Goal: Task Accomplishment & Management: Manage account settings

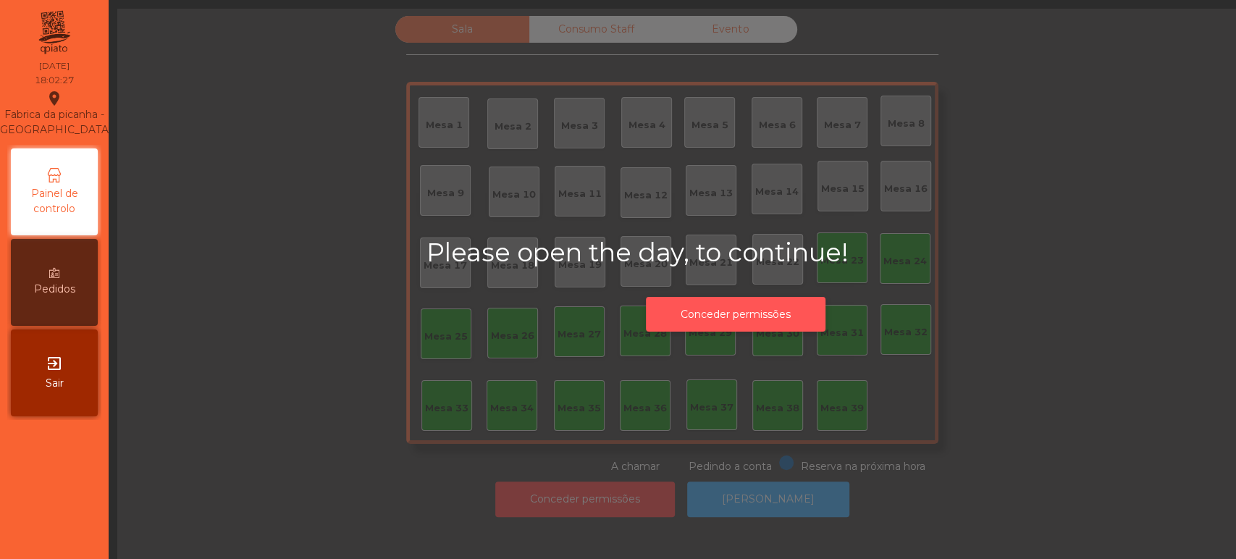
click at [739, 318] on button "Conceder permissões" at bounding box center [736, 314] width 180 height 35
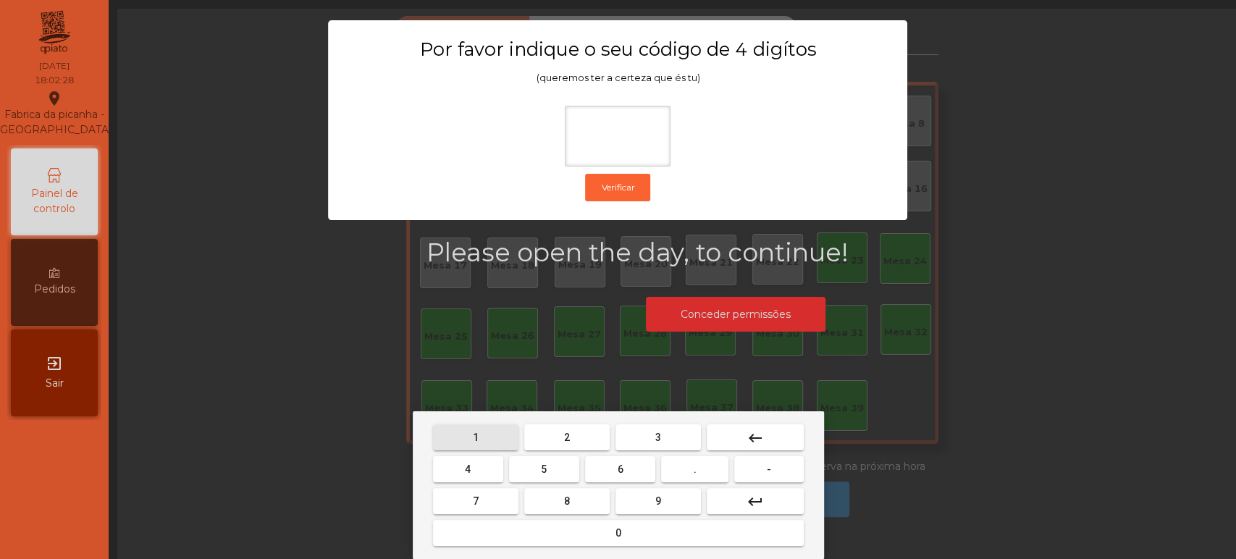
click at [475, 437] on span "1" at bounding box center [476, 438] width 6 height 12
click at [657, 437] on span "3" at bounding box center [658, 438] width 6 height 12
click at [544, 469] on span "5" at bounding box center [544, 469] width 6 height 12
click at [580, 528] on button "0" at bounding box center [618, 533] width 371 height 26
type input "****"
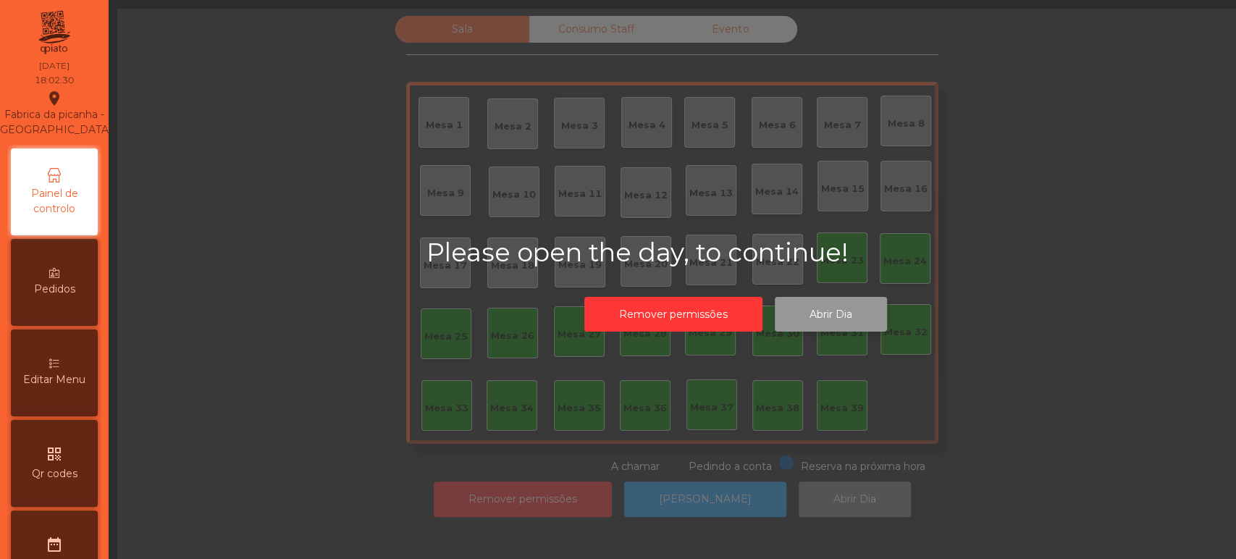
click at [854, 330] on button "Abrir Dia" at bounding box center [831, 314] width 112 height 35
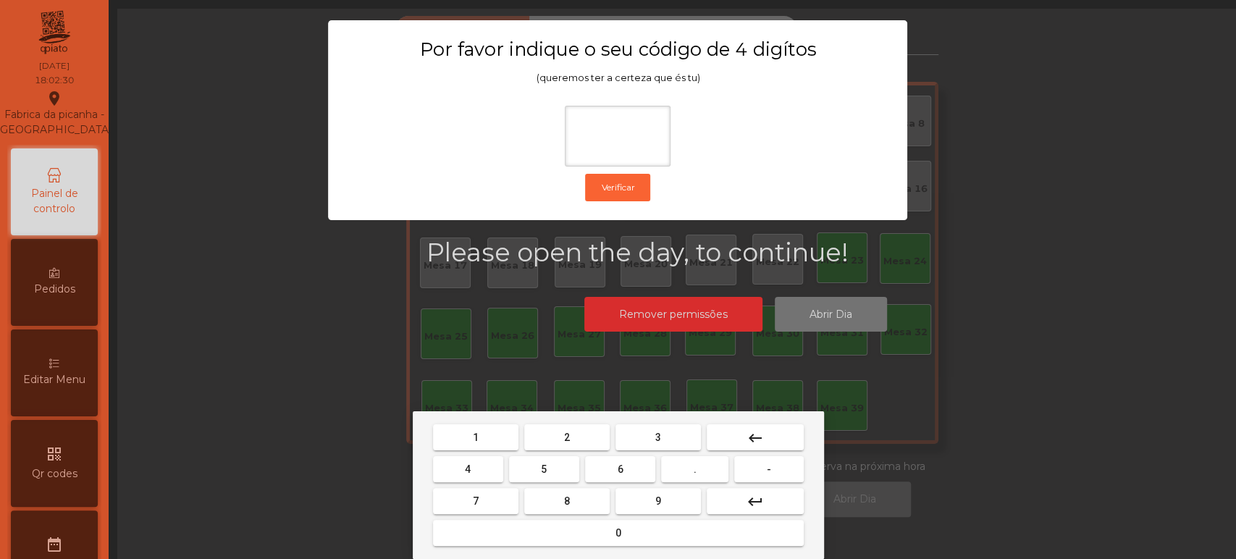
click at [472, 425] on button "1" at bounding box center [475, 437] width 85 height 26
click at [649, 437] on button "3" at bounding box center [657, 437] width 85 height 26
click at [544, 471] on span "5" at bounding box center [544, 469] width 6 height 12
click at [567, 545] on button "0" at bounding box center [618, 533] width 371 height 26
type input "****"
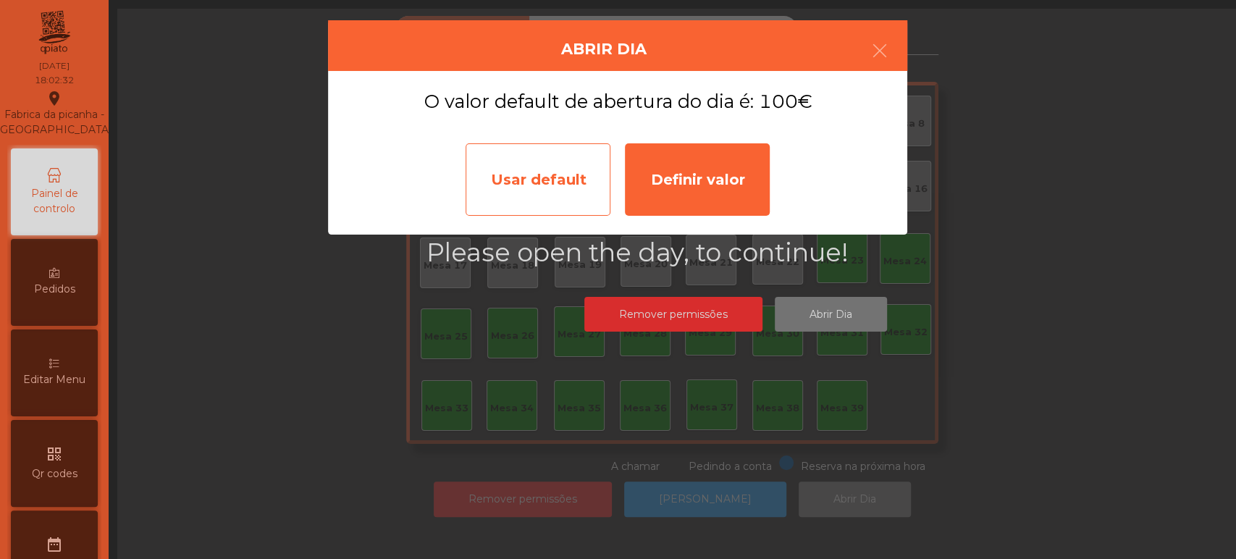
click at [558, 197] on div "Usar default" at bounding box center [538, 179] width 145 height 72
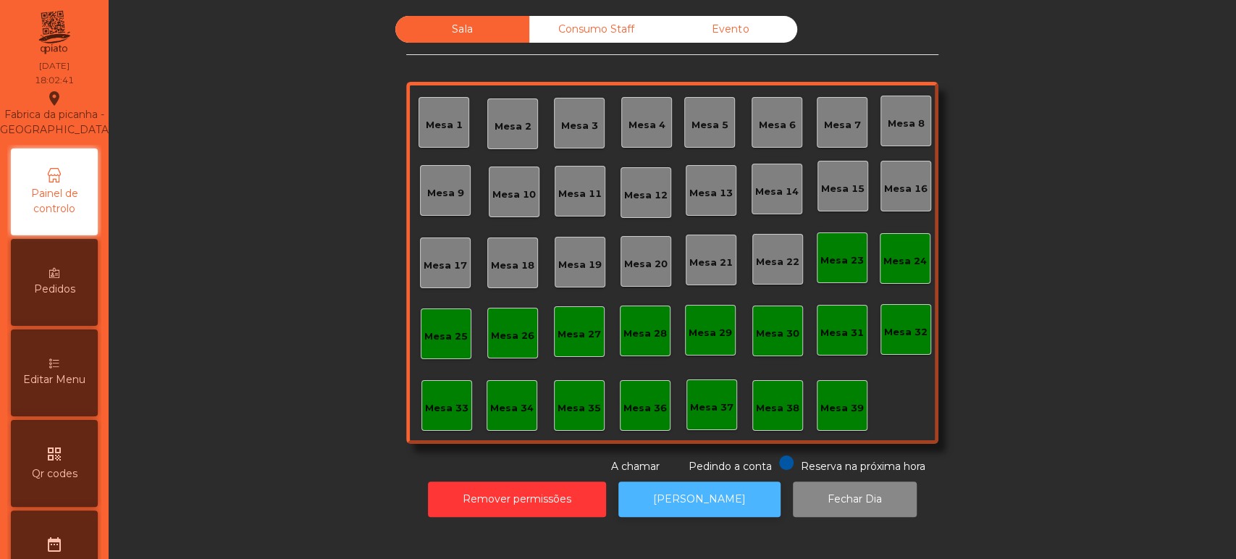
click at [729, 508] on button "[PERSON_NAME]" at bounding box center [699, 499] width 162 height 35
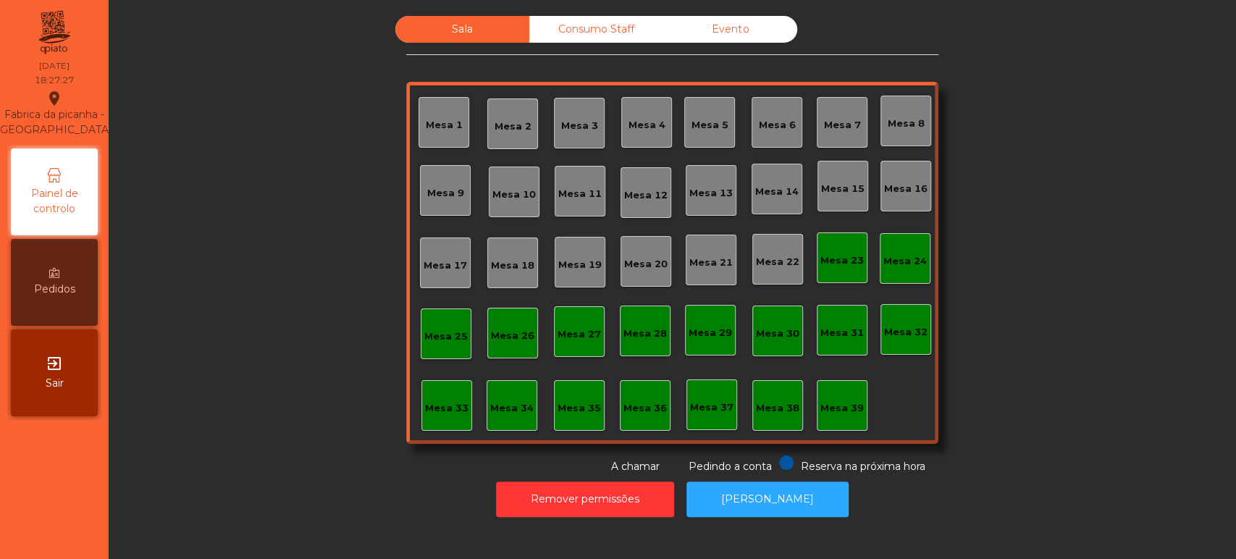
click at [834, 392] on div "Mesa 39" at bounding box center [842, 405] width 51 height 51
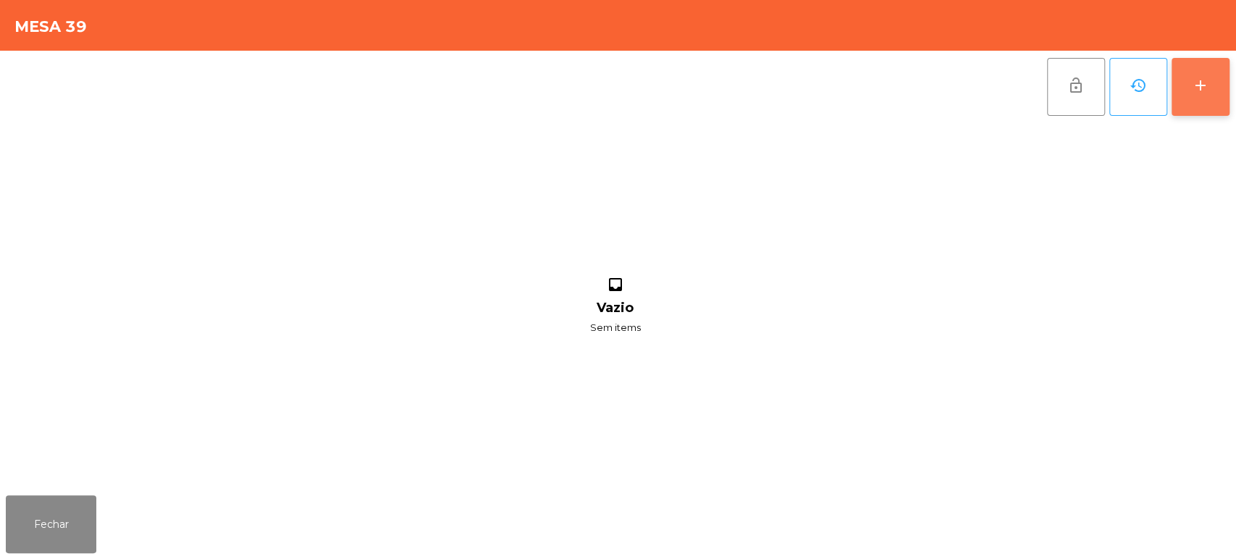
click at [1200, 77] on div "add" at bounding box center [1200, 85] width 17 height 17
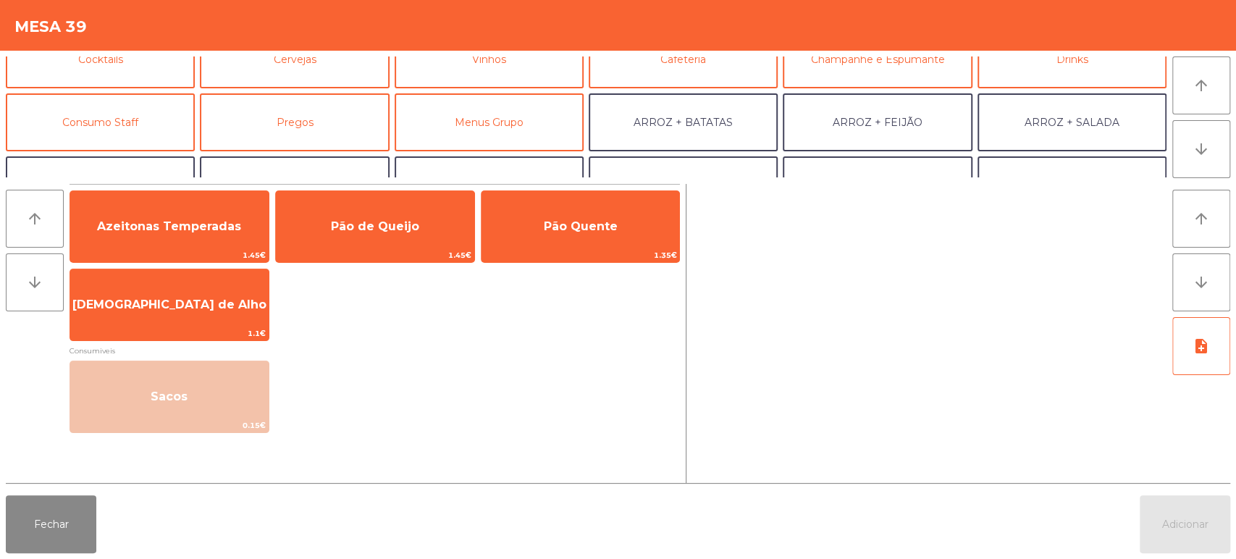
scroll to position [91, 0]
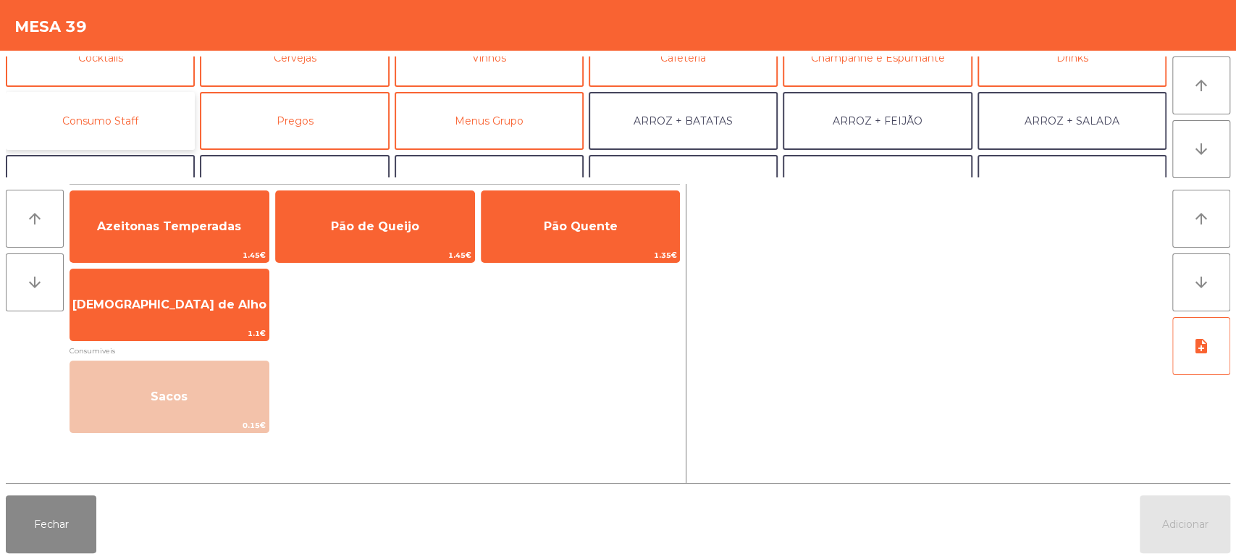
click at [143, 114] on button "Consumo Staff" at bounding box center [100, 121] width 189 height 58
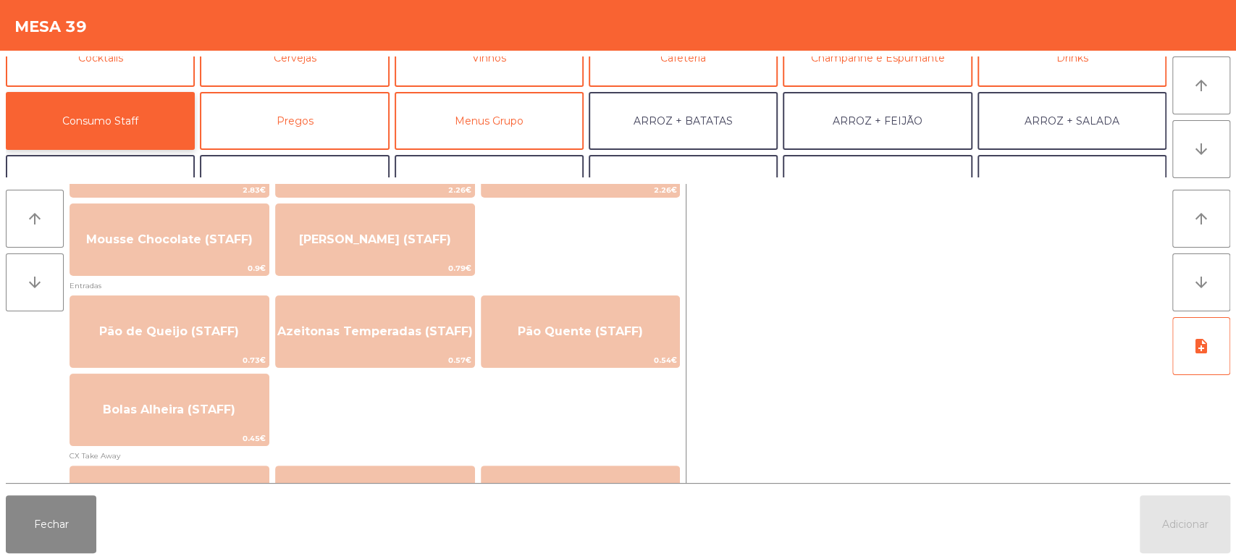
scroll to position [1119, 0]
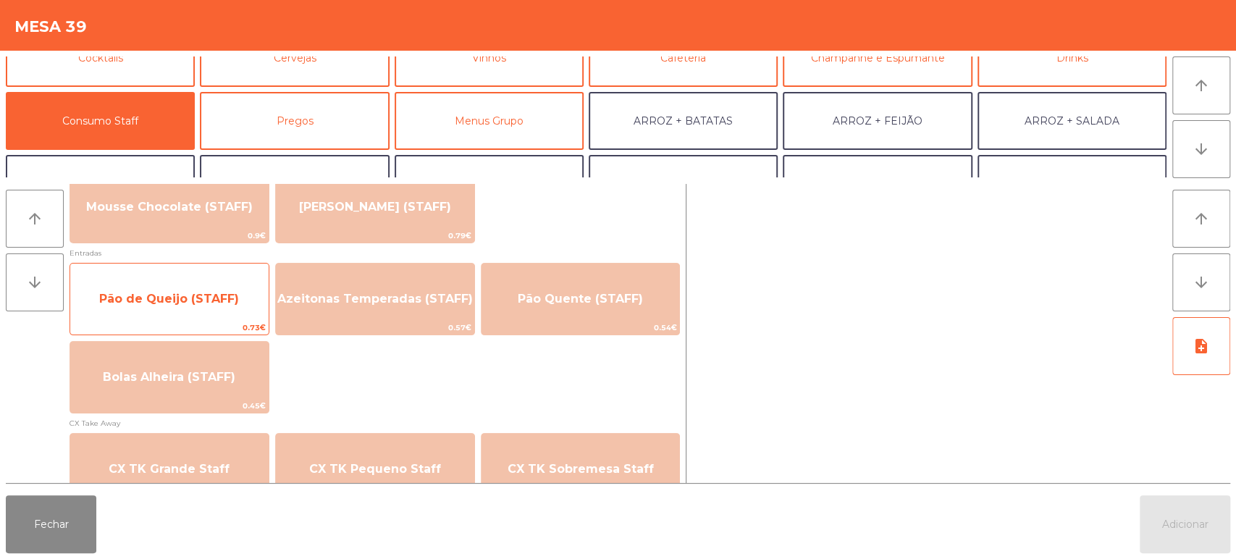
click at [181, 283] on span "Pão de Queijo (STAFF)" at bounding box center [169, 298] width 198 height 39
click at [188, 290] on span "Pão de Queijo (STAFF)" at bounding box center [169, 298] width 198 height 39
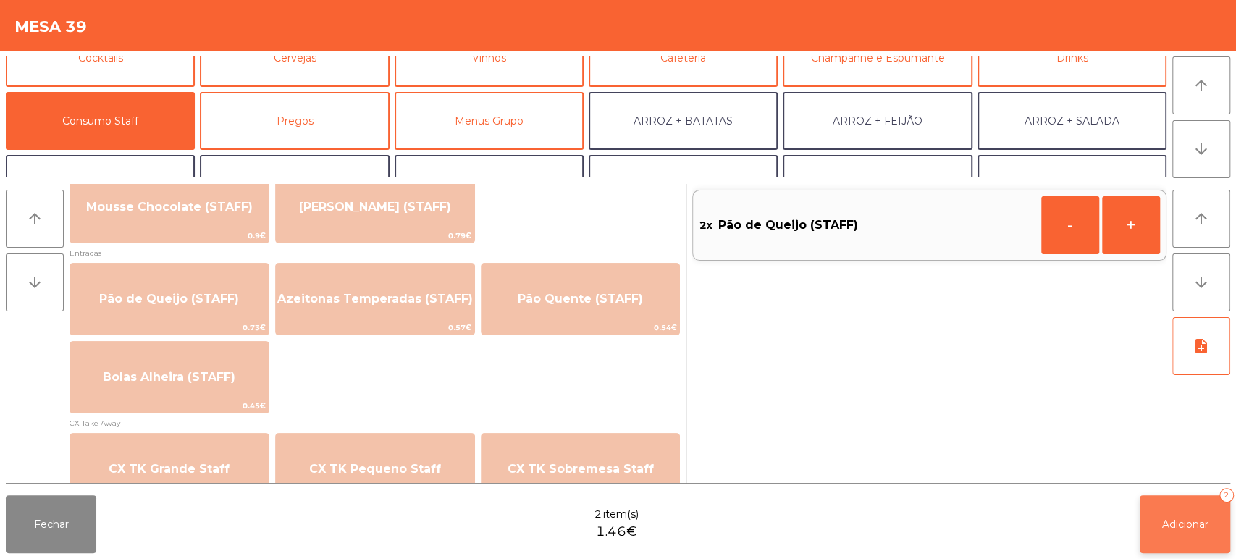
click at [1161, 533] on button "Adicionar 2" at bounding box center [1185, 524] width 91 height 58
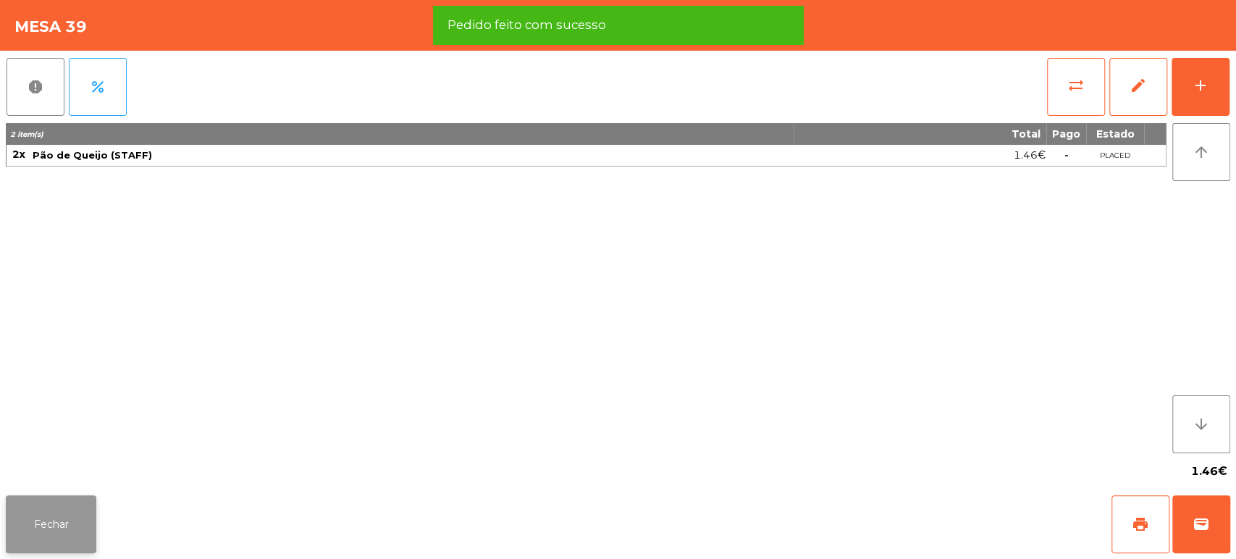
click at [41, 496] on button "Fechar" at bounding box center [51, 524] width 91 height 58
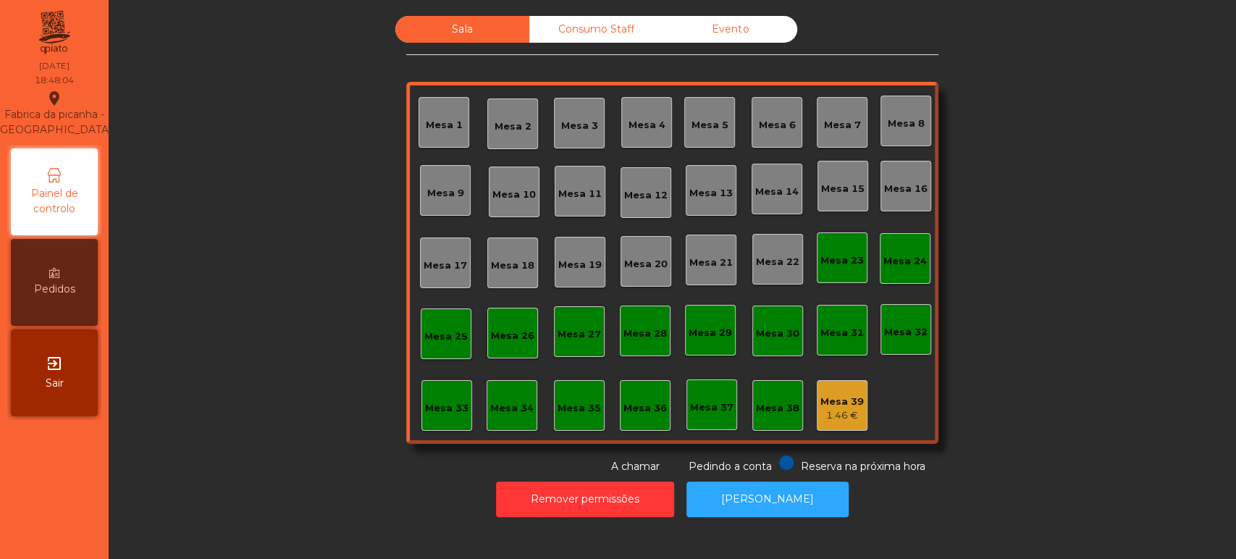
click at [845, 398] on div "Mesa 39" at bounding box center [841, 402] width 43 height 14
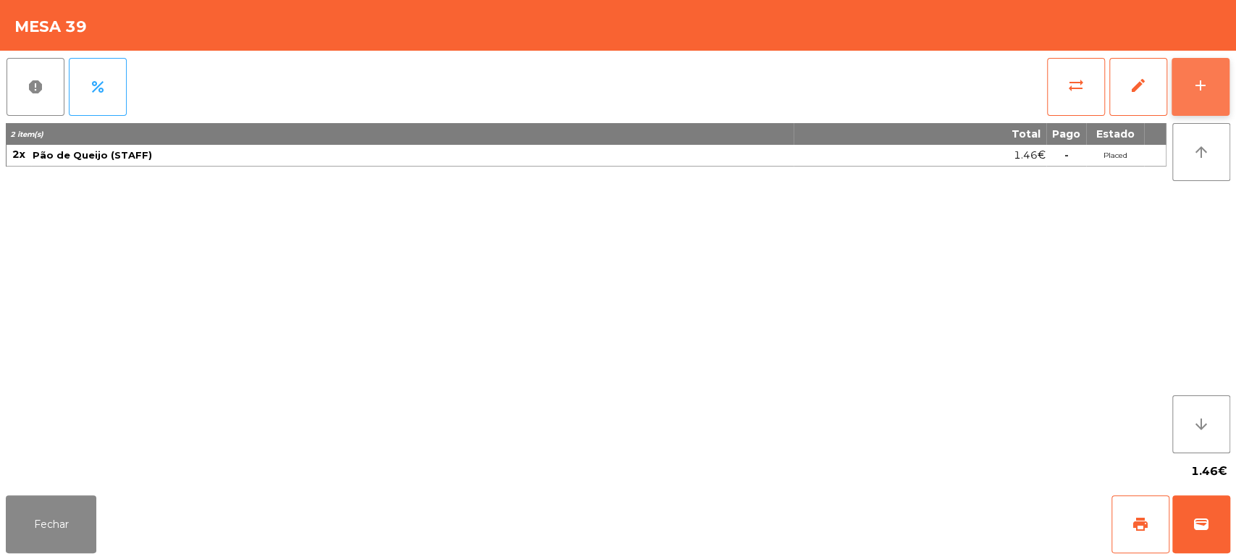
click at [1207, 93] on div "add" at bounding box center [1200, 85] width 17 height 17
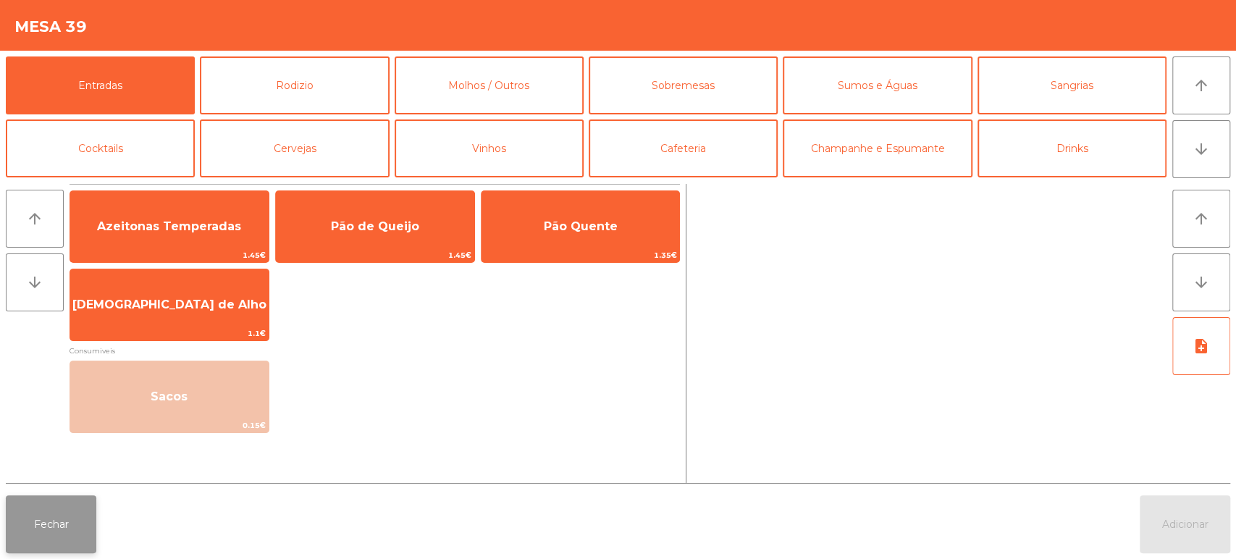
click at [78, 545] on button "Fechar" at bounding box center [51, 524] width 91 height 58
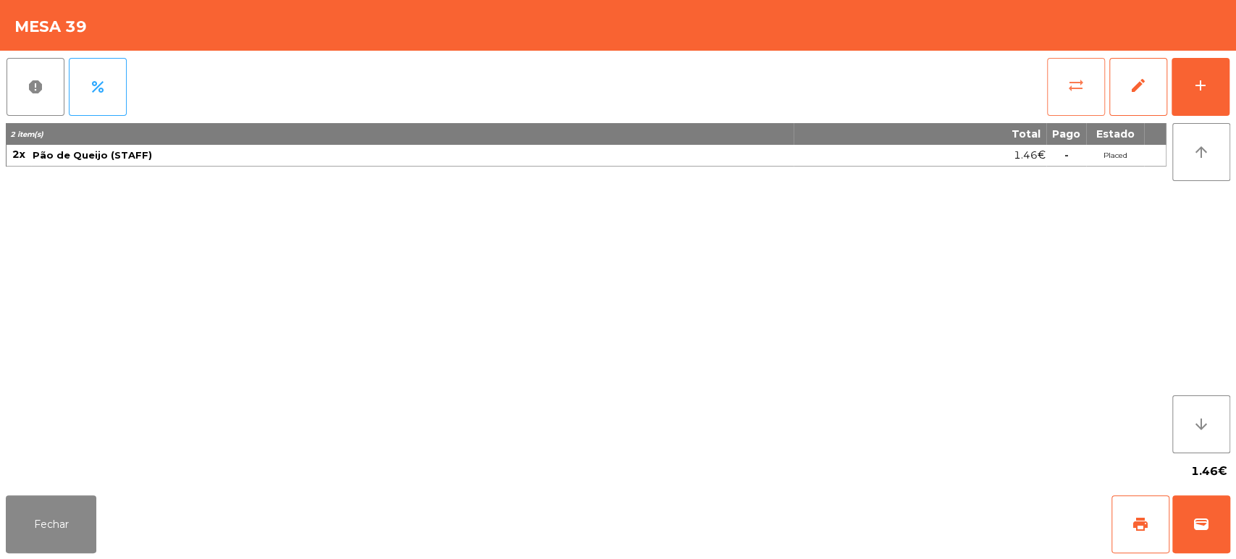
click at [1065, 94] on button "sync_alt" at bounding box center [1076, 87] width 58 height 58
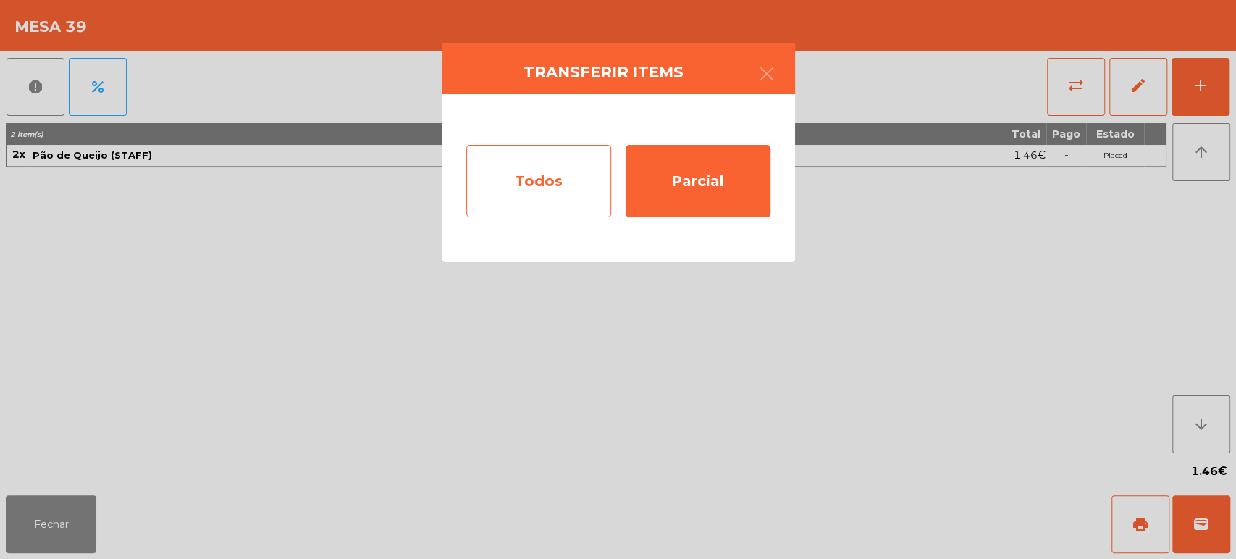
click at [553, 163] on div "Todos" at bounding box center [538, 181] width 145 height 72
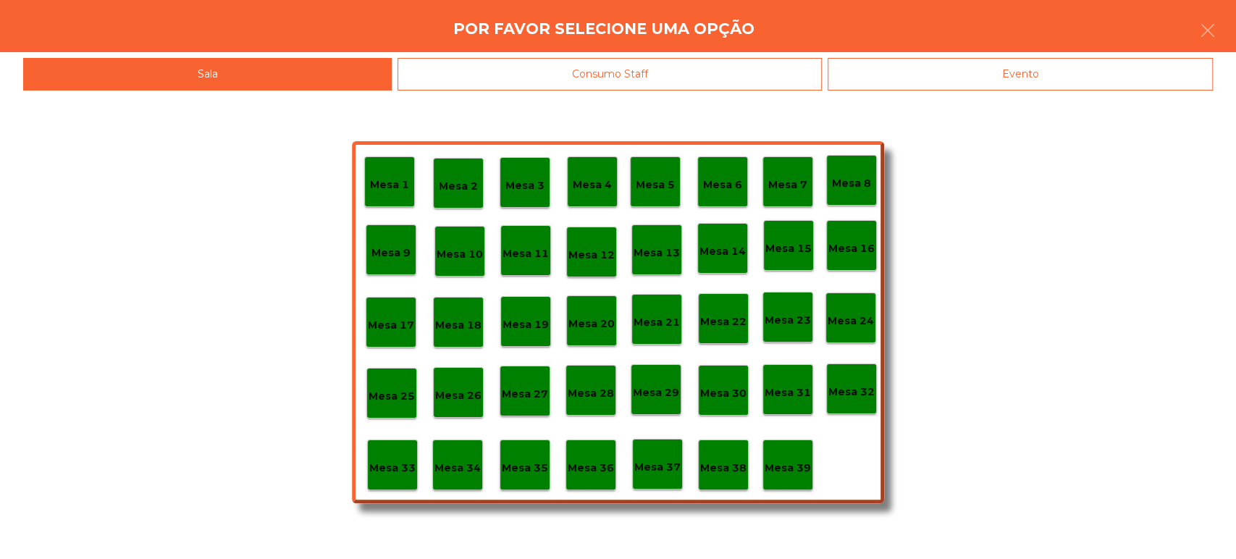
click at [684, 63] on div "Consumo Staff" at bounding box center [610, 74] width 424 height 33
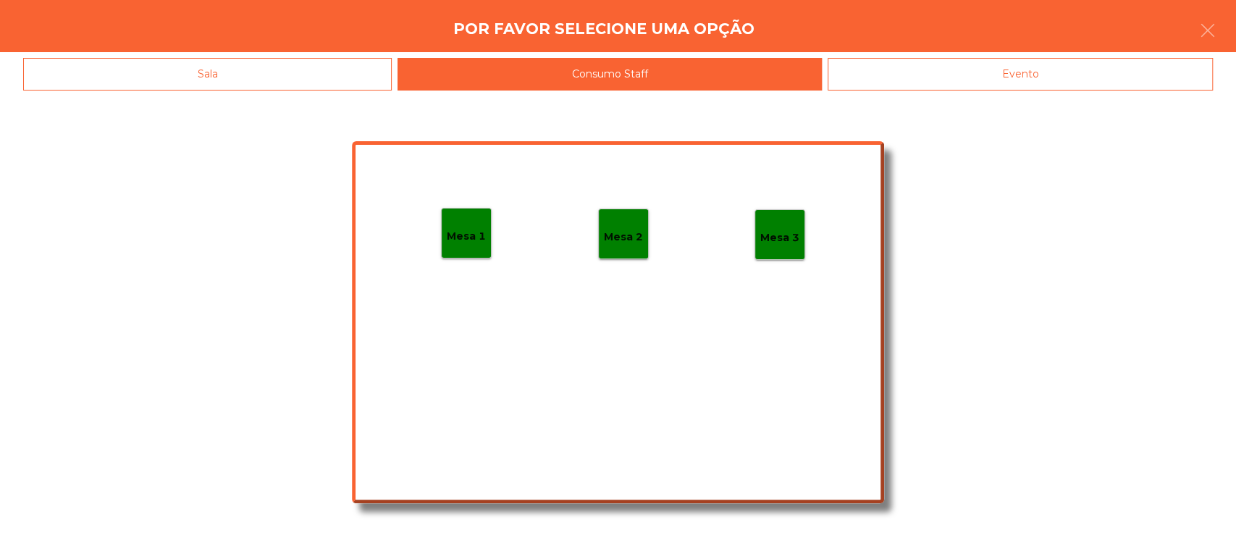
click at [466, 251] on div "Mesa 1" at bounding box center [466, 233] width 51 height 51
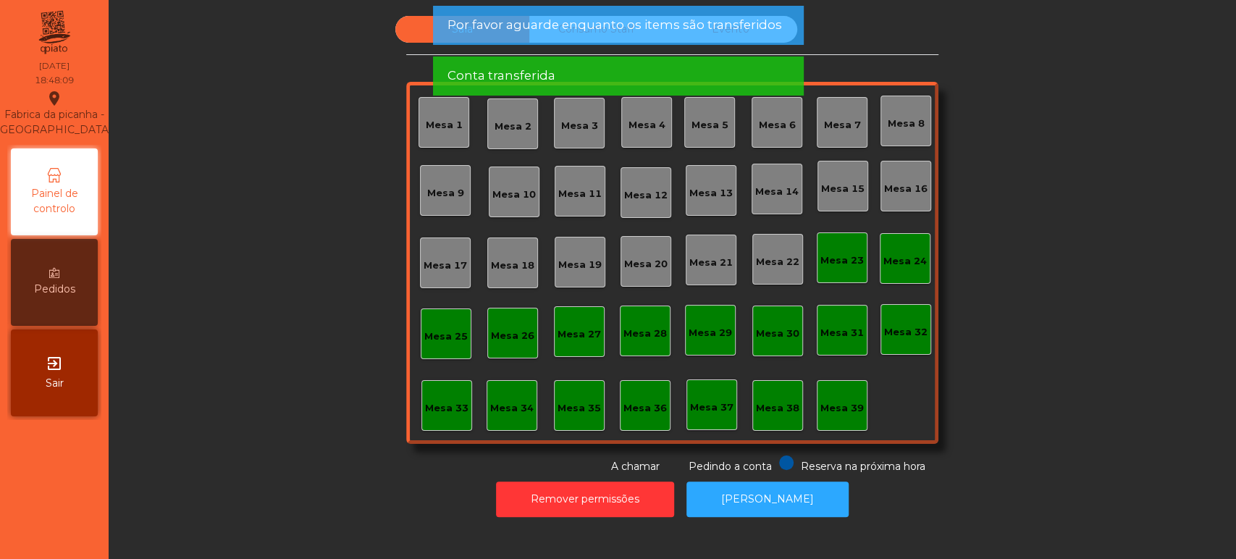
click at [848, 416] on div "Mesa 39" at bounding box center [842, 405] width 51 height 51
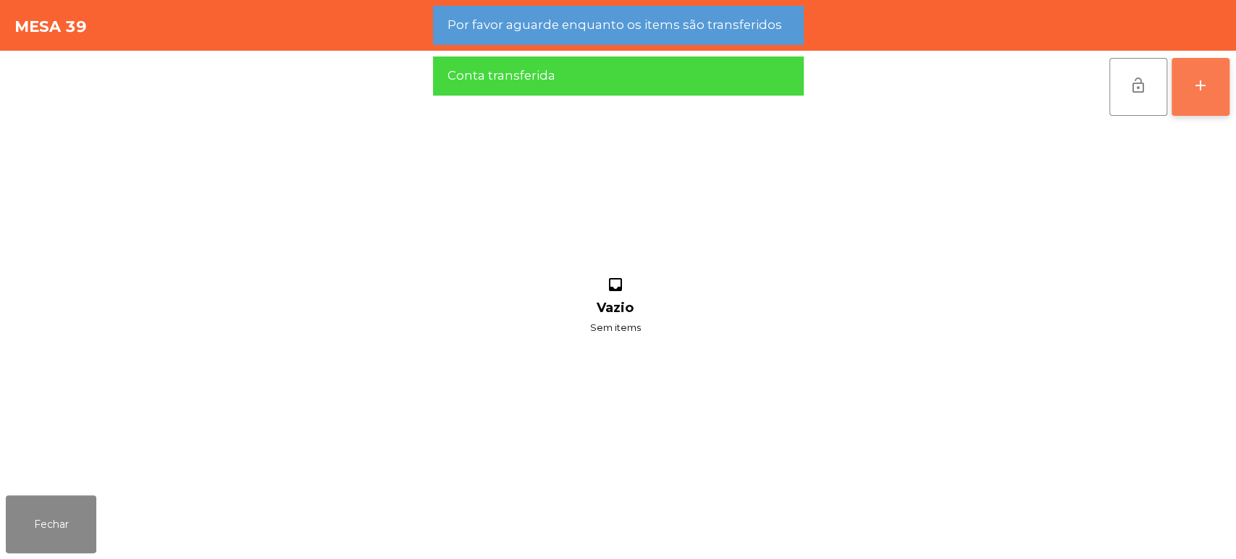
click at [1187, 88] on button "add" at bounding box center [1201, 87] width 58 height 58
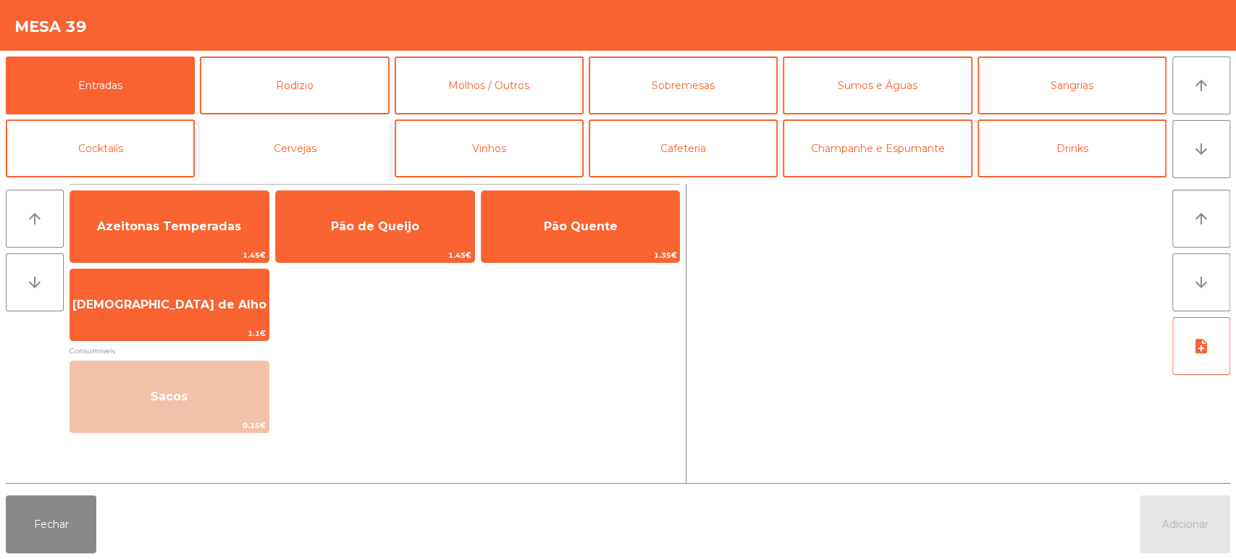
click at [315, 157] on button "Cervejas" at bounding box center [294, 148] width 189 height 58
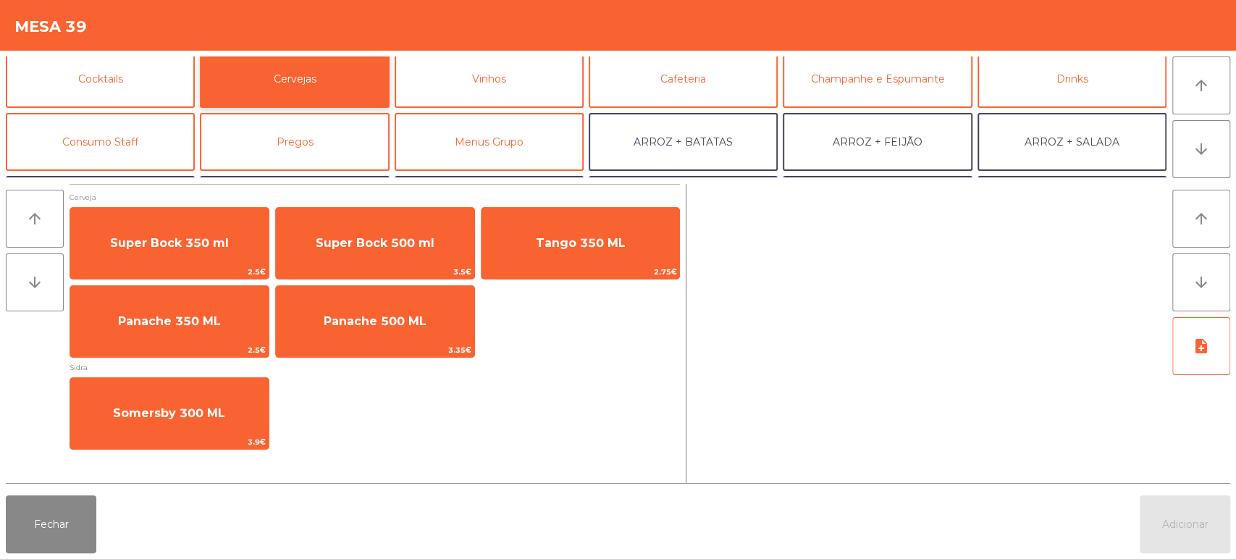
scroll to position [70, 0]
click at [152, 153] on button "Consumo Staff" at bounding box center [100, 141] width 189 height 58
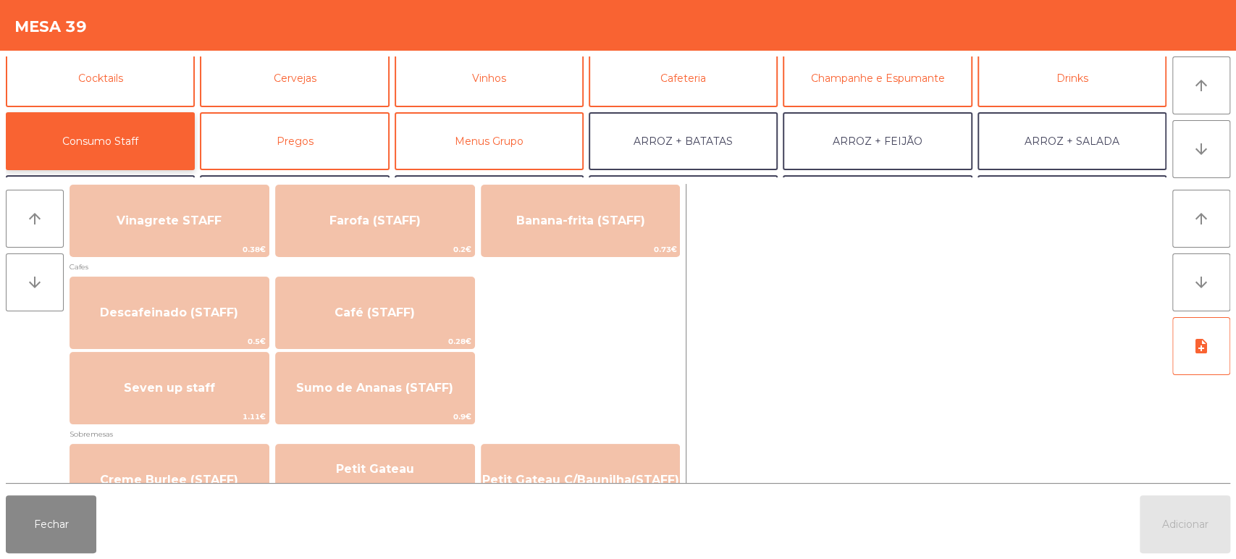
scroll to position [767, 0]
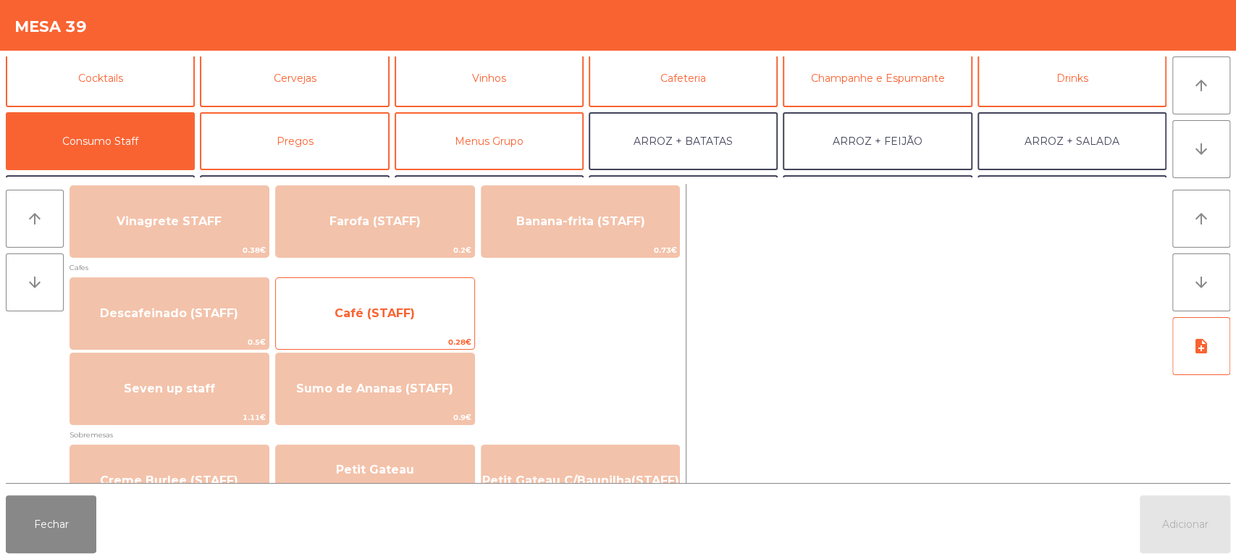
click at [409, 311] on span "Café (STAFF)" at bounding box center [375, 313] width 80 height 14
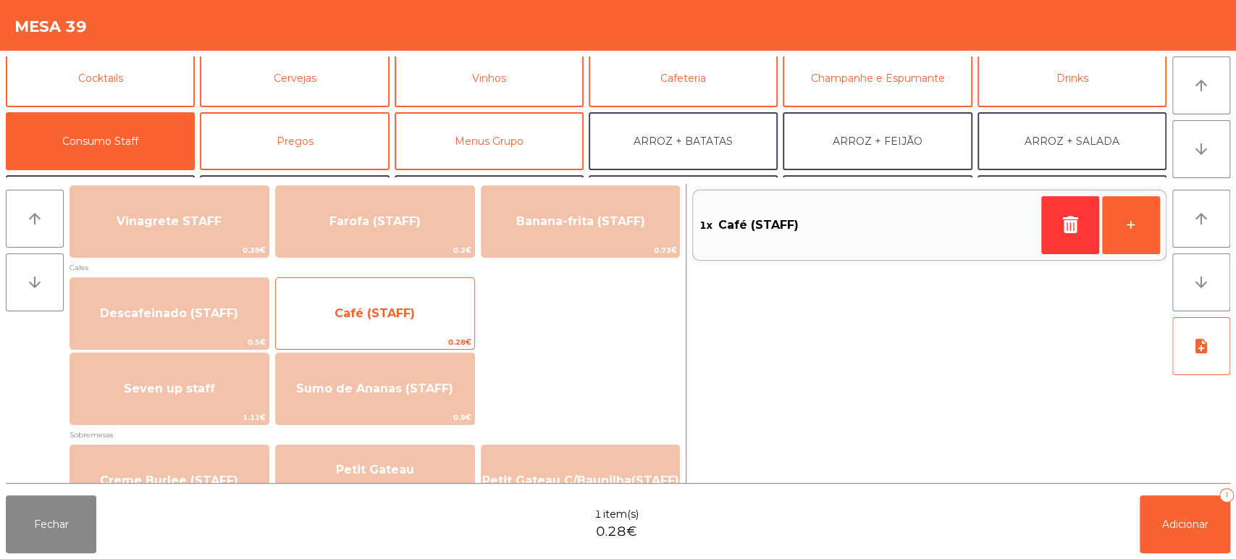
click at [432, 309] on span "Café (STAFF)" at bounding box center [375, 313] width 198 height 39
click at [437, 298] on span "Café (STAFF)" at bounding box center [375, 313] width 198 height 39
click at [421, 299] on span "Café (STAFF)" at bounding box center [375, 313] width 198 height 39
click at [424, 290] on div "Café (STAFF) 0.28€" at bounding box center [375, 313] width 200 height 72
click at [417, 307] on span "Café (STAFF)" at bounding box center [375, 313] width 198 height 39
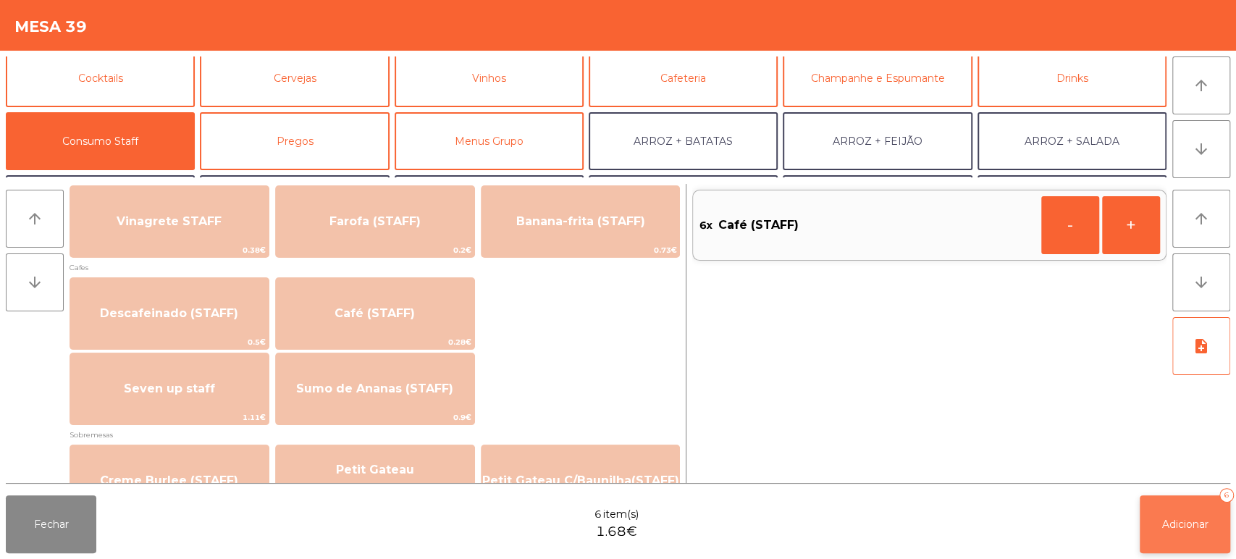
click at [1166, 510] on button "Adicionar 6" at bounding box center [1185, 524] width 91 height 58
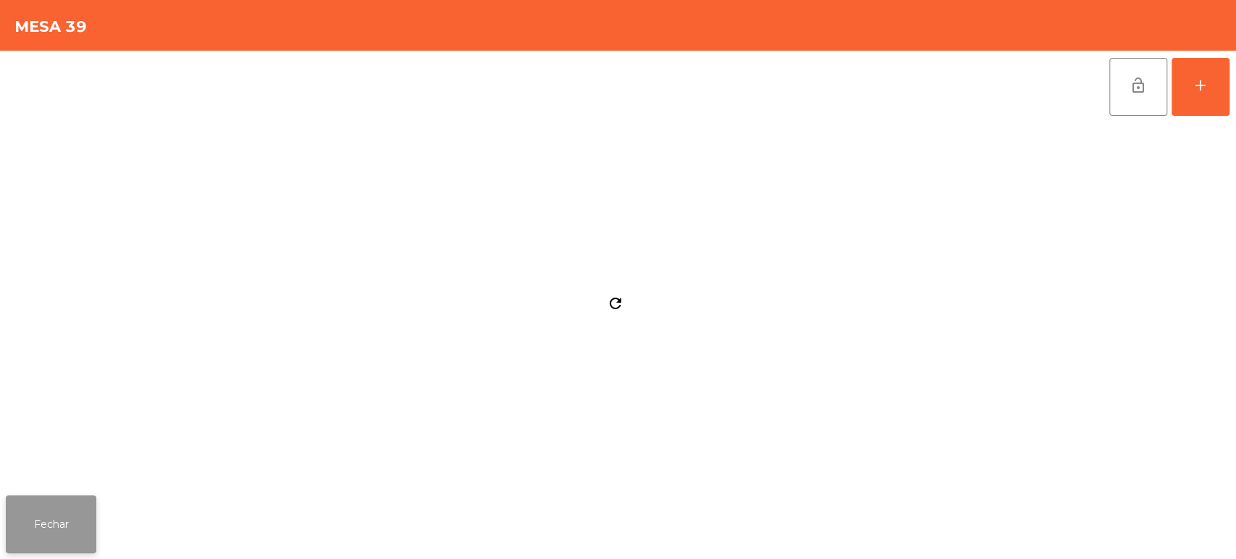
click at [66, 516] on button "Fechar" at bounding box center [51, 524] width 91 height 58
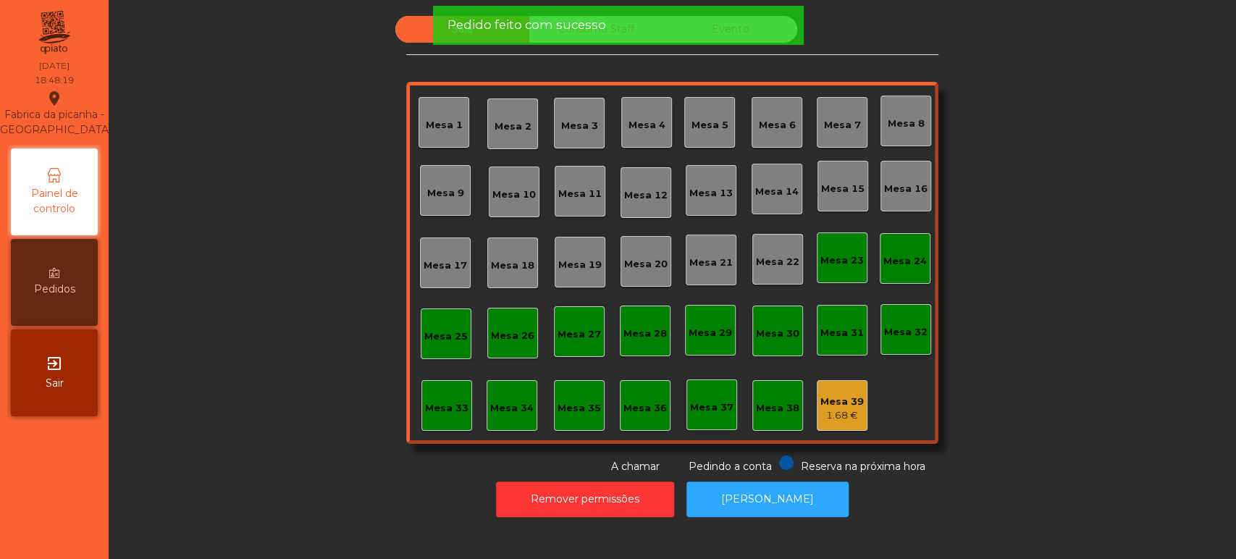
click at [1112, 282] on div "Sala Consumo Staff Evento Mesa 1 Mesa 2 Mesa 3 Mesa 4 Mesa 5 Mesa 6 Mesa 7 Mesa…" at bounding box center [672, 245] width 1088 height 458
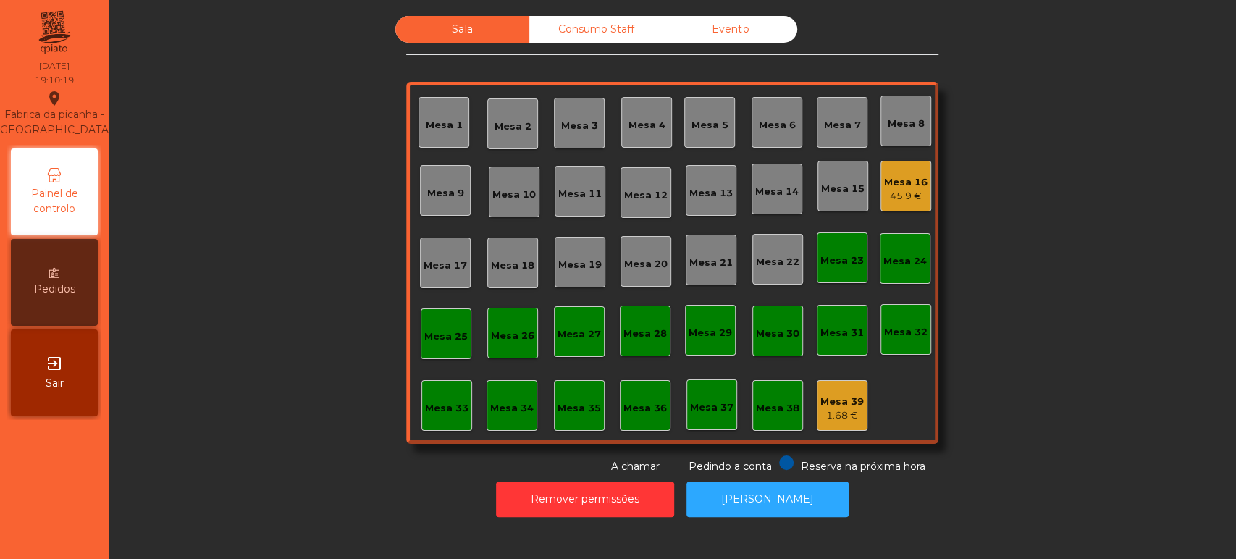
click at [1064, 197] on div "Sala Consumo Staff Evento Mesa 1 Mesa 2 Mesa 3 Mesa 4 Mesa 5 Mesa 6 Mesa 7 Mesa…" at bounding box center [672, 245] width 1088 height 458
click at [895, 180] on div "Mesa 16" at bounding box center [905, 182] width 43 height 14
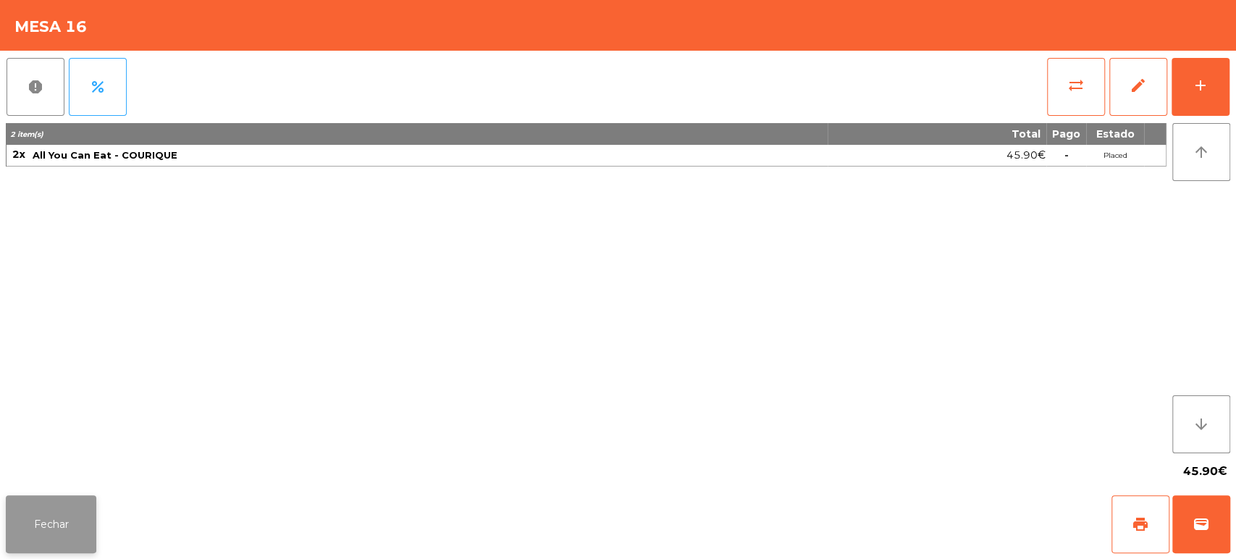
click at [93, 519] on button "Fechar" at bounding box center [51, 524] width 91 height 58
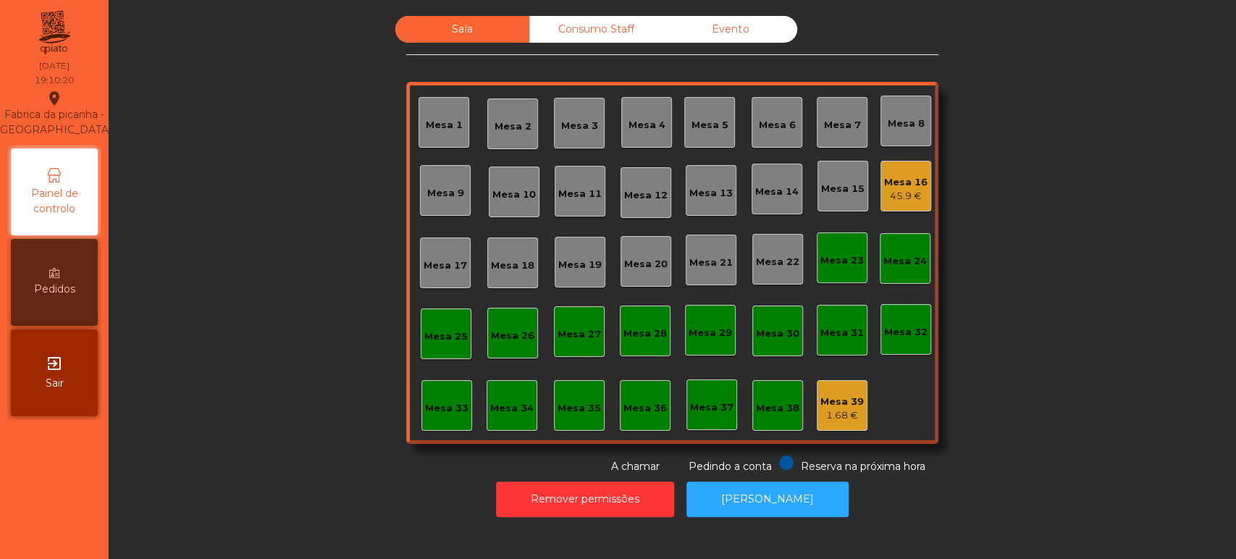
click at [353, 223] on div "Sala Consumo Staff Evento Mesa 1 Mesa 2 Mesa 3 Mesa 4 Mesa 5 Mesa 6 Mesa 7 Mesa…" at bounding box center [672, 245] width 1088 height 458
click at [647, 102] on div "Mesa 4" at bounding box center [646, 122] width 51 height 51
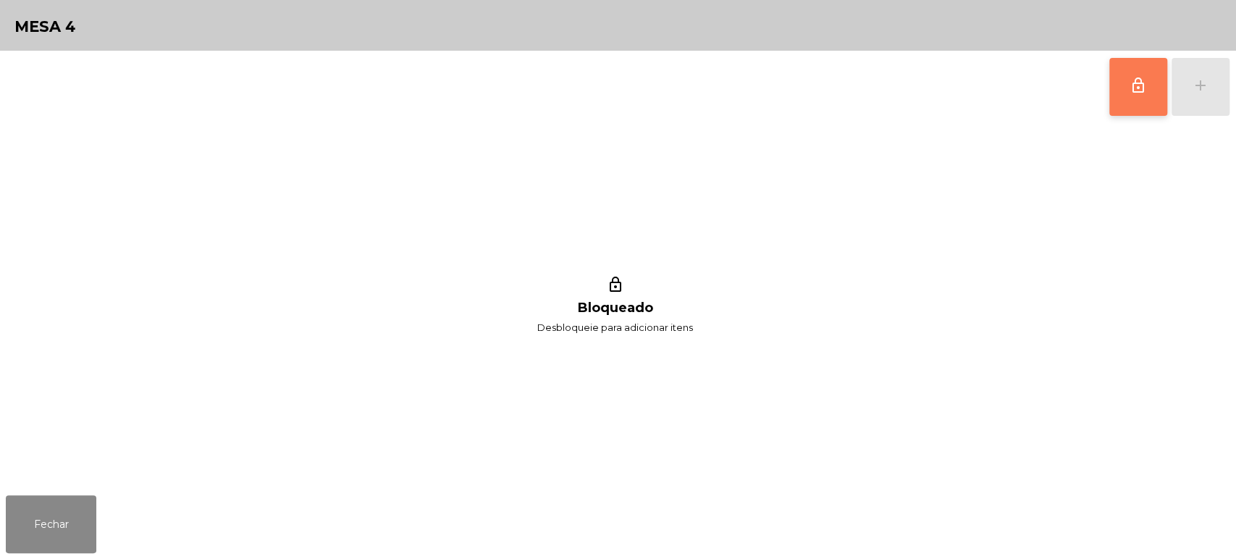
click at [1119, 68] on button "lock_outline" at bounding box center [1138, 87] width 58 height 58
click at [1204, 84] on div "add" at bounding box center [1200, 85] width 17 height 17
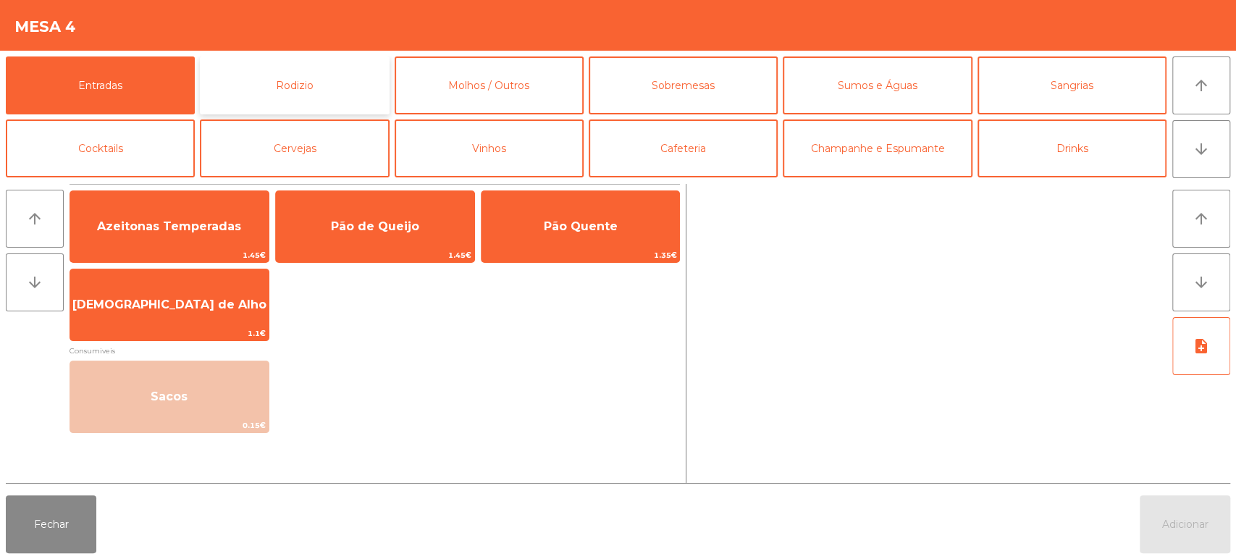
click at [307, 89] on button "Rodizio" at bounding box center [294, 85] width 189 height 58
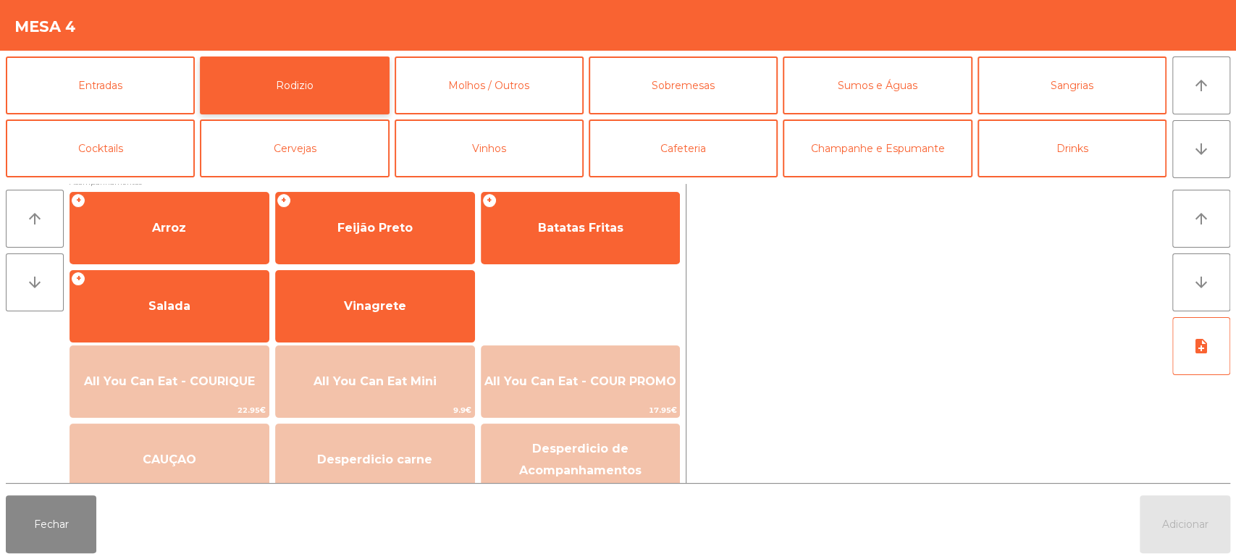
scroll to position [203, 0]
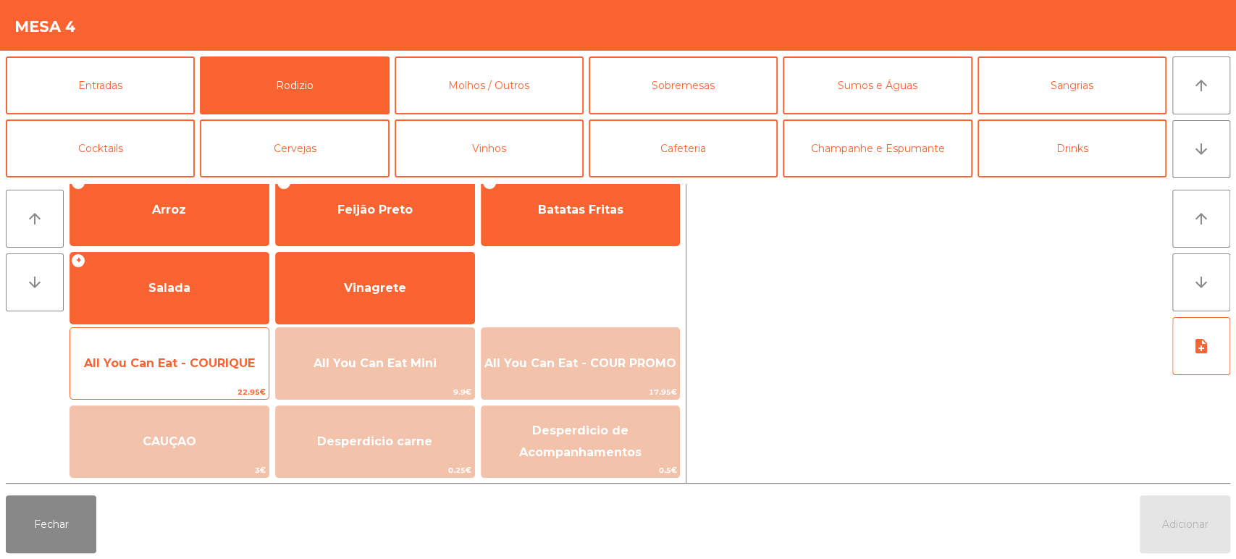
click at [183, 373] on span "All You Can Eat - COURIQUE" at bounding box center [169, 363] width 198 height 39
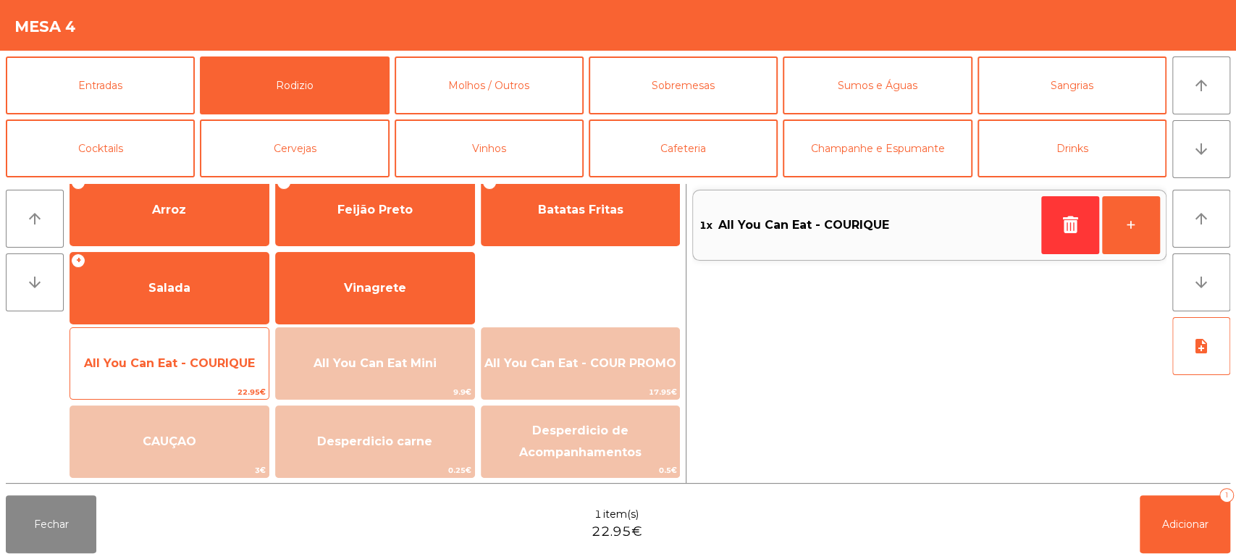
click at [174, 369] on span "All You Can Eat - COURIQUE" at bounding box center [169, 363] width 171 height 14
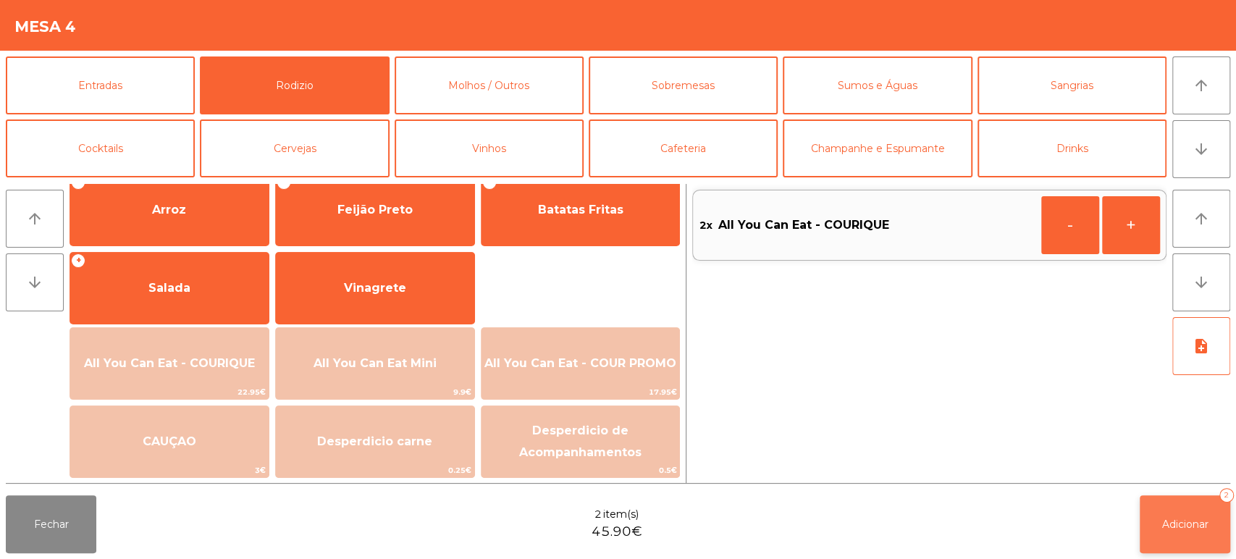
click at [1170, 523] on span "Adicionar" at bounding box center [1185, 524] width 46 height 13
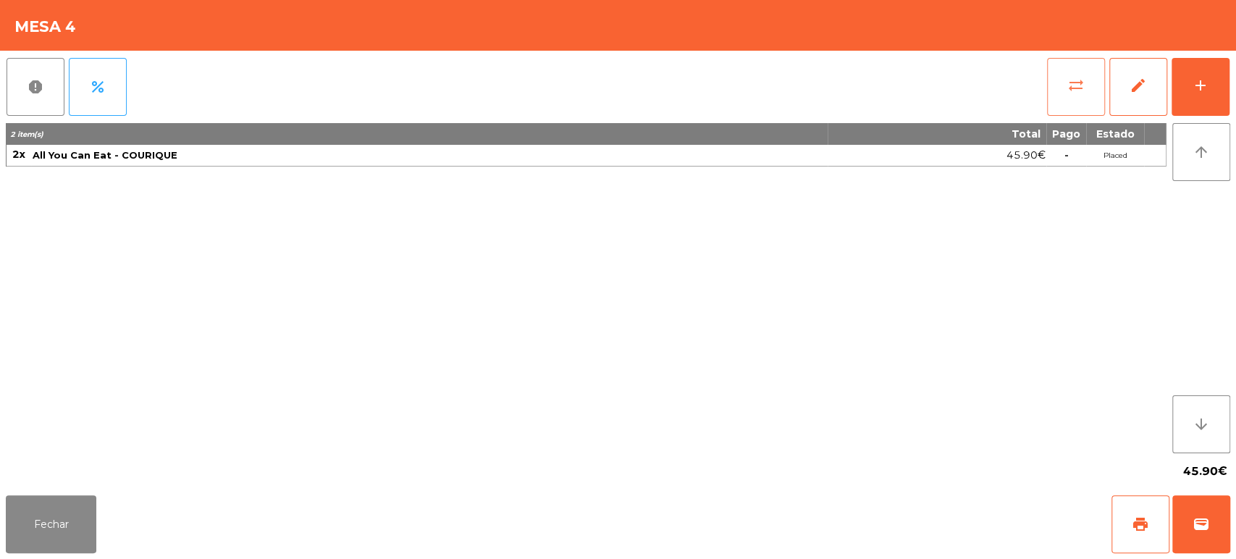
click at [1068, 87] on span "sync_alt" at bounding box center [1075, 85] width 17 height 17
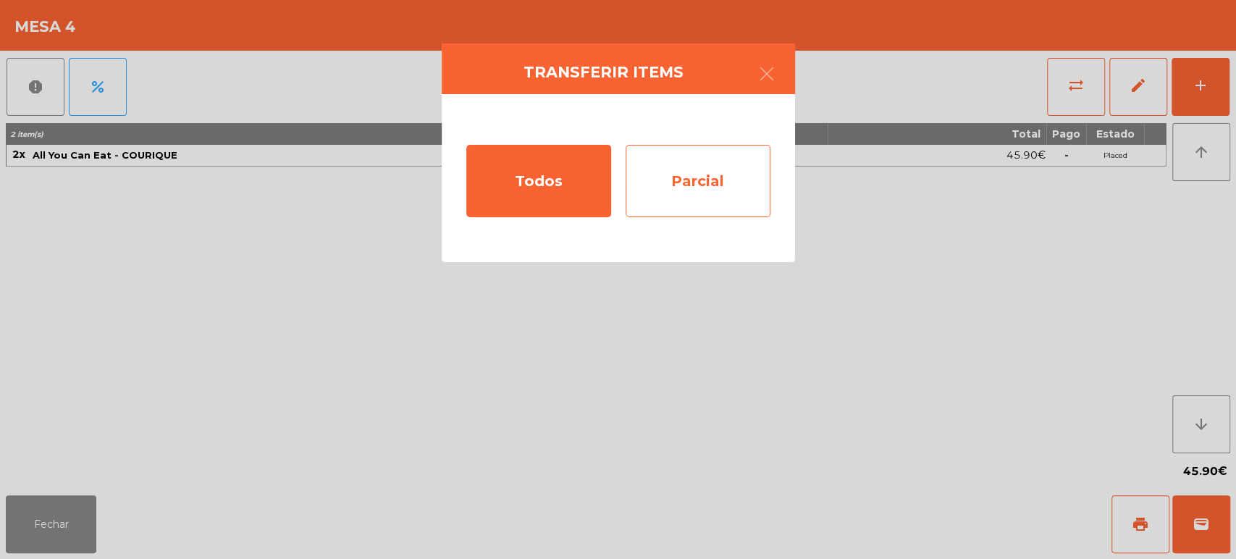
click at [717, 162] on div "Parcial" at bounding box center [698, 181] width 145 height 72
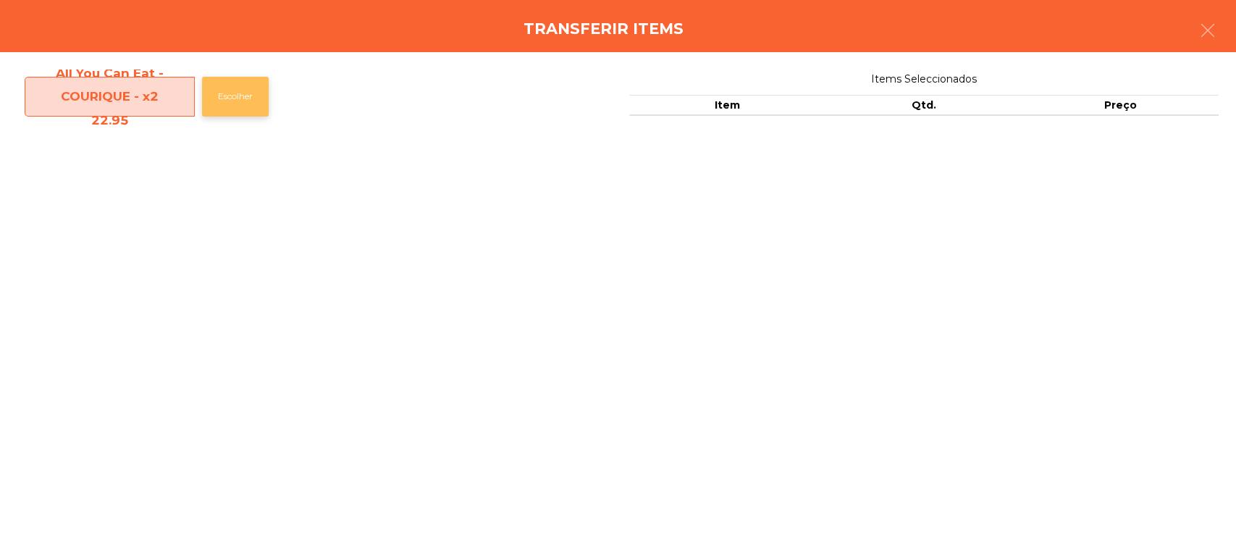
click at [237, 103] on button "Escolher" at bounding box center [235, 97] width 67 height 40
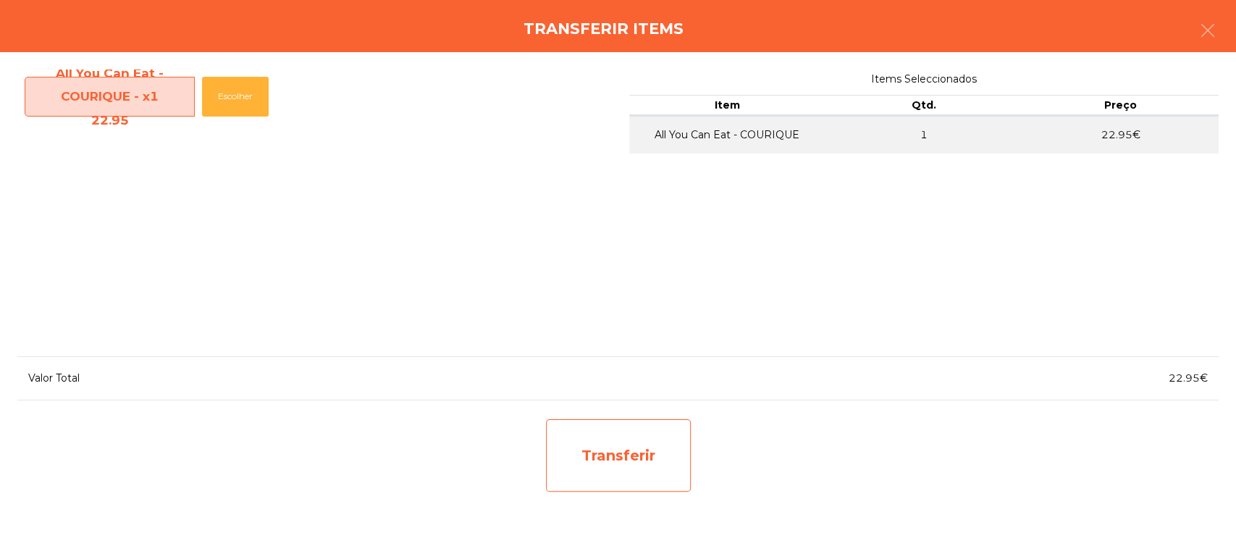
click at [656, 468] on div "Transferir" at bounding box center [618, 455] width 145 height 72
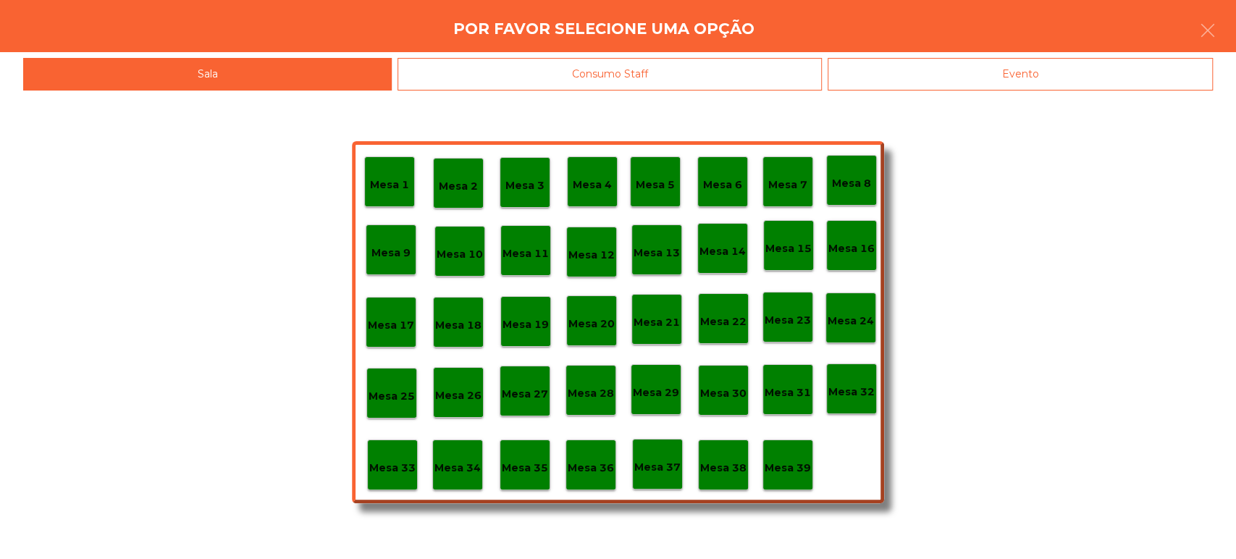
click at [649, 466] on p "Mesa 37" at bounding box center [657, 467] width 46 height 17
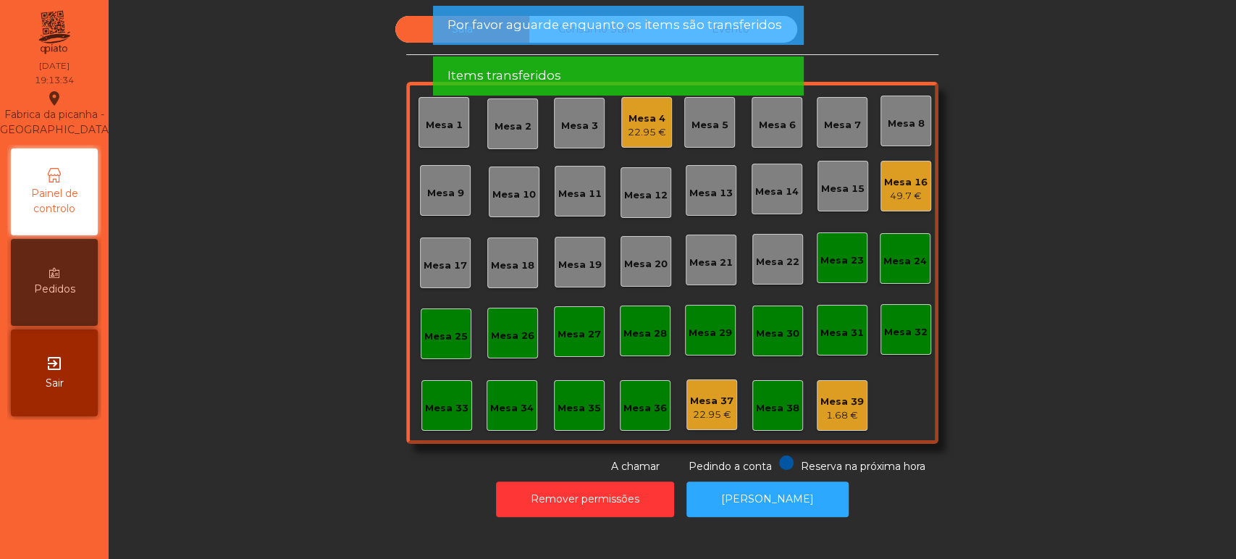
click at [285, 437] on div "Sala Consumo Staff Evento Mesa 1 Mesa 2 Mesa 3 Mesa 4 22.95 € Mesa 5 Mesa 6 Mes…" at bounding box center [672, 245] width 1088 height 458
click at [249, 278] on div "Sala Consumo Staff Evento Mesa 1 Mesa 2 Mesa 3 Mesa 4 22.95 € Mesa 5 Mesa 6 Mes…" at bounding box center [672, 245] width 1088 height 458
click at [220, 290] on div "Sala Consumo Staff Evento Mesa 1 Mesa 2 Mesa 3 Mesa 4 22.95 € Mesa 5 Mesa 6 Mes…" at bounding box center [672, 245] width 1088 height 458
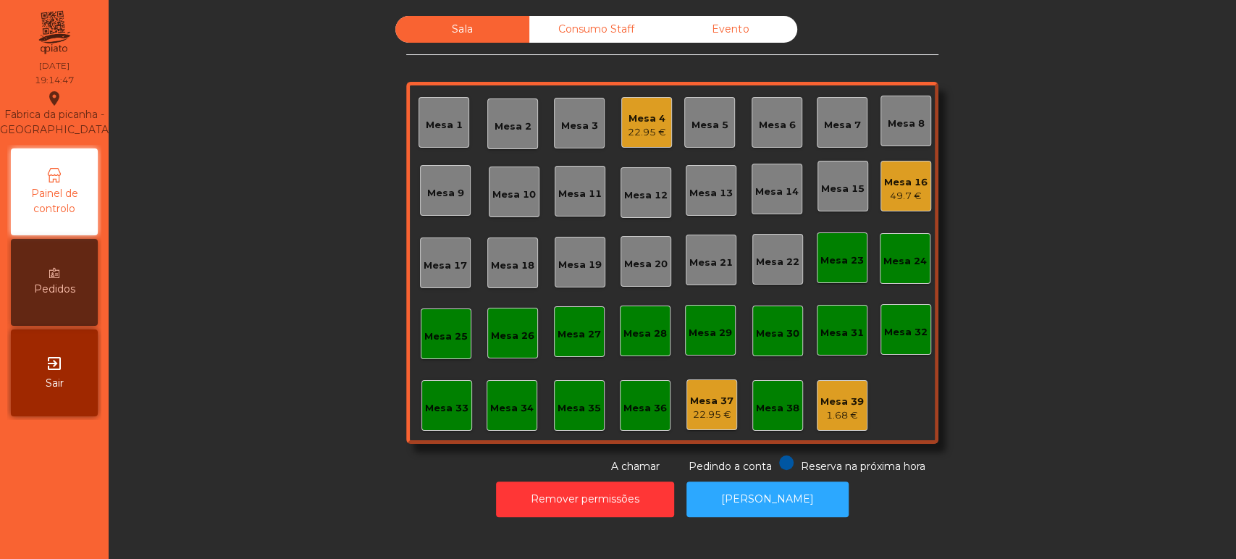
click at [909, 185] on div "Mesa 16" at bounding box center [905, 182] width 43 height 14
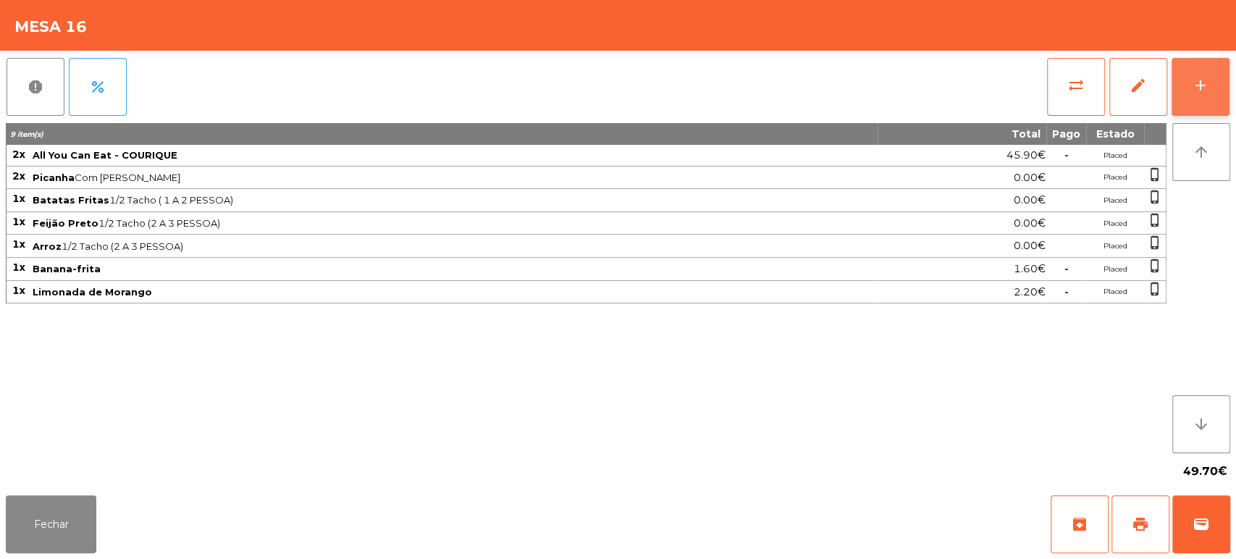
click at [1195, 81] on div "add" at bounding box center [1200, 85] width 17 height 17
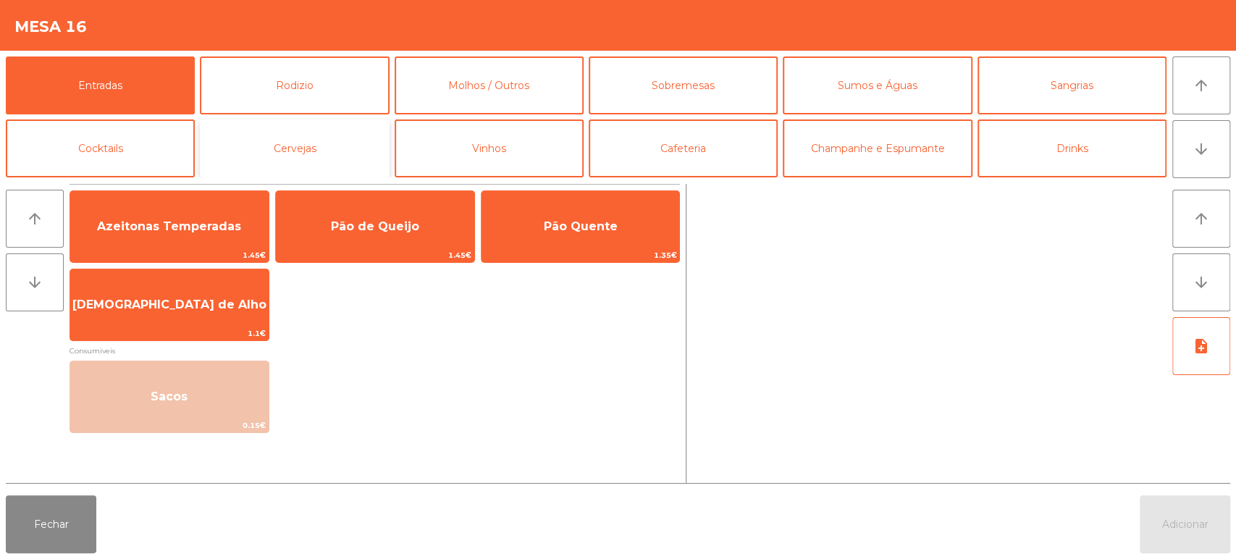
click at [369, 143] on button "Cervejas" at bounding box center [294, 148] width 189 height 58
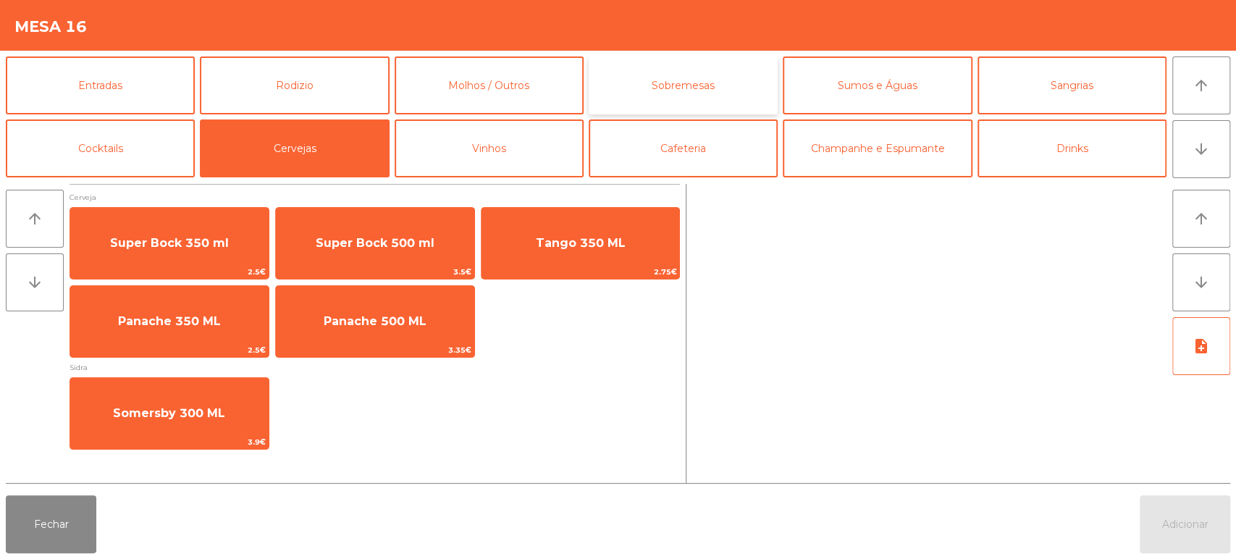
click at [684, 91] on button "Sobremesas" at bounding box center [683, 85] width 189 height 58
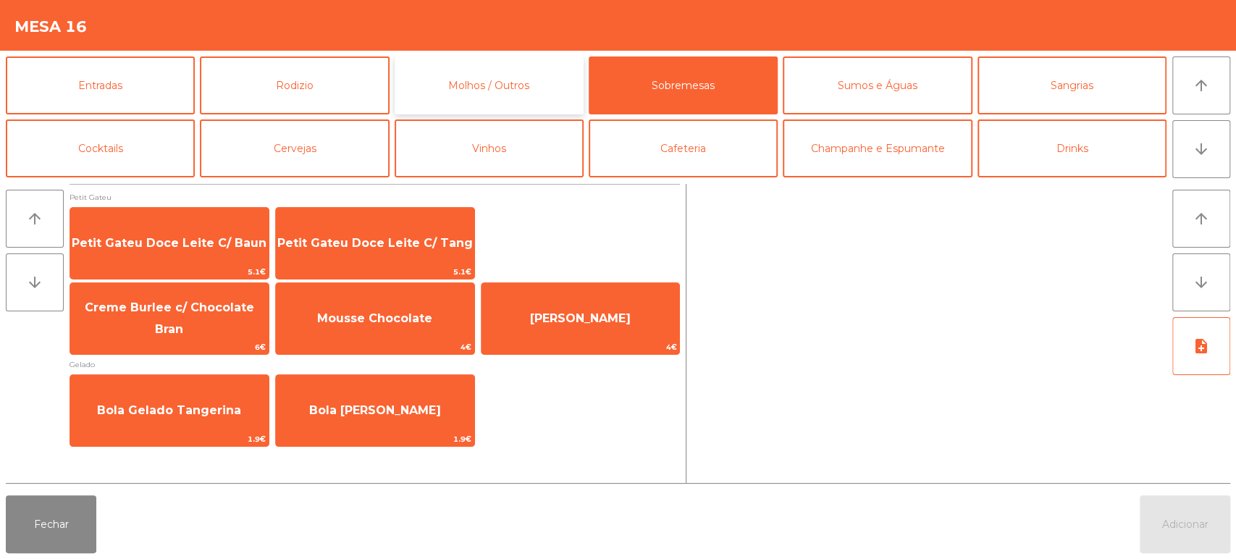
click at [525, 75] on button "Molhos / Outros" at bounding box center [489, 85] width 189 height 58
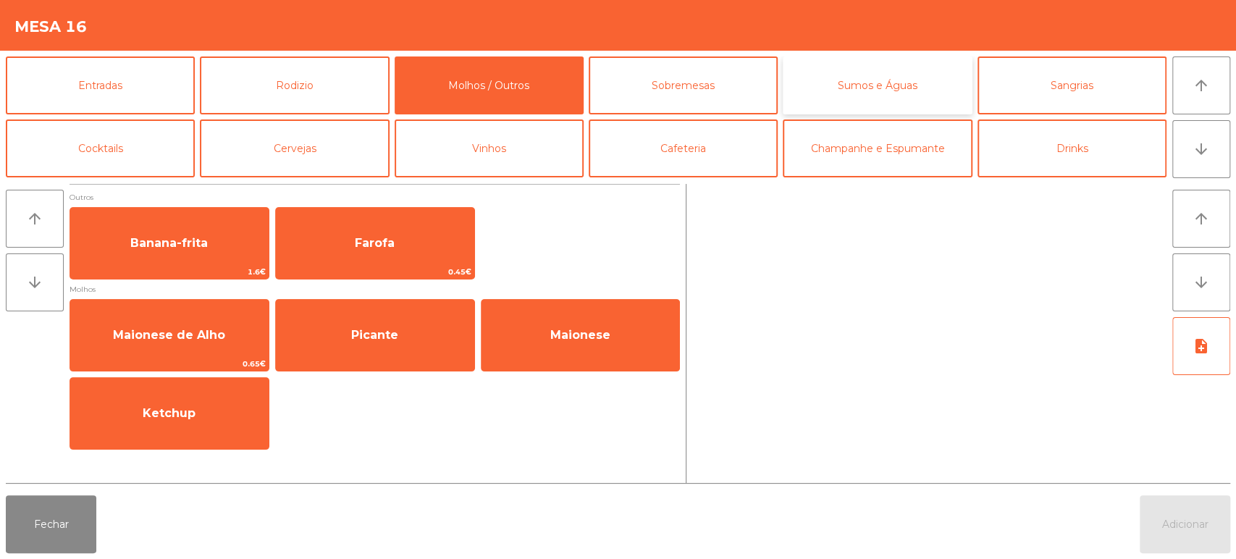
click at [857, 87] on button "Sumos e Águas" at bounding box center [877, 85] width 189 height 58
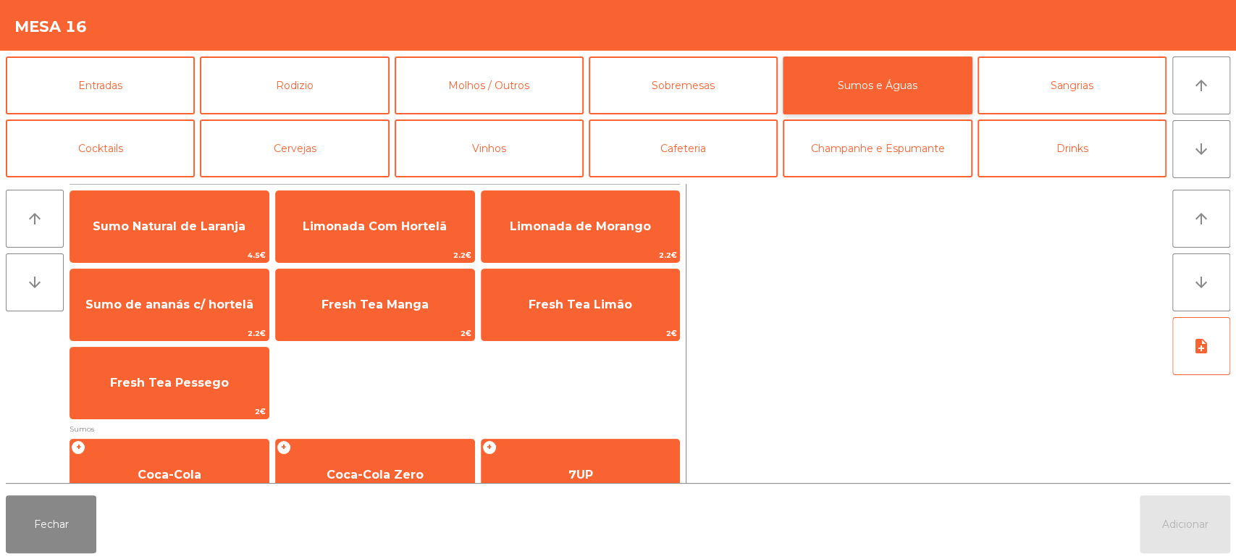
scroll to position [0, 0]
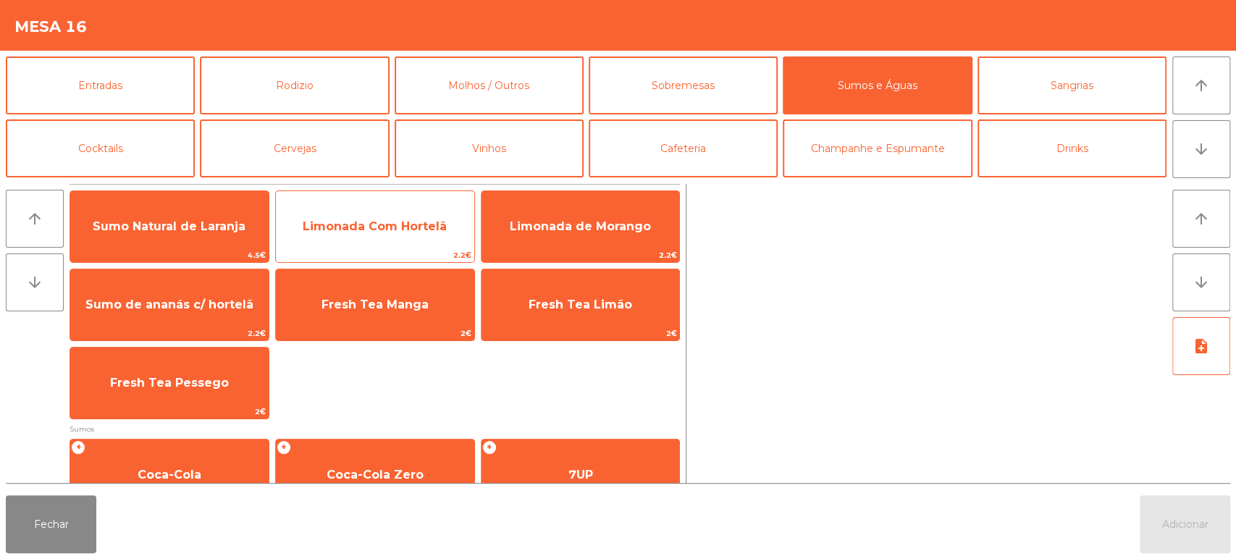
click at [380, 223] on span "Limonada Com Hortelã" at bounding box center [375, 226] width 144 height 14
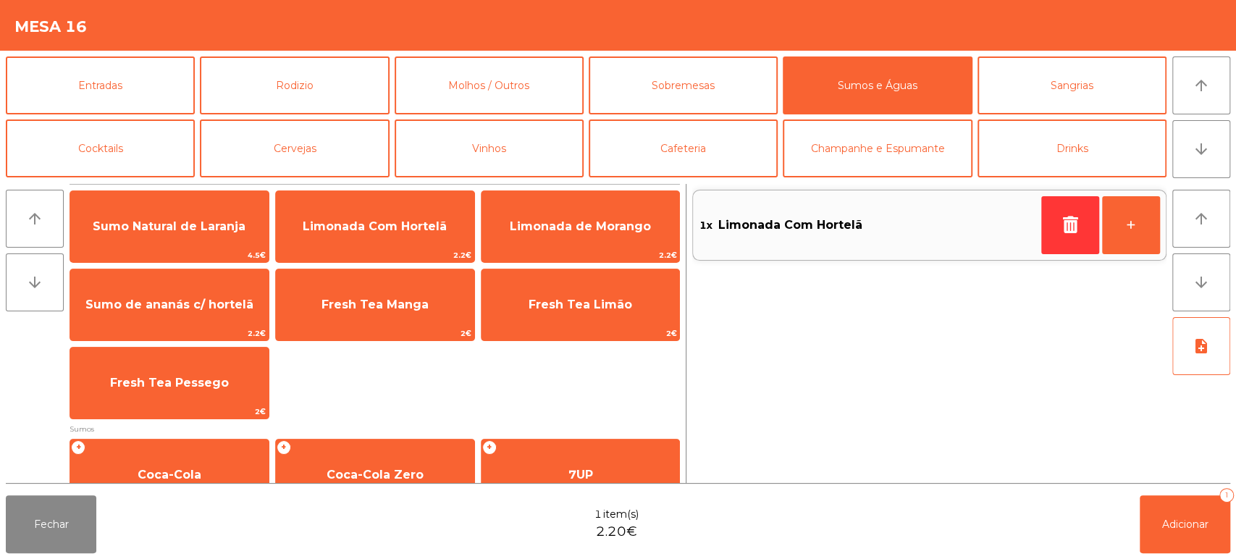
click at [1124, 525] on div "Fechar 1 item(s) 2.20€ Adicionar 1" at bounding box center [618, 524] width 1236 height 70
click at [1192, 524] on span "Adicionar" at bounding box center [1185, 524] width 46 height 13
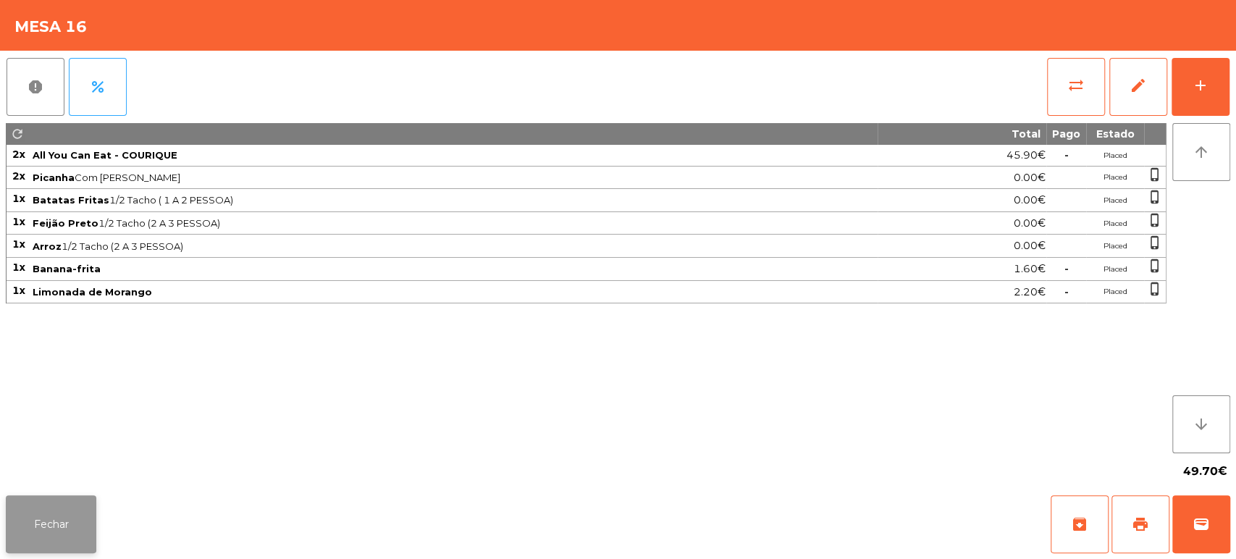
click at [74, 532] on button "Fechar" at bounding box center [51, 524] width 91 height 58
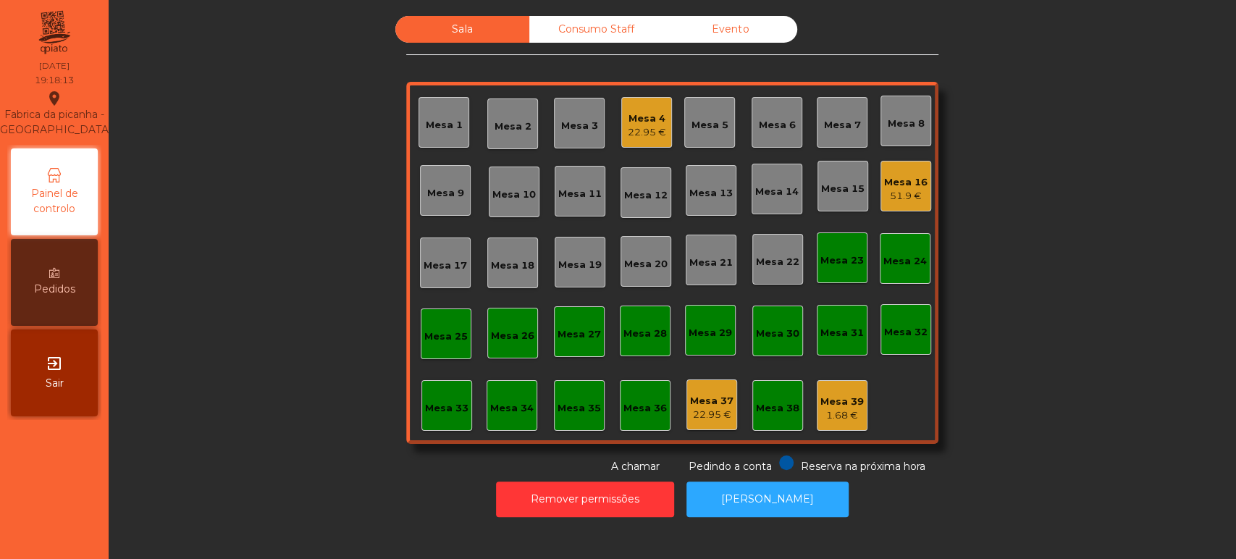
click at [444, 406] on div "Mesa 33" at bounding box center [446, 408] width 43 height 14
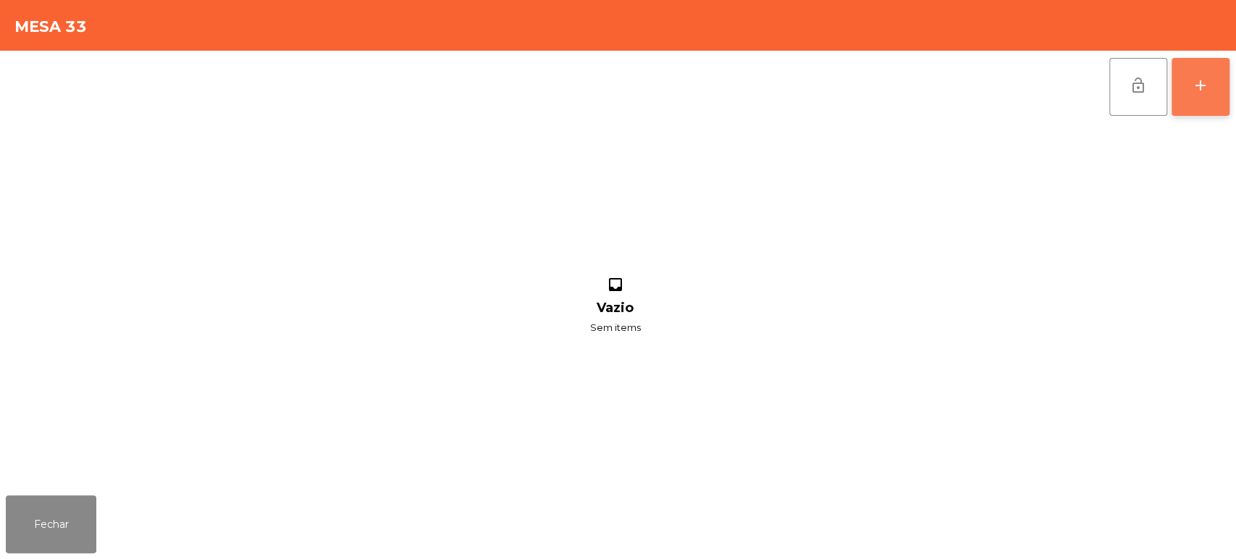
click at [1179, 97] on button "add" at bounding box center [1201, 87] width 58 height 58
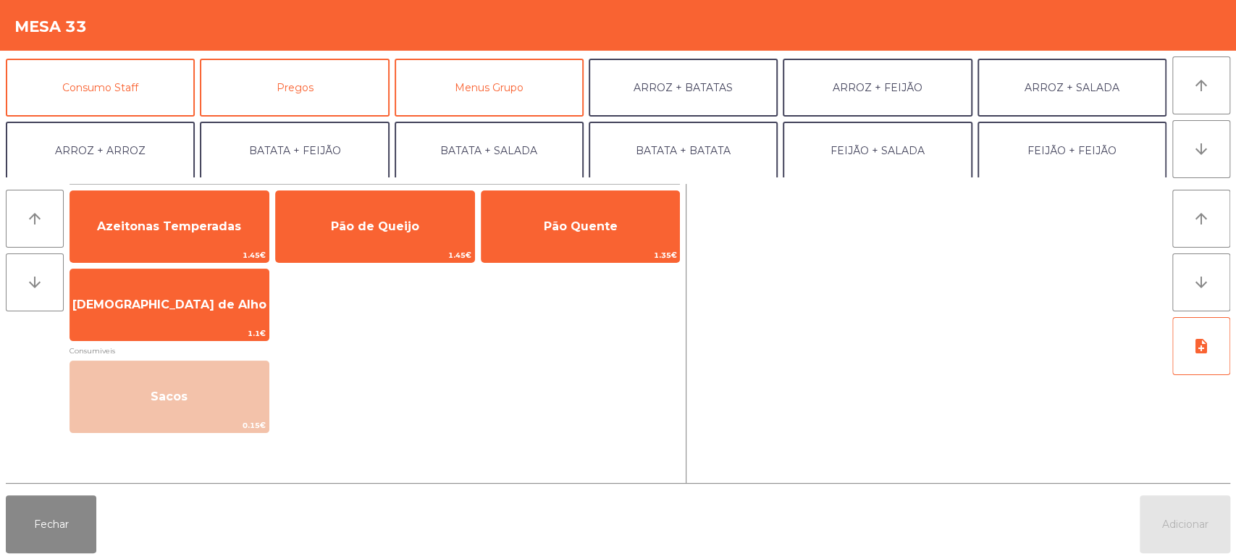
scroll to position [118, 0]
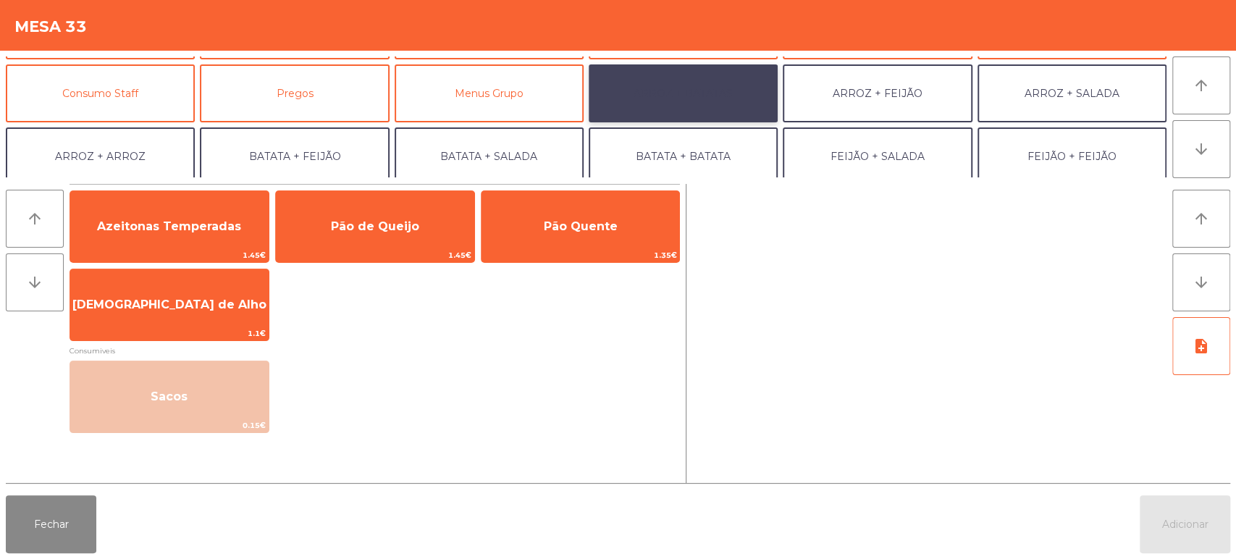
click at [718, 75] on button "ARROZ + BATATAS" at bounding box center [683, 93] width 189 height 58
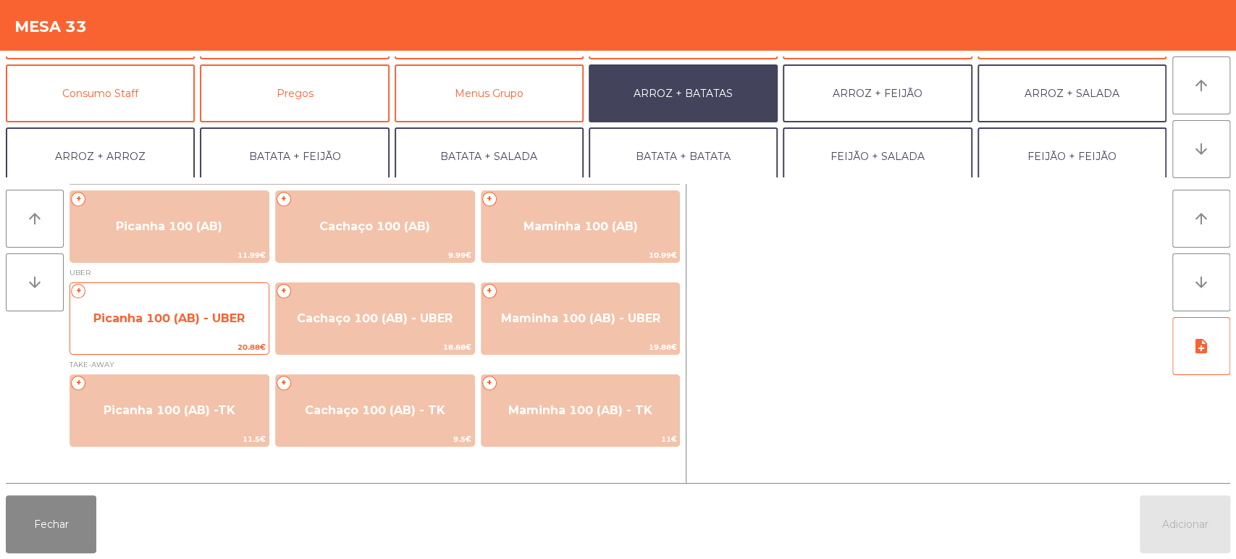
click at [187, 309] on span "Picanha 100 (AB) - UBER" at bounding box center [169, 318] width 198 height 39
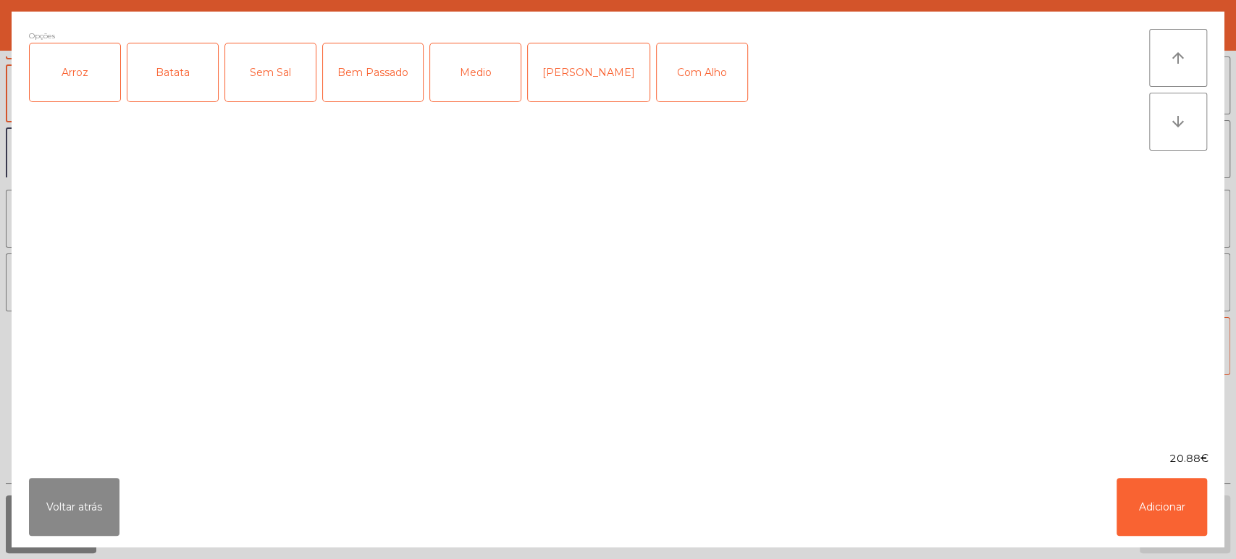
click at [80, 93] on div "Arroz" at bounding box center [75, 72] width 91 height 58
click at [195, 64] on div "Batata" at bounding box center [172, 72] width 91 height 58
click at [579, 67] on div "Mal Pssado" at bounding box center [589, 72] width 122 height 58
click at [1164, 492] on button "Adicionar" at bounding box center [1162, 507] width 91 height 58
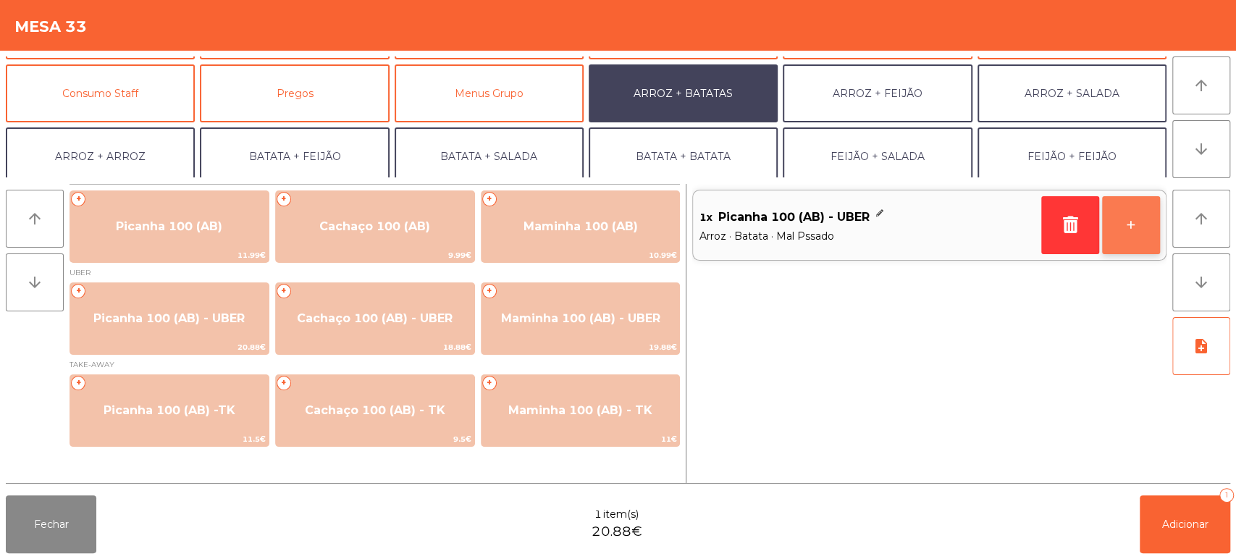
click at [1124, 222] on button "+" at bounding box center [1131, 225] width 58 height 58
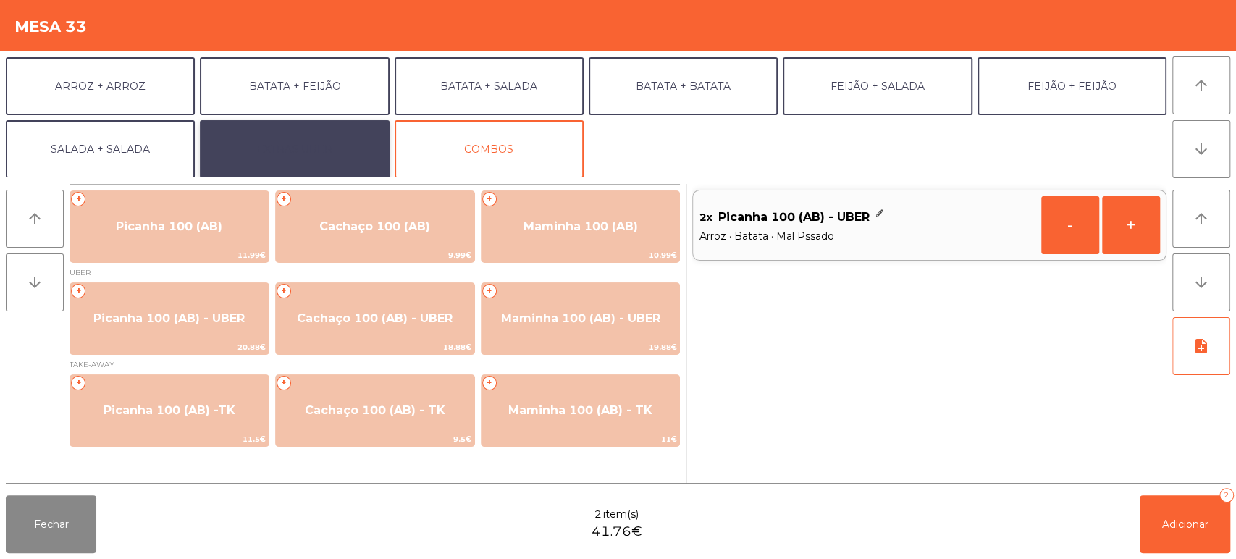
click at [301, 135] on button "EXTRAS UBER" at bounding box center [294, 149] width 189 height 58
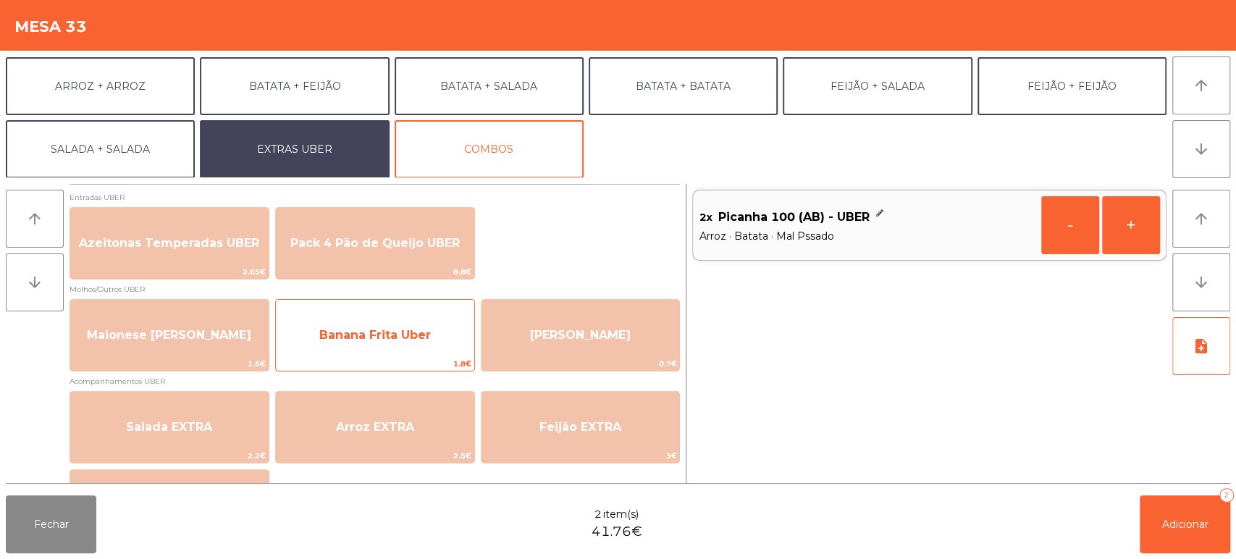
click at [402, 334] on span "Banana Frita Uber" at bounding box center [375, 335] width 112 height 14
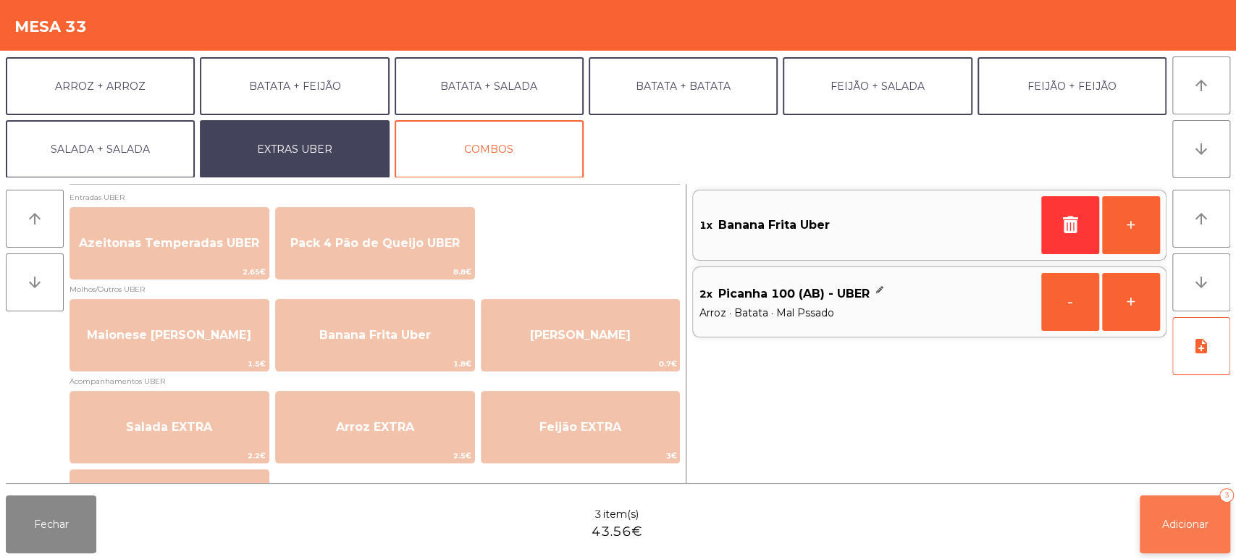
click at [1196, 520] on span "Adicionar" at bounding box center [1185, 524] width 46 height 13
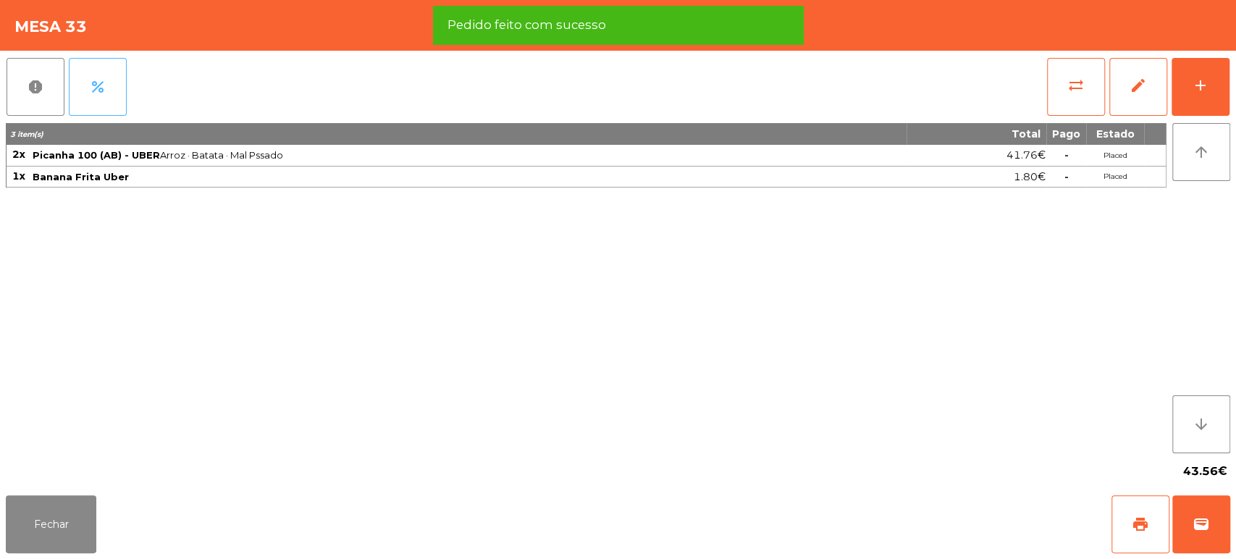
click at [105, 88] on span "percent" at bounding box center [97, 86] width 17 height 17
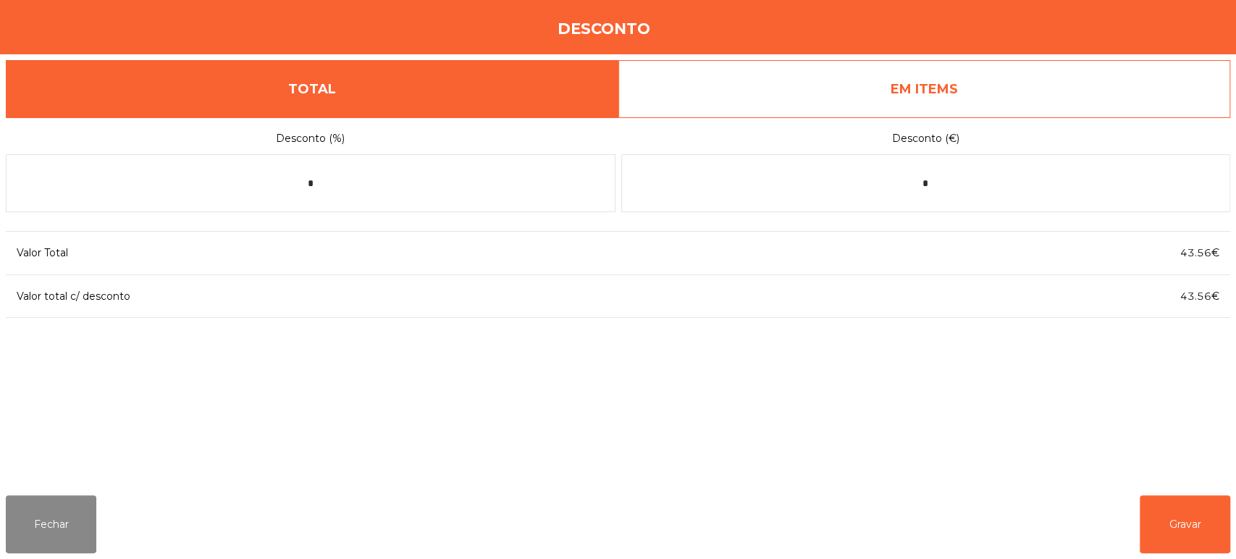
click at [979, 99] on link "EM ITEMS" at bounding box center [924, 89] width 613 height 58
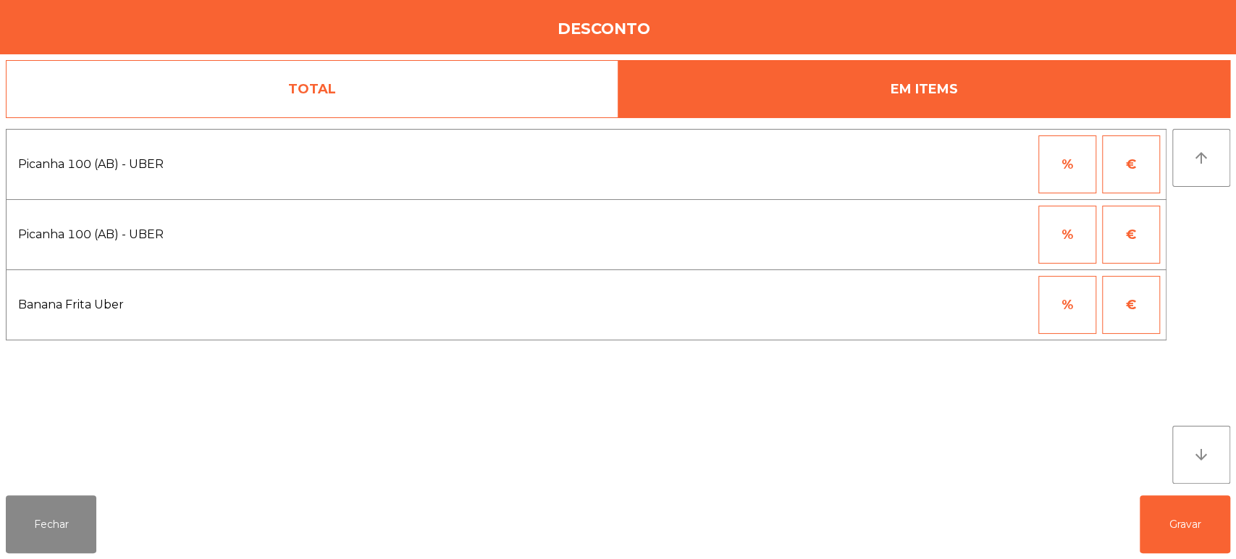
click at [1058, 146] on button "%" at bounding box center [1067, 164] width 58 height 58
click at [980, 163] on input "*" at bounding box center [996, 164] width 72 height 58
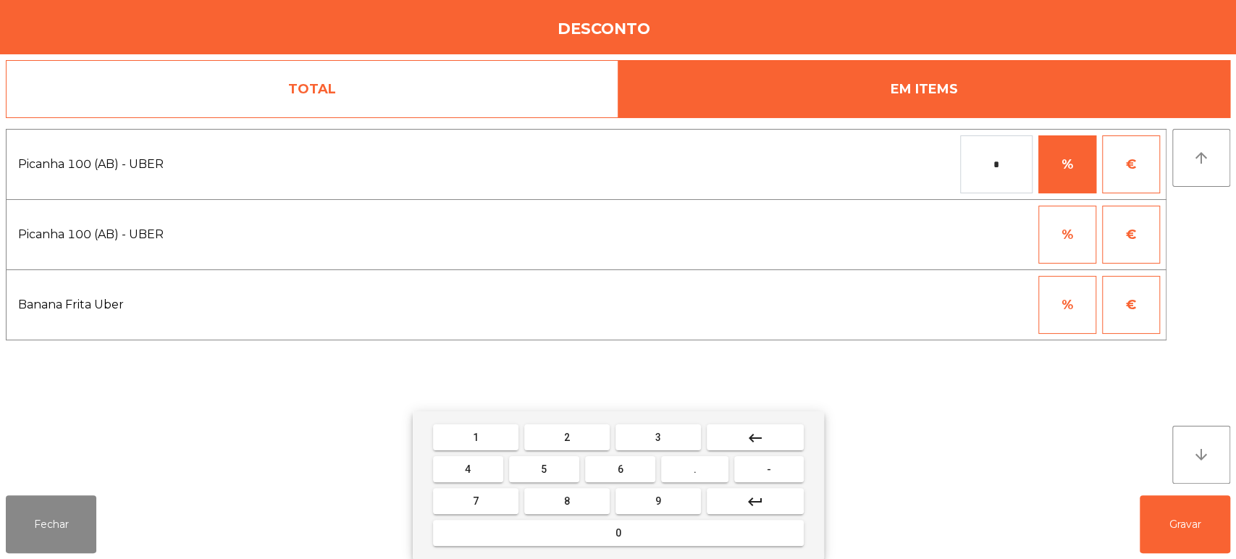
click at [487, 431] on button "1" at bounding box center [475, 437] width 85 height 26
click at [579, 547] on mat-keyboard-key "0" at bounding box center [618, 533] width 377 height 32
click at [615, 529] on span "0" at bounding box center [618, 533] width 6 height 12
type input "***"
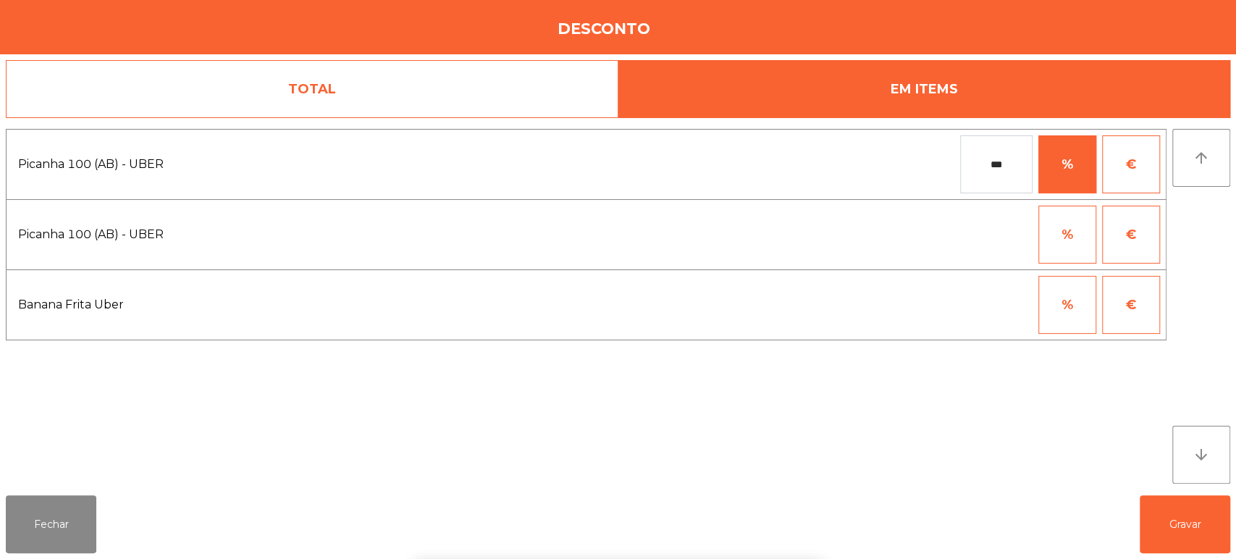
click at [1168, 527] on div "1 2 3 keyboard_backspace 4 5 6 . - 7 8 9 keyboard_return 0" at bounding box center [618, 485] width 1236 height 148
click at [1177, 524] on button "Gravar" at bounding box center [1185, 524] width 91 height 58
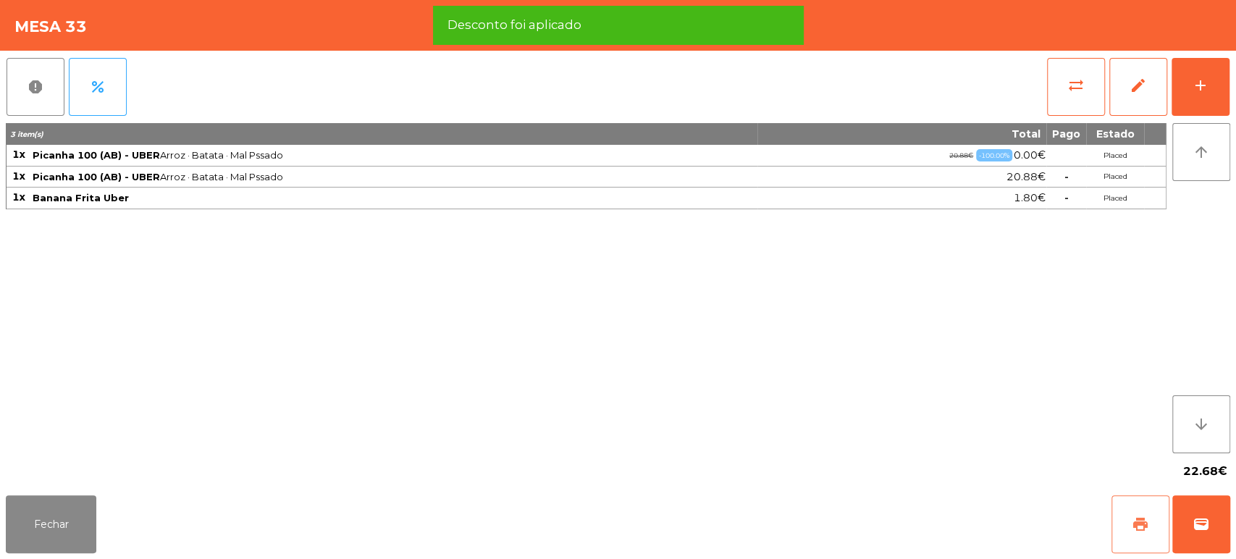
click at [1138, 521] on span "print" at bounding box center [1140, 524] width 17 height 17
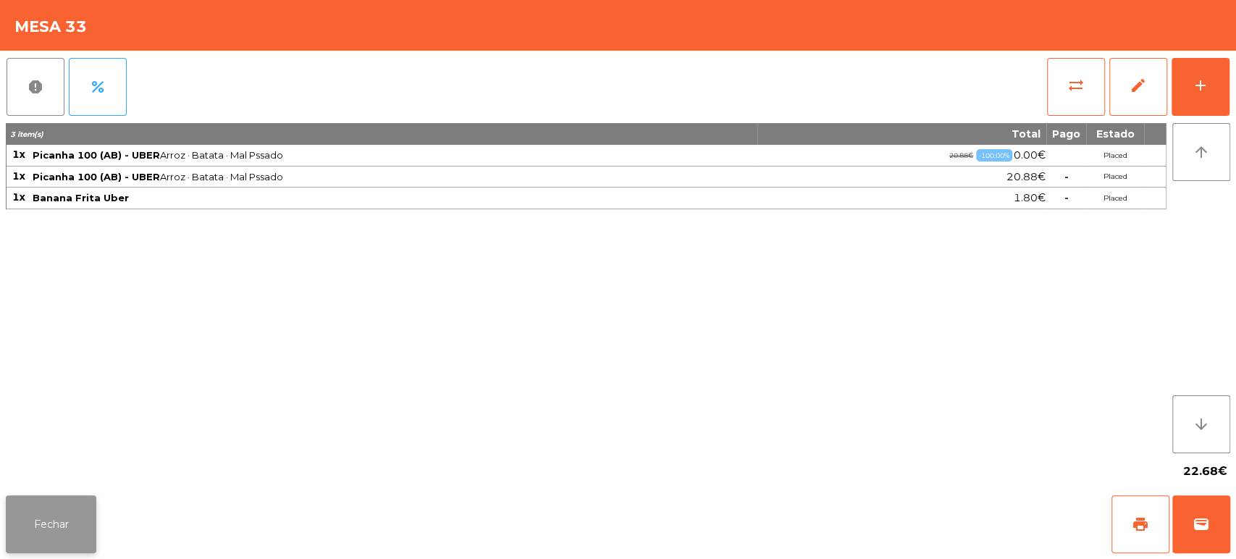
click at [70, 530] on button "Fechar" at bounding box center [51, 524] width 91 height 58
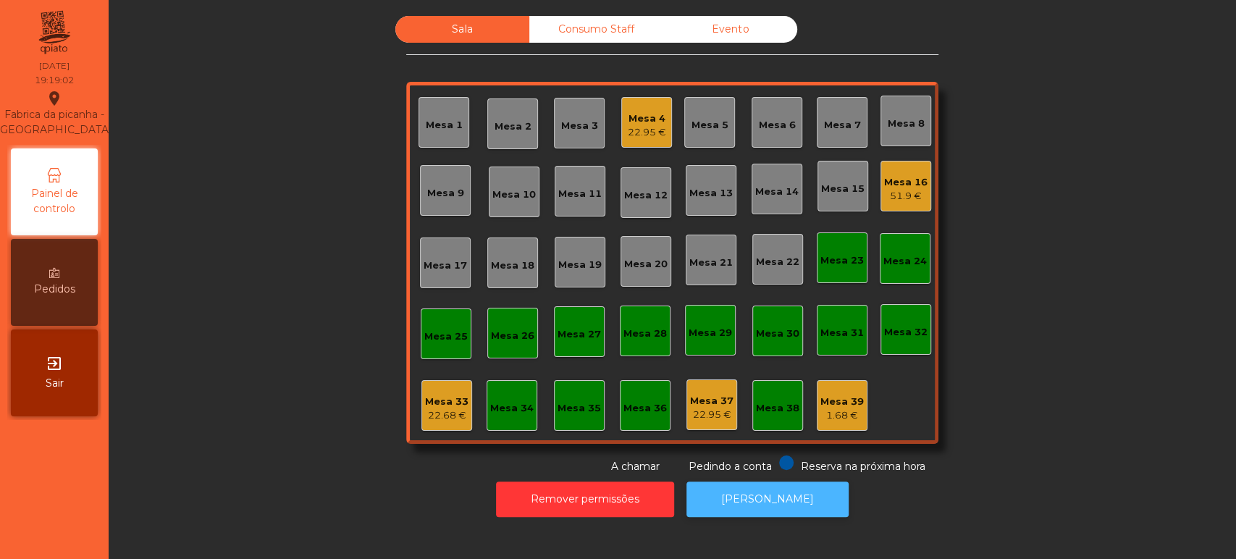
click at [755, 499] on button "[PERSON_NAME]" at bounding box center [767, 499] width 162 height 35
click at [441, 421] on div "22.68 €" at bounding box center [446, 415] width 43 height 14
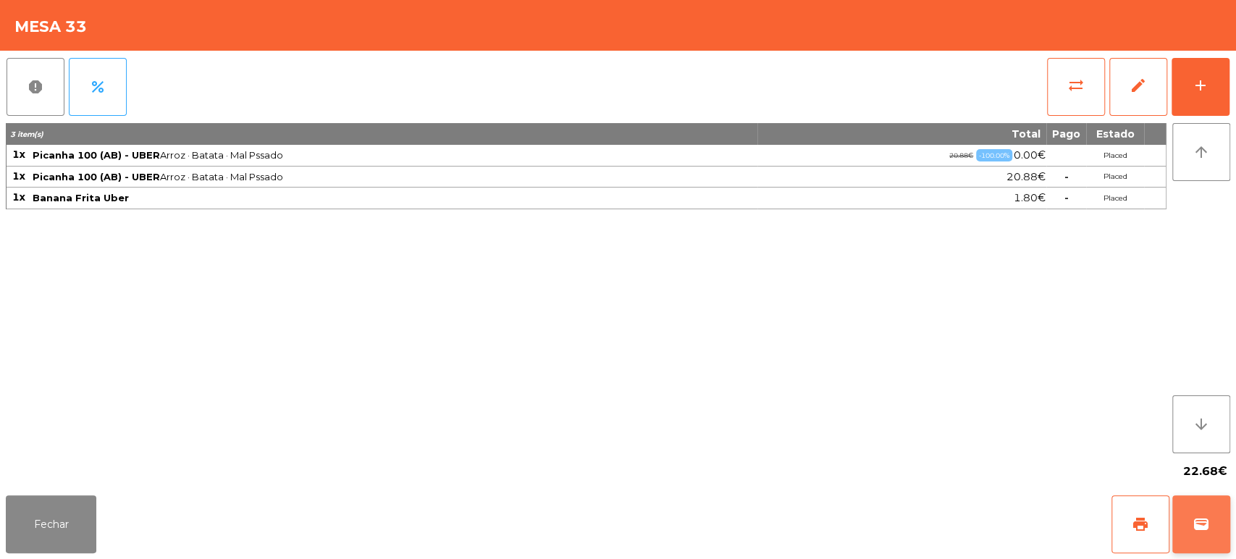
click at [1195, 523] on span "wallet" at bounding box center [1201, 524] width 17 height 17
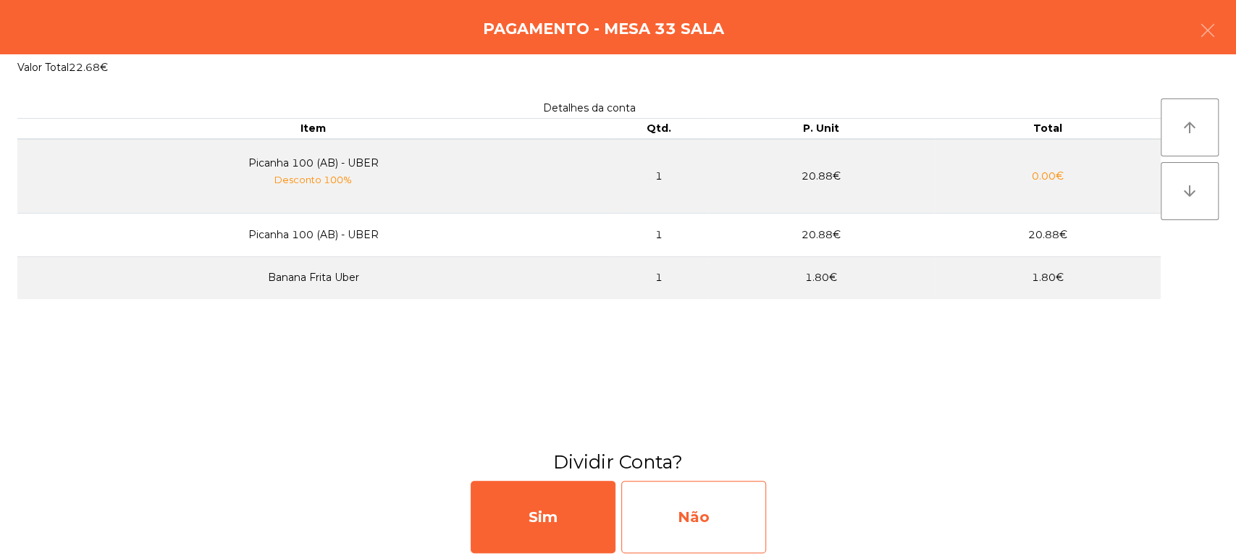
click at [760, 510] on div "Não" at bounding box center [693, 517] width 145 height 72
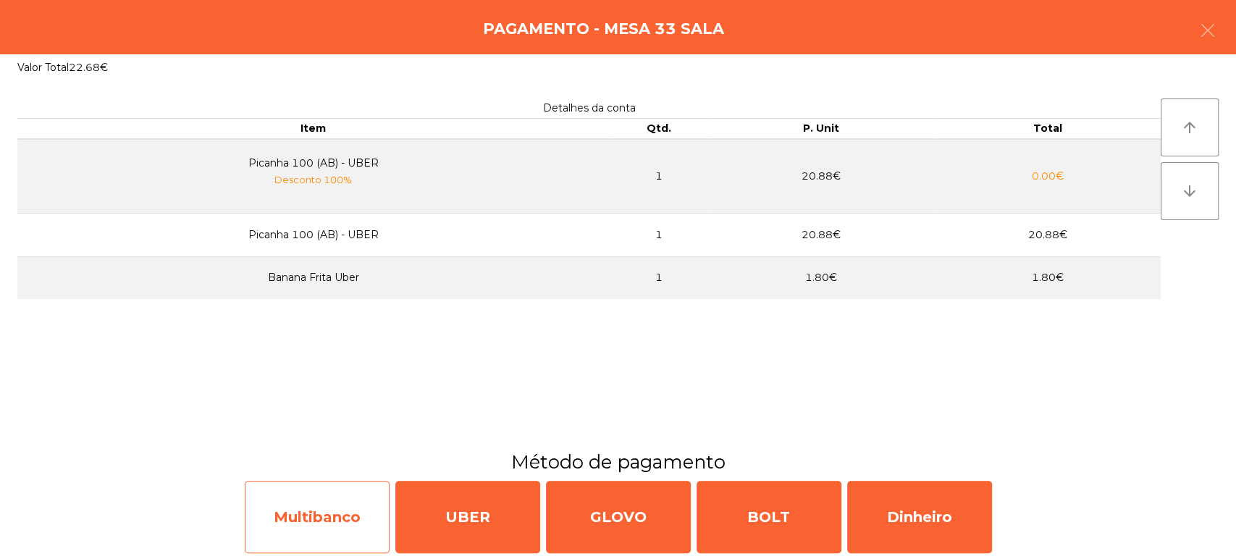
click at [334, 497] on div "Multibanco" at bounding box center [317, 517] width 145 height 72
select select "**"
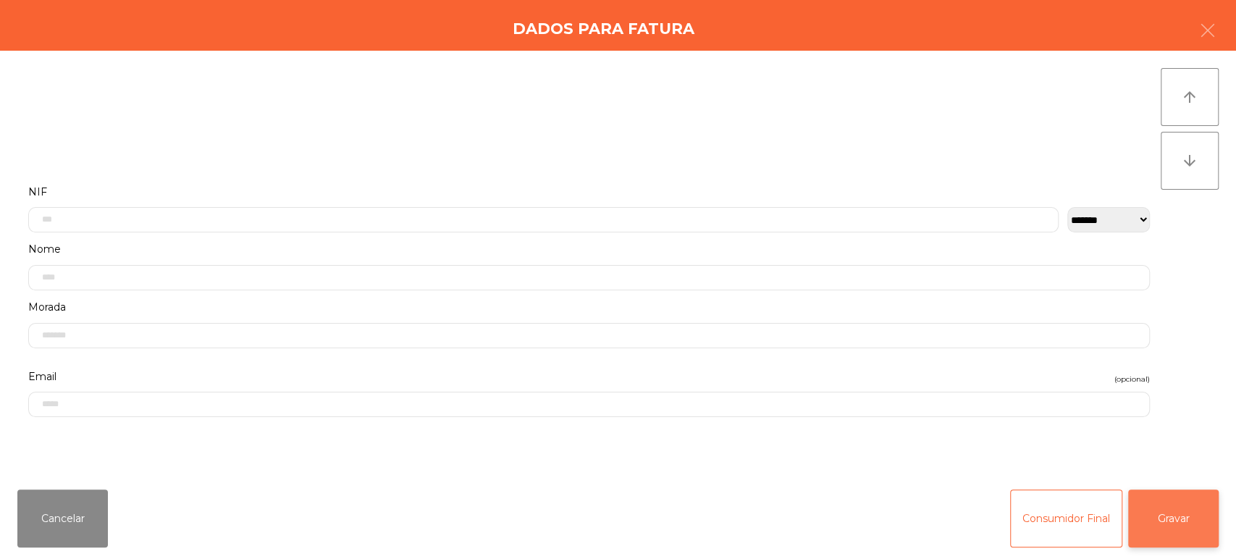
click at [1193, 503] on button "Gravar" at bounding box center [1173, 518] width 91 height 58
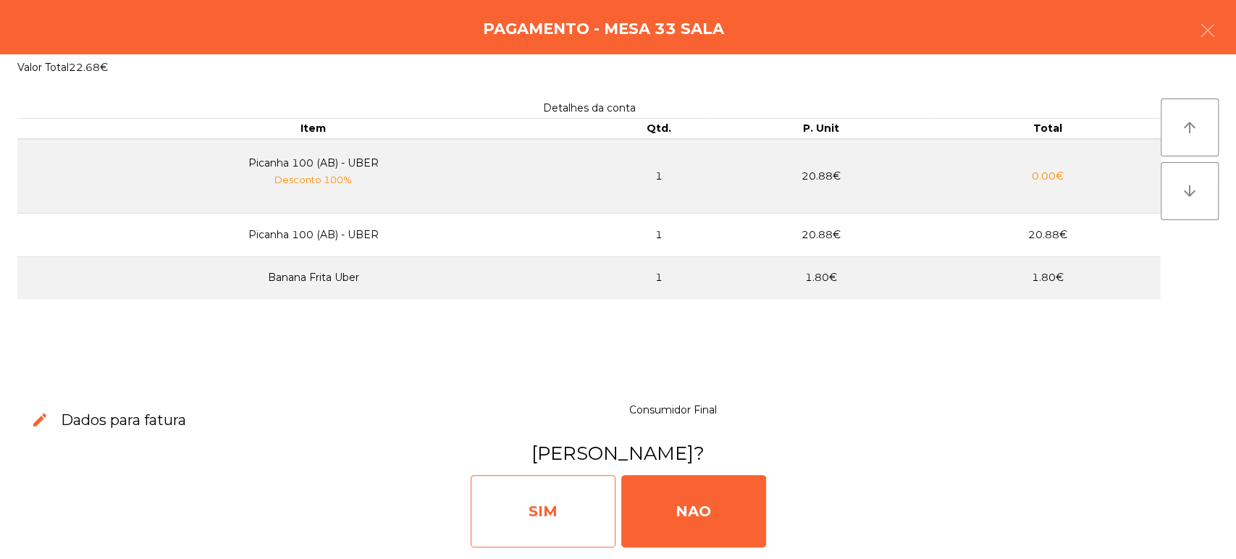
click at [537, 500] on div "SIM" at bounding box center [543, 511] width 145 height 72
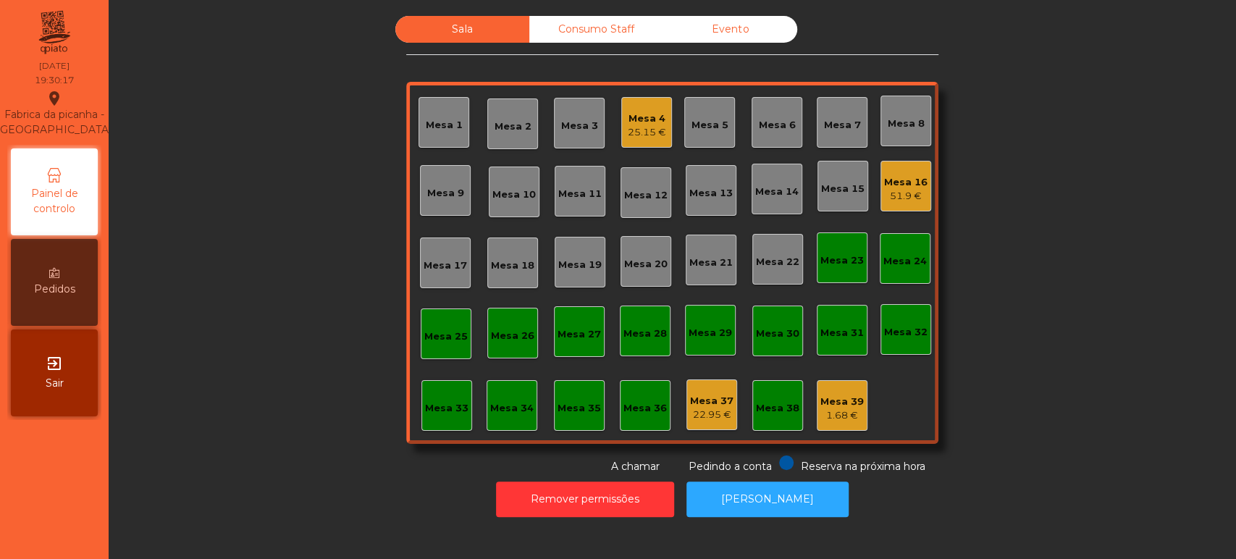
click at [906, 207] on div "Mesa 16 51.9 €" at bounding box center [905, 186] width 51 height 51
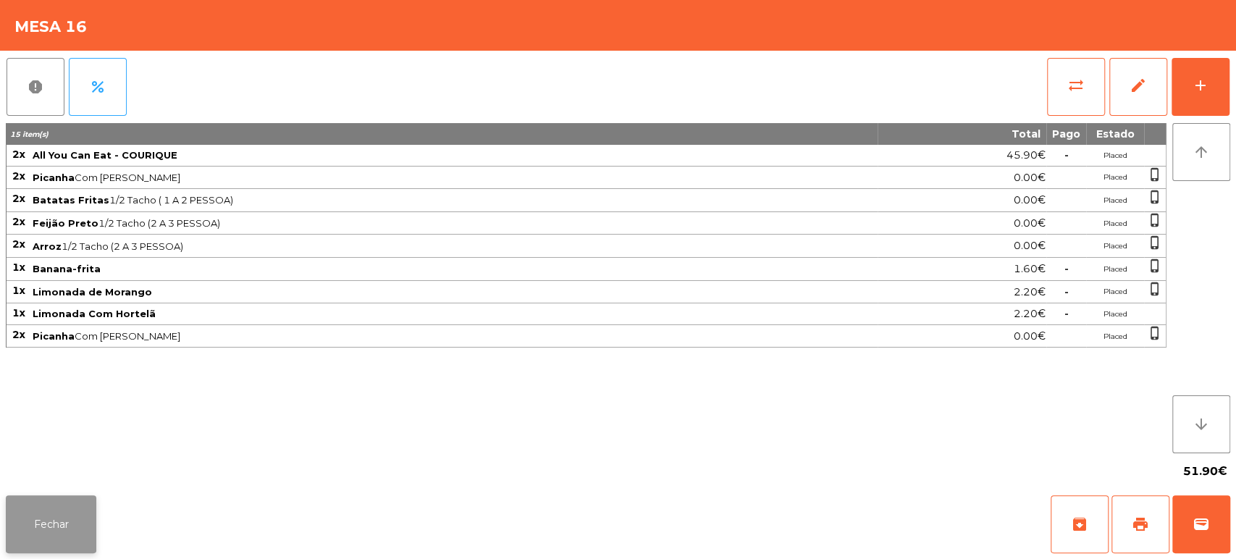
click at [52, 525] on button "Fechar" at bounding box center [51, 524] width 91 height 58
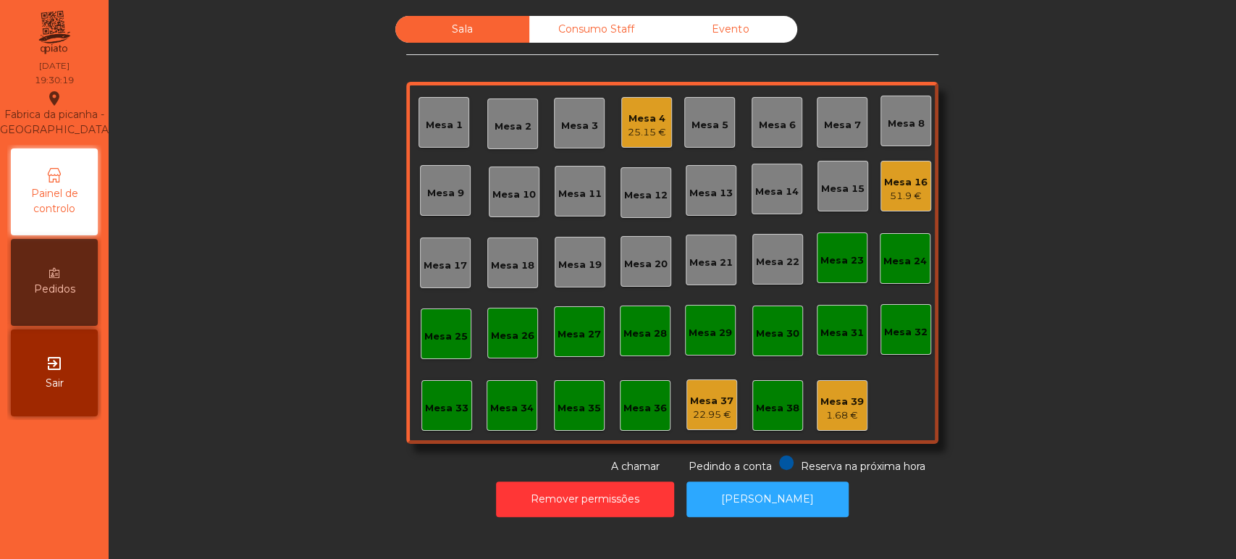
click at [649, 125] on div "25.15 €" at bounding box center [647, 132] width 38 height 14
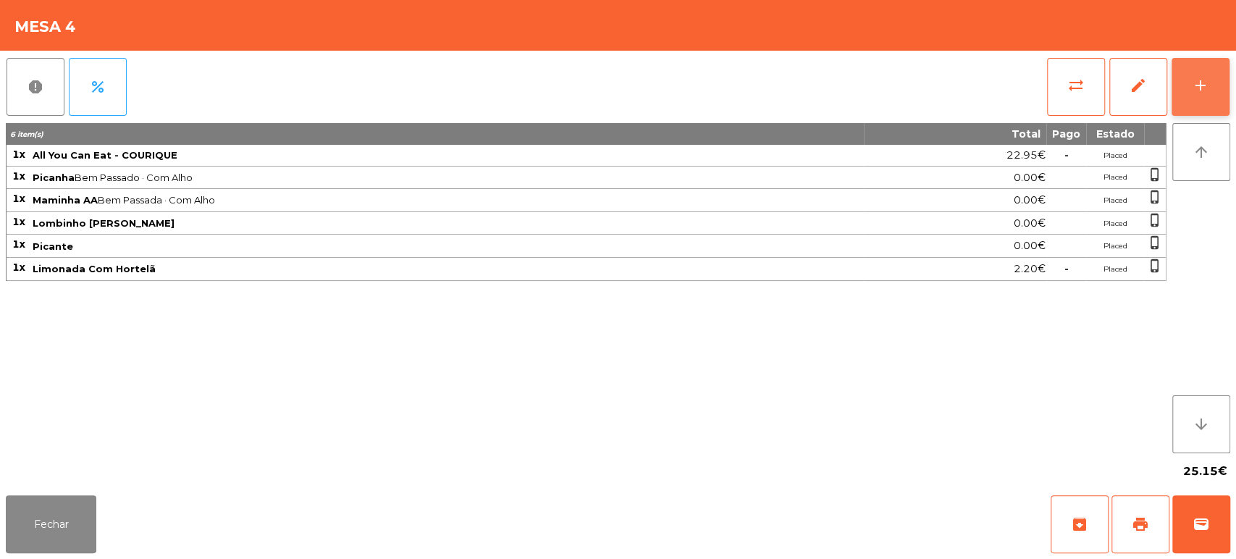
click at [1178, 104] on button "add" at bounding box center [1201, 87] width 58 height 58
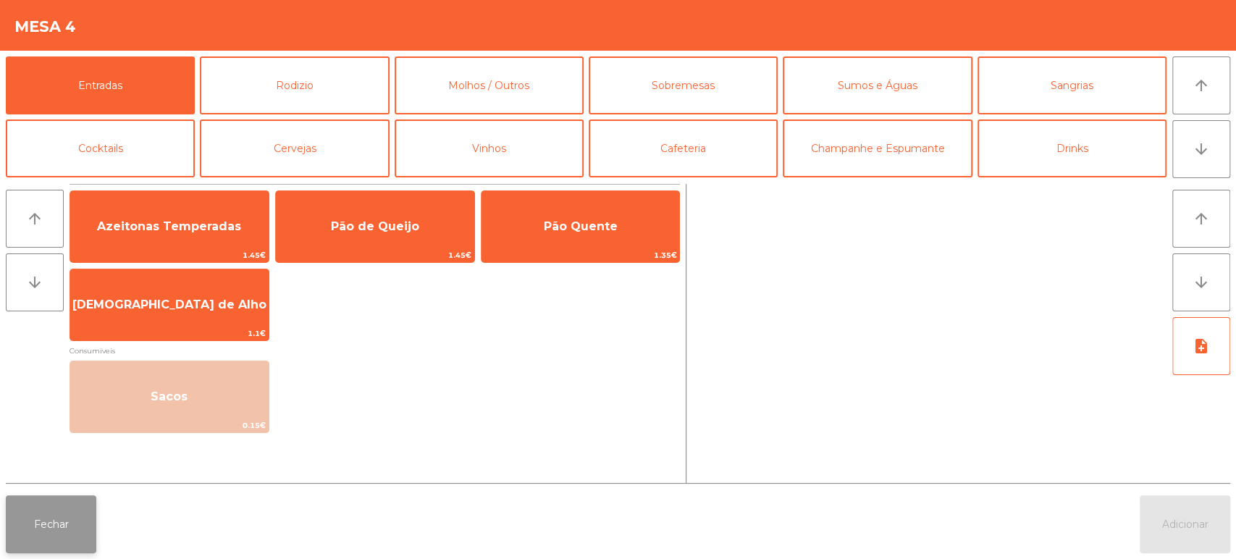
click at [41, 542] on button "Fechar" at bounding box center [51, 524] width 91 height 58
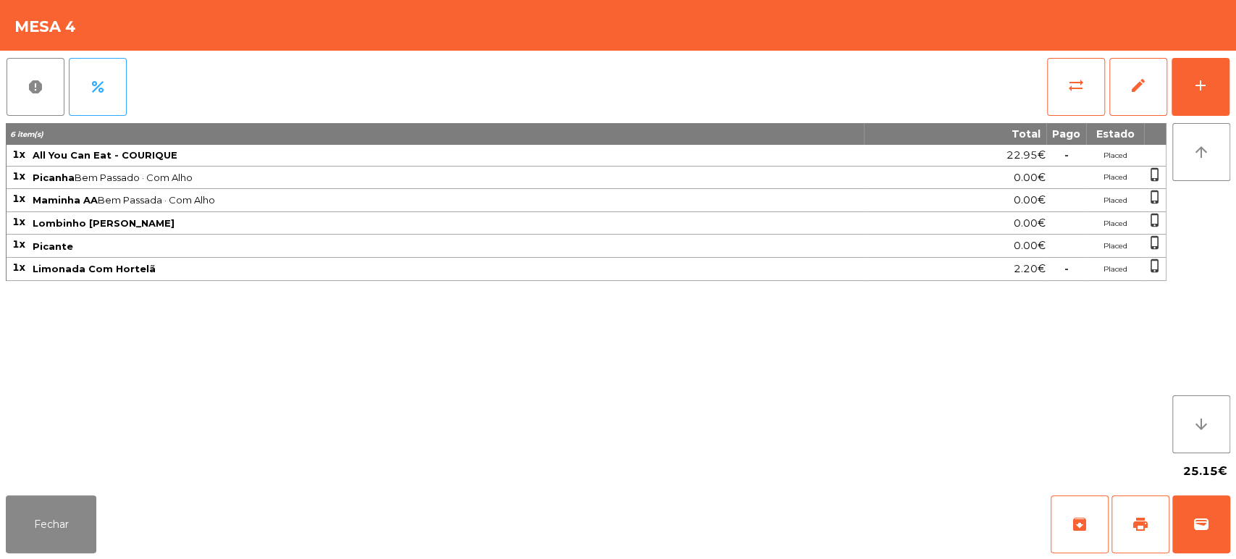
click at [273, 222] on span "Lombinho Frango Temperado" at bounding box center [448, 223] width 830 height 12
click at [1186, 90] on button "add" at bounding box center [1201, 87] width 58 height 58
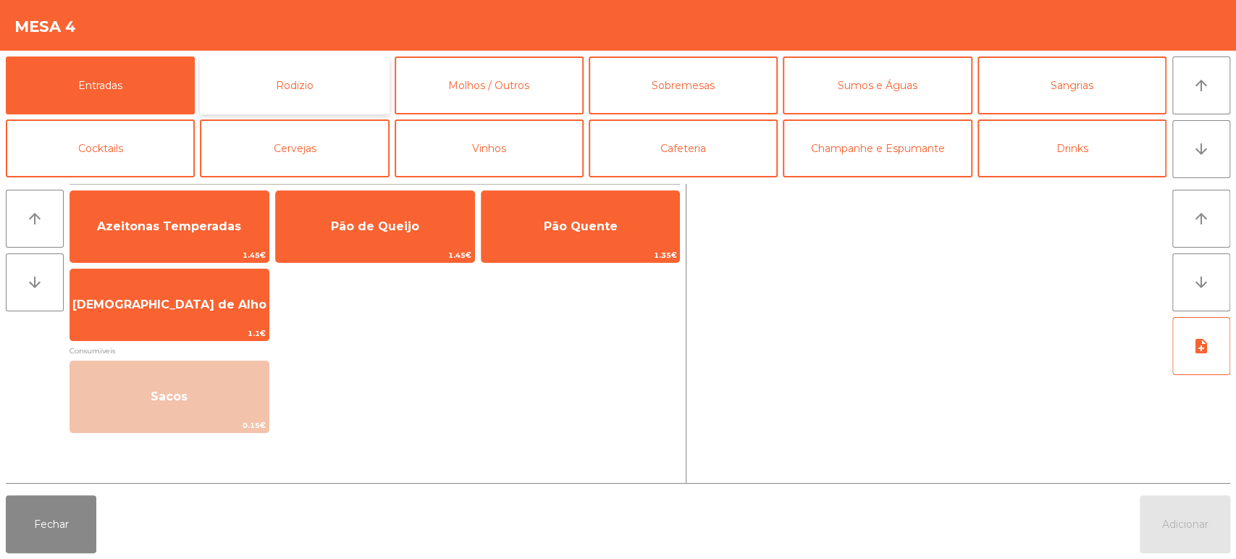
click at [368, 68] on button "Rodizio" at bounding box center [294, 85] width 189 height 58
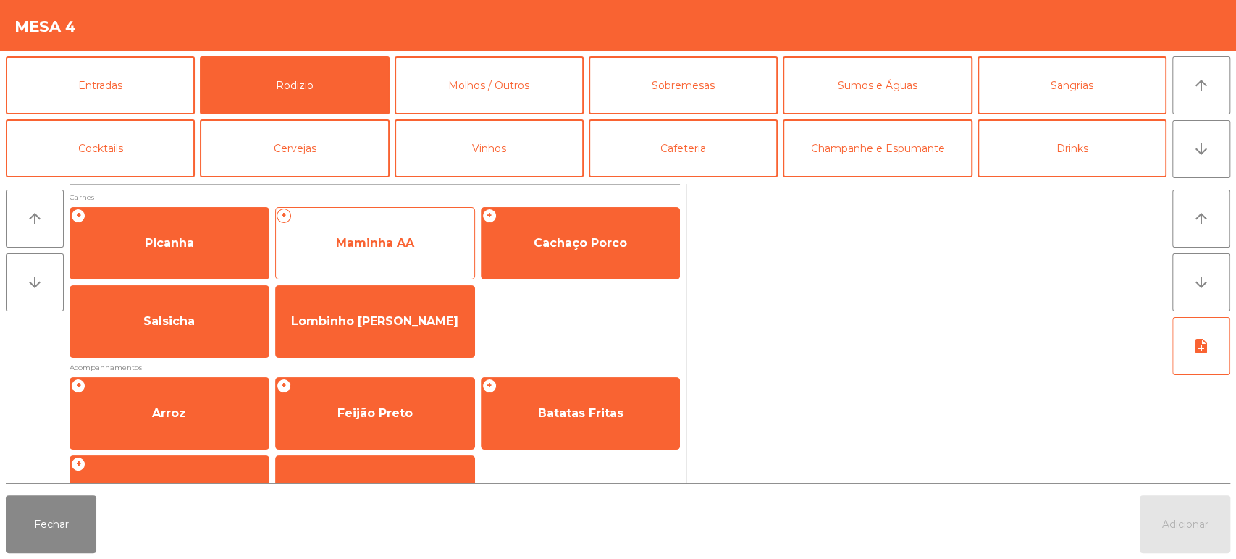
click at [424, 246] on span "Maminha AA" at bounding box center [375, 243] width 198 height 39
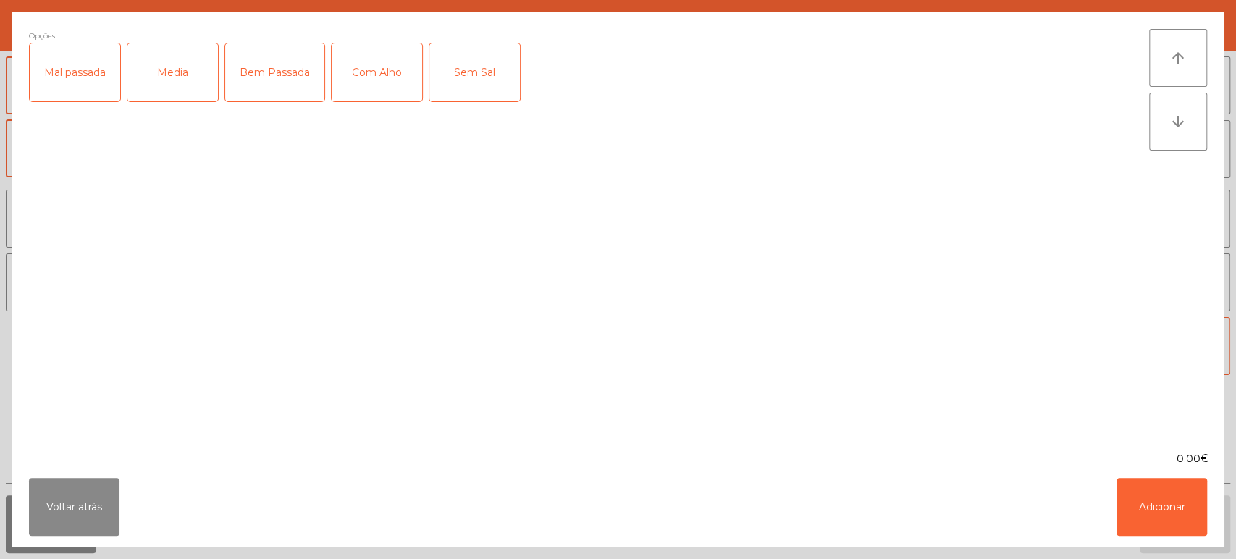
click at [267, 58] on div "Bem Passada" at bounding box center [274, 72] width 99 height 58
click at [379, 56] on div "Com Alho" at bounding box center [377, 72] width 91 height 58
click at [1183, 520] on button "Adicionar" at bounding box center [1162, 507] width 91 height 58
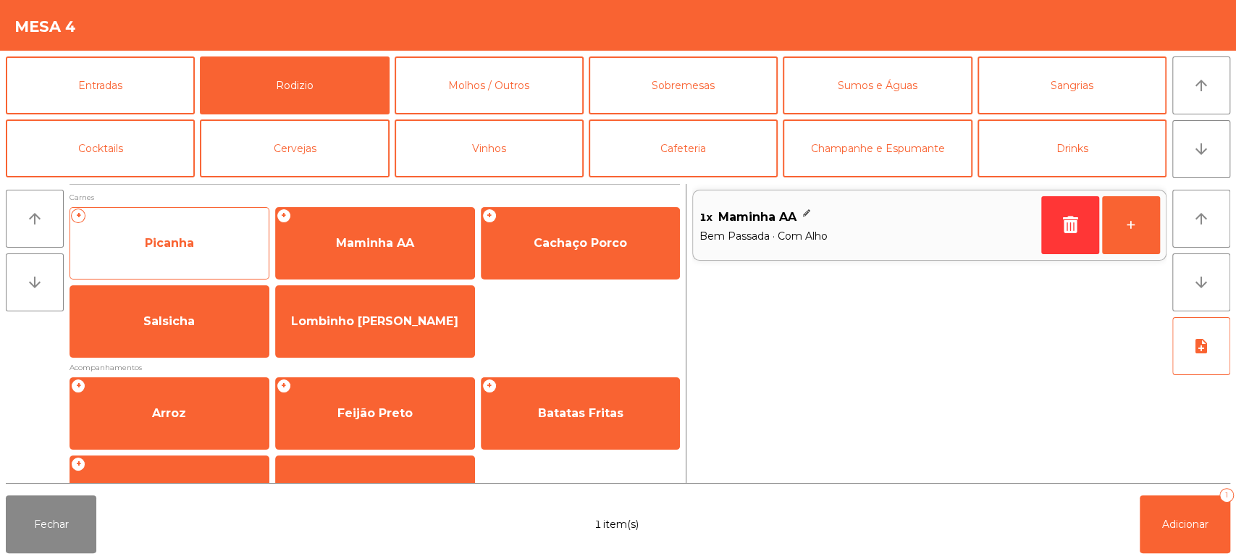
click at [177, 253] on span "Picanha" at bounding box center [169, 243] width 198 height 39
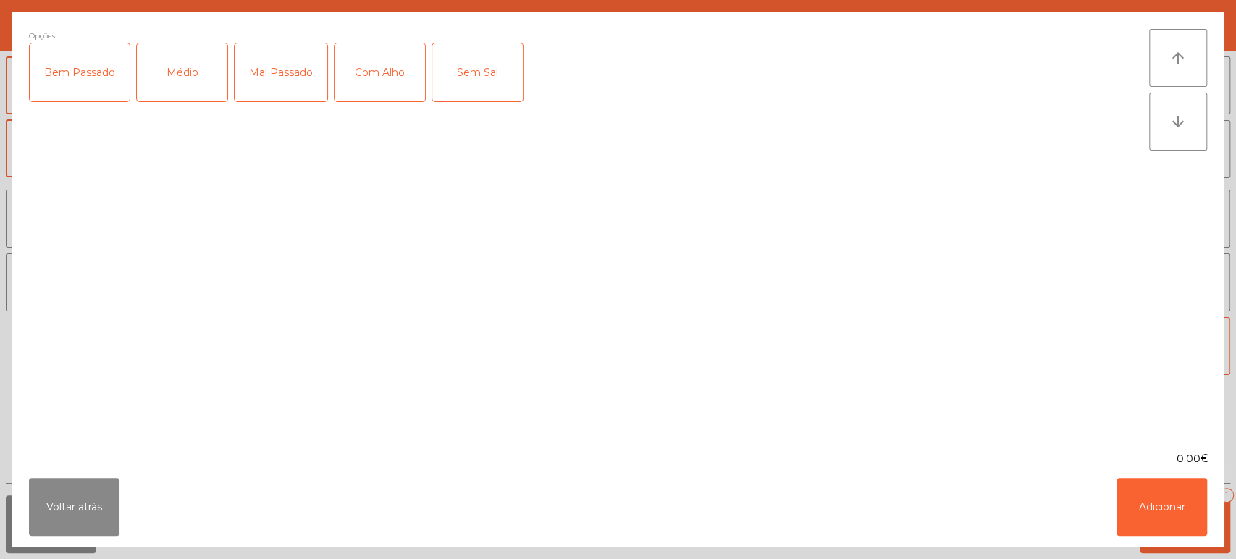
click at [292, 77] on div "Mal Passado" at bounding box center [281, 72] width 93 height 58
click at [303, 66] on div "Mal Passado" at bounding box center [281, 72] width 93 height 58
click at [46, 93] on div "Bem Passado" at bounding box center [80, 72] width 100 height 58
click at [353, 83] on div "Com Alho" at bounding box center [380, 72] width 91 height 58
click at [1137, 482] on button "Adicionar" at bounding box center [1162, 507] width 91 height 58
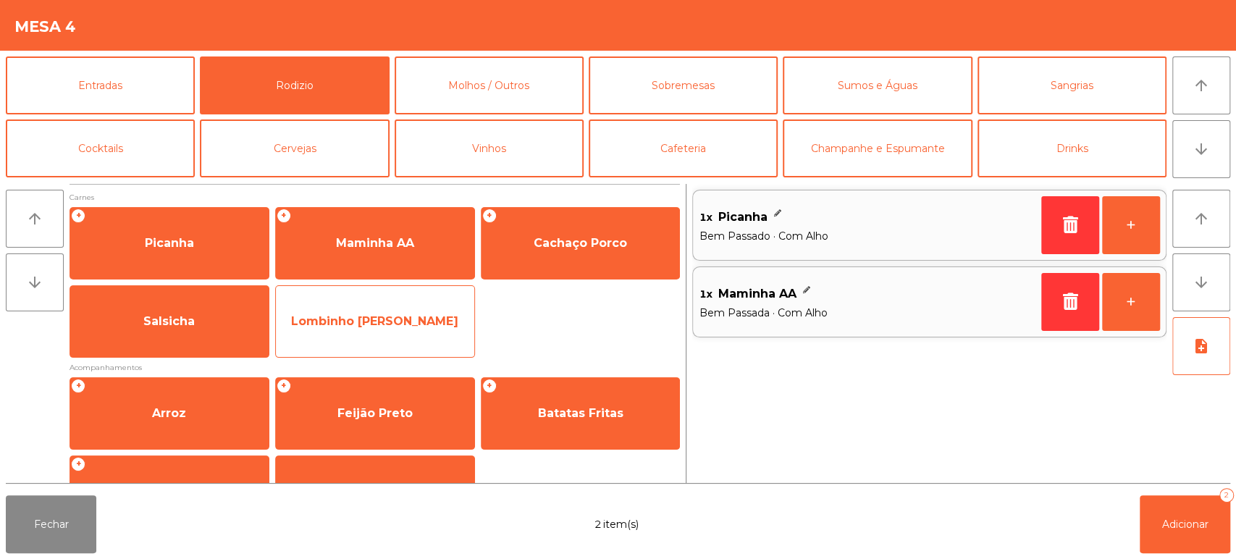
click at [382, 319] on span "Lombinho Frango Temperado" at bounding box center [374, 321] width 167 height 14
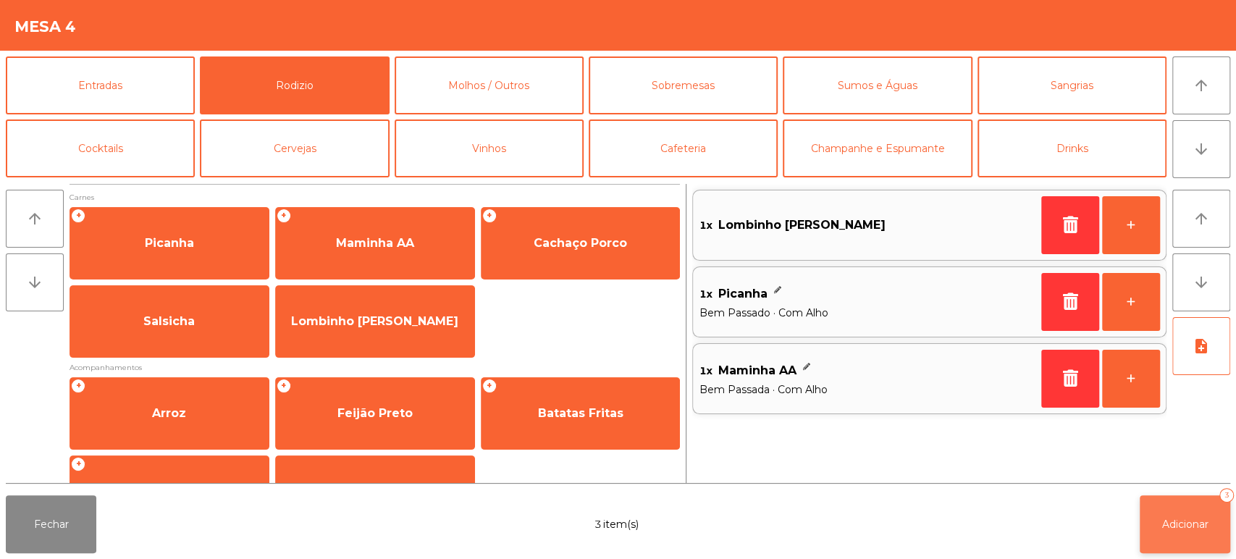
click at [1187, 517] on button "Adicionar 3" at bounding box center [1185, 524] width 91 height 58
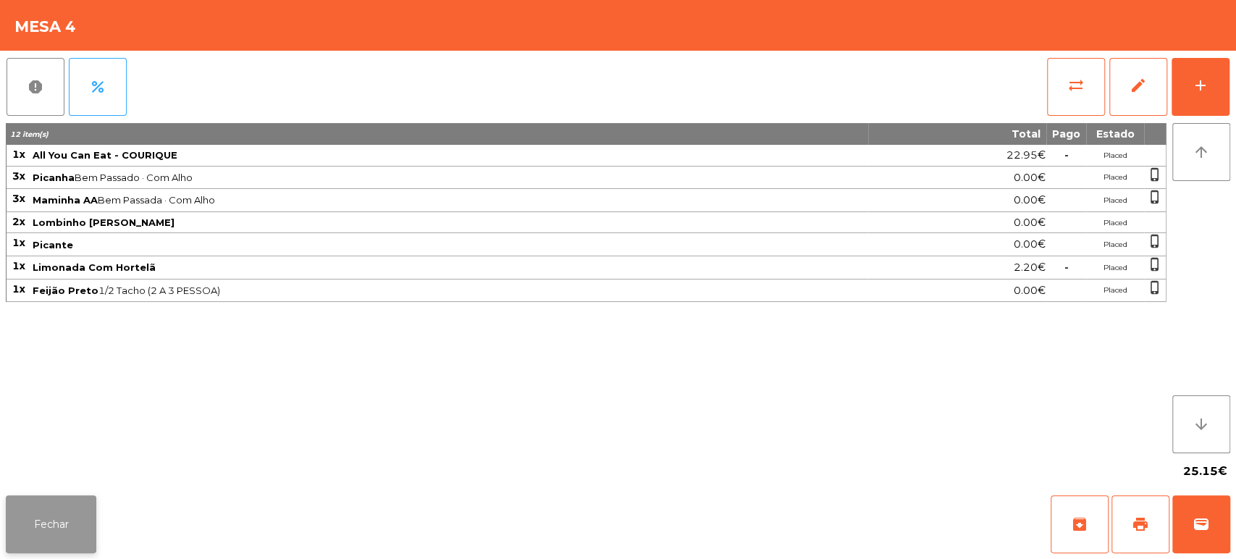
click at [67, 511] on button "Fechar" at bounding box center [51, 524] width 91 height 58
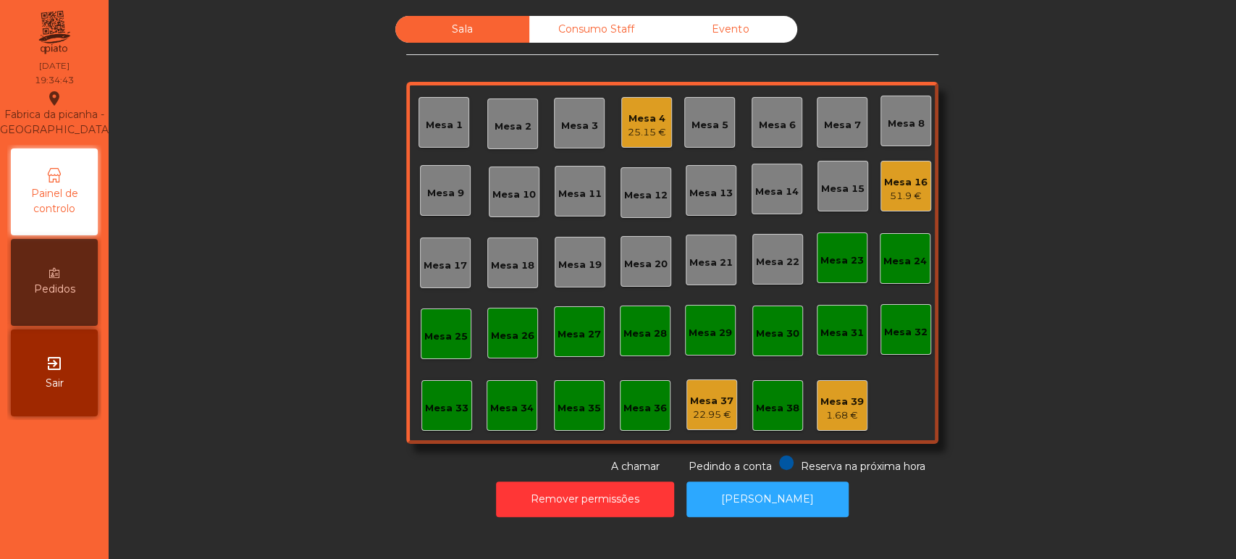
click at [342, 282] on div "Sala Consumo Staff Evento Mesa 1 Mesa 2 Mesa 3 Mesa 4 25.15 € Mesa 5 Mesa 6 Mes…" at bounding box center [672, 245] width 1088 height 458
click at [902, 190] on div "51.9 €" at bounding box center [905, 196] width 43 height 14
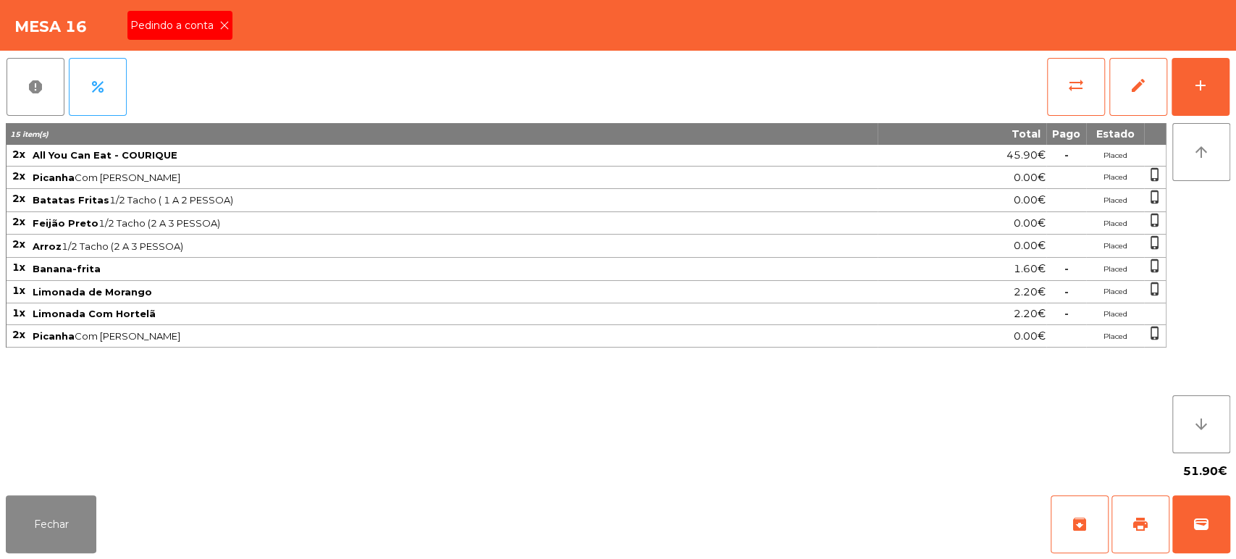
click at [200, 26] on span "Pedindo a conta" at bounding box center [174, 25] width 89 height 15
click at [1133, 525] on span "print" at bounding box center [1140, 524] width 17 height 17
click at [1227, 535] on button "wallet" at bounding box center [1201, 524] width 58 height 58
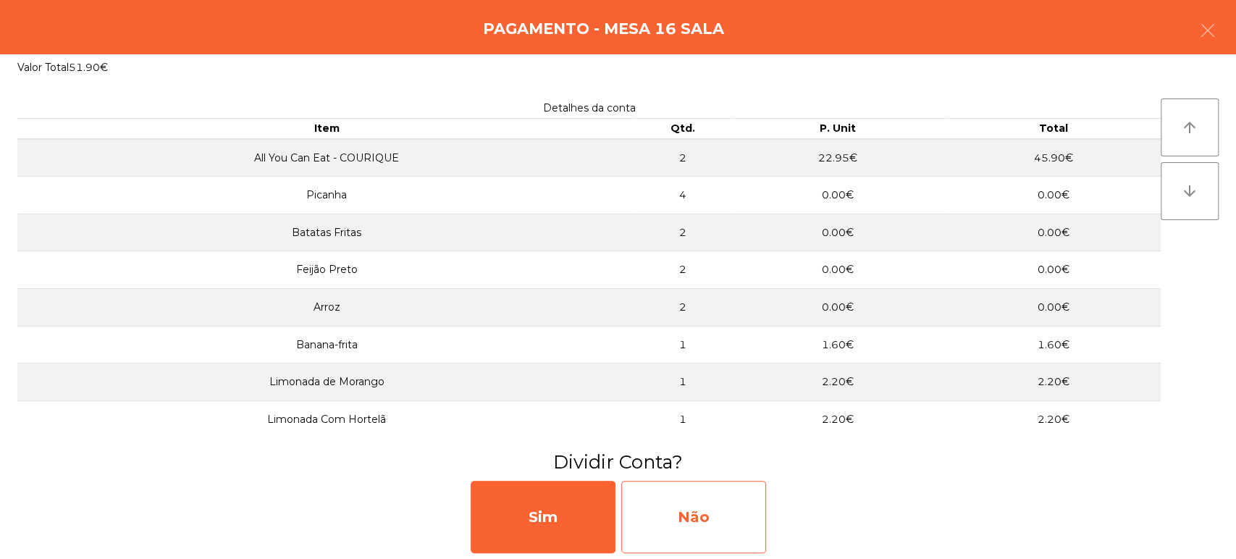
click at [701, 528] on div "Não" at bounding box center [693, 517] width 145 height 72
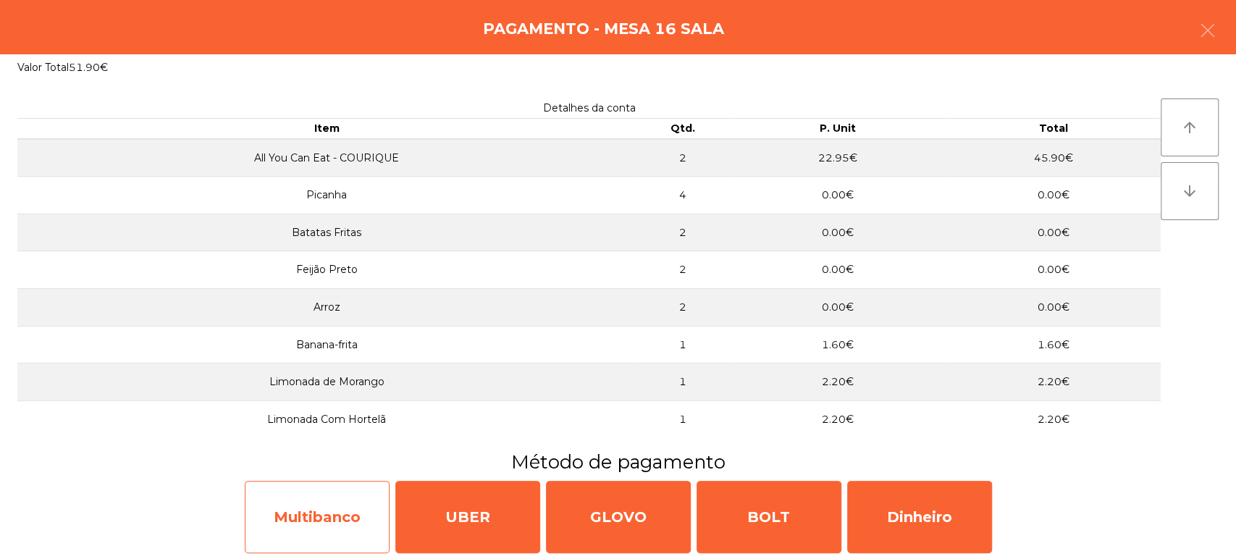
click at [347, 525] on div "Multibanco" at bounding box center [317, 517] width 145 height 72
select select "**"
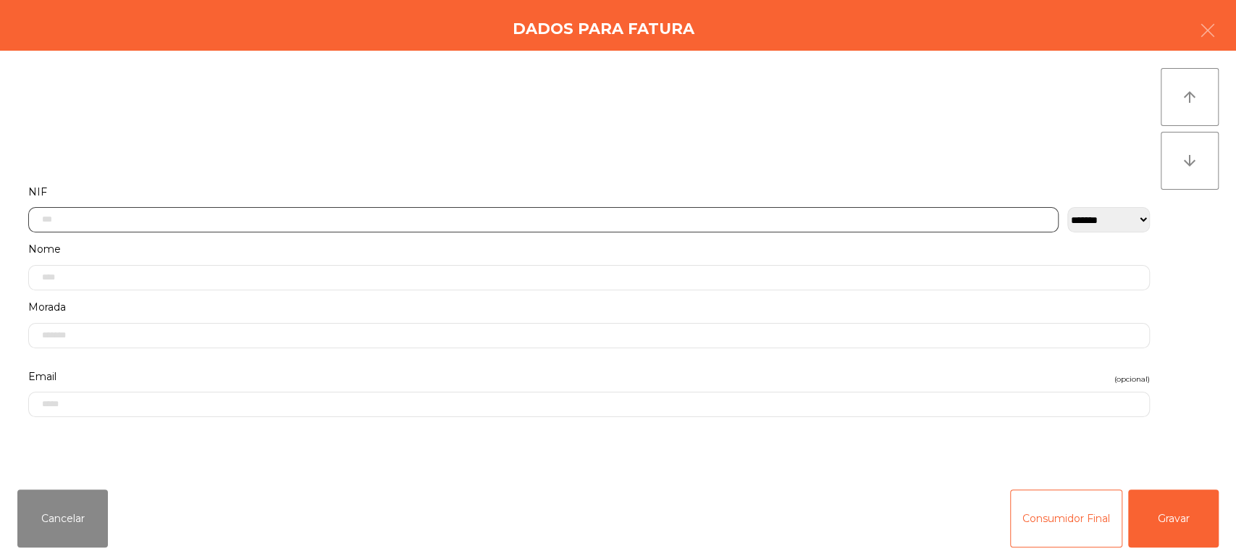
click at [222, 218] on input "text" at bounding box center [543, 219] width 1030 height 25
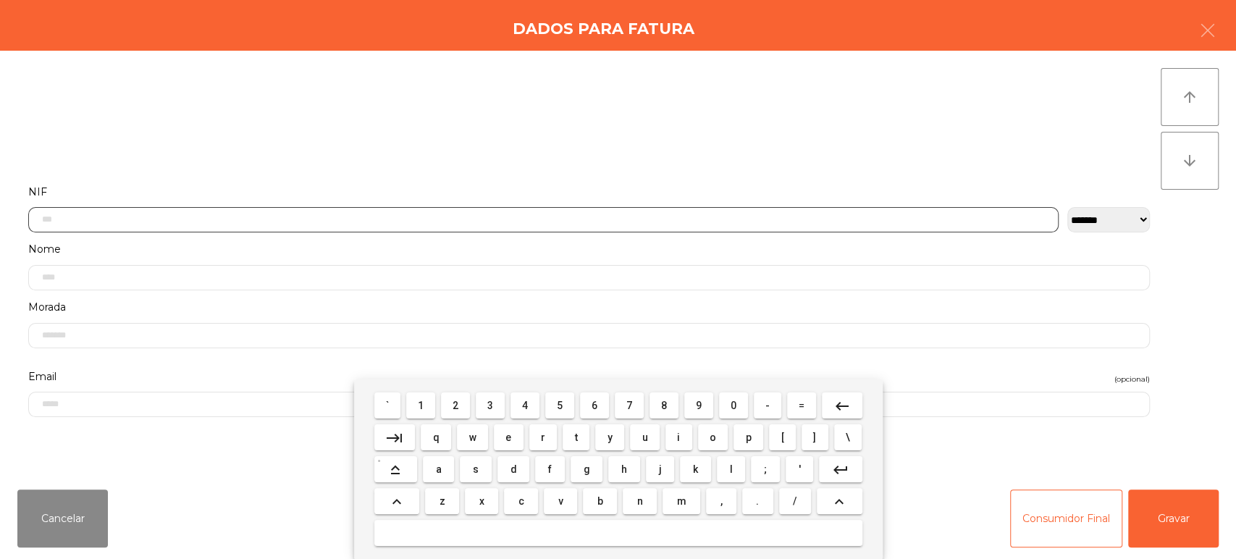
scroll to position [113, 0]
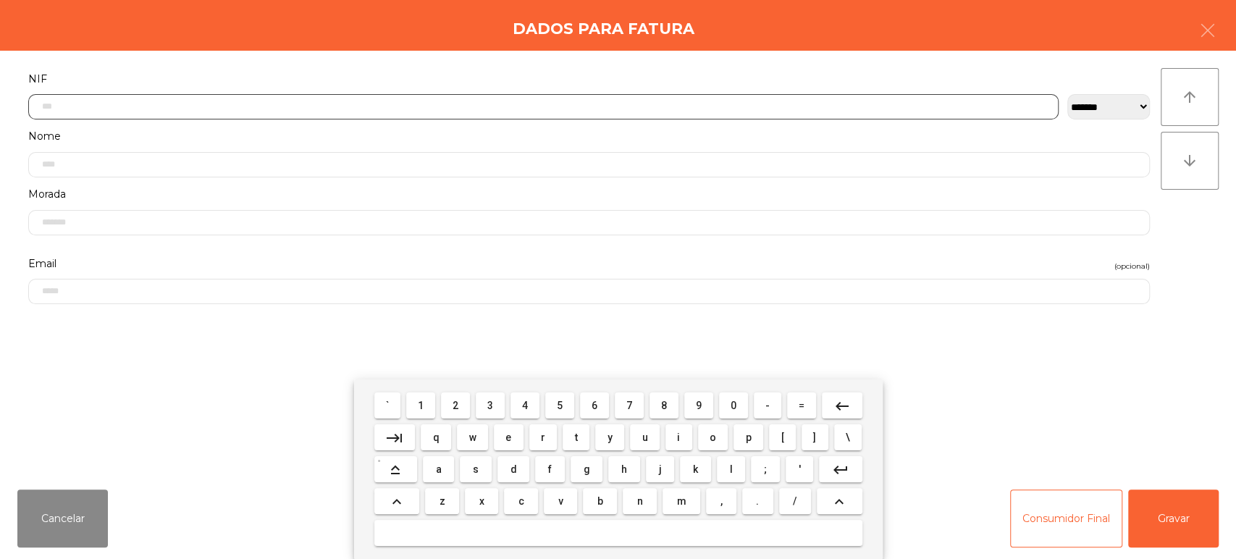
click at [468, 400] on button "2" at bounding box center [455, 405] width 29 height 26
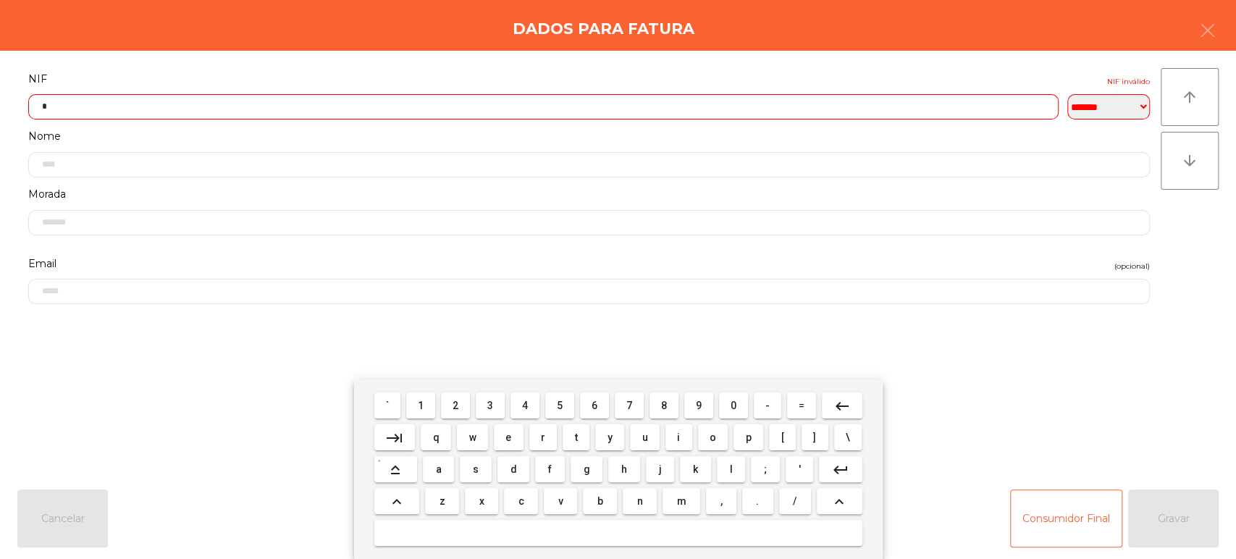
click at [525, 405] on span "4" at bounding box center [525, 406] width 6 height 12
click at [607, 404] on button "6" at bounding box center [594, 405] width 29 height 26
click at [698, 405] on span "9" at bounding box center [699, 406] width 6 height 12
click at [849, 408] on mat-icon "keyboard_backspace" at bounding box center [841, 406] width 17 height 17
click at [665, 400] on span "8" at bounding box center [664, 406] width 6 height 12
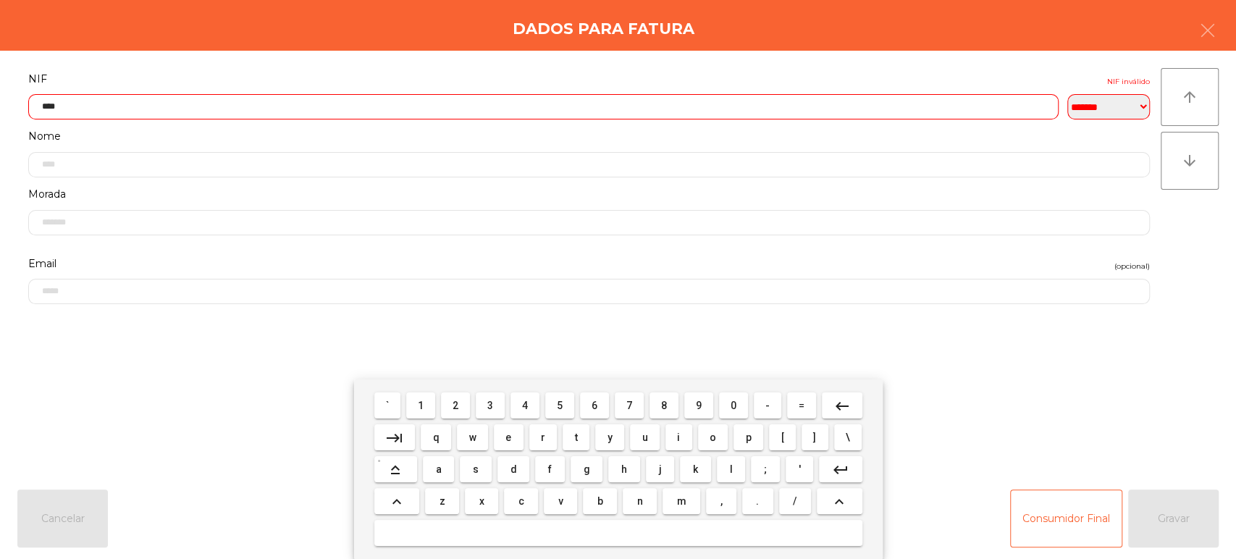
click at [487, 403] on span "3" at bounding box center [490, 406] width 6 height 12
click at [594, 405] on span "6" at bounding box center [595, 406] width 6 height 12
click at [664, 405] on span "8" at bounding box center [664, 406] width 6 height 12
click at [652, 405] on button "8" at bounding box center [663, 405] width 29 height 26
click at [421, 405] on span "1" at bounding box center [421, 406] width 6 height 12
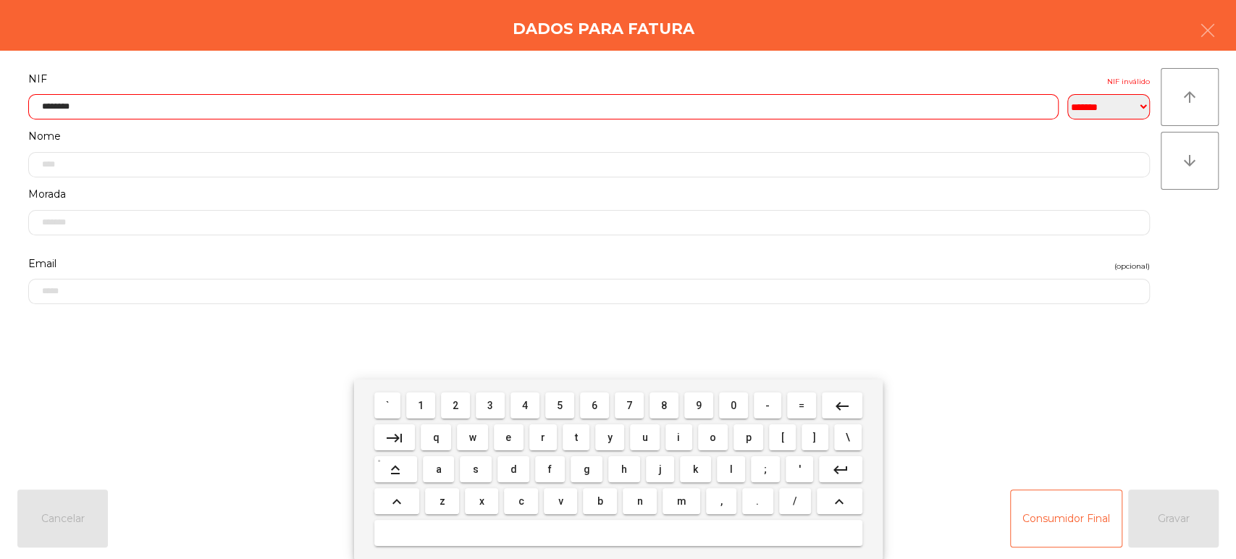
type input "*********"
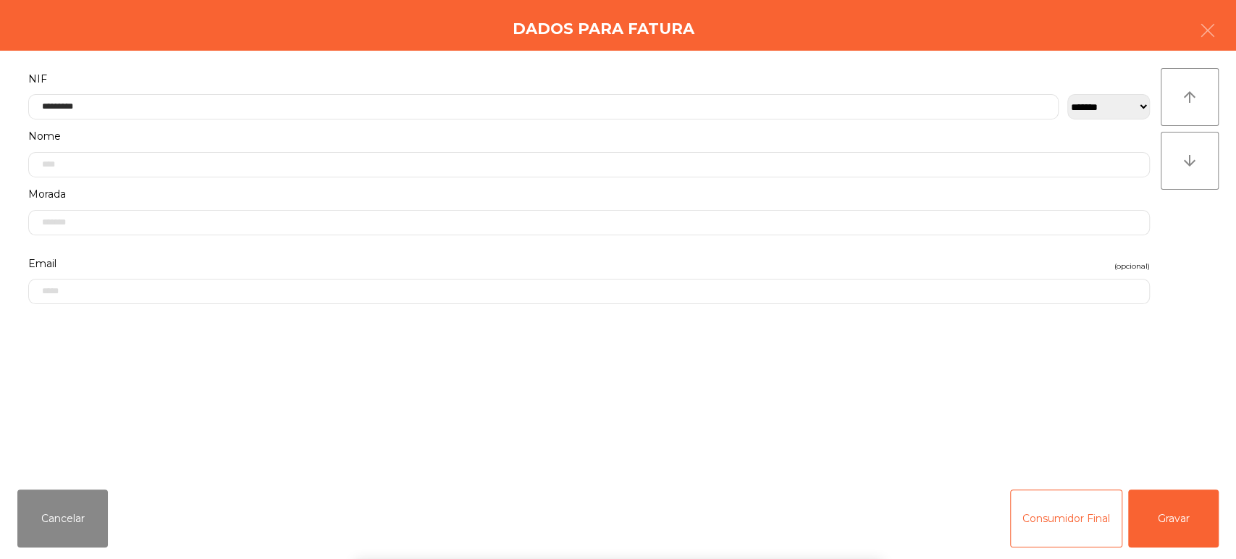
click at [400, 41] on div "Dados para Fatura" at bounding box center [618, 25] width 1236 height 51
click at [1227, 527] on div "Cancelar Consumidor Final Gravar" at bounding box center [618, 518] width 1236 height 81
click at [1183, 530] on button "Gravar" at bounding box center [1173, 518] width 91 height 58
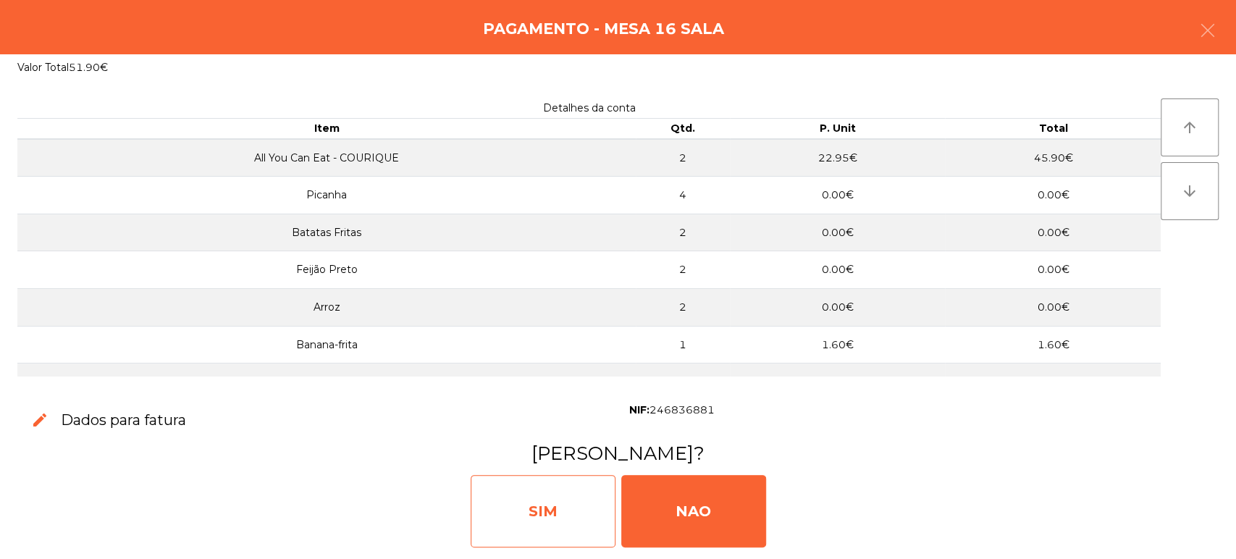
click at [539, 497] on div "SIM" at bounding box center [543, 511] width 145 height 72
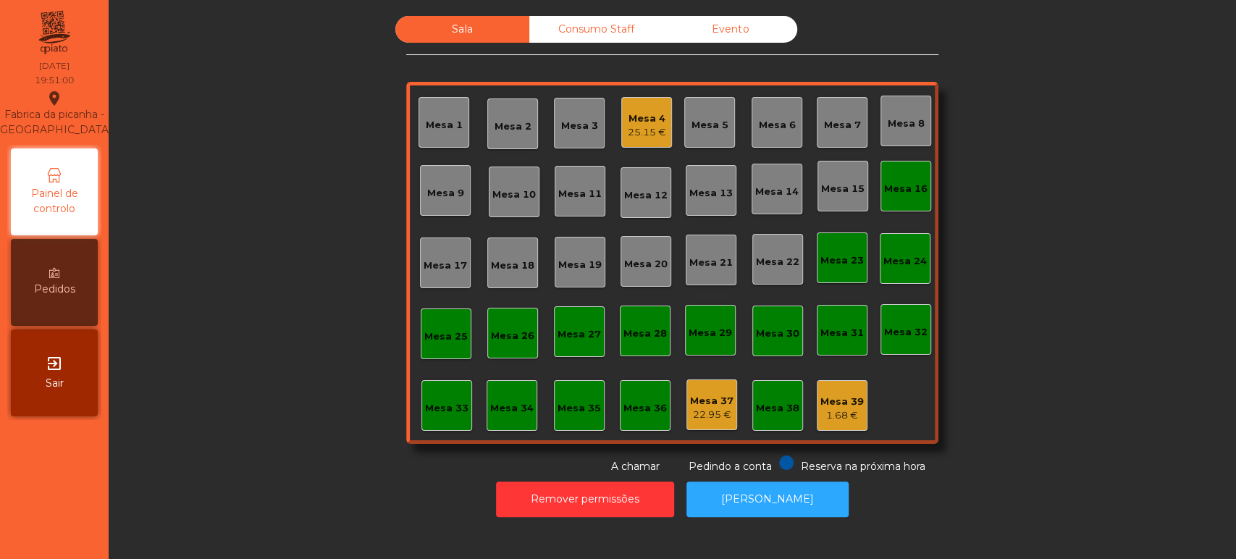
click at [893, 197] on div "Mesa 16" at bounding box center [905, 186] width 51 height 51
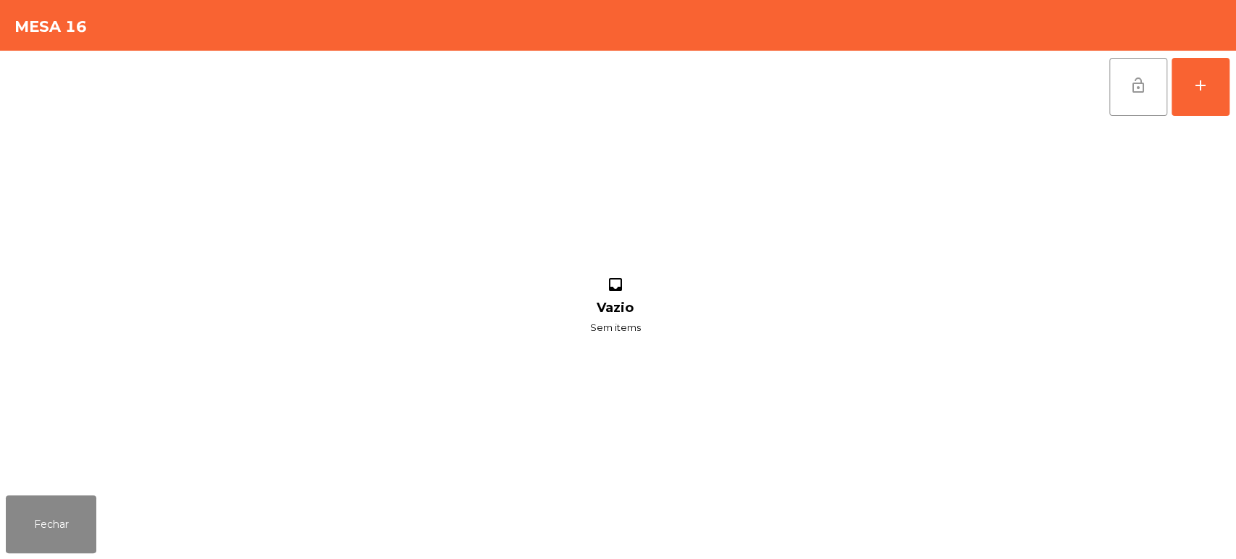
click at [1135, 86] on span "lock_open" at bounding box center [1138, 85] width 17 height 17
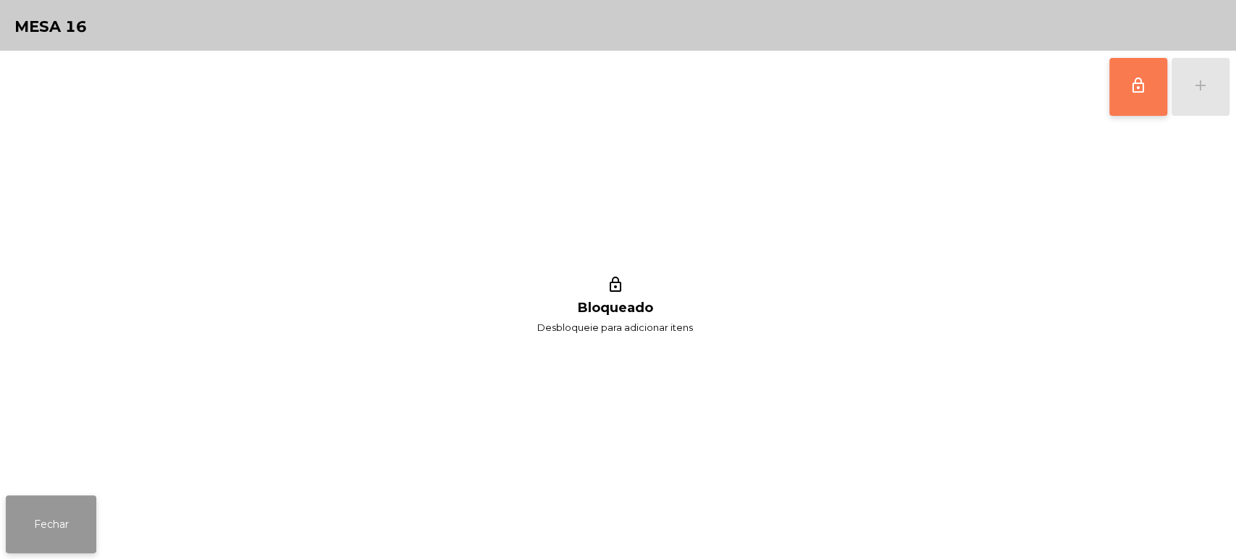
click at [65, 502] on button "Fechar" at bounding box center [51, 524] width 91 height 58
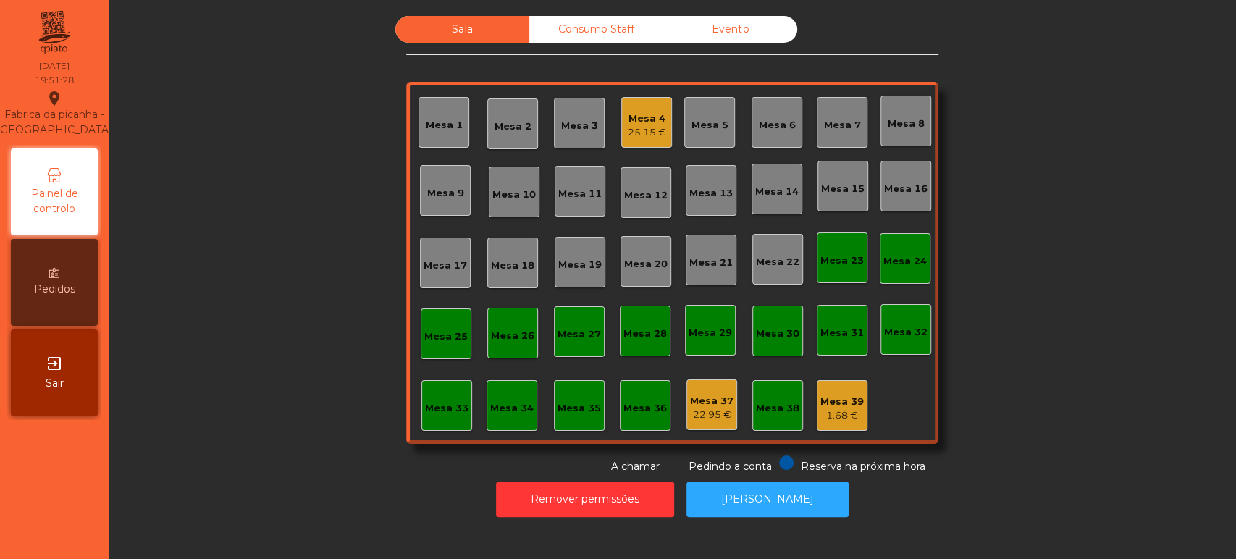
click at [628, 127] on div "25.15 €" at bounding box center [647, 132] width 38 height 14
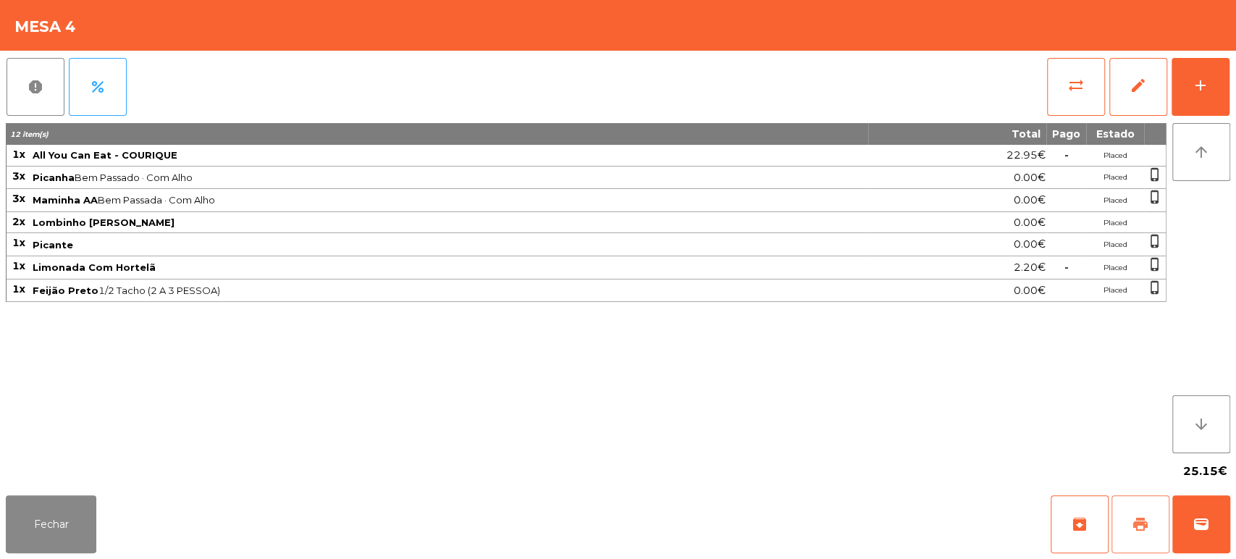
click at [1140, 535] on button "print" at bounding box center [1140, 524] width 58 height 58
click at [67, 517] on button "Fechar" at bounding box center [51, 524] width 91 height 58
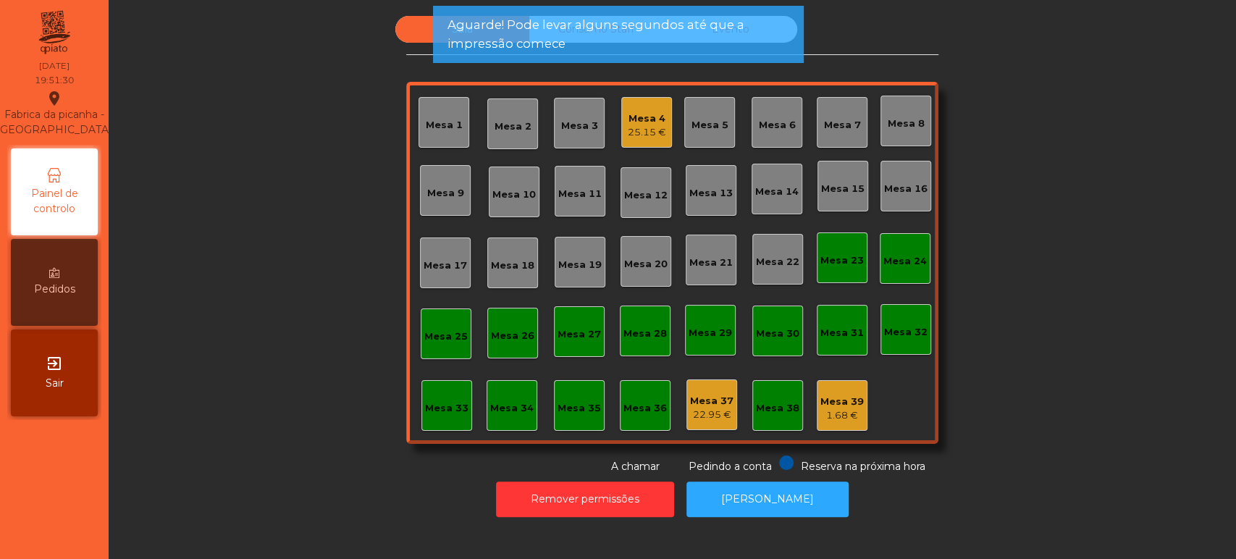
click at [558, 340] on div "Mesa 27" at bounding box center [579, 334] width 43 height 14
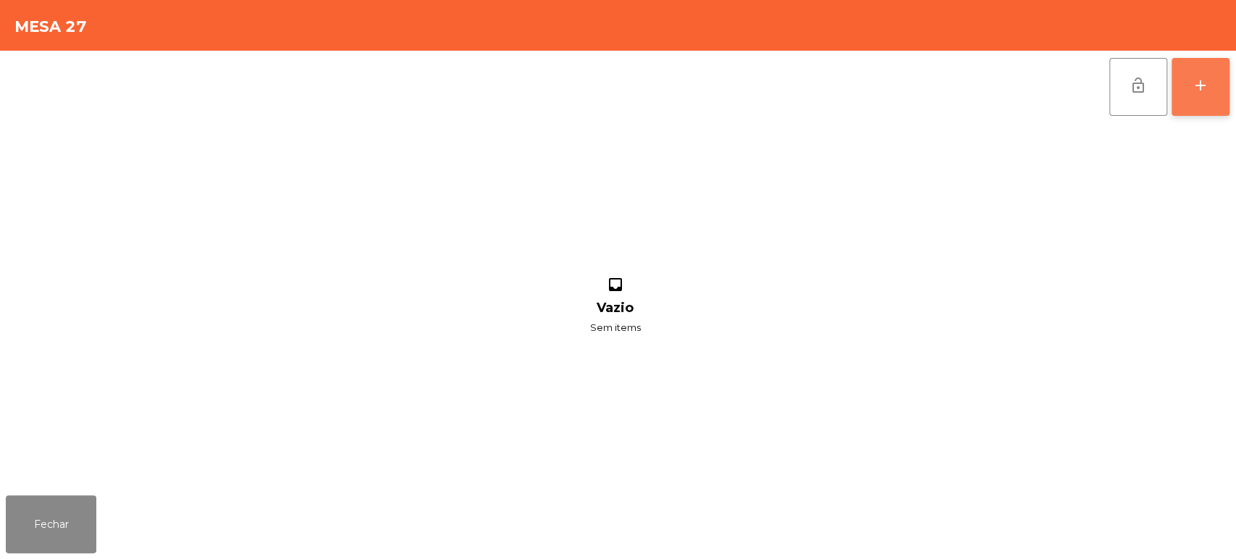
click at [1192, 77] on div "add" at bounding box center [1200, 85] width 17 height 17
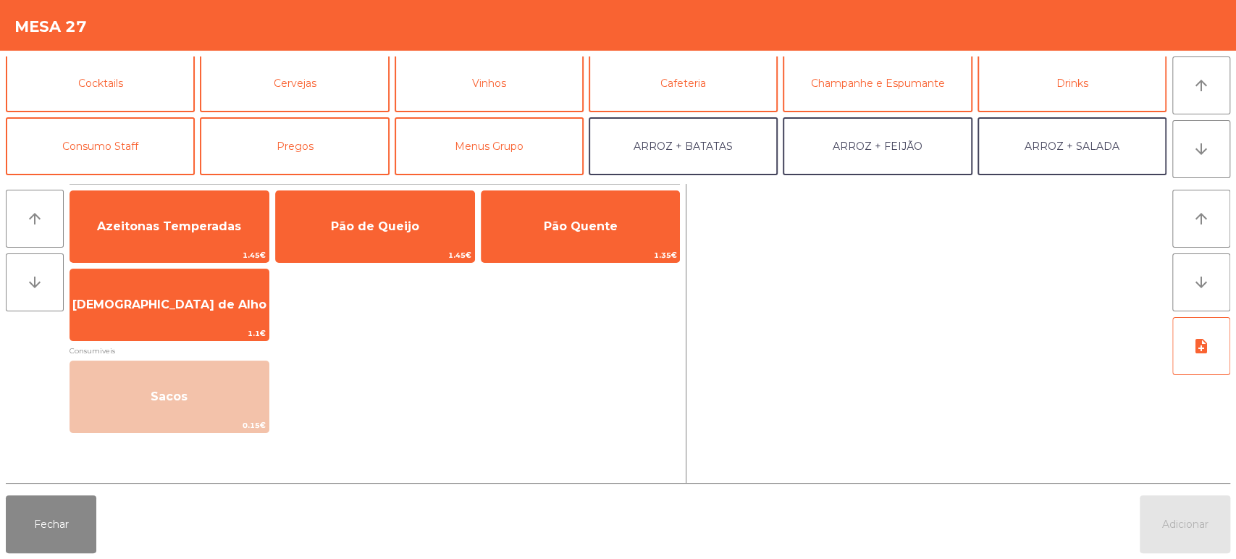
scroll to position [70, 0]
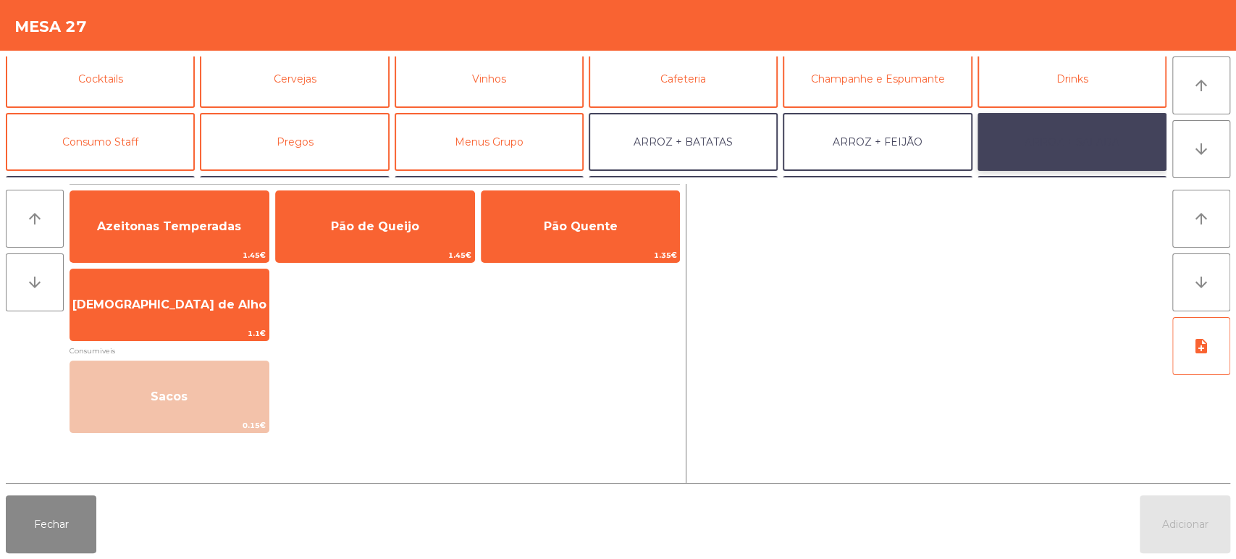
click at [1098, 153] on button "ARROZ + SALADA" at bounding box center [1072, 142] width 189 height 58
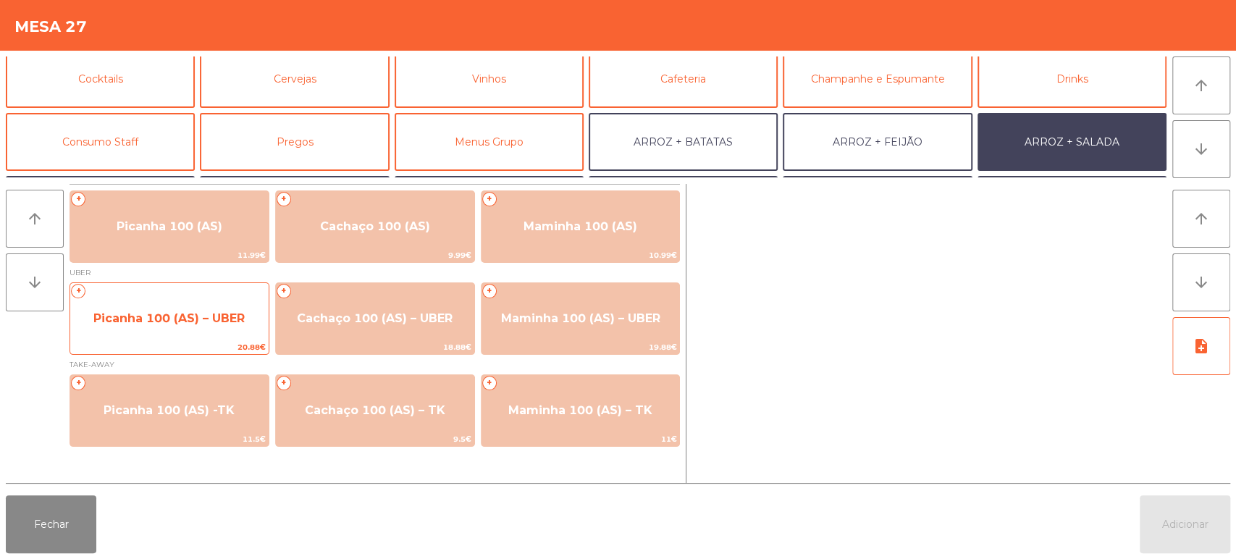
click at [216, 316] on span "Picanha 100 (AS) – UBER" at bounding box center [168, 318] width 151 height 14
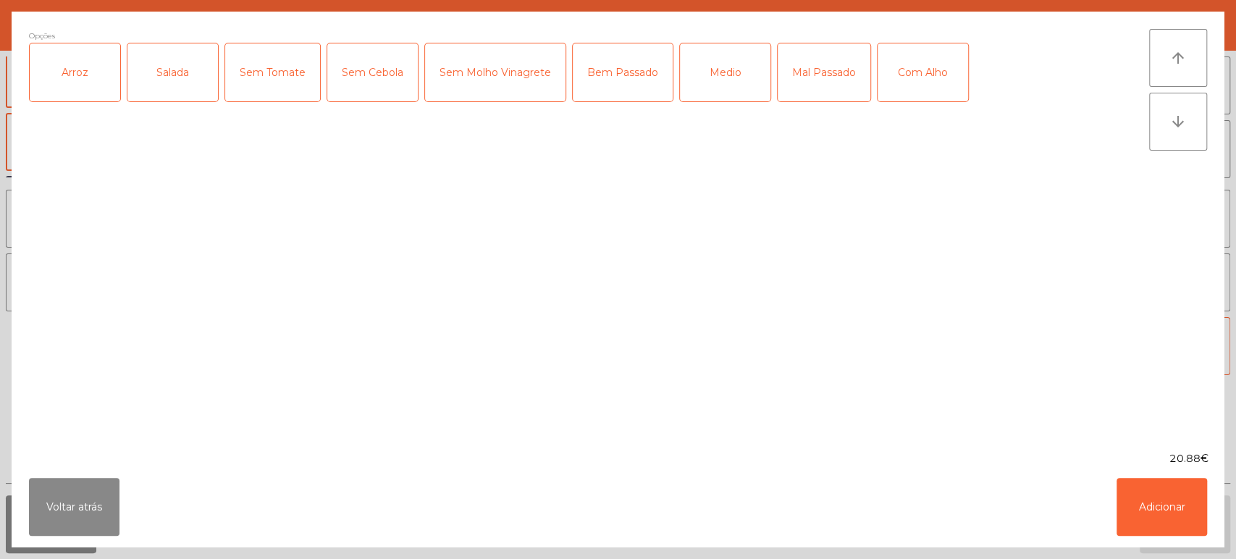
click at [104, 76] on div "Arroz" at bounding box center [75, 72] width 91 height 58
click at [167, 66] on div "Salada" at bounding box center [172, 72] width 91 height 58
click at [735, 83] on div "Medio" at bounding box center [725, 72] width 91 height 58
click at [1151, 504] on button "Adicionar" at bounding box center [1162, 507] width 91 height 58
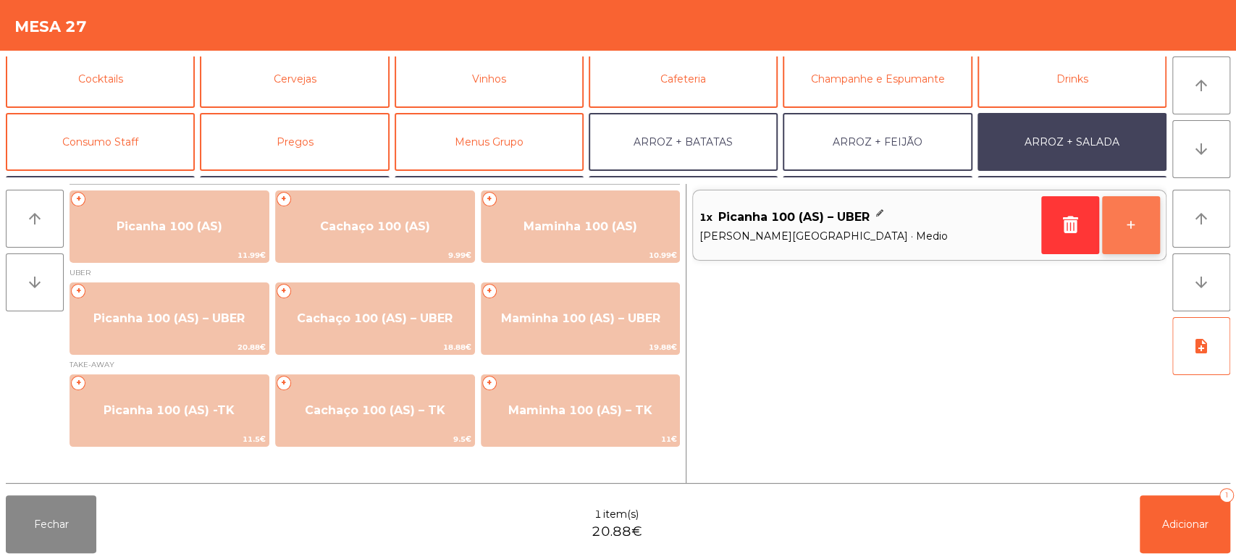
click at [1130, 235] on button "+" at bounding box center [1131, 225] width 58 height 58
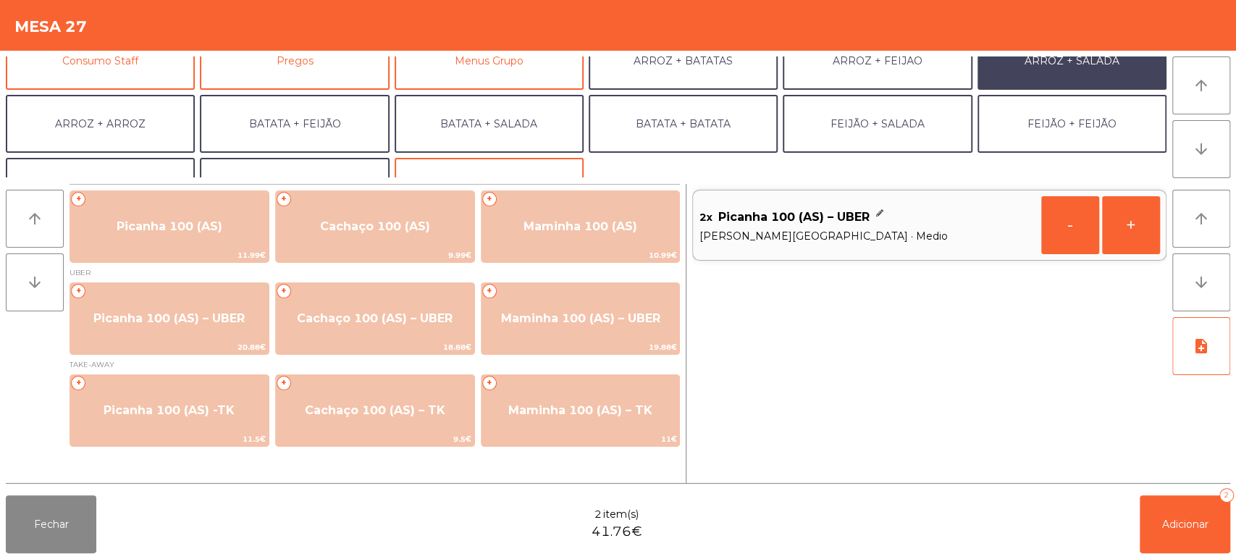
scroll to position [188, 0]
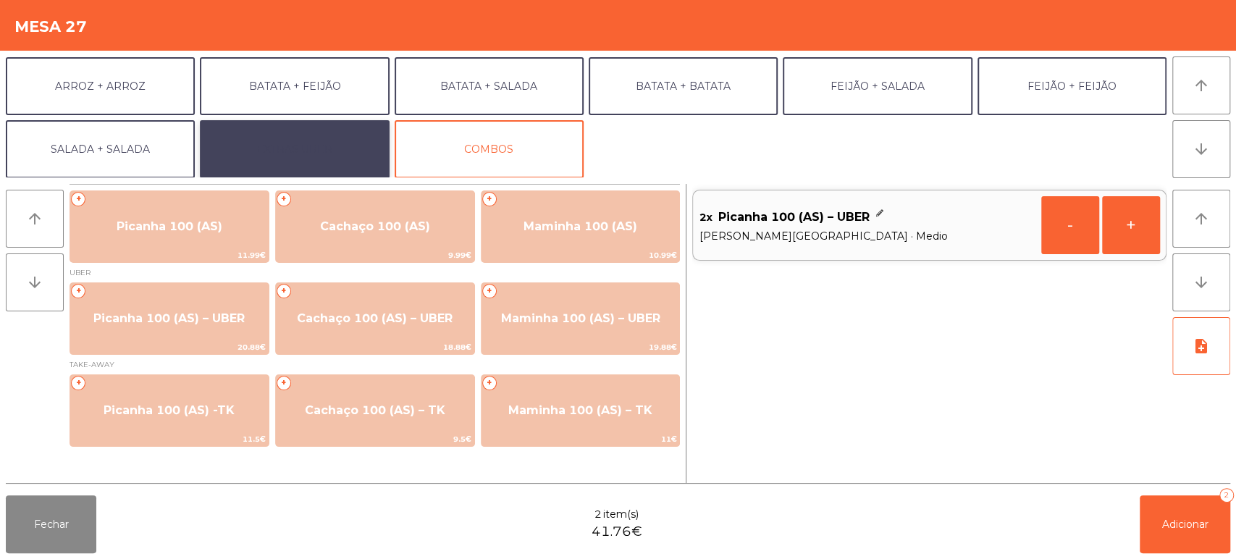
click at [345, 153] on button "EXTRAS UBER" at bounding box center [294, 149] width 189 height 58
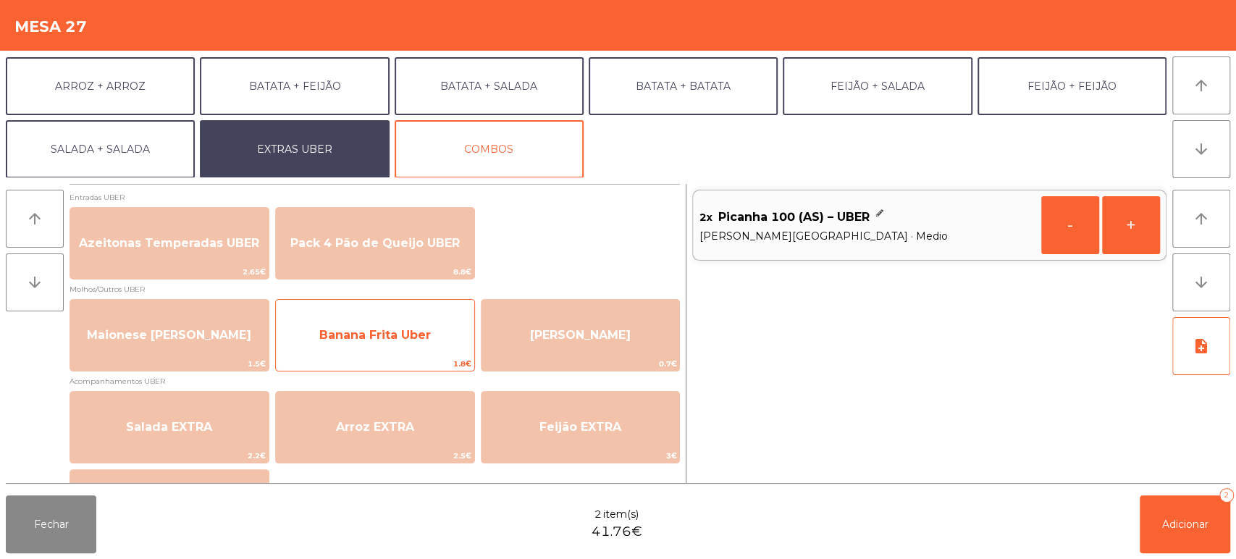
click at [413, 341] on span "Banana Frita Uber" at bounding box center [375, 335] width 112 height 14
click at [411, 334] on span "Banana Frita Uber" at bounding box center [375, 335] width 112 height 14
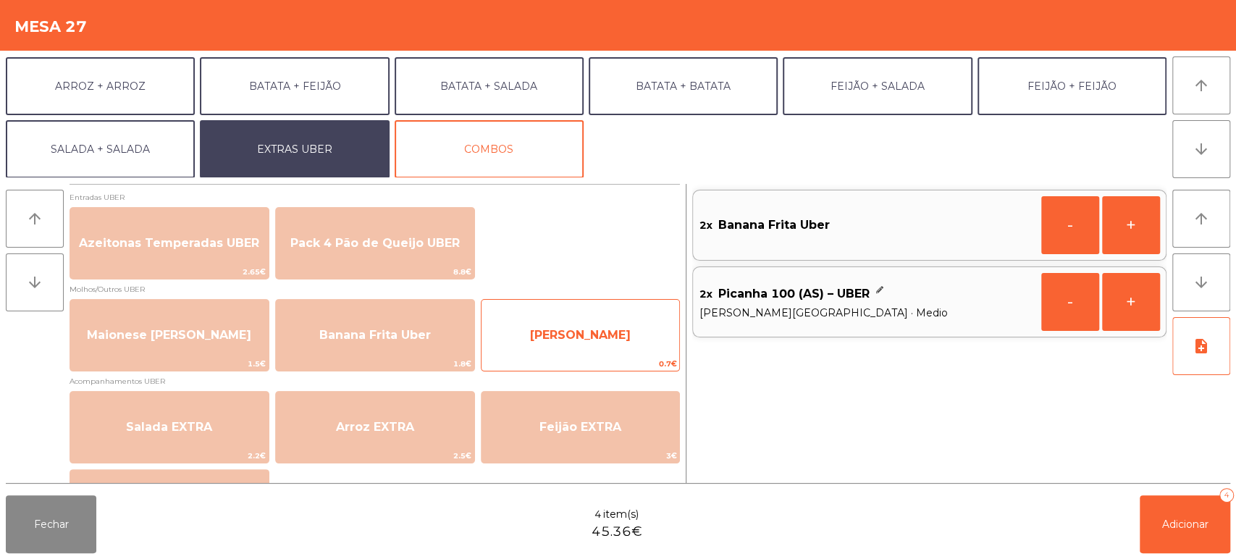
click at [577, 326] on span "Farofa Uber" at bounding box center [581, 335] width 198 height 39
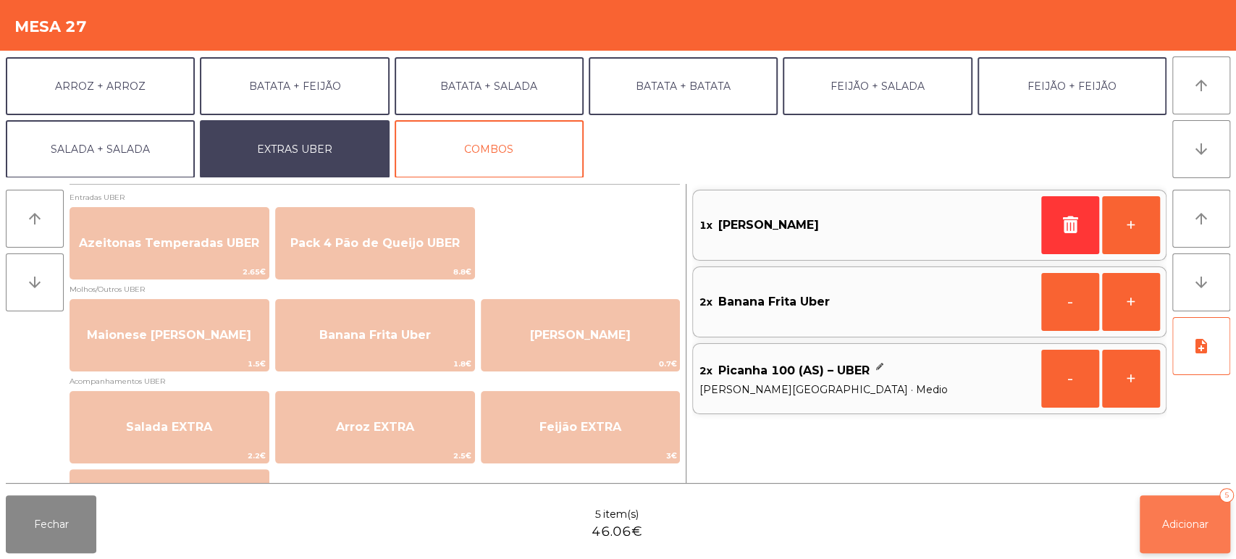
click at [1159, 538] on button "Adicionar 5" at bounding box center [1185, 524] width 91 height 58
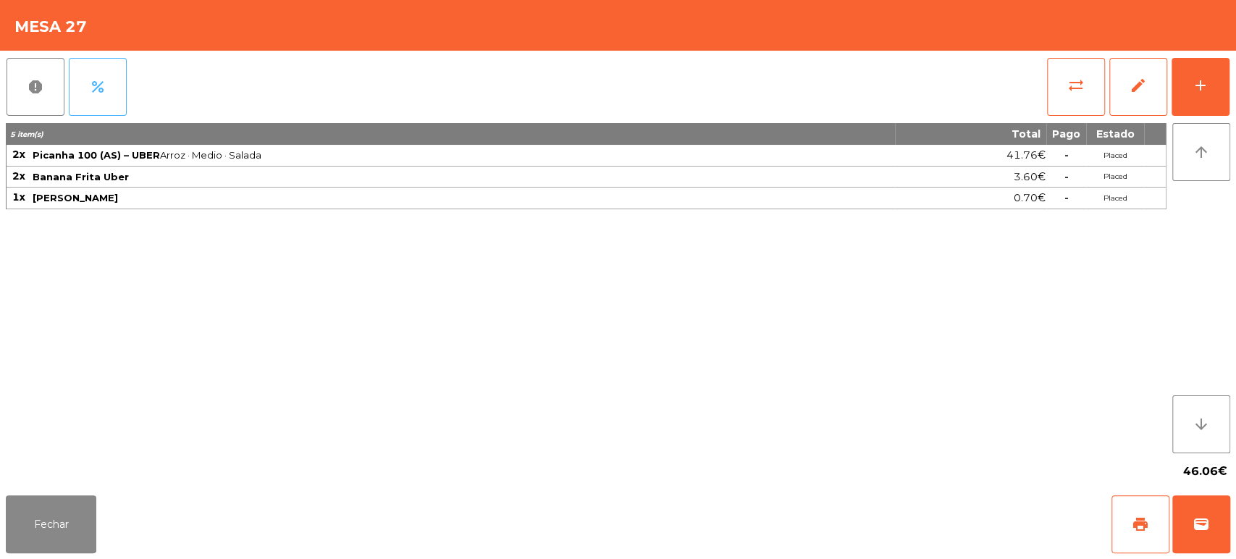
click at [101, 95] on span "percent" at bounding box center [97, 86] width 17 height 17
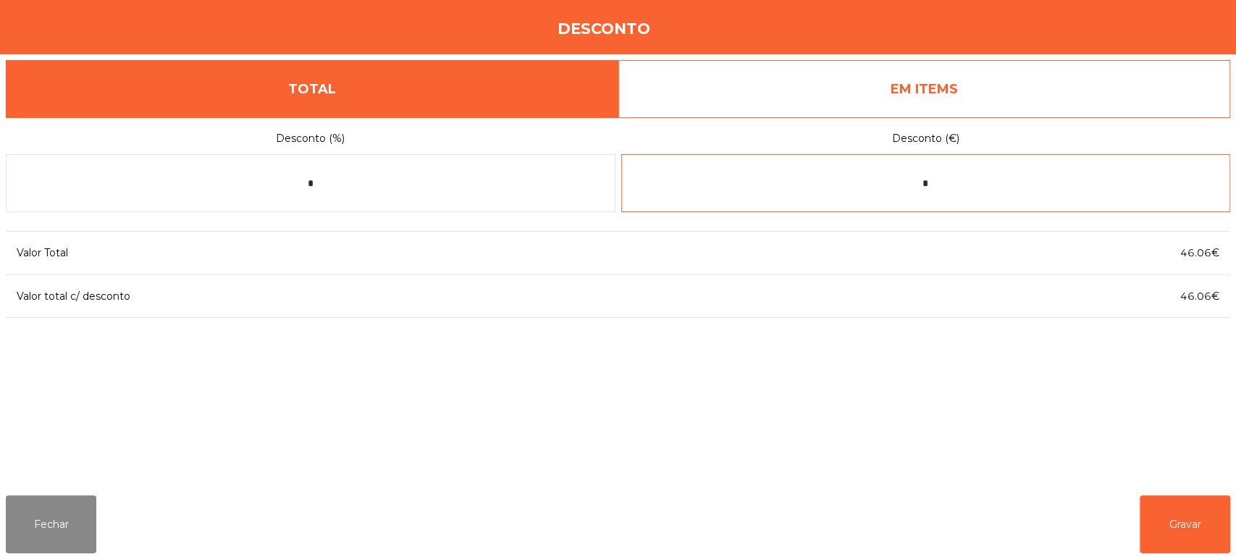
click at [924, 189] on input "*" at bounding box center [926, 183] width 610 height 58
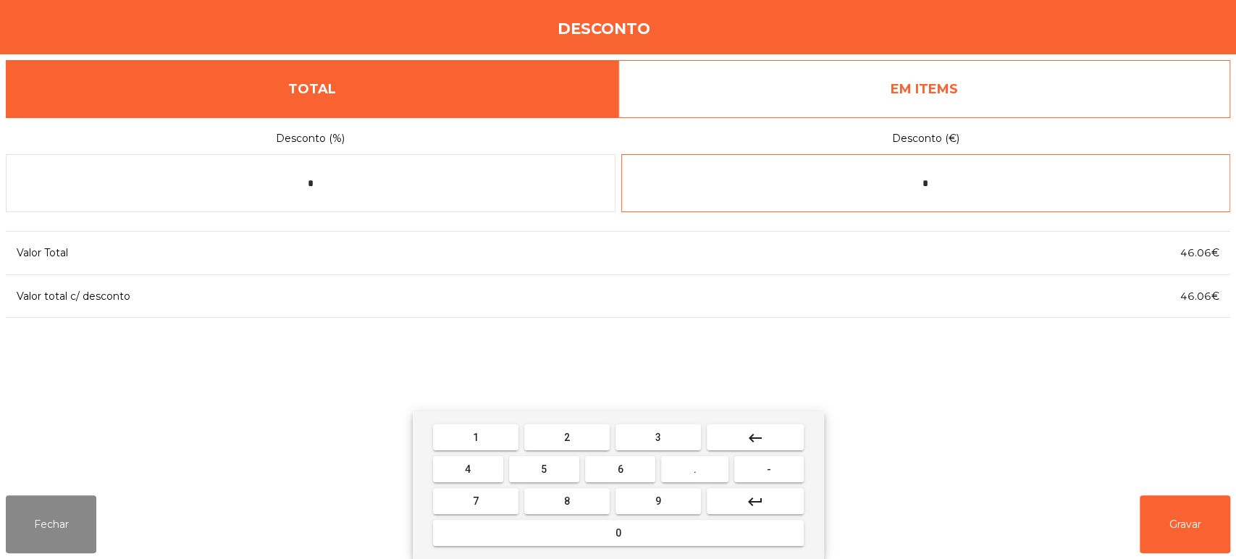
click at [584, 439] on button "2" at bounding box center [566, 437] width 85 height 26
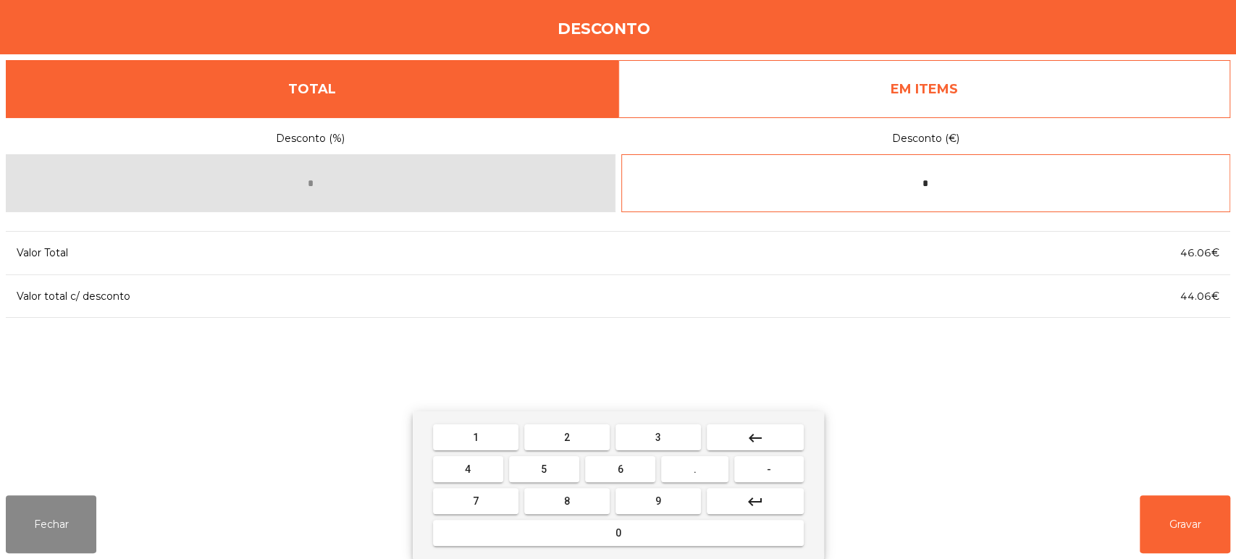
click at [600, 539] on button "0" at bounding box center [618, 533] width 371 height 26
click at [695, 469] on span "." at bounding box center [695, 469] width 3 height 12
click at [585, 499] on button "8" at bounding box center [566, 501] width 85 height 26
click at [584, 500] on button "8" at bounding box center [566, 501] width 85 height 26
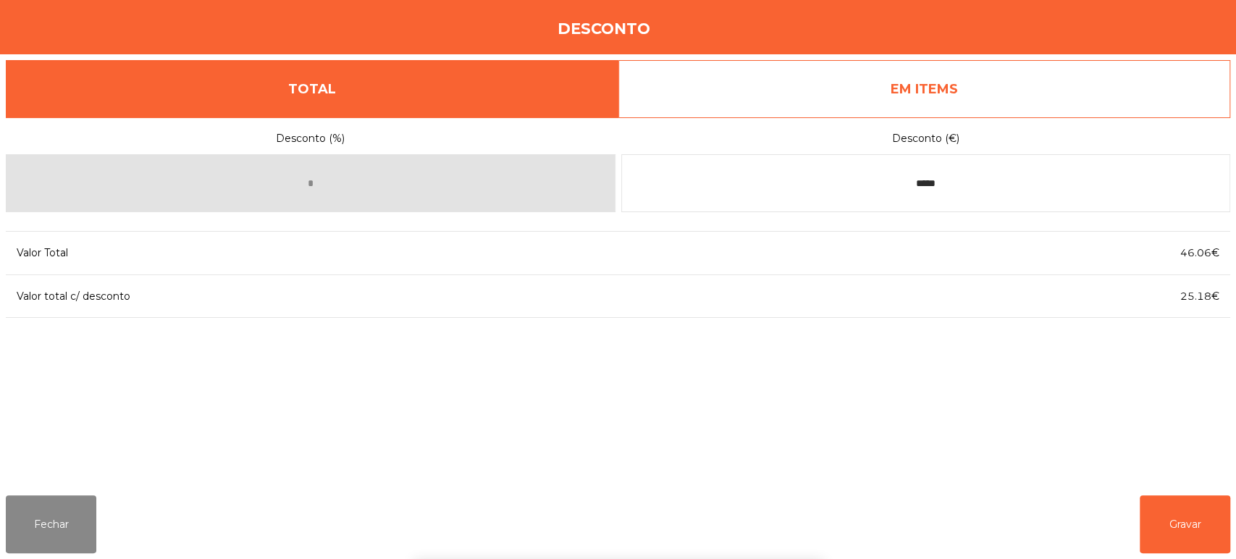
click at [1049, 423] on div "1 2 3 keyboard_backspace 4 5 6 . - 7 8 9 keyboard_return 0" at bounding box center [618, 485] width 1236 height 148
click at [963, 185] on input "*****" at bounding box center [926, 183] width 610 height 58
click at [1164, 448] on div "1 2 3 keyboard_backspace 4 5 6 . - 7 8 9 keyboard_return 0" at bounding box center [618, 485] width 1236 height 148
click at [963, 185] on input "*****" at bounding box center [926, 183] width 610 height 58
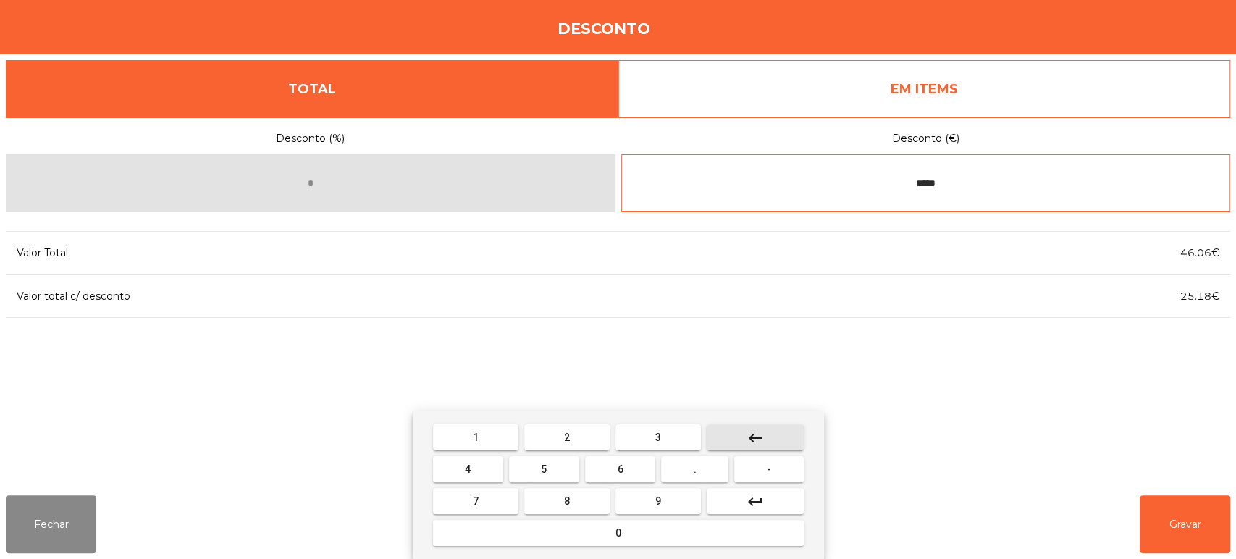
click at [765, 437] on button "keyboard_backspace" at bounding box center [755, 437] width 97 height 26
click at [754, 435] on mat-icon "keyboard_backspace" at bounding box center [755, 437] width 17 height 17
click at [754, 424] on button "keyboard_backspace" at bounding box center [755, 437] width 97 height 26
click at [748, 425] on button "keyboard_backspace" at bounding box center [755, 437] width 97 height 26
type input "*"
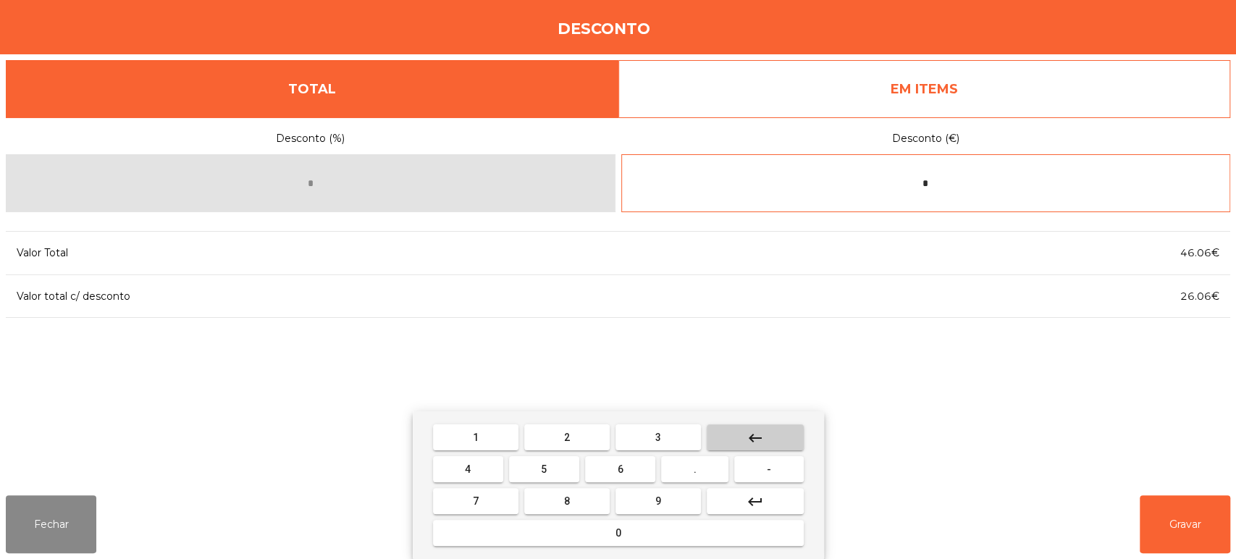
click at [752, 424] on button "keyboard_backspace" at bounding box center [755, 437] width 97 height 26
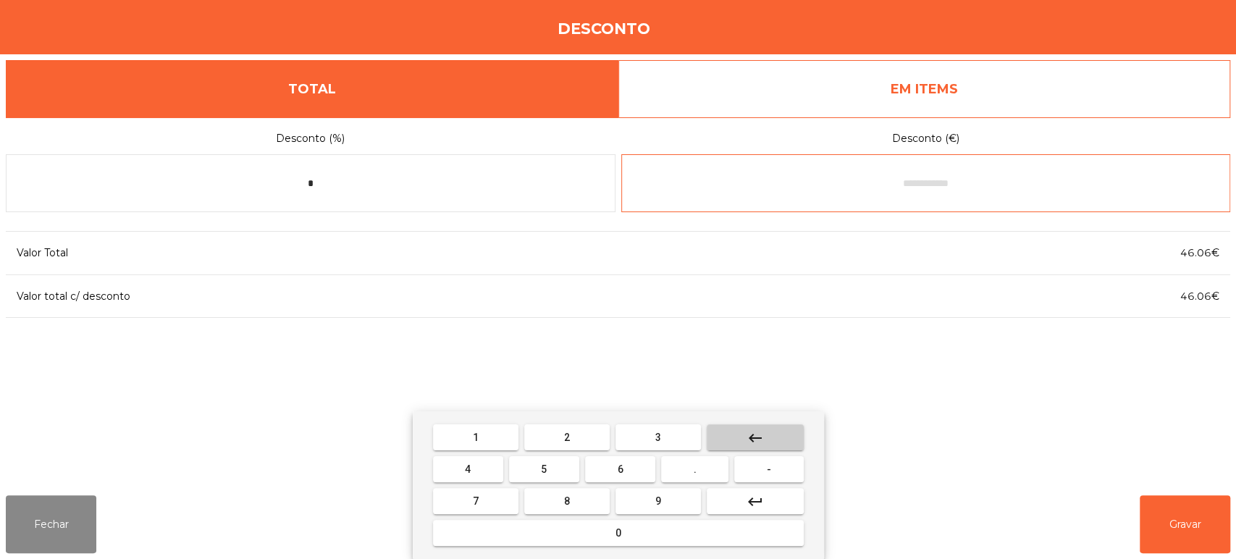
click at [745, 431] on button "keyboard_backspace" at bounding box center [755, 437] width 97 height 26
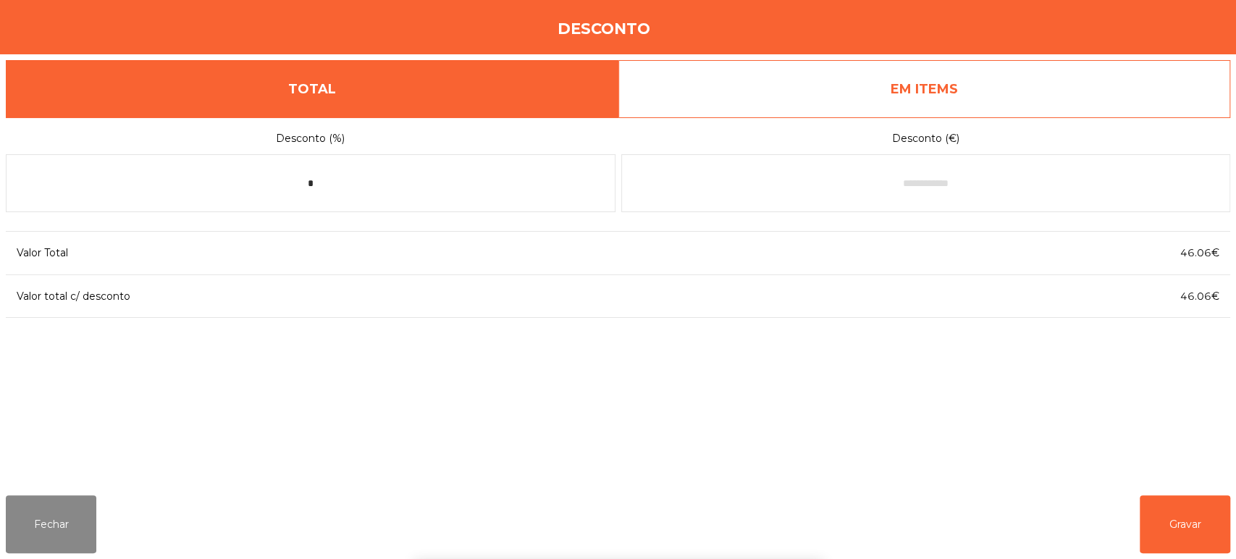
click at [917, 88] on link "EM ITEMS" at bounding box center [924, 89] width 613 height 58
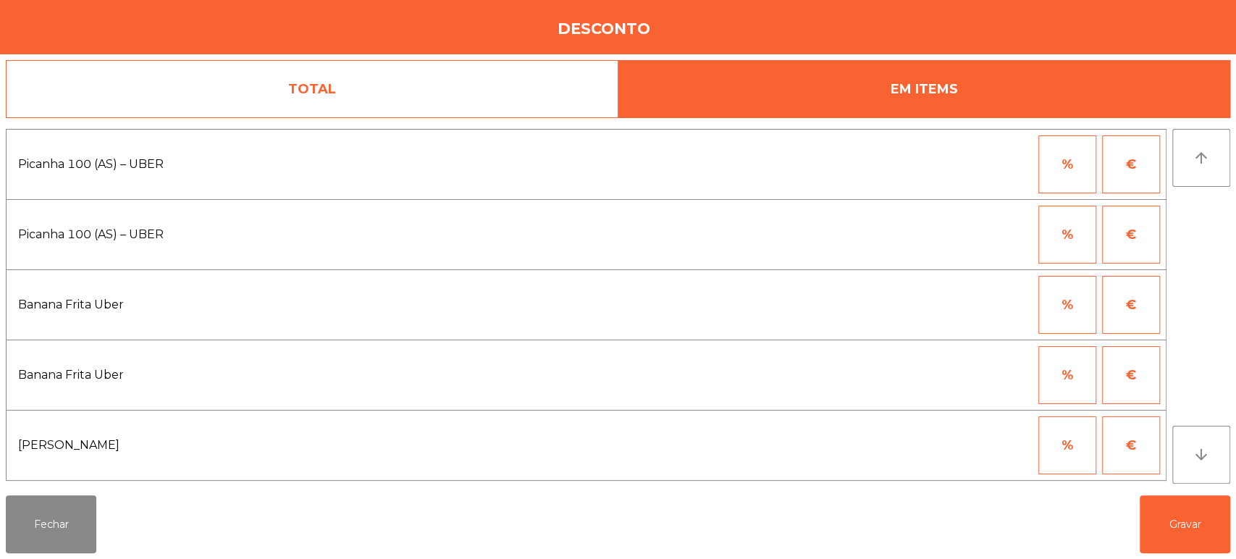
click at [1138, 371] on button "€" at bounding box center [1131, 375] width 58 height 58
click at [1004, 377] on input "*" at bounding box center [996, 375] width 72 height 58
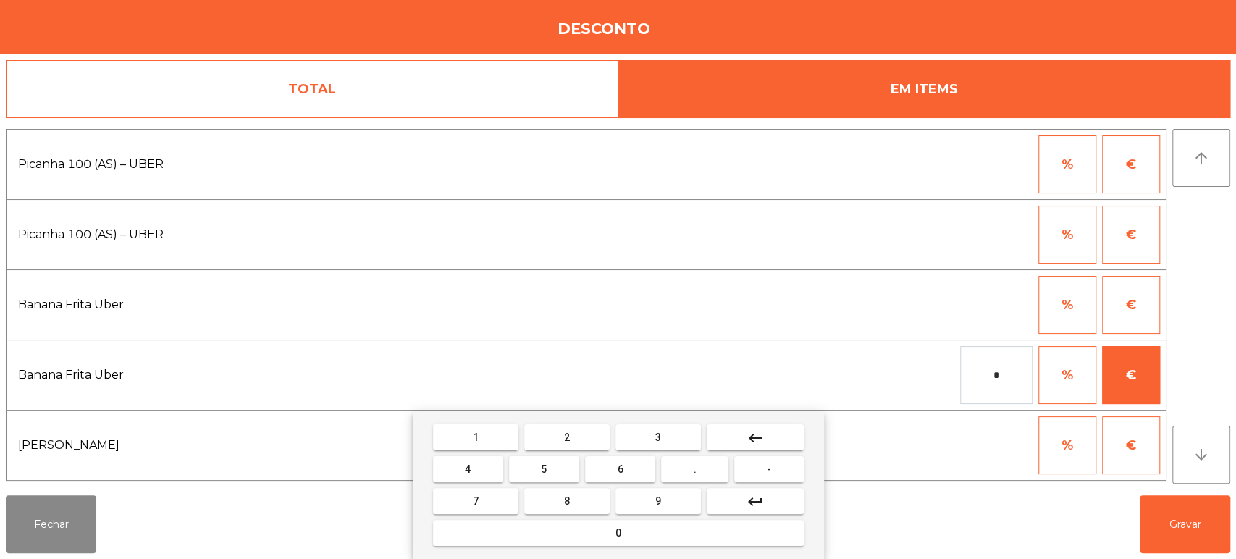
click at [707, 469] on button "." at bounding box center [694, 469] width 67 height 26
click at [657, 437] on span "3" at bounding box center [658, 438] width 6 height 12
click at [770, 432] on button "keyboard_backspace" at bounding box center [755, 437] width 97 height 26
click at [770, 426] on button "keyboard_backspace" at bounding box center [755, 437] width 97 height 26
click at [699, 539] on button "0" at bounding box center [618, 533] width 371 height 26
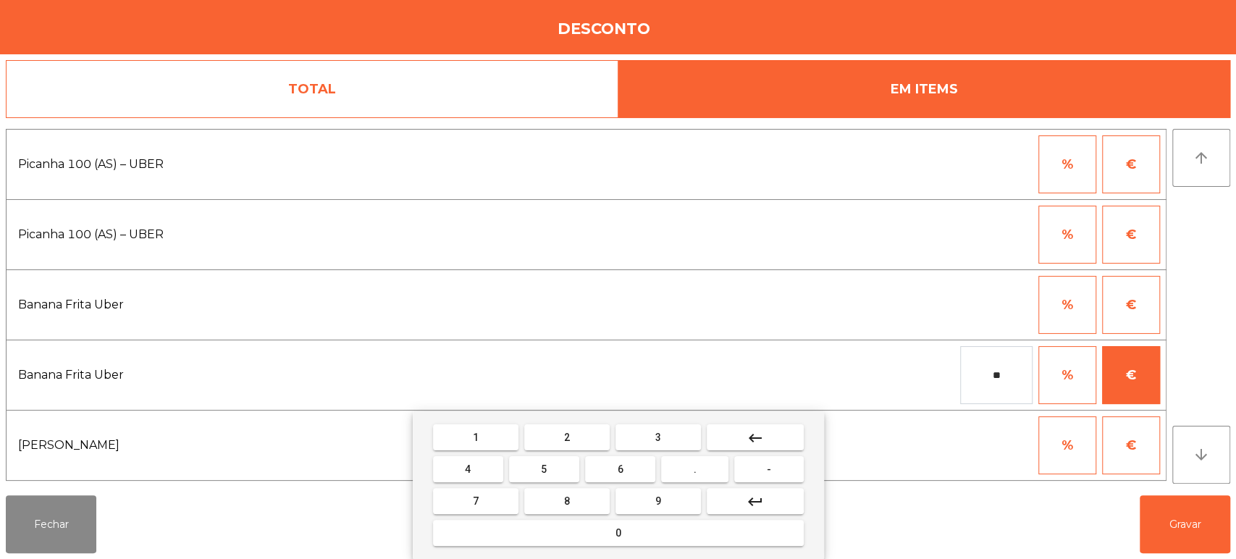
click at [703, 471] on button "." at bounding box center [694, 469] width 67 height 26
click at [672, 431] on button "3" at bounding box center [657, 437] width 85 height 26
click at [767, 432] on button "keyboard_backspace" at bounding box center [755, 437] width 97 height 26
click at [762, 434] on mat-icon "keyboard_backspace" at bounding box center [755, 437] width 17 height 17
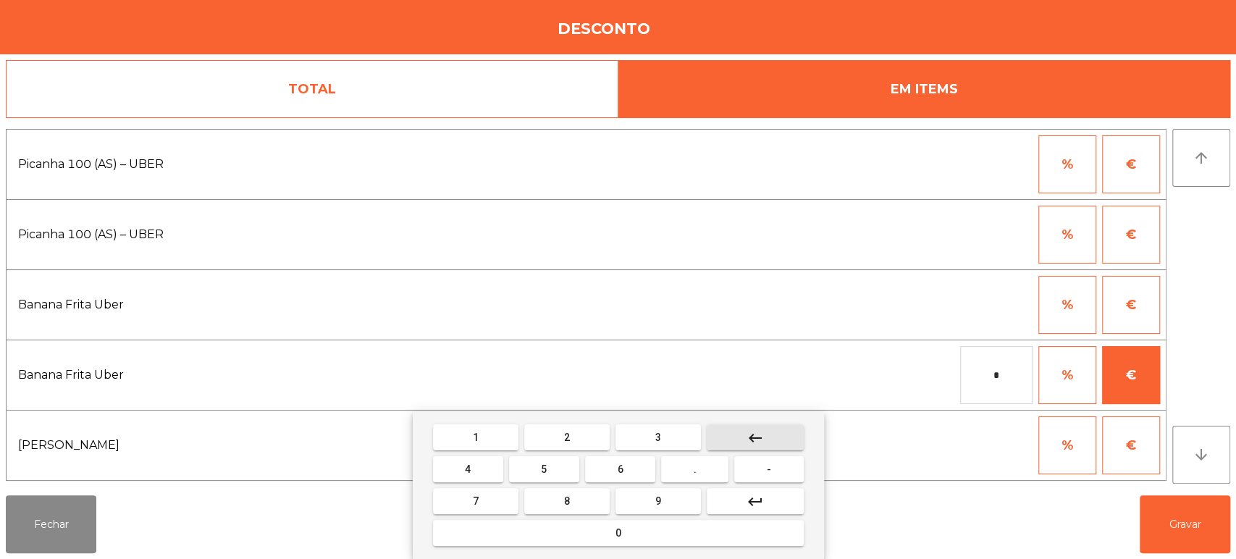
click at [760, 436] on mat-icon "keyboard_backspace" at bounding box center [755, 437] width 17 height 17
click at [750, 440] on mat-icon "keyboard_backspace" at bounding box center [755, 437] width 17 height 17
type input "*"
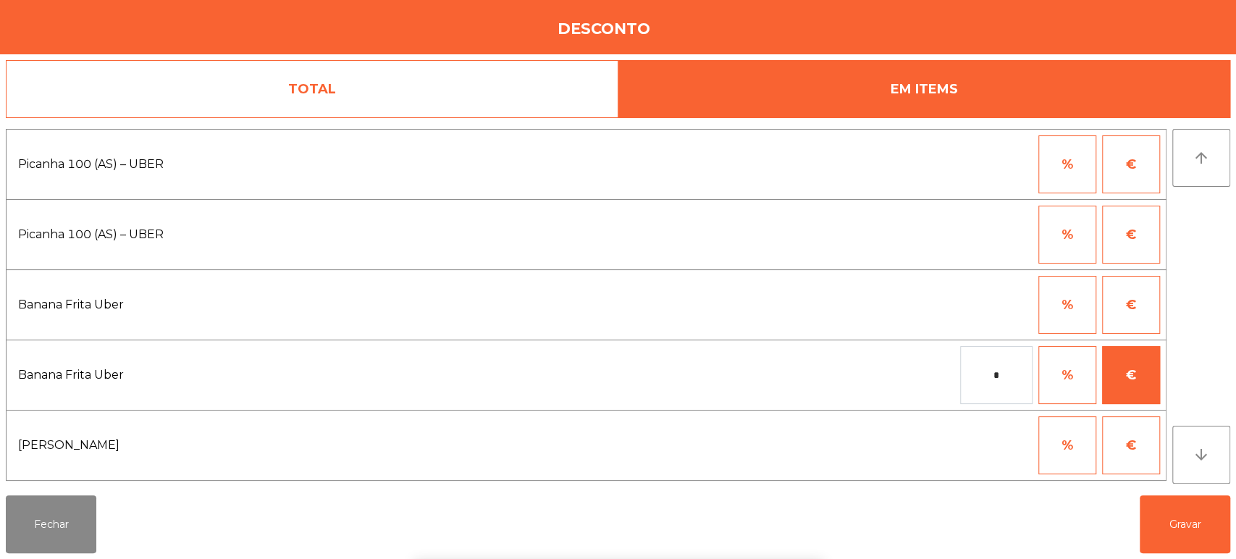
click at [465, 77] on link "TOTAL" at bounding box center [312, 89] width 613 height 58
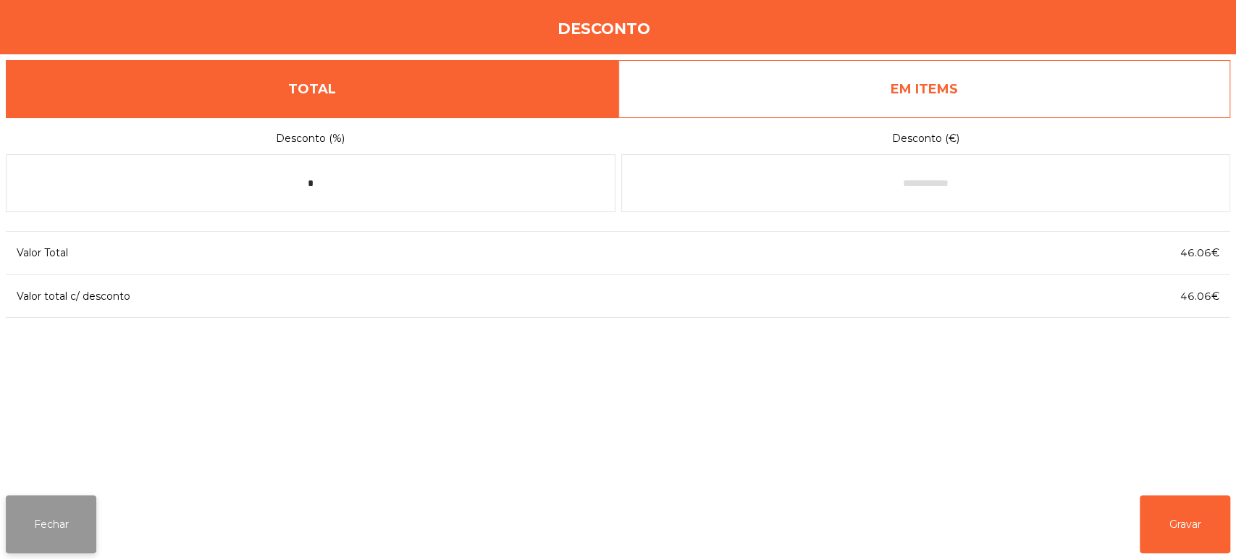
click at [53, 529] on button "Fechar" at bounding box center [51, 524] width 91 height 58
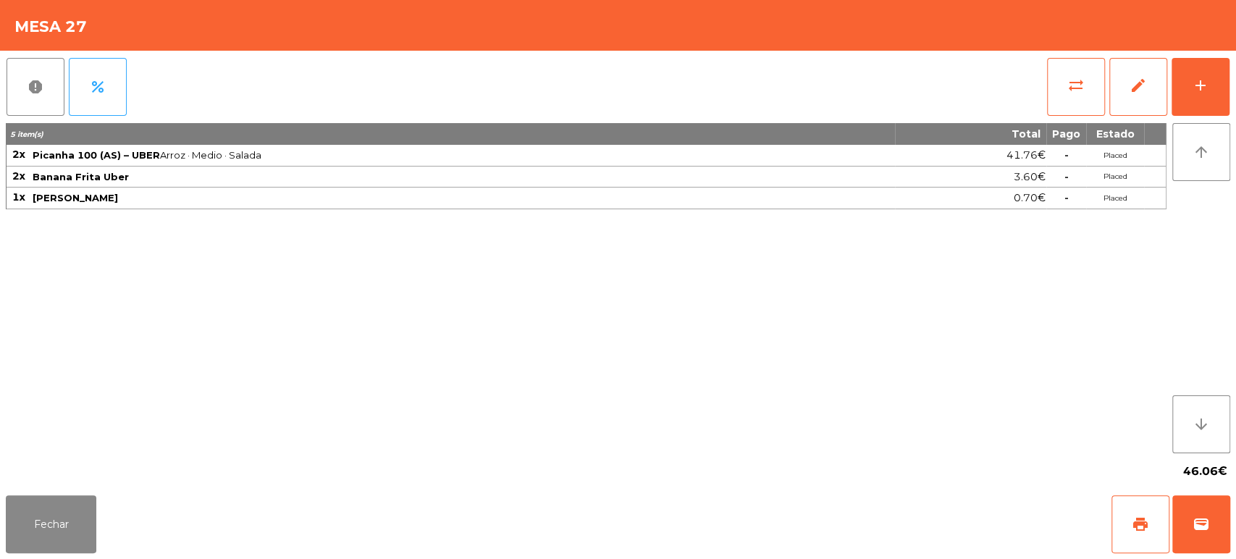
click at [988, 179] on div "3.60€" at bounding box center [971, 177] width 150 height 20
click at [104, 80] on span "percent" at bounding box center [97, 86] width 17 height 17
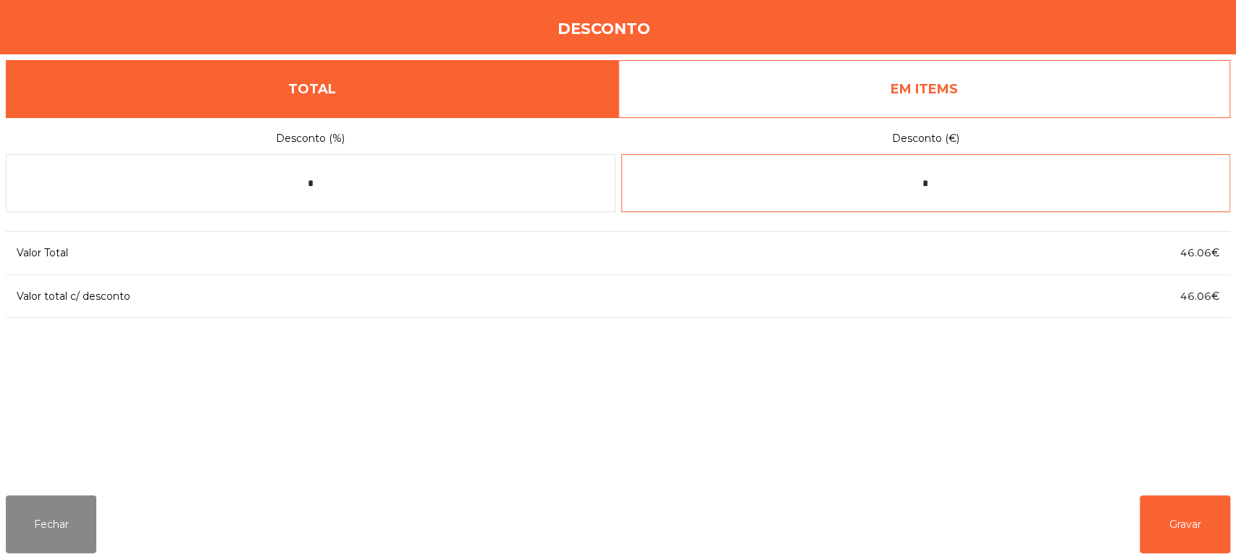
click at [896, 184] on input "*" at bounding box center [926, 183] width 610 height 58
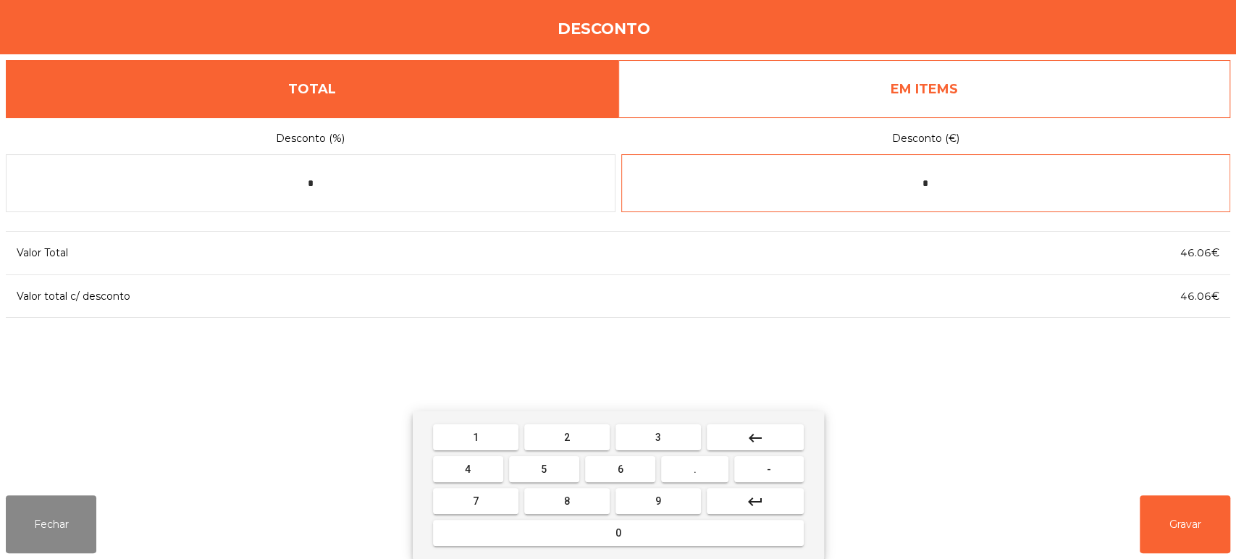
click at [579, 433] on button "2" at bounding box center [566, 437] width 85 height 26
click at [475, 437] on span "1" at bounding box center [476, 438] width 6 height 12
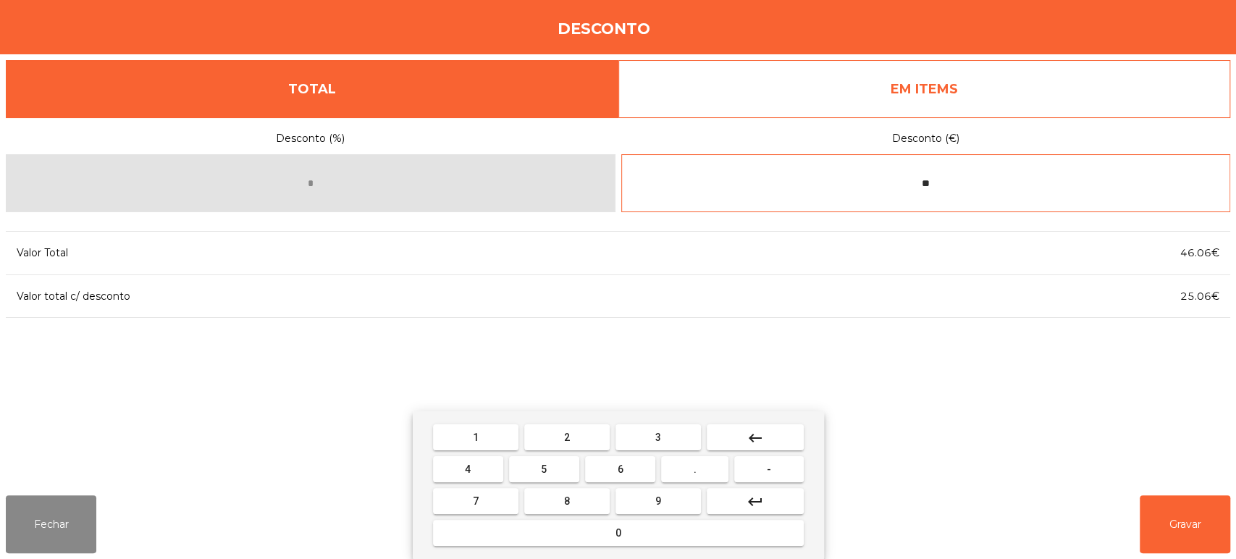
click at [707, 474] on button "." at bounding box center [694, 469] width 67 height 26
click at [469, 468] on span "4" at bounding box center [468, 469] width 6 height 12
click at [586, 506] on button "8" at bounding box center [566, 501] width 85 height 26
type input "*****"
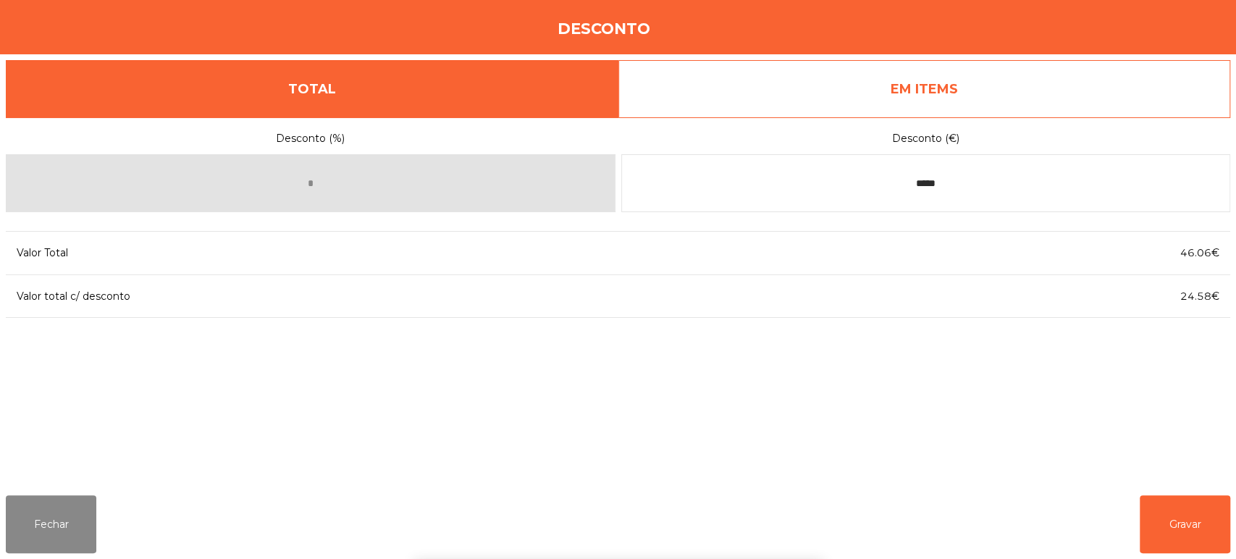
click at [968, 387] on div "Desconto (%) * Desconto (€) ***** Valor Total 46.06€ Valor total c/ desconto 24…" at bounding box center [618, 300] width 1224 height 366
click at [1169, 547] on button "Gravar" at bounding box center [1185, 524] width 91 height 58
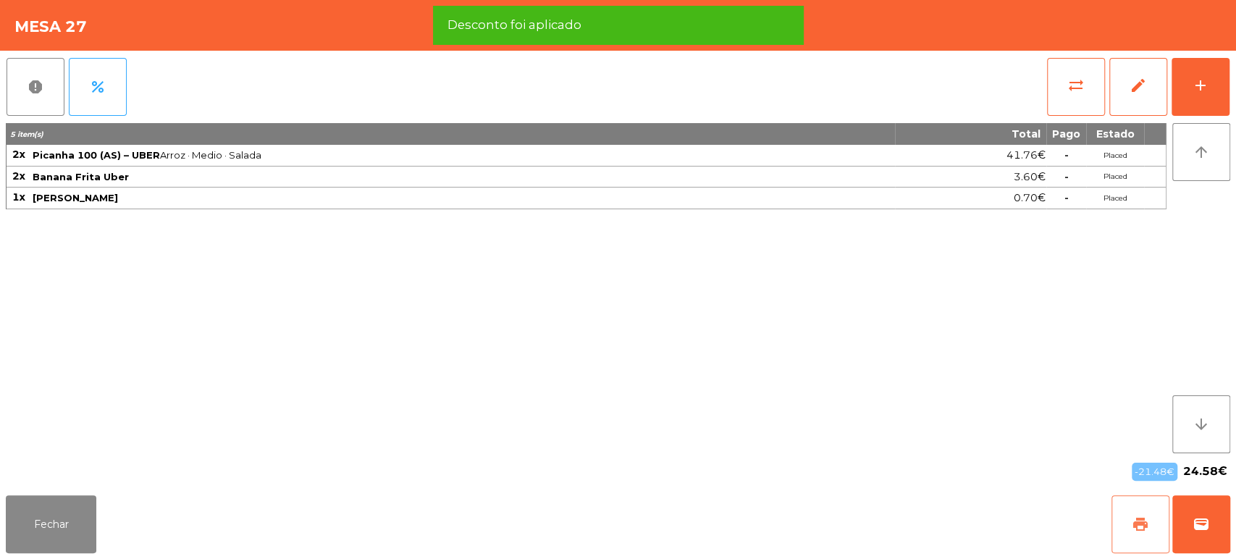
click at [1130, 529] on button "print" at bounding box center [1140, 524] width 58 height 58
click at [1218, 524] on button "wallet" at bounding box center [1201, 524] width 58 height 58
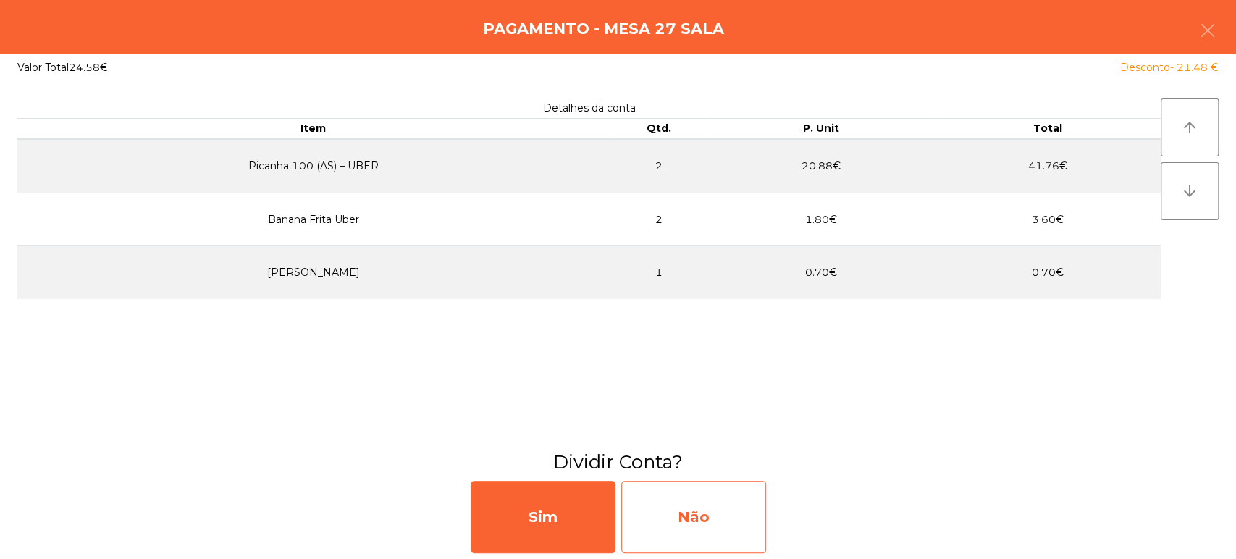
click at [681, 524] on div "Não" at bounding box center [693, 517] width 145 height 72
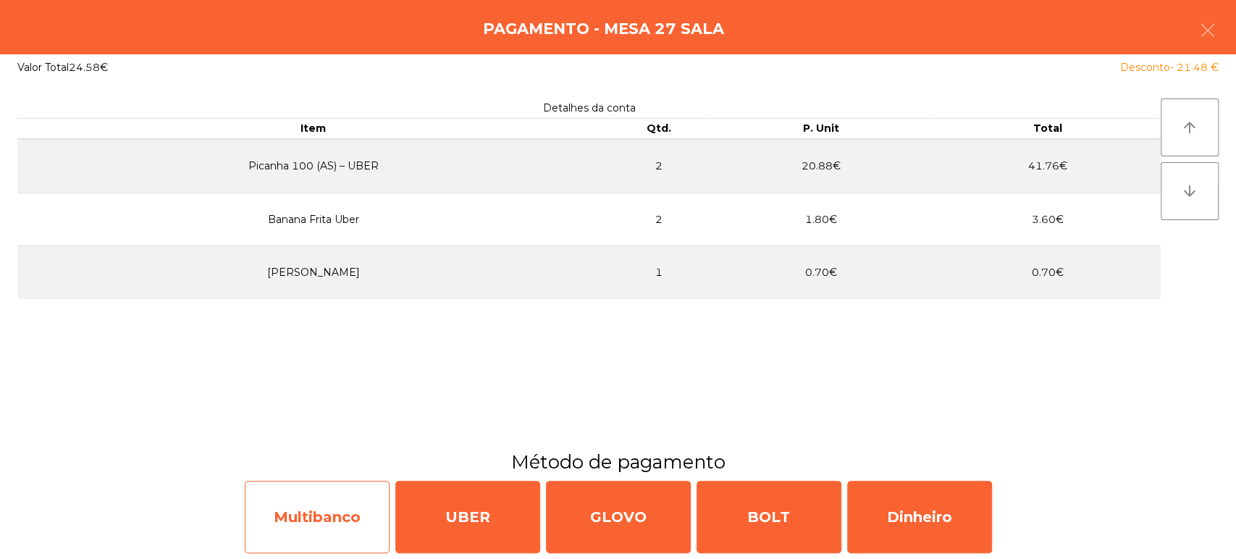
click at [361, 516] on div "Multibanco" at bounding box center [317, 517] width 145 height 72
select select "**"
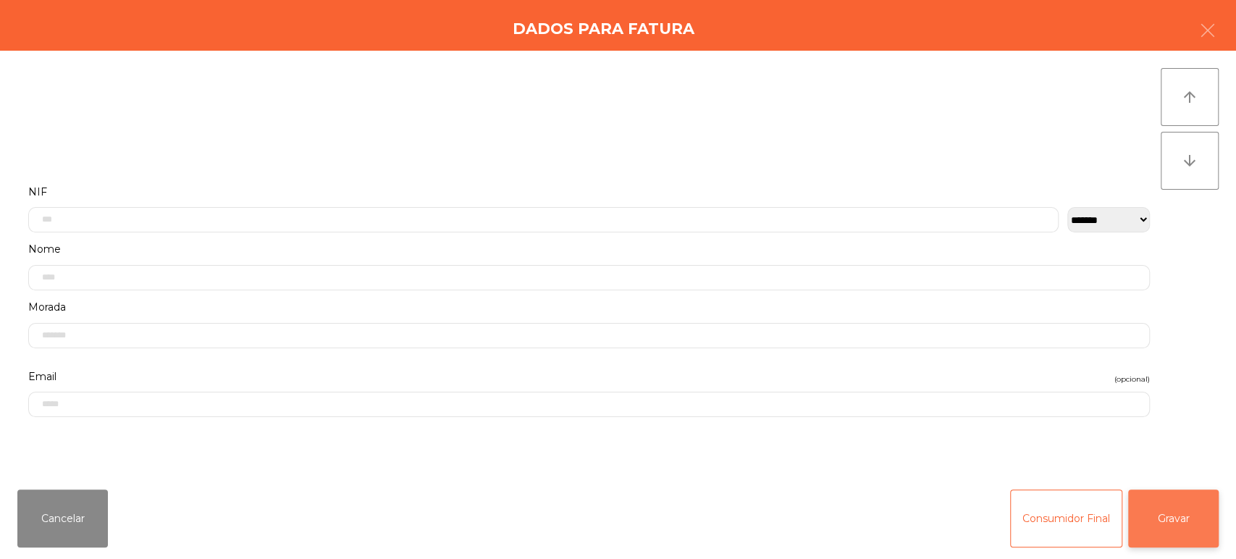
click at [1176, 513] on button "Gravar" at bounding box center [1173, 518] width 91 height 58
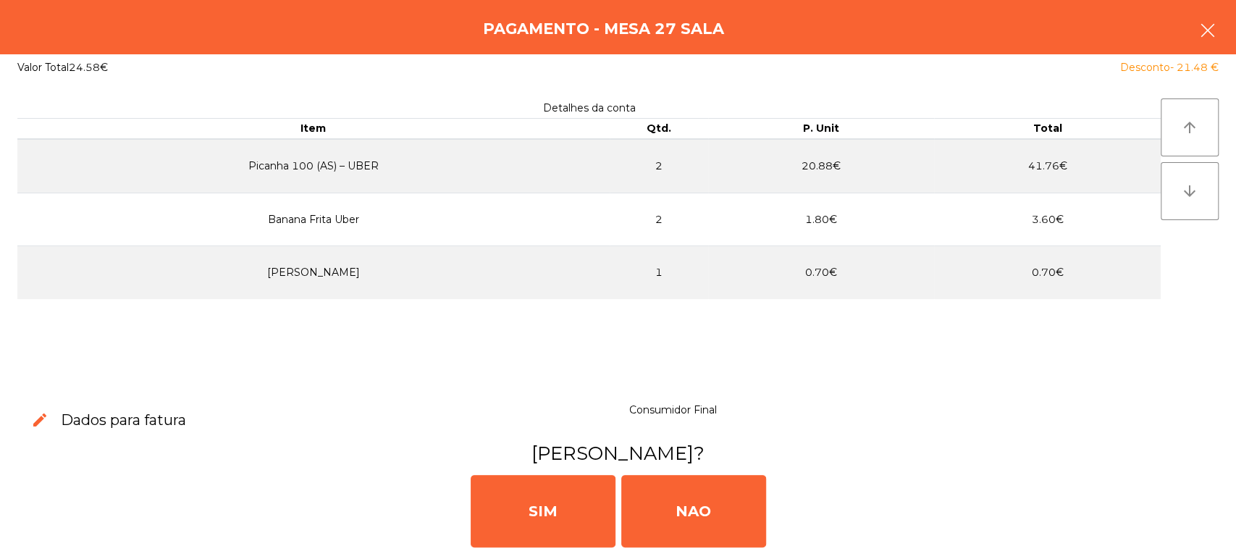
click at [1216, 49] on button "button" at bounding box center [1207, 31] width 41 height 43
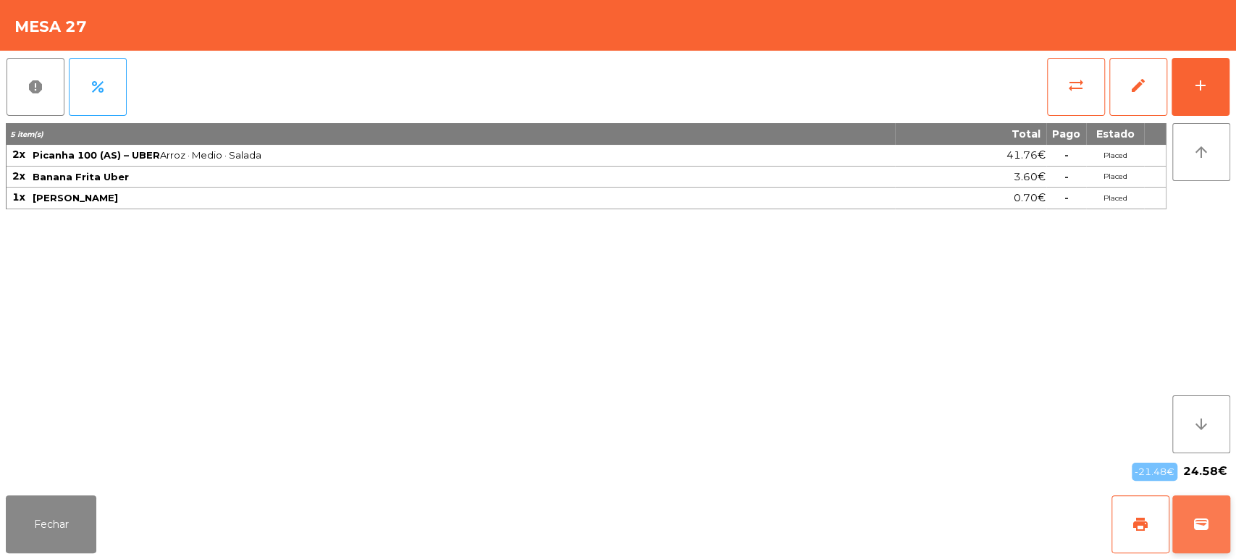
click at [1208, 537] on button "wallet" at bounding box center [1201, 524] width 58 height 58
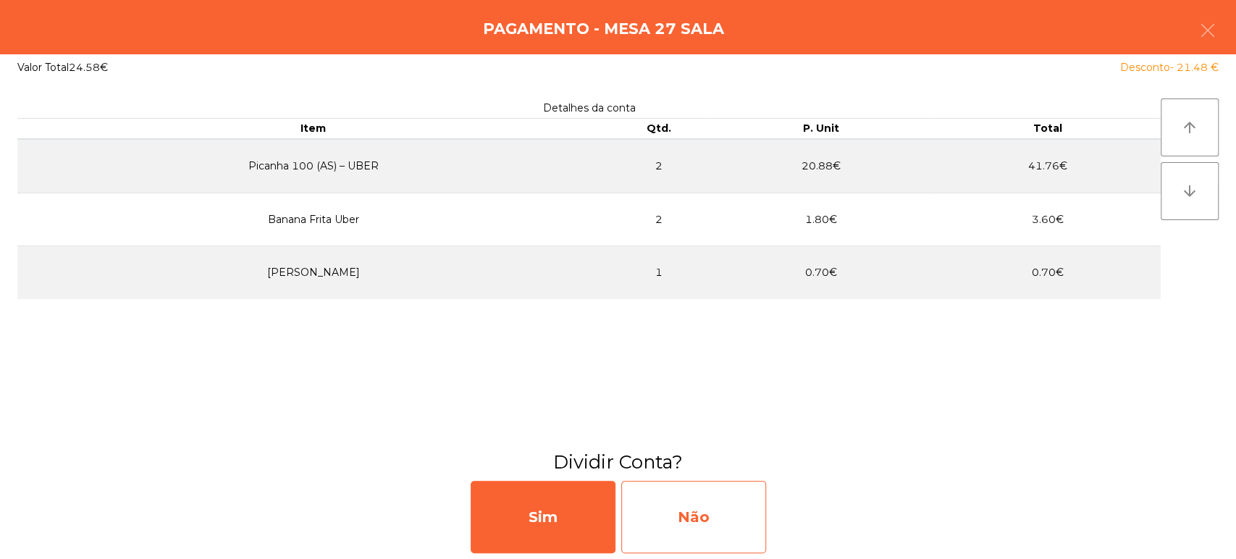
click at [685, 504] on div "Não" at bounding box center [693, 517] width 145 height 72
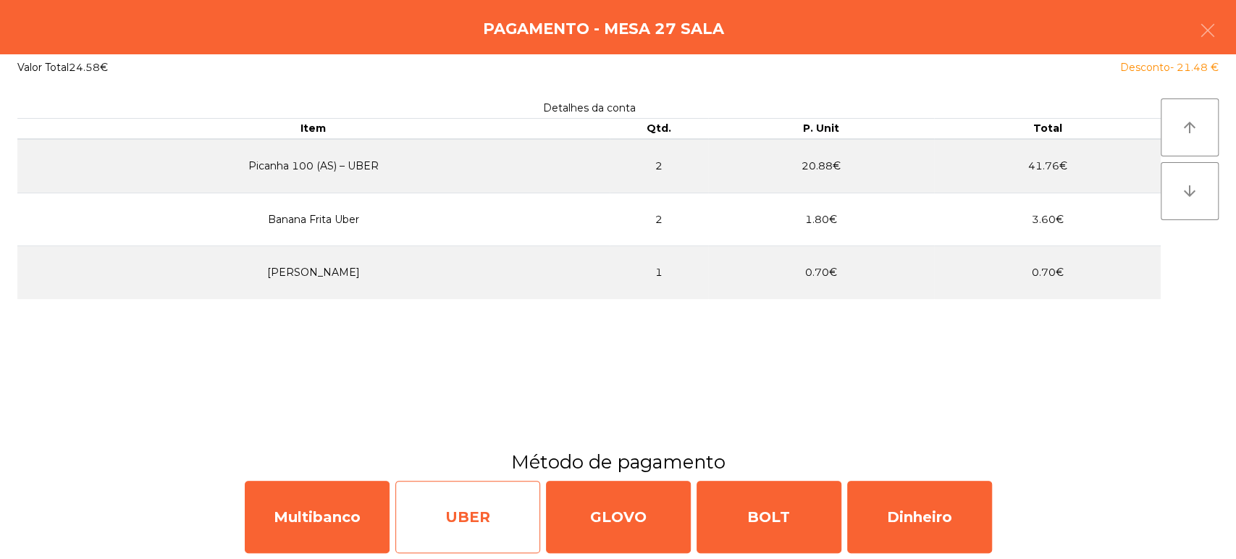
click at [474, 507] on div "UBER" at bounding box center [467, 517] width 145 height 72
select select "**"
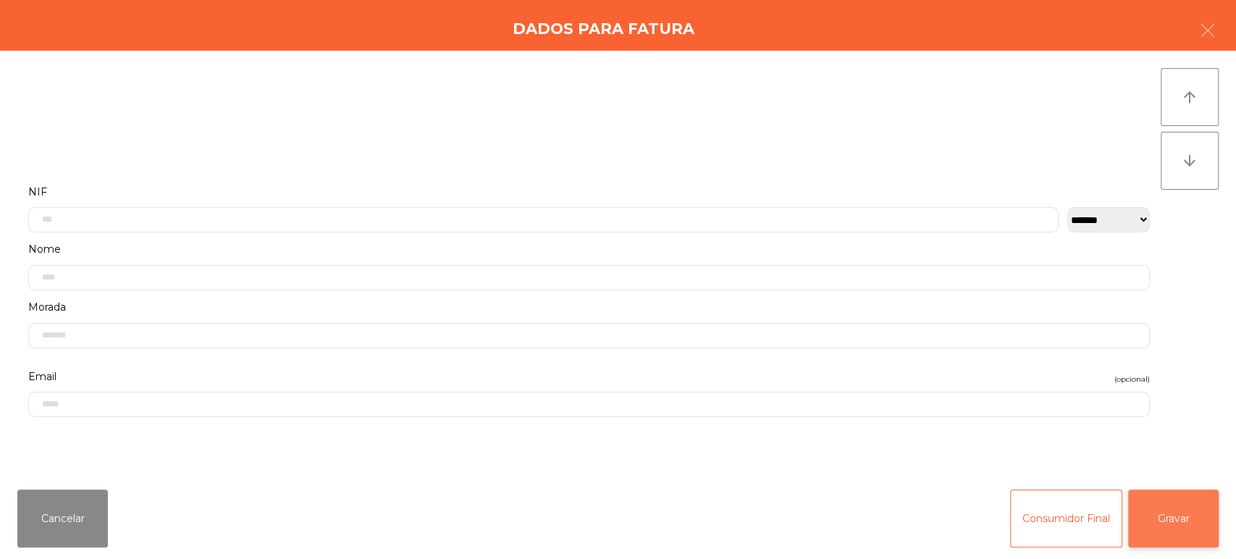
click at [1159, 533] on button "Gravar" at bounding box center [1173, 518] width 91 height 58
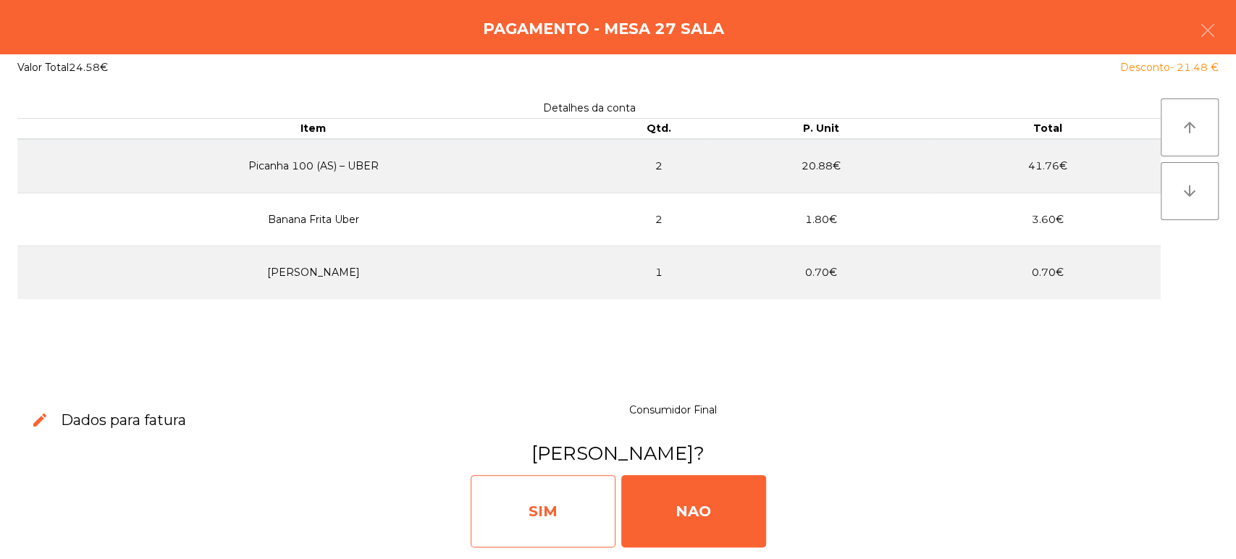
click at [539, 492] on div "SIM" at bounding box center [543, 511] width 145 height 72
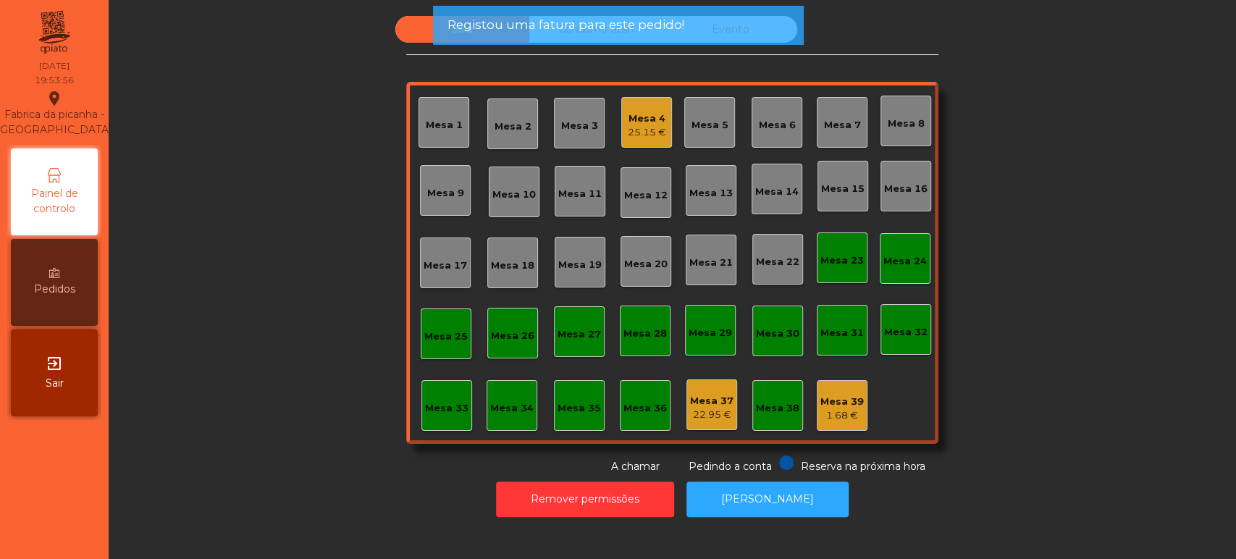
click at [621, 125] on div "Mesa 4 25.15 €" at bounding box center [646, 122] width 51 height 51
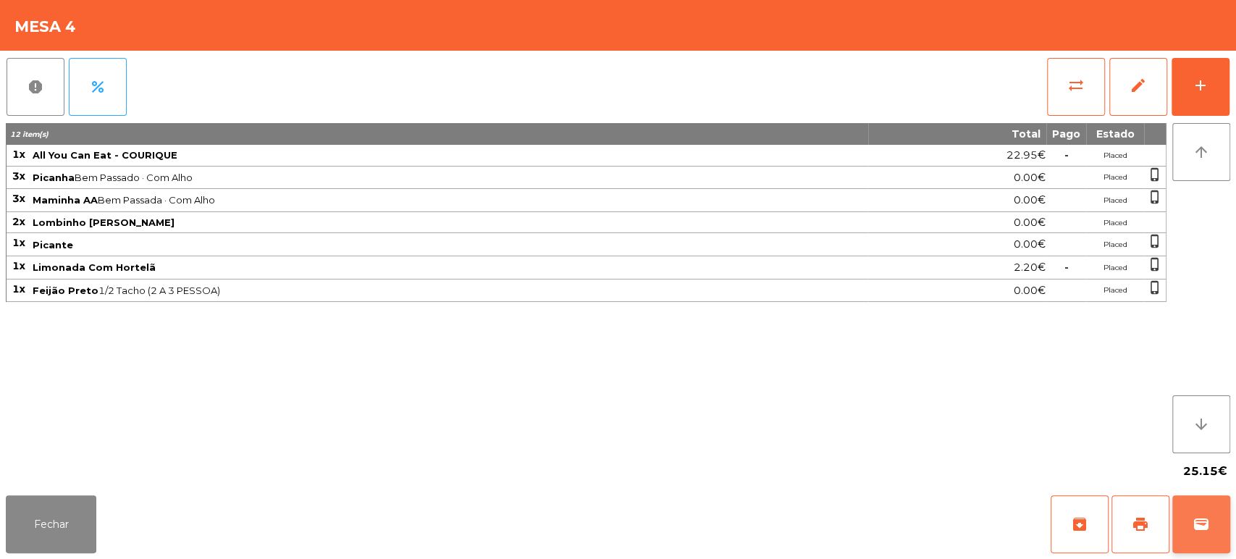
click at [1190, 512] on button "wallet" at bounding box center [1201, 524] width 58 height 58
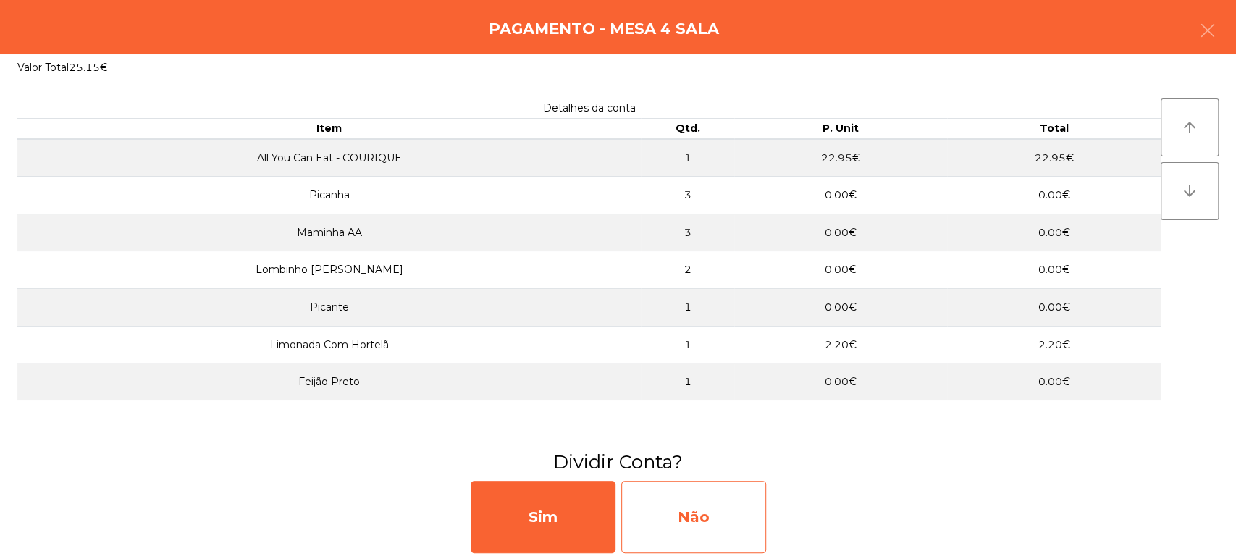
click at [731, 520] on div "Não" at bounding box center [693, 517] width 145 height 72
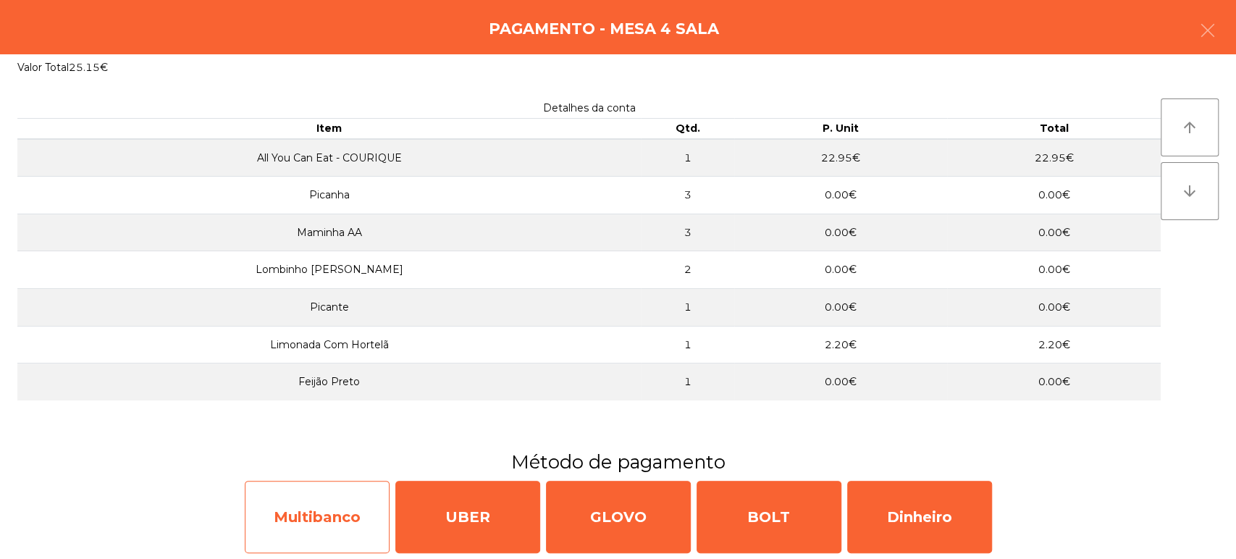
click at [323, 512] on div "Multibanco" at bounding box center [317, 517] width 145 height 72
select select "**"
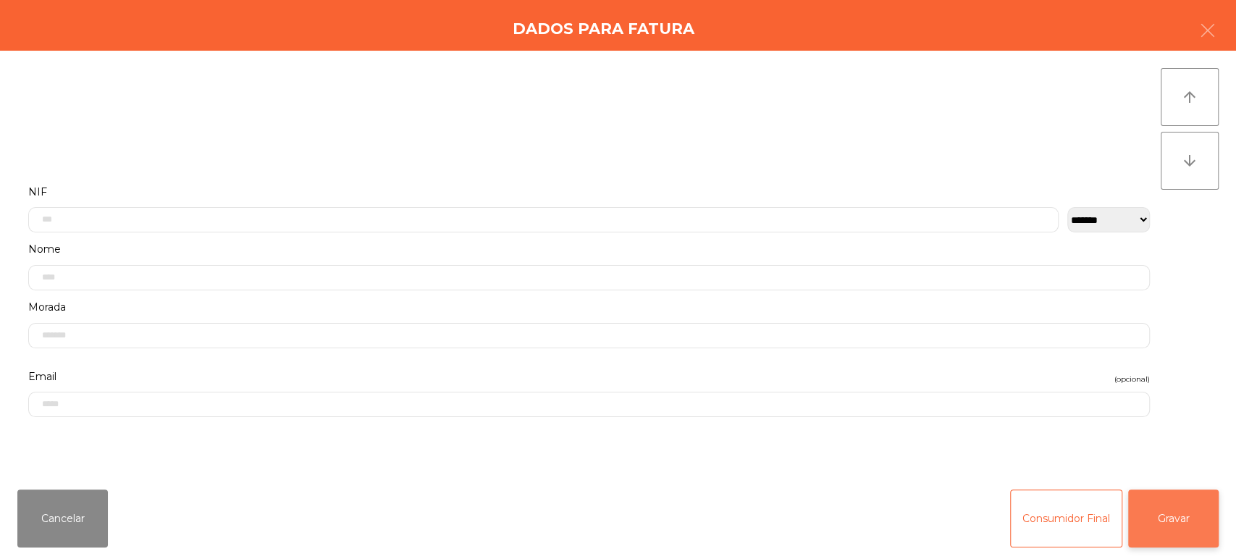
click at [1177, 527] on button "Gravar" at bounding box center [1173, 518] width 91 height 58
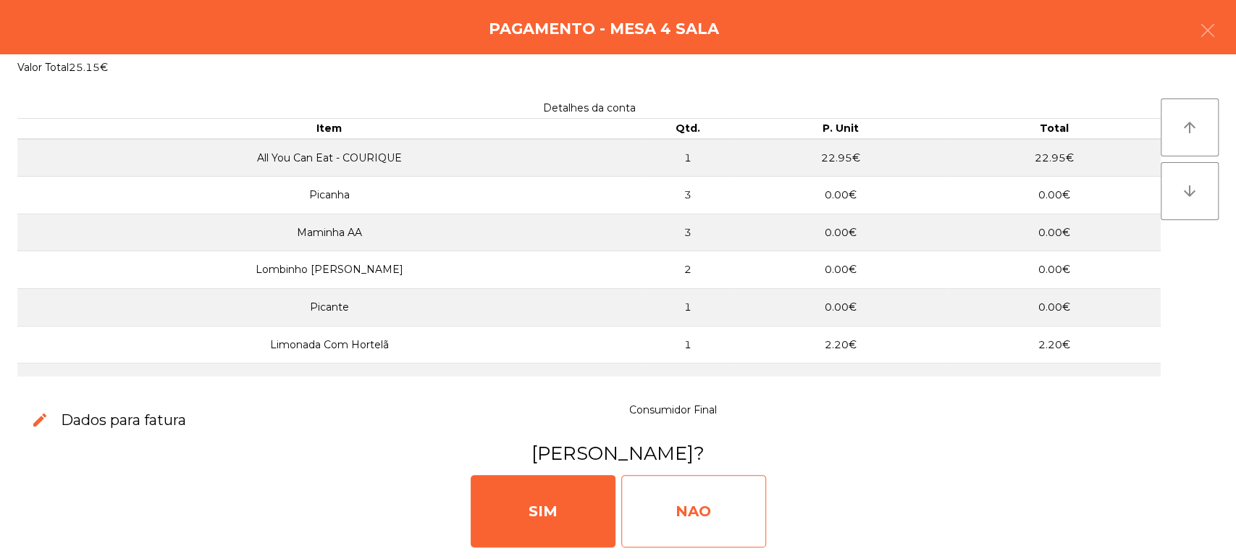
click at [696, 504] on div "NAO" at bounding box center [693, 511] width 145 height 72
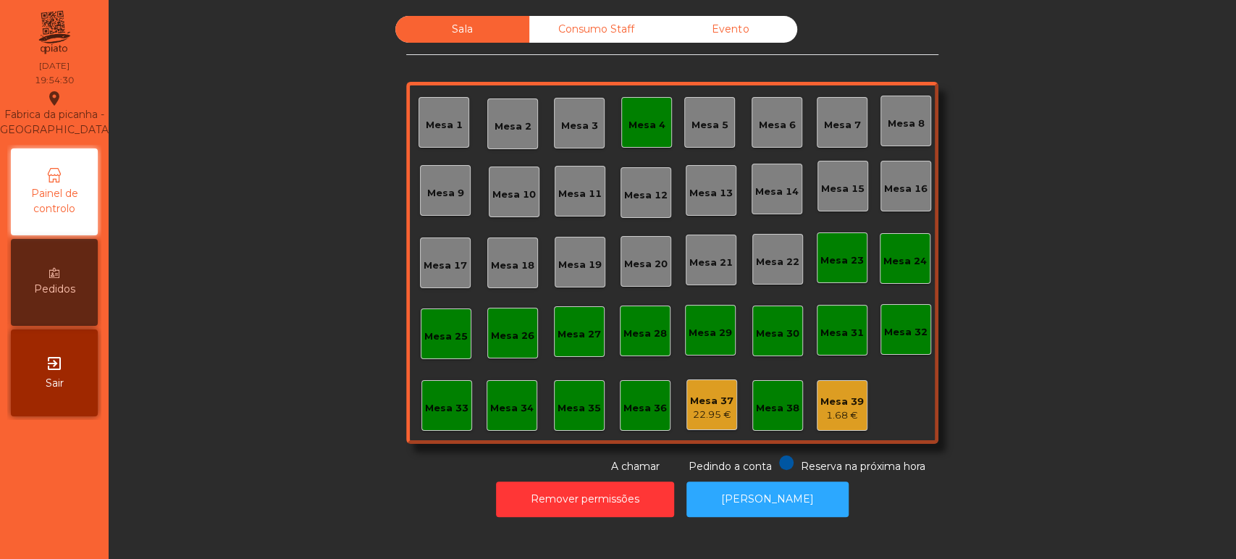
click at [644, 116] on div "Mesa 4" at bounding box center [646, 122] width 37 height 20
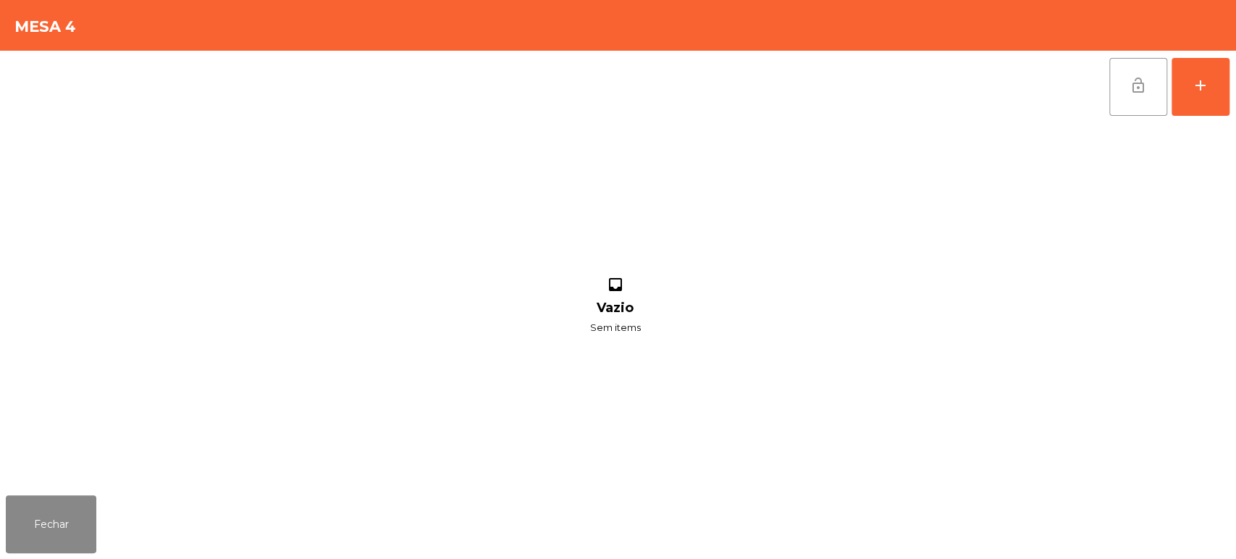
click at [1122, 109] on button "lock_open" at bounding box center [1138, 87] width 58 height 58
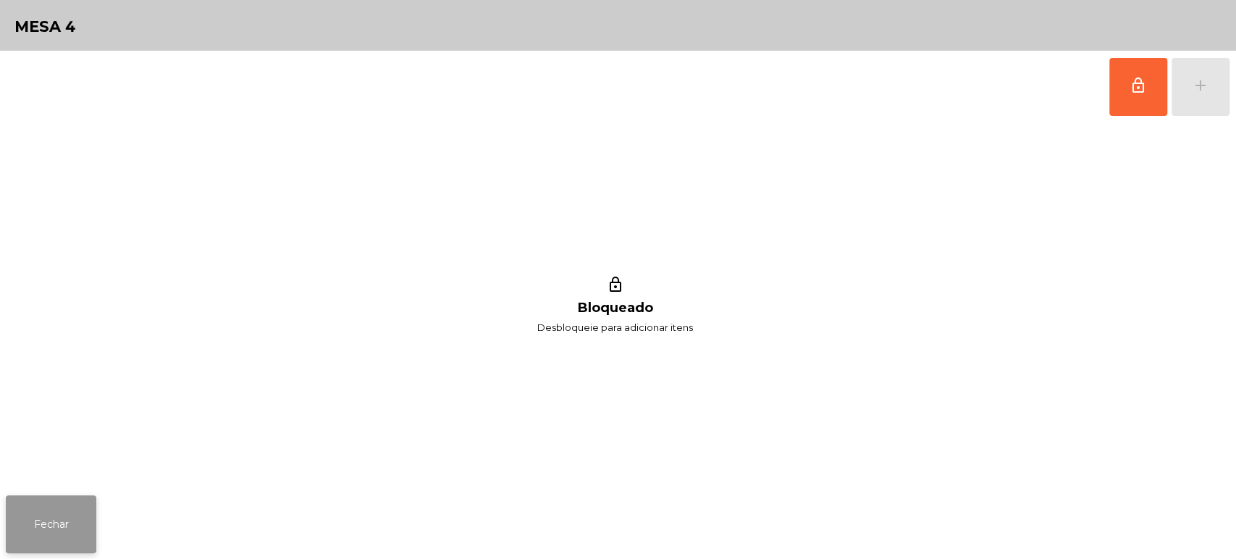
click at [70, 531] on button "Fechar" at bounding box center [51, 524] width 91 height 58
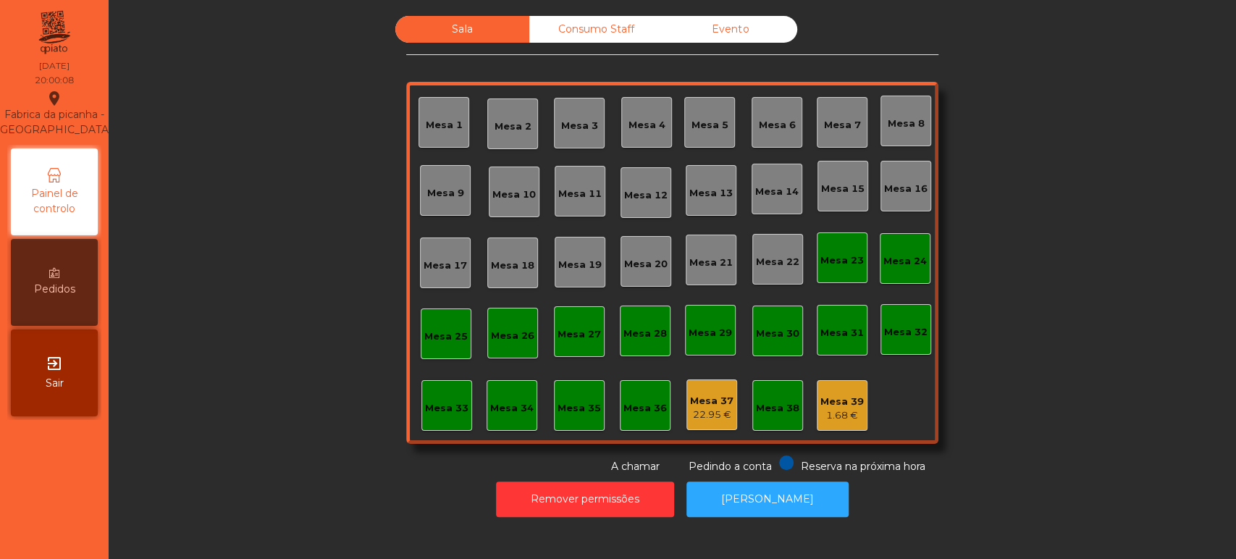
click at [452, 429] on div "Mesa 33" at bounding box center [446, 405] width 51 height 51
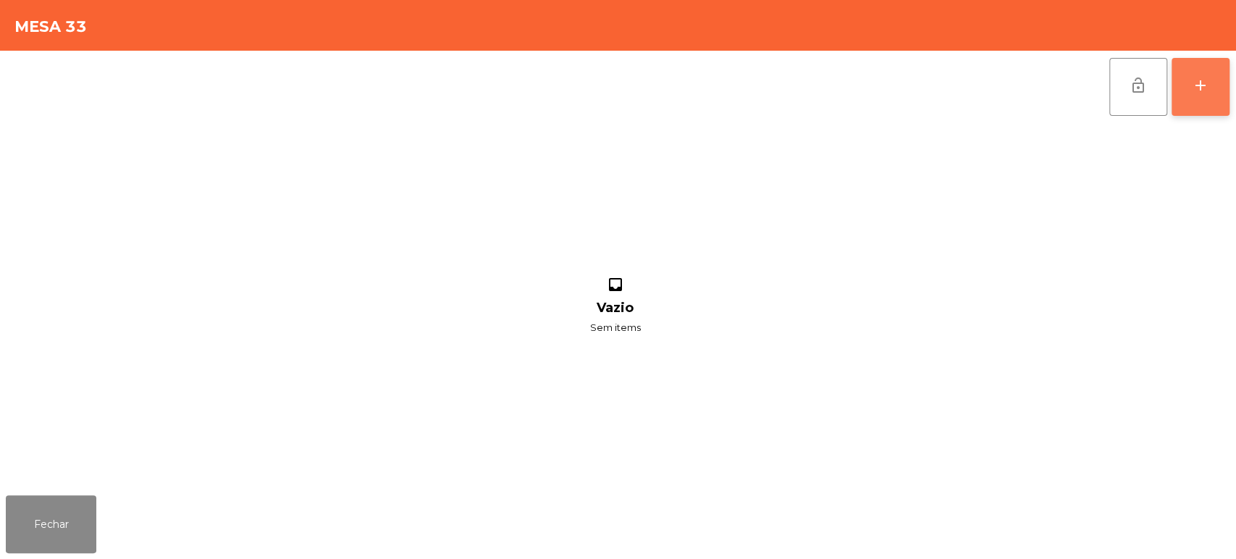
click at [1193, 110] on button "add" at bounding box center [1201, 87] width 58 height 58
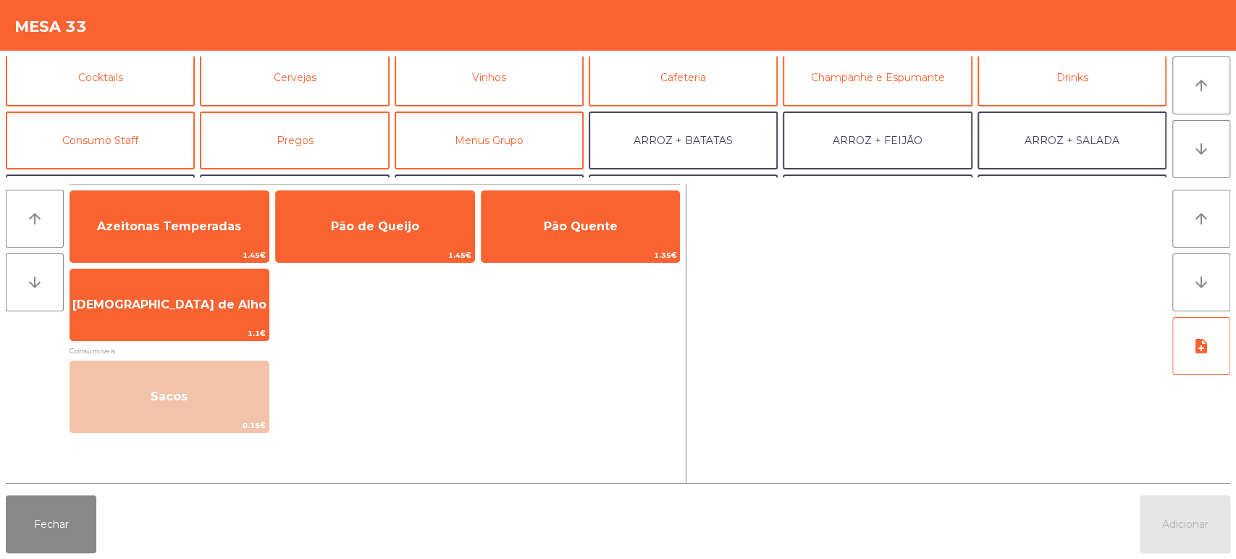
scroll to position [73, 0]
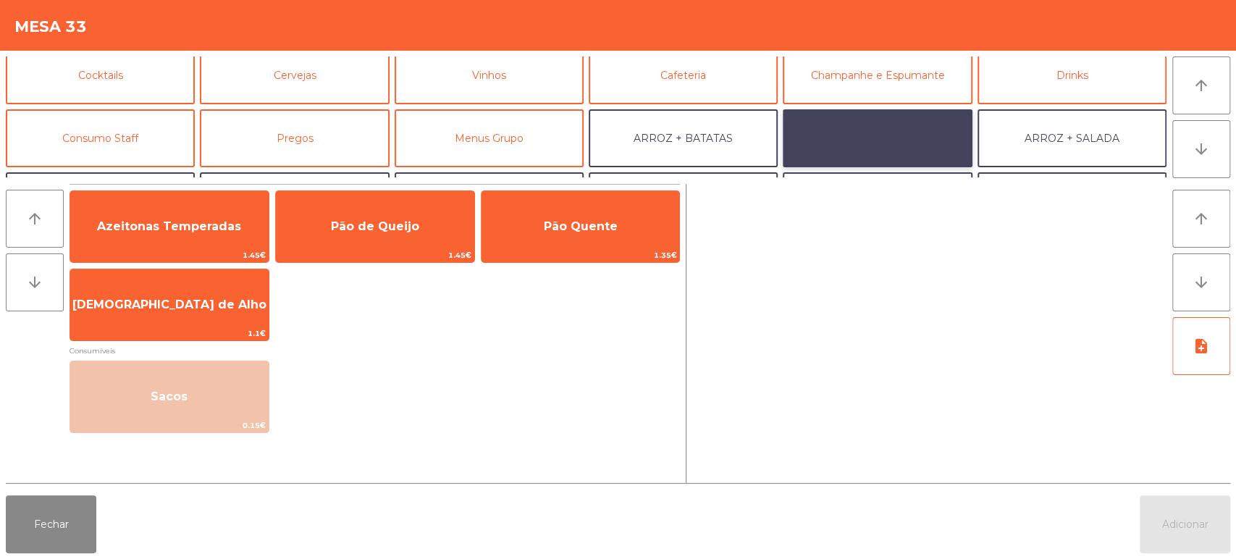
click at [893, 119] on button "ARROZ + FEIJÃO" at bounding box center [877, 138] width 189 height 58
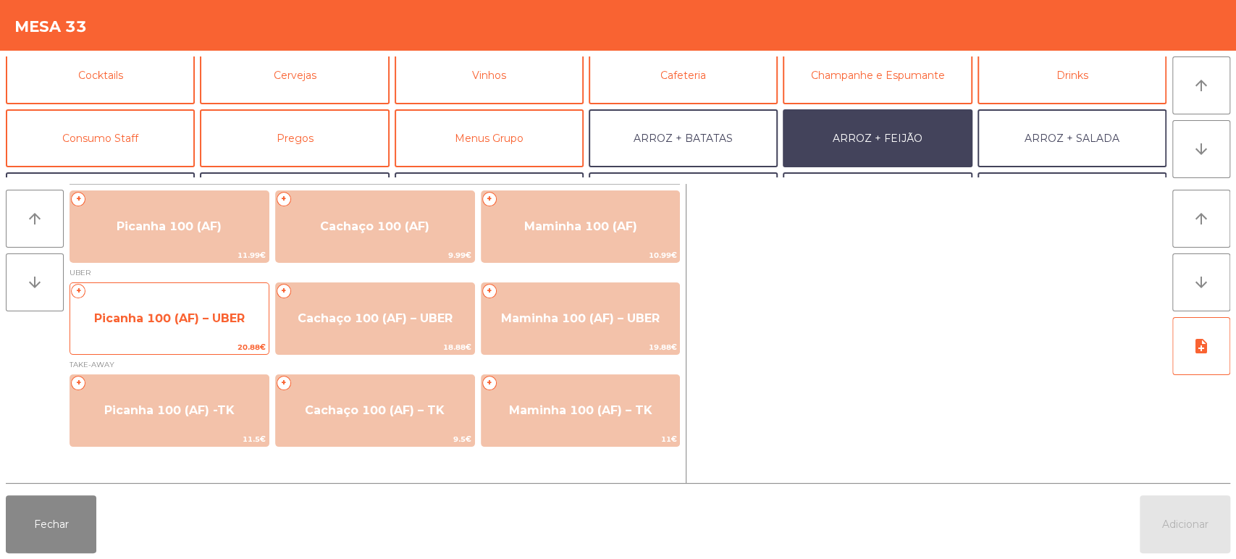
click at [188, 329] on span "Picanha 100 (AF) – UBER" at bounding box center [169, 318] width 198 height 39
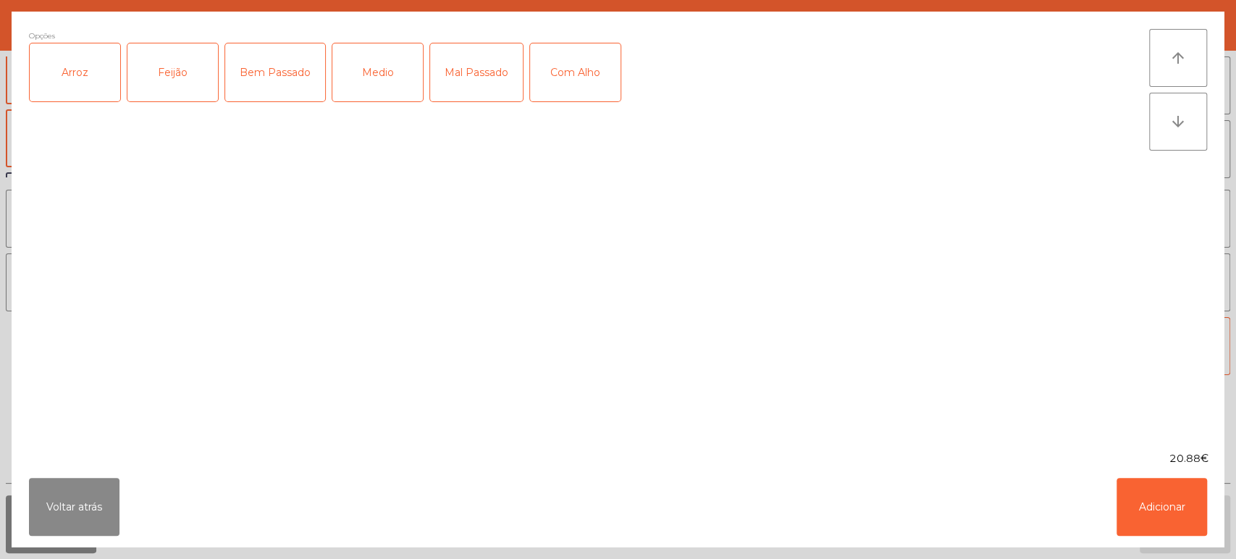
click at [59, 89] on div "Arroz" at bounding box center [75, 72] width 91 height 58
click at [183, 72] on div "Feijão" at bounding box center [172, 72] width 91 height 58
click at [350, 74] on div "Medio" at bounding box center [377, 72] width 91 height 58
click at [1174, 515] on button "Adicionar" at bounding box center [1162, 507] width 91 height 58
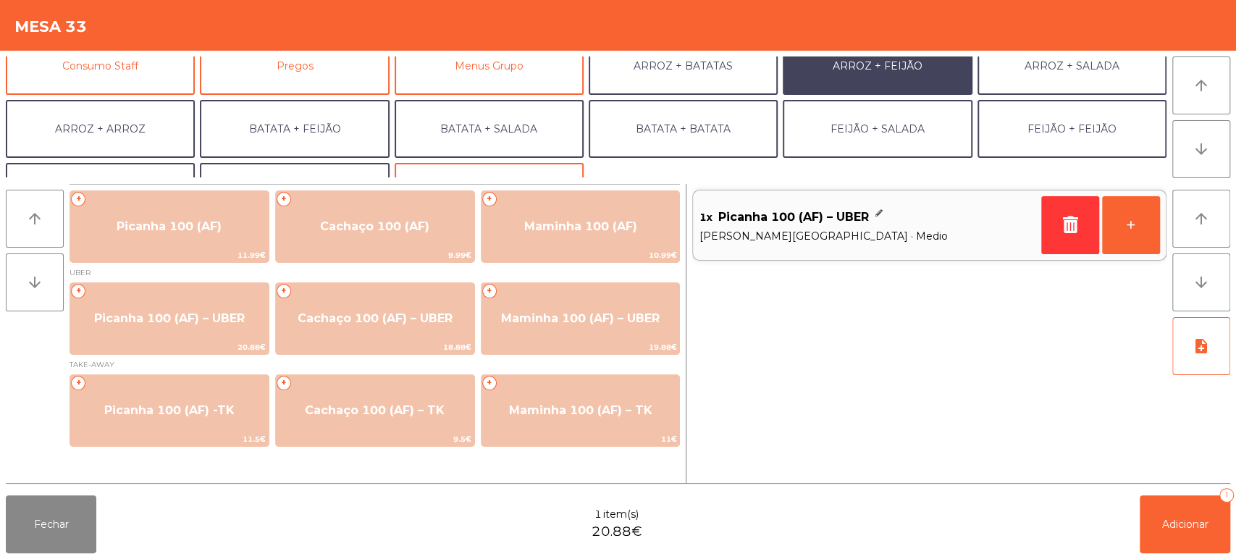
scroll to position [188, 0]
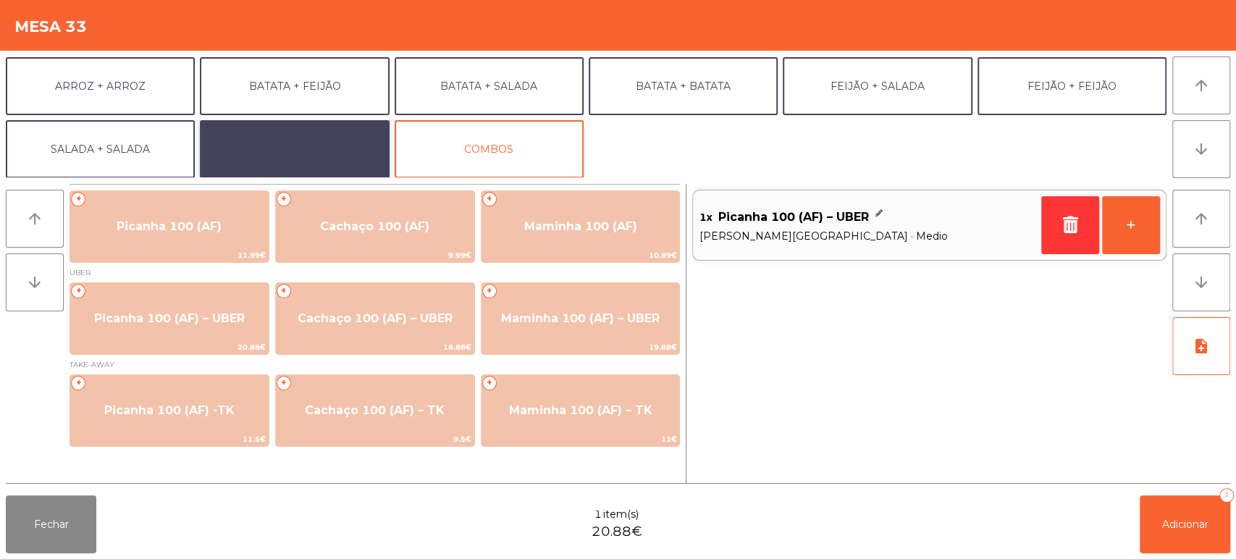
click at [314, 132] on button "EXTRAS UBER" at bounding box center [294, 149] width 189 height 58
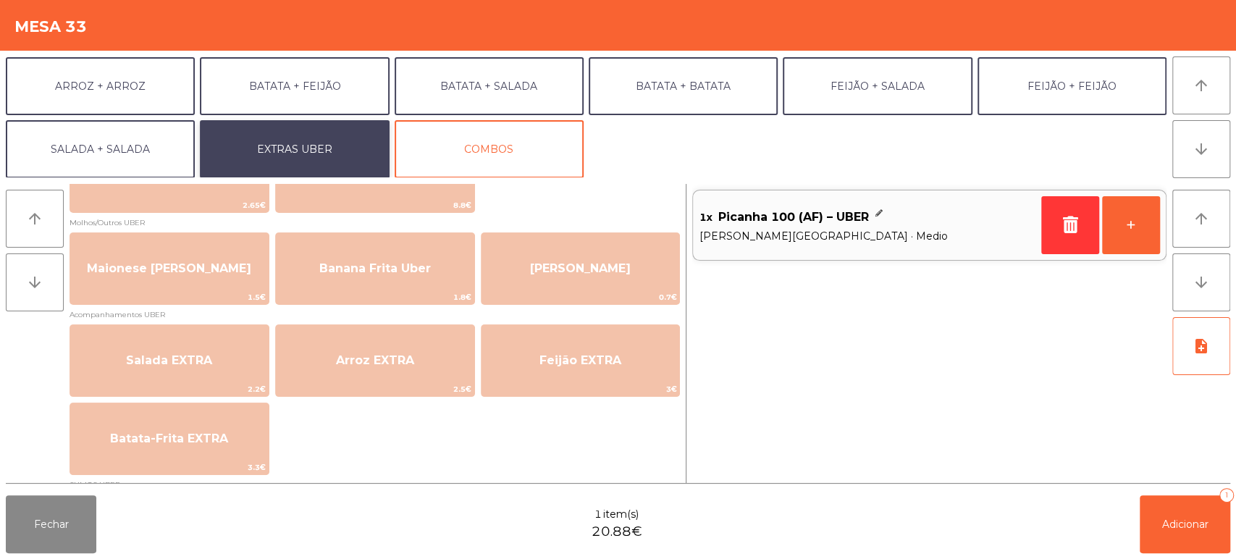
scroll to position [70, 0]
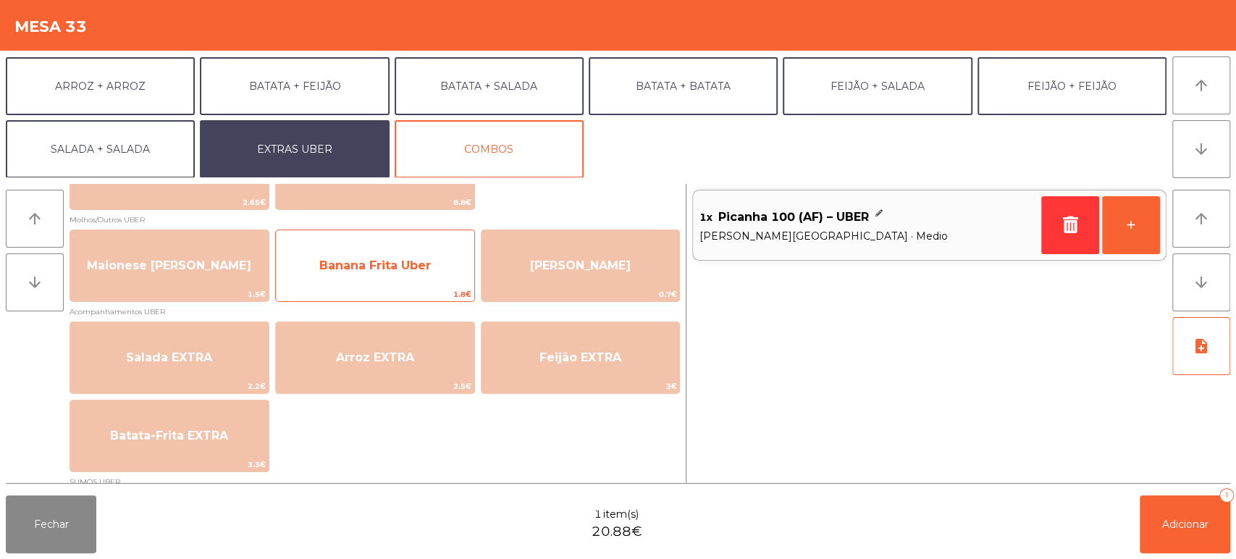
click at [405, 256] on span "Banana Frita Uber" at bounding box center [375, 265] width 198 height 39
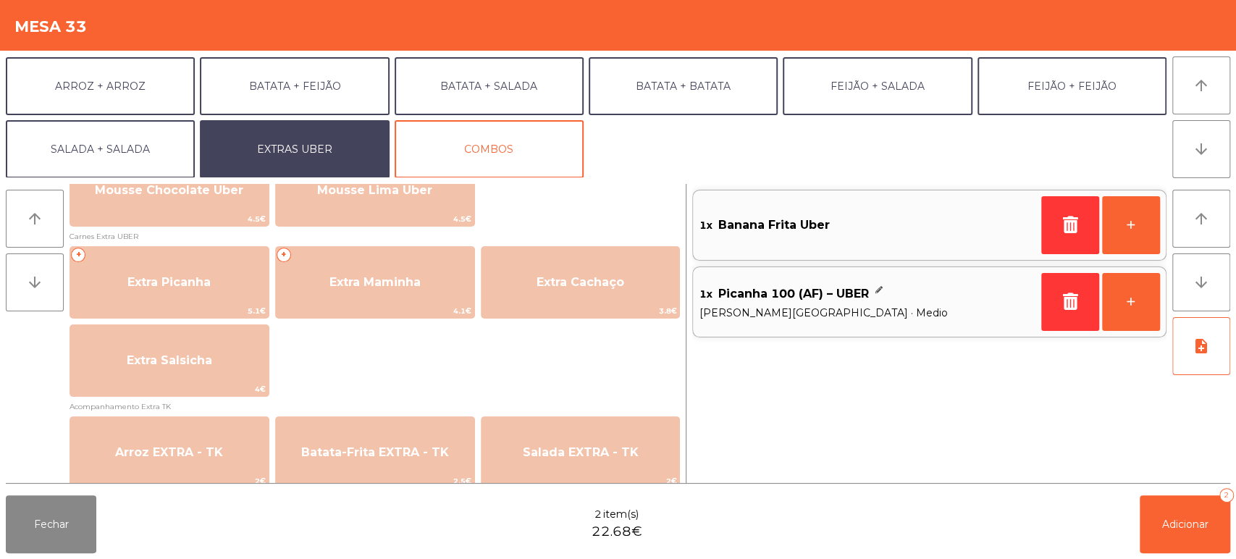
scroll to position [736, 0]
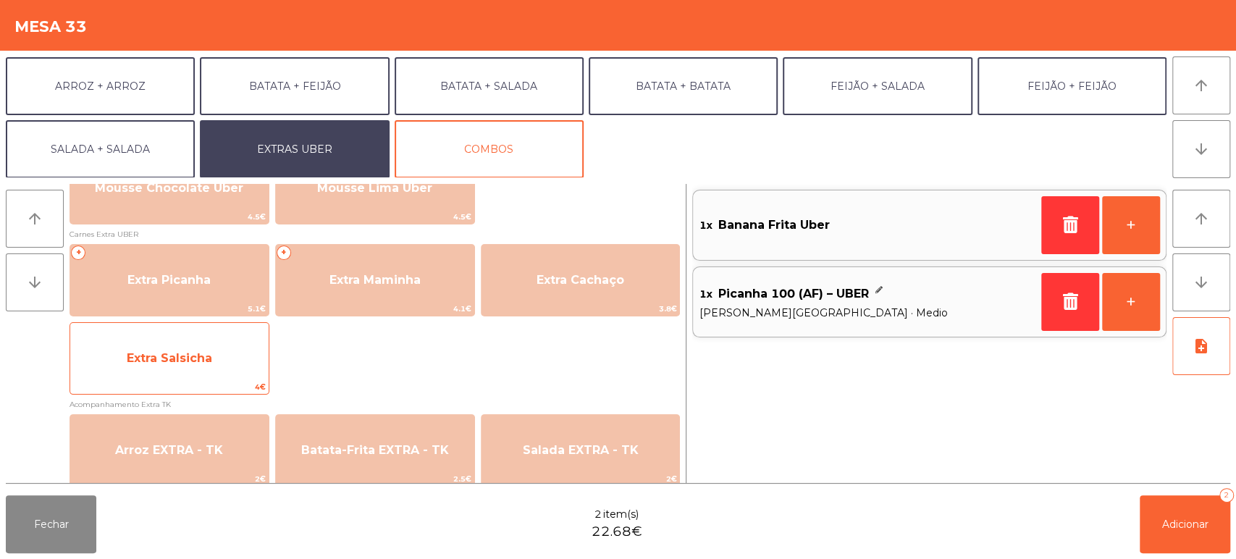
click at [188, 342] on span "Extra Salsicha" at bounding box center [169, 358] width 198 height 39
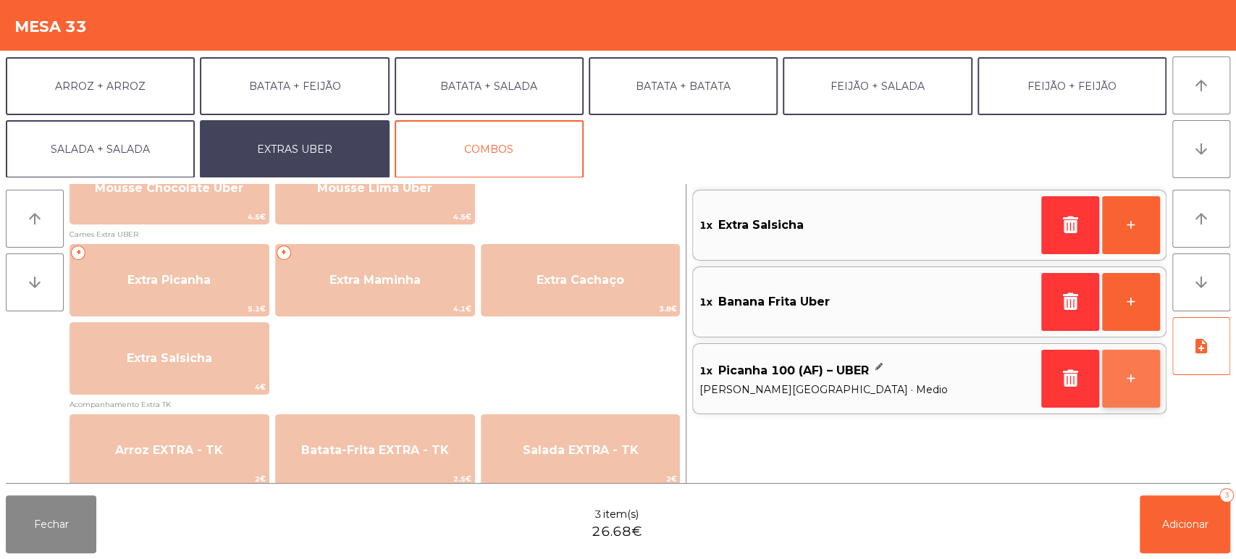
click at [1130, 379] on button "+" at bounding box center [1131, 379] width 58 height 58
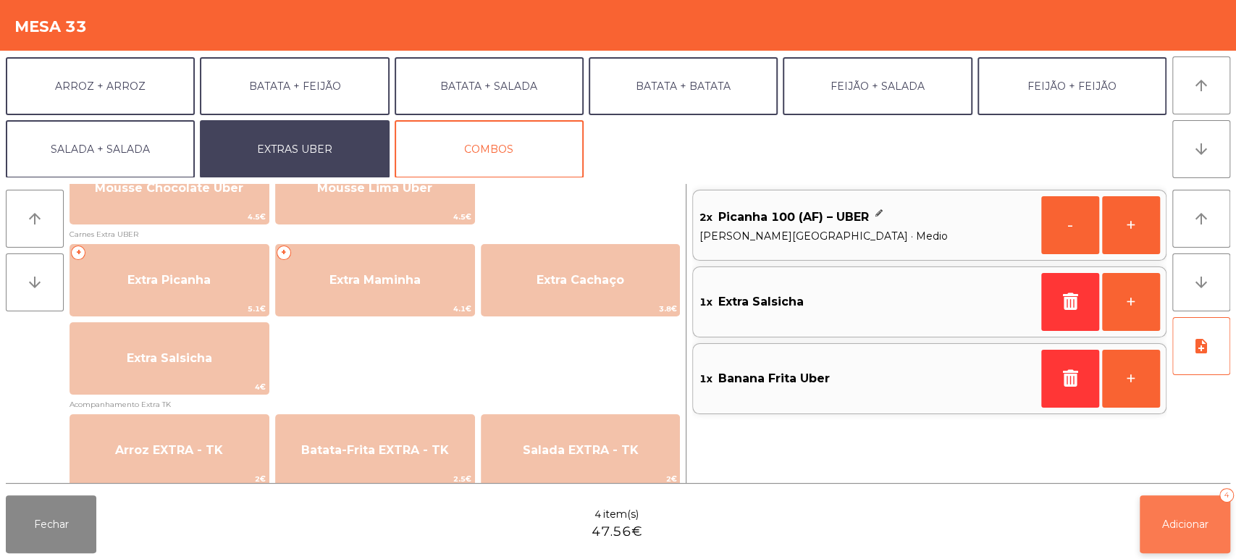
click at [1203, 527] on span "Adicionar" at bounding box center [1185, 524] width 46 height 13
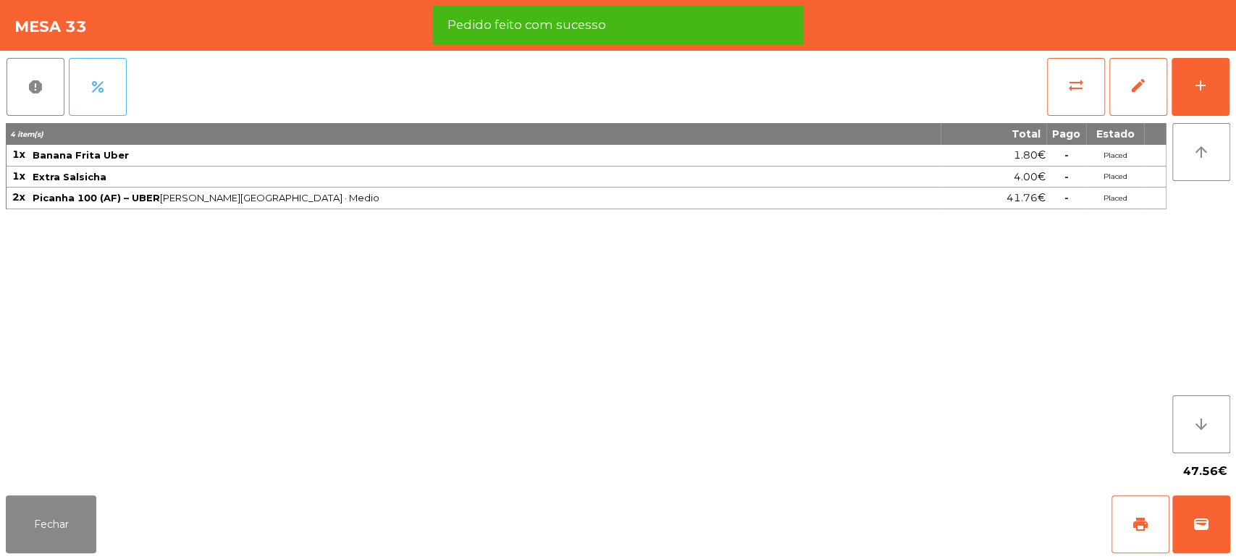
click at [80, 97] on button "percent" at bounding box center [98, 87] width 58 height 58
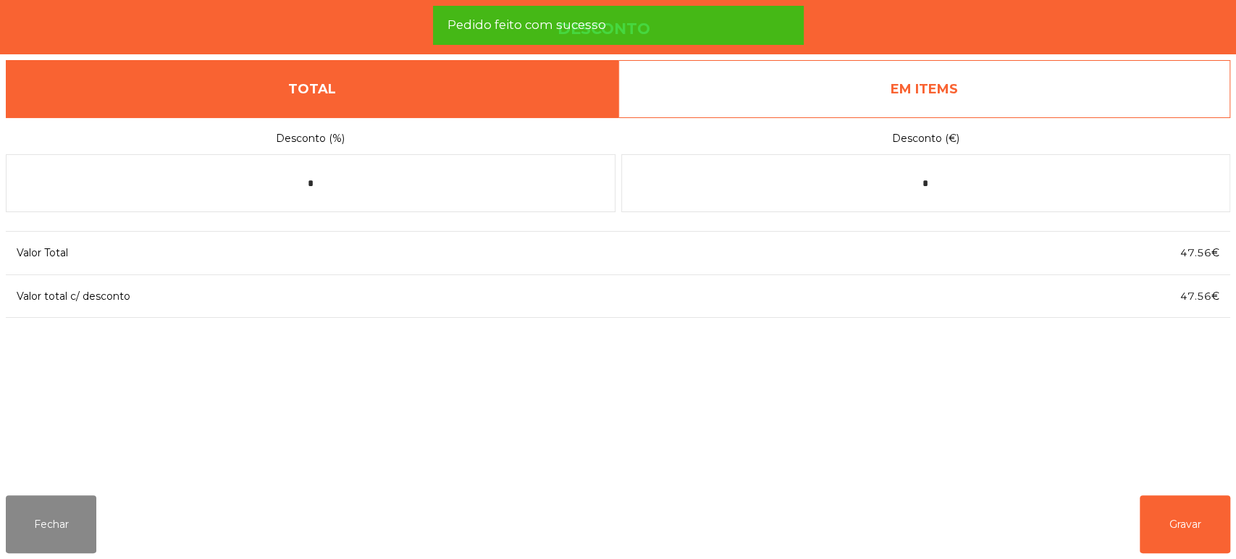
click at [930, 93] on link "EM ITEMS" at bounding box center [924, 89] width 613 height 58
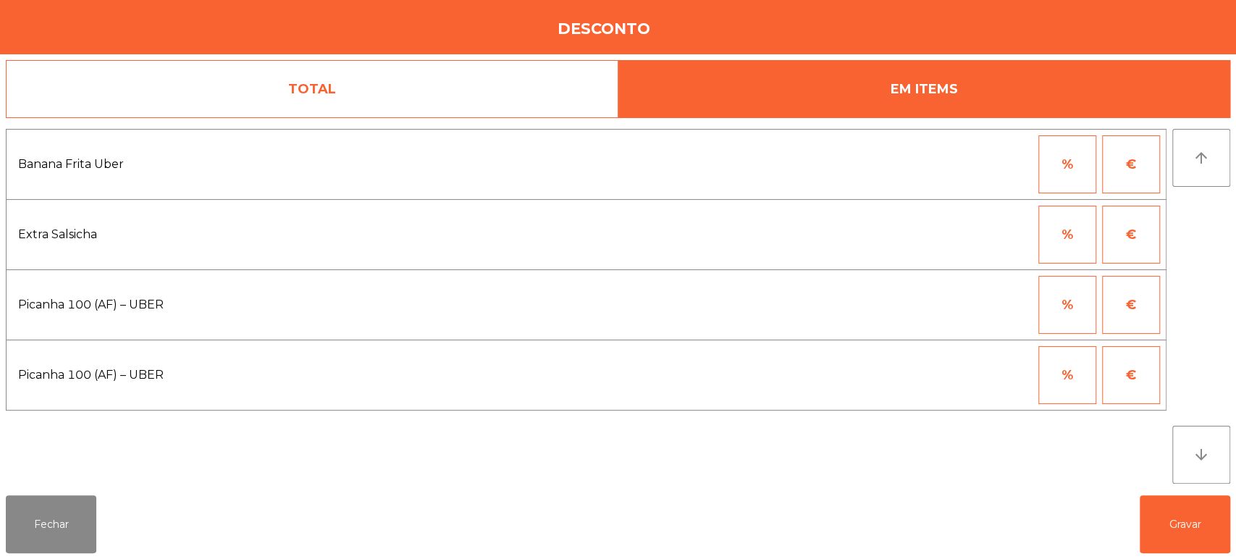
click at [1072, 290] on button "%" at bounding box center [1067, 305] width 58 height 58
click at [979, 303] on input "*" at bounding box center [996, 305] width 72 height 58
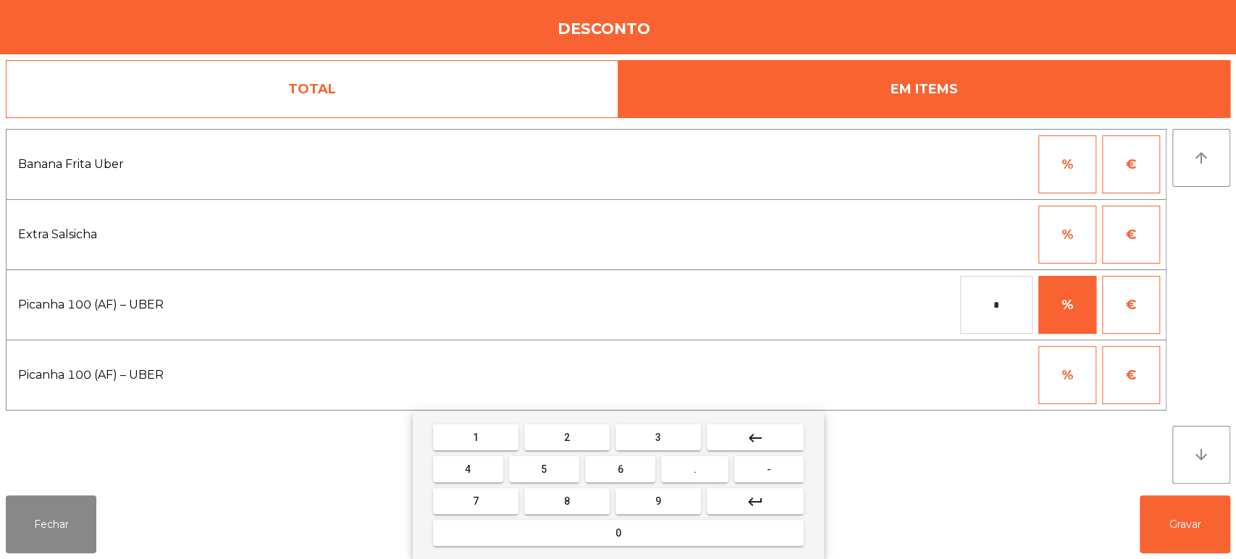
click at [475, 439] on span "1" at bounding box center [476, 438] width 6 height 12
click at [639, 537] on button "0" at bounding box center [618, 533] width 371 height 26
type input "***"
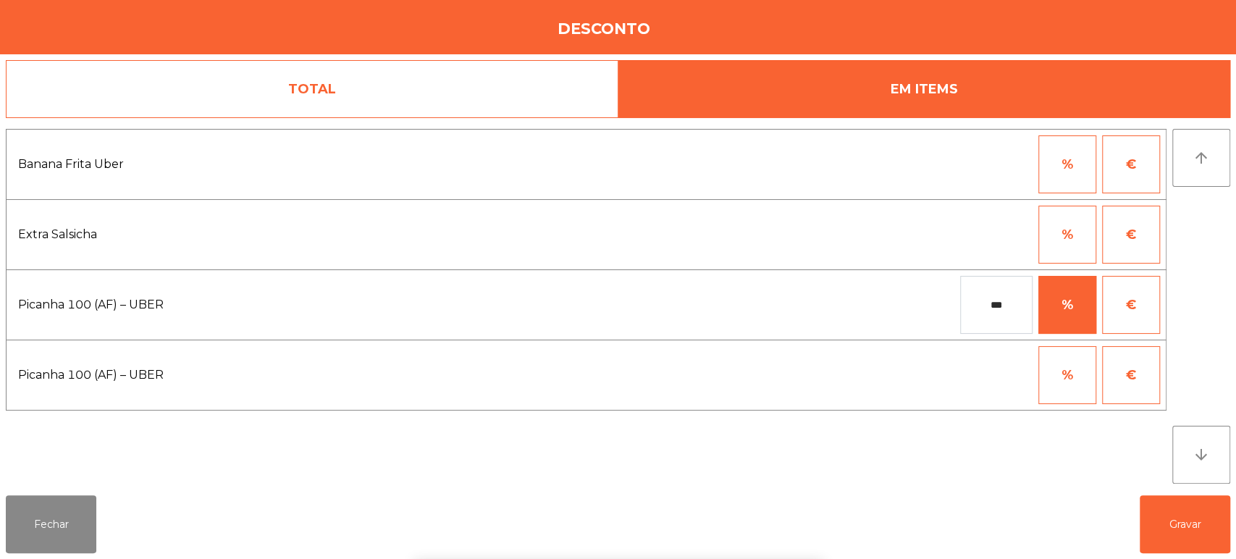
click at [1033, 465] on div "1 2 3 keyboard_backspace 4 5 6 . - 7 8 9 keyboard_return 0" at bounding box center [618, 485] width 1236 height 148
click at [1166, 523] on button "Gravar" at bounding box center [1185, 524] width 91 height 58
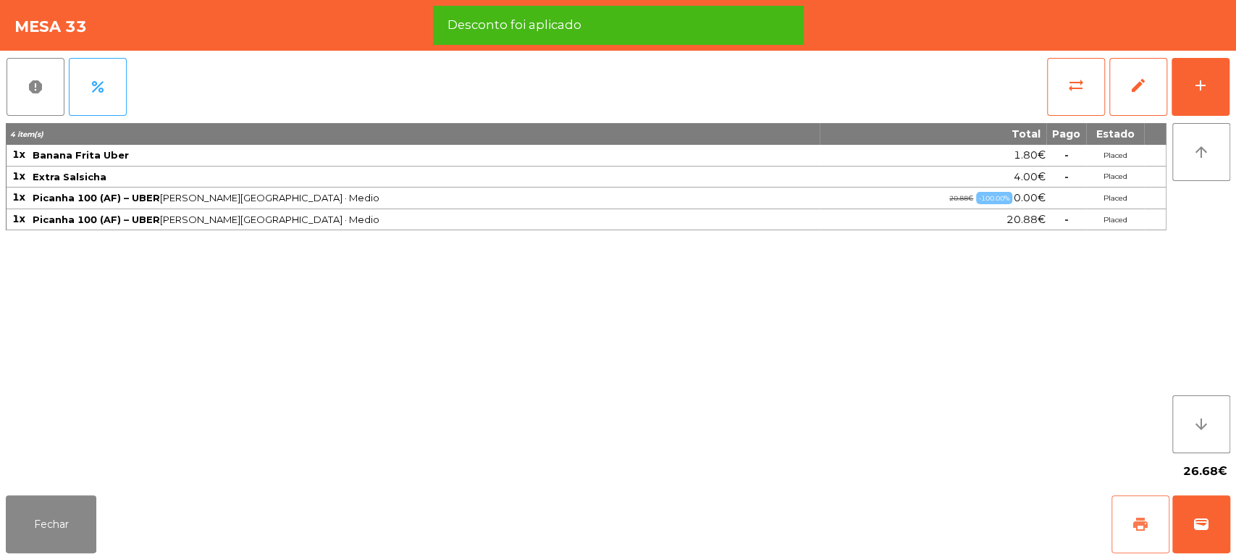
click at [1128, 504] on button "print" at bounding box center [1140, 524] width 58 height 58
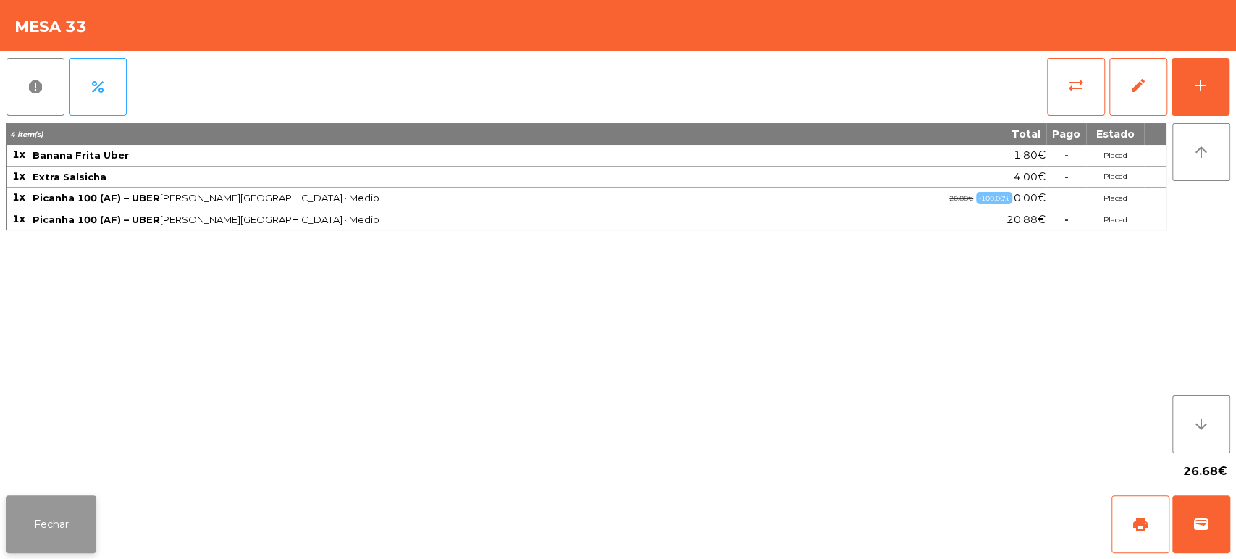
click at [46, 524] on button "Fechar" at bounding box center [51, 524] width 91 height 58
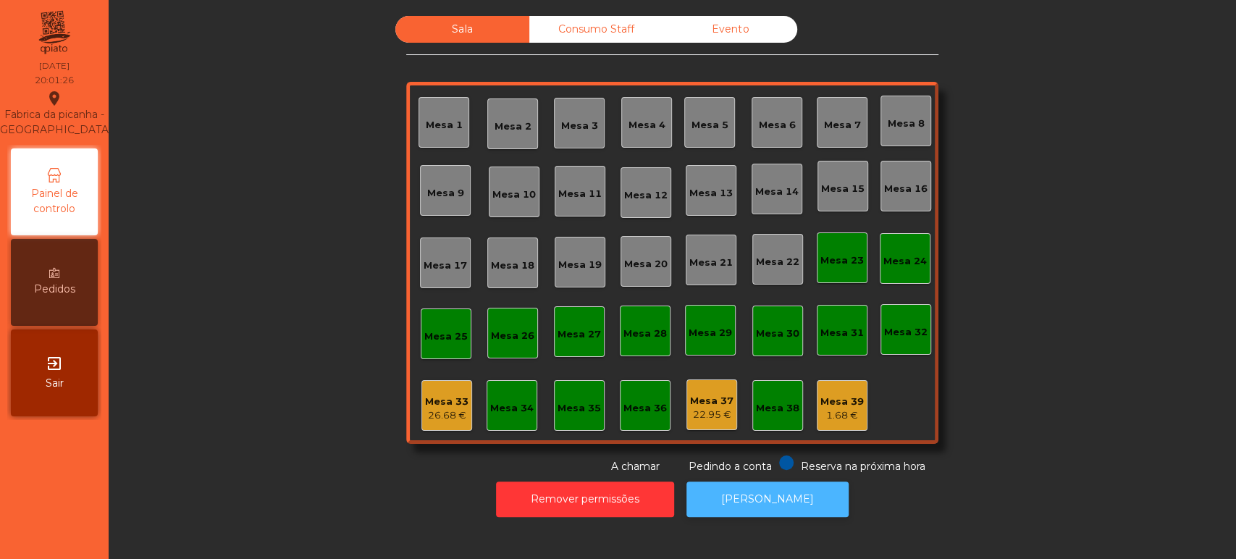
click at [764, 484] on button "[PERSON_NAME]" at bounding box center [767, 499] width 162 height 35
click at [429, 406] on div "Mesa 33" at bounding box center [446, 402] width 43 height 14
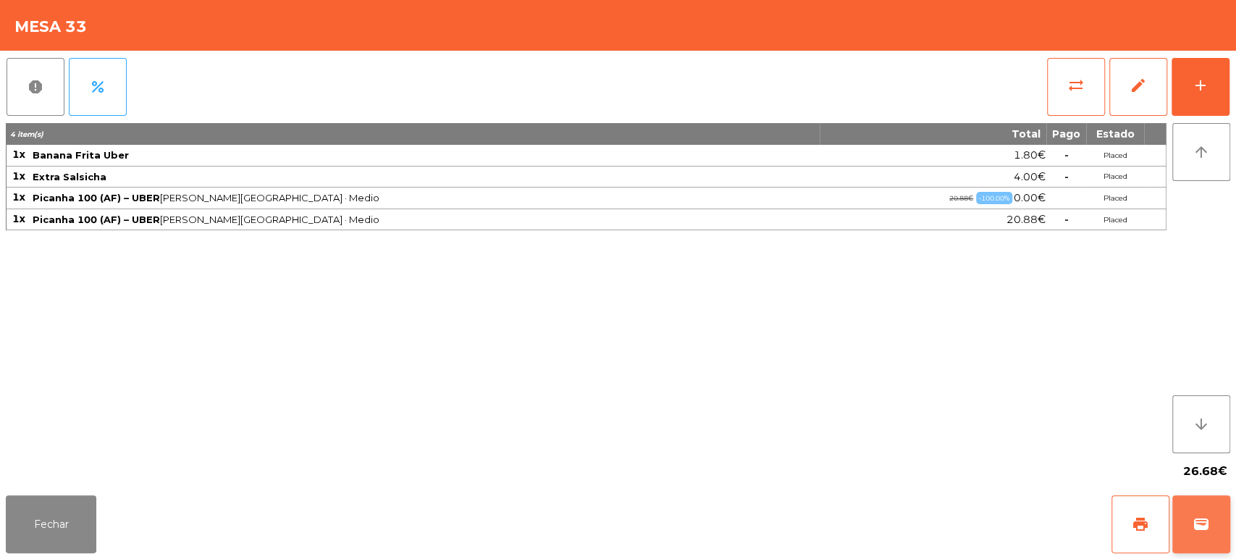
click at [1212, 529] on button "wallet" at bounding box center [1201, 524] width 58 height 58
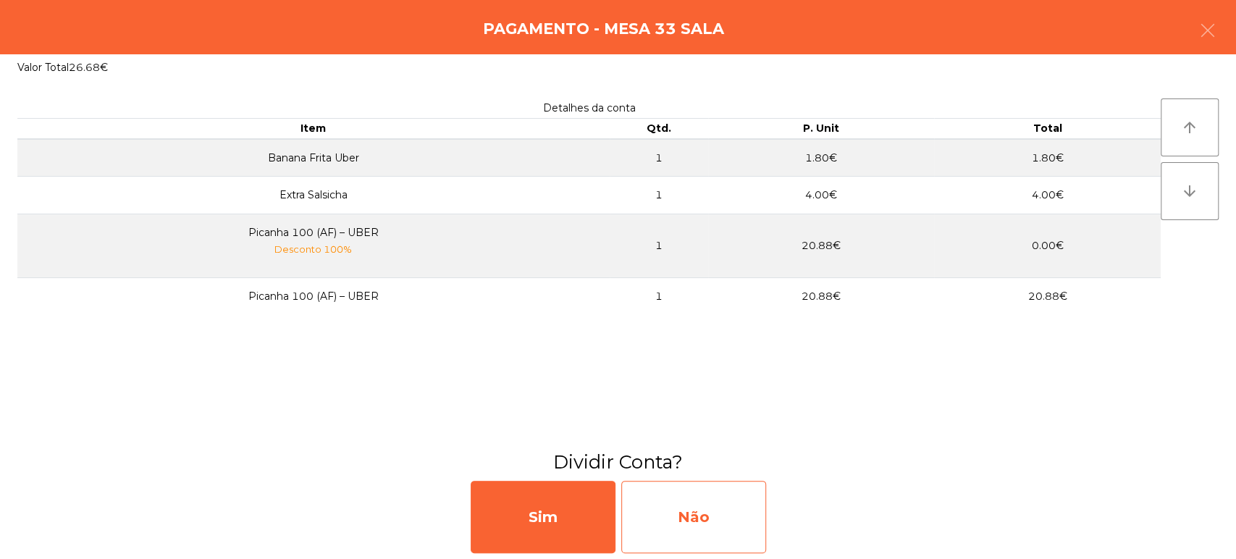
click at [725, 533] on div "Não" at bounding box center [693, 517] width 145 height 72
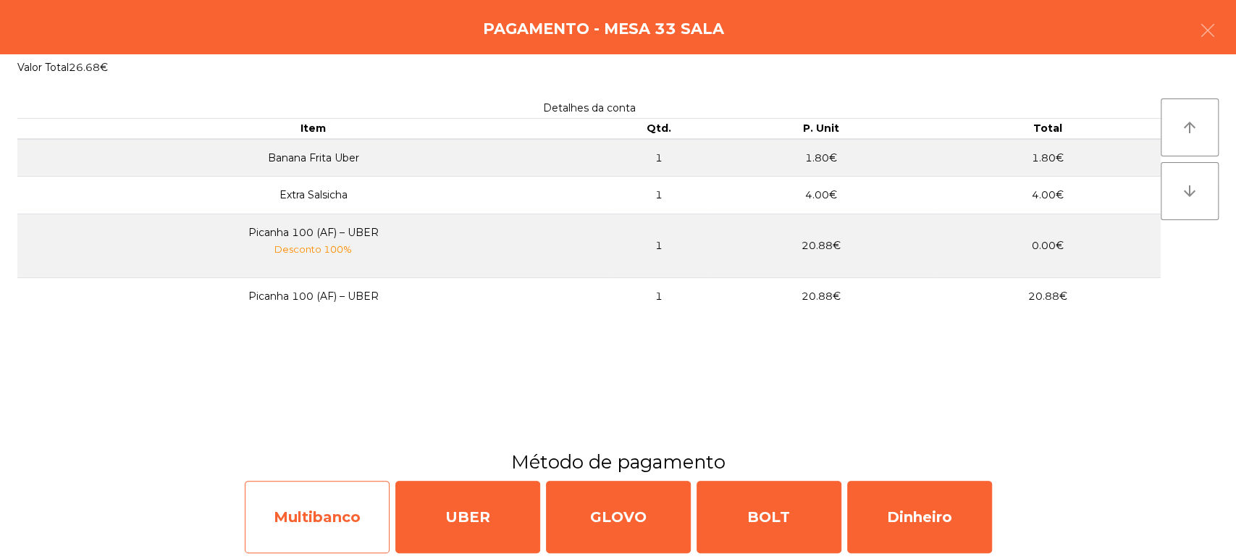
click at [363, 523] on div "Multibanco" at bounding box center [317, 517] width 145 height 72
select select "**"
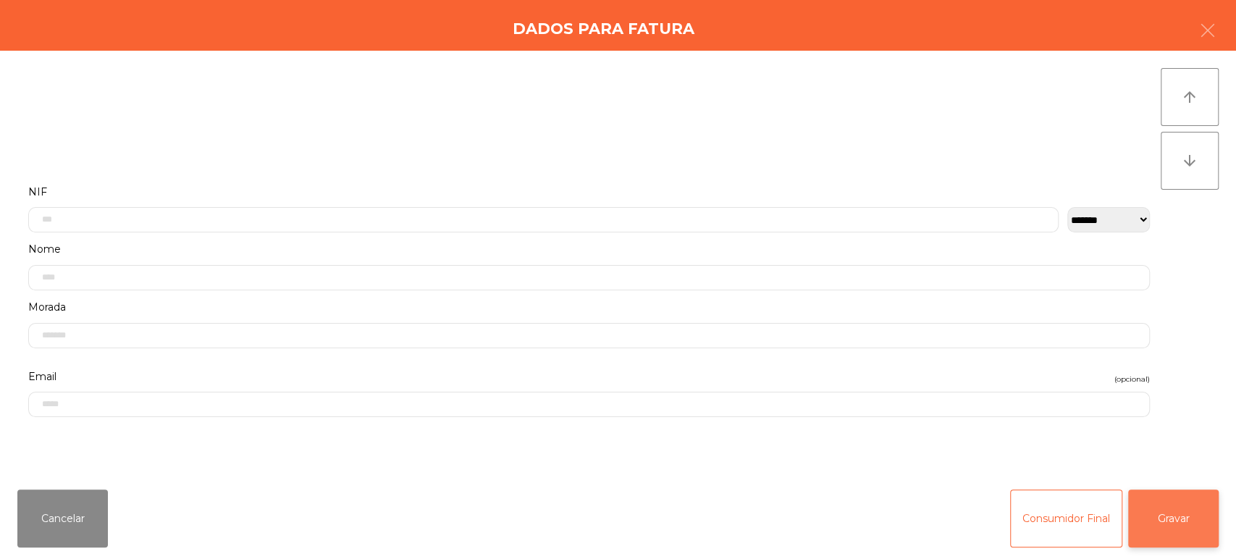
click at [1200, 543] on button "Gravar" at bounding box center [1173, 518] width 91 height 58
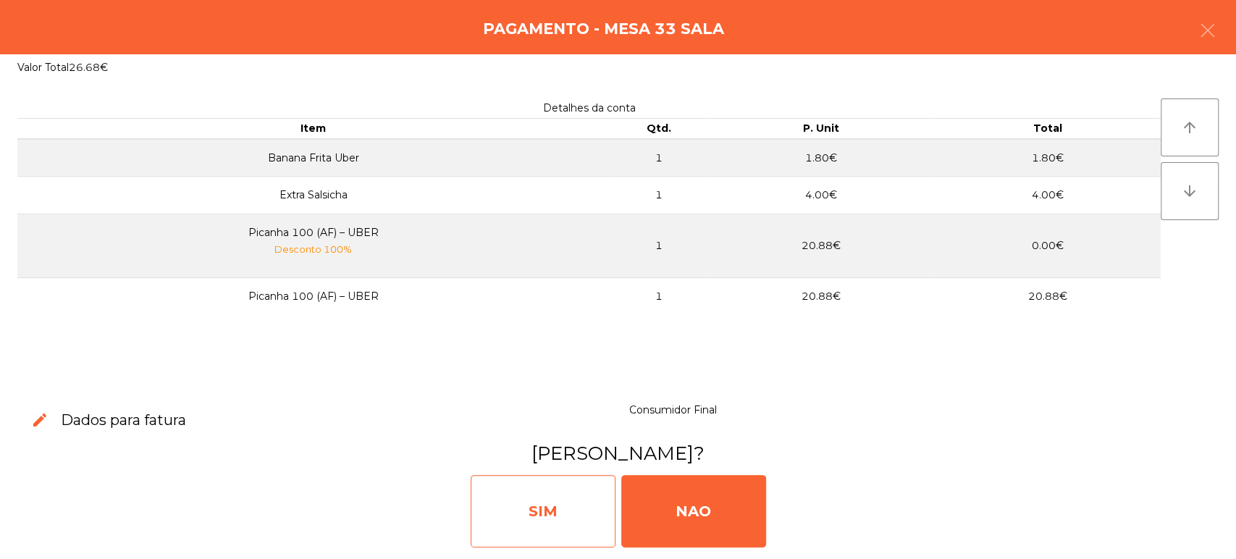
click at [493, 543] on div "SIM" at bounding box center [543, 511] width 145 height 72
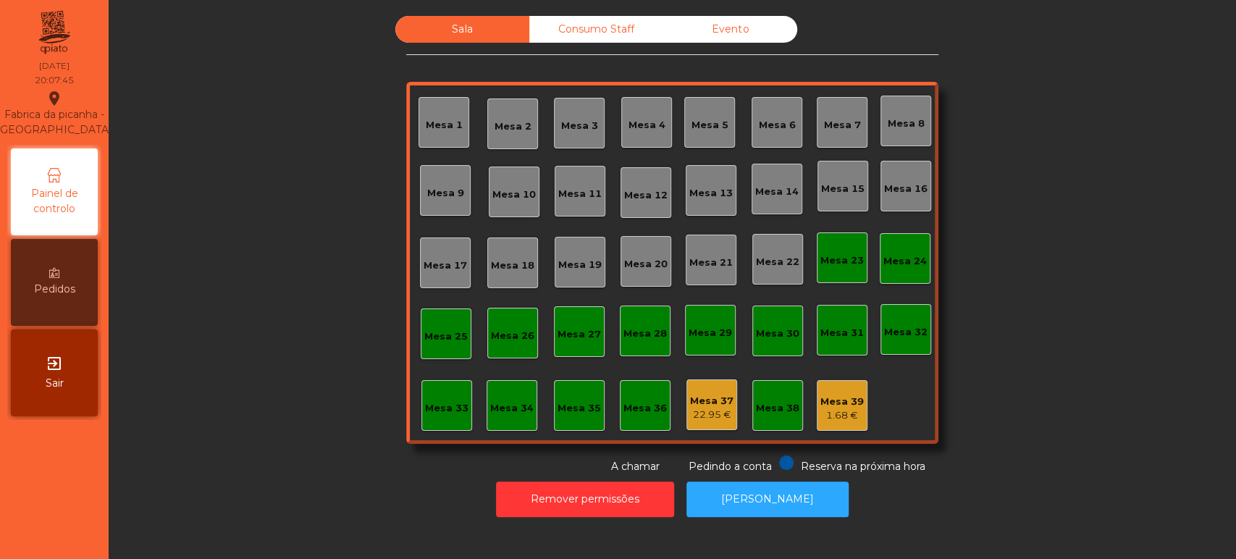
click at [686, 388] on div "Mesa 37 22.95 €" at bounding box center [711, 404] width 51 height 51
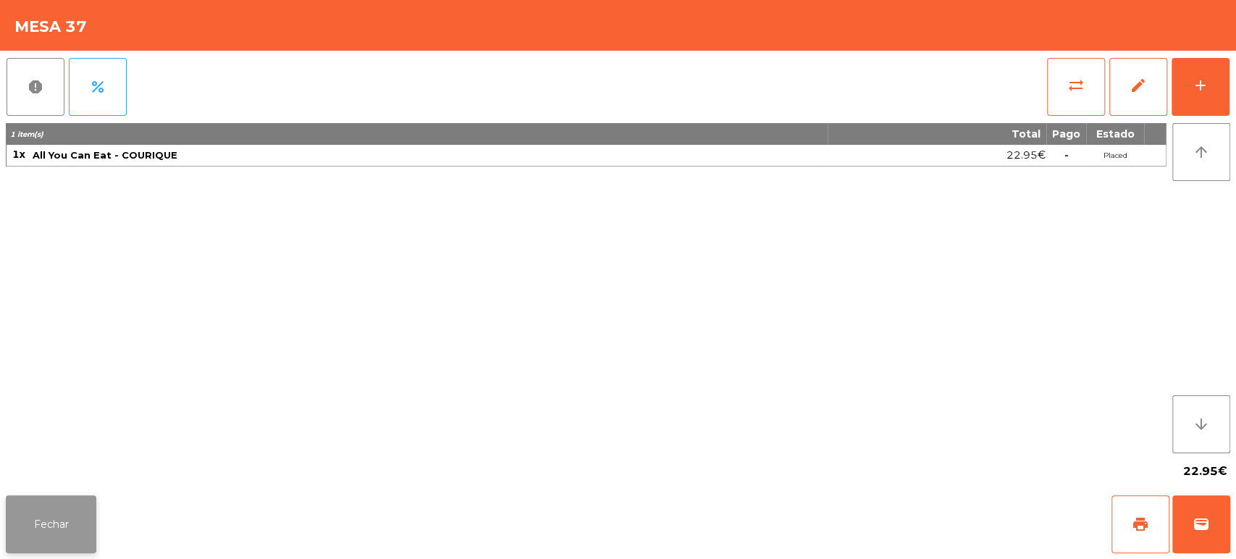
click at [74, 526] on button "Fechar" at bounding box center [51, 524] width 91 height 58
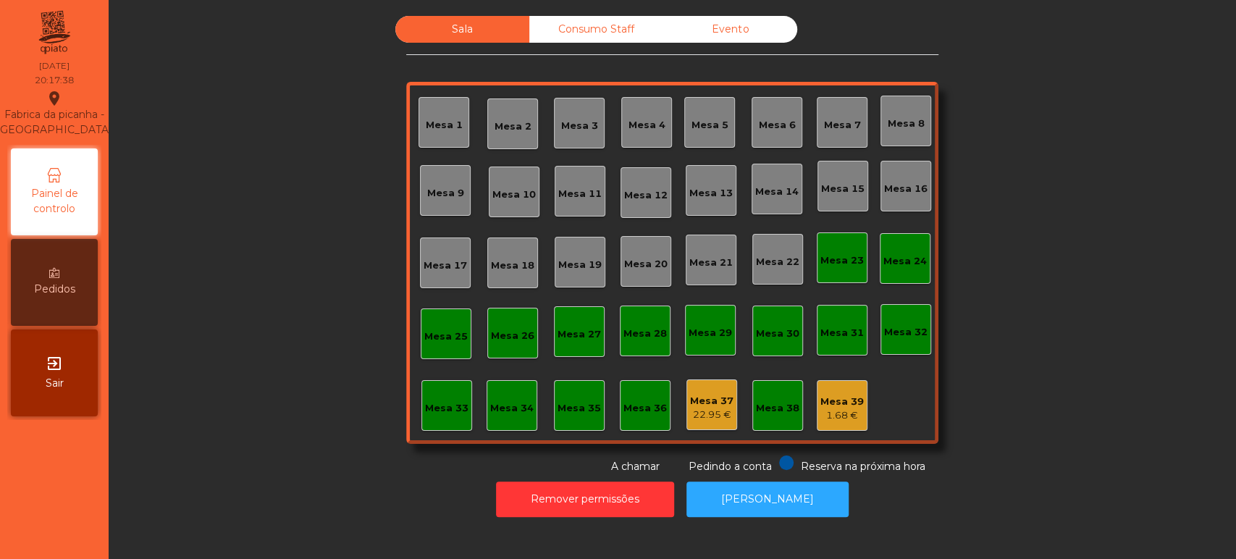
click at [888, 106] on div "Mesa 8" at bounding box center [905, 121] width 51 height 51
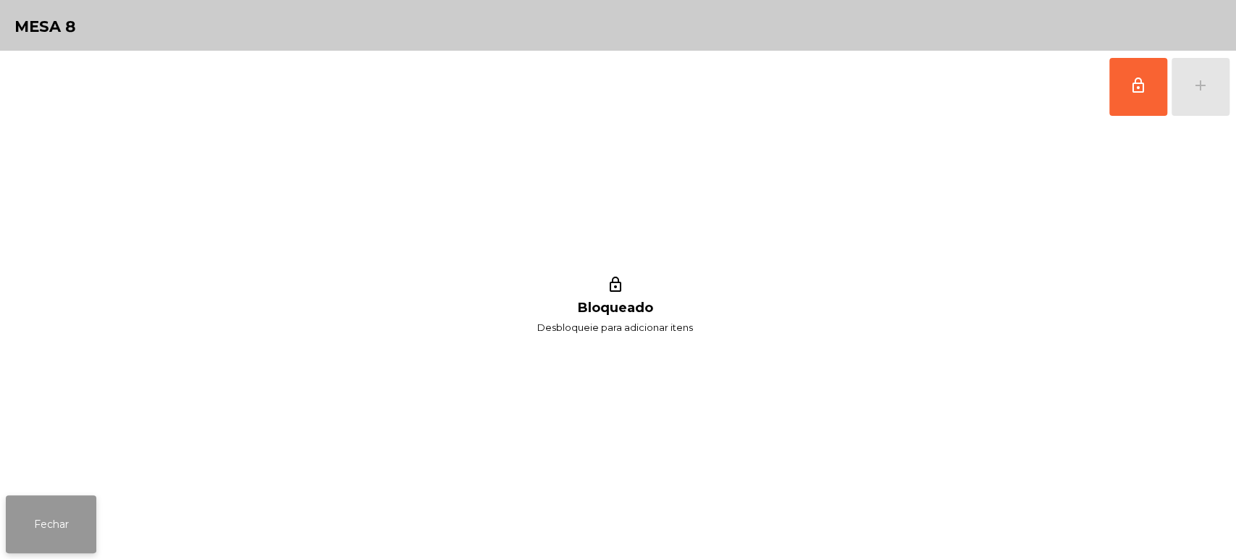
click at [58, 529] on button "Fechar" at bounding box center [51, 524] width 91 height 58
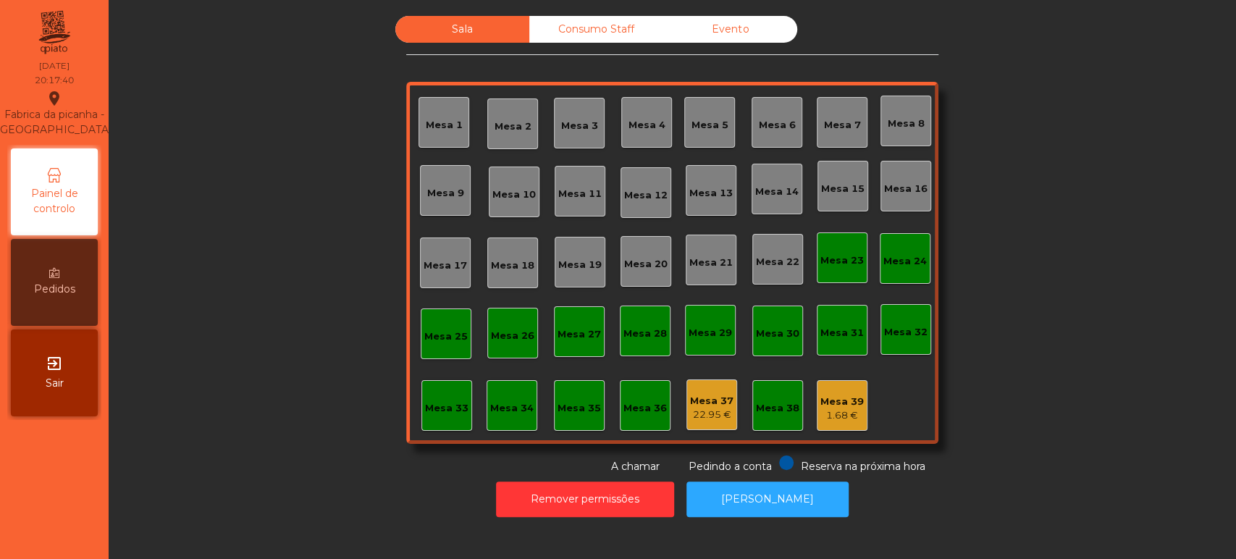
click at [427, 201] on div "Mesa 9" at bounding box center [445, 190] width 51 height 51
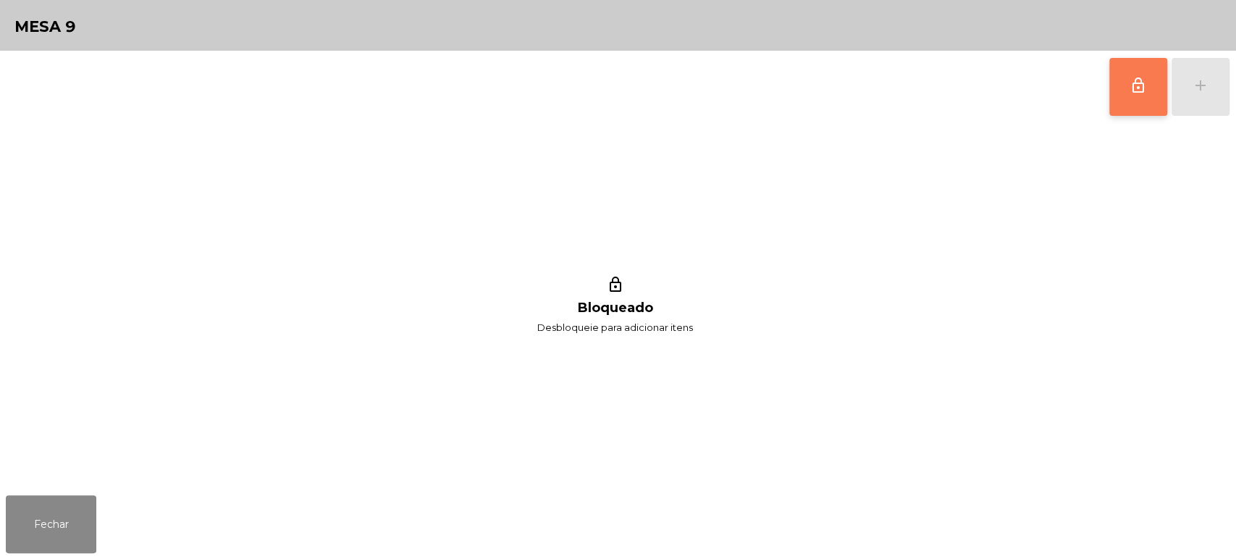
click at [1154, 93] on button "lock_outline" at bounding box center [1138, 87] width 58 height 58
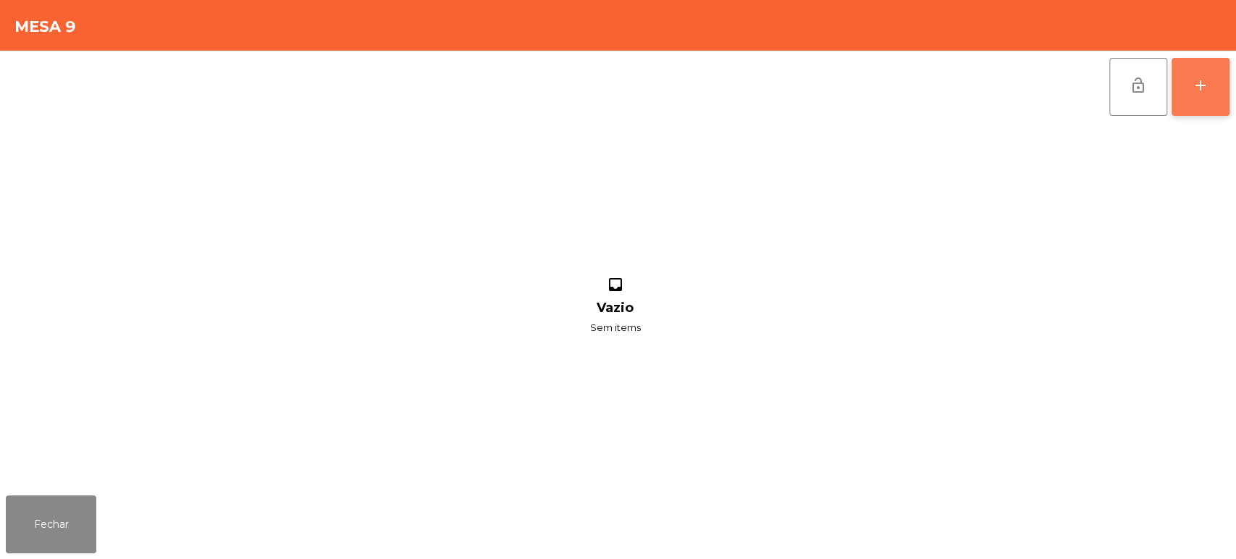
click at [1200, 87] on div "add" at bounding box center [1200, 85] width 17 height 17
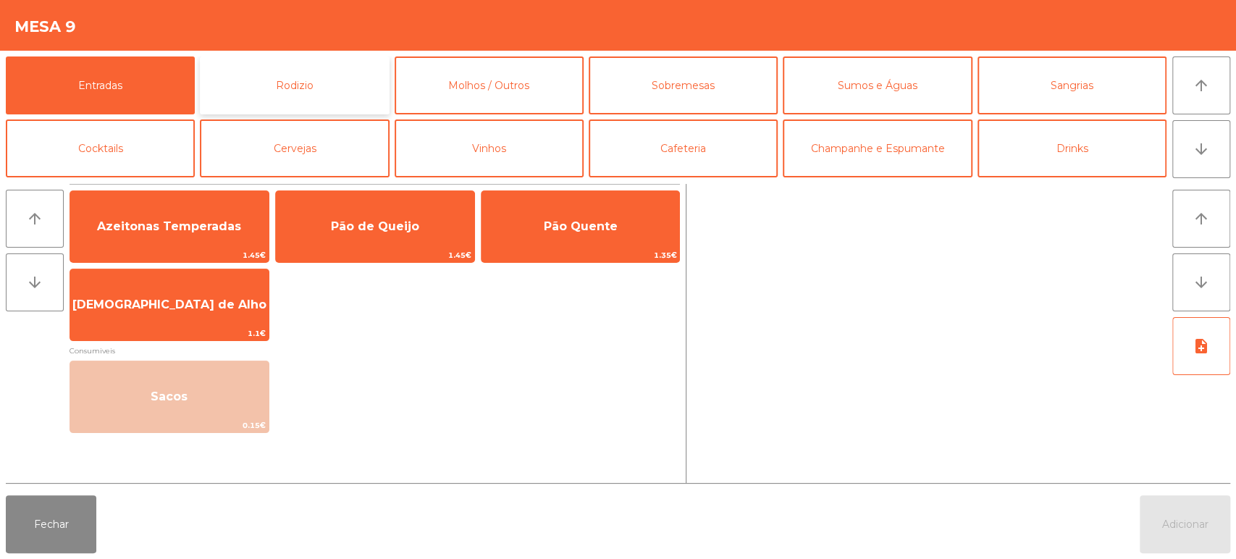
click at [293, 75] on button "Rodizio" at bounding box center [294, 85] width 189 height 58
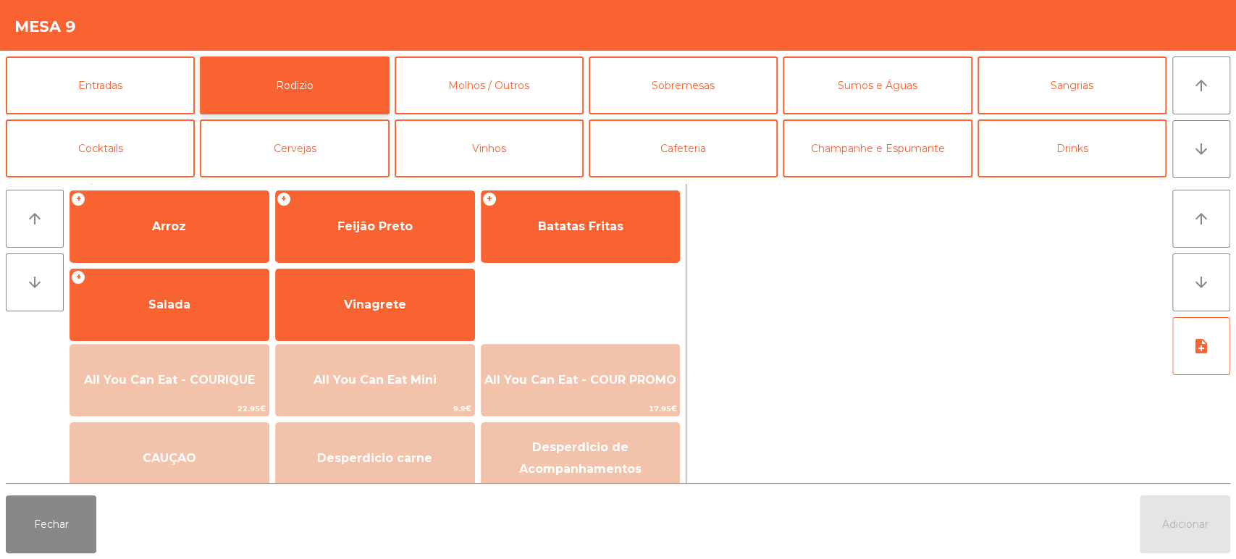
scroll to position [203, 0]
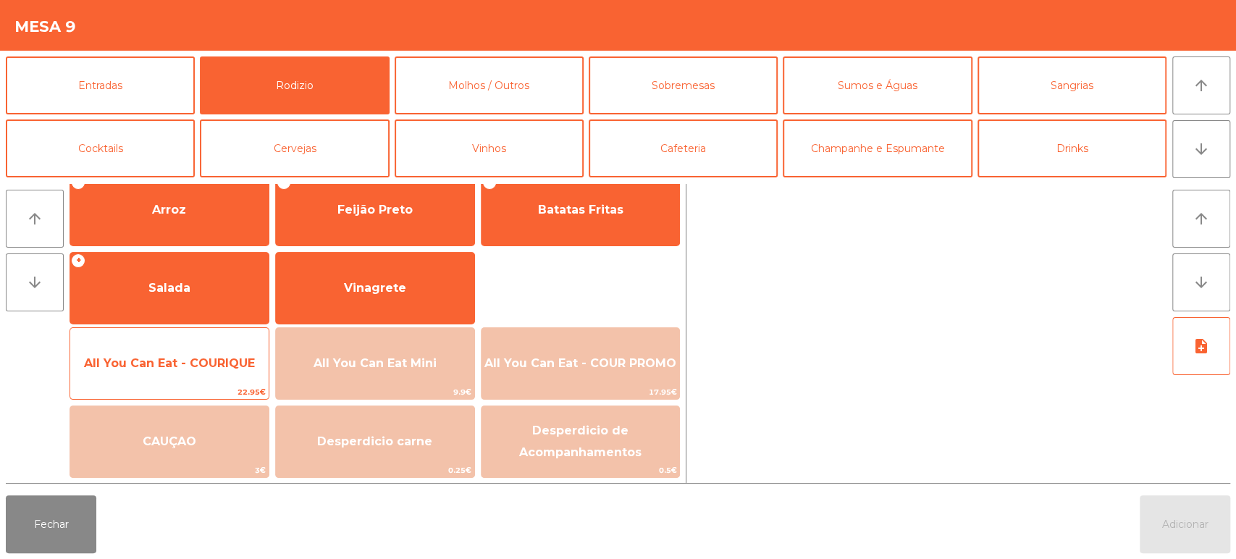
click at [170, 364] on span "All You Can Eat - COURIQUE" at bounding box center [169, 363] width 171 height 14
click at [175, 361] on span "All You Can Eat - COURIQUE" at bounding box center [169, 363] width 171 height 14
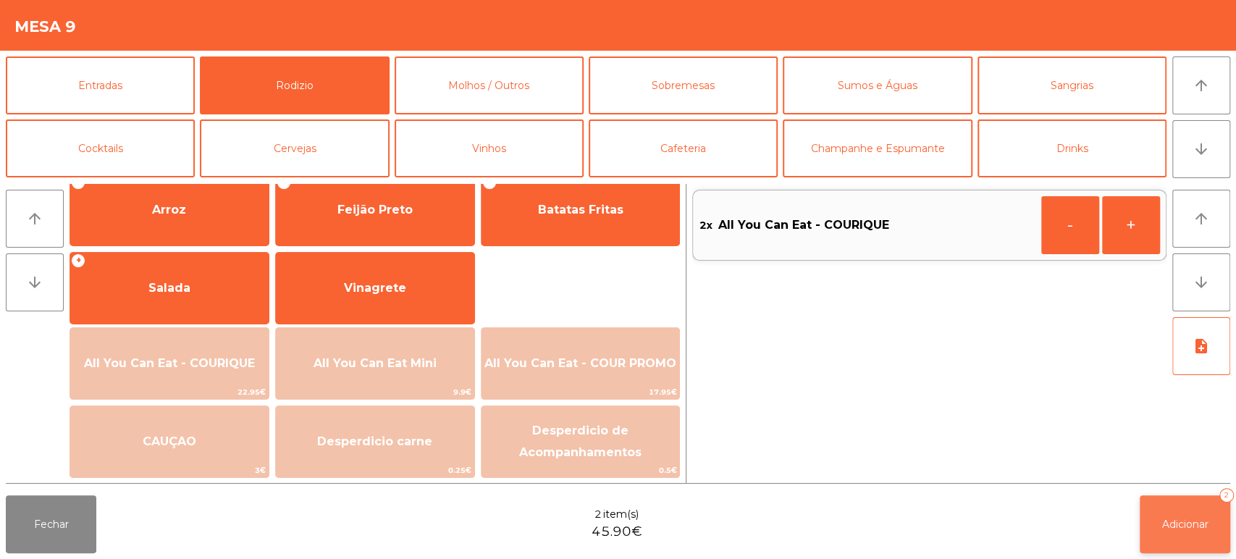
click at [1179, 526] on span "Adicionar" at bounding box center [1185, 524] width 46 height 13
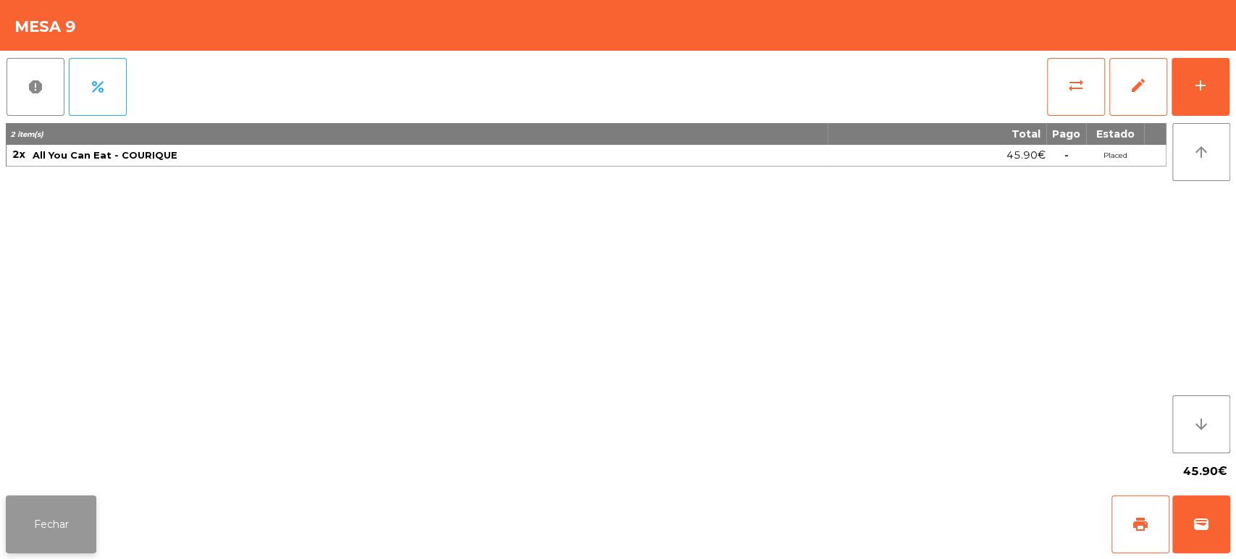
click at [38, 510] on button "Fechar" at bounding box center [51, 524] width 91 height 58
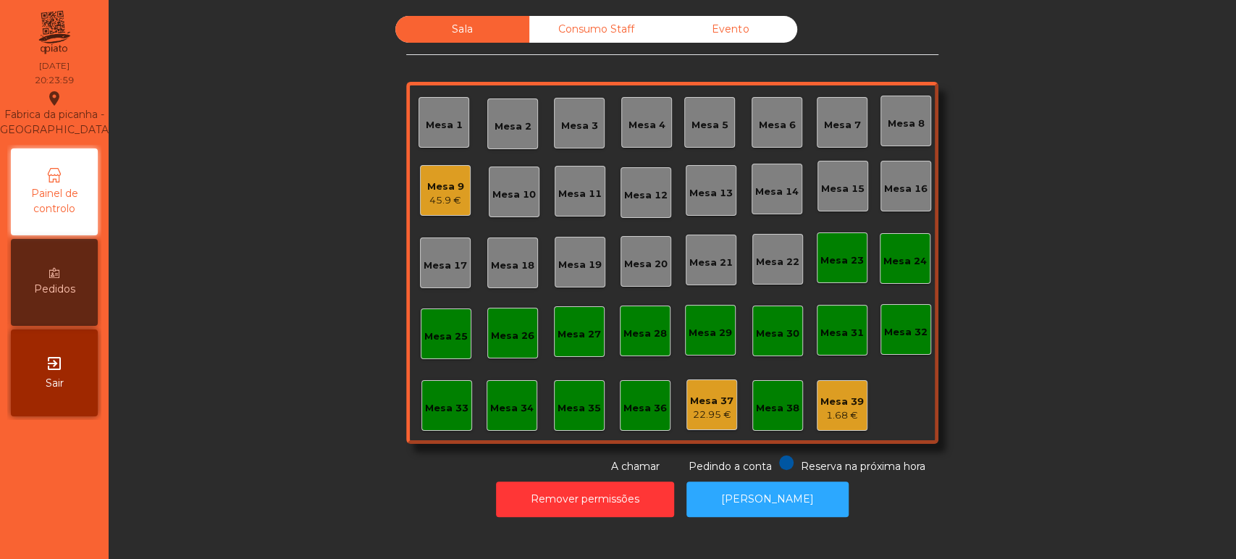
click at [497, 325] on div "Mesa 26" at bounding box center [512, 333] width 43 height 20
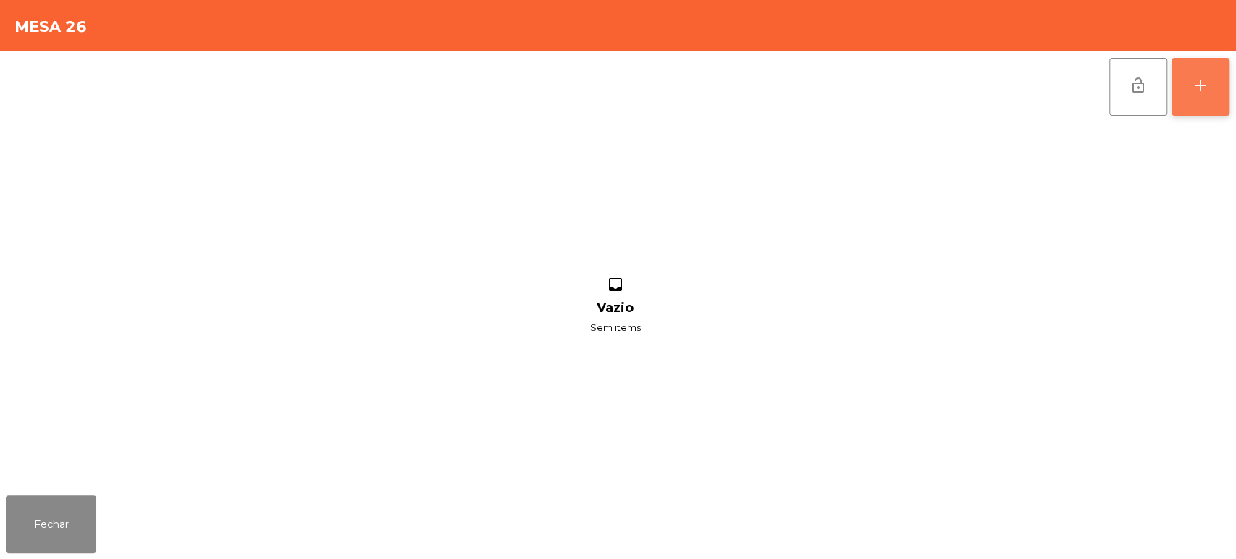
click at [1196, 98] on button "add" at bounding box center [1201, 87] width 58 height 58
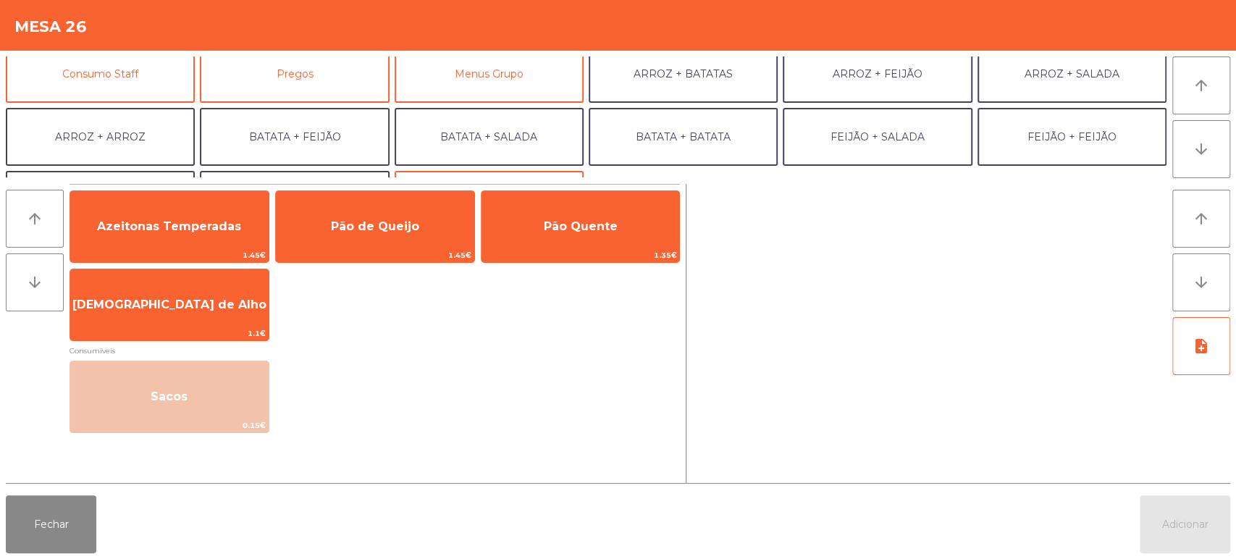
scroll to position [145, 0]
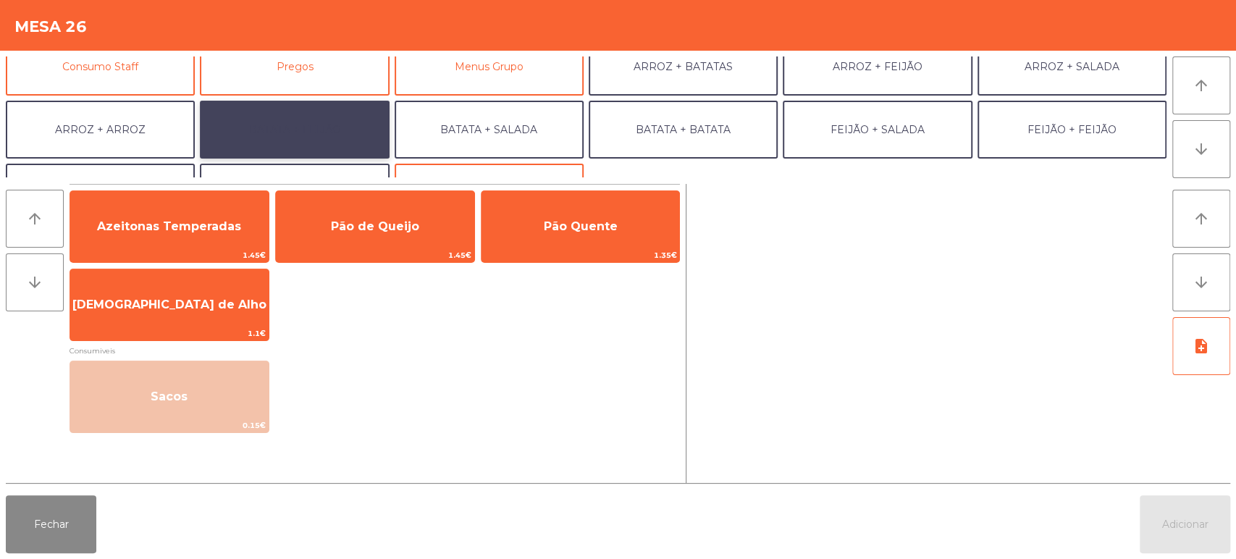
click at [339, 129] on button "BATATA + FEIJÃO" at bounding box center [294, 130] width 189 height 58
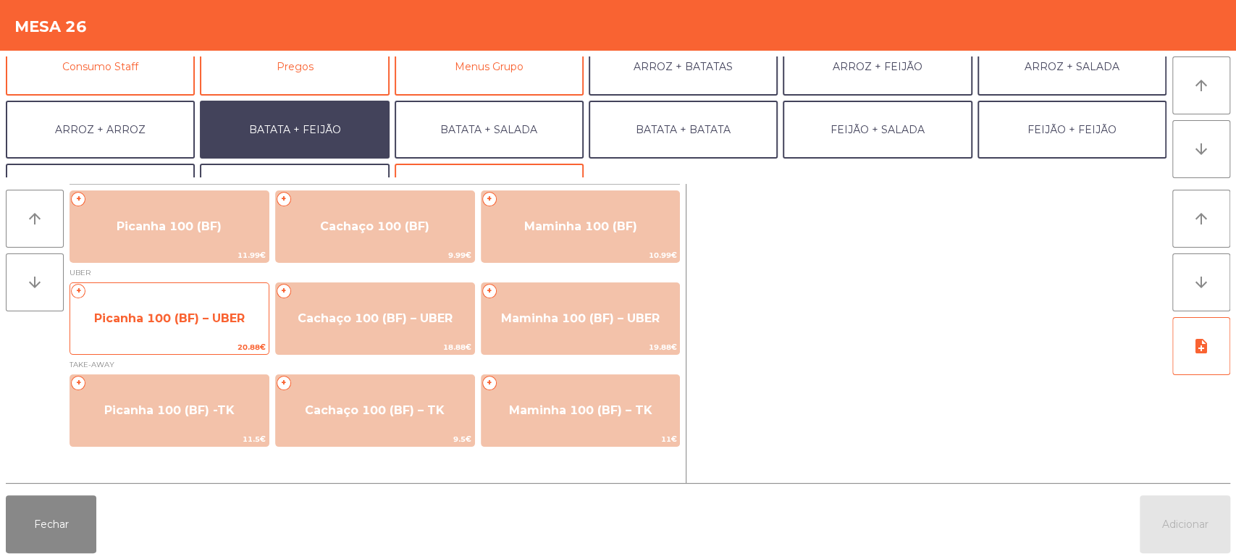
click at [185, 329] on span "Picanha 100 (BF) – UBER" at bounding box center [169, 318] width 198 height 39
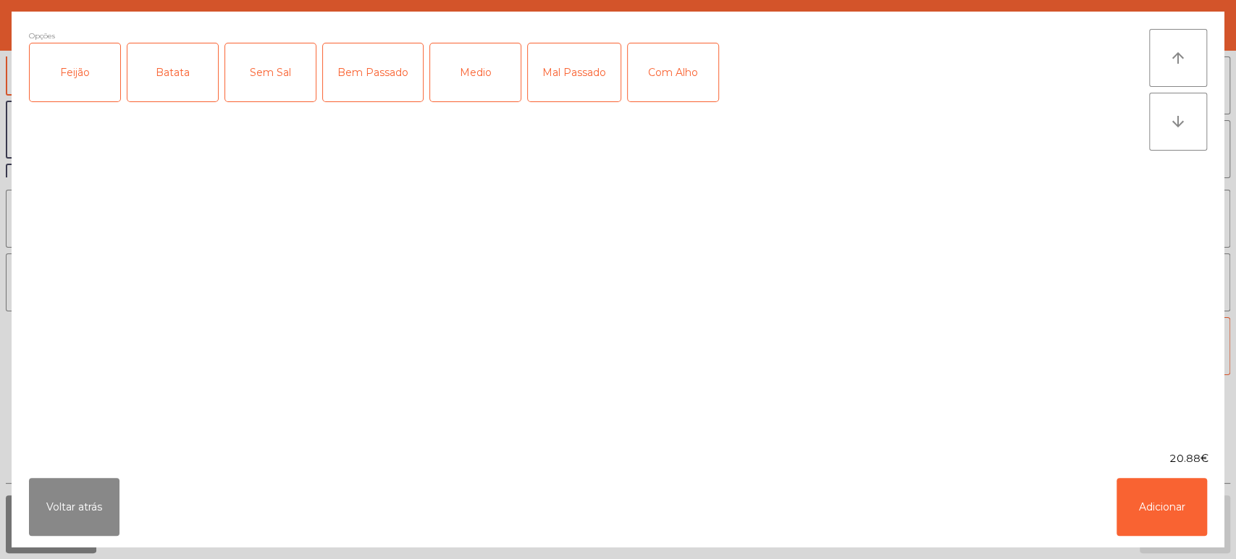
click at [116, 80] on div "Feijão" at bounding box center [75, 72] width 91 height 58
click at [175, 84] on div "Batata" at bounding box center [172, 72] width 91 height 58
click at [464, 81] on div "Medio" at bounding box center [475, 72] width 91 height 58
click at [675, 81] on div "Com Alho" at bounding box center [673, 72] width 91 height 58
click at [1164, 495] on button "Adicionar" at bounding box center [1162, 507] width 91 height 58
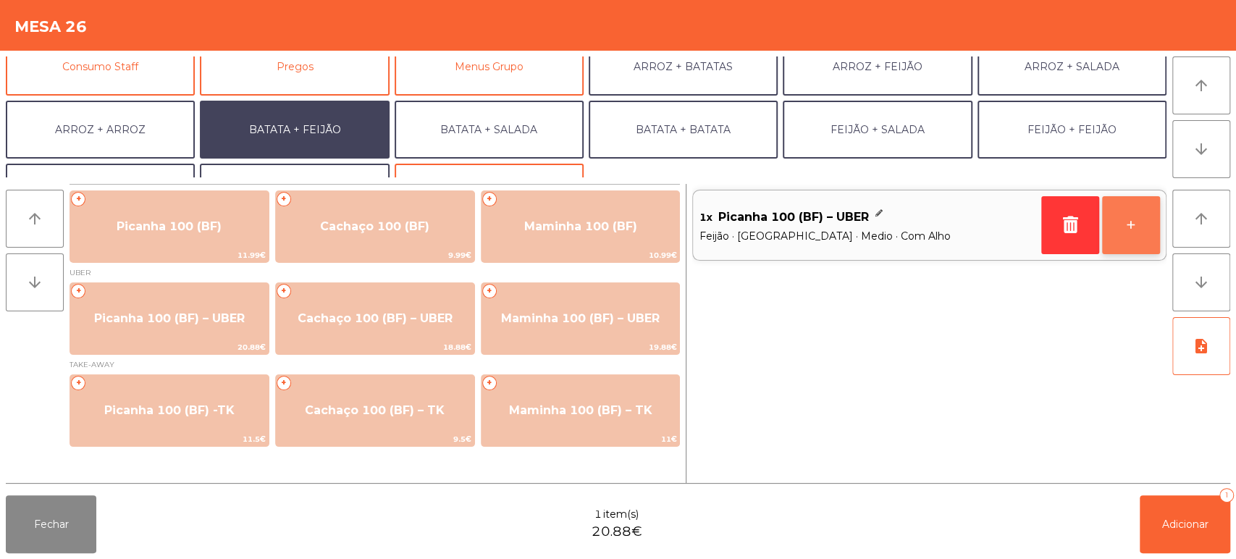
click at [1124, 222] on button "+" at bounding box center [1131, 225] width 58 height 58
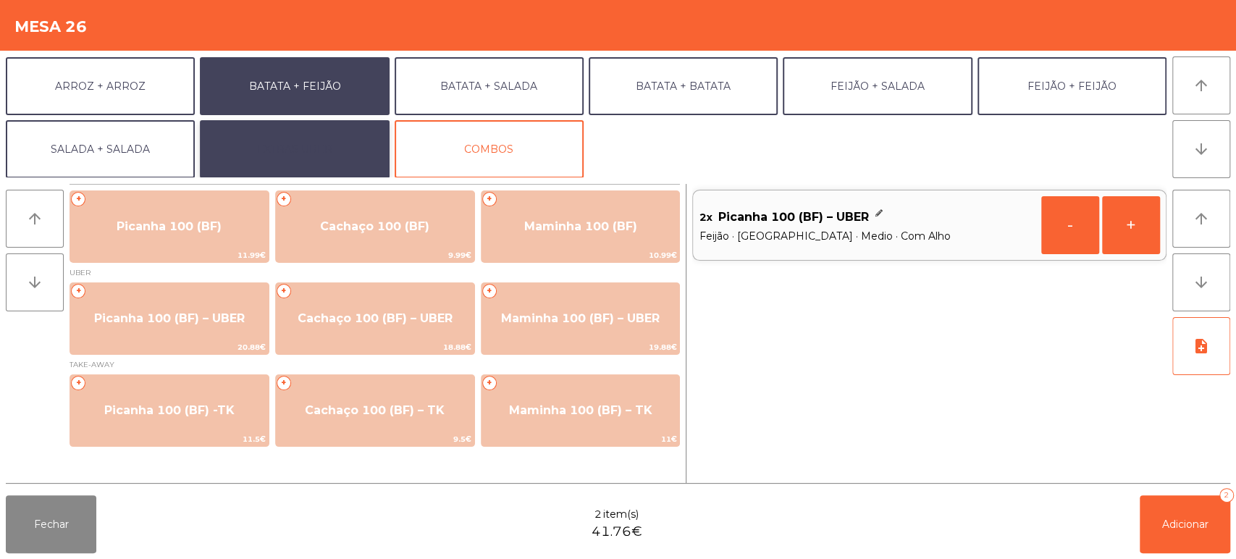
click at [338, 161] on button "EXTRAS UBER" at bounding box center [294, 149] width 189 height 58
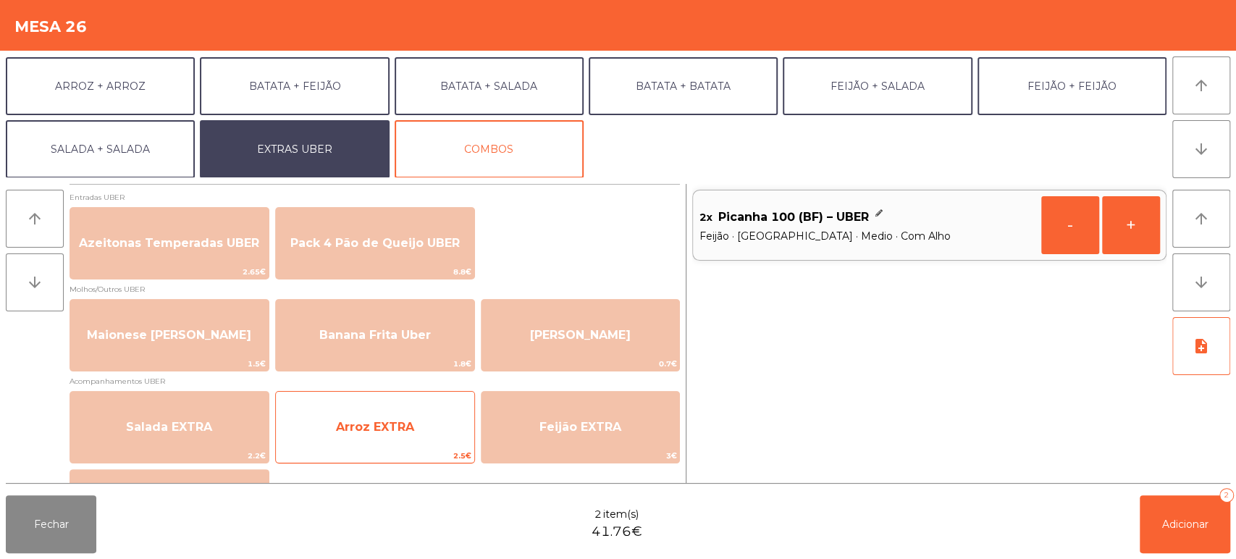
click at [405, 430] on span "Arroz EXTRA" at bounding box center [375, 427] width 78 height 14
click at [411, 424] on span "Arroz EXTRA" at bounding box center [375, 427] width 78 height 14
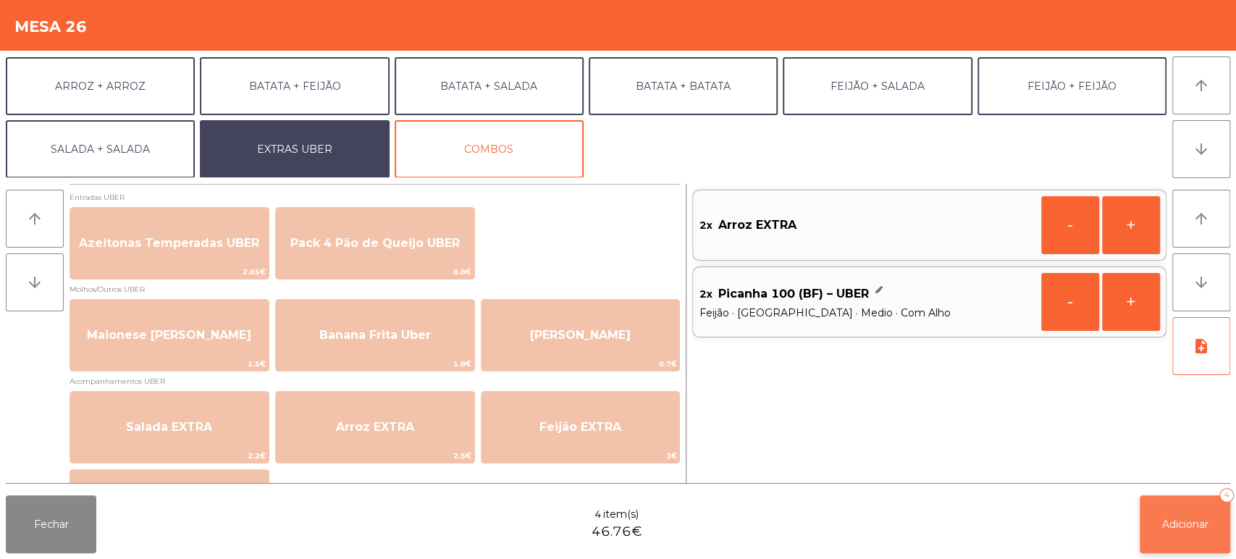
click at [1198, 539] on button "Adicionar 4" at bounding box center [1185, 524] width 91 height 58
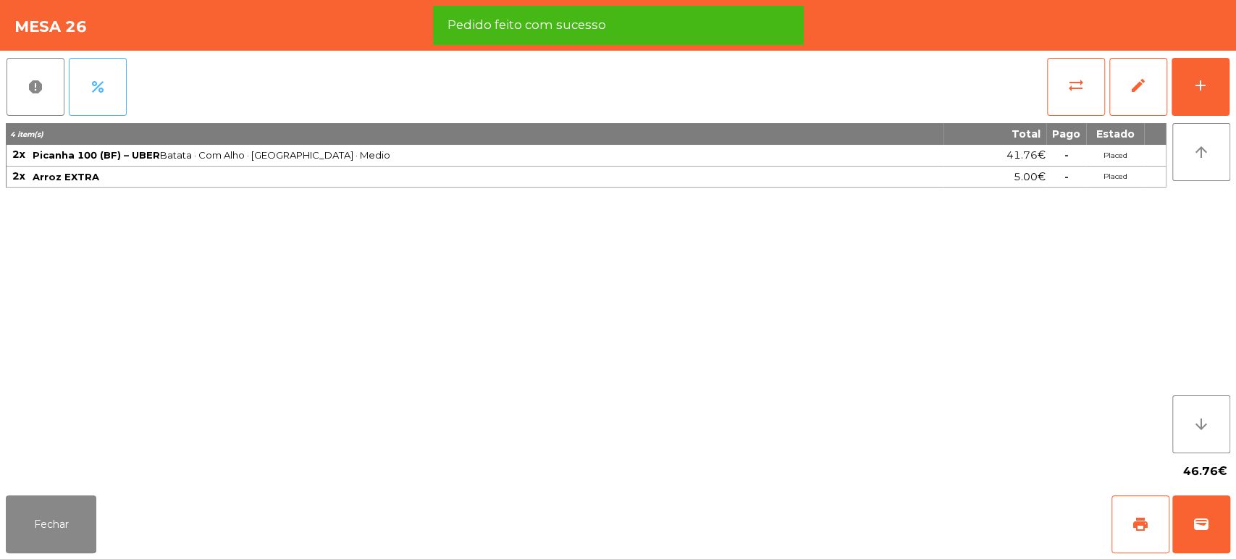
click at [76, 91] on button "percent" at bounding box center [98, 87] width 58 height 58
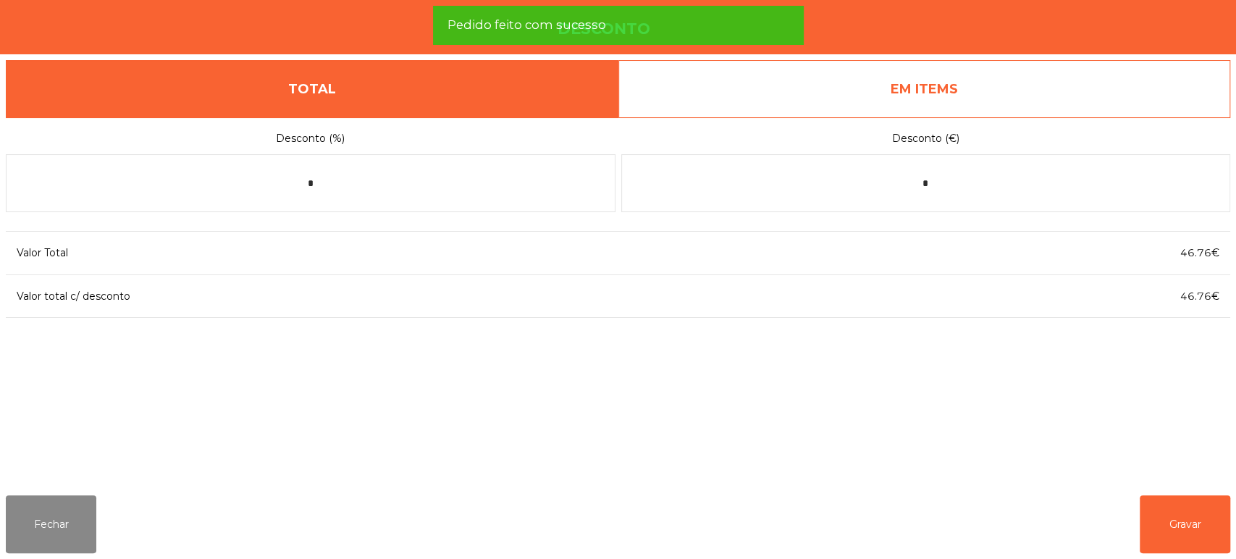
click at [921, 154] on div "Desconto (€) *" at bounding box center [926, 170] width 610 height 83
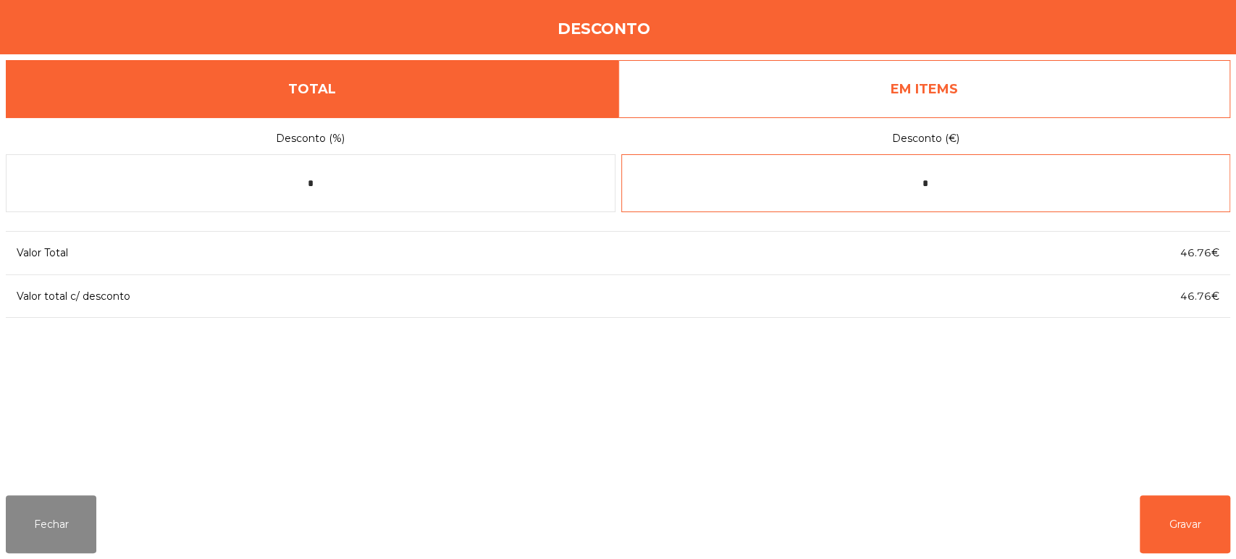
click at [921, 210] on input "*" at bounding box center [926, 183] width 610 height 58
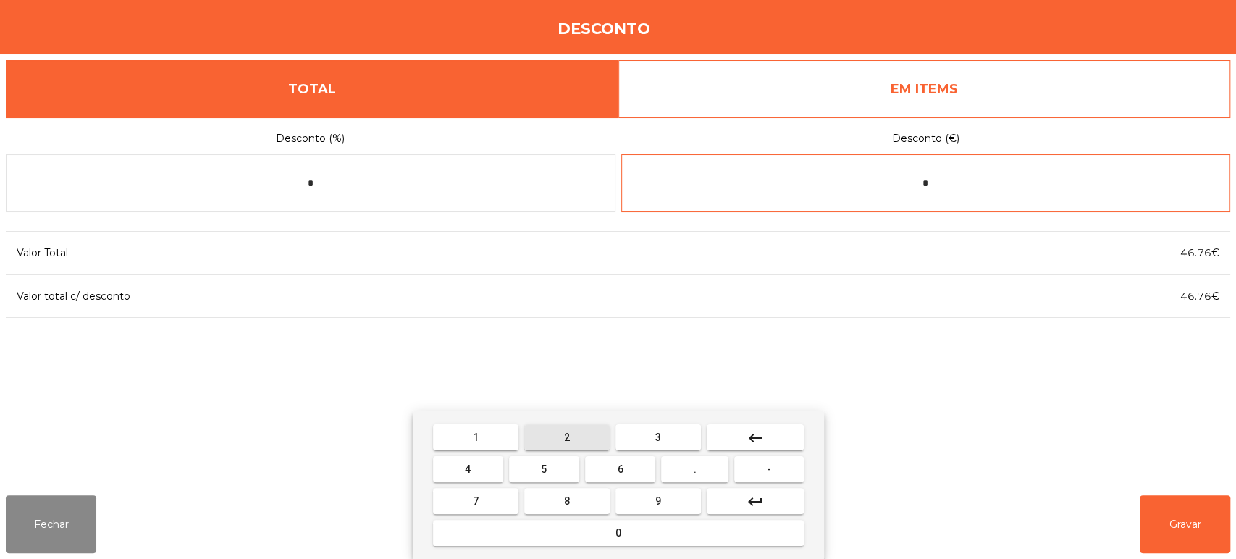
click at [555, 432] on button "2" at bounding box center [566, 437] width 85 height 26
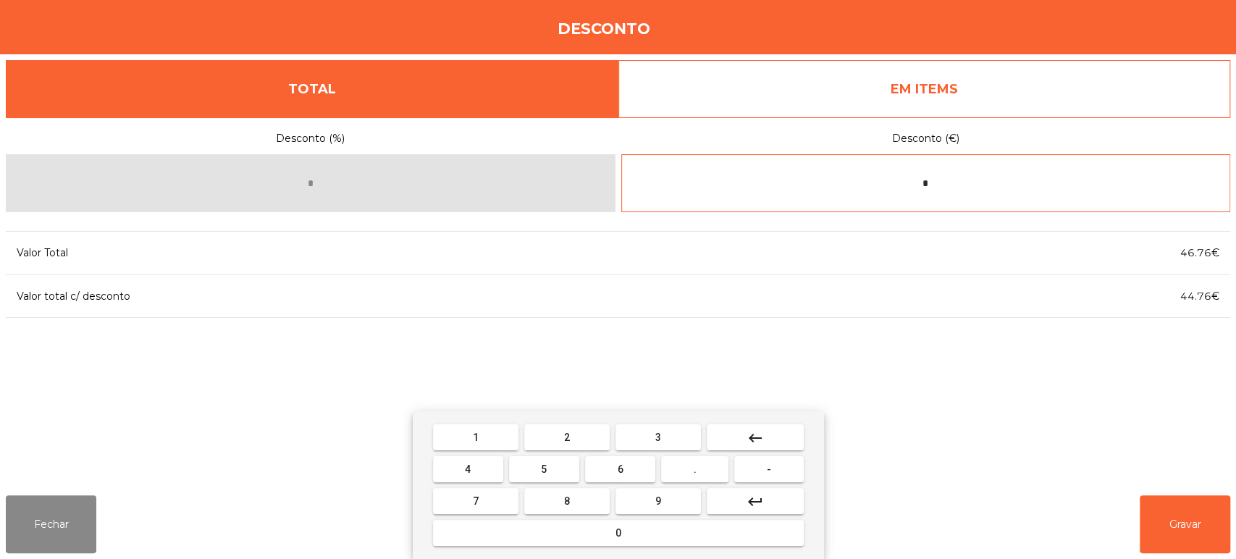
click at [617, 545] on button "0" at bounding box center [618, 533] width 371 height 26
click at [703, 458] on button "." at bounding box center [694, 469] width 67 height 26
click at [695, 469] on span "." at bounding box center [695, 469] width 3 height 12
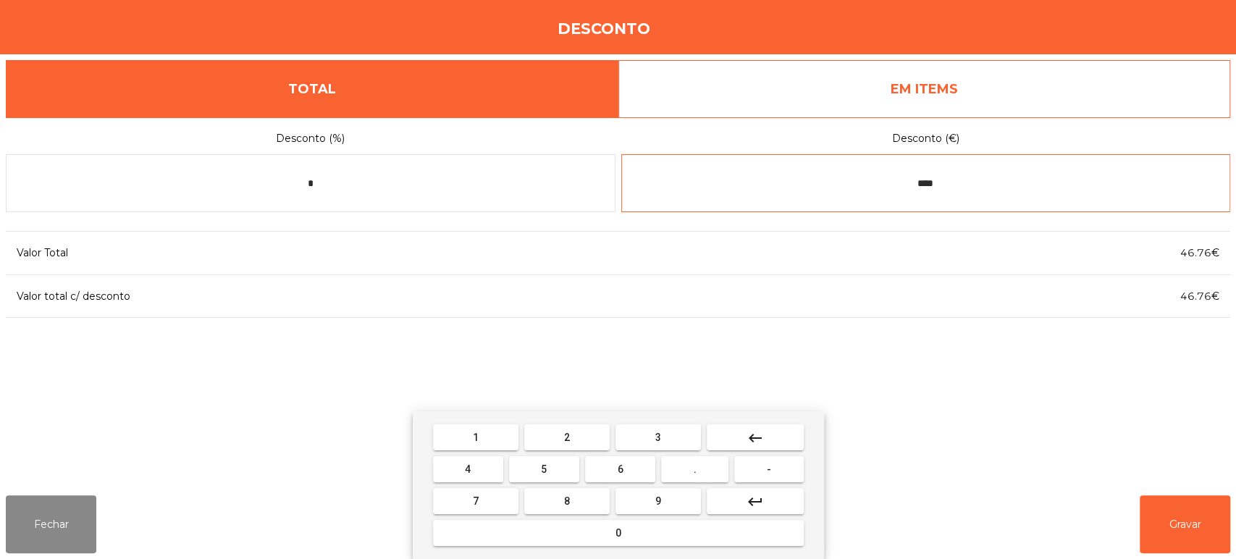
click at [768, 434] on button "keyboard_backspace" at bounding box center [755, 437] width 97 height 26
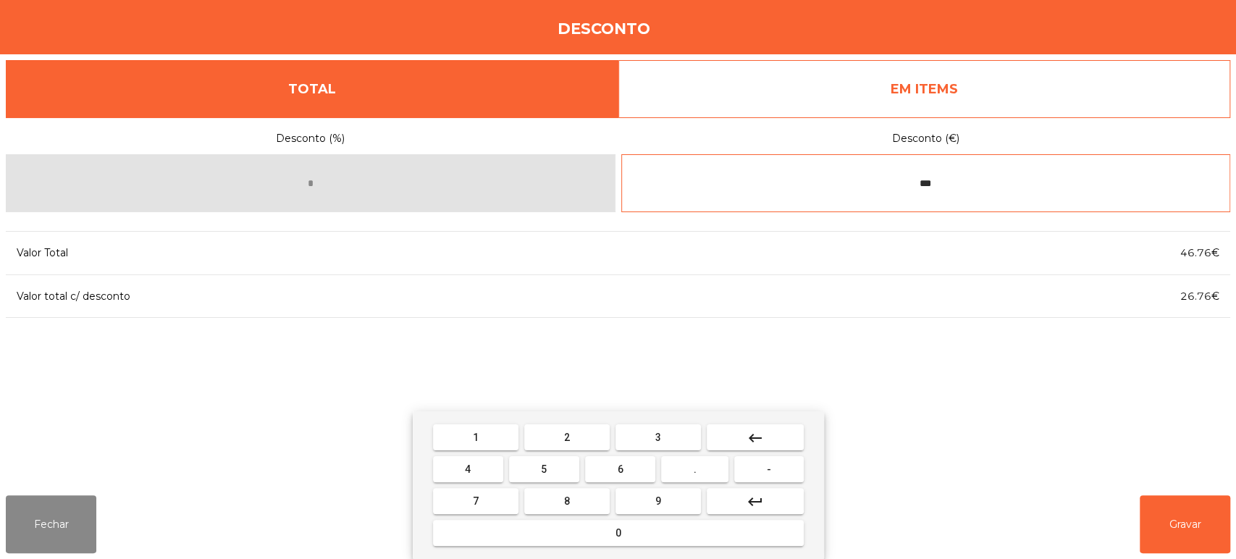
click at [581, 503] on button "8" at bounding box center [566, 501] width 85 height 26
click at [586, 503] on button "8" at bounding box center [566, 501] width 85 height 26
type input "*****"
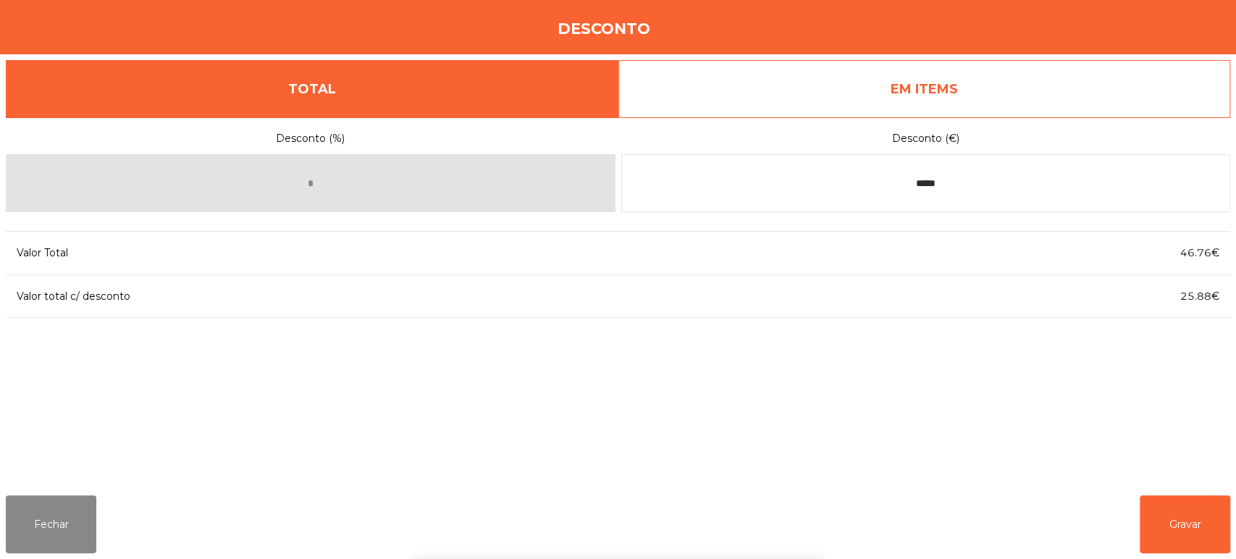
click at [999, 441] on div "1 2 3 keyboard_backspace 4 5 6 . - 7 8 9 keyboard_return 0" at bounding box center [618, 485] width 1236 height 148
click at [1180, 534] on button "Gravar" at bounding box center [1185, 524] width 91 height 58
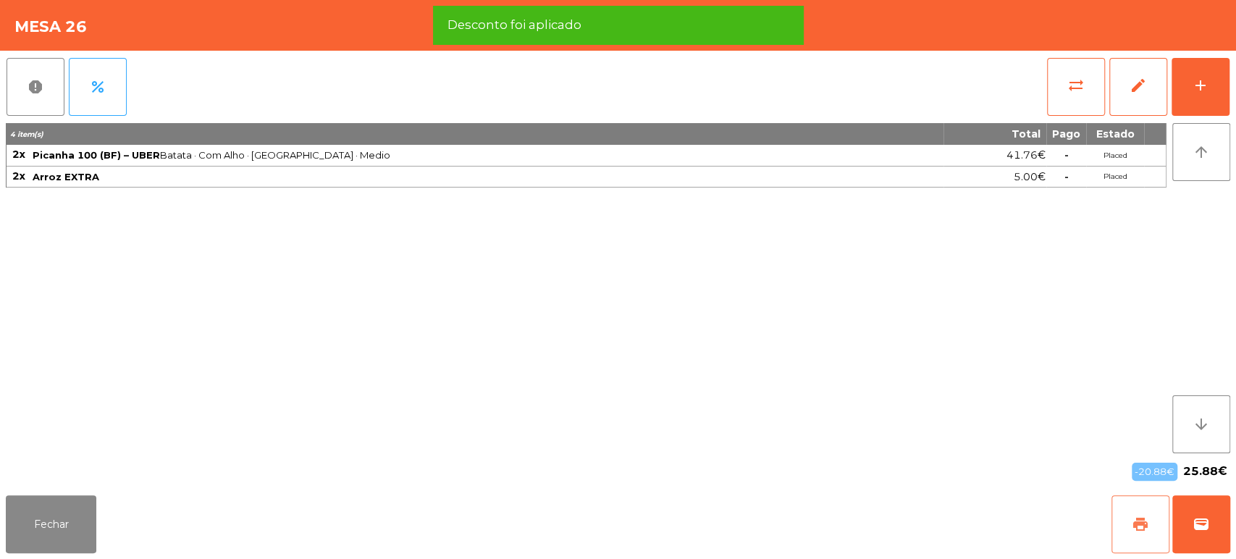
click at [1145, 539] on button "print" at bounding box center [1140, 524] width 58 height 58
click at [1198, 533] on span "wallet" at bounding box center [1201, 524] width 17 height 17
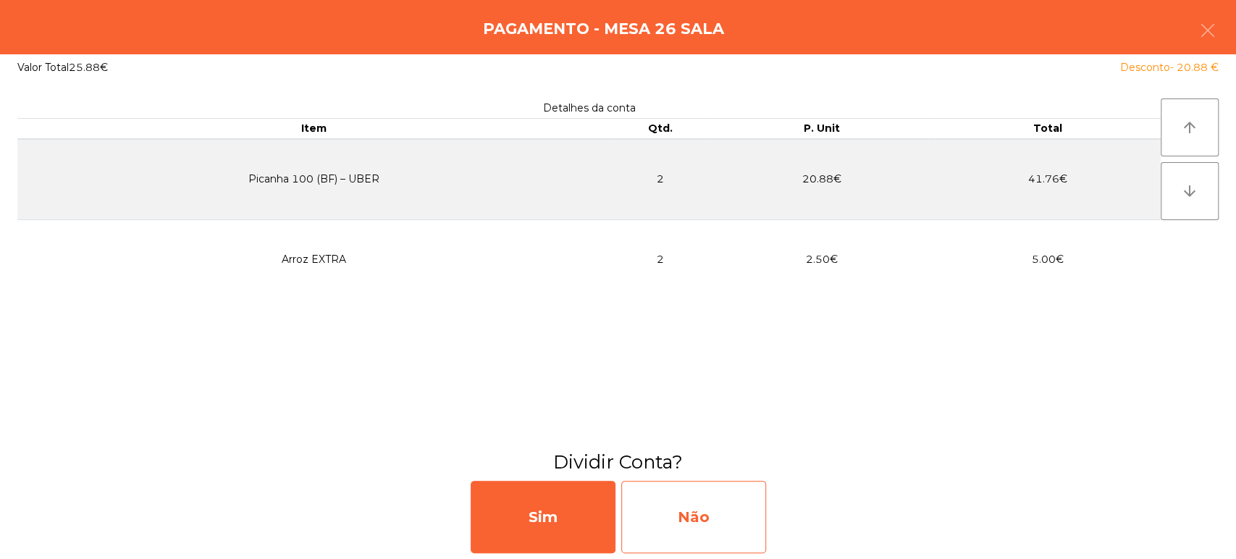
click at [714, 516] on div "Não" at bounding box center [693, 517] width 145 height 72
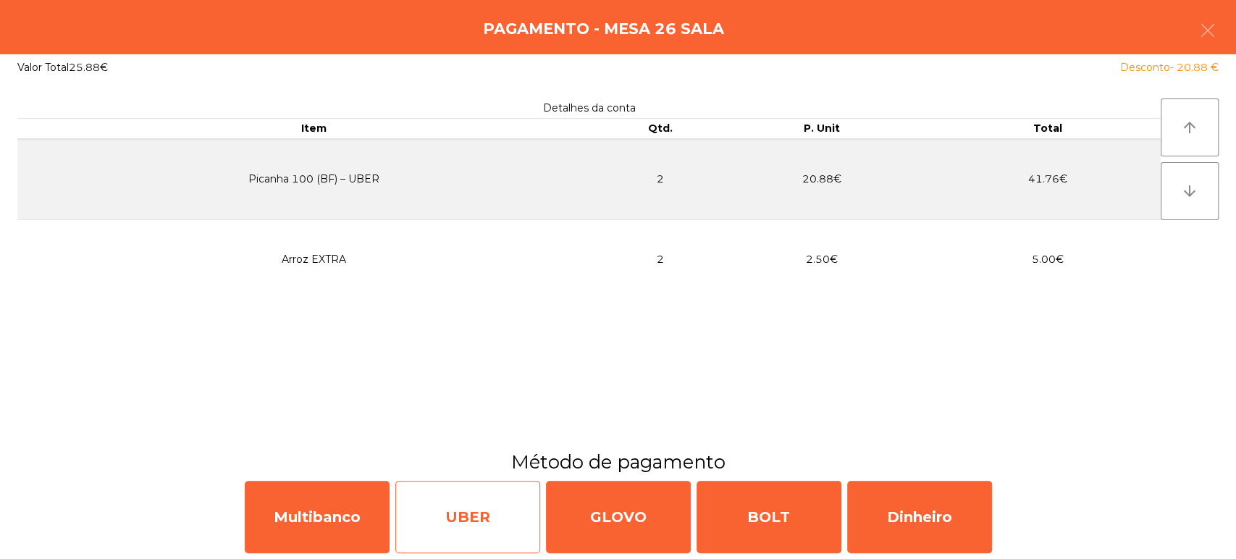
click at [484, 522] on div "UBER" at bounding box center [467, 517] width 145 height 72
select select "**"
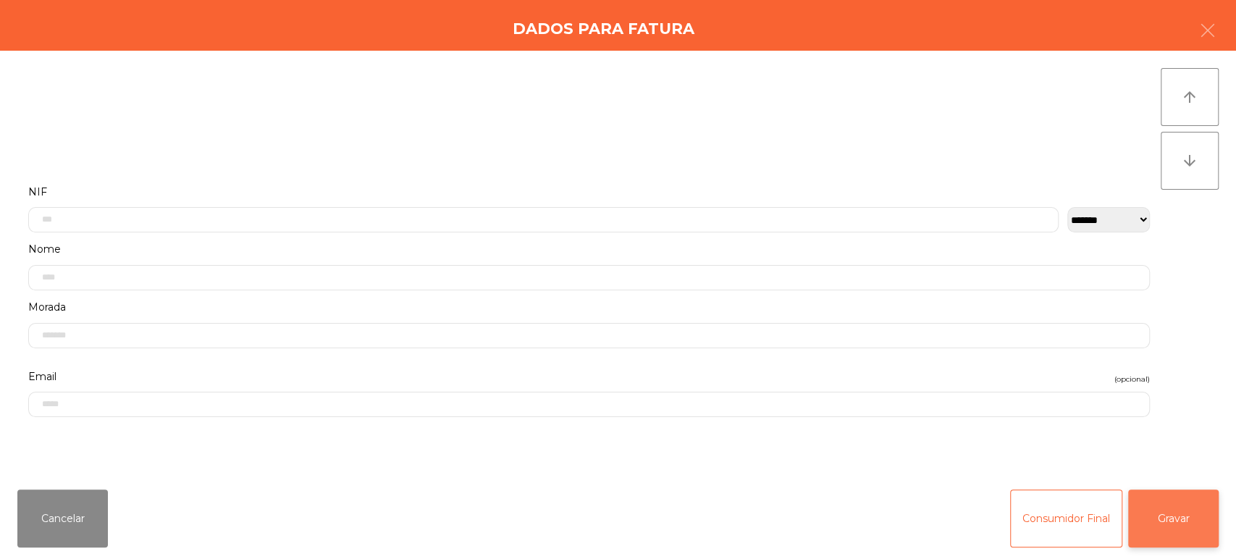
click at [1193, 532] on button "Gravar" at bounding box center [1173, 518] width 91 height 58
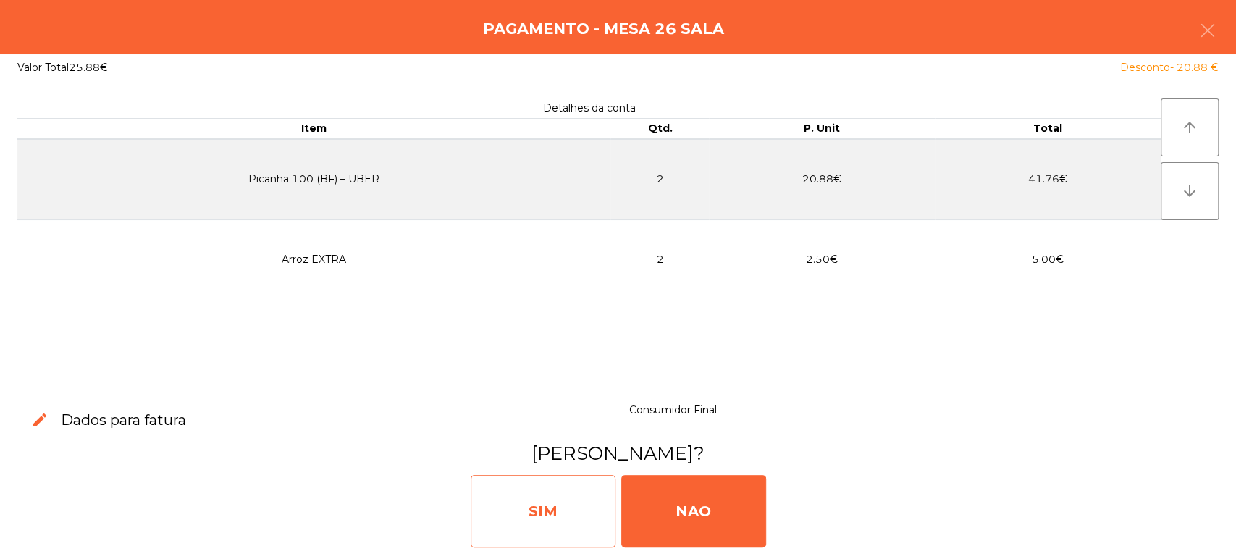
click at [546, 510] on div "SIM" at bounding box center [543, 511] width 145 height 72
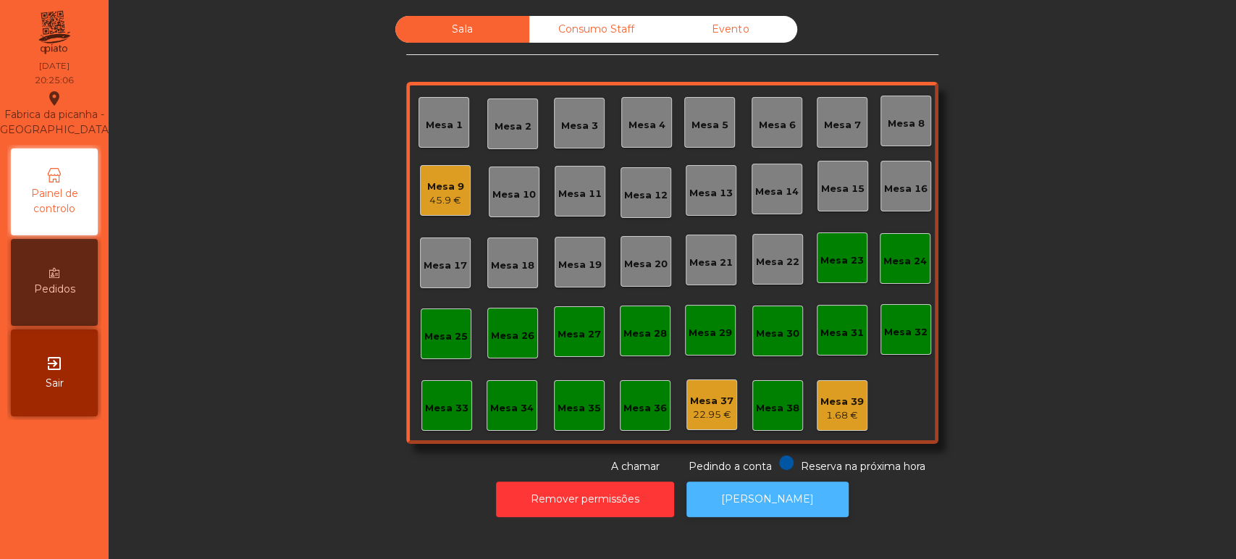
click at [730, 510] on button "[PERSON_NAME]" at bounding box center [767, 499] width 162 height 35
click at [853, 424] on div "Mesa 39 1.68 €" at bounding box center [842, 405] width 51 height 51
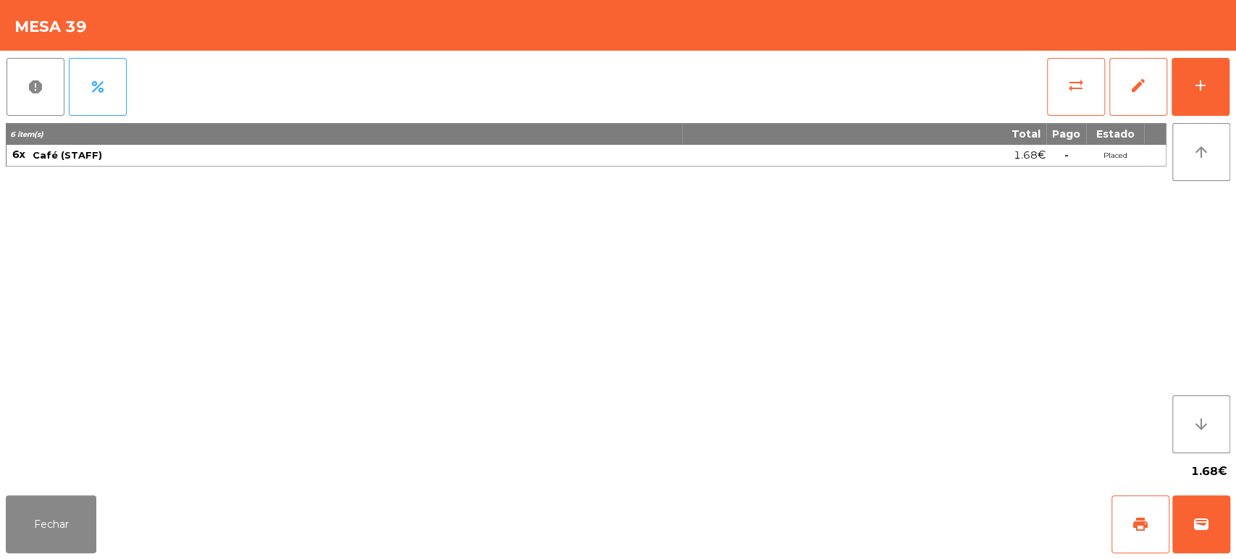
click at [1230, 70] on div "report percent sync_alt edit add 6 item(s) Total Pago Estado 6x Café (STAFF) 1.…" at bounding box center [618, 270] width 1236 height 439
click at [1220, 95] on button "add" at bounding box center [1201, 87] width 58 height 58
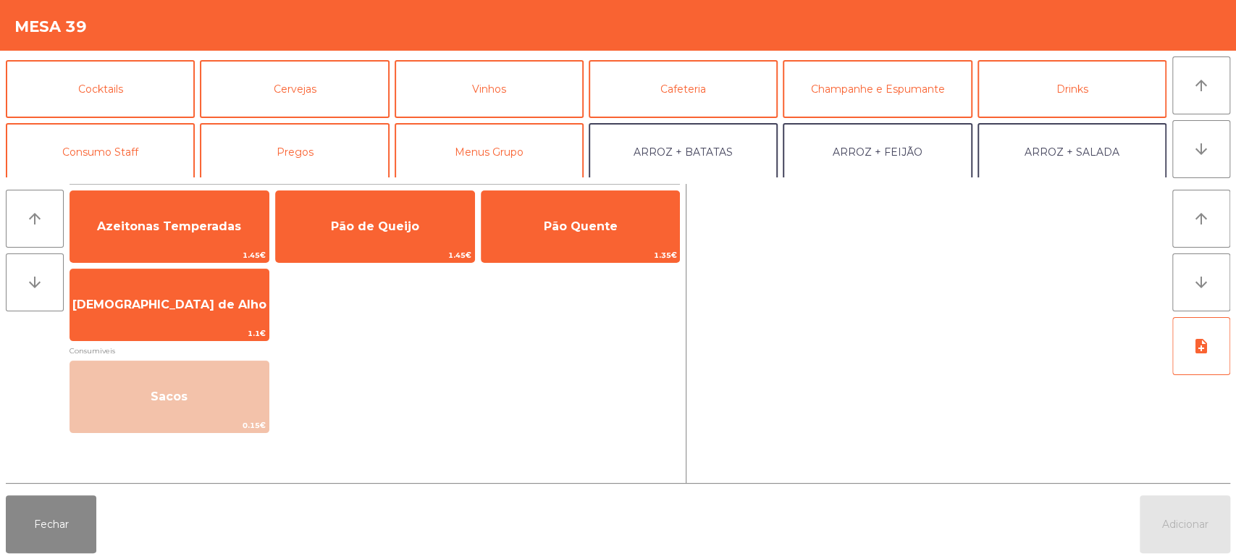
scroll to position [62, 0]
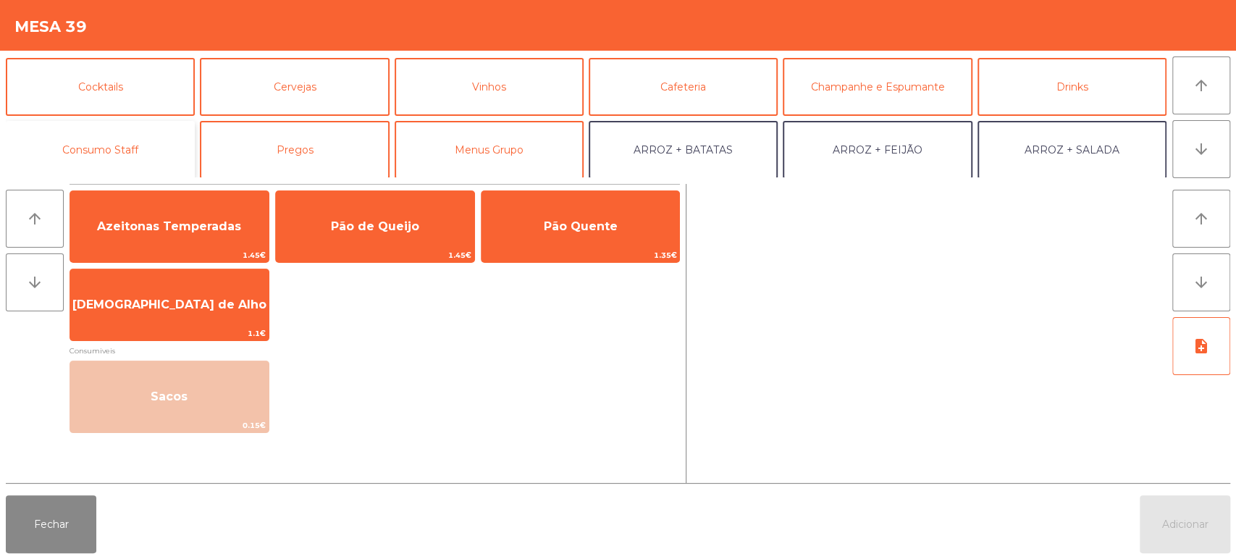
click at [152, 156] on button "Consumo Staff" at bounding box center [100, 150] width 189 height 58
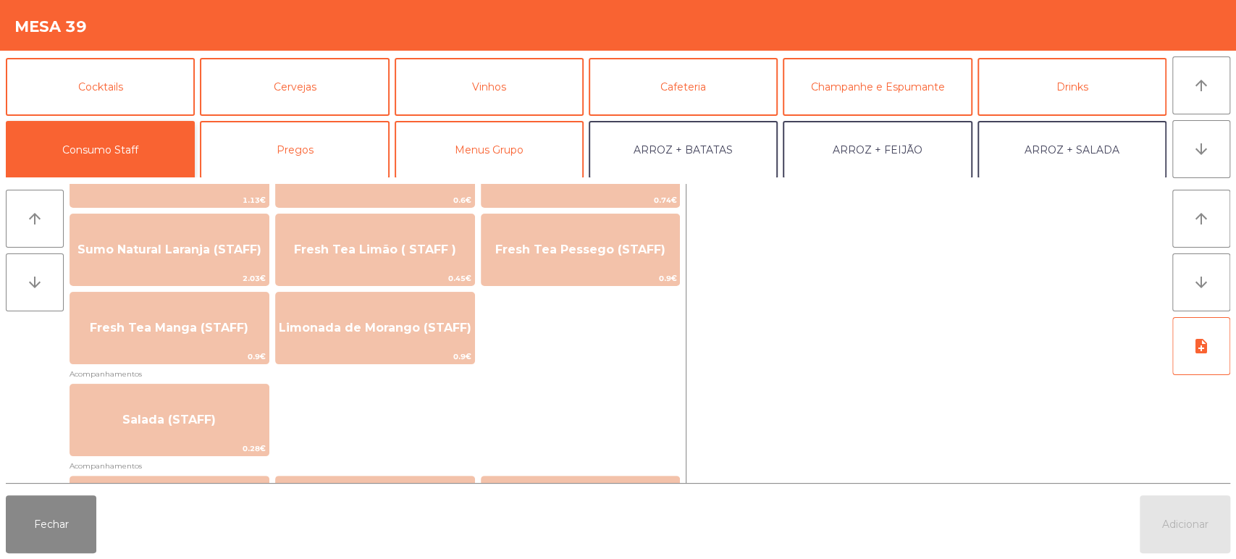
scroll to position [420, 0]
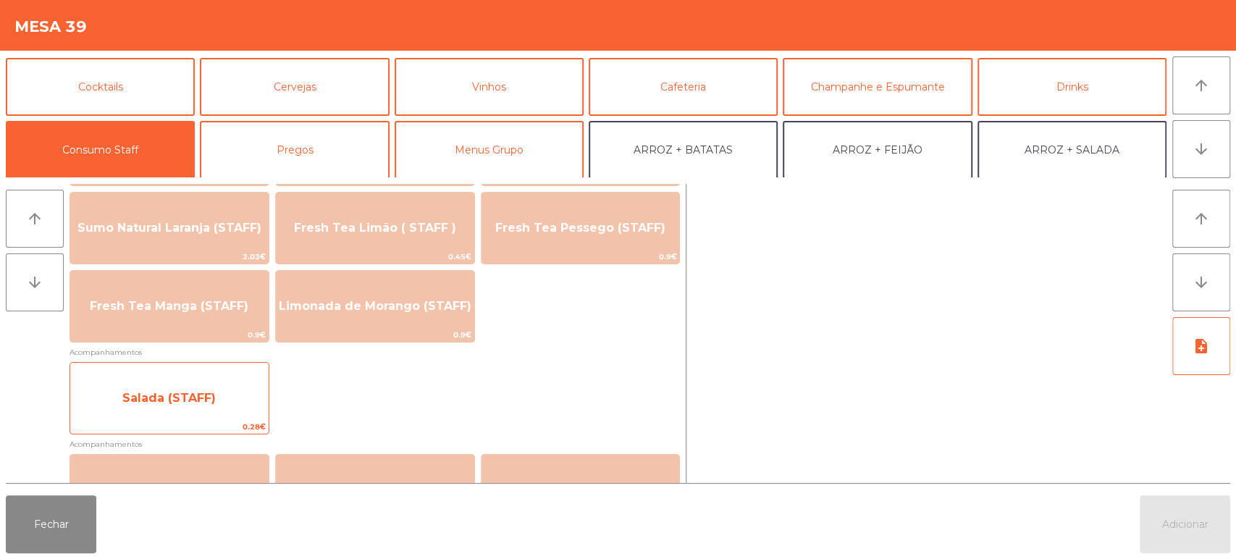
click at [209, 399] on span "Salada (STAFF)" at bounding box center [168, 398] width 93 height 14
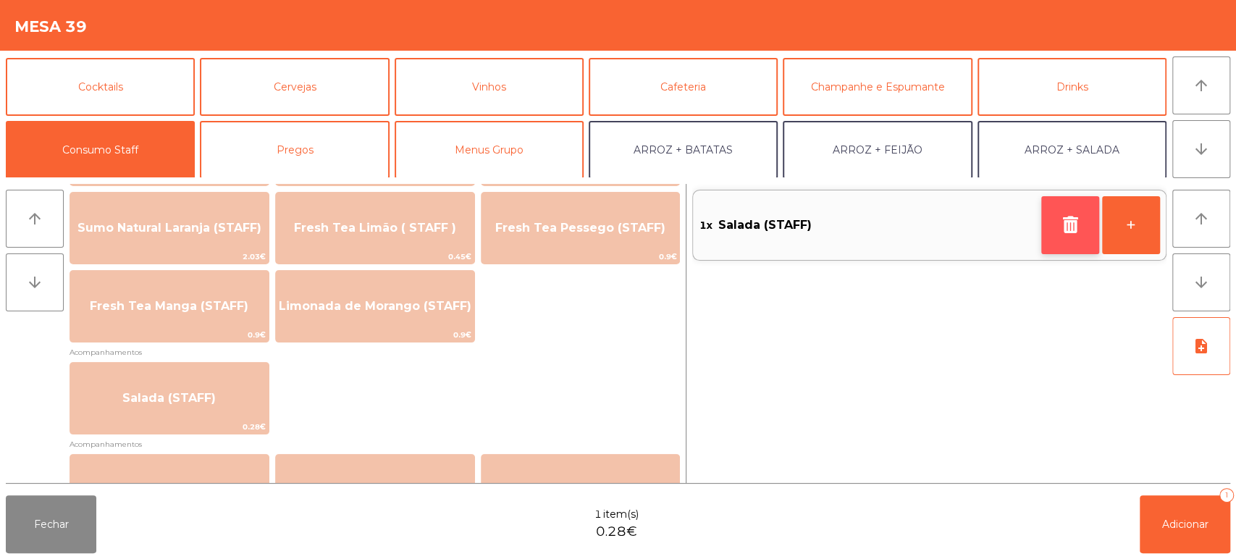
click at [1077, 231] on icon "button" at bounding box center [1070, 224] width 22 height 17
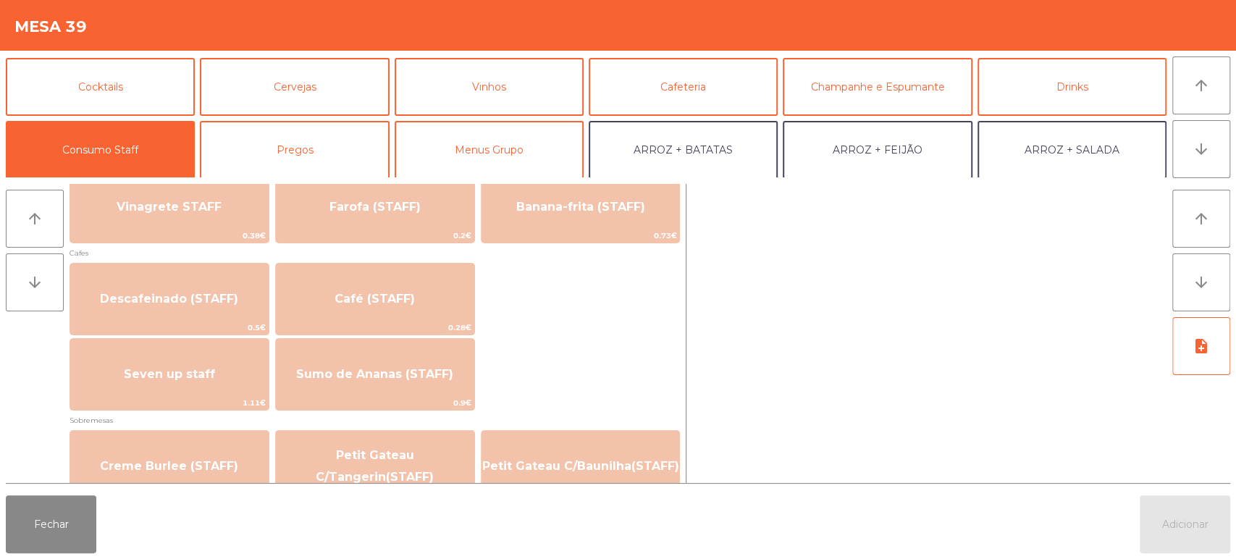
scroll to position [783, 0]
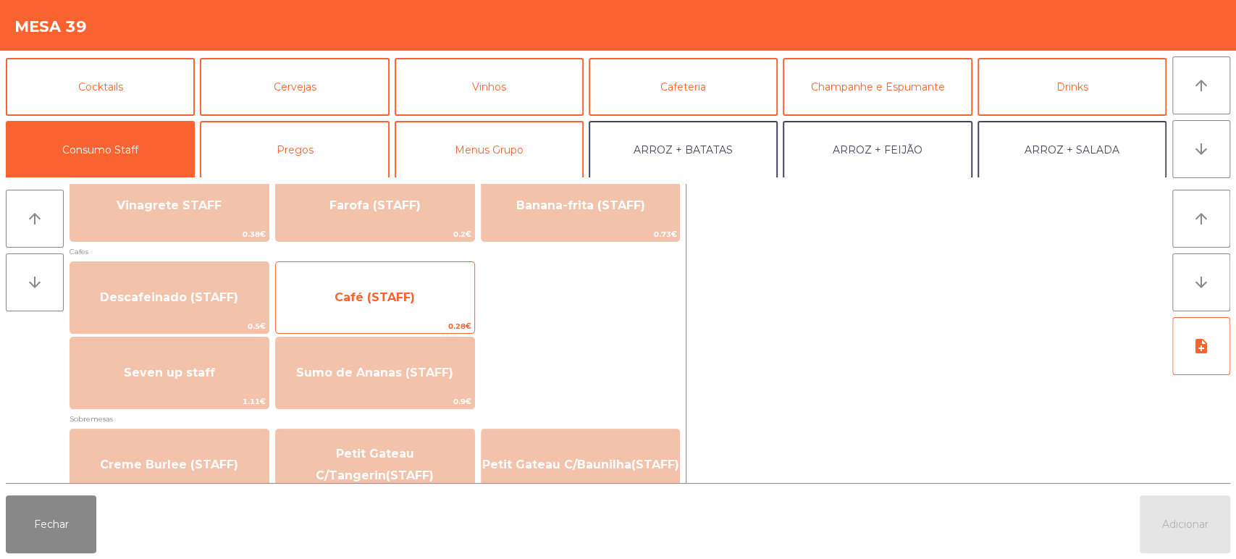
click at [423, 307] on span "Café (STAFF)" at bounding box center [375, 297] width 198 height 39
click at [426, 290] on span "Café (STAFF)" at bounding box center [375, 297] width 198 height 39
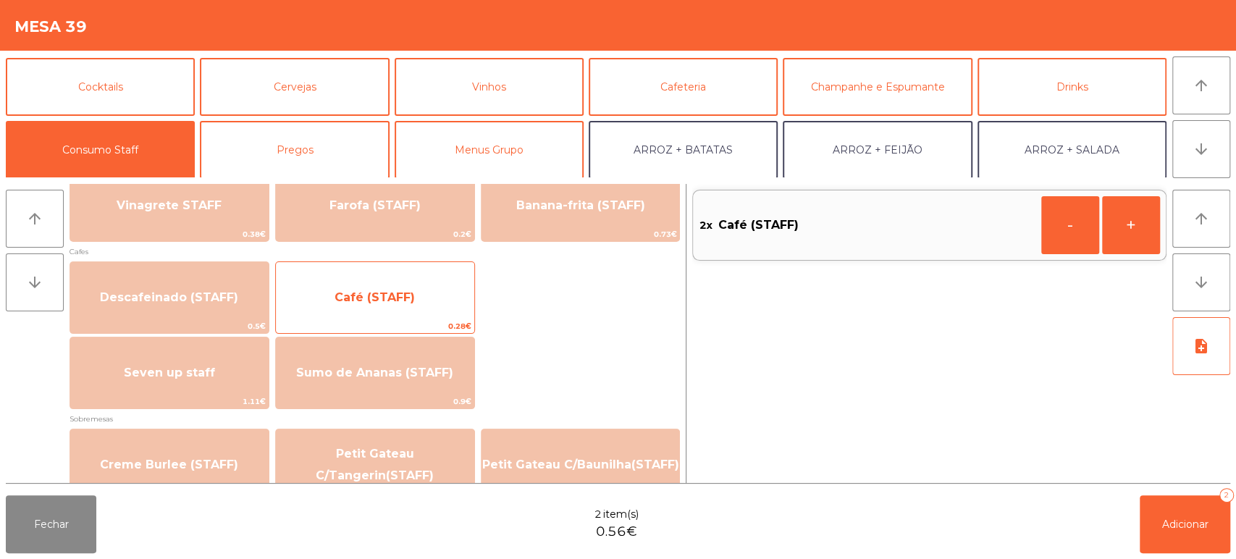
click at [425, 295] on span "Café (STAFF)" at bounding box center [375, 297] width 198 height 39
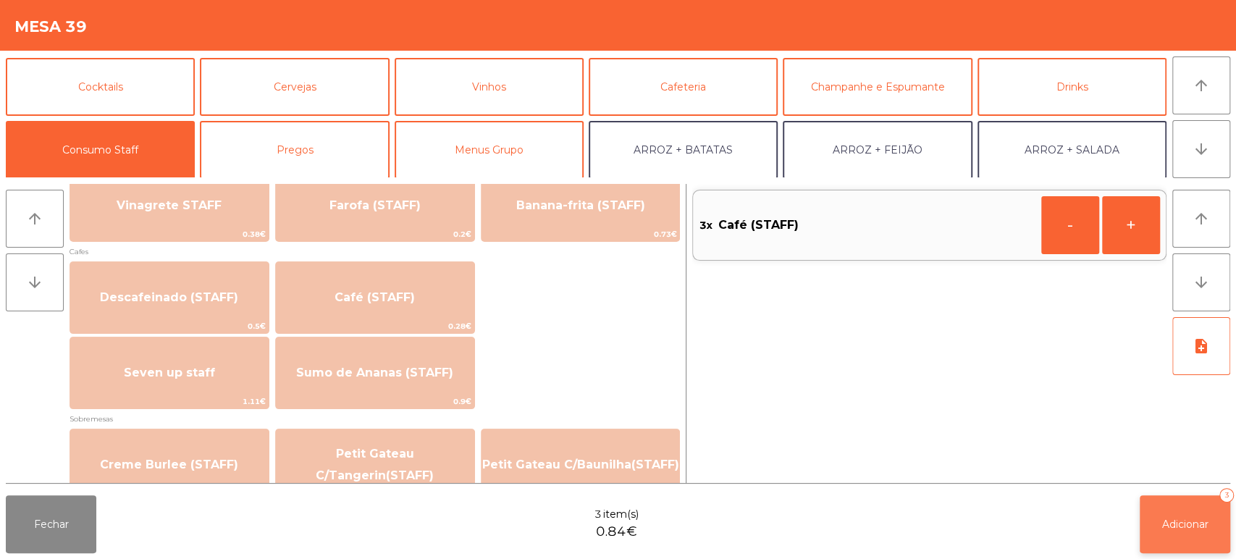
click at [1197, 500] on button "Adicionar 3" at bounding box center [1185, 524] width 91 height 58
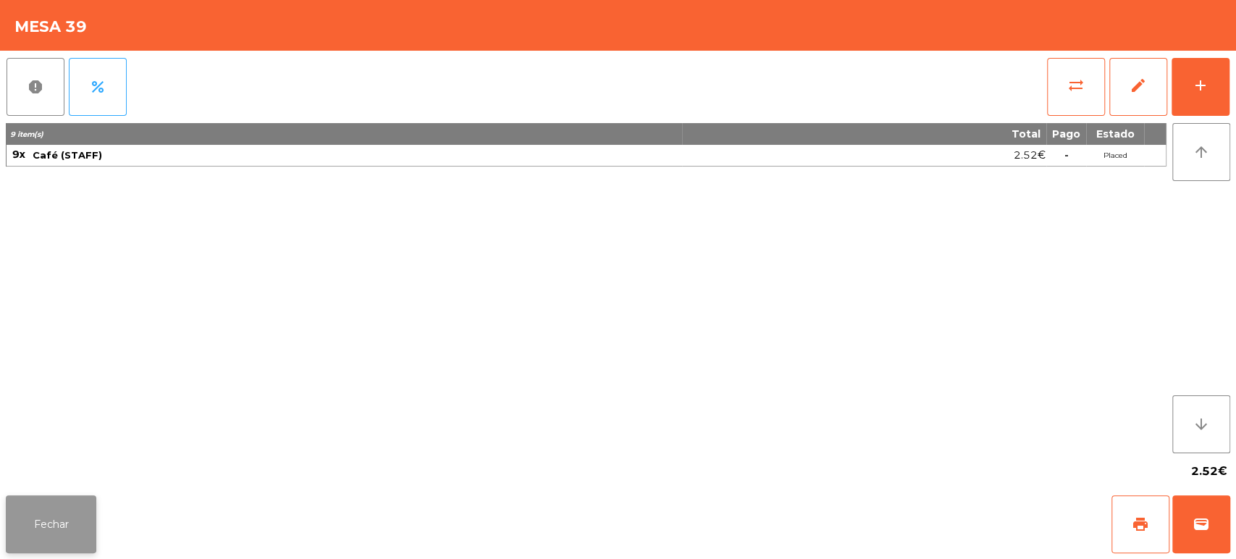
click at [72, 504] on button "Fechar" at bounding box center [51, 524] width 91 height 58
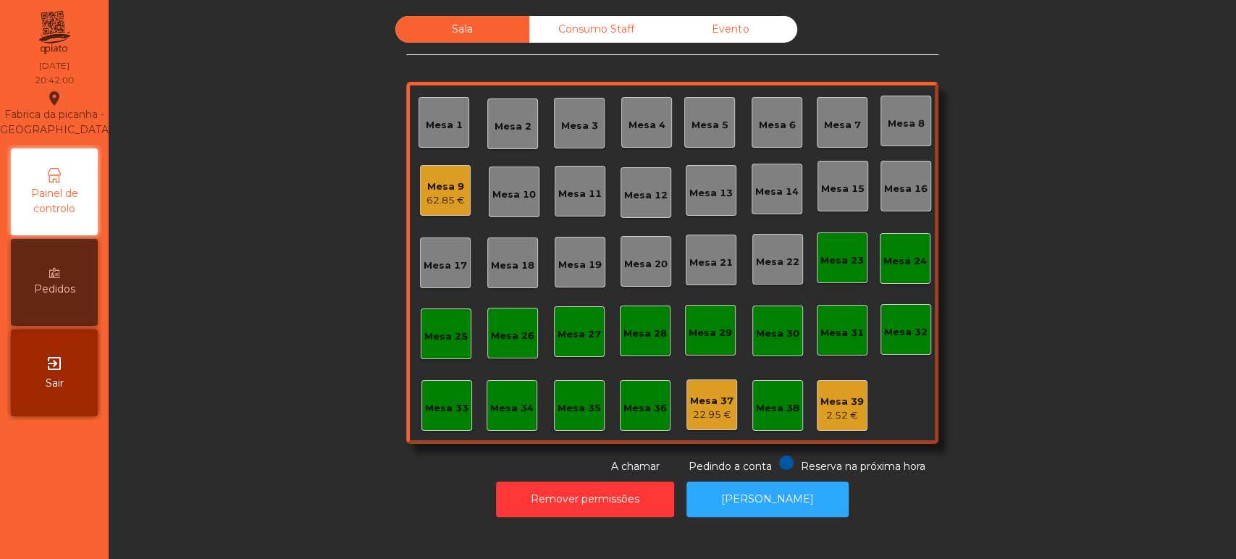
click at [701, 129] on div "Mesa 5" at bounding box center [709, 125] width 37 height 14
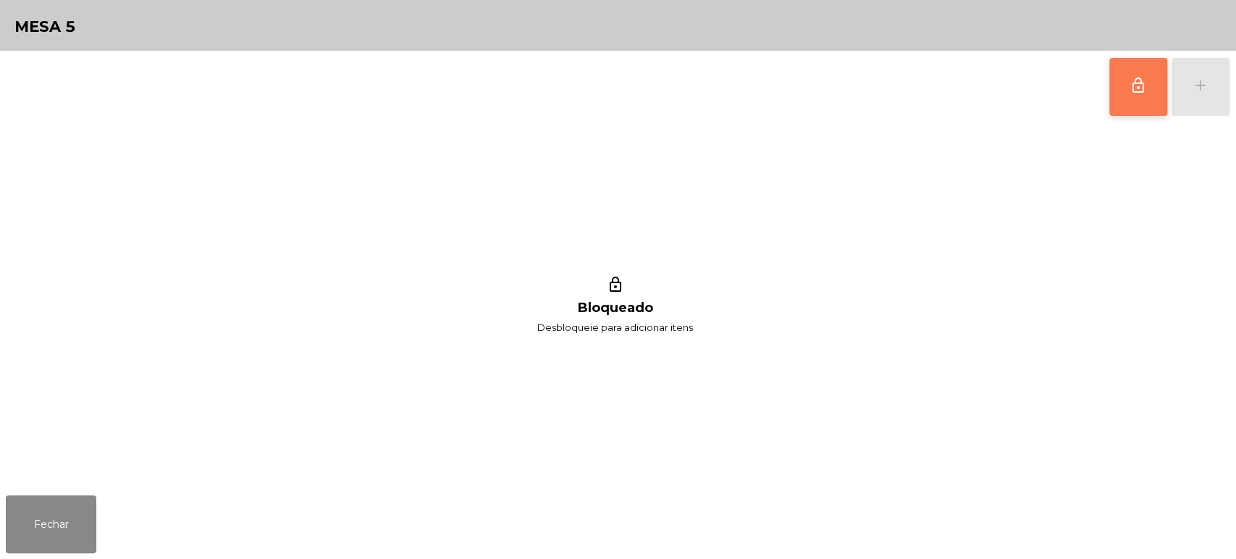
click at [1120, 84] on button "lock_outline" at bounding box center [1138, 87] width 58 height 58
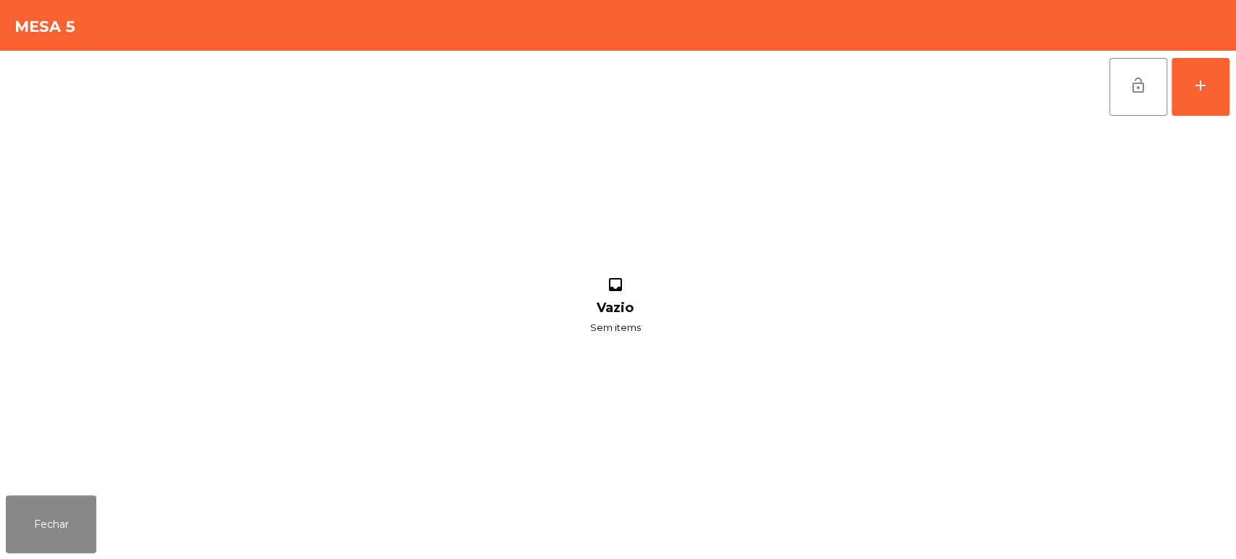
click at [1232, 62] on div "lock_open add inbox Vazio Sem items" at bounding box center [618, 270] width 1236 height 439
click at [1202, 84] on div "add" at bounding box center [1200, 85] width 17 height 17
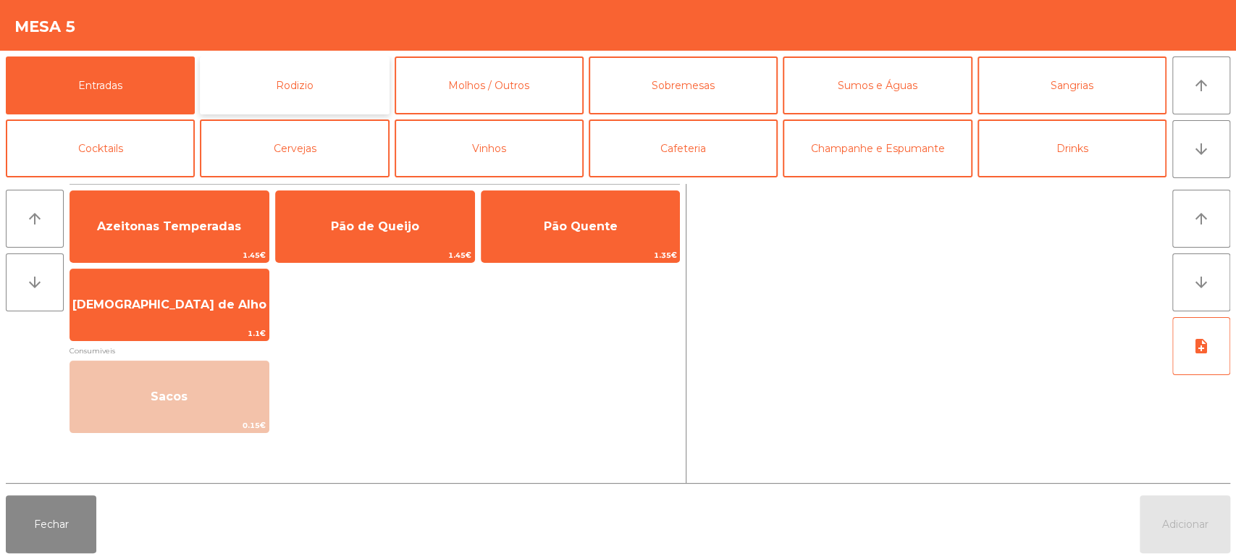
click at [330, 68] on button "Rodizio" at bounding box center [294, 85] width 189 height 58
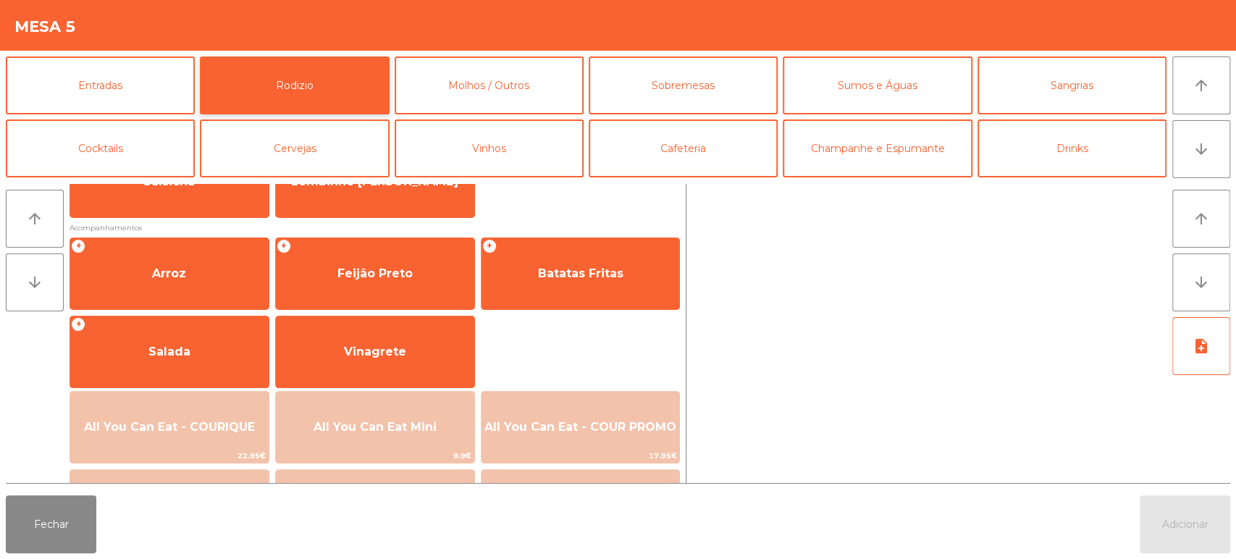
scroll to position [155, 0]
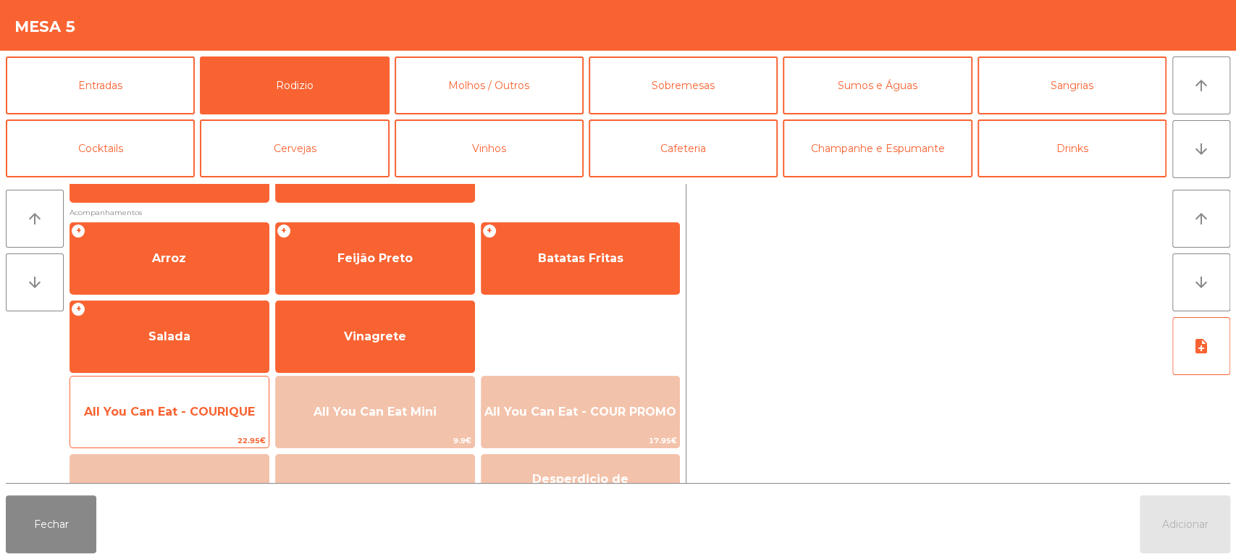
click at [218, 426] on span "All You Can Eat - COURIQUE" at bounding box center [169, 411] width 198 height 39
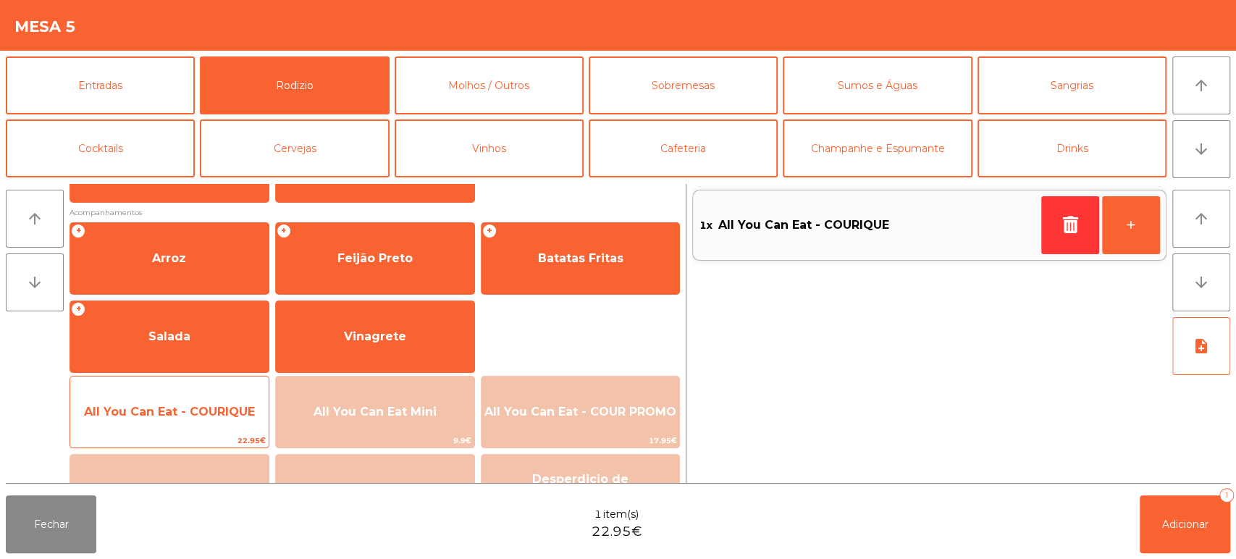
click at [196, 429] on span "All You Can Eat - COURIQUE" at bounding box center [169, 411] width 198 height 39
click at [190, 418] on span "All You Can Eat - COURIQUE" at bounding box center [169, 412] width 171 height 14
click at [173, 426] on span "All You Can Eat - COURIQUE" at bounding box center [169, 411] width 198 height 39
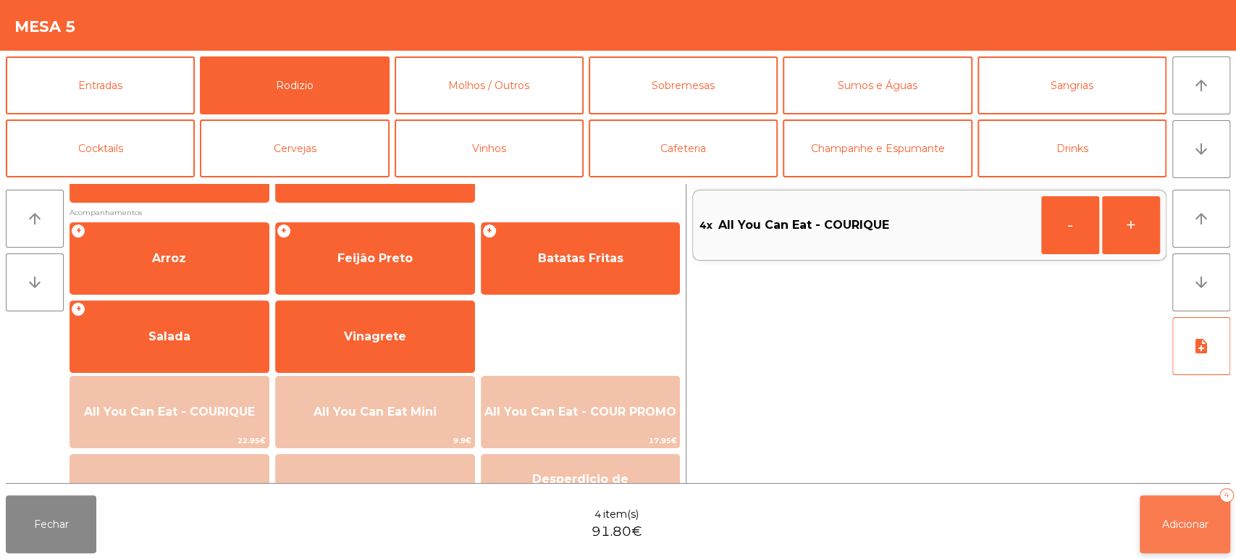
click at [1180, 529] on span "Adicionar" at bounding box center [1185, 524] width 46 height 13
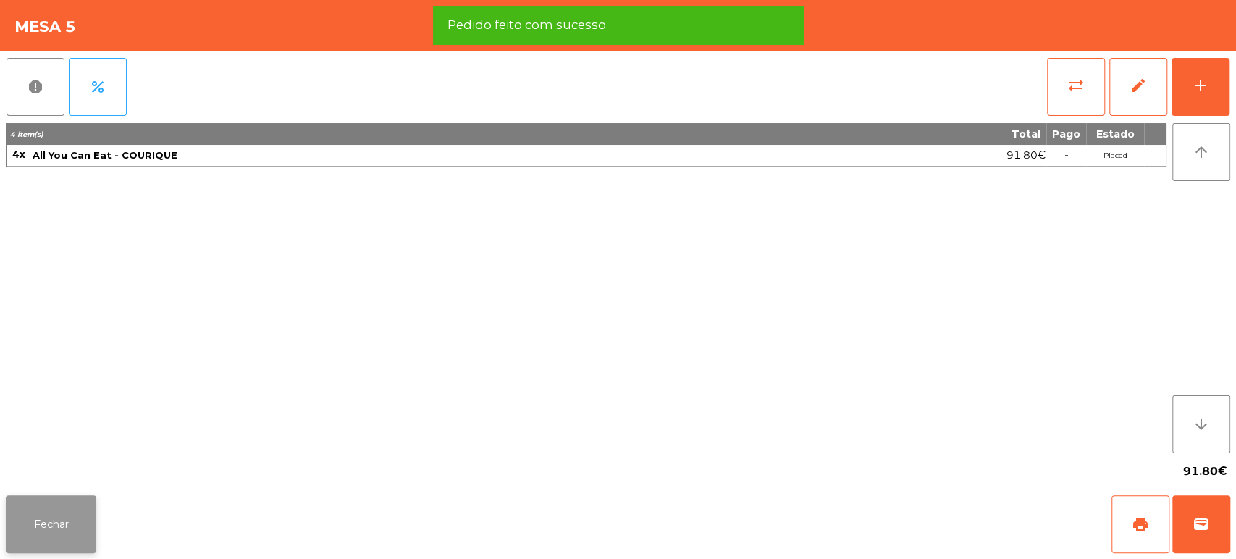
click at [41, 521] on button "Fechar" at bounding box center [51, 524] width 91 height 58
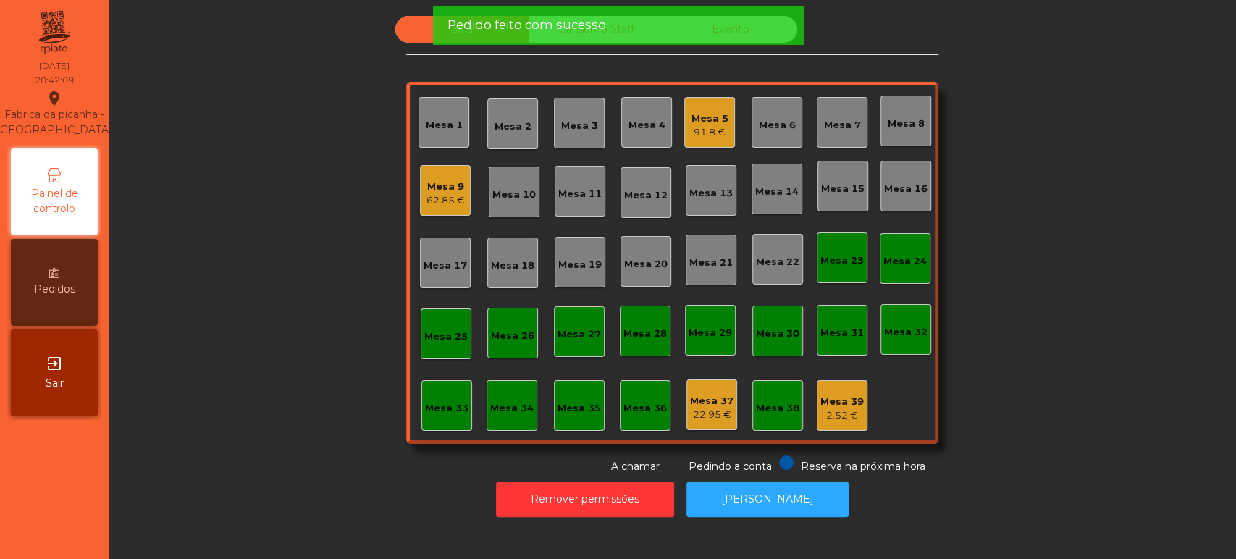
click at [988, 147] on div "Sala Consumo Staff Evento Mesa 1 Mesa 2 Mesa 3 Mesa 4 Mesa 5 91.8 € Mesa 6 Mesa…" at bounding box center [672, 245] width 1088 height 458
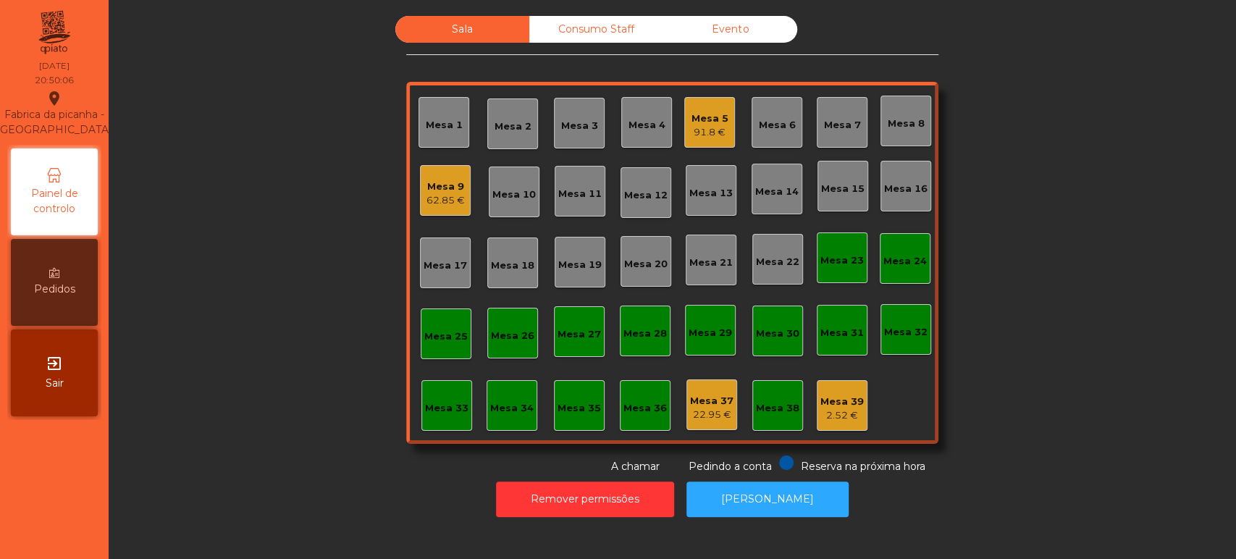
click at [722, 135] on div "Mesa 5 91.8 €" at bounding box center [709, 122] width 51 height 51
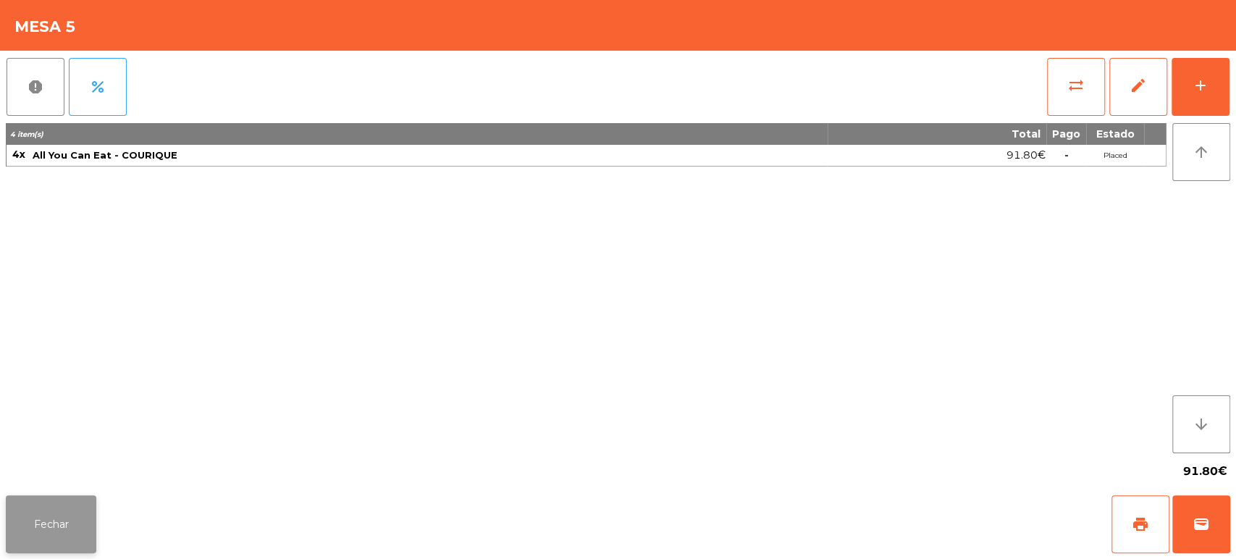
click at [68, 504] on button "Fechar" at bounding box center [51, 524] width 91 height 58
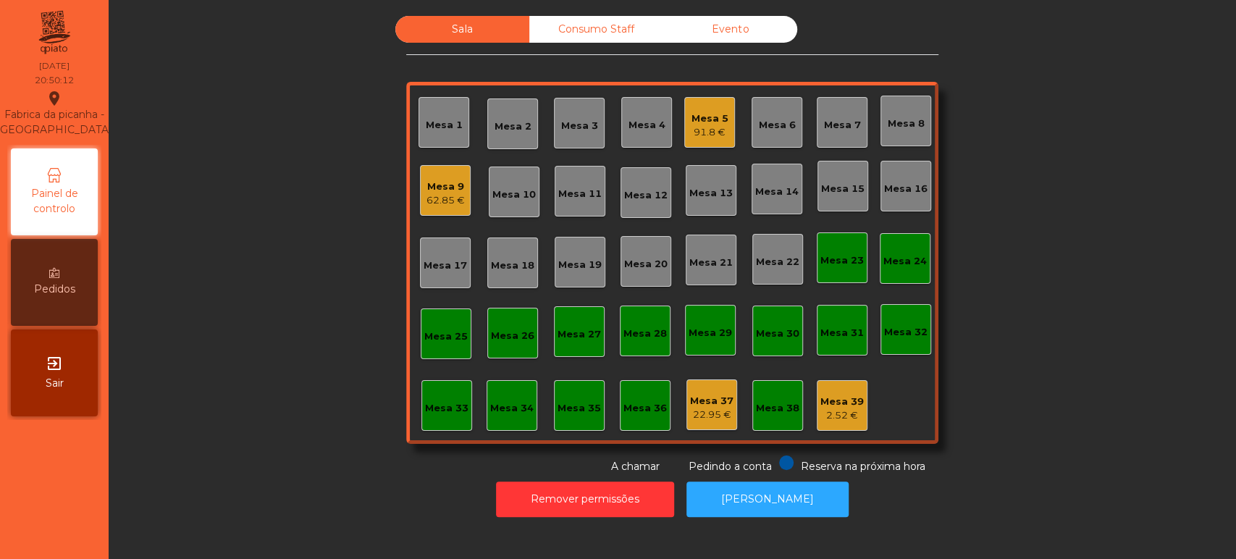
click at [203, 96] on div "Sala Consumo Staff Evento Mesa 1 Mesa 2 Mesa 3 Mesa 4 Mesa 5 91.8 € Mesa 6 Mesa…" at bounding box center [672, 245] width 1088 height 458
click at [705, 117] on div "Mesa 5" at bounding box center [709, 119] width 37 height 14
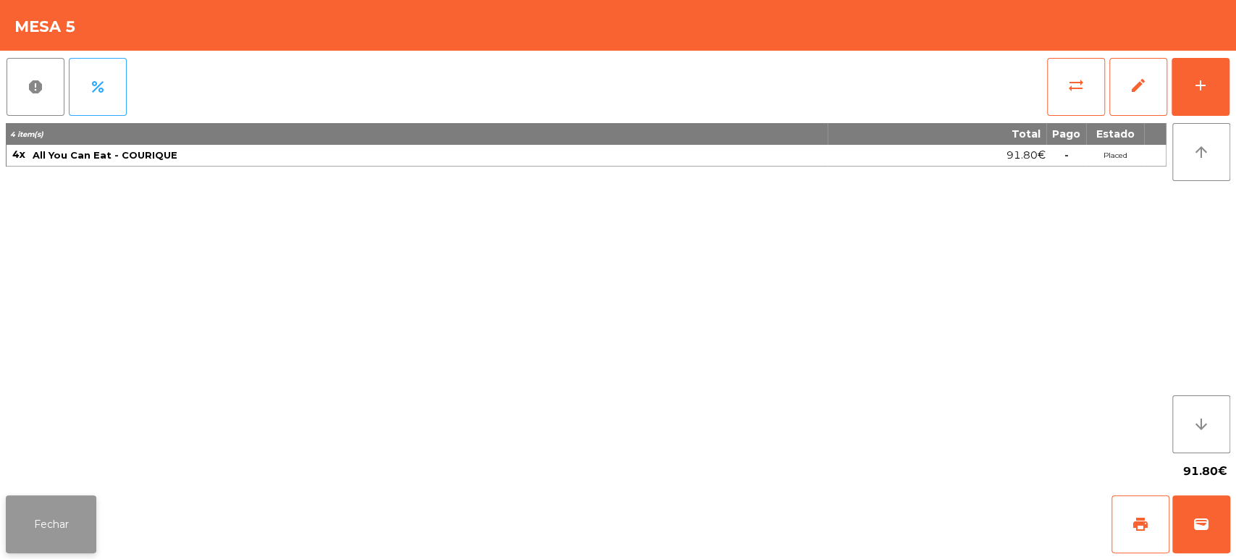
click at [65, 527] on button "Fechar" at bounding box center [51, 524] width 91 height 58
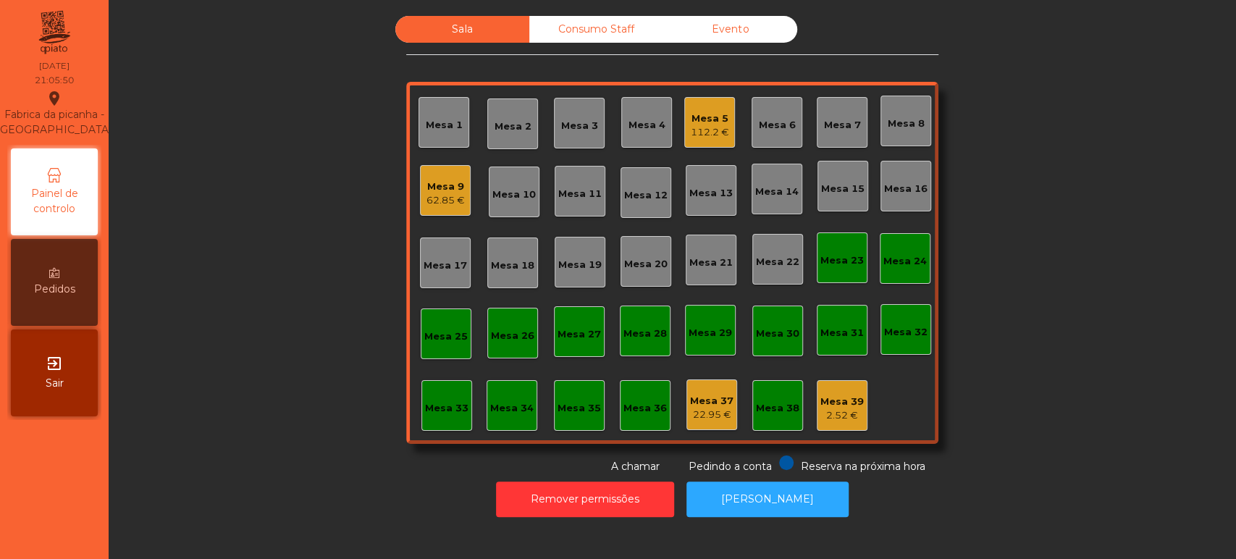
click at [434, 214] on div "Mesa 9 62.85 €" at bounding box center [445, 190] width 51 height 51
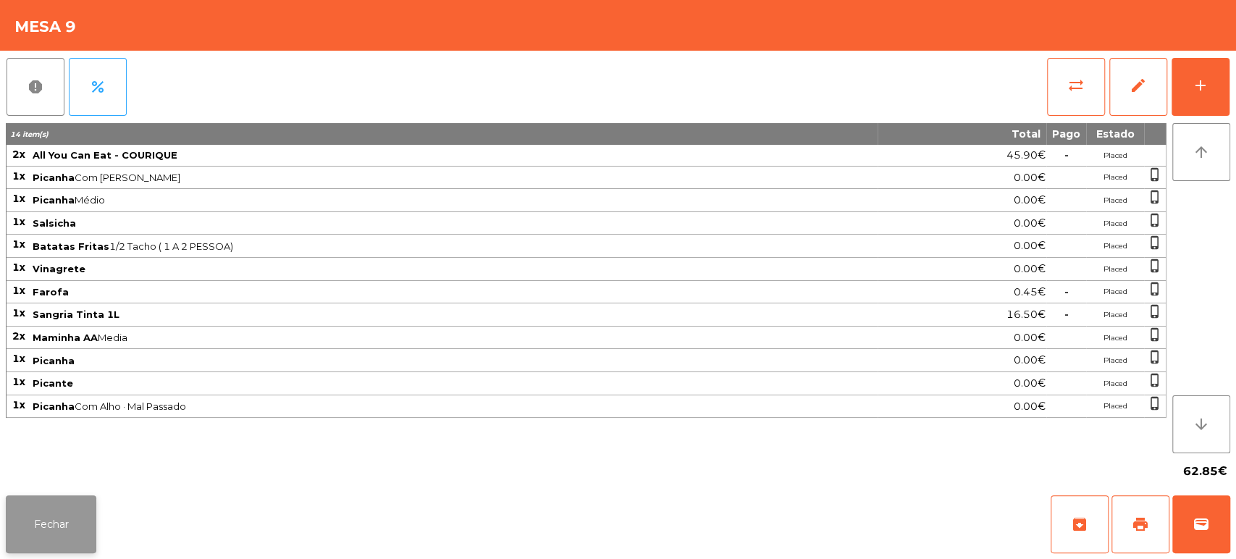
click at [70, 513] on button "Fechar" at bounding box center [51, 524] width 91 height 58
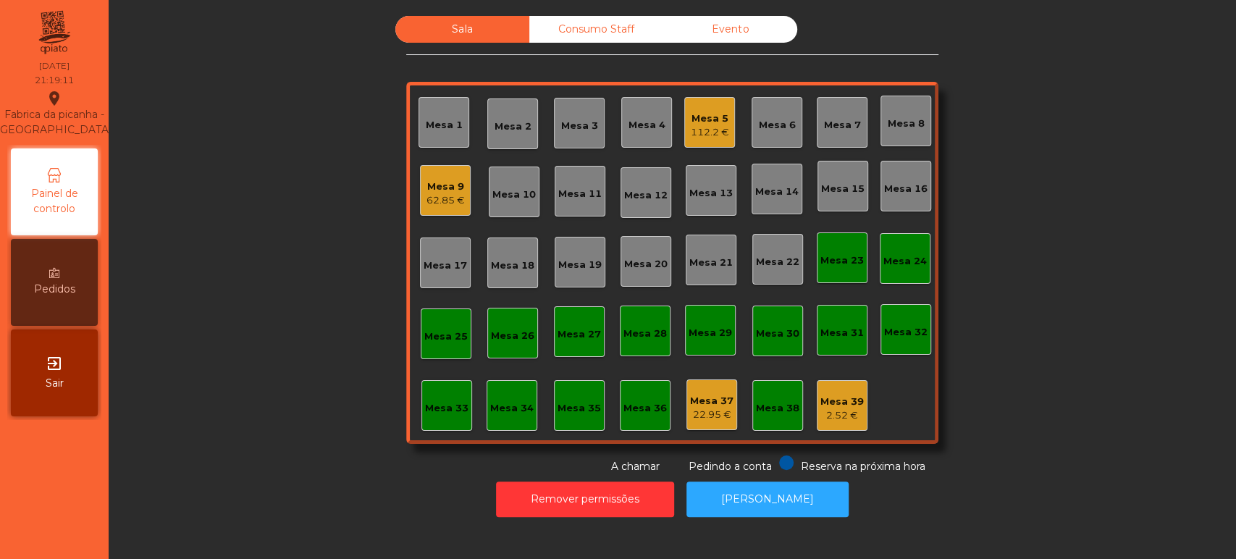
click at [895, 180] on div "Mesa 16" at bounding box center [905, 186] width 43 height 20
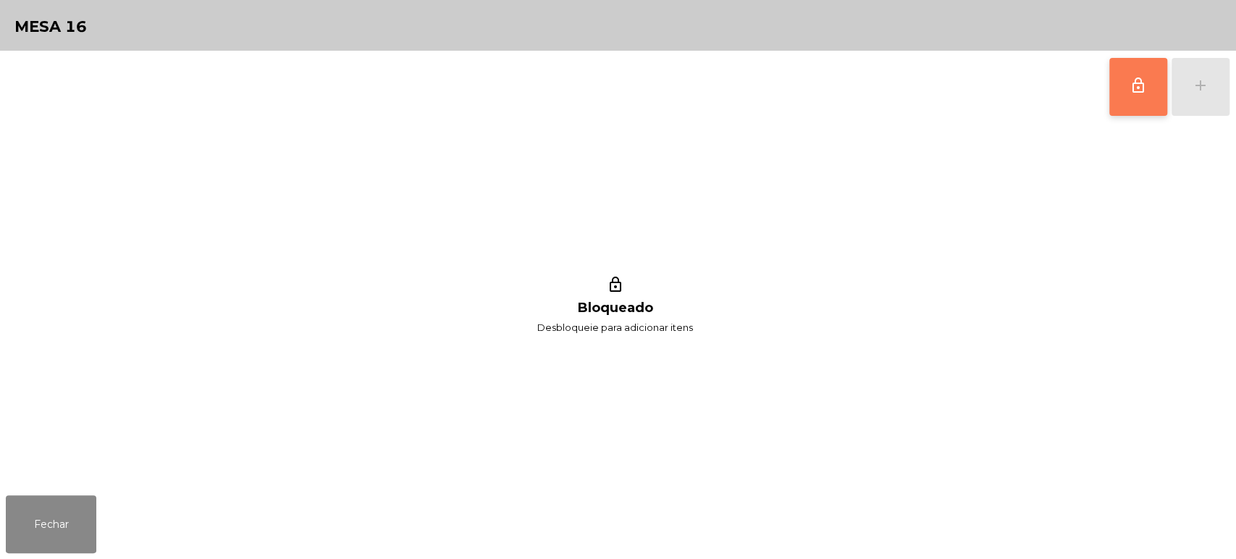
click at [1138, 91] on span "lock_outline" at bounding box center [1138, 85] width 17 height 17
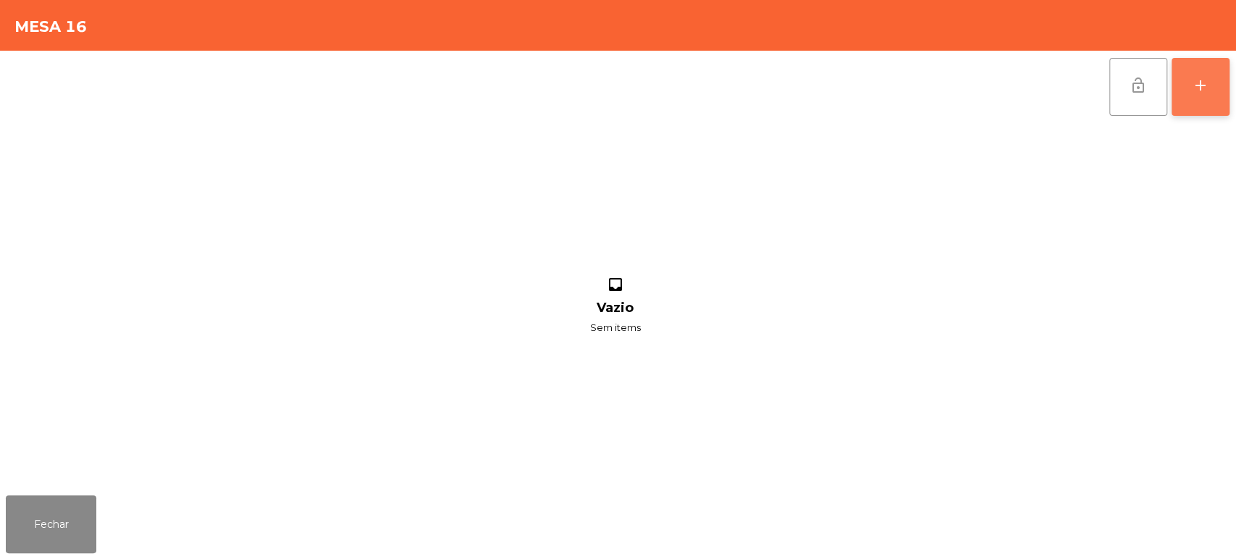
click at [1185, 79] on button "add" at bounding box center [1201, 87] width 58 height 58
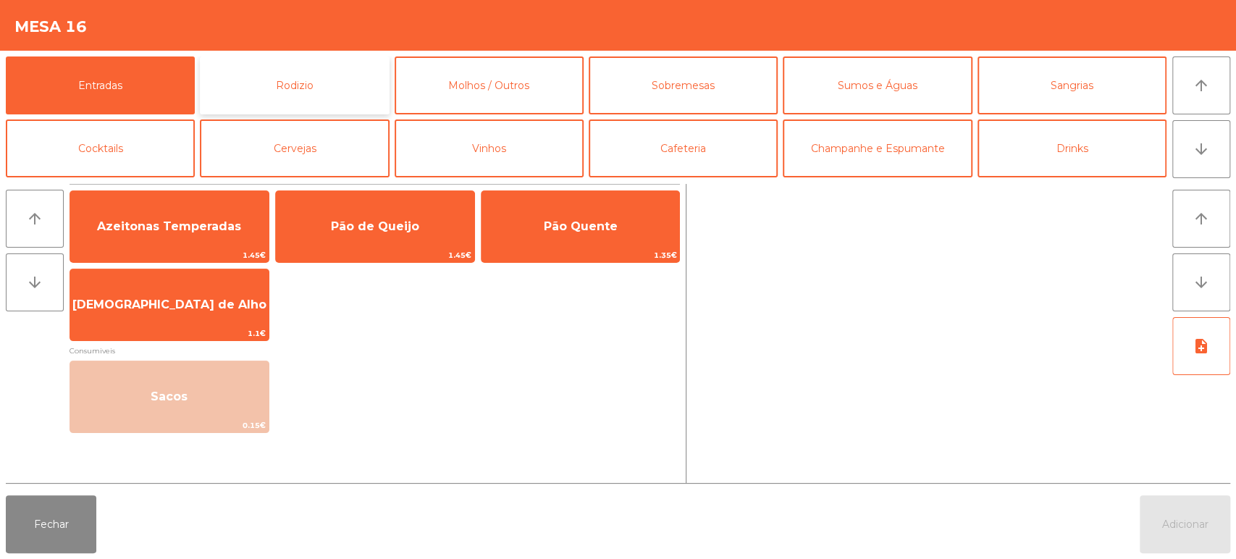
click at [291, 65] on button "Rodizio" at bounding box center [294, 85] width 189 height 58
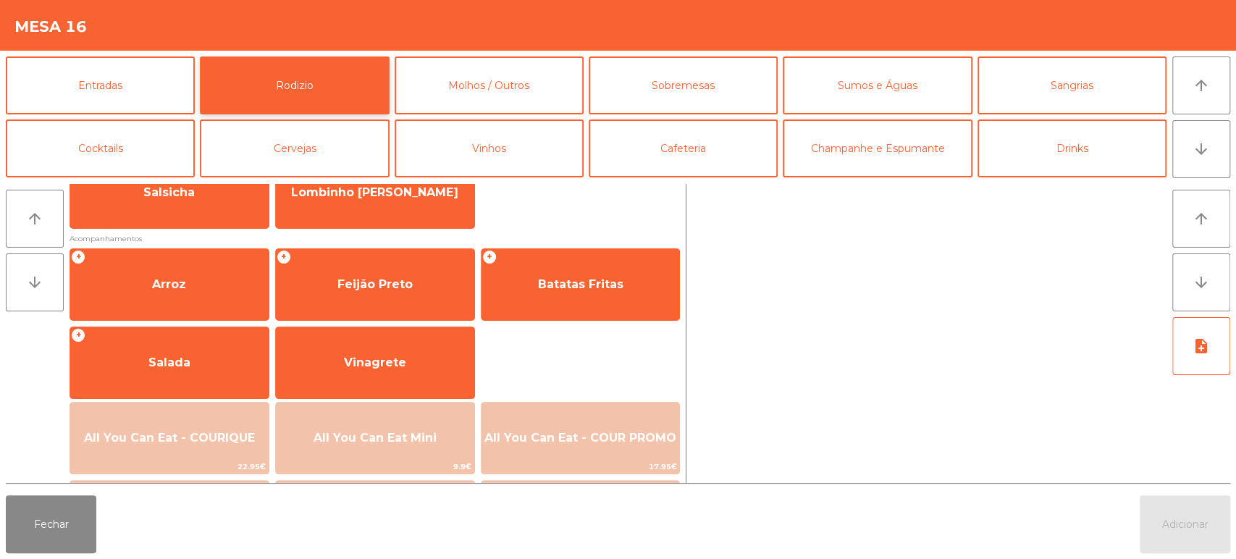
scroll to position [203, 0]
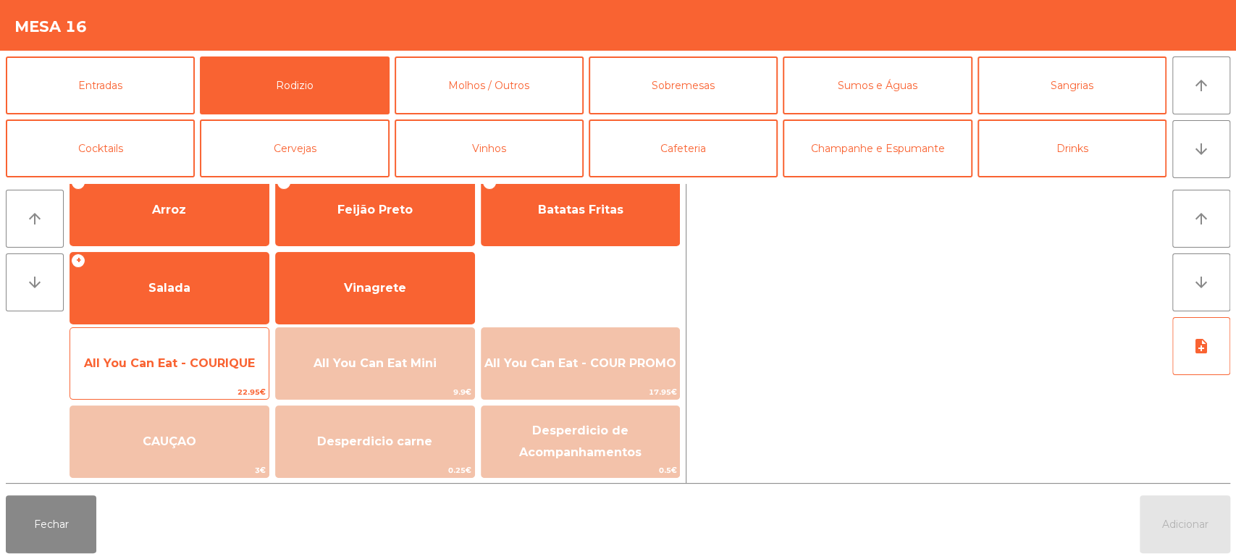
click at [187, 353] on span "All You Can Eat - COURIQUE" at bounding box center [169, 363] width 198 height 39
click at [188, 345] on span "All You Can Eat - COURIQUE" at bounding box center [169, 363] width 198 height 39
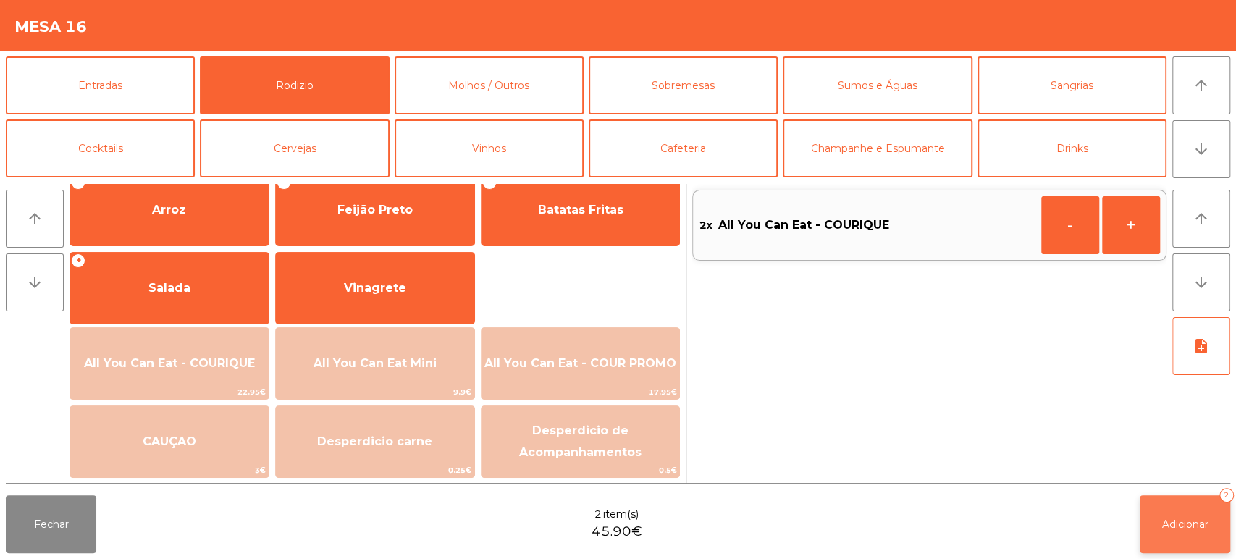
click at [1191, 526] on span "Adicionar" at bounding box center [1185, 524] width 46 height 13
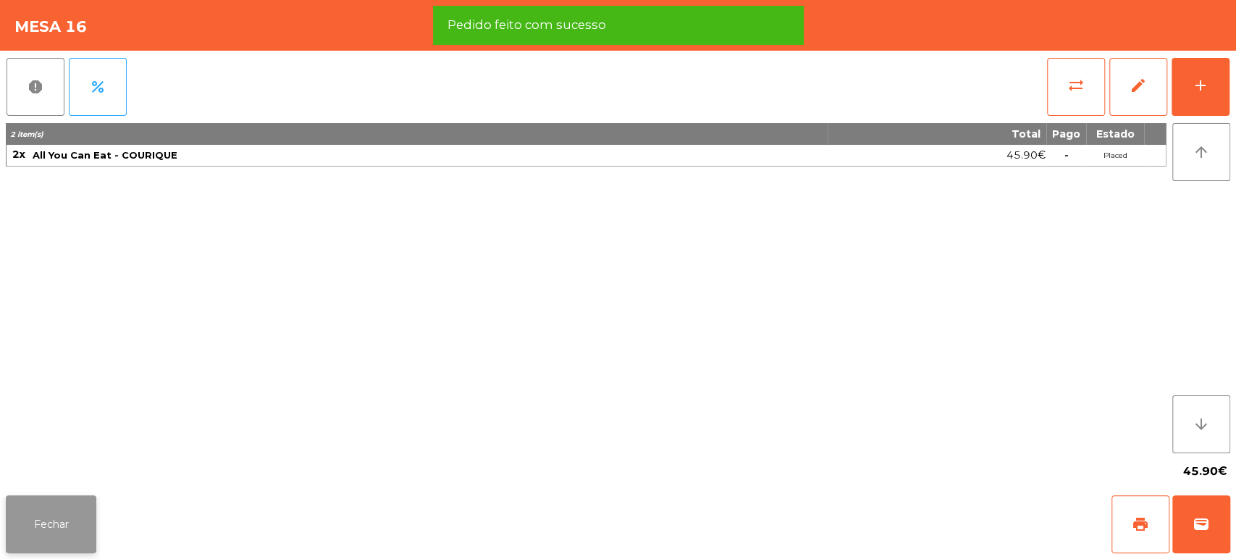
click at [73, 500] on button "Fechar" at bounding box center [51, 524] width 91 height 58
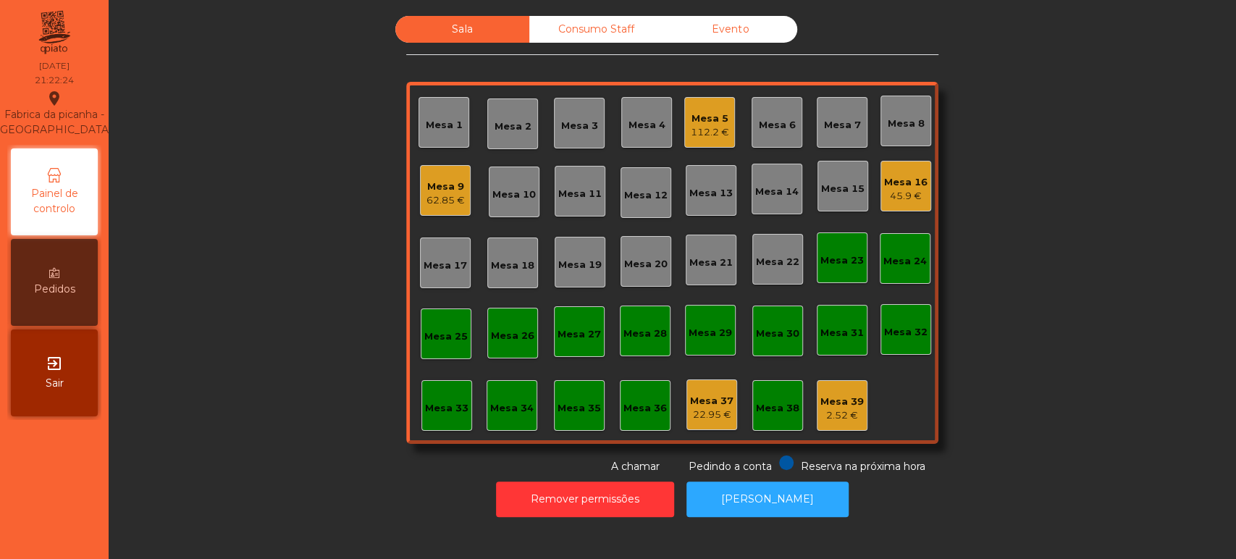
click at [891, 143] on div "Mesa 8" at bounding box center [905, 121] width 51 height 51
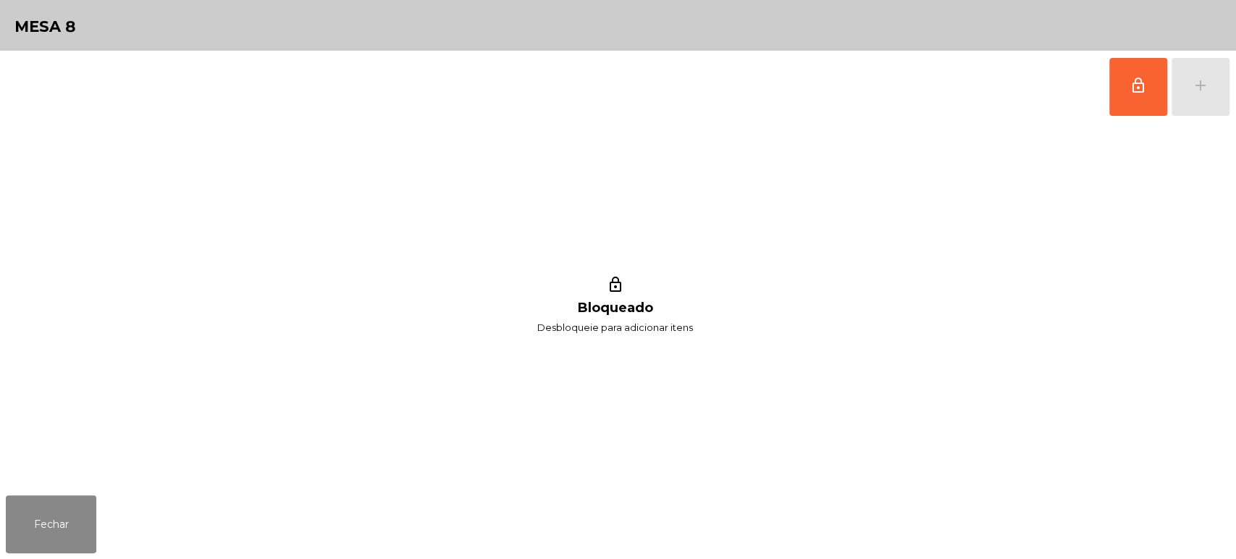
click at [1086, 75] on div "lock_outline add" at bounding box center [618, 87] width 1224 height 72
click at [17, 547] on button "Fechar" at bounding box center [51, 524] width 91 height 58
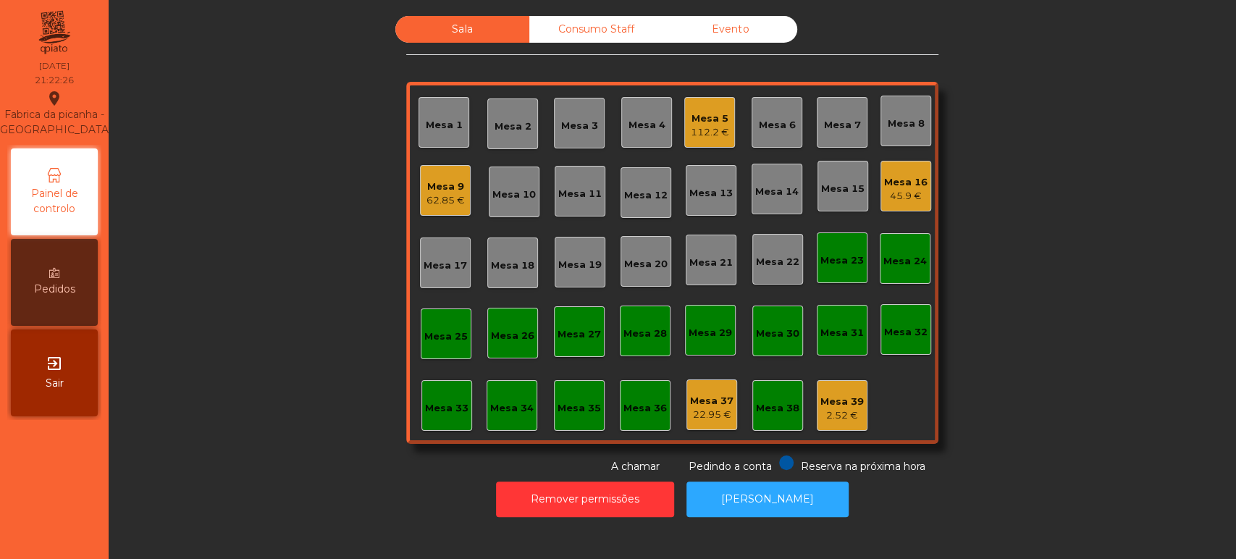
click at [886, 185] on div "Mesa 16" at bounding box center [905, 182] width 43 height 14
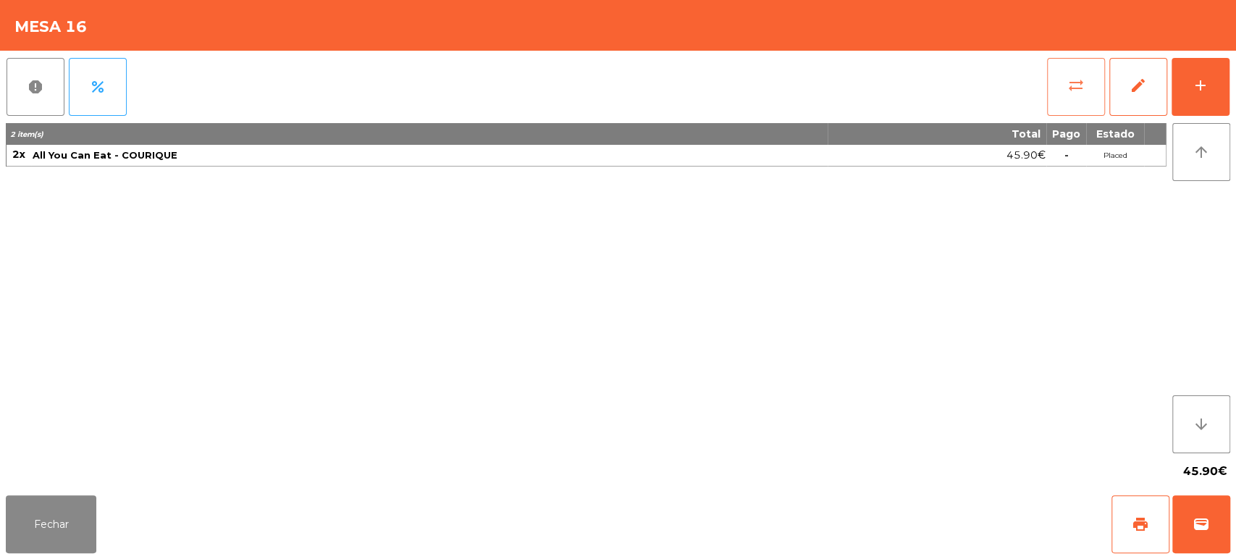
click at [1072, 71] on button "sync_alt" at bounding box center [1076, 87] width 58 height 58
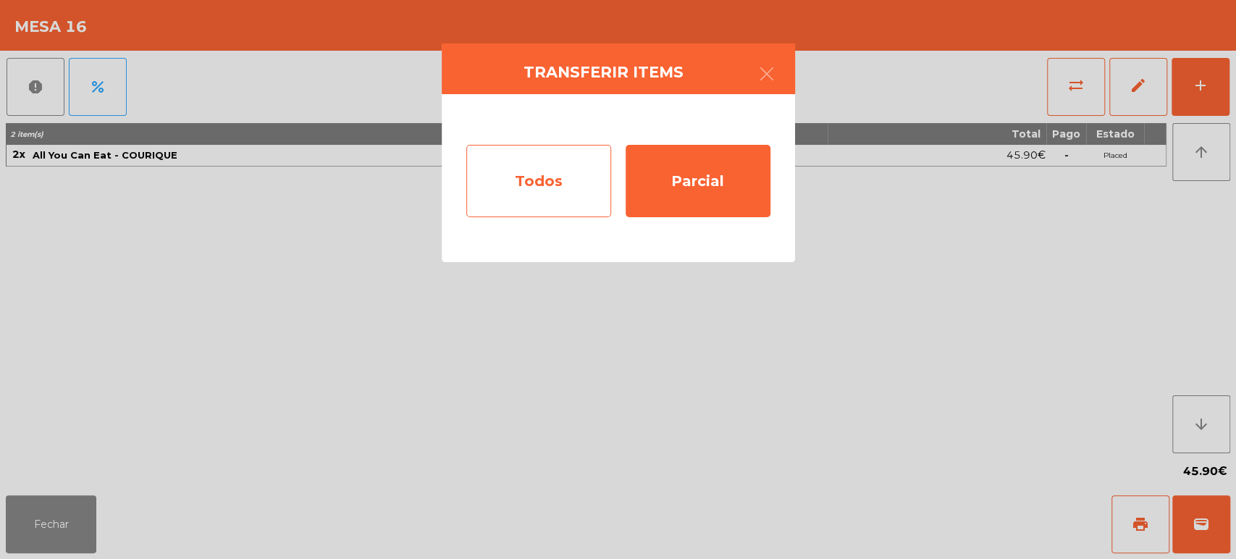
click at [561, 161] on div "Todos" at bounding box center [538, 181] width 145 height 72
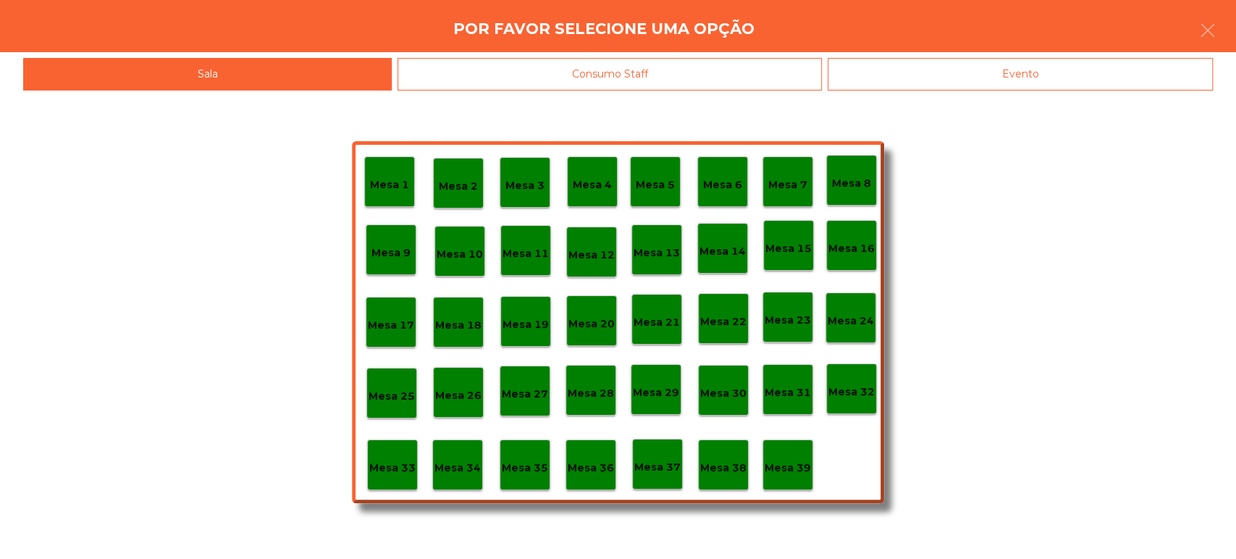
click at [665, 457] on div "Mesa 37" at bounding box center [657, 464] width 46 height 22
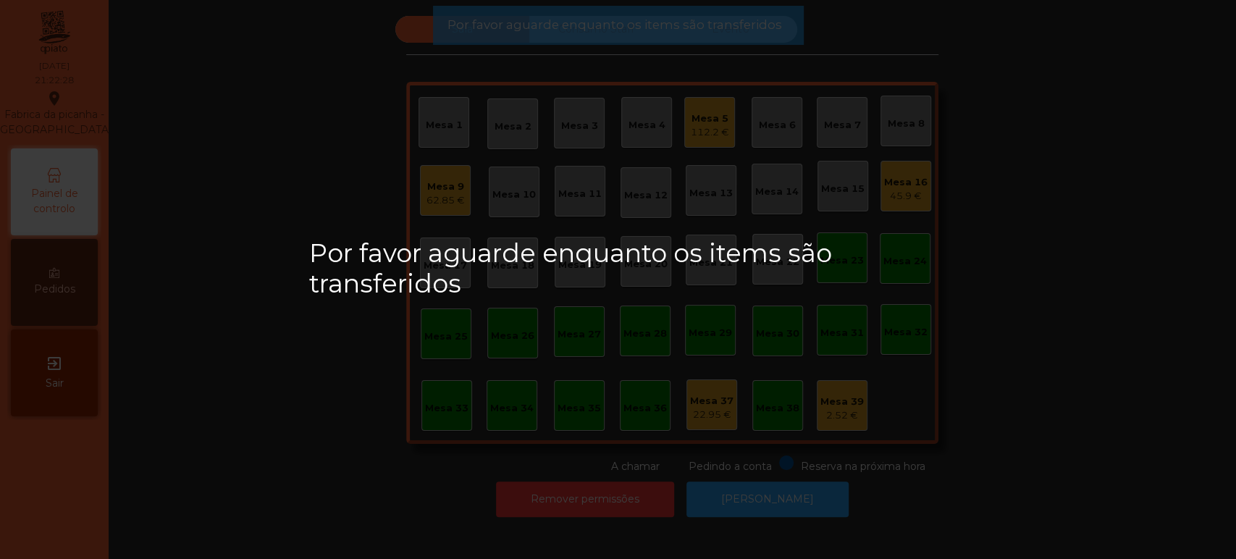
click at [904, 201] on div "Mesa 16 45.9 €" at bounding box center [905, 186] width 51 height 51
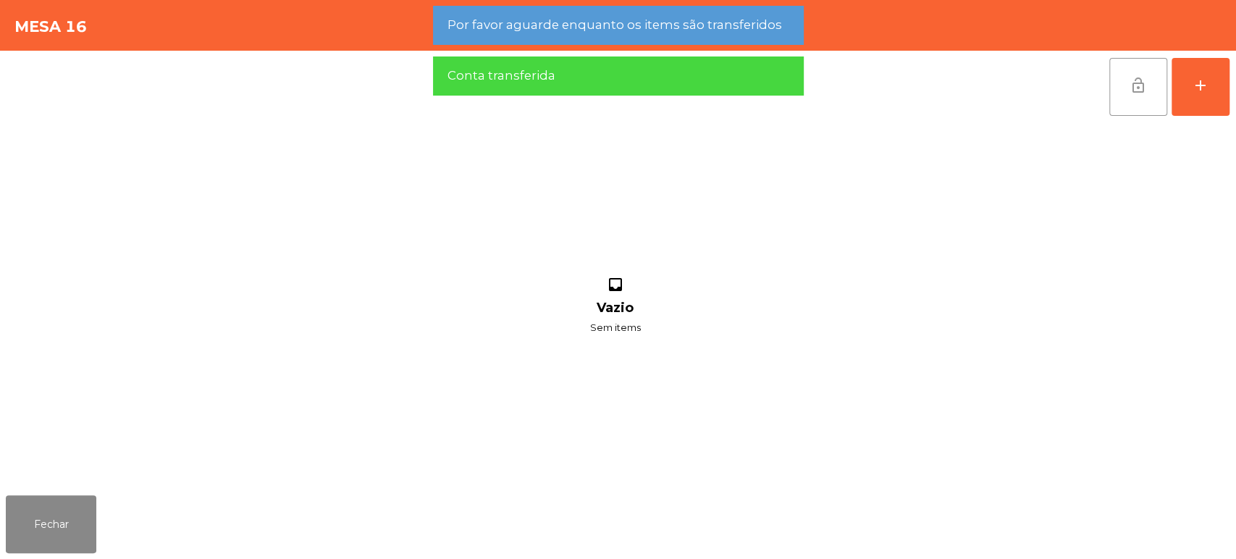
click at [1159, 90] on button "lock_open" at bounding box center [1138, 87] width 58 height 58
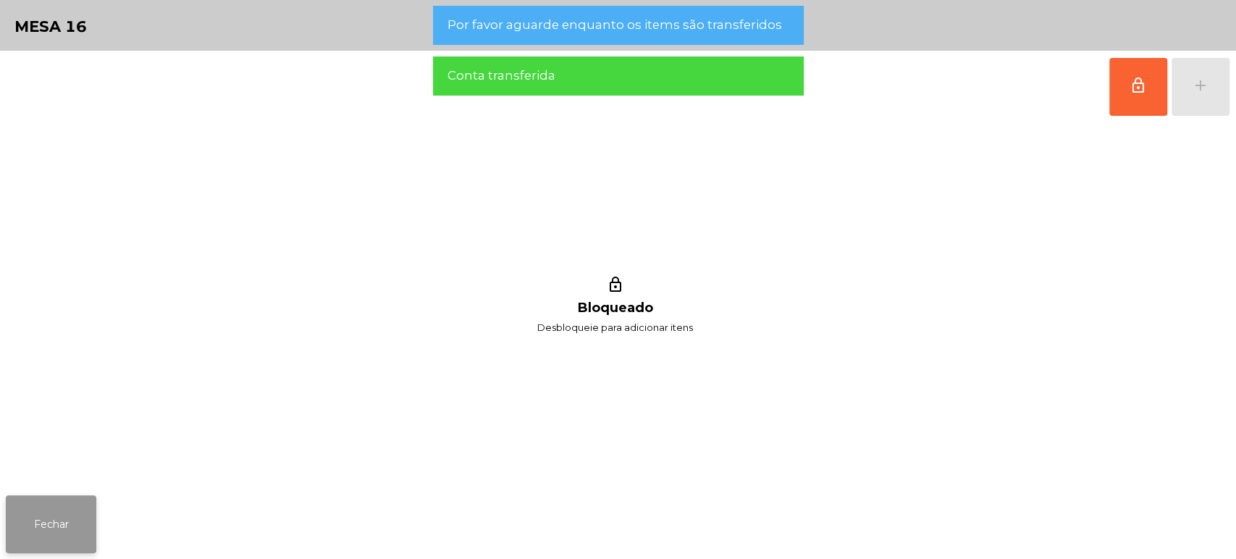
click at [90, 502] on button "Fechar" at bounding box center [51, 524] width 91 height 58
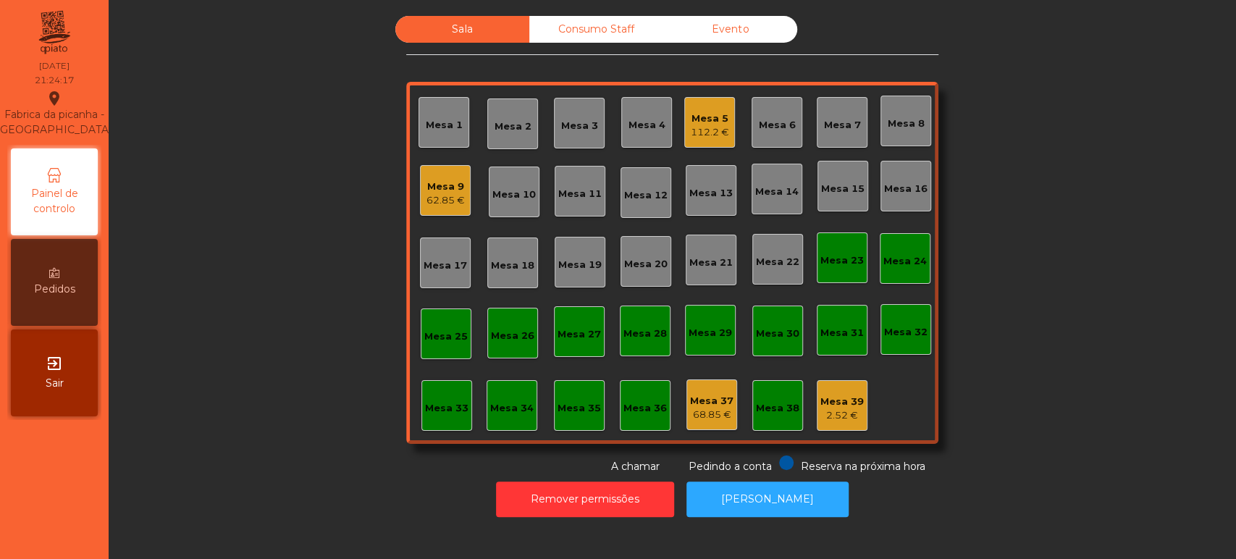
click at [1075, 282] on div "Sala Consumo Staff Evento Mesa 1 Mesa 2 Mesa 3 Mesa 4 Mesa 5 112.2 € Mesa 6 Mes…" at bounding box center [672, 245] width 1088 height 458
click at [246, 271] on div "Sala Consumo Staff Evento Mesa 1 Mesa 2 Mesa 3 Mesa 4 Mesa 5 112.2 € Mesa 6 Mes…" at bounding box center [672, 245] width 1088 height 458
click at [230, 46] on div "Sala Consumo Staff Evento Mesa 1 Mesa 2 Mesa 3 Mesa 4 Mesa 5 112.2 € Mesa 6 Mes…" at bounding box center [672, 245] width 1088 height 458
click at [796, 505] on button "[PERSON_NAME]" at bounding box center [767, 499] width 162 height 35
click at [592, 37] on div "Consumo Staff" at bounding box center [596, 29] width 134 height 27
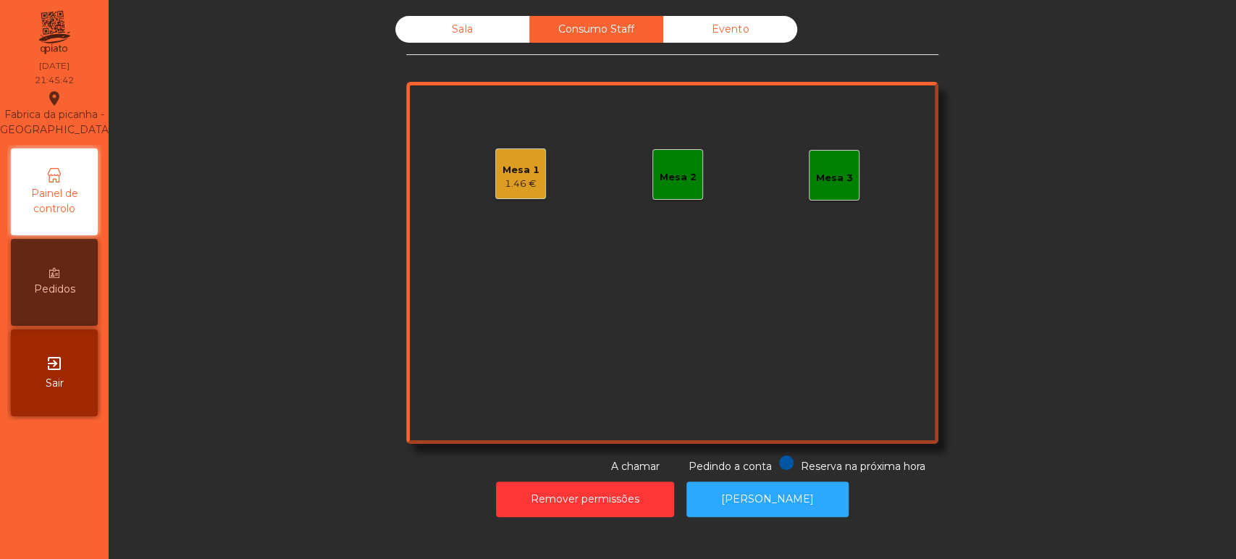
click at [652, 182] on div "Mesa 2" at bounding box center [677, 174] width 51 height 51
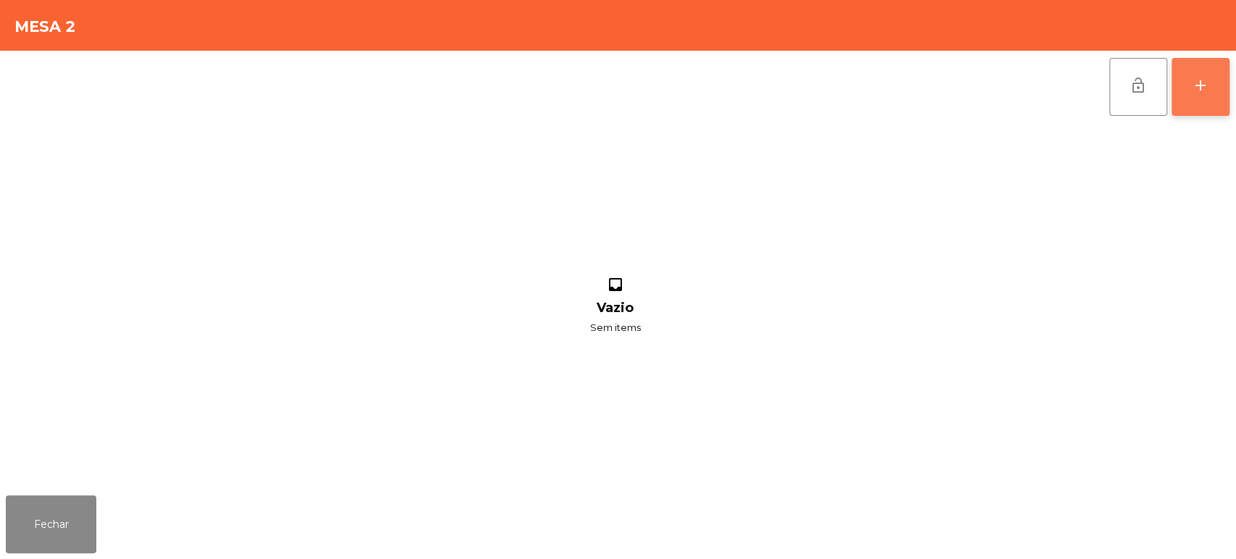
click at [1193, 93] on button "add" at bounding box center [1201, 87] width 58 height 58
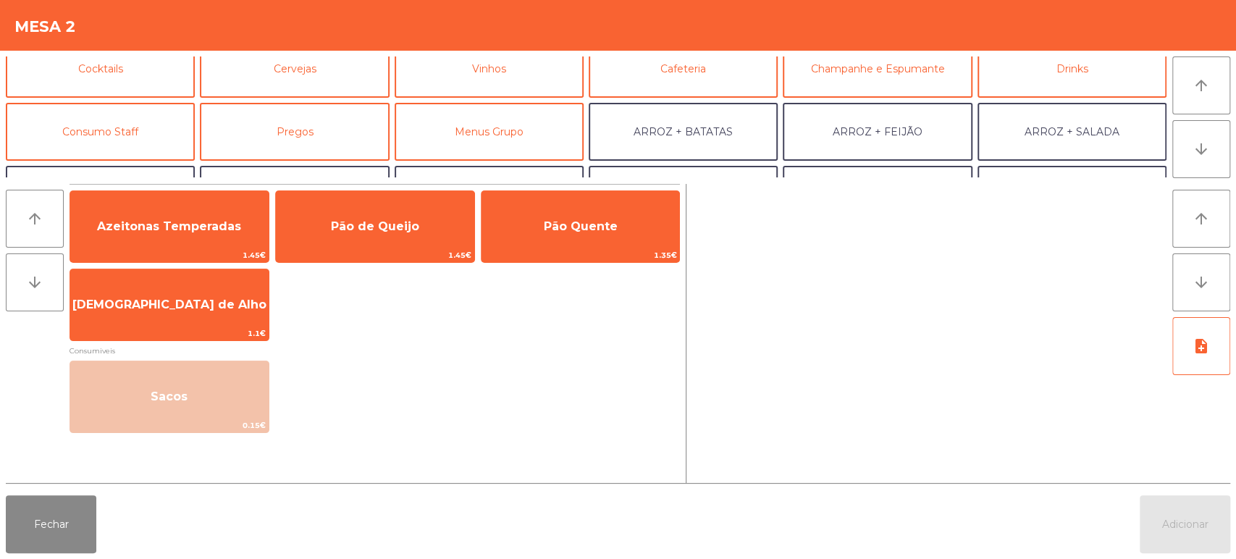
scroll to position [84, 0]
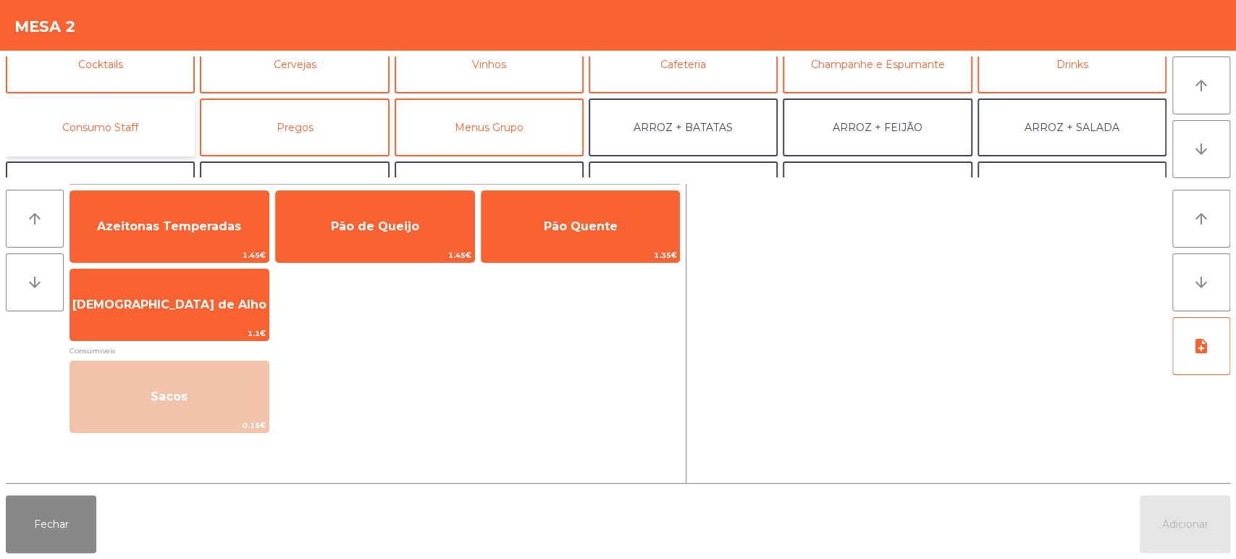
click at [142, 122] on button "Consumo Staff" at bounding box center [100, 127] width 189 height 58
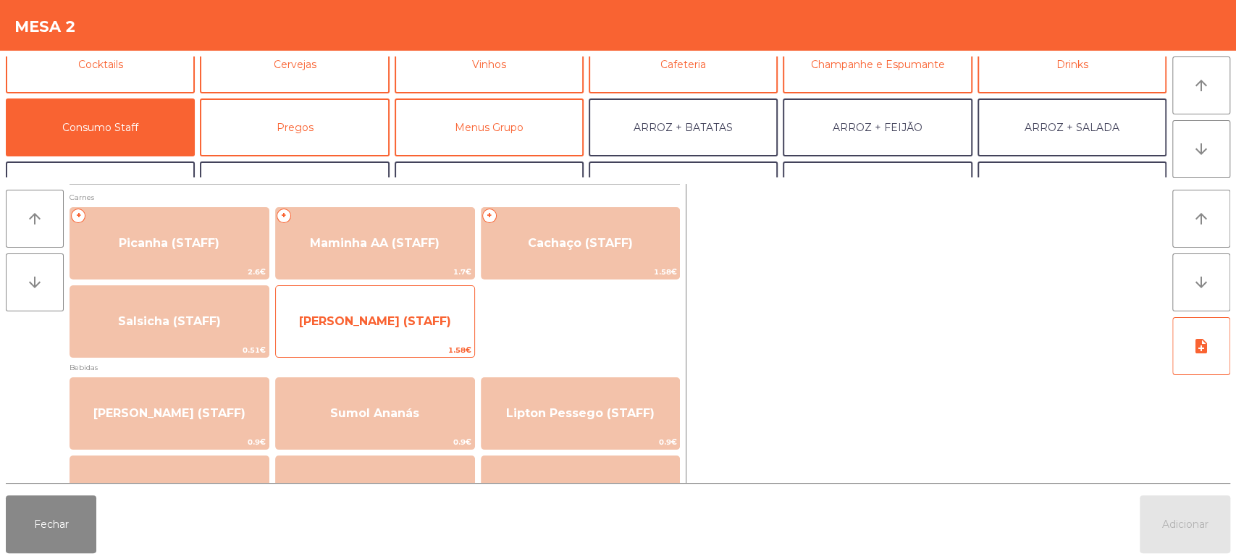
click at [396, 314] on span "Lombinho Frango (STAFF)" at bounding box center [375, 321] width 152 height 14
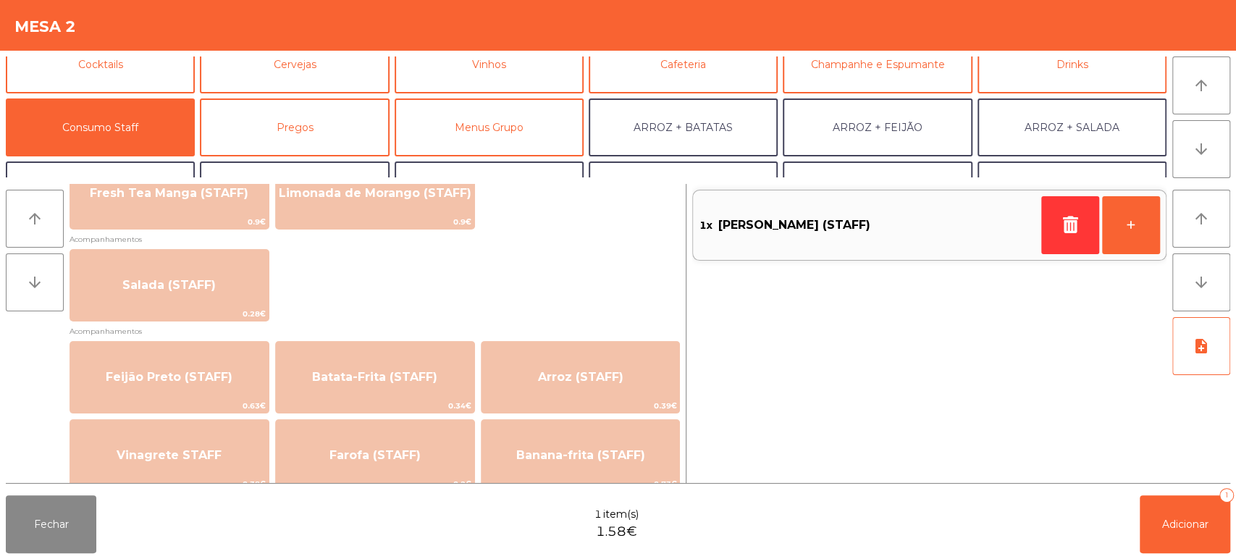
scroll to position [544, 0]
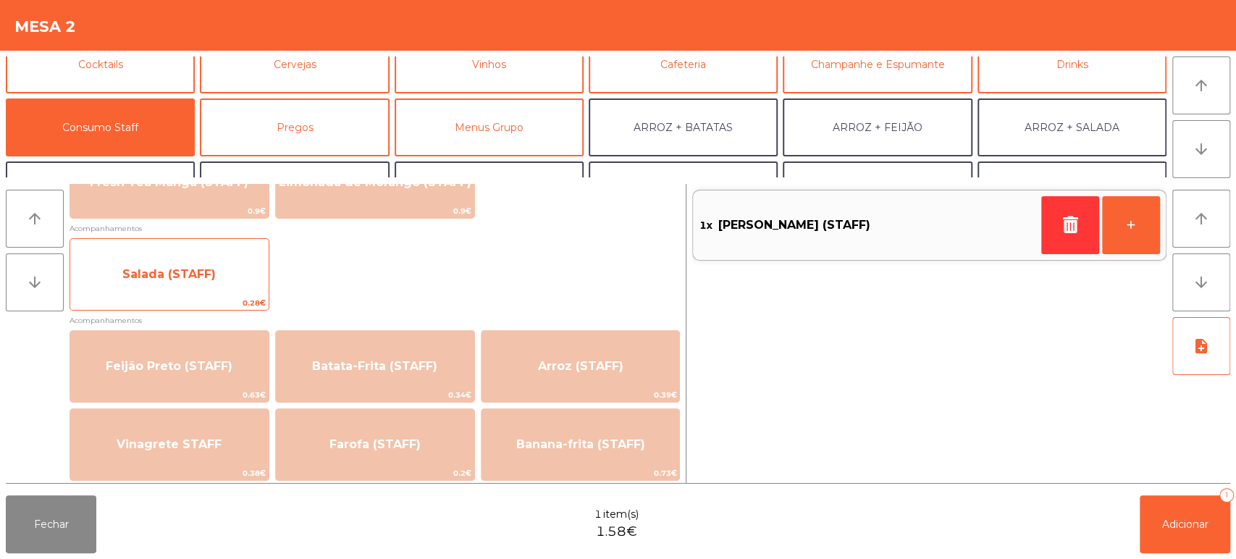
click at [210, 274] on span "Salada (STAFF)" at bounding box center [168, 274] width 93 height 14
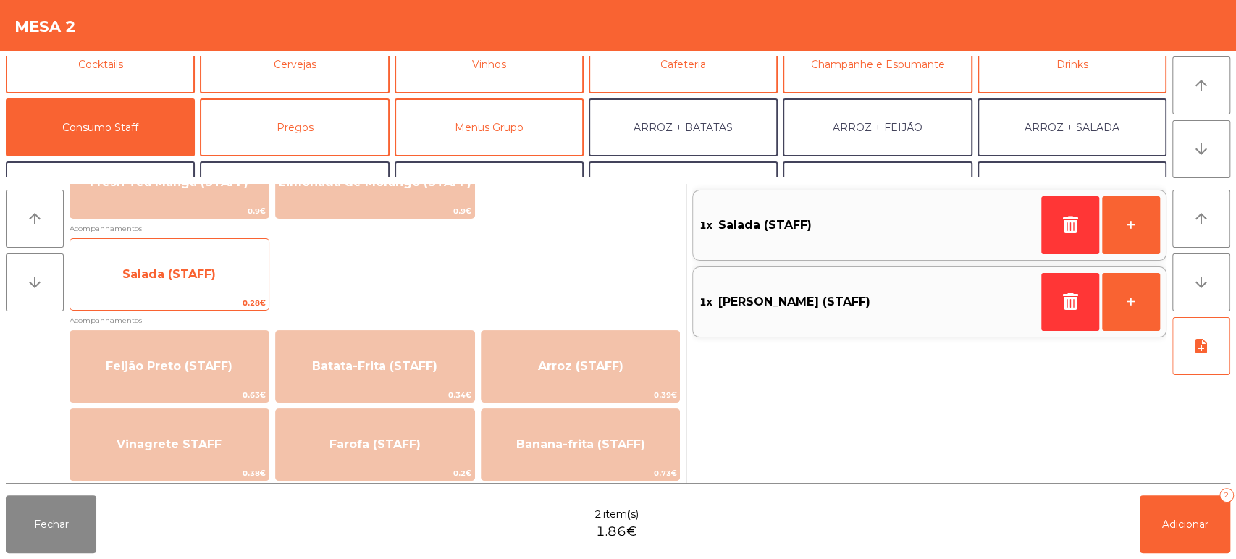
scroll to position [614, 0]
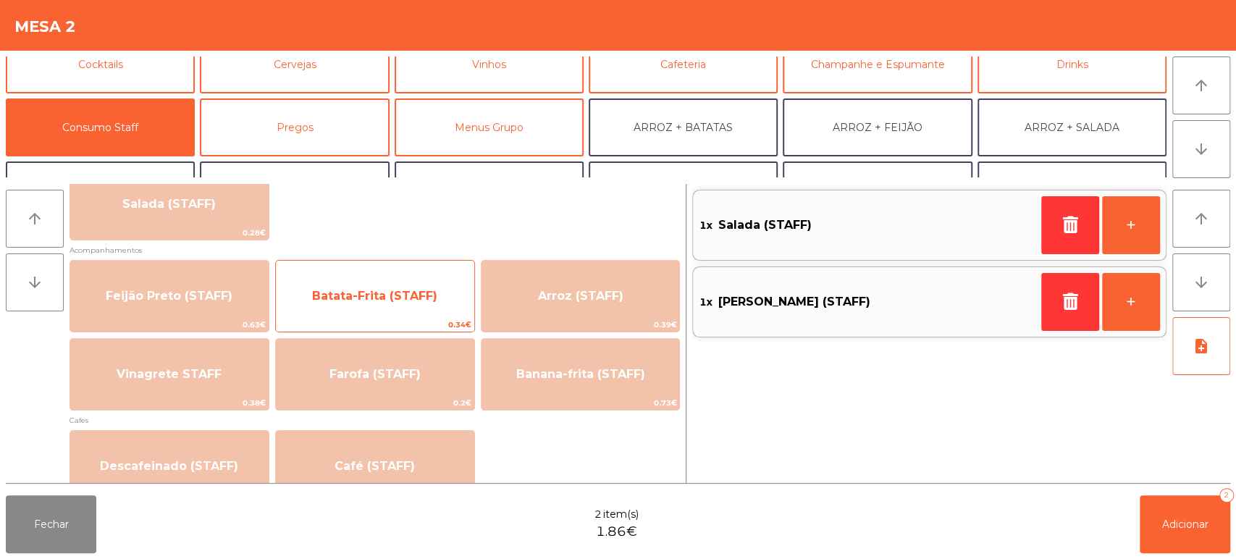
click at [434, 306] on span "Batata-Frita (STAFF)" at bounding box center [375, 296] width 198 height 39
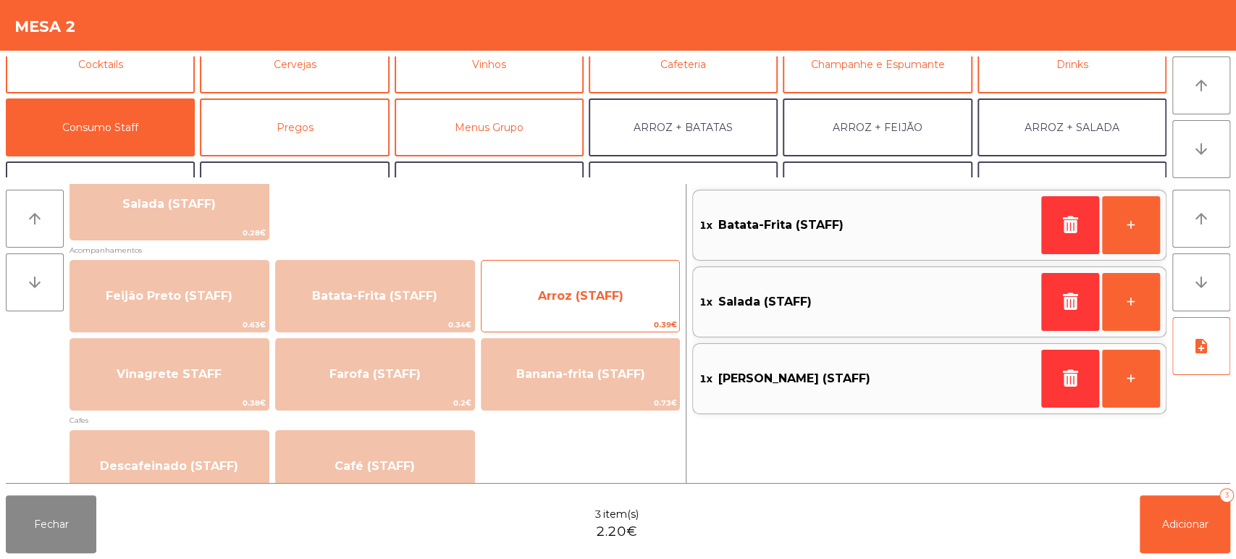
click at [582, 285] on span "Arroz (STAFF)" at bounding box center [581, 296] width 198 height 39
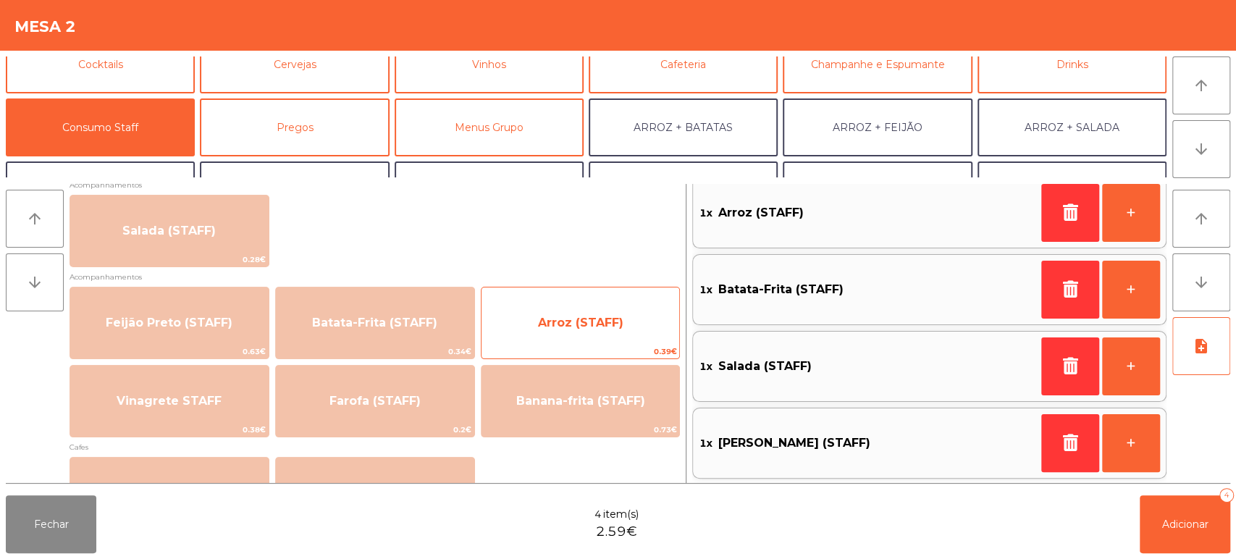
scroll to position [0, 0]
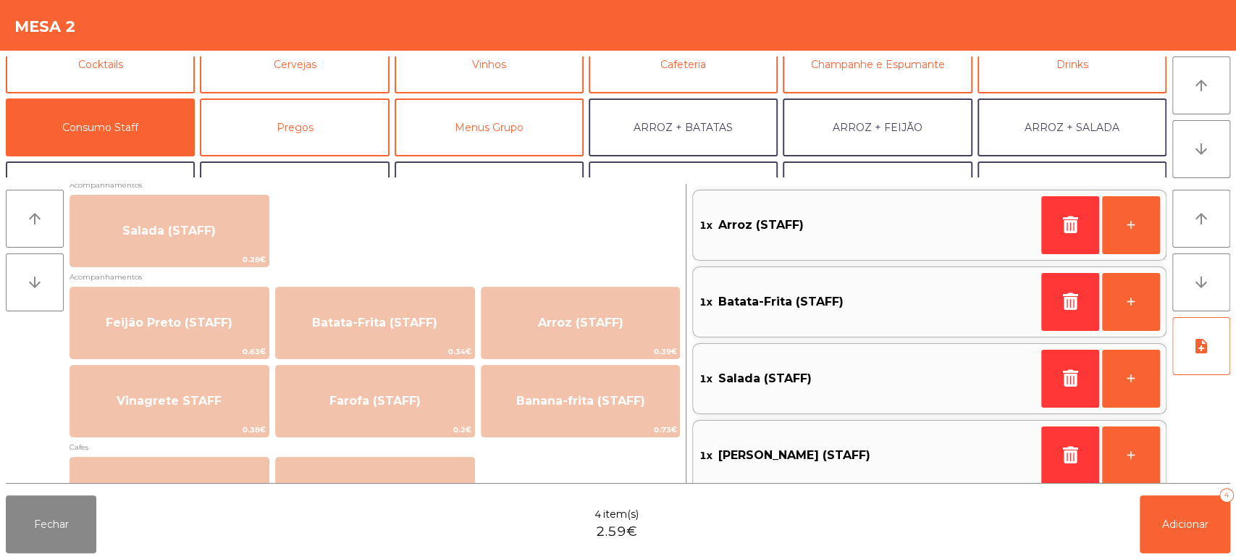
click at [954, 368] on div "1x Salada (STAFF)" at bounding box center [867, 379] width 337 height 22
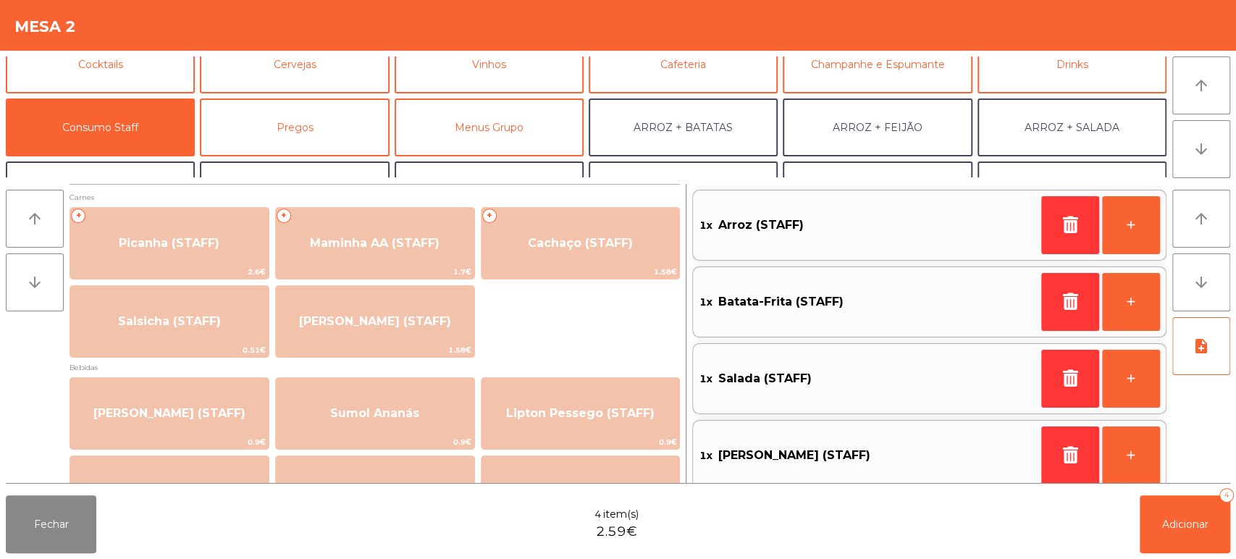
scroll to position [12, 0]
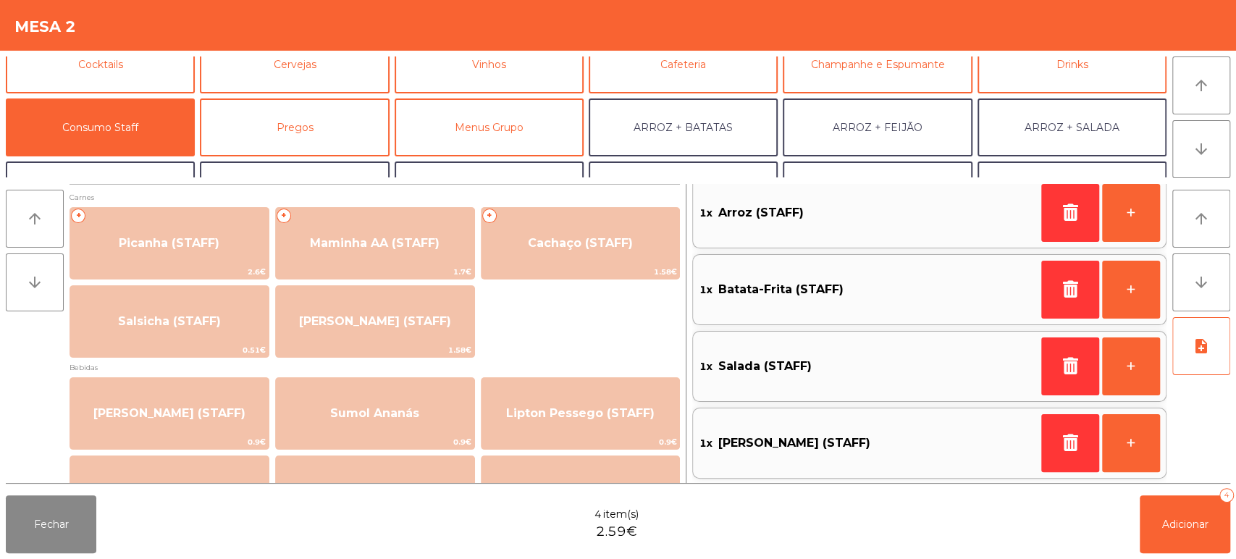
click at [776, 348] on div "1x Salada (STAFF) +" at bounding box center [929, 366] width 474 height 71
click at [794, 377] on div "1x Salada (STAFF)" at bounding box center [867, 366] width 337 height 33
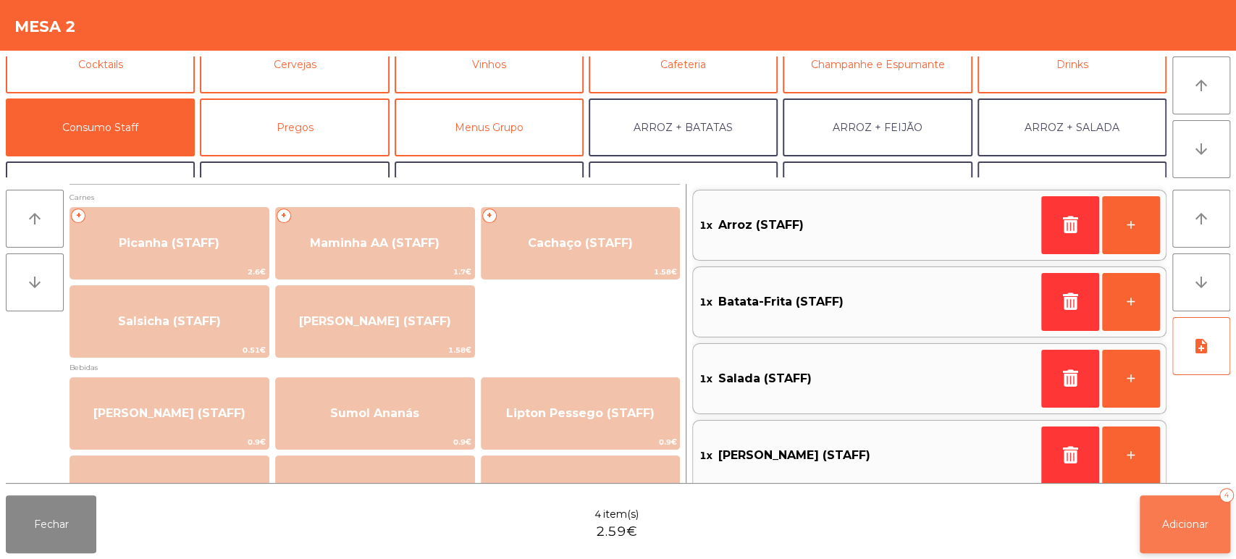
click at [1164, 528] on span "Adicionar" at bounding box center [1185, 524] width 46 height 13
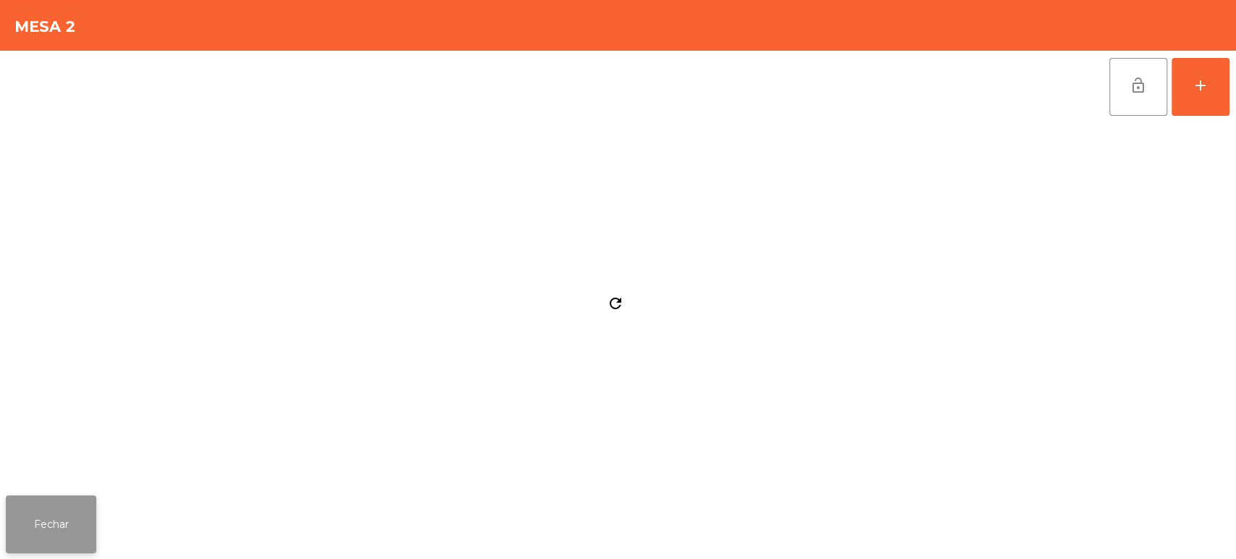
click at [66, 532] on button "Fechar" at bounding box center [51, 524] width 91 height 58
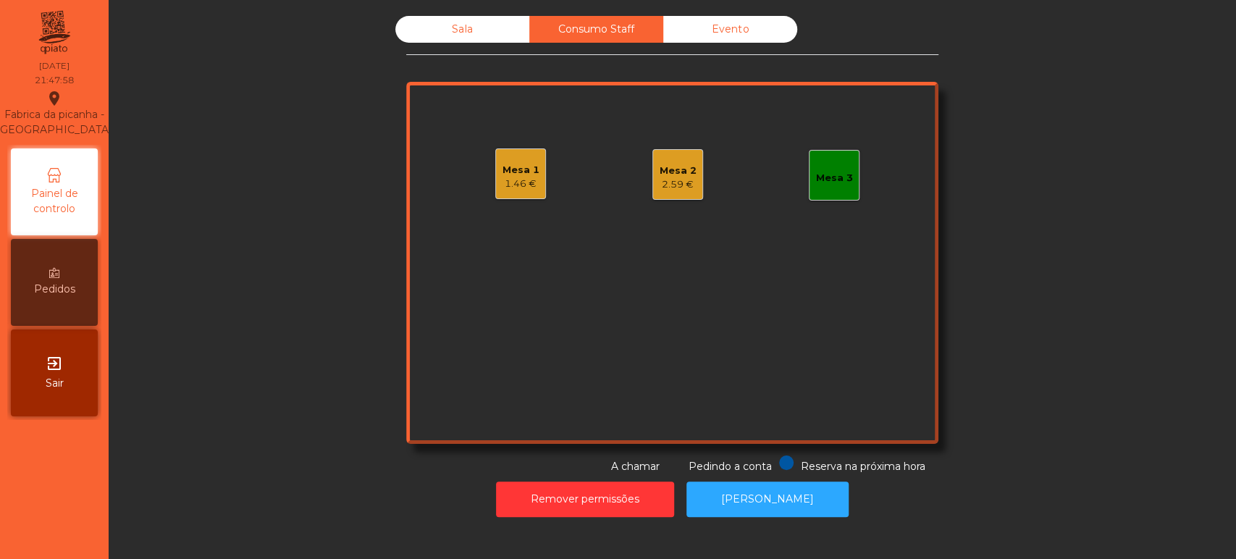
click at [527, 183] on div "1.46 €" at bounding box center [521, 184] width 37 height 14
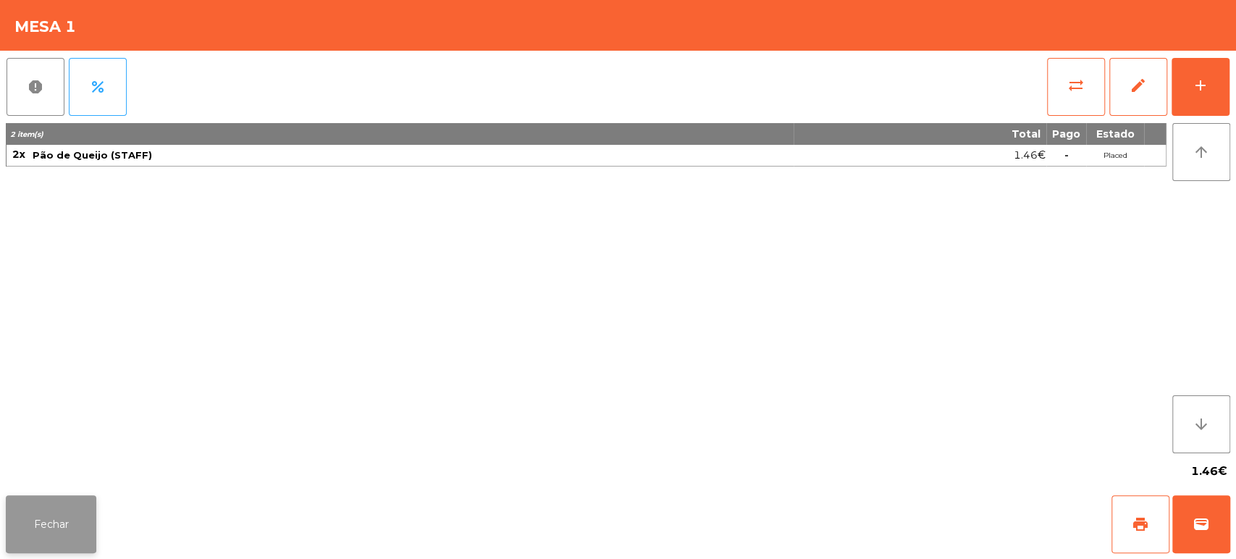
click at [91, 536] on button "Fechar" at bounding box center [51, 524] width 91 height 58
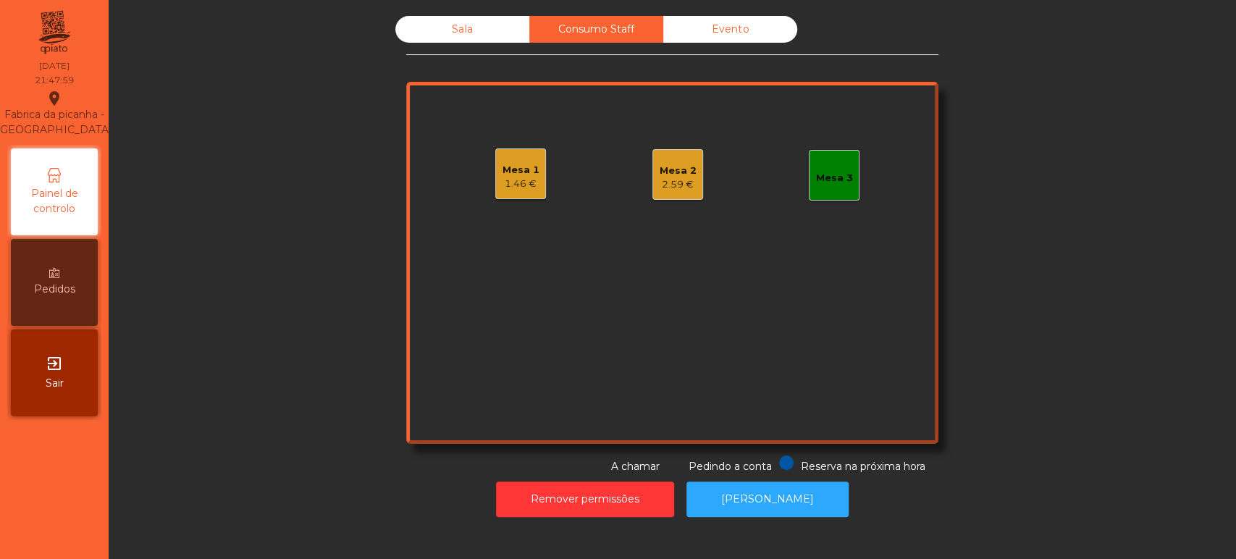
click at [683, 170] on div "Mesa 2" at bounding box center [678, 171] width 37 height 14
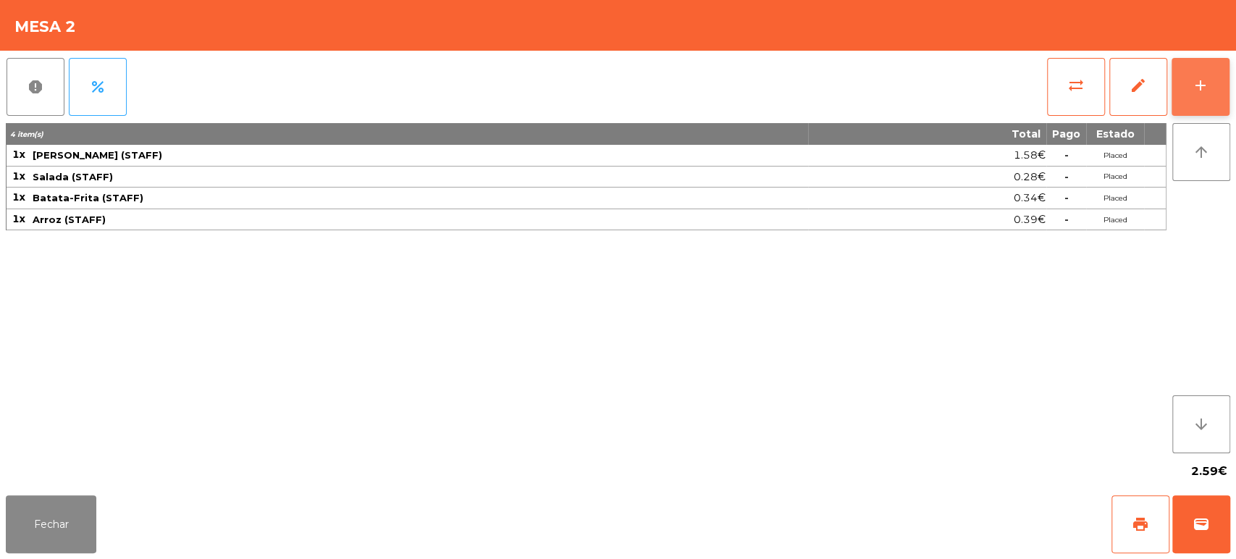
click at [1225, 70] on button "add" at bounding box center [1201, 87] width 58 height 58
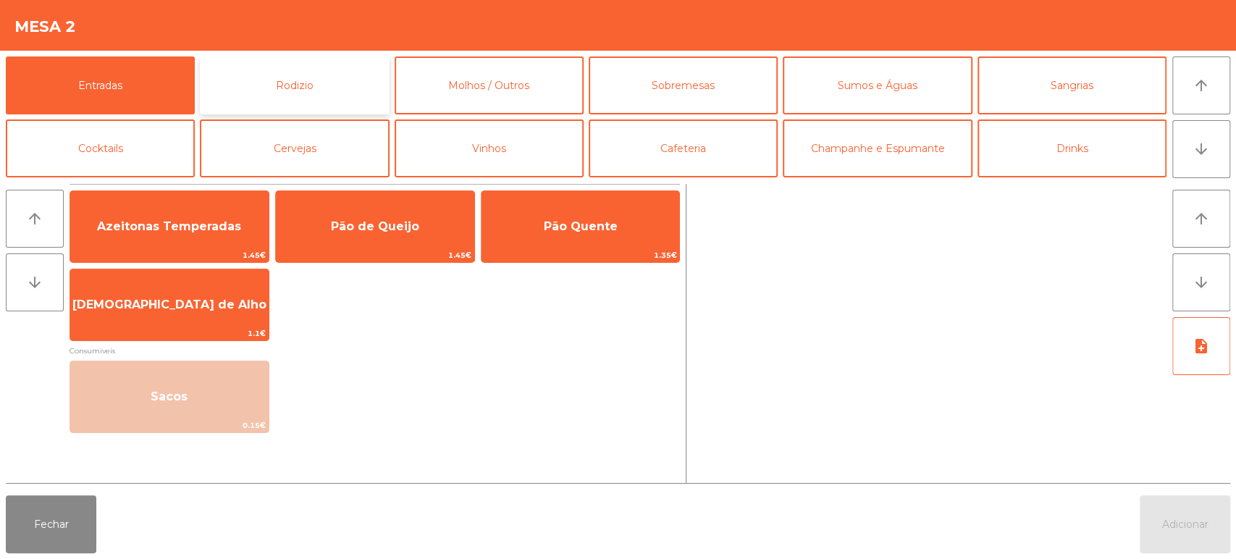
click at [327, 89] on button "Rodizio" at bounding box center [294, 85] width 189 height 58
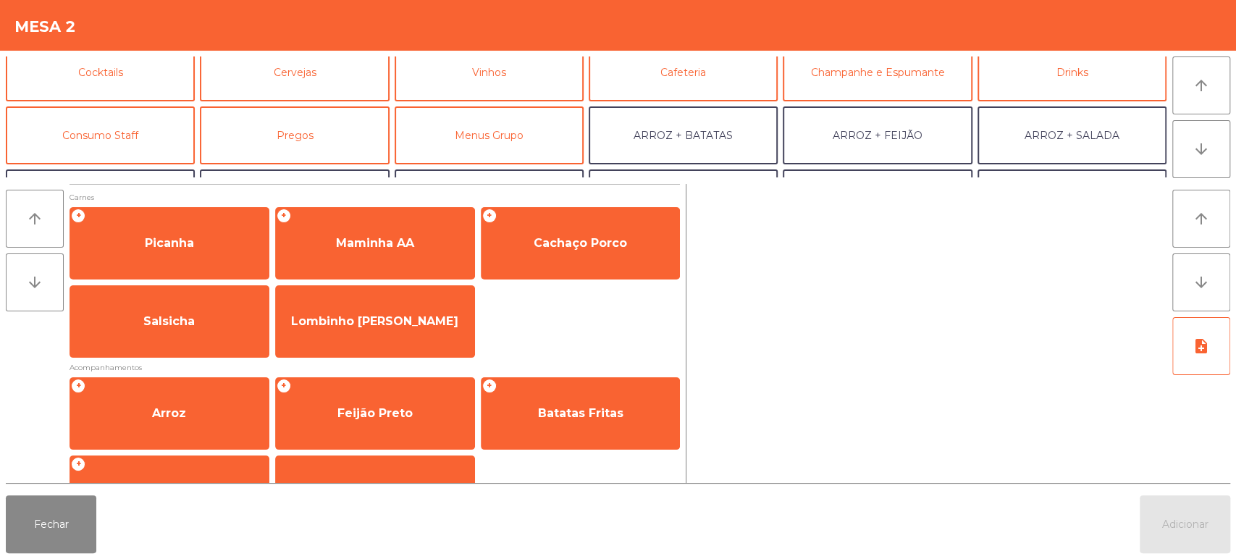
scroll to position [77, 0]
click at [156, 154] on button "Consumo Staff" at bounding box center [100, 134] width 189 height 58
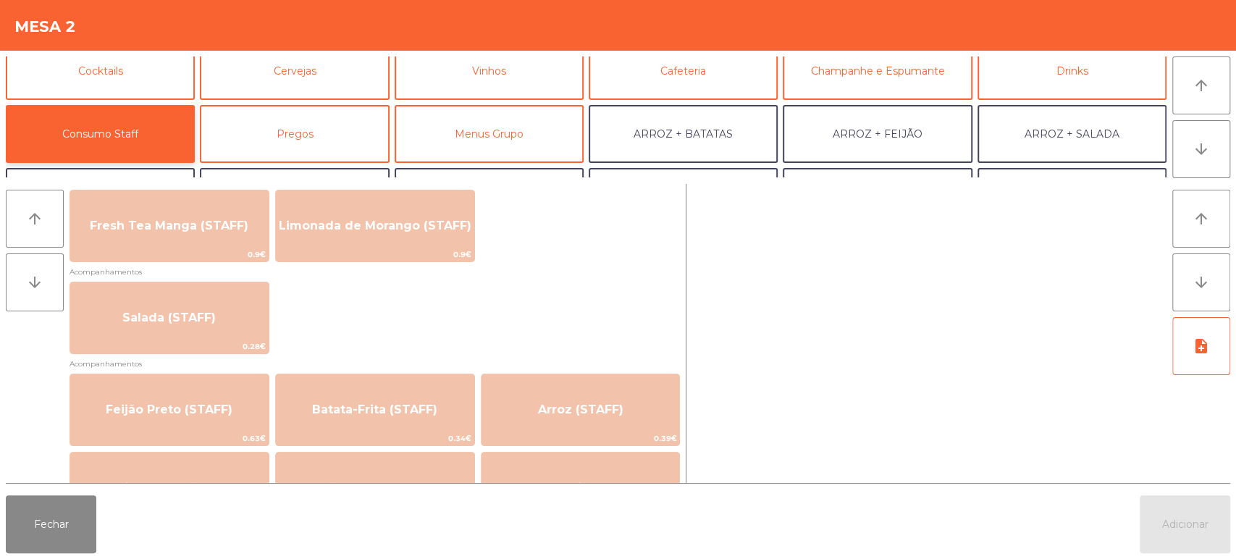
scroll to position [509, 0]
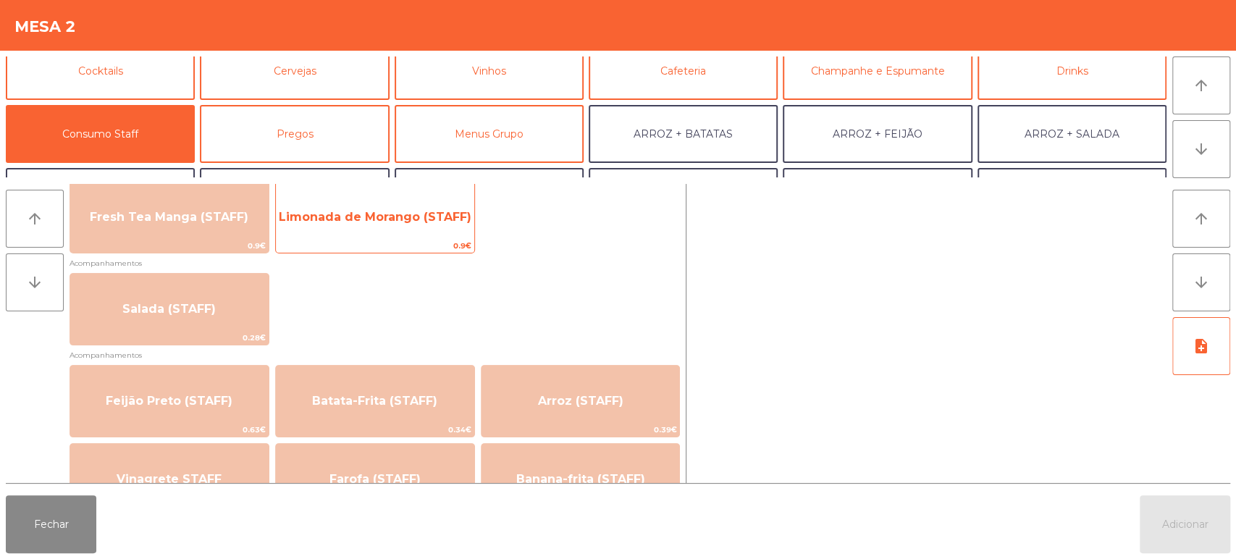
click at [427, 206] on span "Limonada de Morango (STAFF)" at bounding box center [375, 217] width 198 height 39
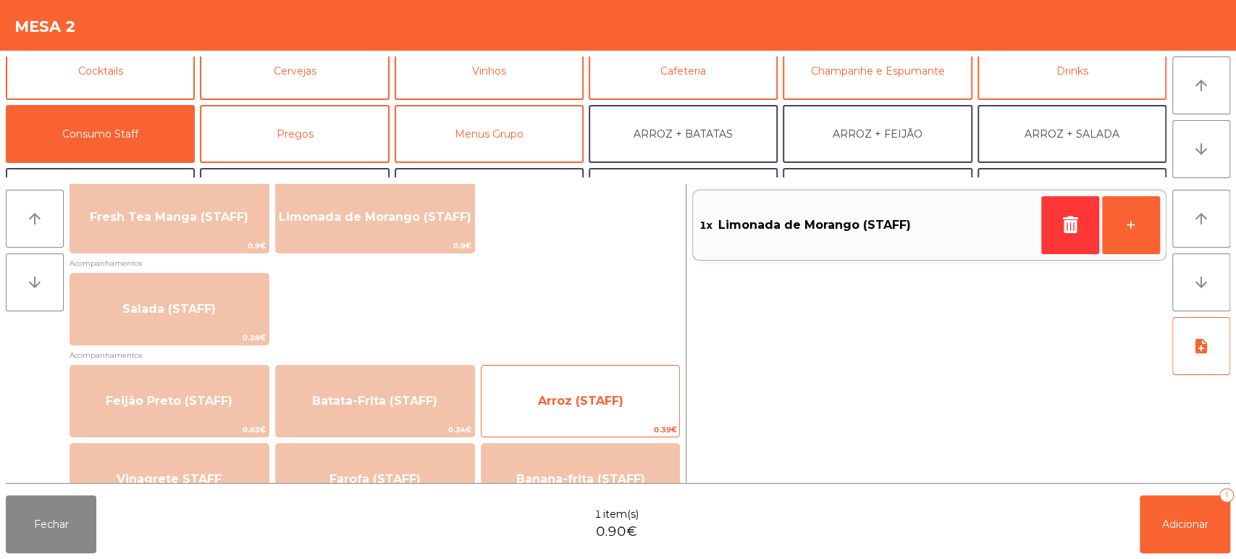
click at [558, 414] on span "Arroz (STAFF)" at bounding box center [581, 401] width 198 height 39
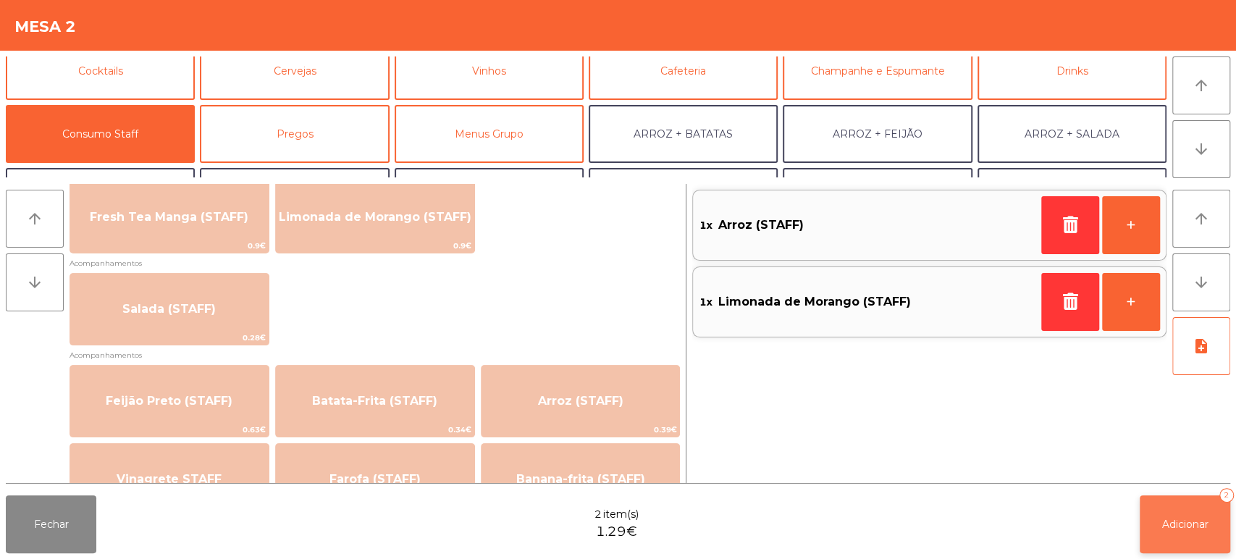
click at [1153, 550] on button "Adicionar 2" at bounding box center [1185, 524] width 91 height 58
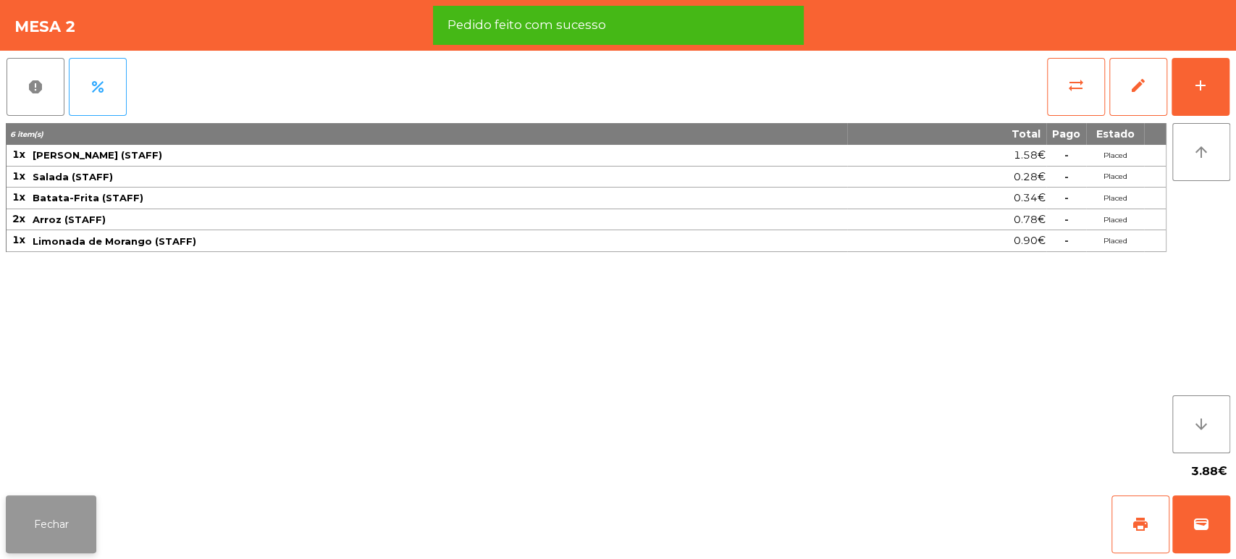
click at [43, 524] on button "Fechar" at bounding box center [51, 524] width 91 height 58
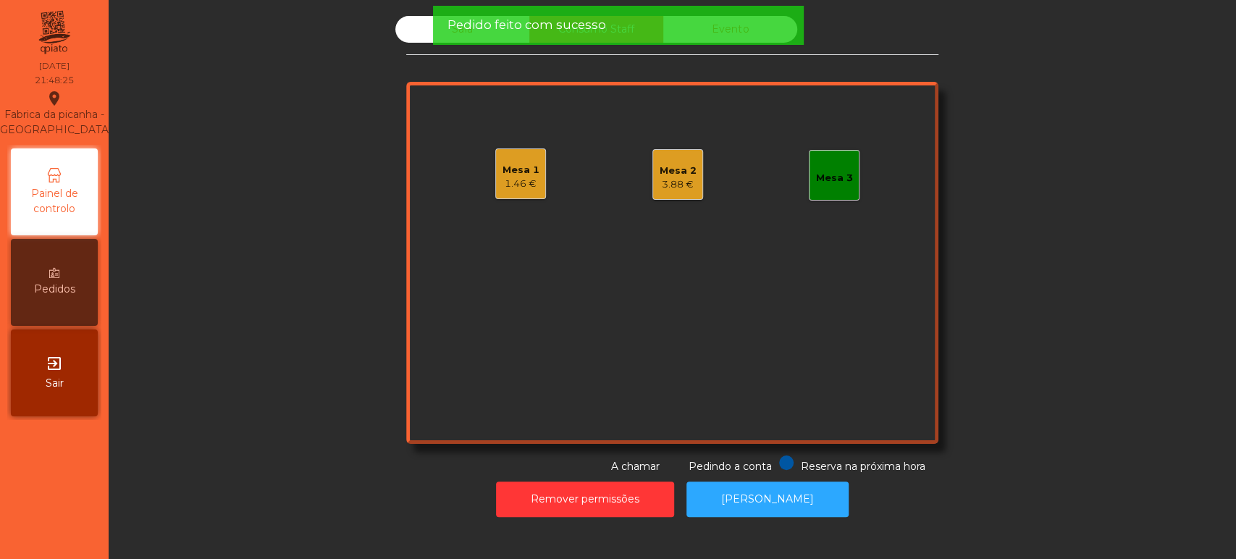
click at [292, 342] on div "Sala Consumo Staff Evento Mesa 1 1.46 € Mesa 2 3.88 € Mesa 3 Reserva na próxima…" at bounding box center [672, 245] width 1088 height 458
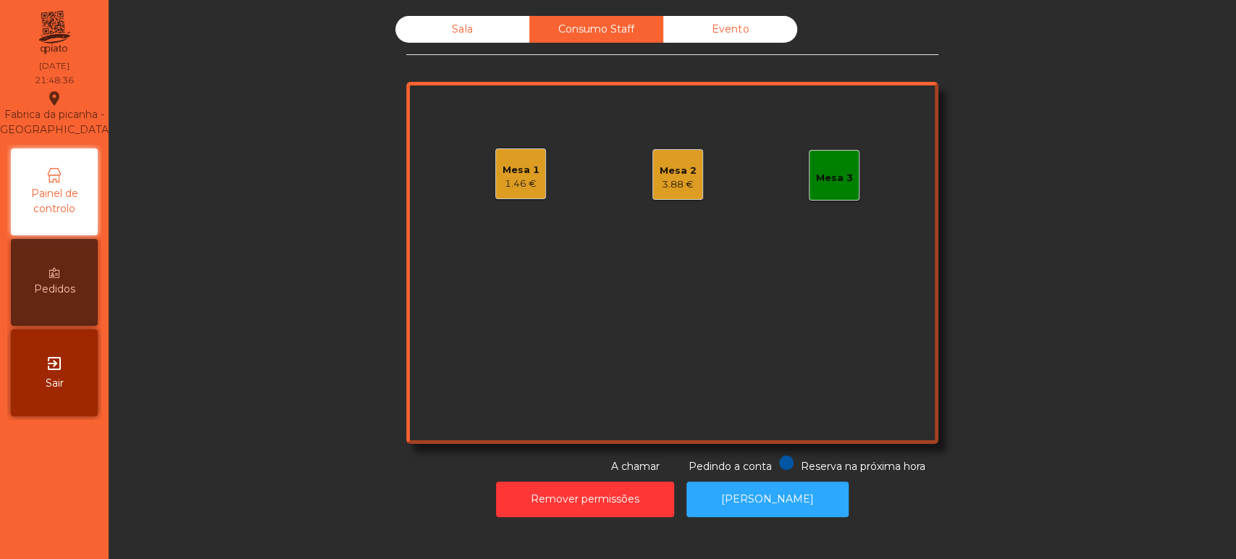
click at [527, 161] on div "Mesa 1 1.46 €" at bounding box center [521, 174] width 37 height 34
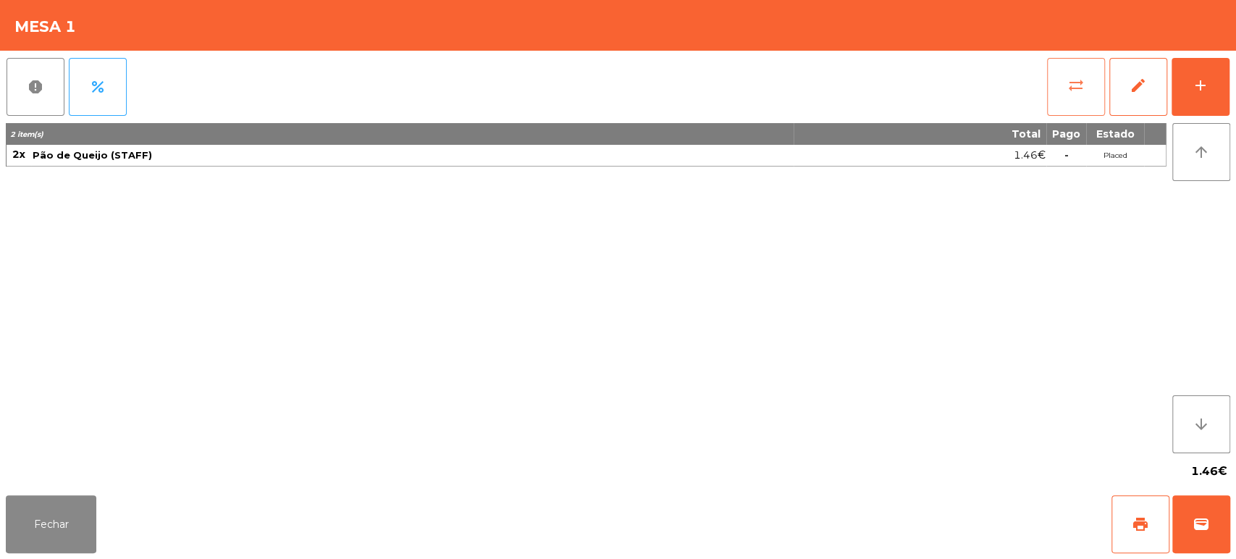
click at [1060, 68] on button "sync_alt" at bounding box center [1076, 87] width 58 height 58
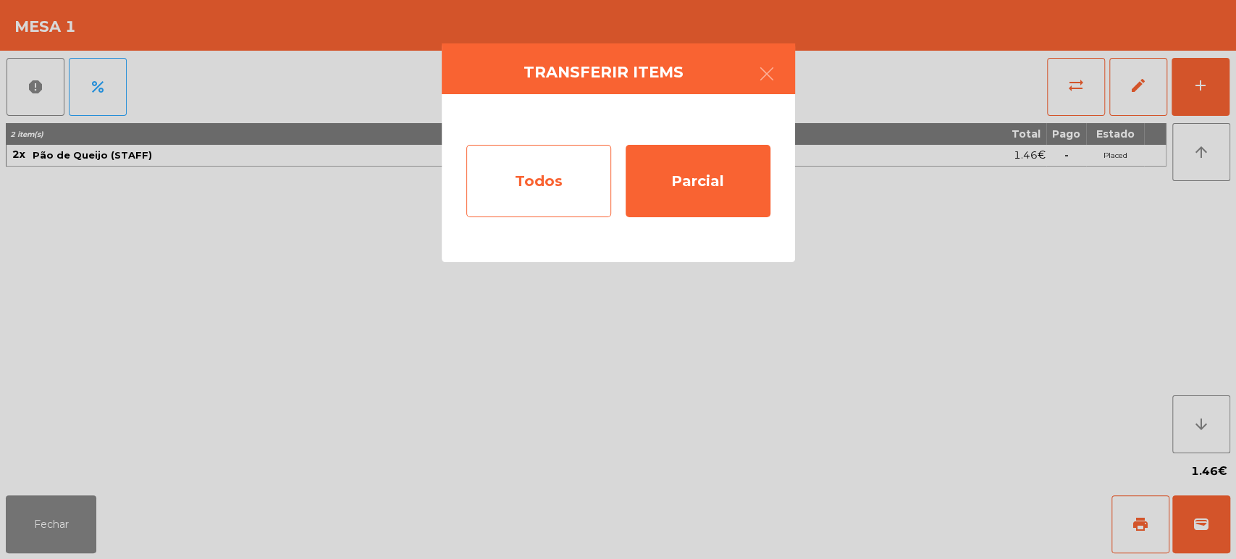
click at [524, 172] on div "Todos" at bounding box center [538, 181] width 145 height 72
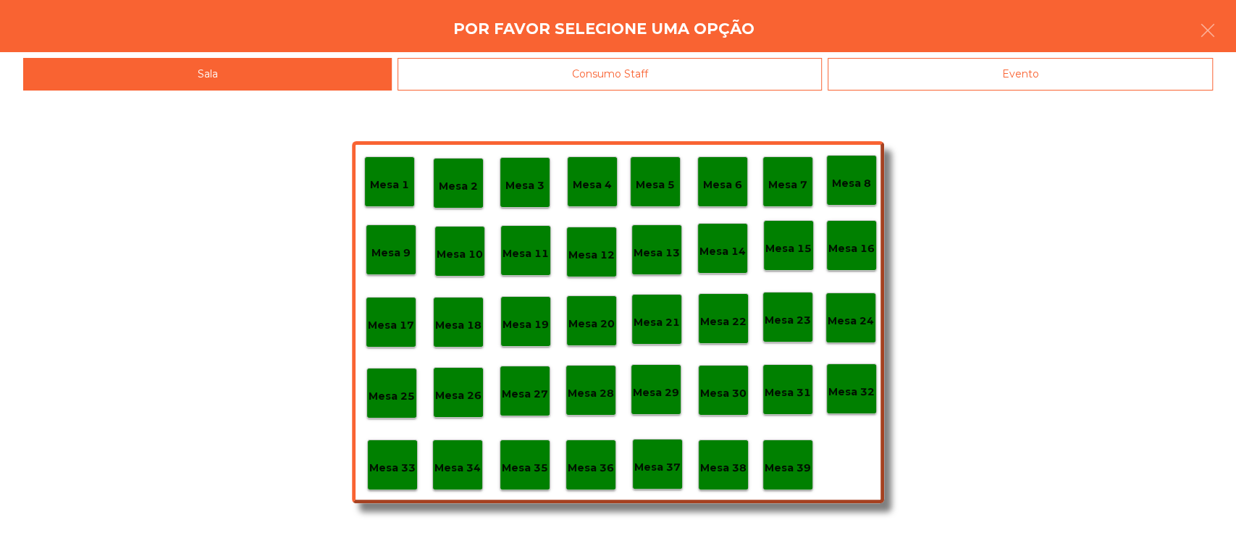
click at [677, 66] on div "Consumo Staff" at bounding box center [610, 74] width 424 height 33
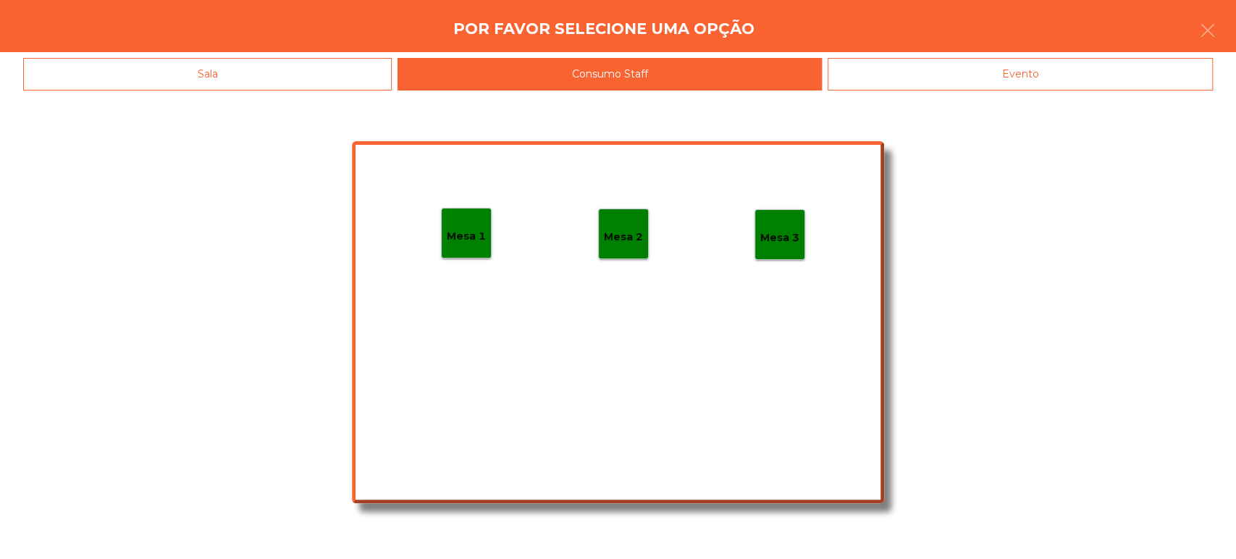
click at [636, 230] on p "Mesa 2" at bounding box center [623, 237] width 39 height 17
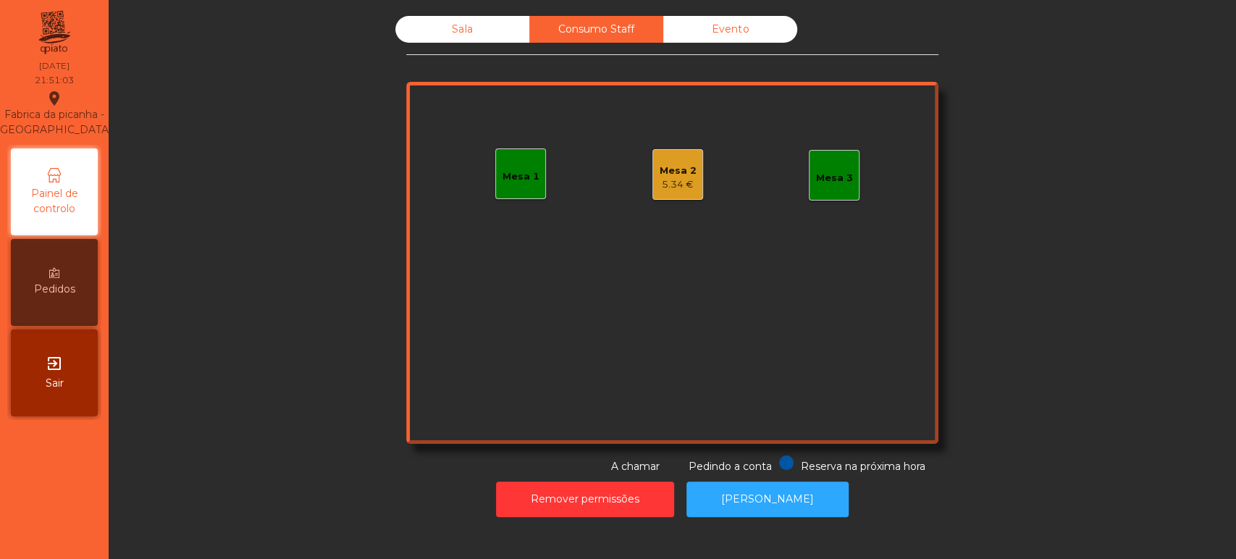
click at [455, 29] on div "Sala" at bounding box center [462, 29] width 134 height 27
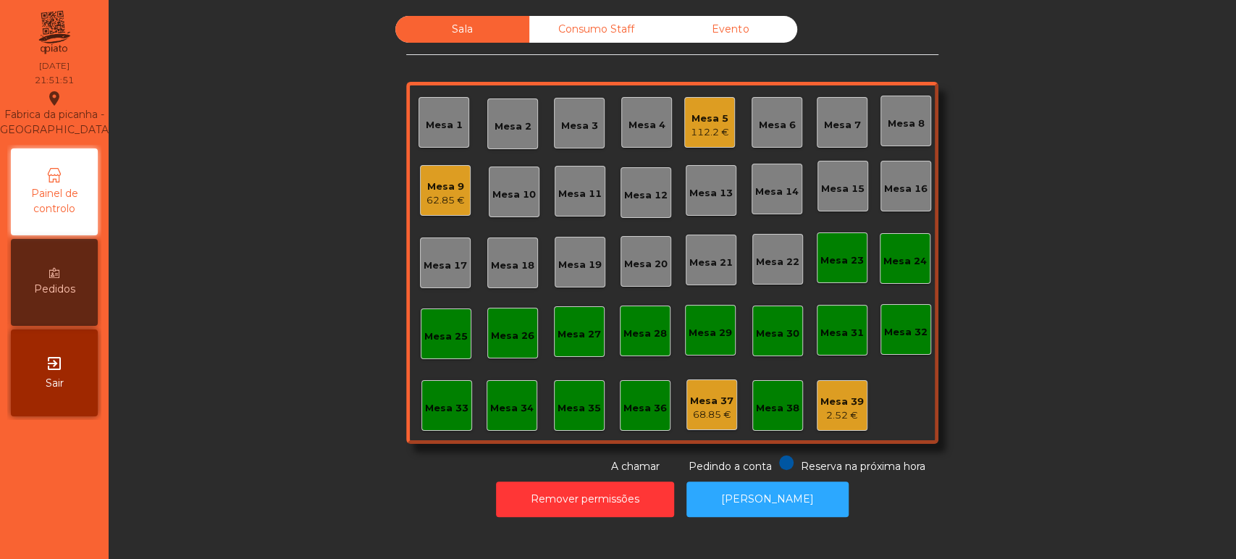
click at [592, 29] on div "Consumo Staff" at bounding box center [596, 29] width 134 height 27
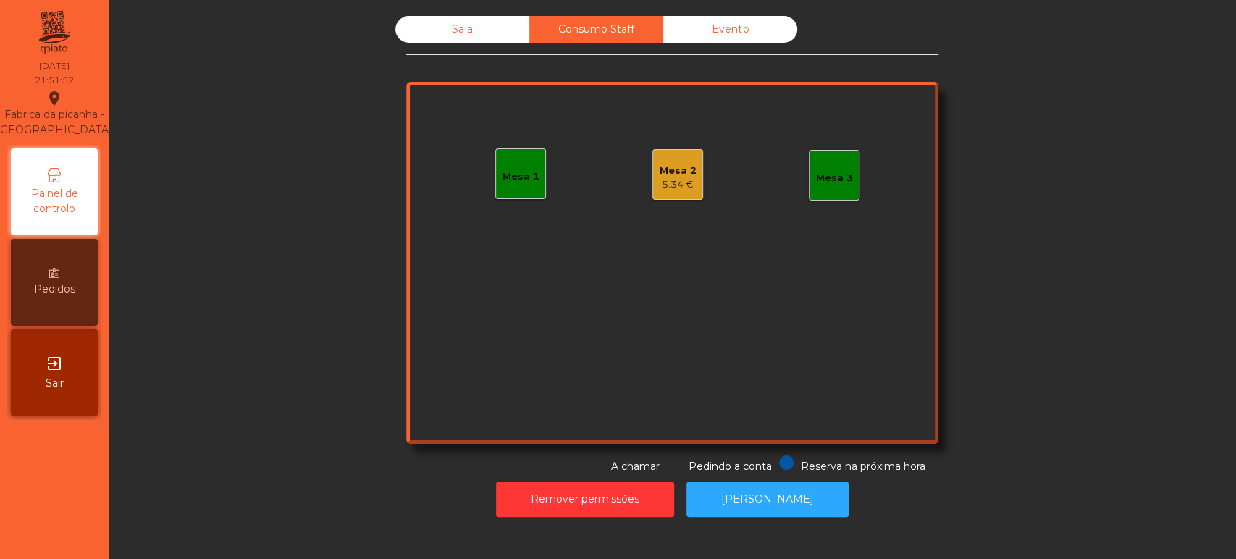
click at [683, 186] on div "5.34 €" at bounding box center [678, 184] width 37 height 14
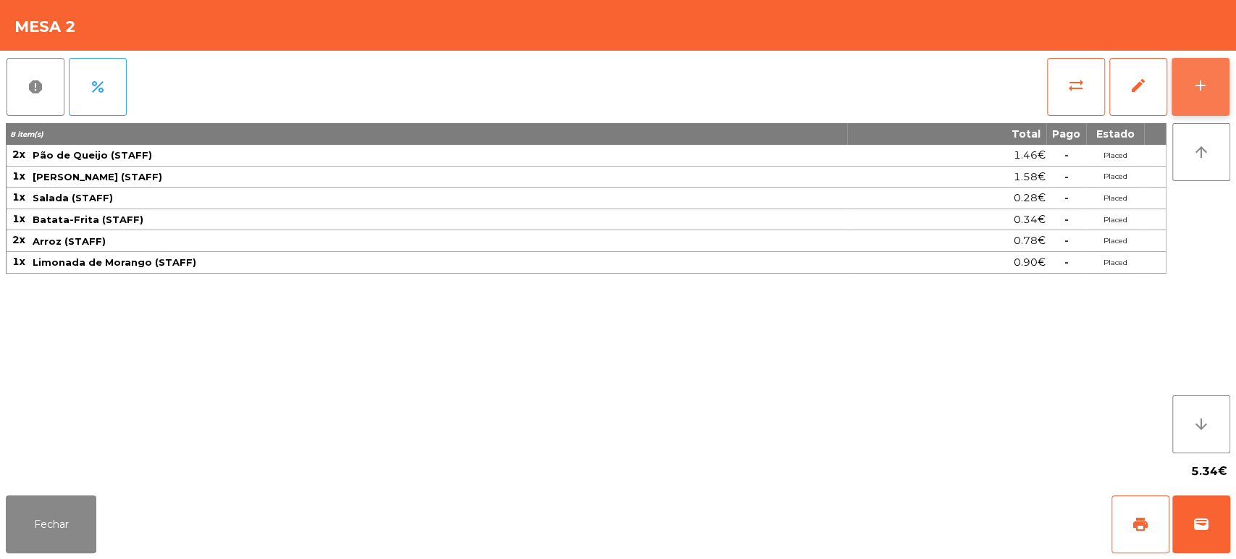
click at [1217, 93] on button "add" at bounding box center [1201, 87] width 58 height 58
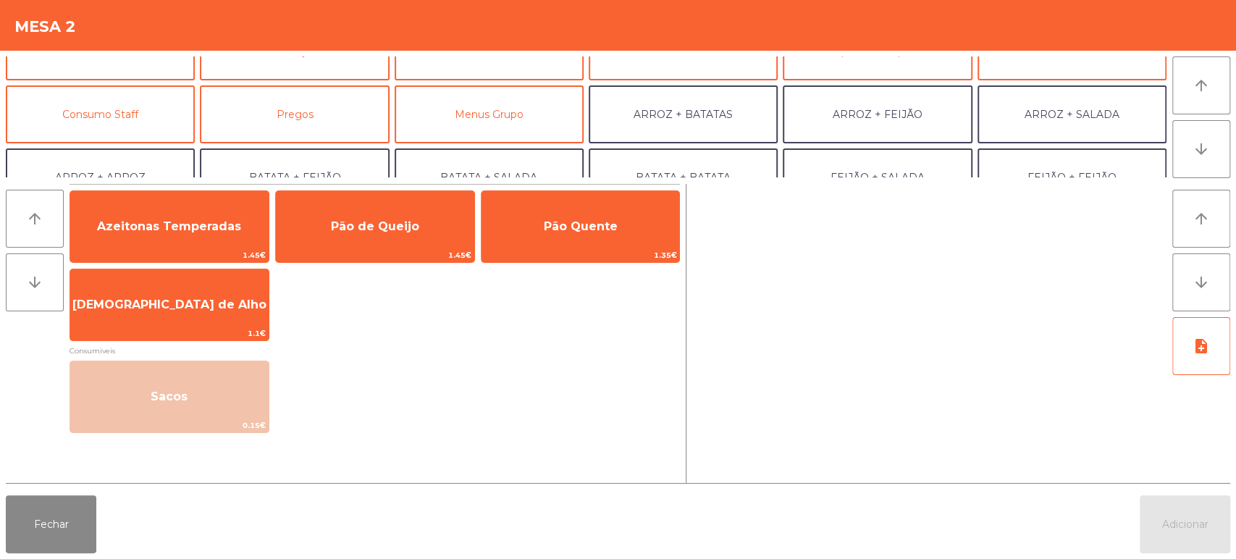
scroll to position [98, 0]
click at [128, 116] on button "Consumo Staff" at bounding box center [100, 113] width 189 height 58
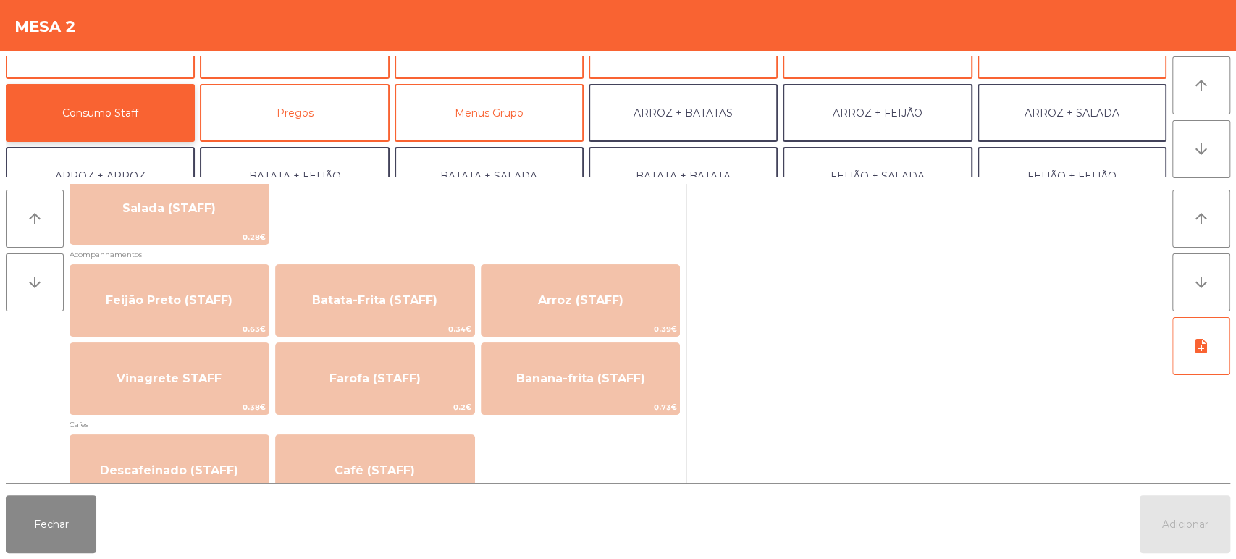
scroll to position [623, 0]
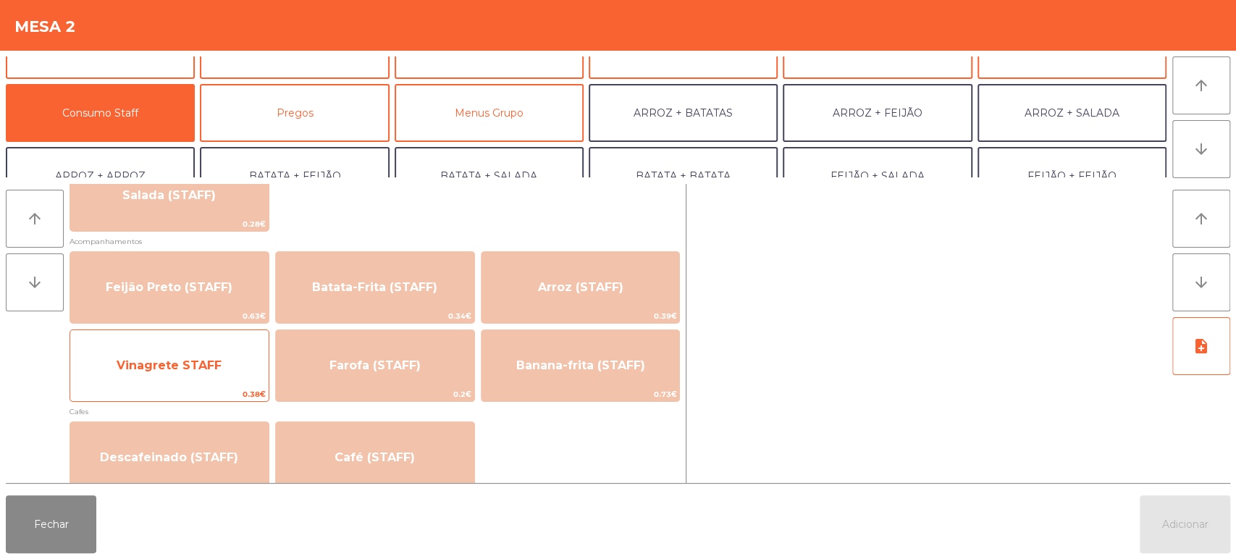
click at [191, 357] on span "Vinagrete STAFF" at bounding box center [169, 365] width 198 height 39
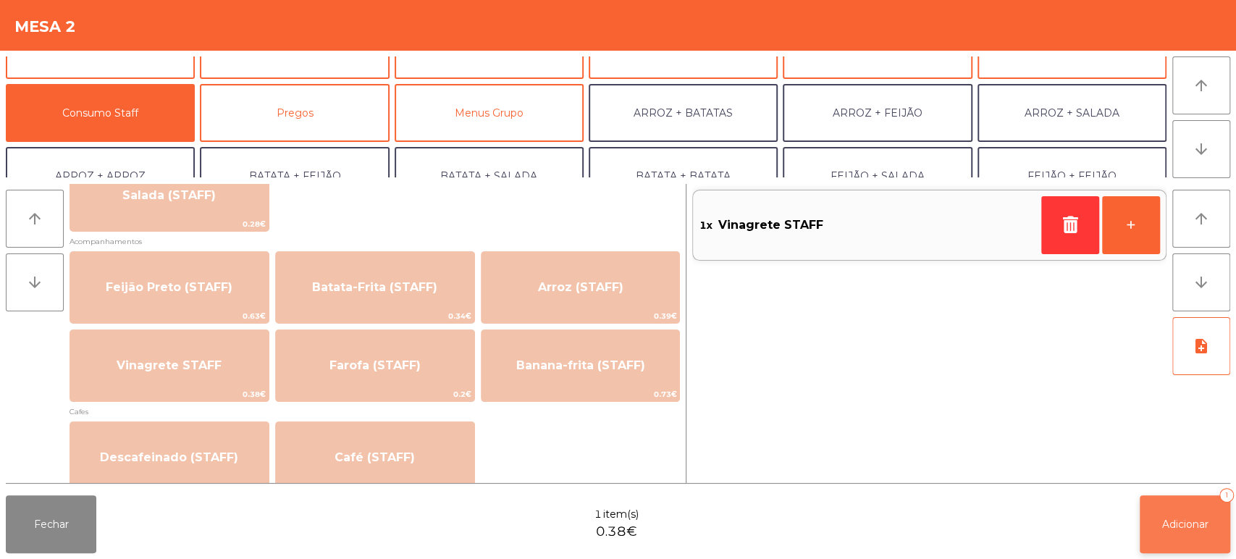
click at [1195, 522] on span "Adicionar" at bounding box center [1185, 524] width 46 height 13
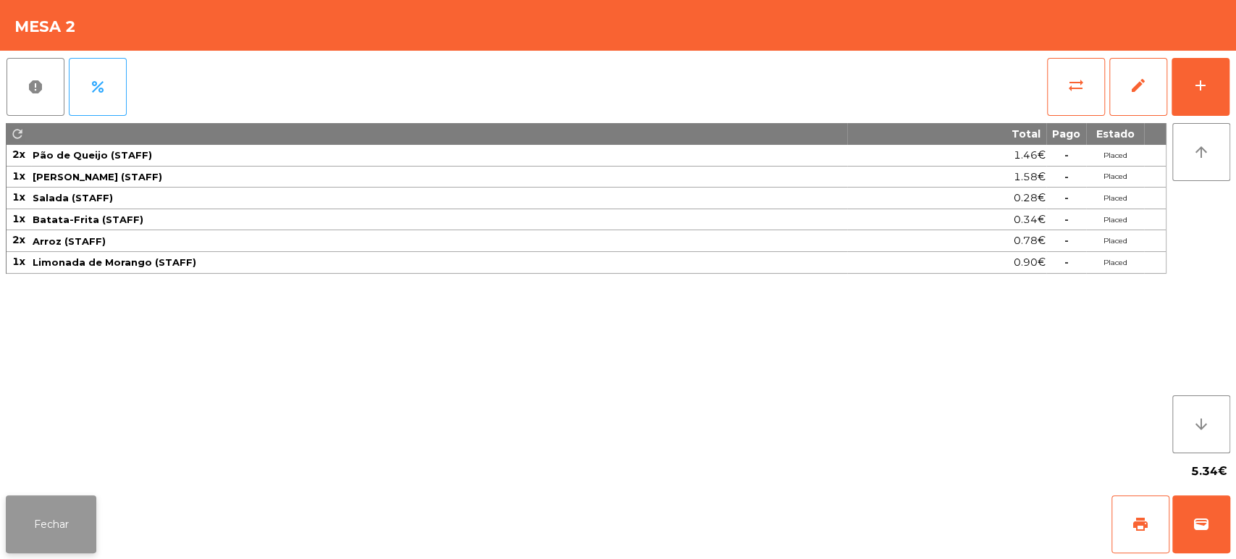
click at [45, 536] on button "Fechar" at bounding box center [51, 524] width 91 height 58
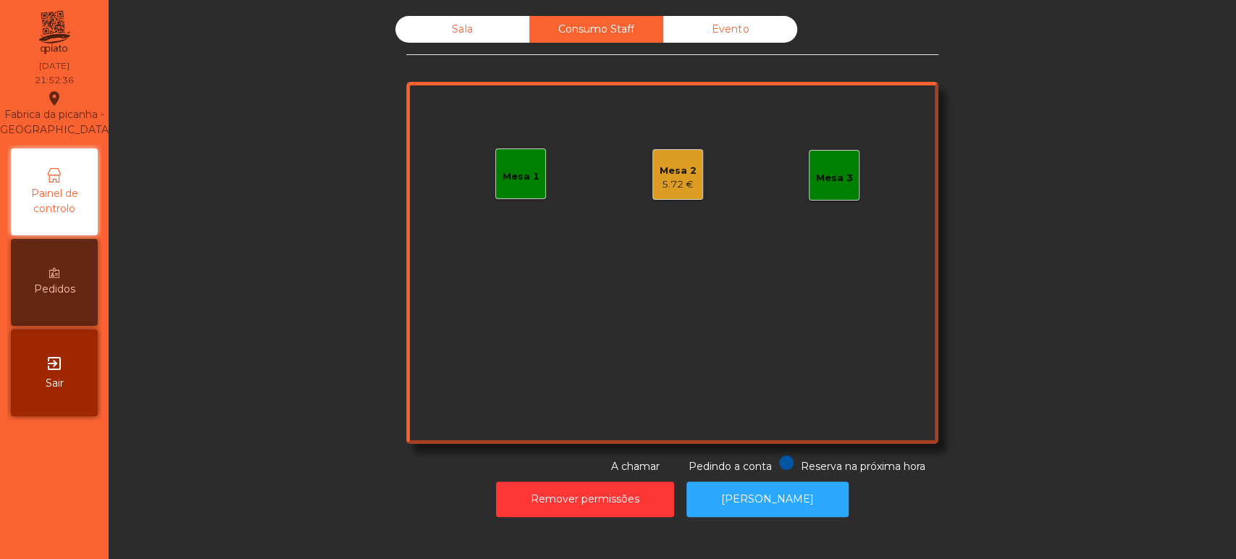
click at [454, 26] on div "Sala" at bounding box center [462, 29] width 134 height 27
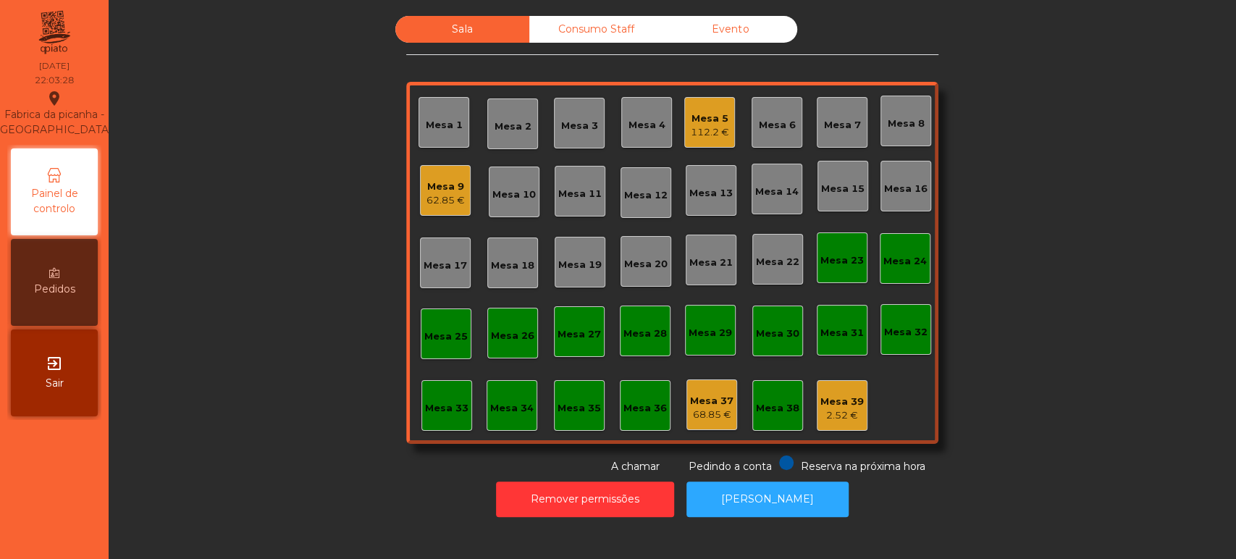
click at [636, 125] on div "Mesa 4" at bounding box center [646, 125] width 37 height 14
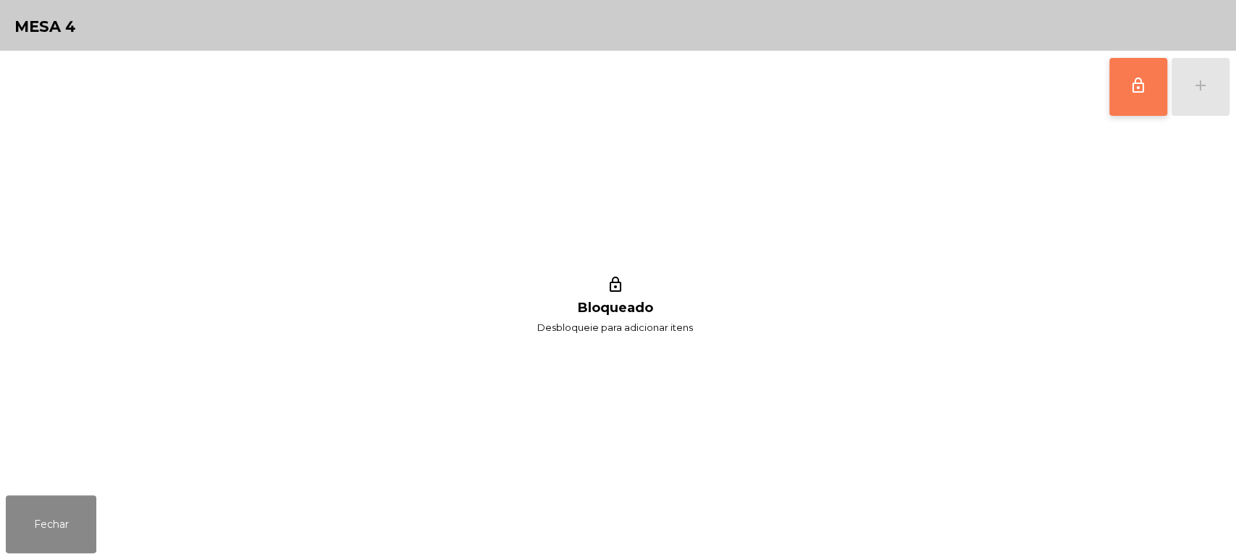
click at [1142, 80] on span "lock_outline" at bounding box center [1138, 85] width 17 height 17
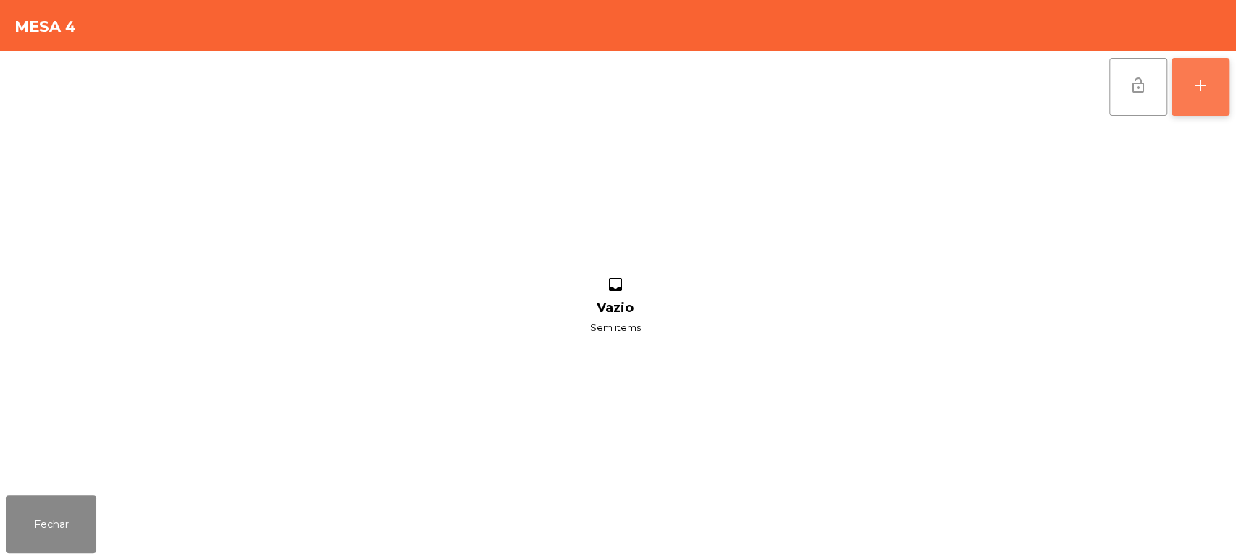
click at [1225, 92] on button "add" at bounding box center [1201, 87] width 58 height 58
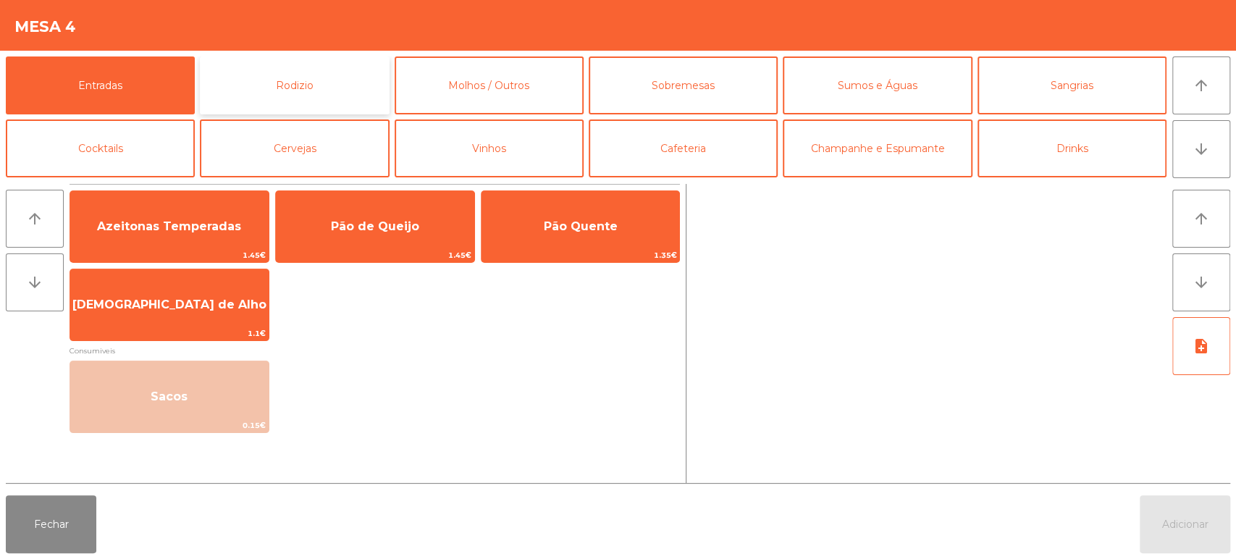
click at [327, 73] on button "Rodizio" at bounding box center [294, 85] width 189 height 58
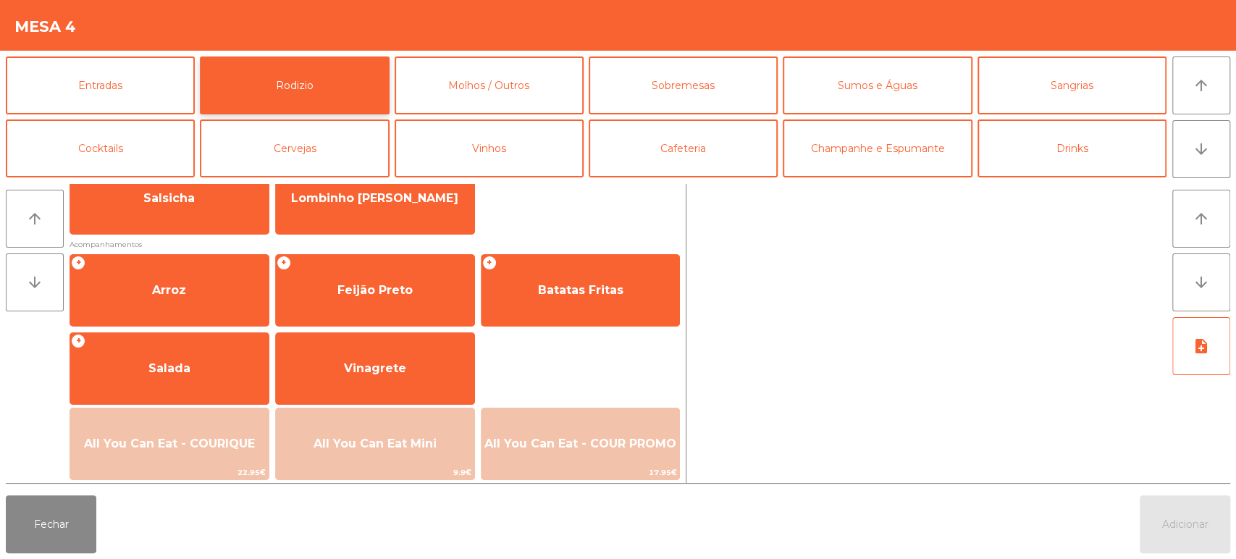
scroll to position [203, 0]
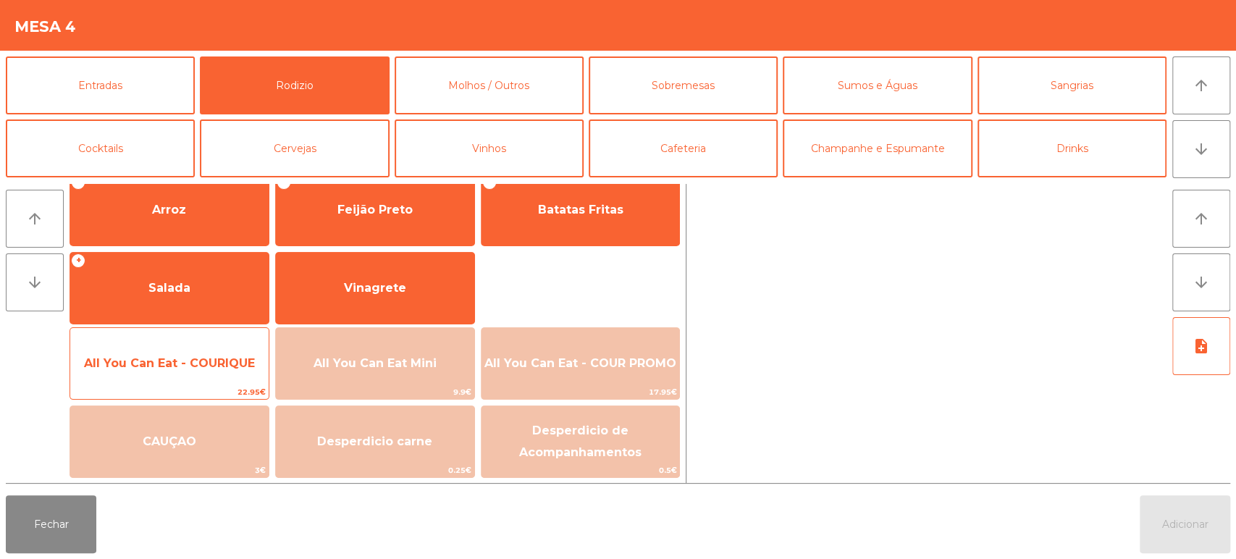
click at [209, 371] on span "All You Can Eat - COURIQUE" at bounding box center [169, 363] width 198 height 39
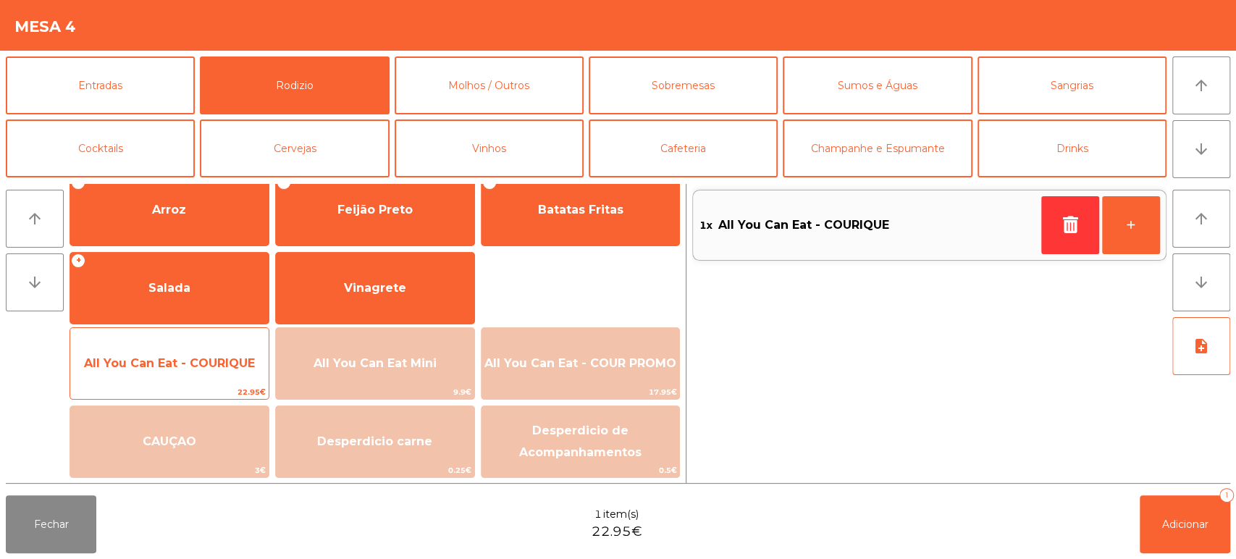
click at [202, 359] on span "All You Can Eat - COURIQUE" at bounding box center [169, 363] width 171 height 14
click at [196, 366] on span "All You Can Eat - COURIQUE" at bounding box center [169, 363] width 171 height 14
click at [193, 363] on span "All You Can Eat - COURIQUE" at bounding box center [169, 363] width 171 height 14
click at [192, 368] on span "All You Can Eat - COURIQUE" at bounding box center [169, 363] width 171 height 14
click at [188, 371] on span "All You Can Eat - COURIQUE" at bounding box center [169, 363] width 198 height 39
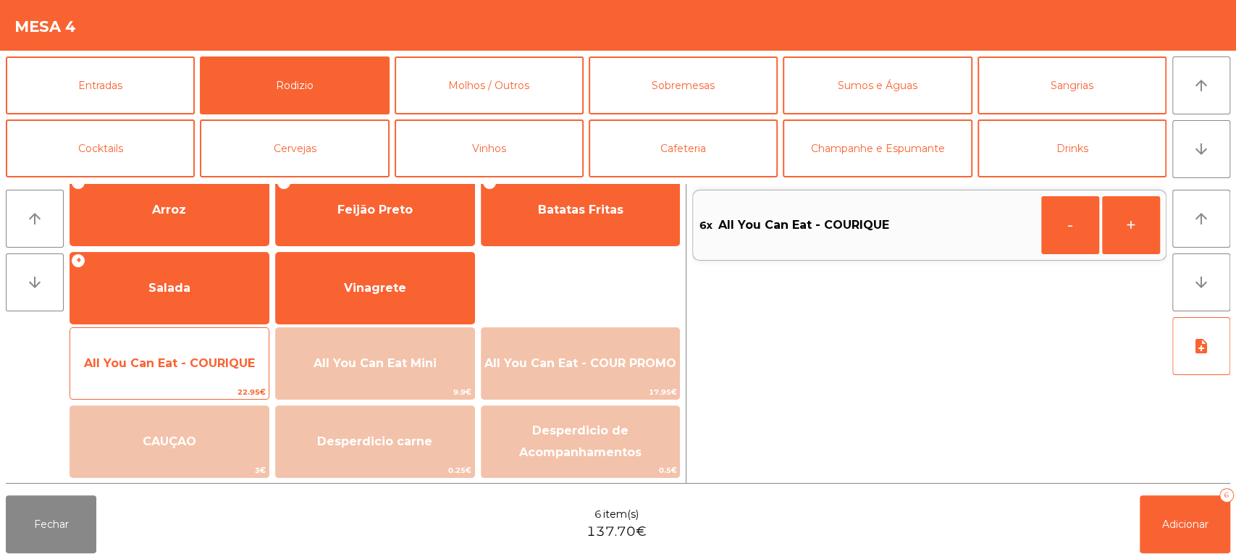
click at [192, 356] on span "All You Can Eat - COURIQUE" at bounding box center [169, 363] width 171 height 14
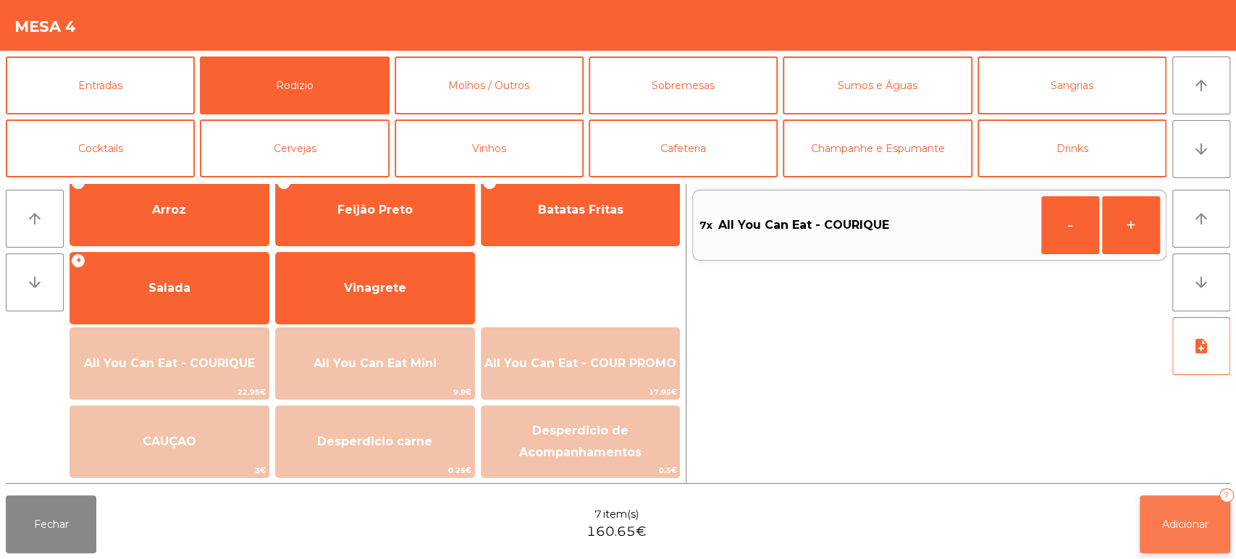
click at [1169, 504] on button "Adicionar 7" at bounding box center [1185, 524] width 91 height 58
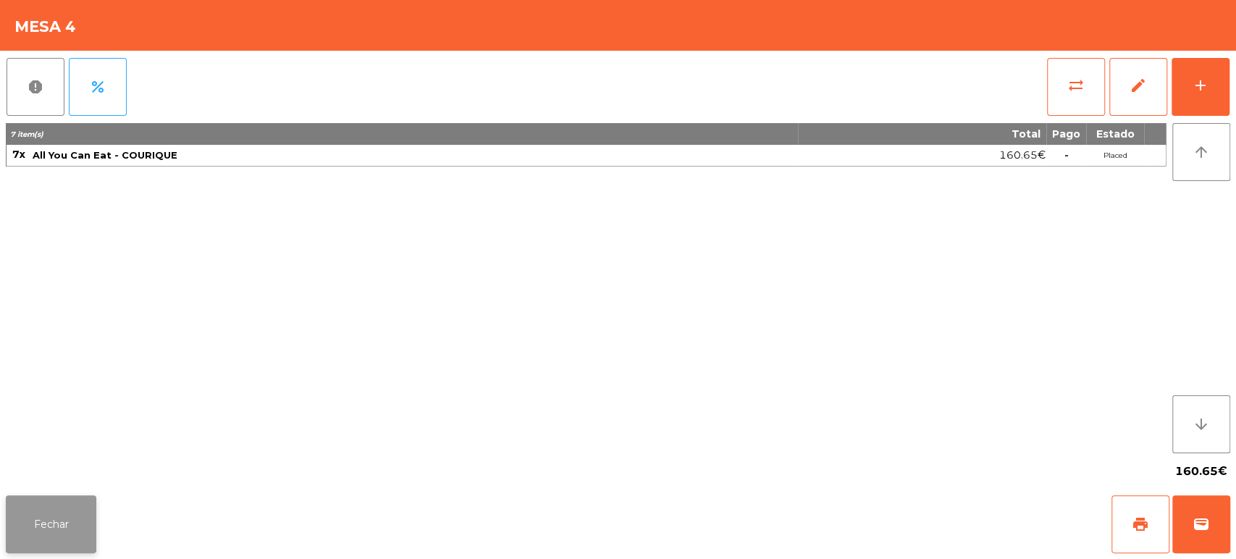
click at [71, 514] on button "Fechar" at bounding box center [51, 524] width 91 height 58
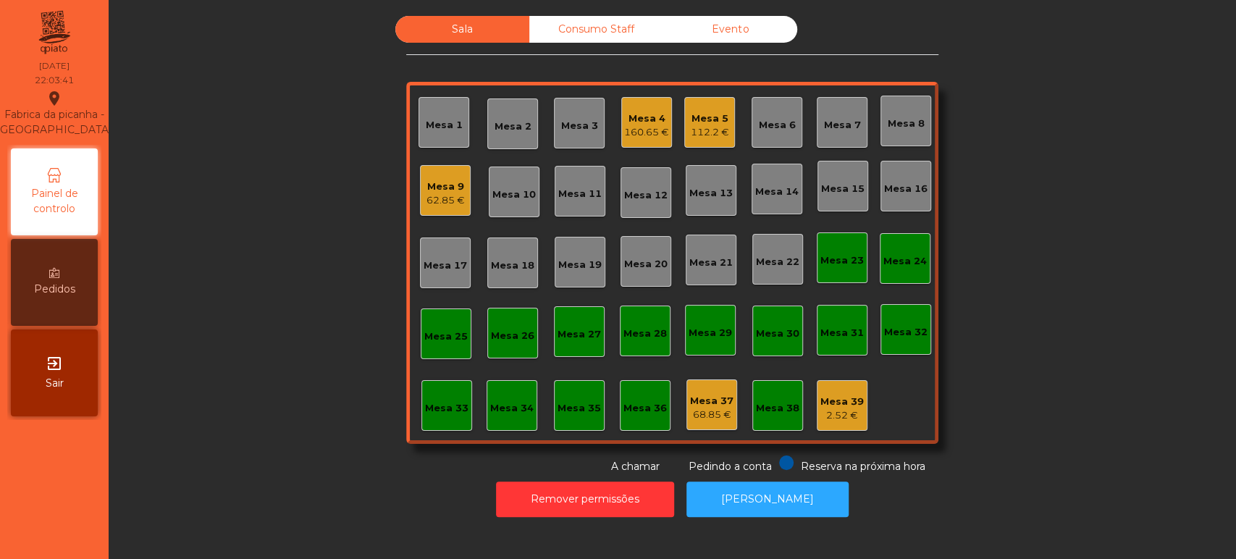
click at [277, 286] on div "Sala Consumo Staff Evento Mesa 1 Mesa 2 Mesa 3 Mesa 4 160.65 € Mesa 5 112.2 € M…" at bounding box center [672, 245] width 1088 height 458
click at [636, 135] on div "160.65 €" at bounding box center [646, 132] width 45 height 14
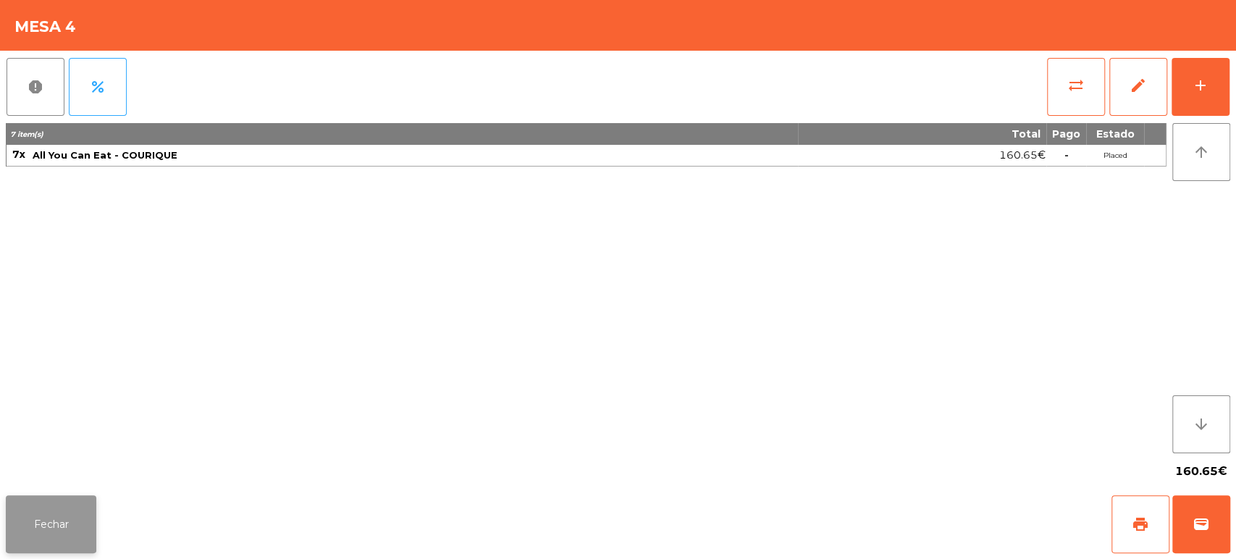
click at [54, 522] on button "Fechar" at bounding box center [51, 524] width 91 height 58
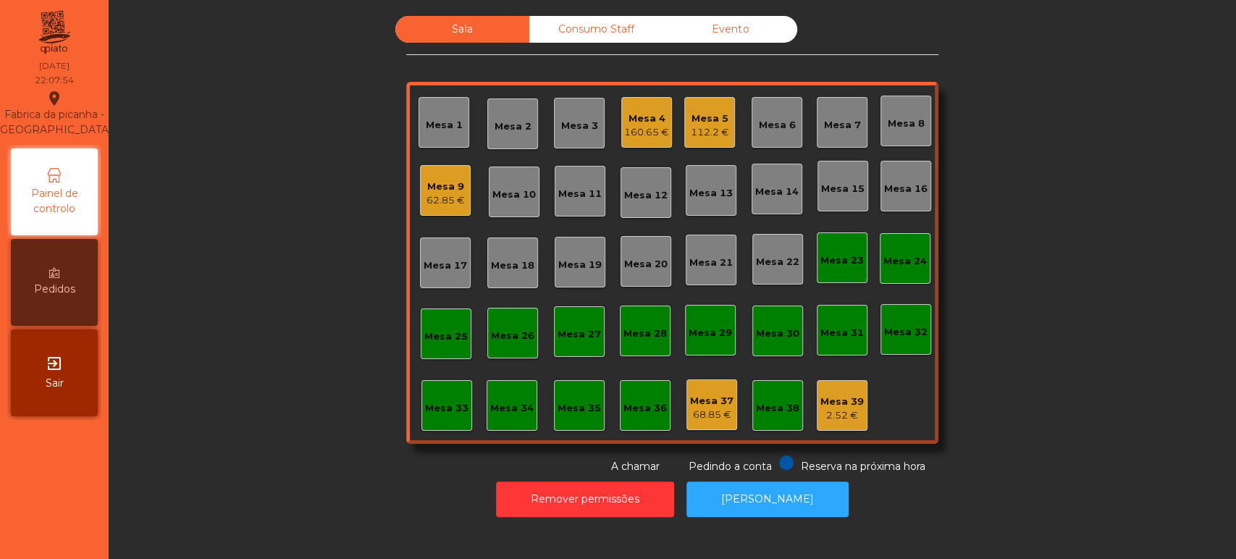
click at [314, 287] on div "Sala Consumo Staff Evento Mesa 1 Mesa 2 Mesa 3 Mesa 4 160.65 € Mesa 5 112.2 € M…" at bounding box center [672, 245] width 1088 height 458
click at [347, 440] on div "Sala Consumo Staff Evento Mesa 1 Mesa 2 Mesa 3 Mesa 4 160.65 € Mesa 5 112.2 € M…" at bounding box center [672, 245] width 1088 height 458
click at [444, 182] on div "Mesa 9" at bounding box center [445, 187] width 38 height 14
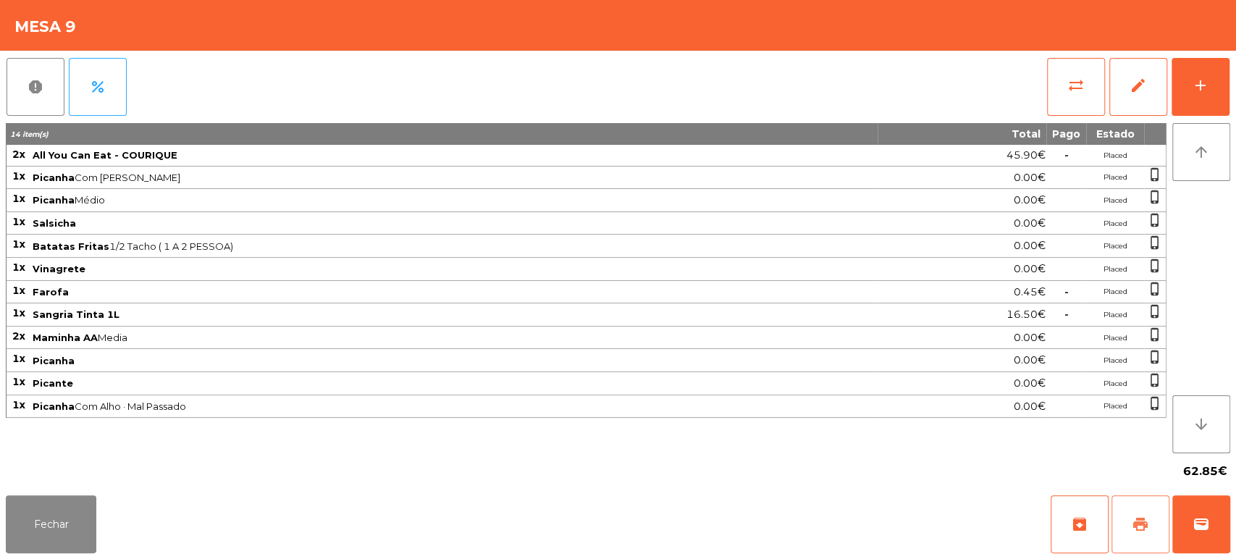
click at [1149, 518] on button "print" at bounding box center [1140, 524] width 58 height 58
click at [12, 538] on button "Fechar" at bounding box center [51, 524] width 91 height 58
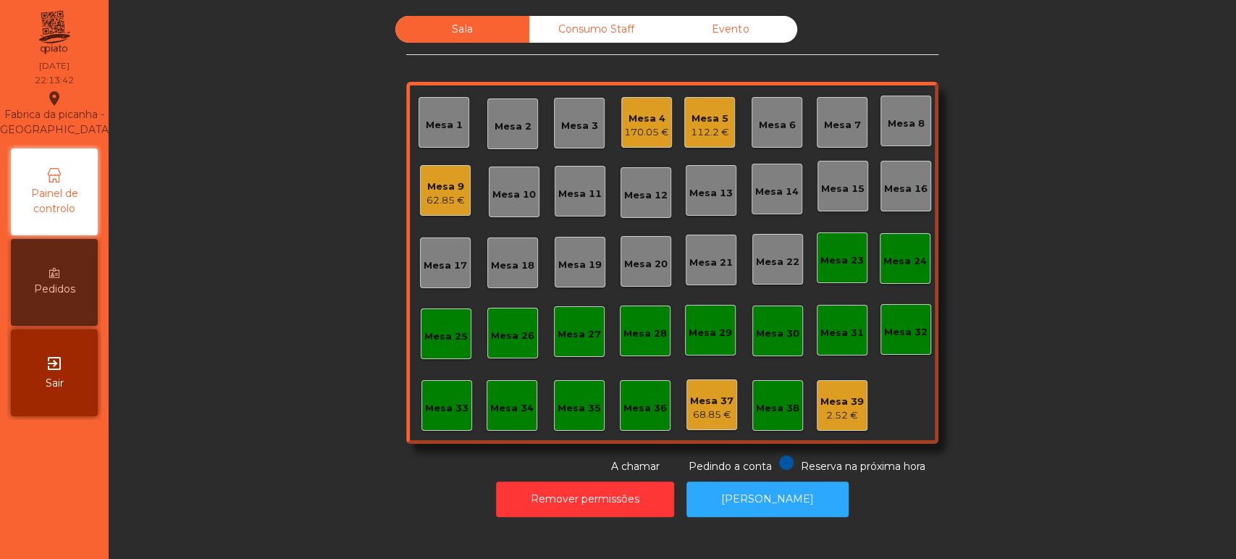
click at [435, 198] on div "62.85 €" at bounding box center [445, 200] width 38 height 14
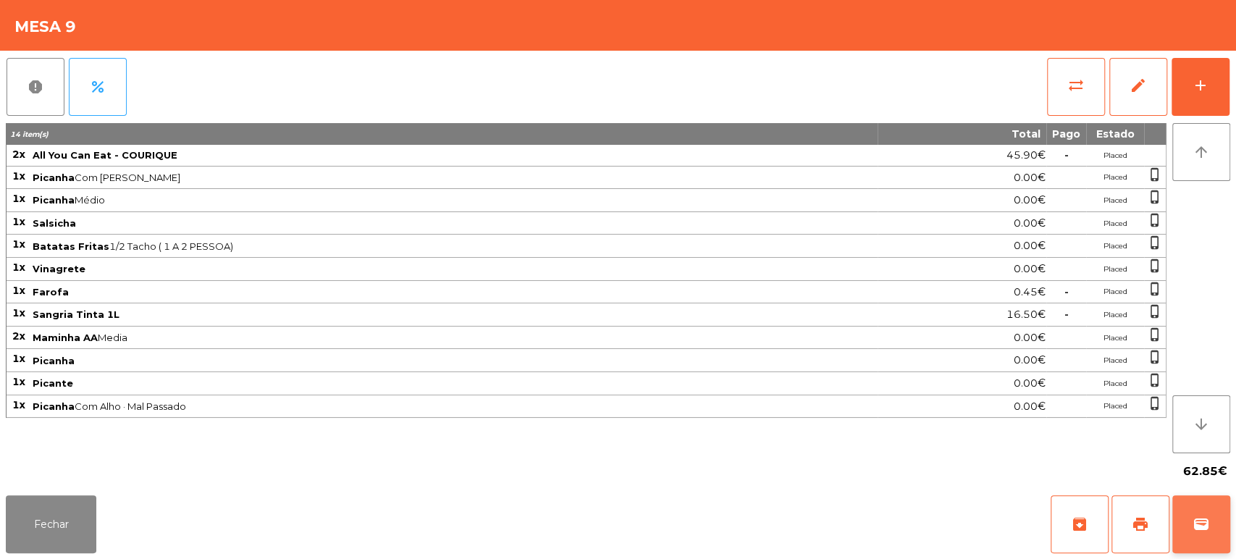
click at [1206, 522] on span "wallet" at bounding box center [1201, 524] width 17 height 17
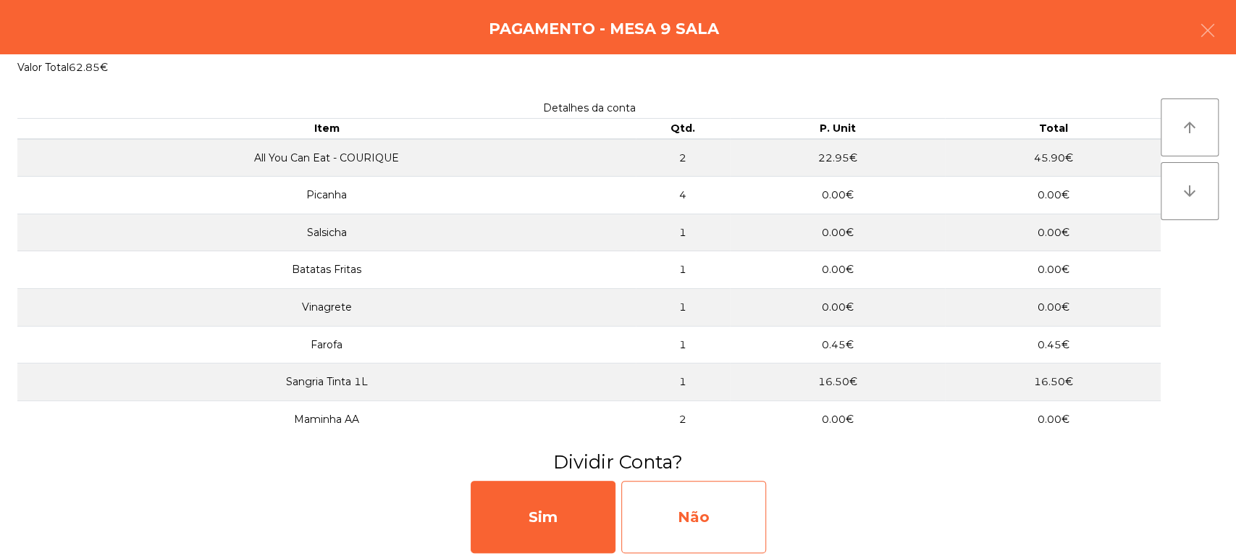
click at [720, 514] on div "Não" at bounding box center [693, 517] width 145 height 72
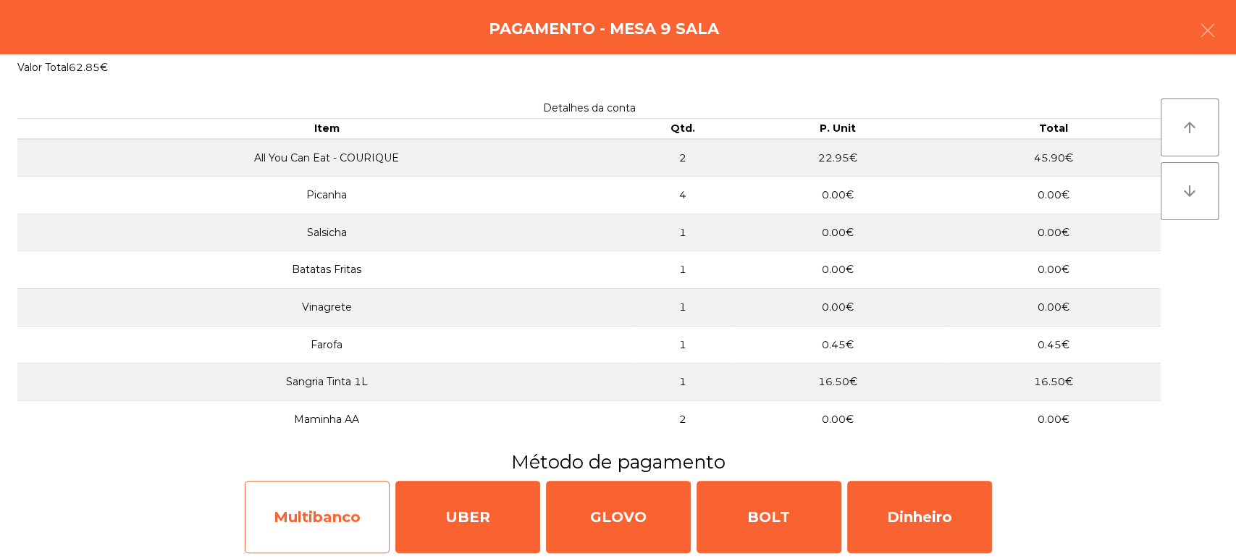
click at [335, 531] on div "Multibanco" at bounding box center [317, 517] width 145 height 72
select select "**"
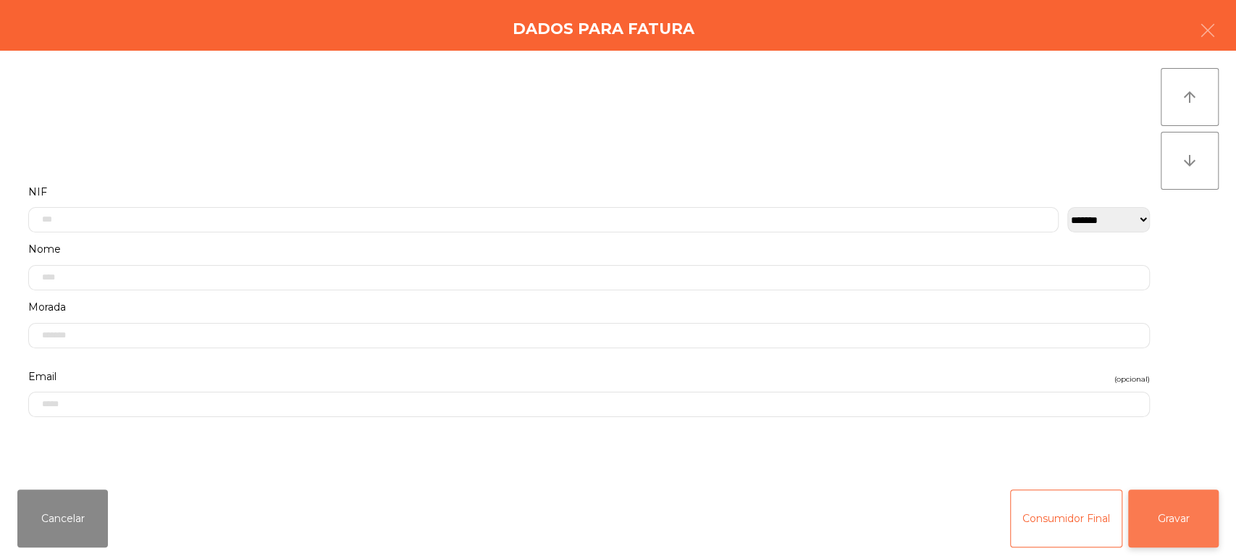
click at [1186, 541] on button "Gravar" at bounding box center [1173, 518] width 91 height 58
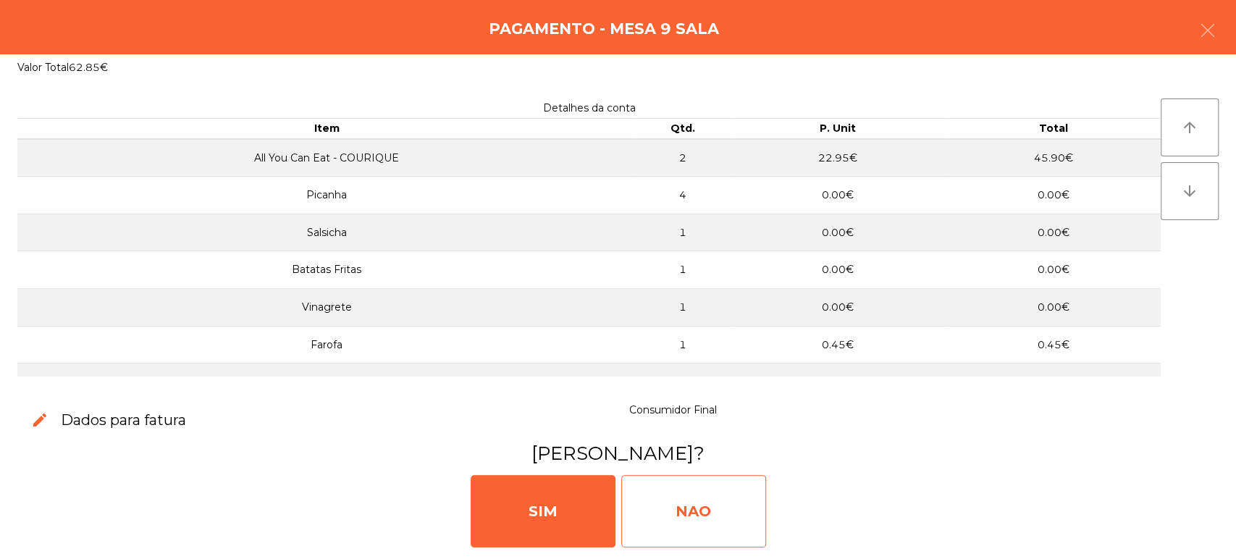
click at [703, 539] on div "NAO" at bounding box center [693, 511] width 145 height 72
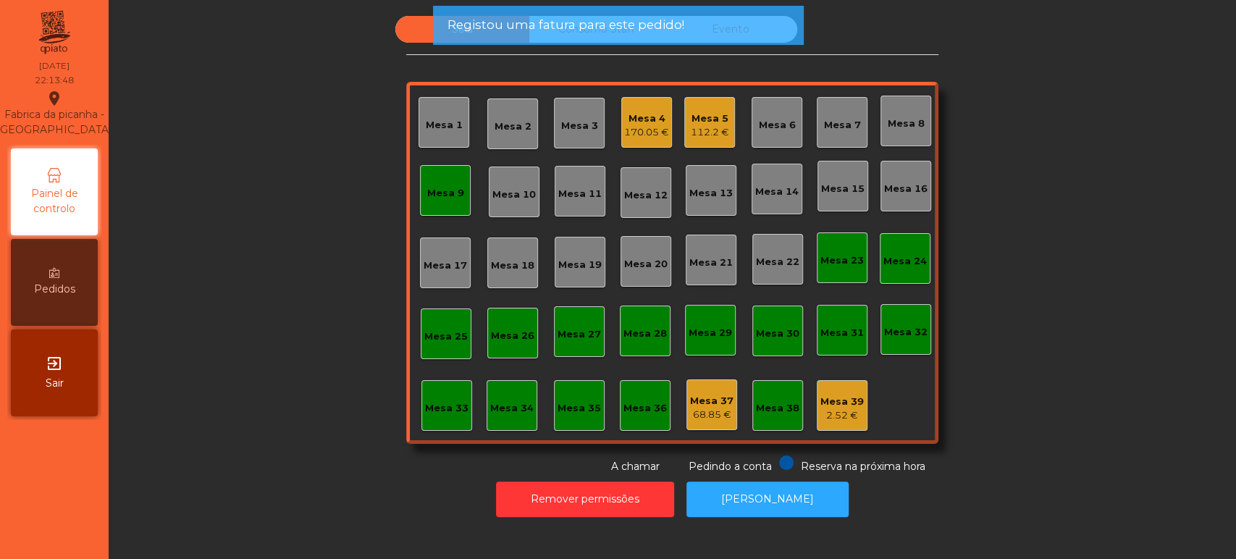
click at [438, 213] on div "Mesa 9" at bounding box center [445, 190] width 51 height 51
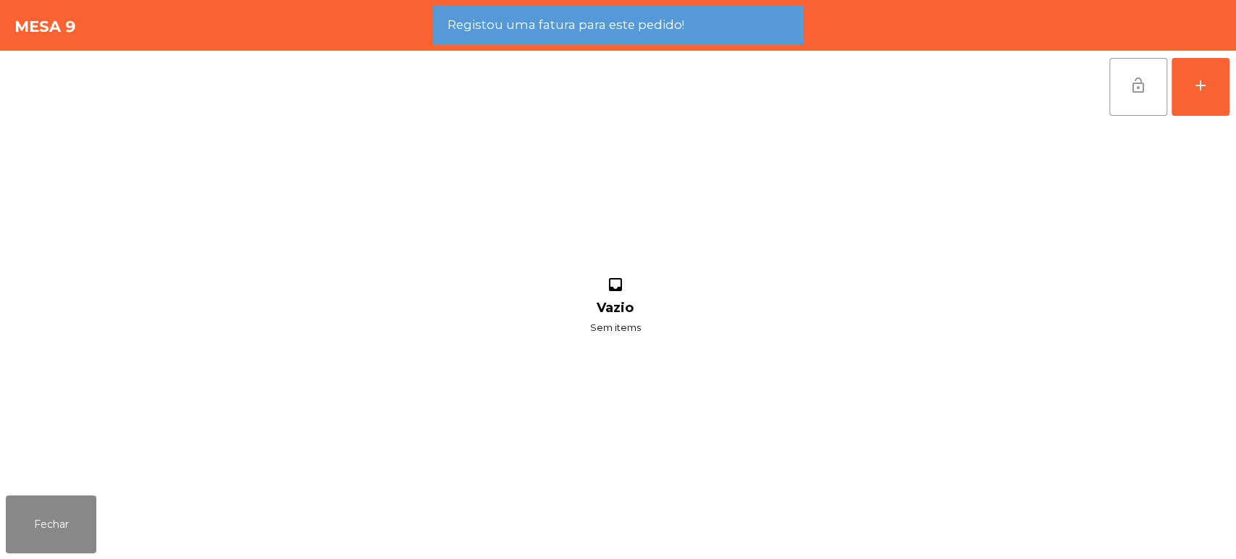
click at [1138, 99] on button "lock_open" at bounding box center [1138, 87] width 58 height 58
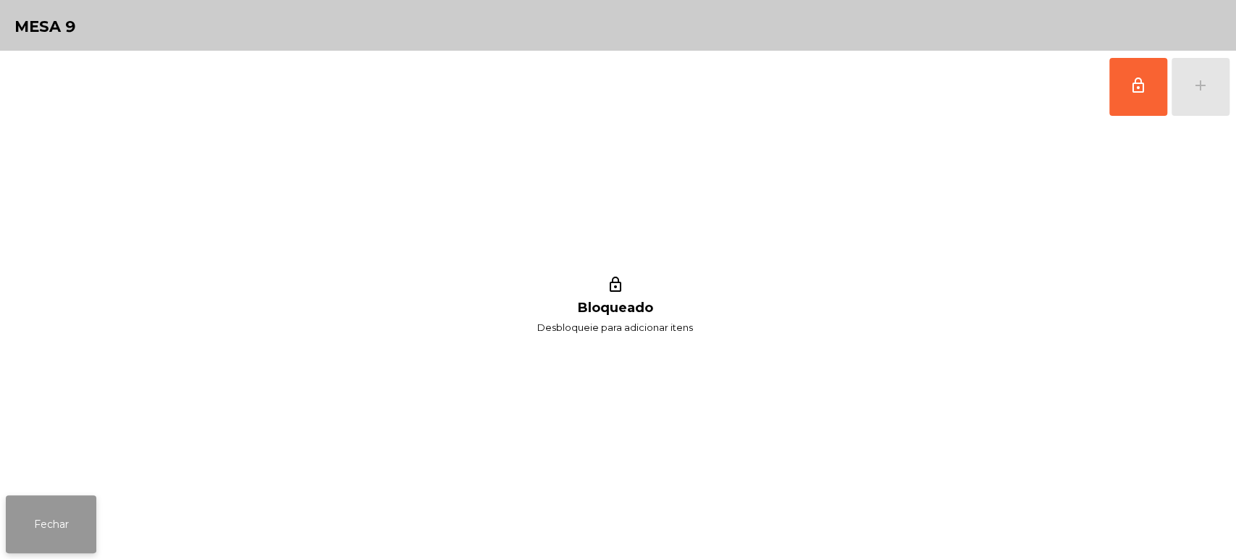
click at [76, 529] on button "Fechar" at bounding box center [51, 524] width 91 height 58
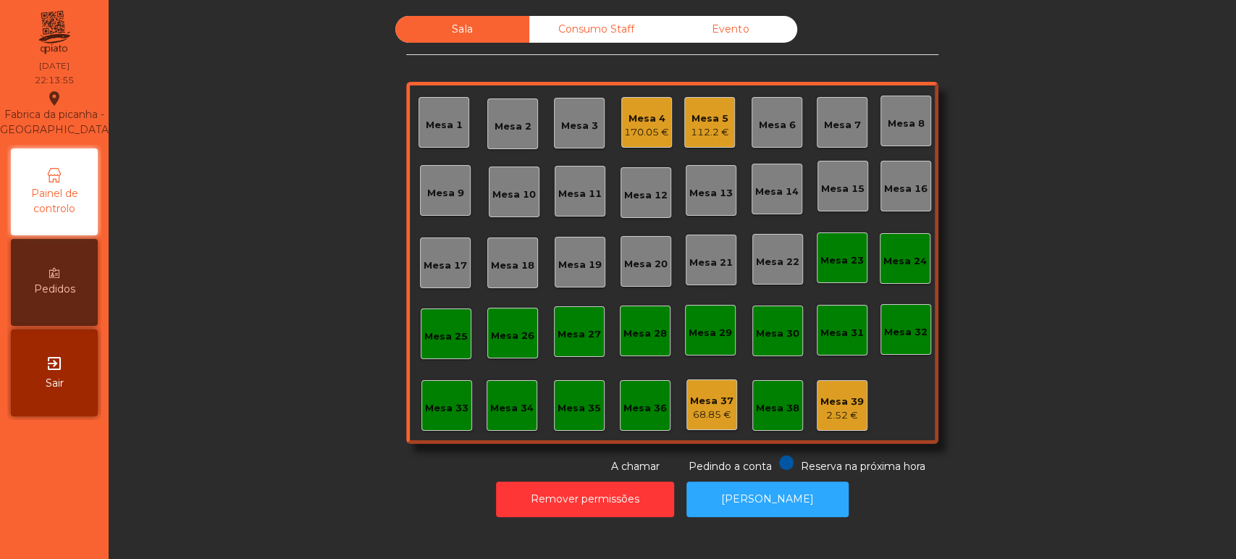
click at [278, 197] on div "Sala Consumo Staff Evento Mesa 1 Mesa 2 Mesa 3 Mesa 4 170.05 € Mesa 5 112.2 € M…" at bounding box center [672, 245] width 1088 height 458
click at [636, 127] on div "170.05 €" at bounding box center [646, 132] width 45 height 14
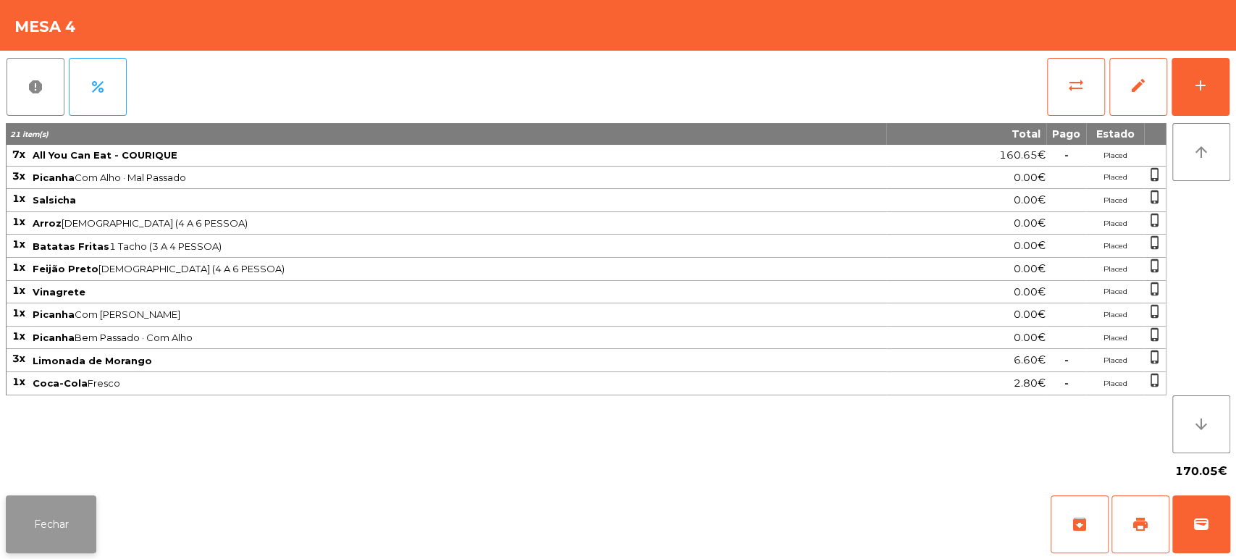
click at [80, 506] on button "Fechar" at bounding box center [51, 524] width 91 height 58
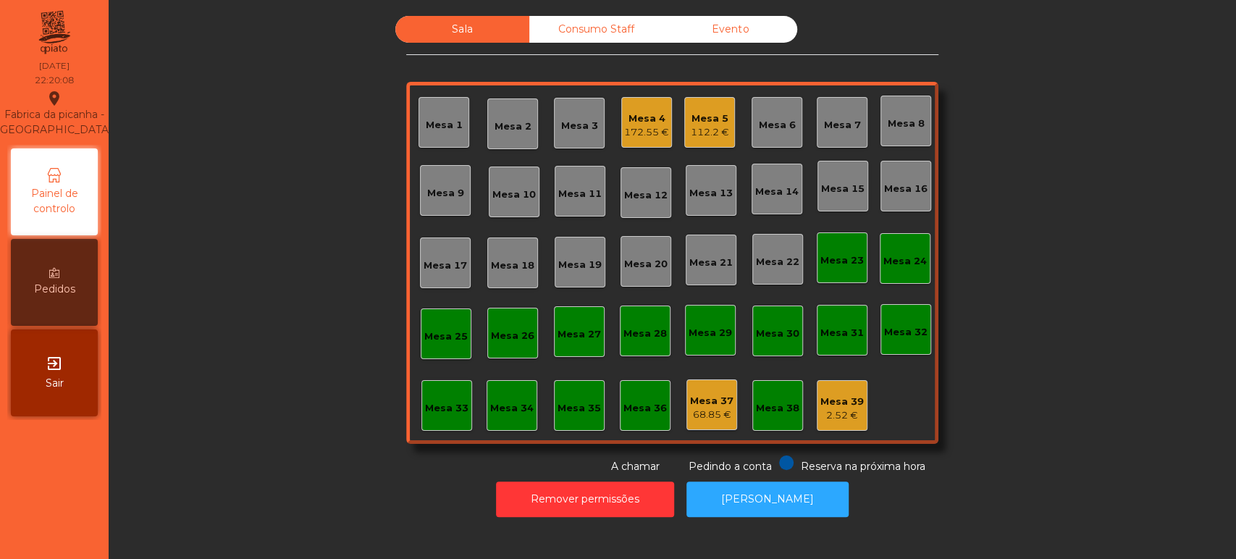
click at [451, 381] on div "Mesa 33" at bounding box center [446, 405] width 51 height 51
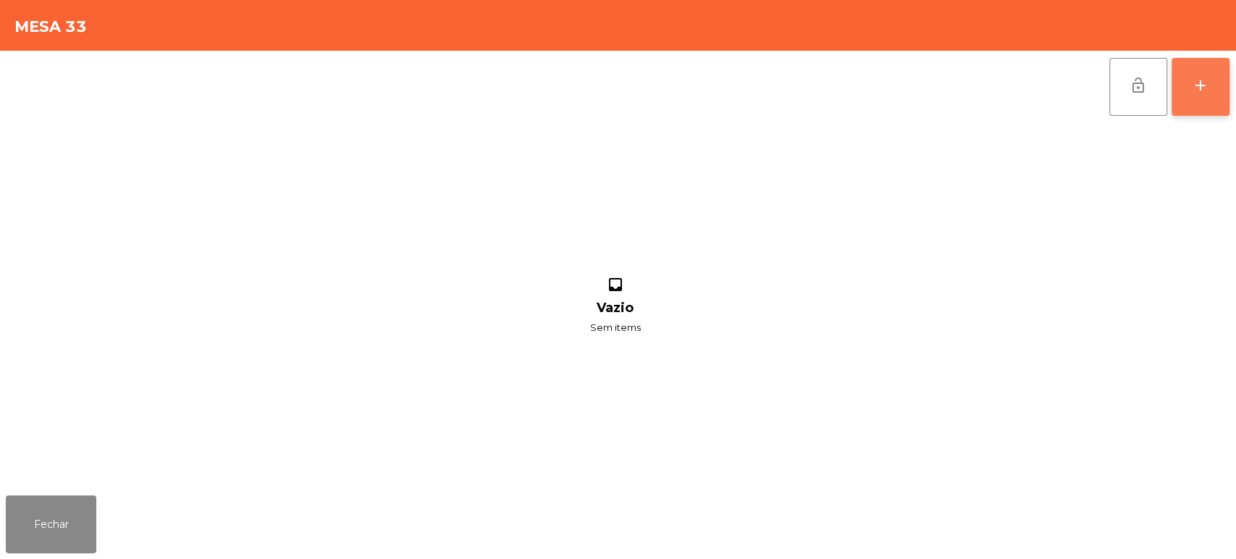
click at [1190, 90] on button "add" at bounding box center [1201, 87] width 58 height 58
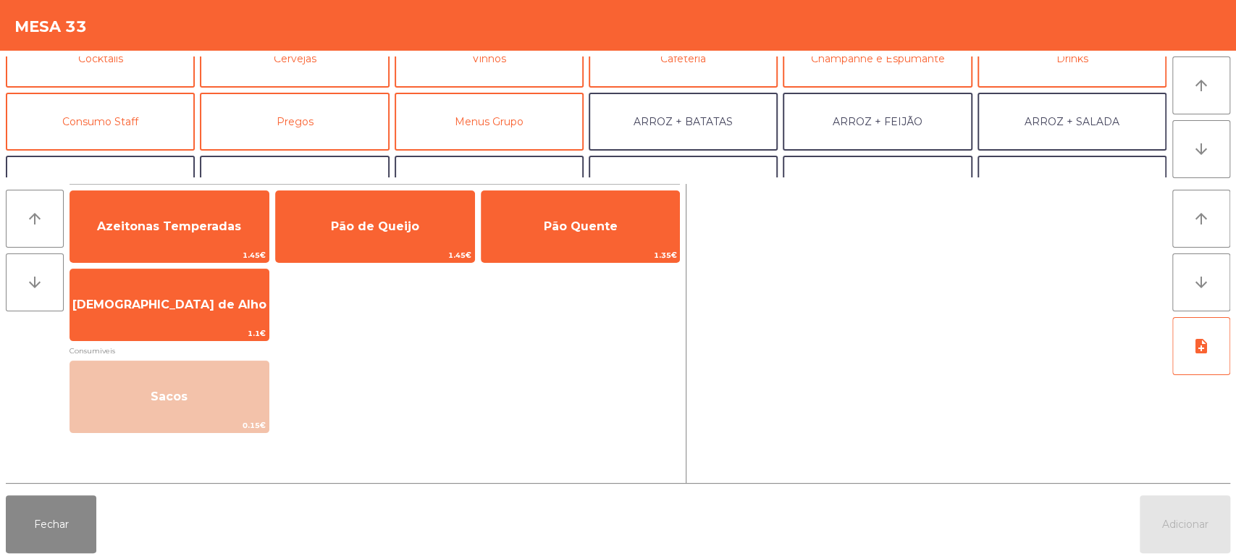
scroll to position [93, 0]
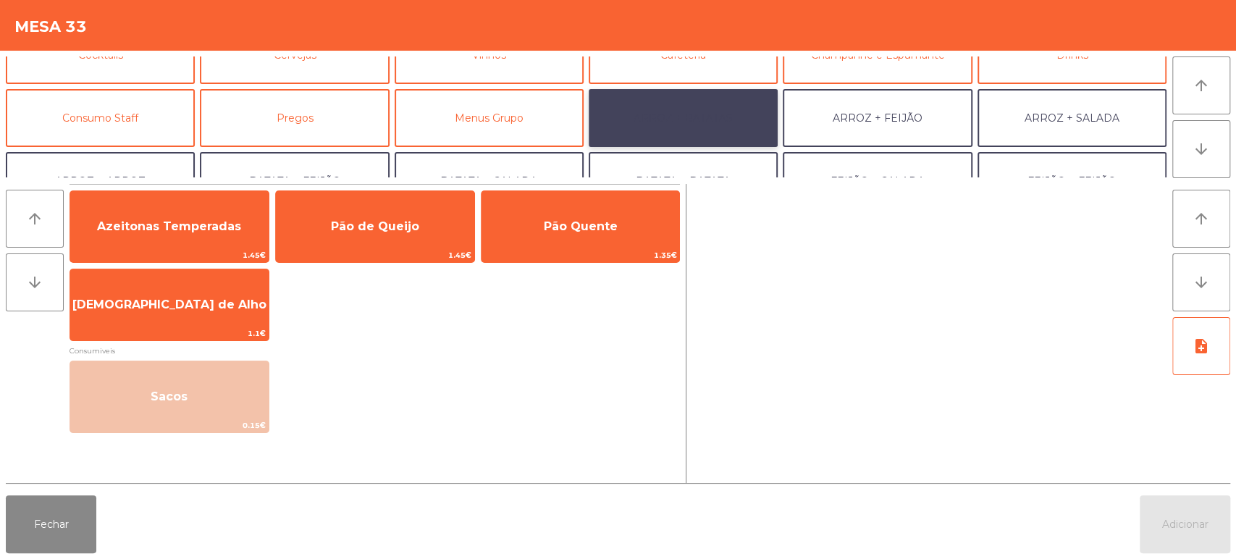
click at [712, 127] on button "ARROZ + BATATAS" at bounding box center [683, 118] width 189 height 58
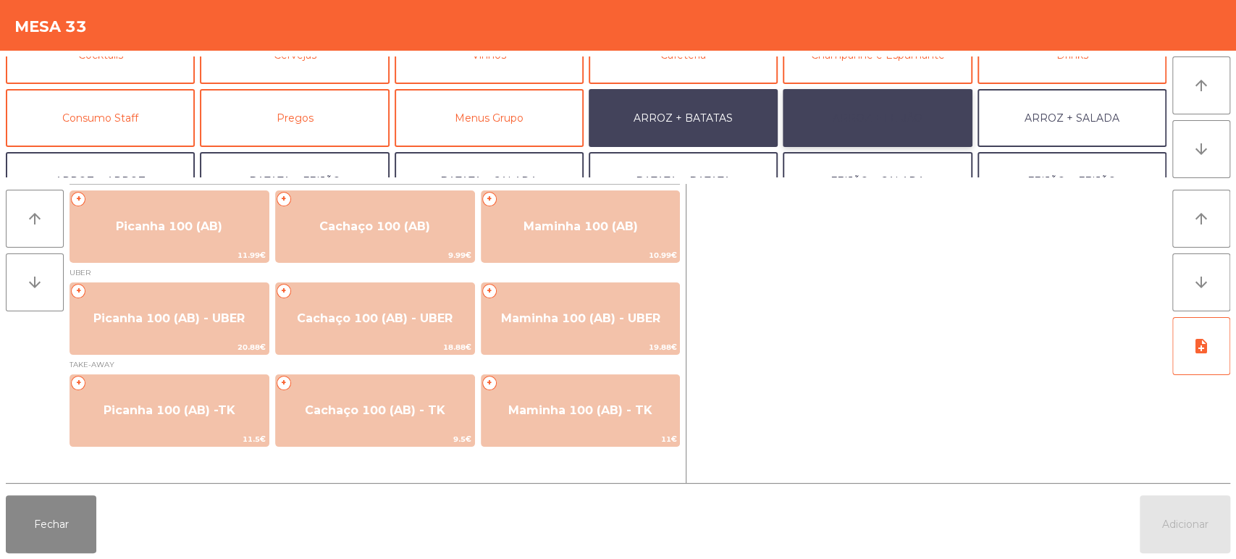
click at [924, 118] on button "ARROZ + FEIJÃO" at bounding box center [877, 118] width 189 height 58
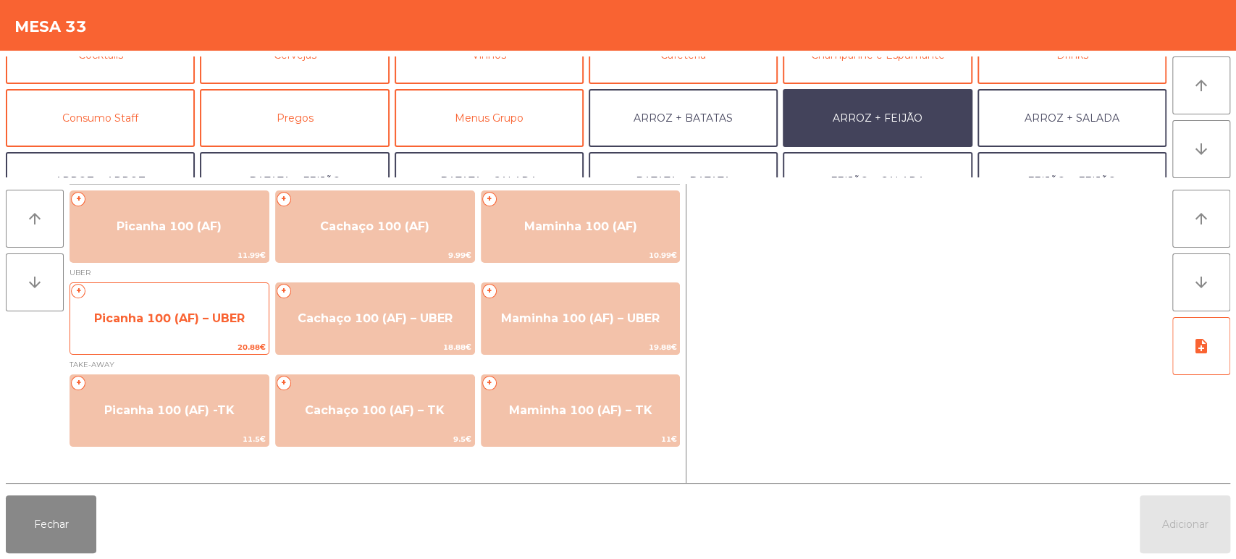
click at [167, 332] on span "Picanha 100 (AF) – UBER" at bounding box center [169, 318] width 198 height 39
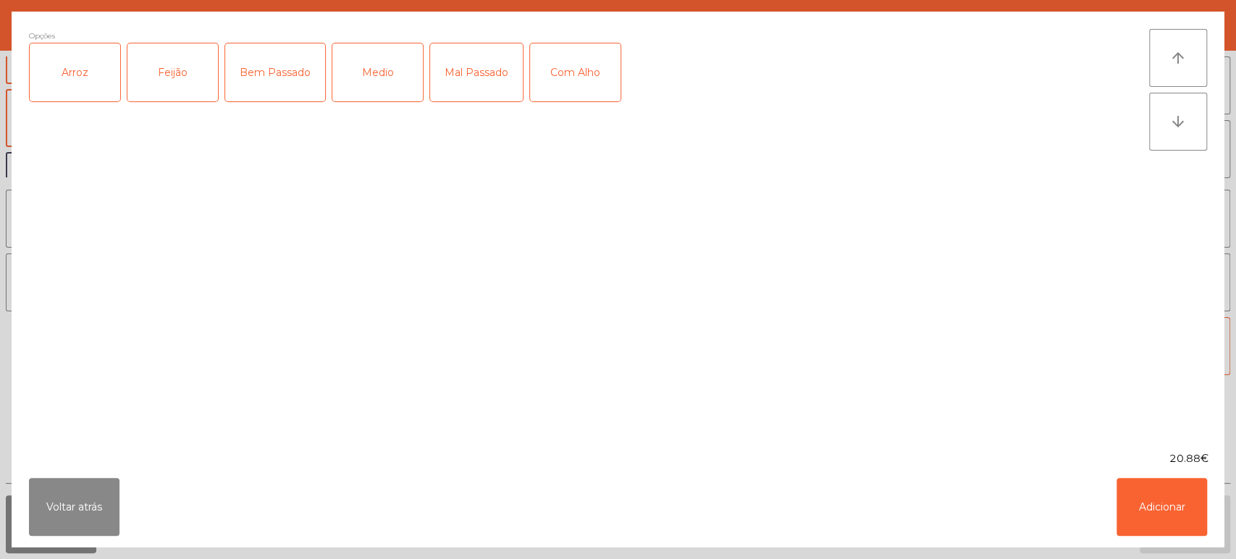
click at [102, 125] on div "Opções Arroz Feijão Bem Passado Medio Mal Passado Com Alho" at bounding box center [589, 231] width 1120 height 405
click at [170, 54] on div "Feijão" at bounding box center [172, 72] width 91 height 58
click at [74, 80] on div "Arroz" at bounding box center [75, 72] width 91 height 58
click at [287, 71] on div "Bem Passado" at bounding box center [275, 72] width 100 height 58
click at [587, 64] on div "Com Alho" at bounding box center [575, 72] width 91 height 58
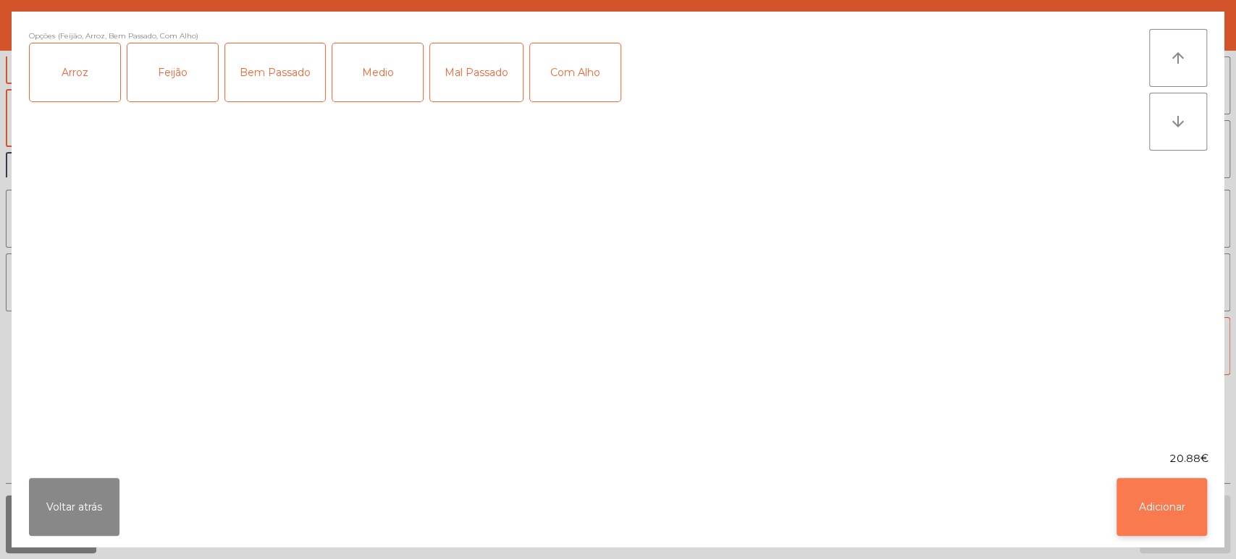
click at [1161, 524] on button "Adicionar" at bounding box center [1162, 507] width 91 height 58
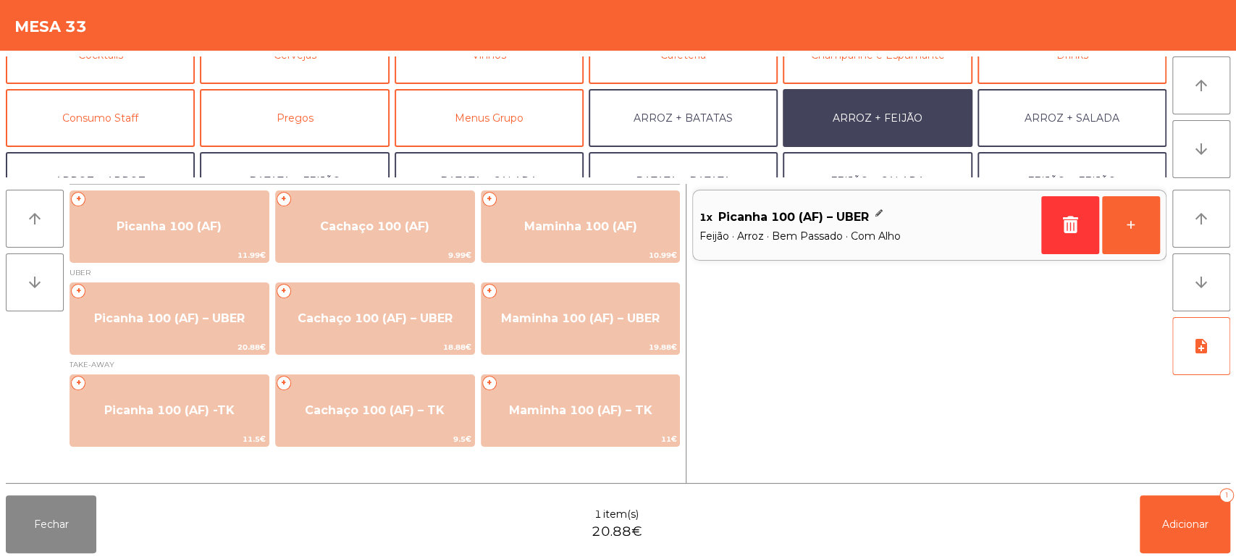
click at [883, 365] on div "1x Picanha 100 (AF) – UBER Feijão · Arroz · Bem Passado · Com Alho +" at bounding box center [929, 333] width 474 height 299
click at [1156, 251] on button "+" at bounding box center [1131, 225] width 58 height 58
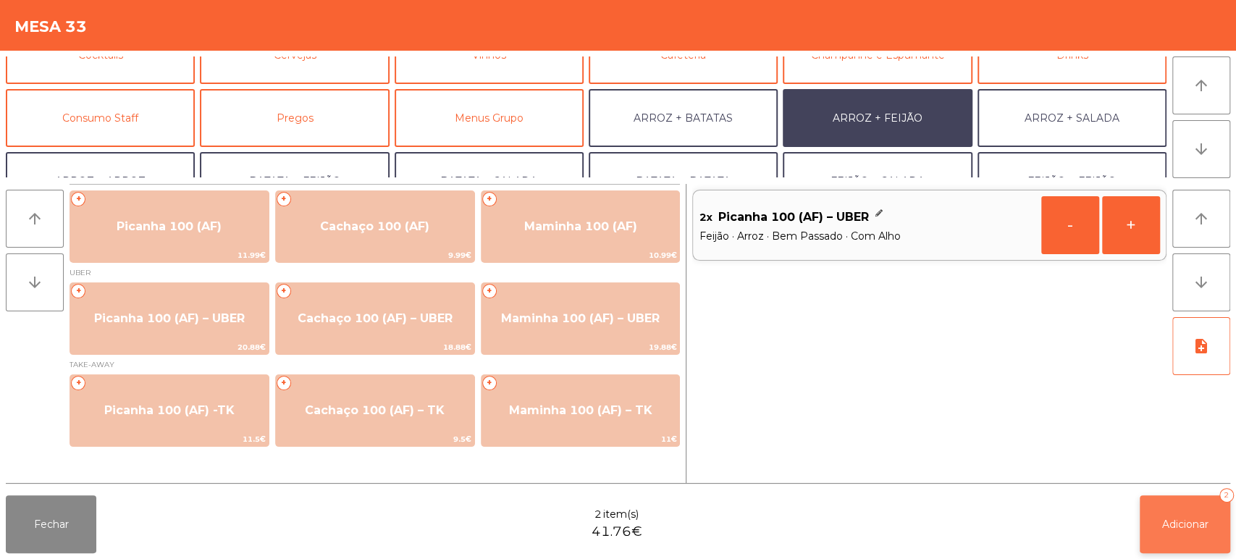
click at [1200, 508] on button "Adicionar 2" at bounding box center [1185, 524] width 91 height 58
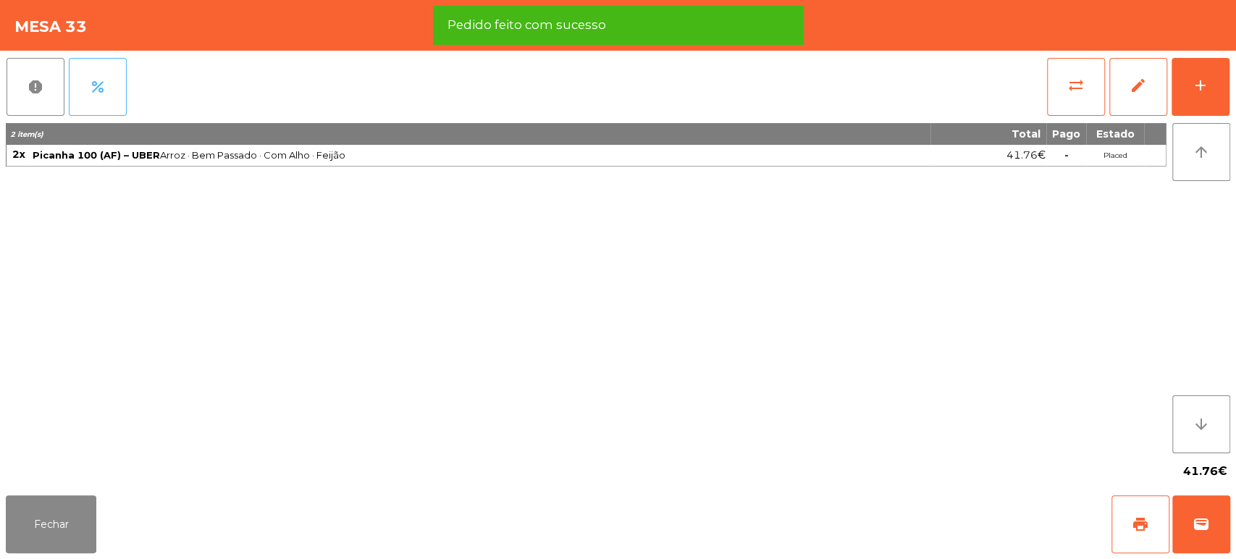
click at [100, 75] on button "percent" at bounding box center [98, 87] width 58 height 58
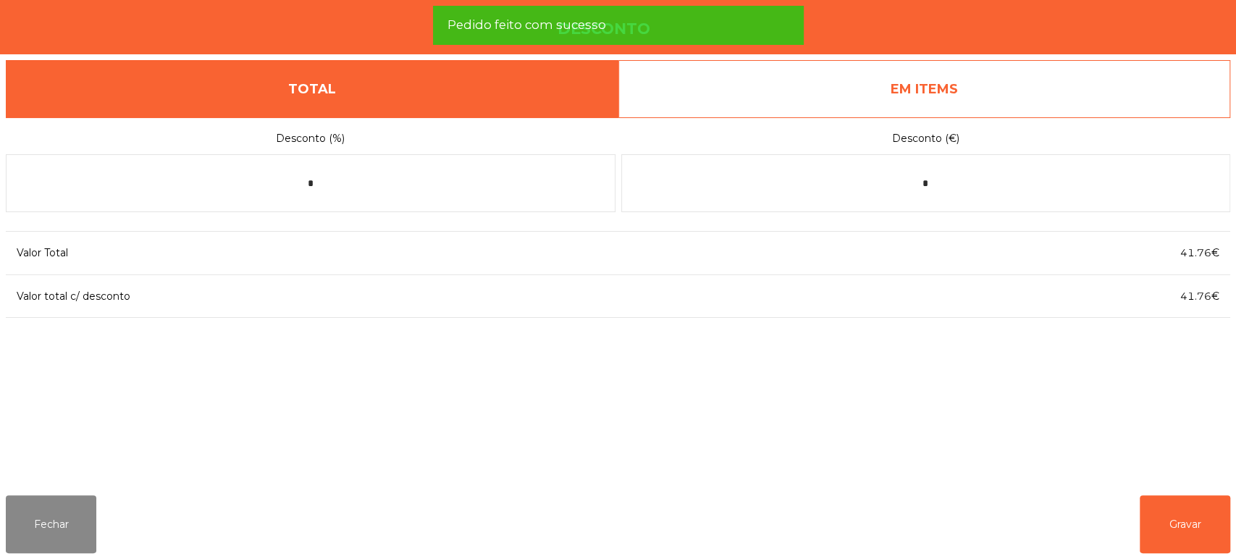
click at [1083, 65] on link "EM ITEMS" at bounding box center [924, 89] width 613 height 58
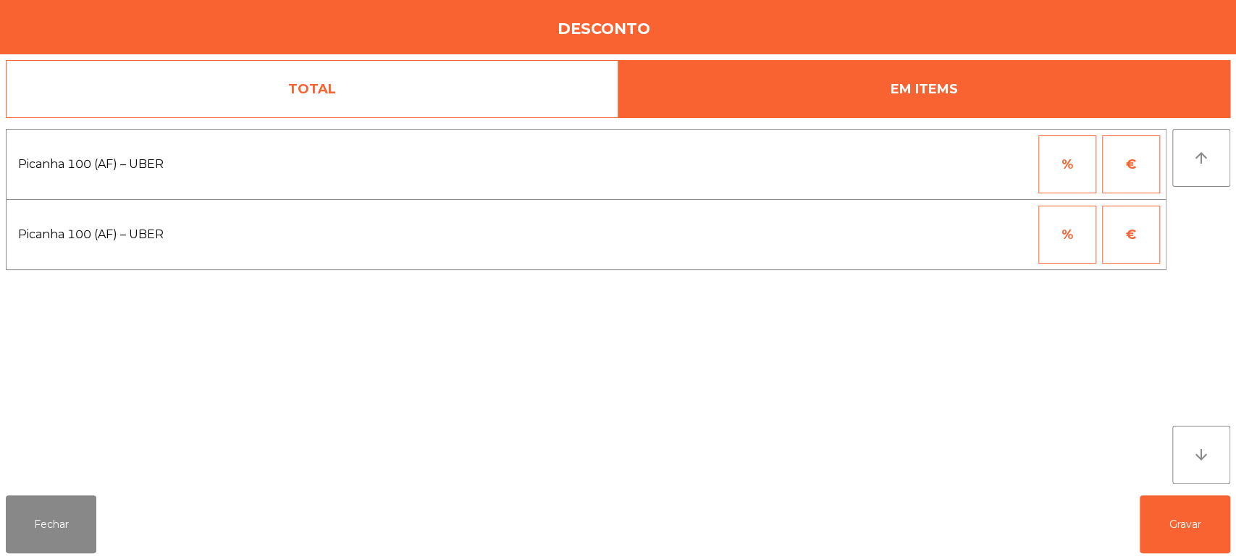
click at [1074, 164] on button "%" at bounding box center [1067, 164] width 58 height 58
click at [991, 169] on input "*" at bounding box center [996, 164] width 72 height 58
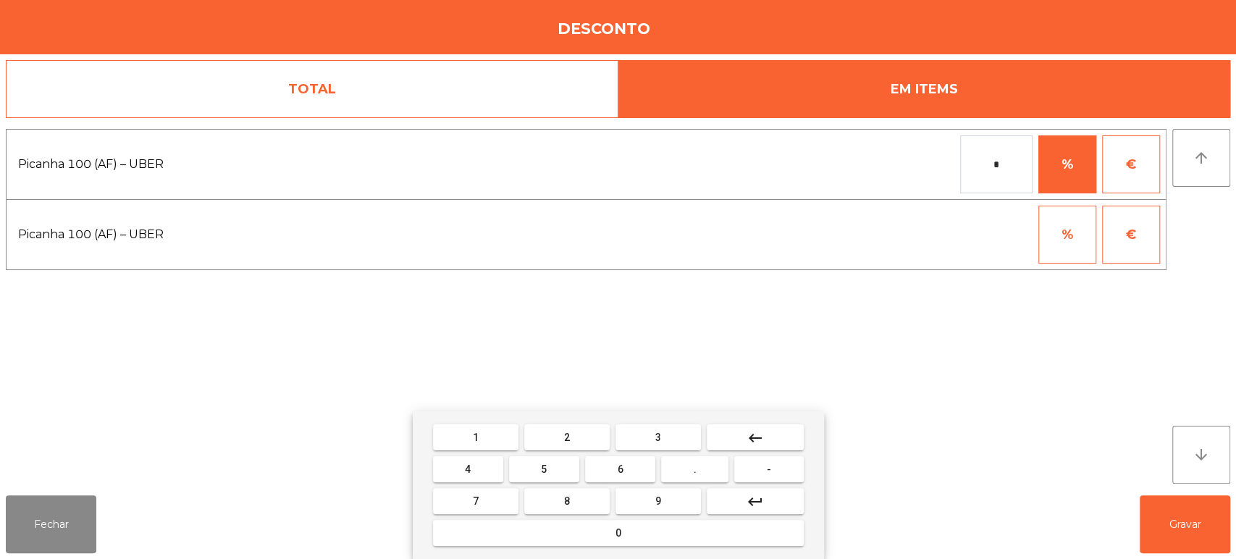
click at [473, 440] on span "1" at bounding box center [476, 438] width 6 height 12
click at [736, 446] on button "keyboard_backspace" at bounding box center [755, 437] width 97 height 26
click at [737, 440] on button "keyboard_backspace" at bounding box center [755, 437] width 97 height 26
click at [494, 434] on button "1" at bounding box center [475, 437] width 85 height 26
click at [577, 545] on button "0" at bounding box center [618, 533] width 371 height 26
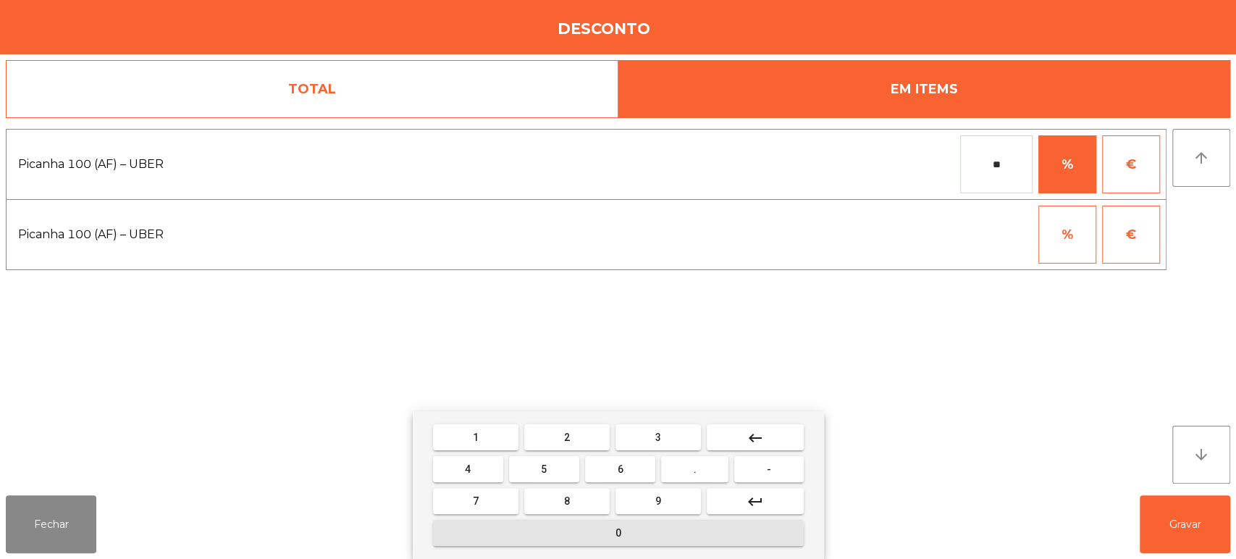
type input "***"
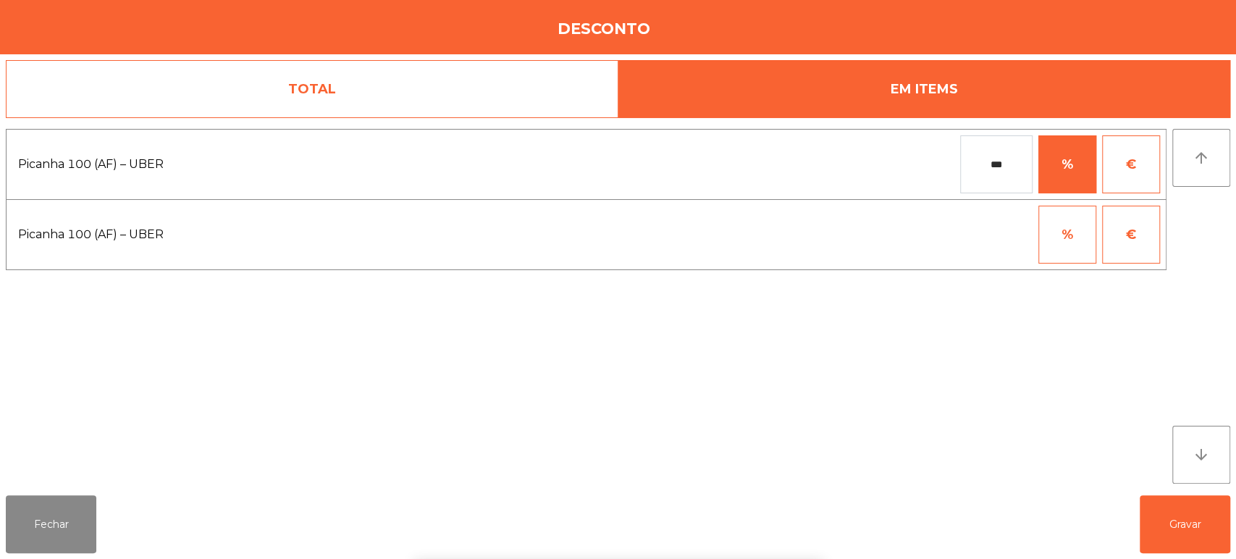
click at [1165, 521] on div "1 2 3 keyboard_backspace 4 5 6 . - 7 8 9 keyboard_return 0" at bounding box center [618, 485] width 1236 height 148
click at [1170, 508] on button "Gravar" at bounding box center [1185, 524] width 91 height 58
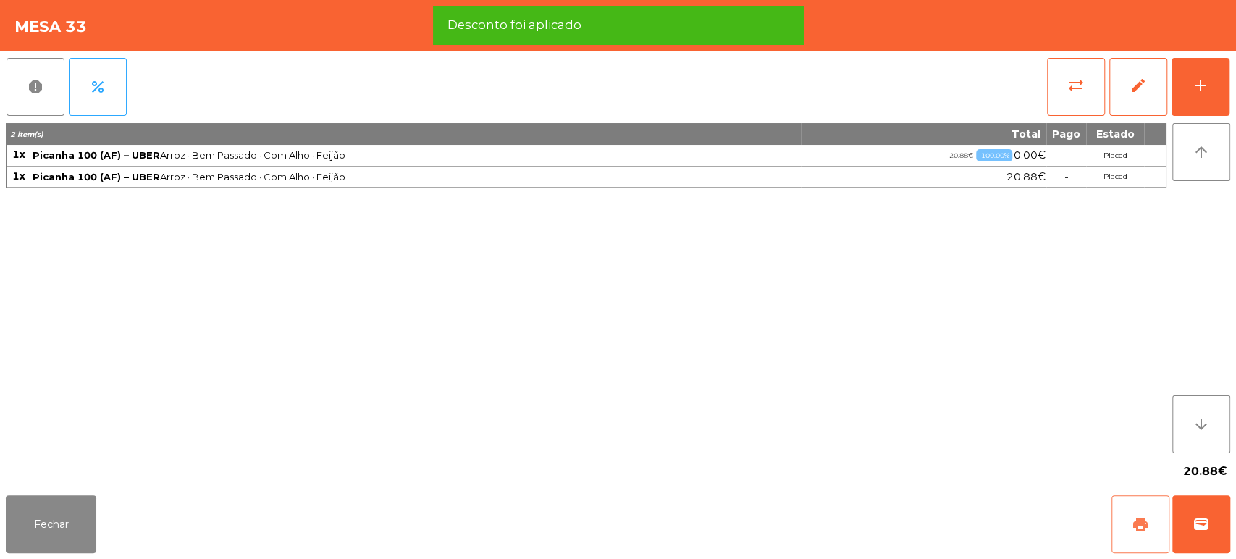
click at [1123, 527] on button "print" at bounding box center [1140, 524] width 58 height 58
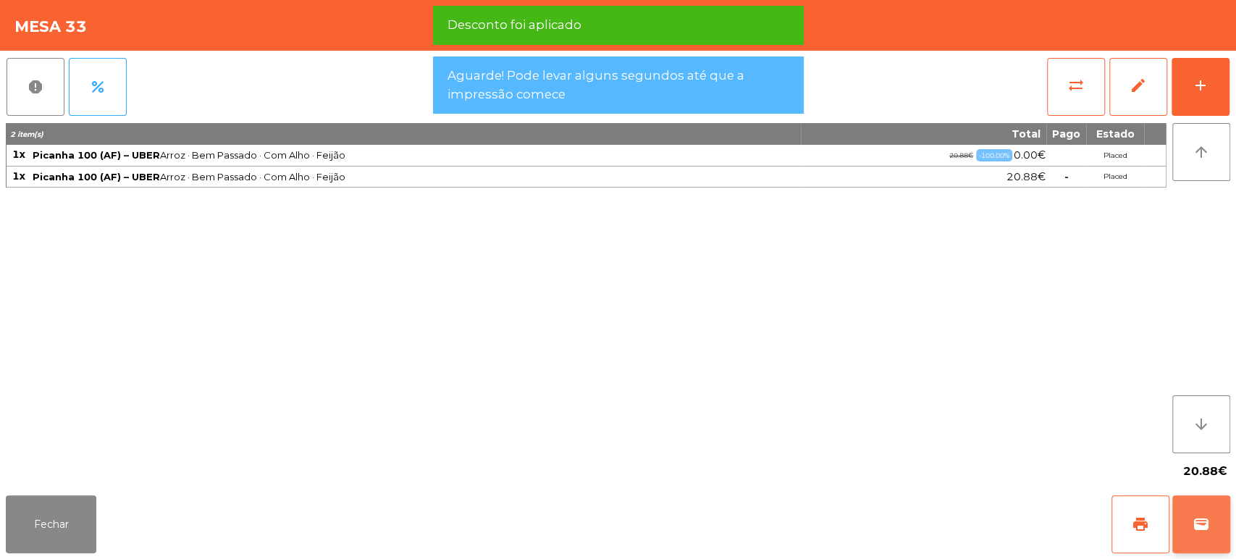
click at [1201, 529] on span "wallet" at bounding box center [1201, 524] width 17 height 17
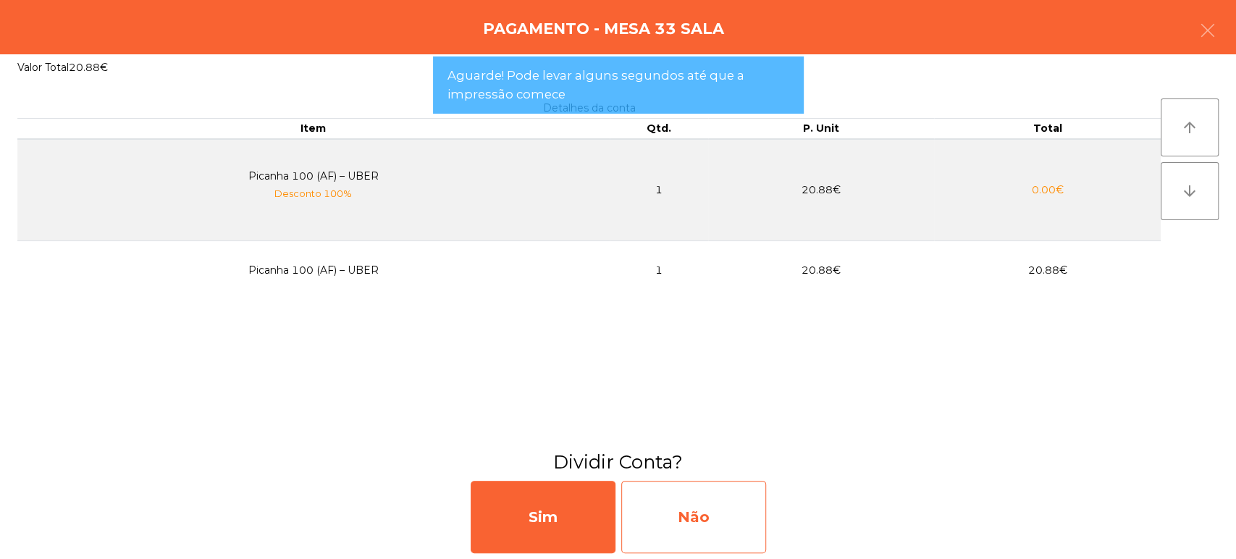
click at [655, 513] on div "Não" at bounding box center [693, 517] width 145 height 72
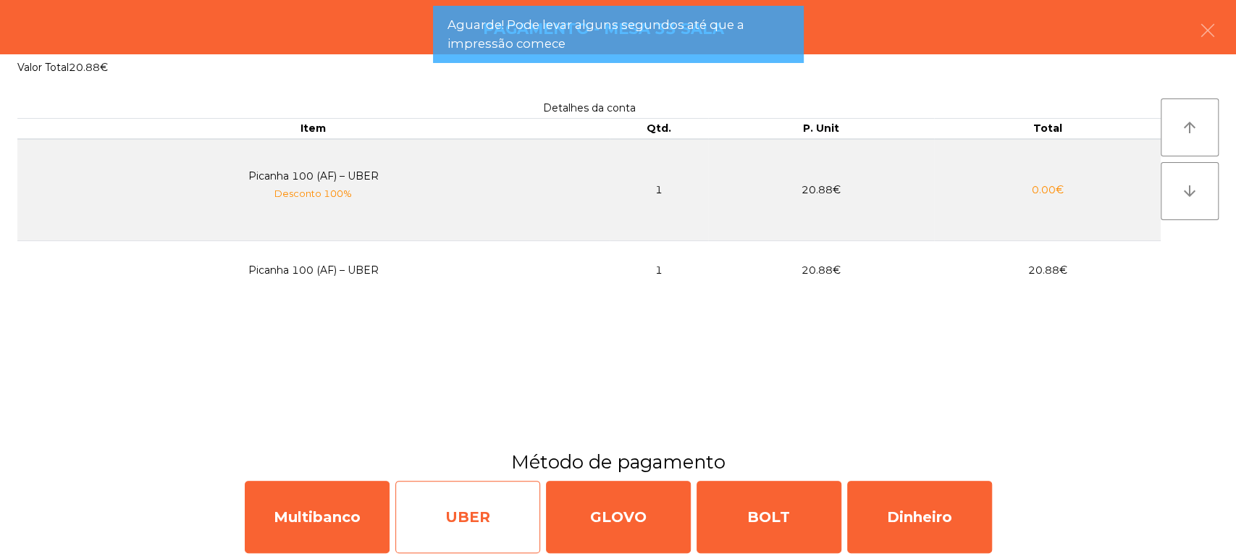
click at [462, 504] on div "UBER" at bounding box center [467, 517] width 145 height 72
select select "**"
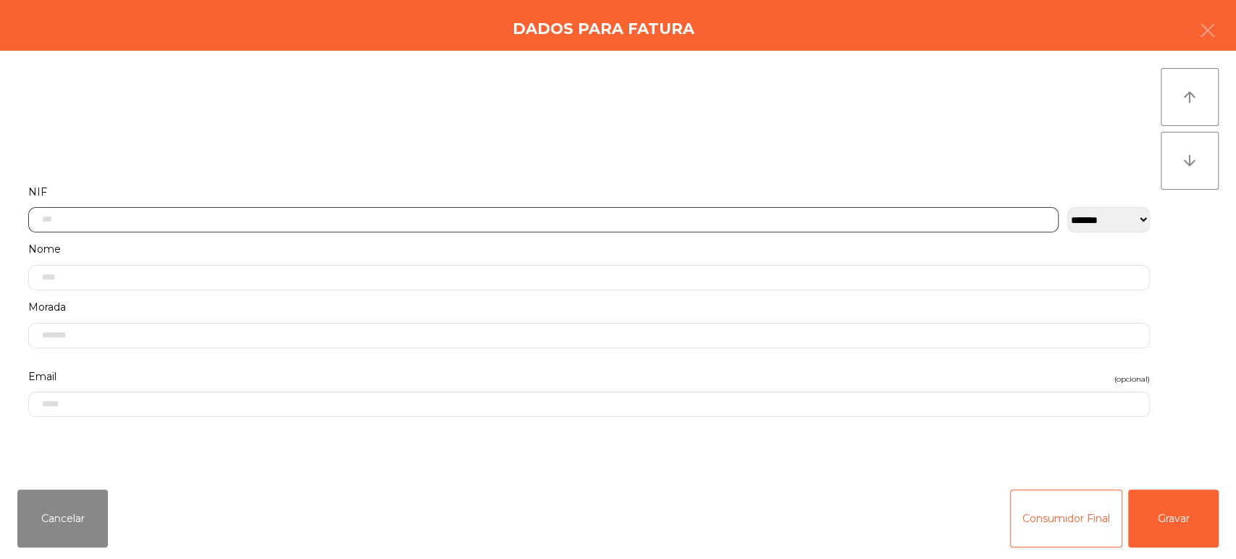
click at [833, 224] on input "text" at bounding box center [543, 219] width 1030 height 25
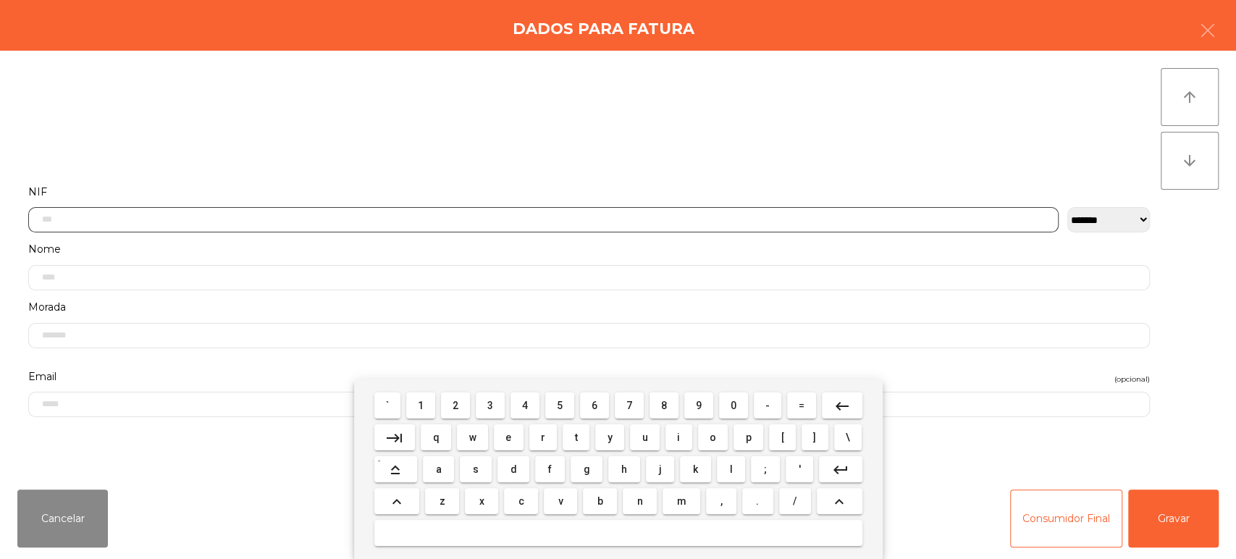
scroll to position [113, 0]
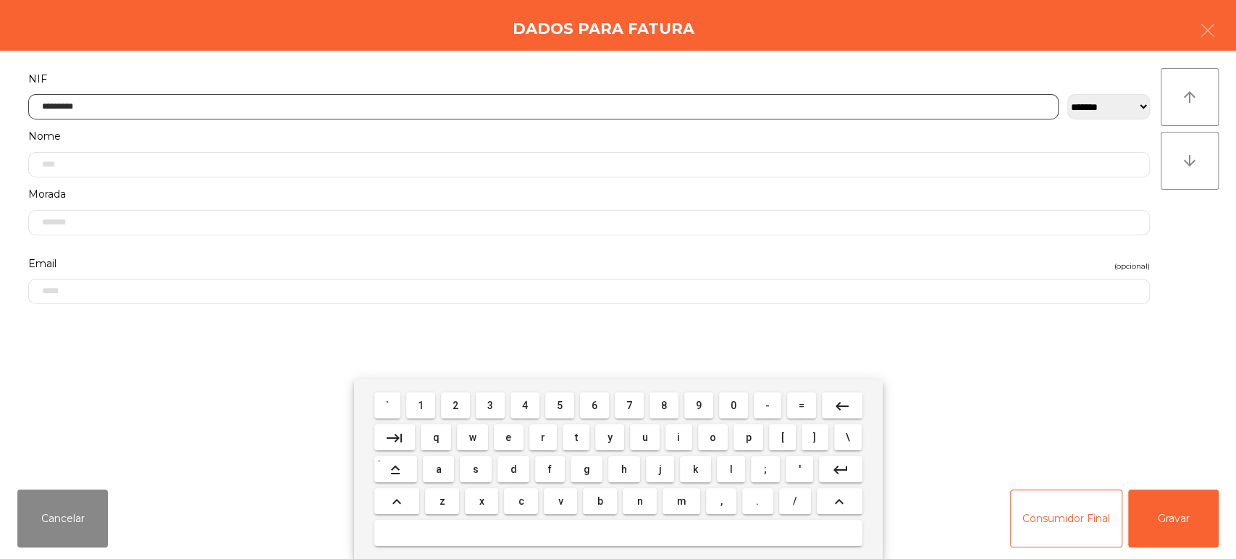
type input "*********"
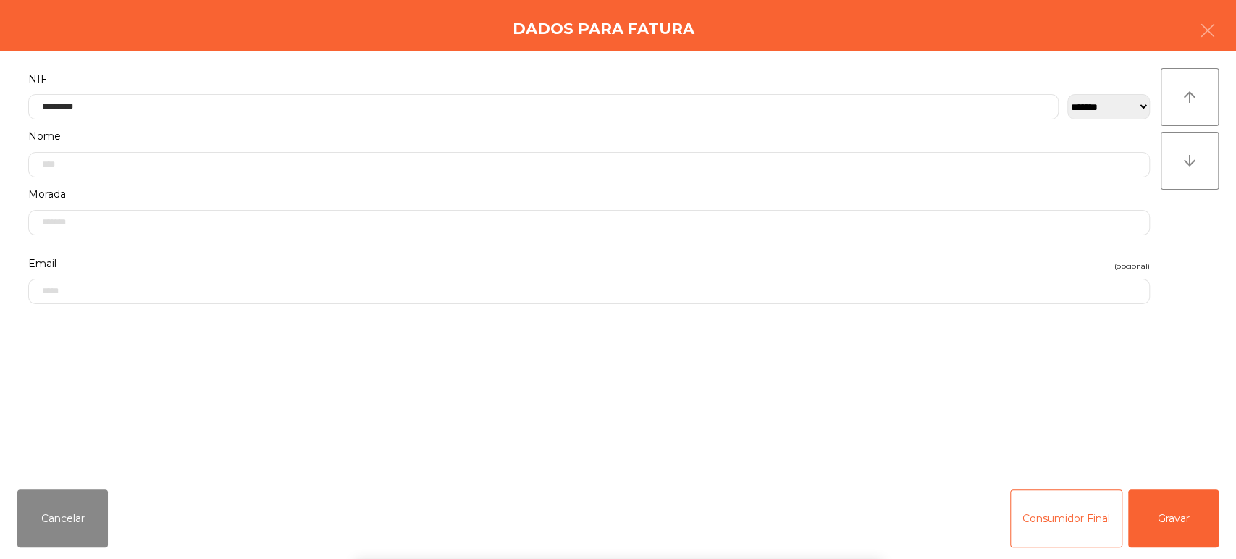
click at [1187, 497] on div "` 1 2 3 4 5 6 7 8 9 0 - = keyboard_backspace keyboard_tab q w e r t y u i o p […" at bounding box center [618, 469] width 1236 height 180
click at [1193, 498] on button "Gravar" at bounding box center [1173, 518] width 91 height 58
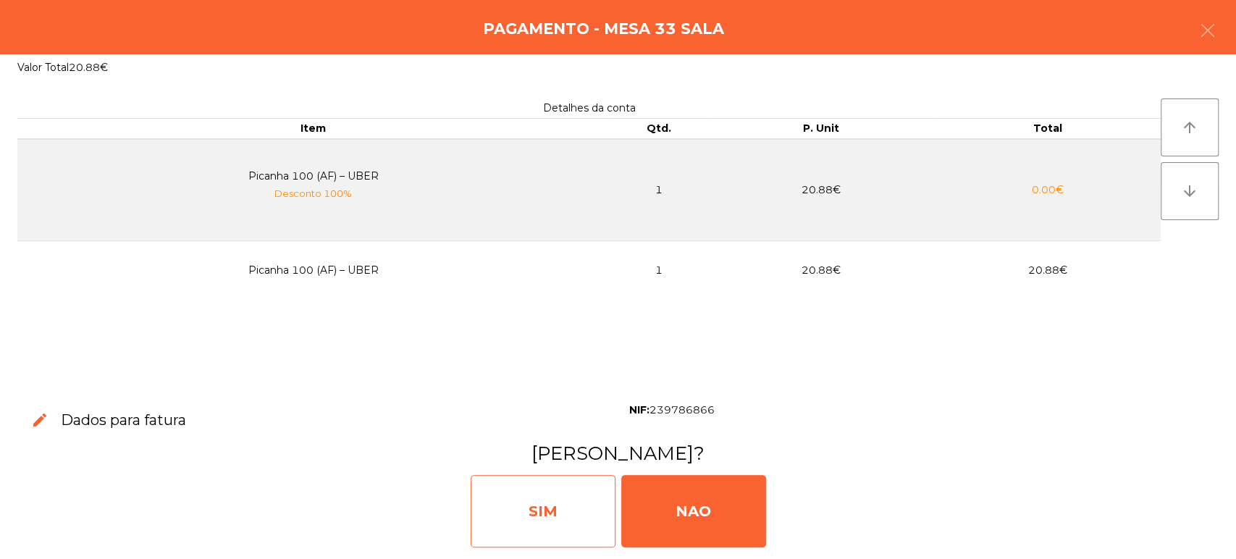
click at [538, 521] on div "SIM" at bounding box center [543, 511] width 145 height 72
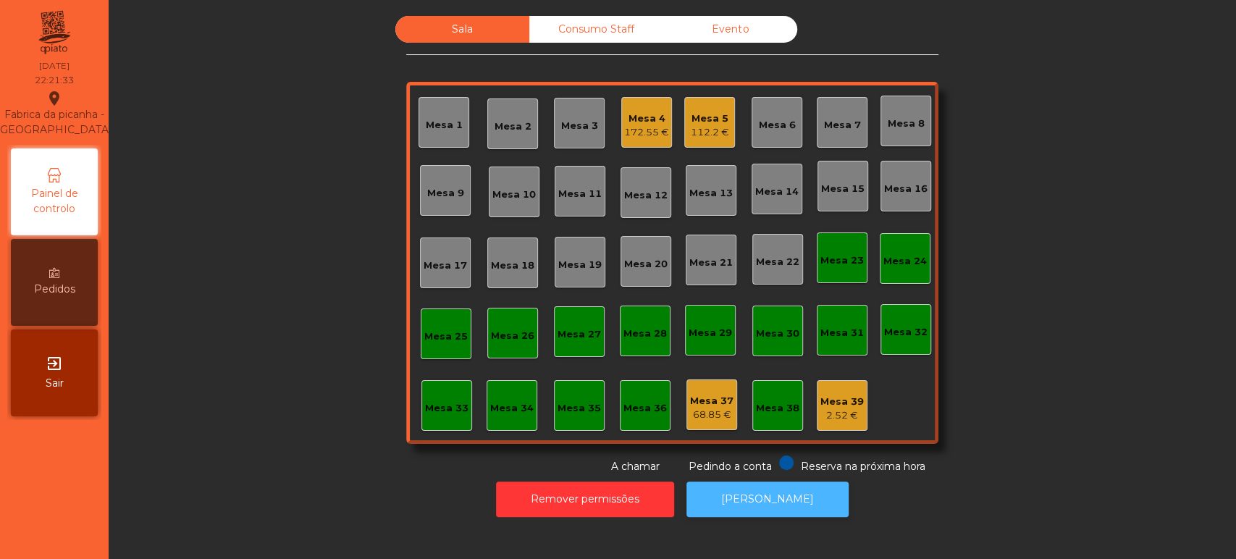
click at [745, 483] on button "[PERSON_NAME]" at bounding box center [767, 499] width 162 height 35
click at [747, 492] on button "[PERSON_NAME]" at bounding box center [767, 499] width 162 height 35
click at [343, 330] on div "Sala Consumo Staff Evento Mesa 1 Mesa 2 Mesa 3 Mesa 4 174.55 € Mesa 5 112.2 € M…" at bounding box center [672, 245] width 1088 height 458
click at [644, 133] on div "174.55 €" at bounding box center [646, 132] width 45 height 14
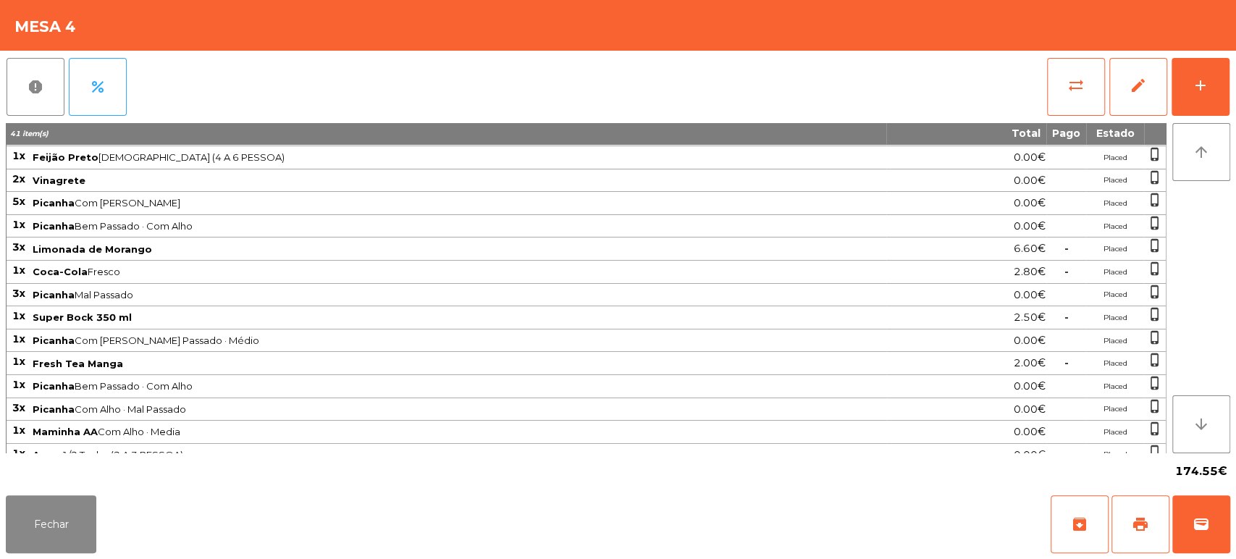
scroll to position [142, 0]
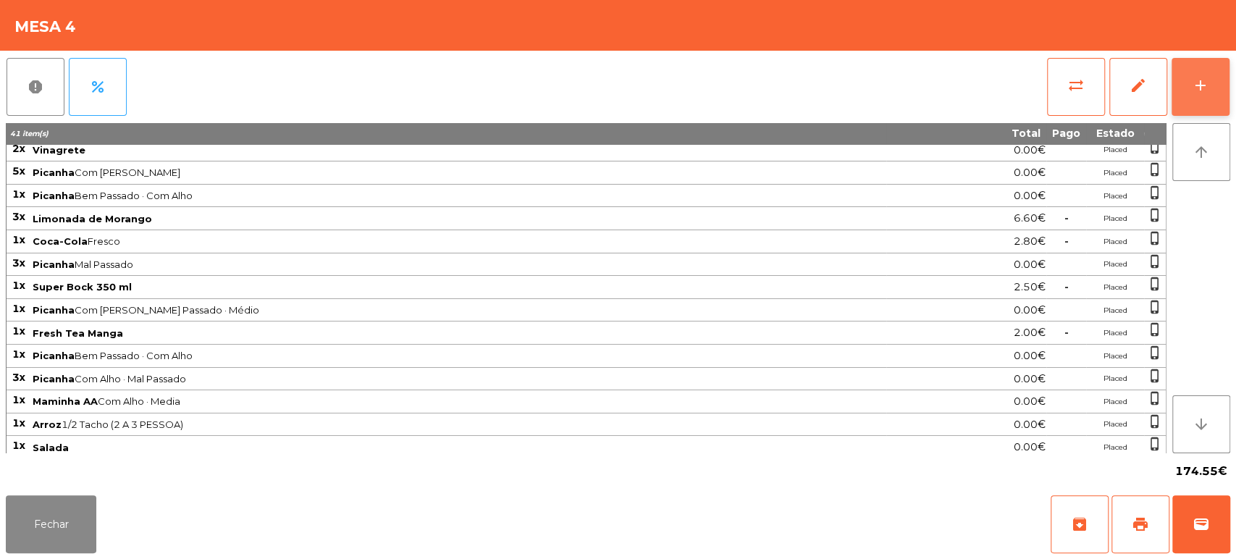
click at [1203, 93] on div "add" at bounding box center [1200, 85] width 17 height 17
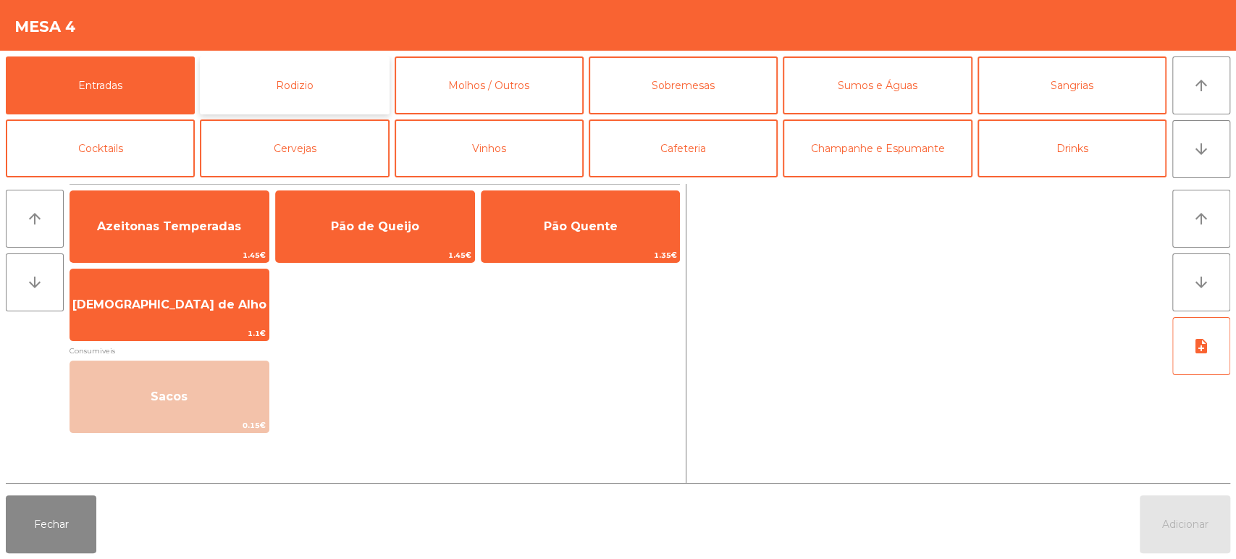
click at [284, 92] on button "Rodizio" at bounding box center [294, 85] width 189 height 58
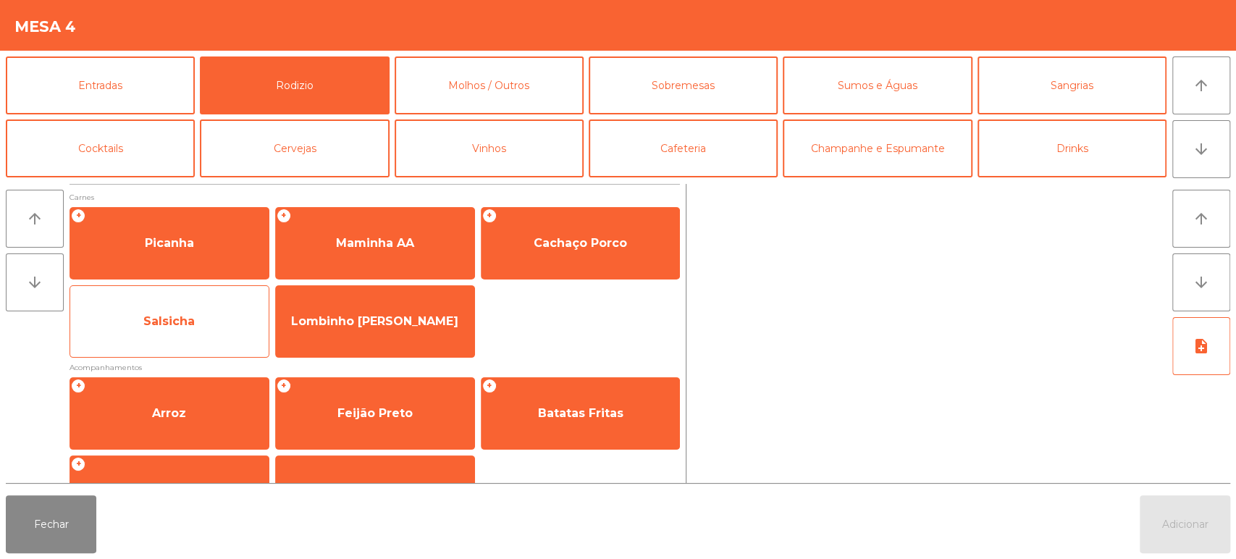
click at [181, 321] on span "Salsicha" at bounding box center [168, 321] width 51 height 14
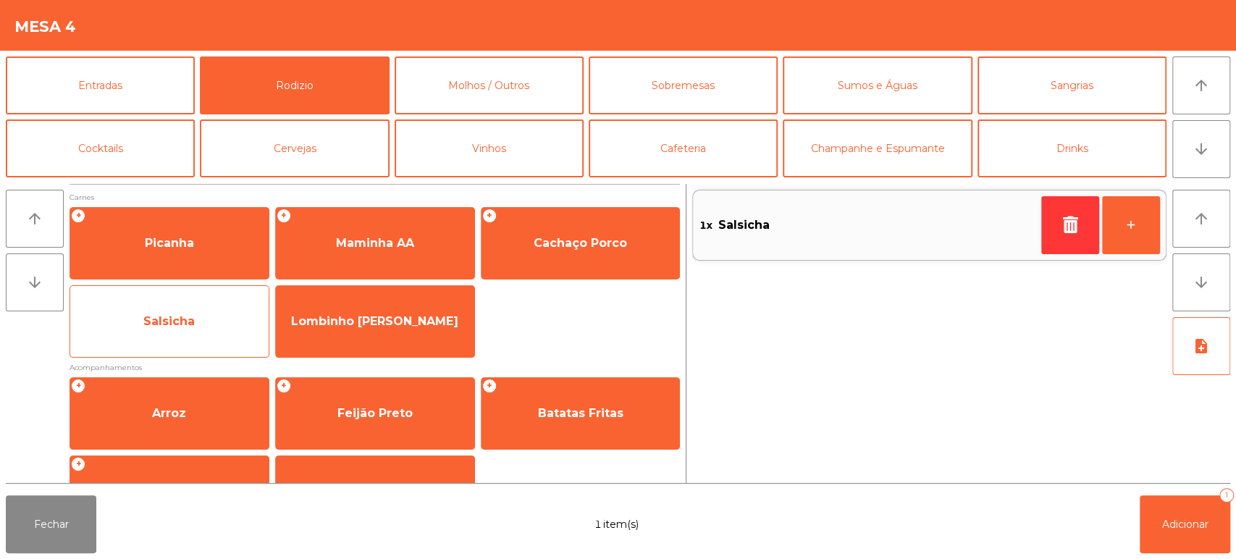
click at [192, 327] on span "Salsicha" at bounding box center [168, 321] width 51 height 14
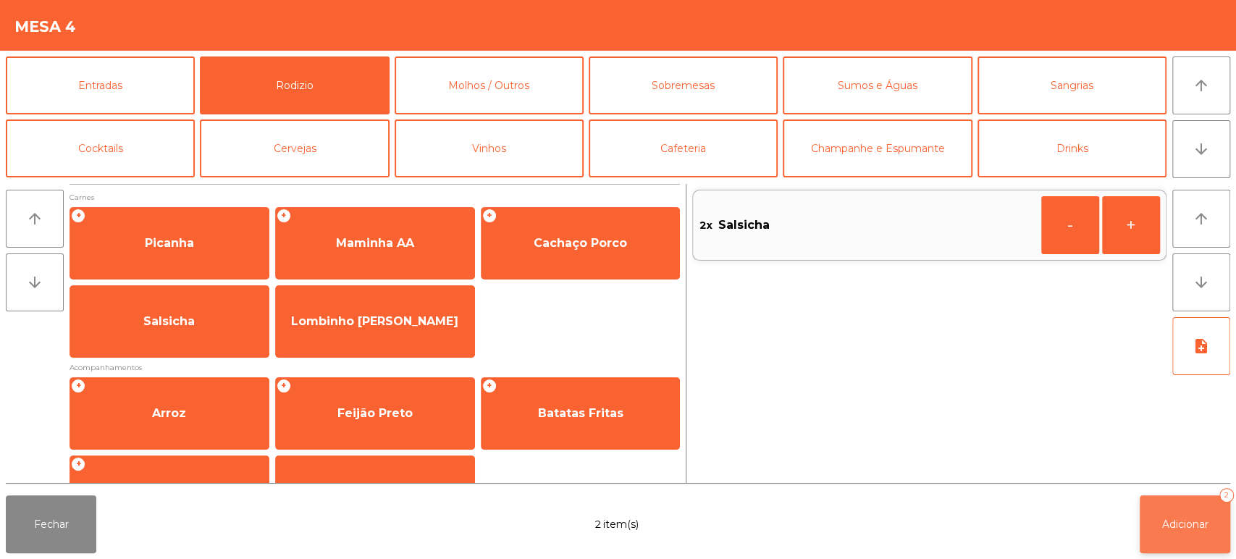
click at [1165, 531] on button "Adicionar 2" at bounding box center [1185, 524] width 91 height 58
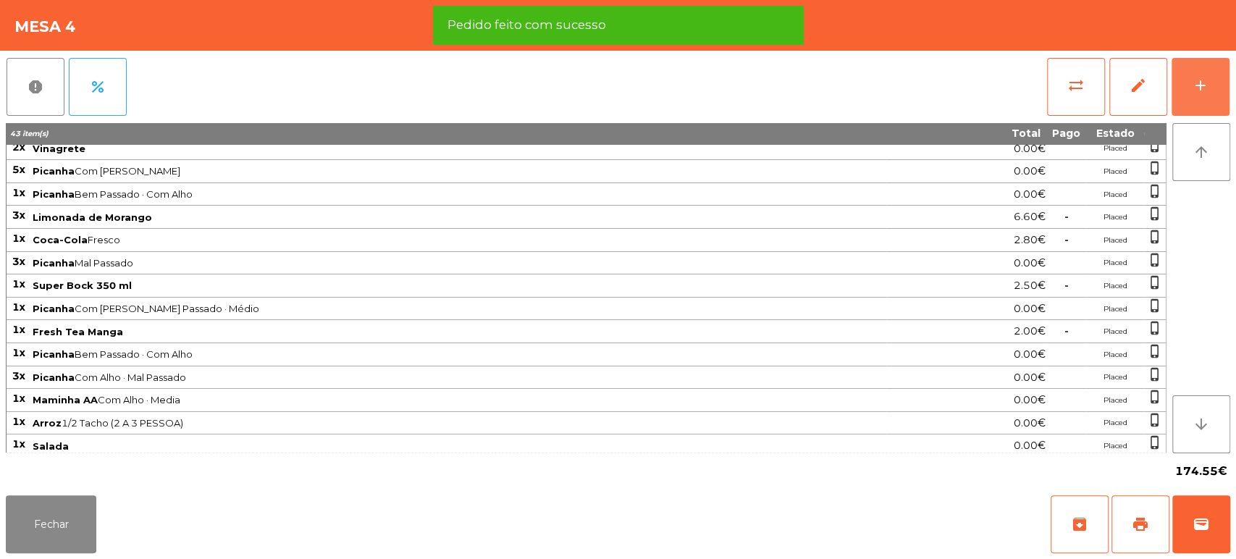
scroll to position [141, 0]
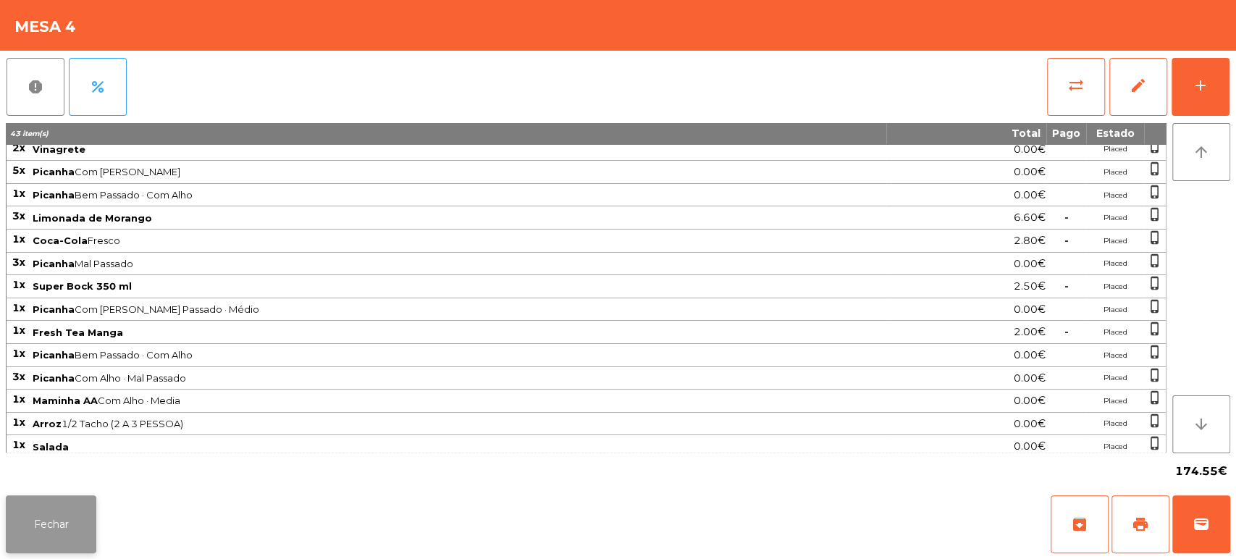
click at [88, 526] on button "Fechar" at bounding box center [51, 524] width 91 height 58
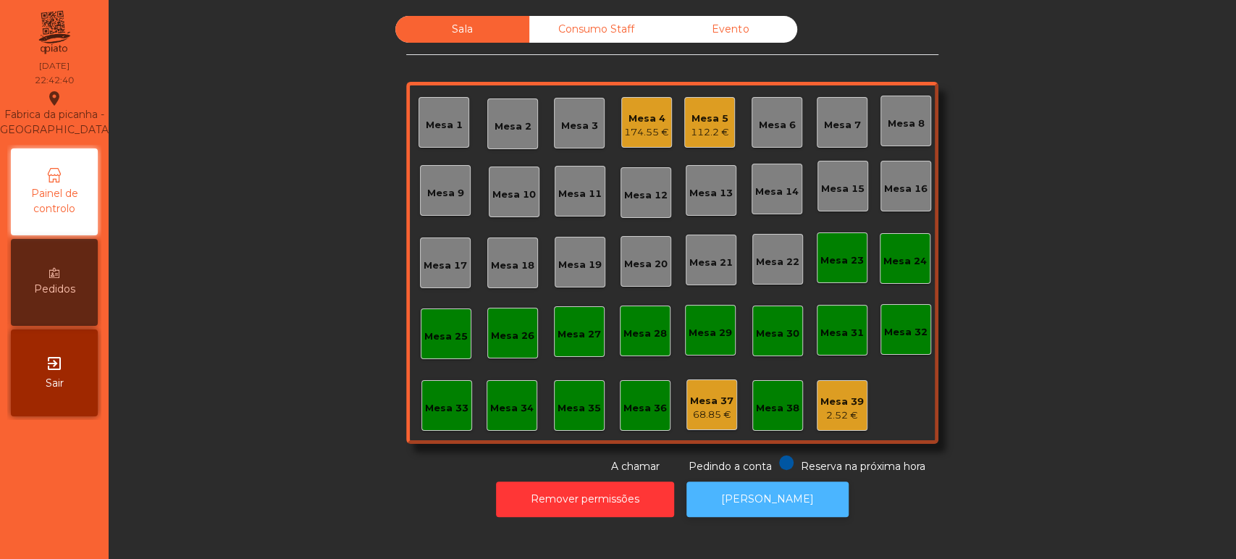
click at [747, 500] on button "[PERSON_NAME]" at bounding box center [767, 499] width 162 height 35
click at [586, 25] on div "Consumo Staff" at bounding box center [596, 29] width 134 height 27
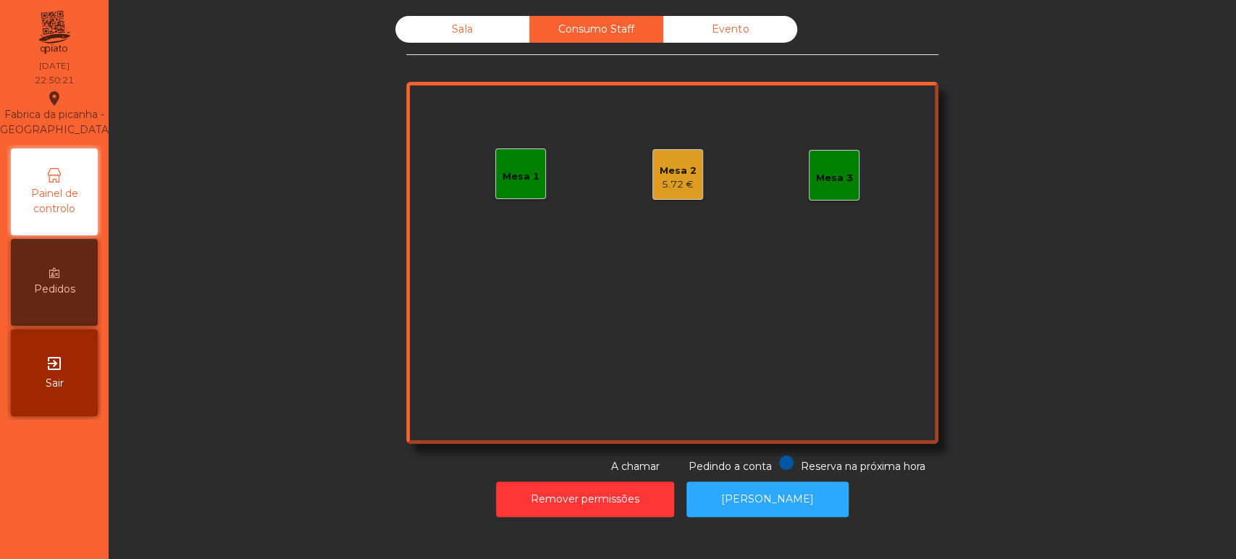
click at [684, 168] on div "Mesa 2" at bounding box center [678, 171] width 37 height 14
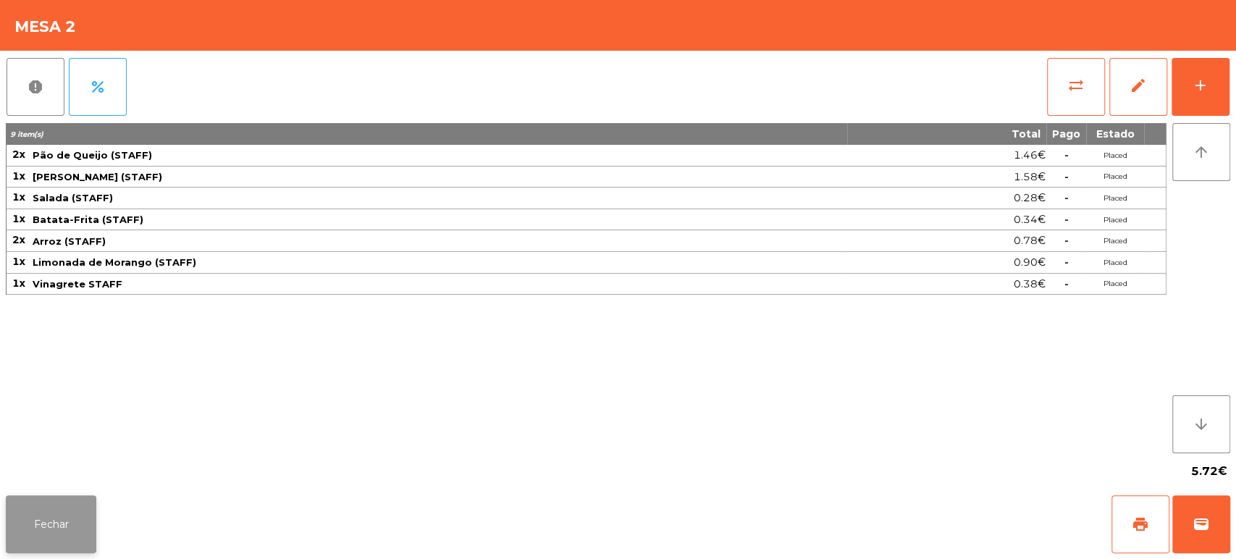
click at [90, 526] on button "Fechar" at bounding box center [51, 524] width 91 height 58
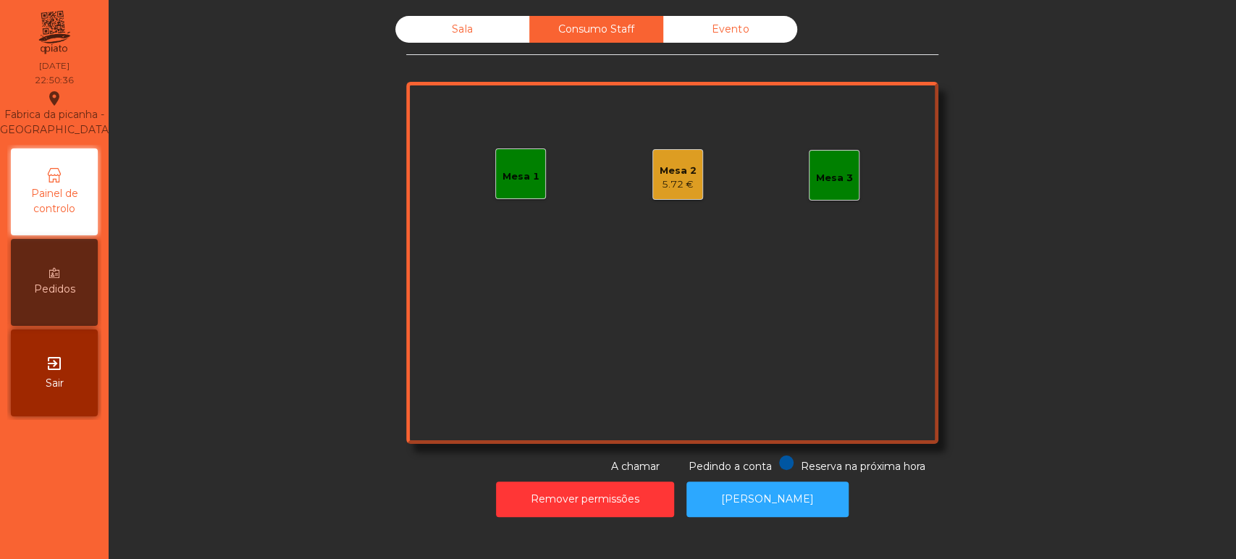
click at [321, 295] on div "Sala Consumo Staff Evento Mesa 1 Mesa 2 5.72 € Mesa 3 Reserva na próxima hora P…" at bounding box center [672, 245] width 1088 height 458
click at [484, 40] on div "Sala" at bounding box center [462, 29] width 134 height 27
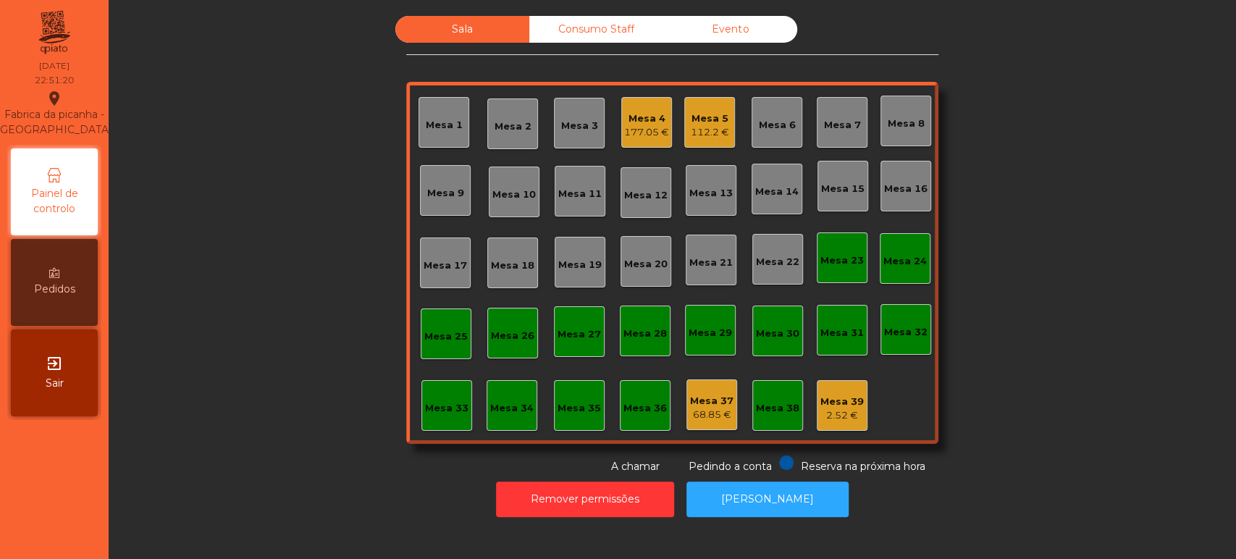
click at [776, 400] on div "Mesa 38" at bounding box center [777, 405] width 43 height 20
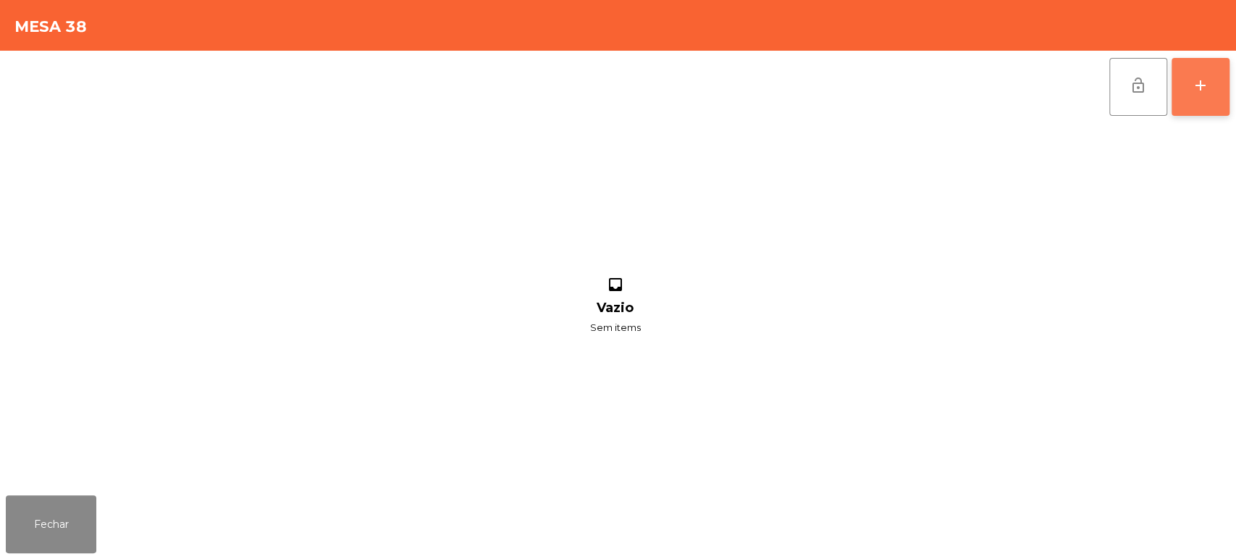
click at [1210, 98] on button "add" at bounding box center [1201, 87] width 58 height 58
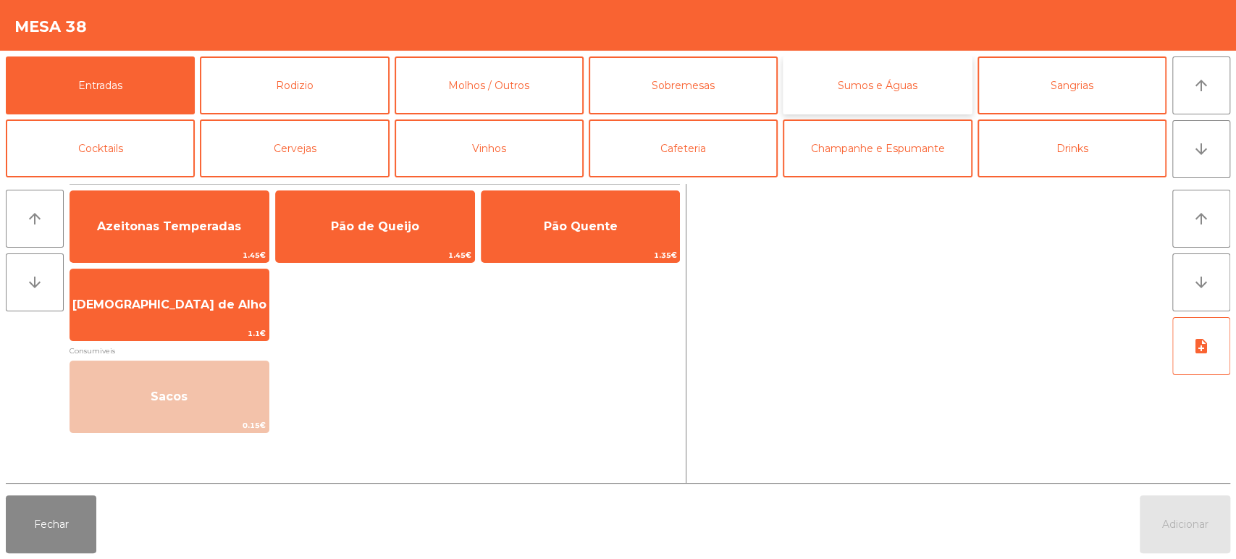
click at [916, 74] on button "Sumos e Águas" at bounding box center [877, 85] width 189 height 58
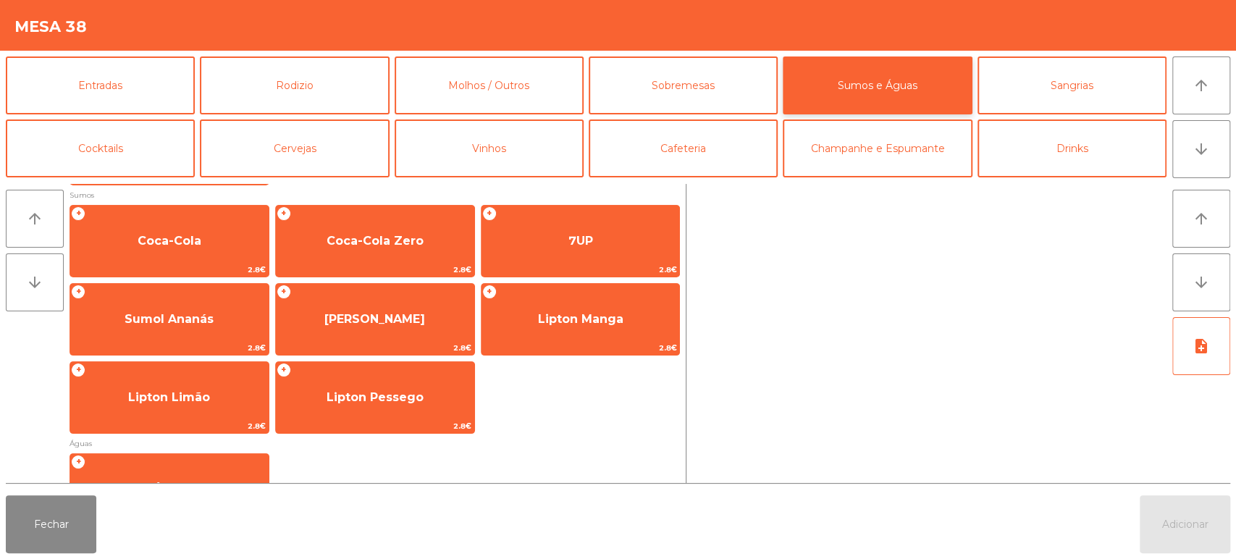
scroll to position [256, 0]
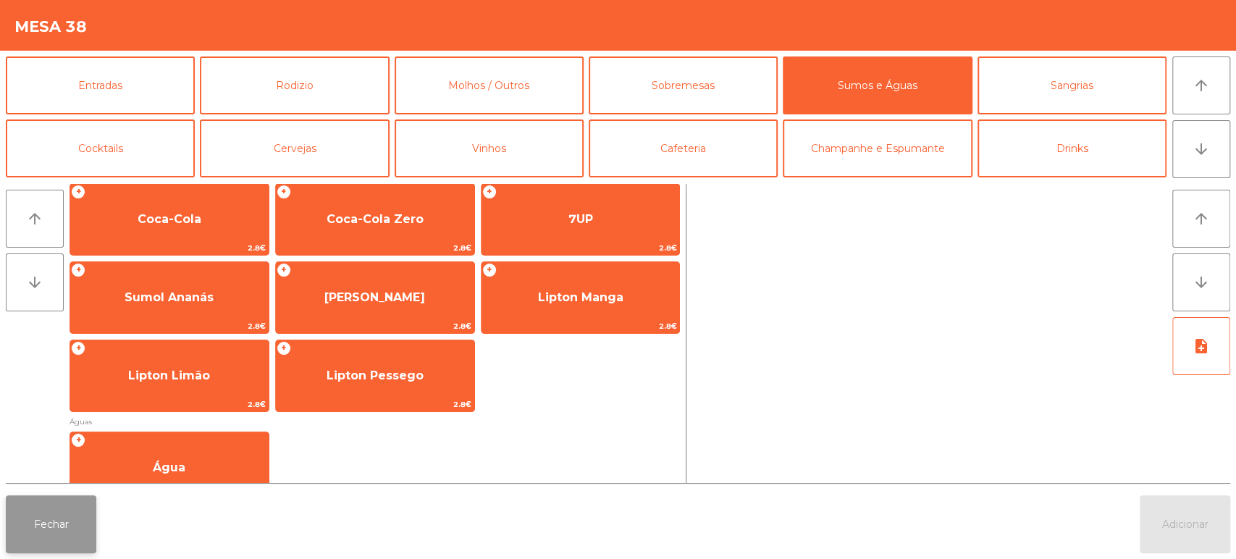
click at [36, 504] on button "Fechar" at bounding box center [51, 524] width 91 height 58
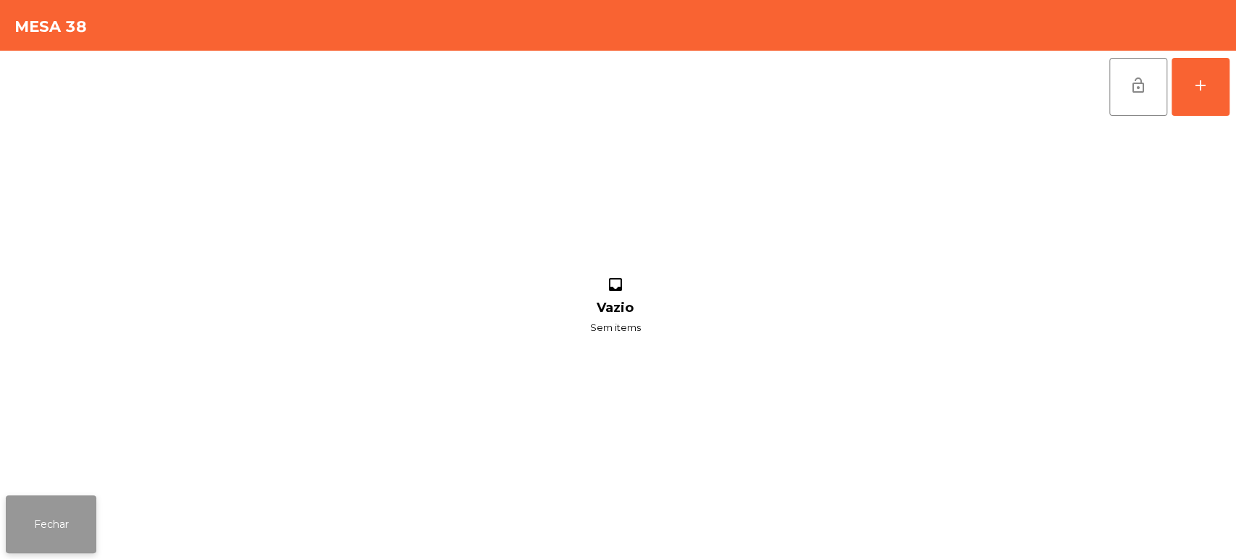
click at [81, 513] on button "Fechar" at bounding box center [51, 524] width 91 height 58
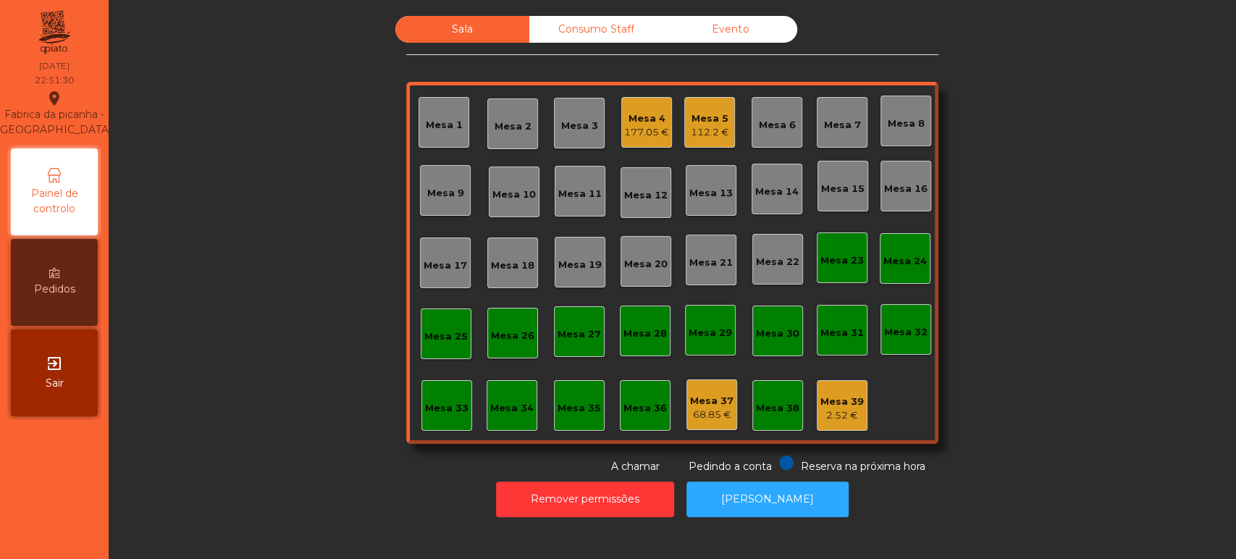
click at [311, 312] on div "Sala Consumo Staff Evento Mesa 1 Mesa 2 Mesa 3 Mesa 4 177.05 € Mesa 5 112.2 € M…" at bounding box center [672, 245] width 1088 height 458
click at [591, 37] on div "Consumo Staff" at bounding box center [596, 29] width 134 height 27
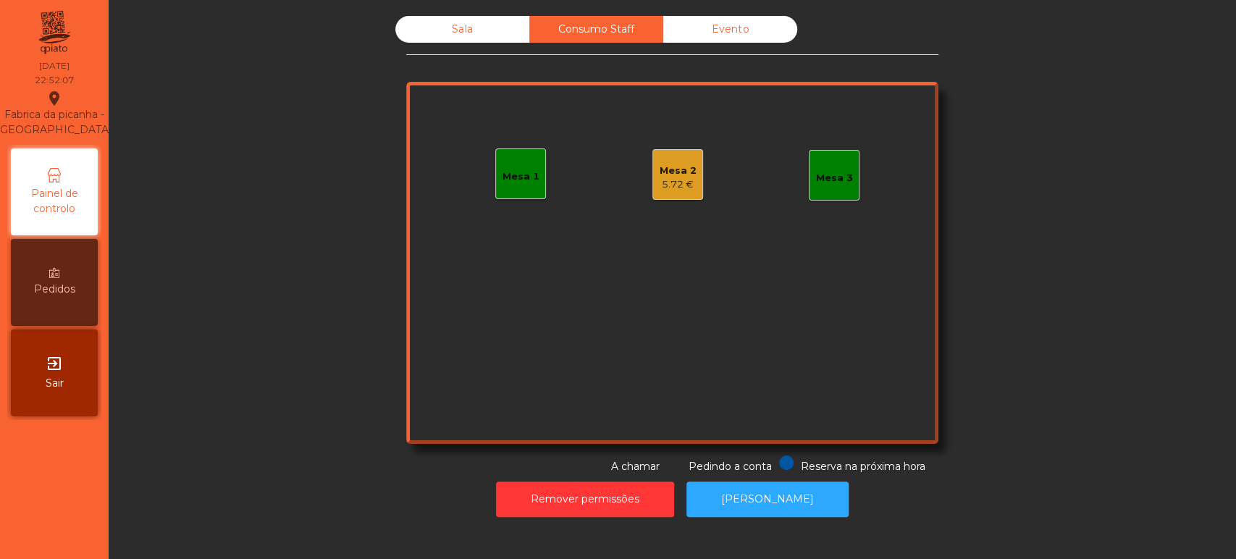
click at [676, 161] on div "Mesa 2 5.72 €" at bounding box center [678, 175] width 37 height 34
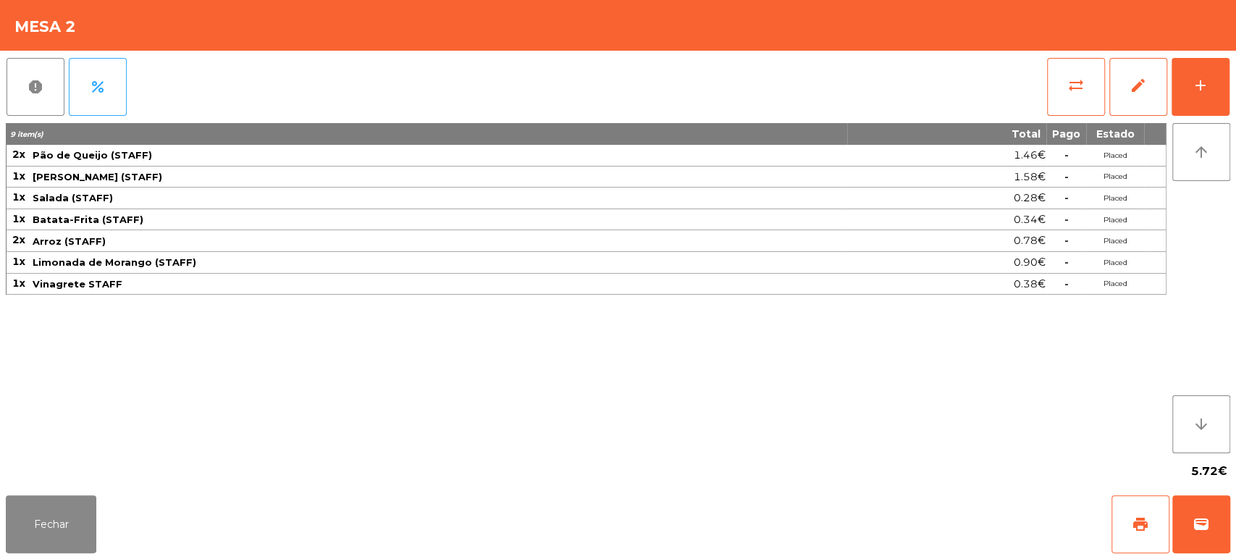
click at [1235, 89] on div "report percent sync_alt edit add 9 item(s) Total Pago Estado 2x Pão de Queijo (…" at bounding box center [618, 270] width 1236 height 439
click at [1194, 94] on button "add" at bounding box center [1201, 87] width 58 height 58
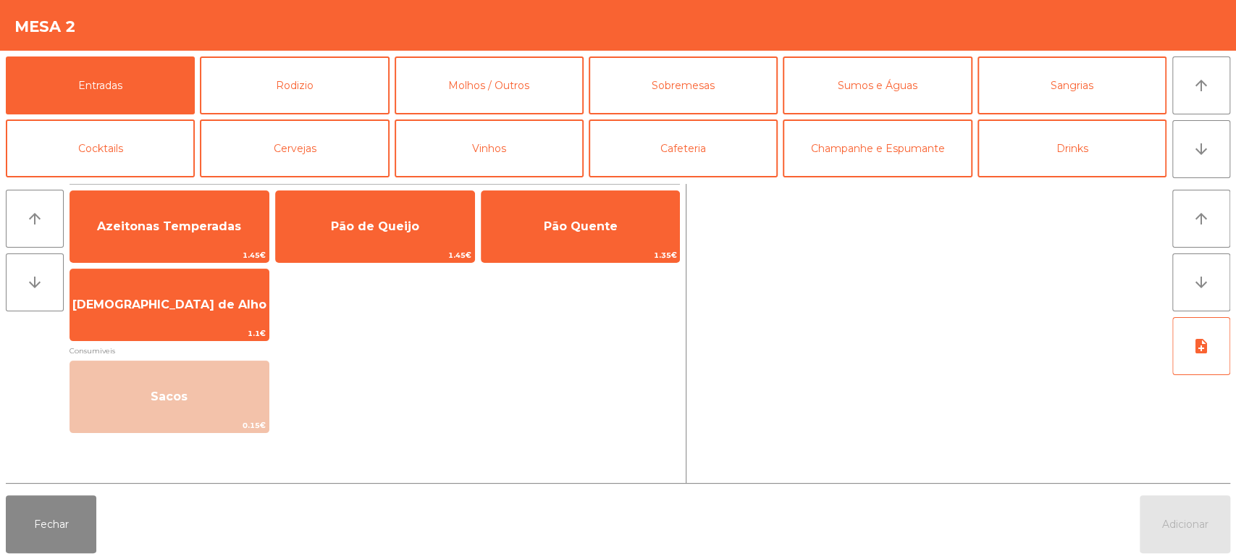
scroll to position [59, 0]
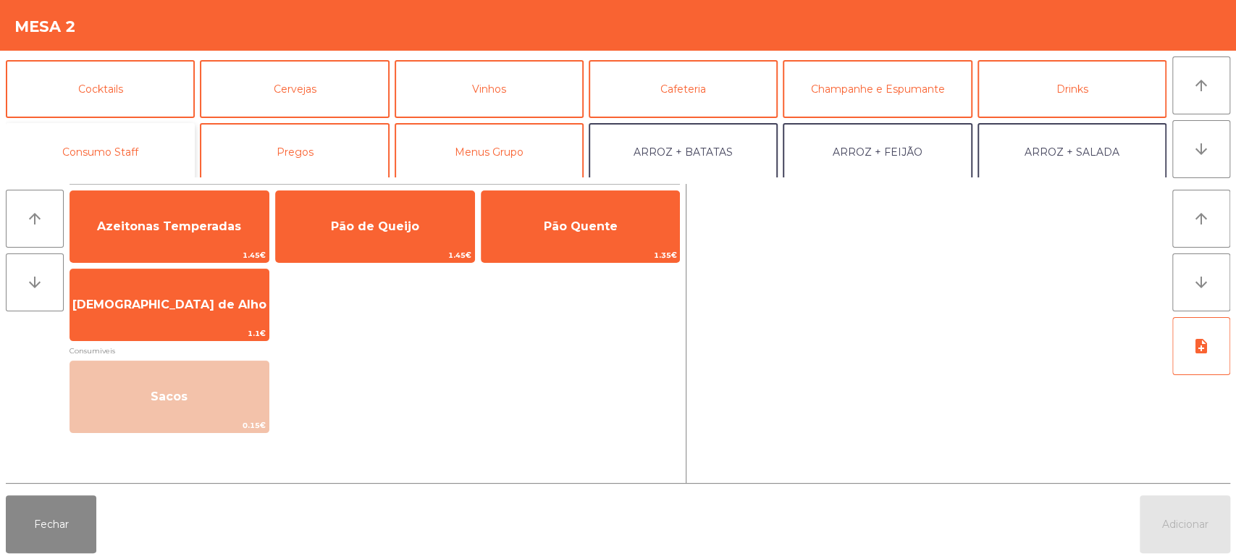
click at [142, 158] on button "Consumo Staff" at bounding box center [100, 152] width 189 height 58
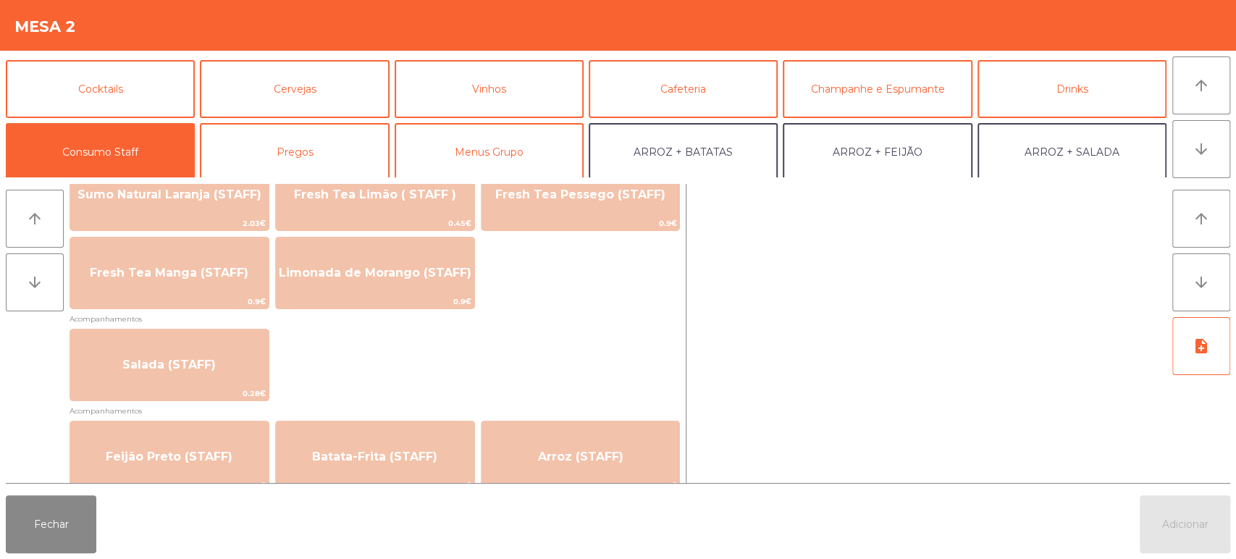
scroll to position [457, 0]
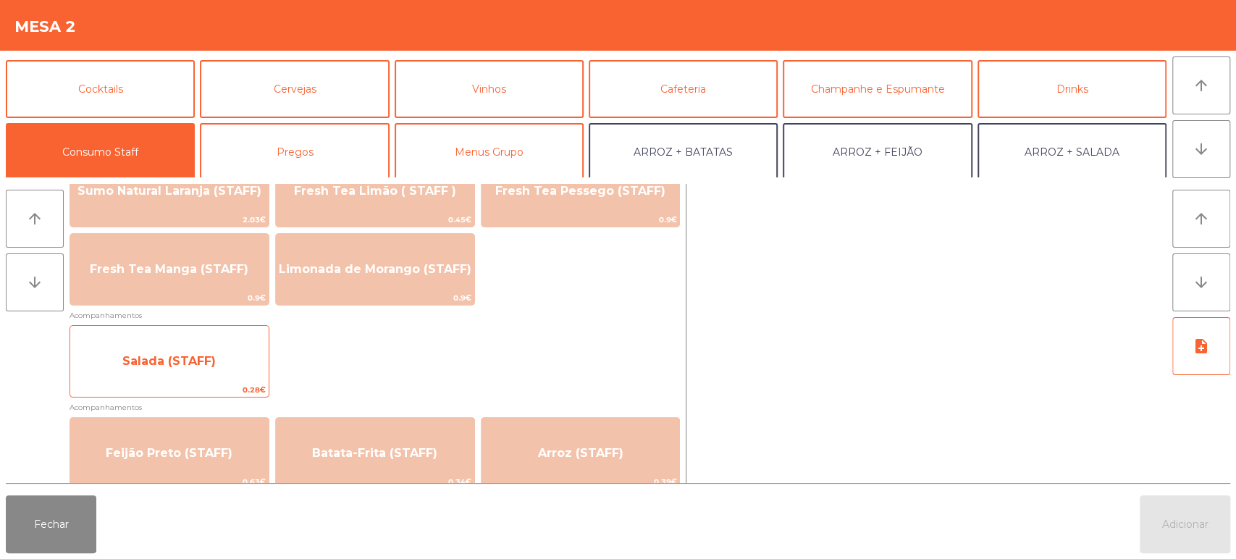
click at [213, 371] on span "Salada (STAFF)" at bounding box center [169, 361] width 198 height 39
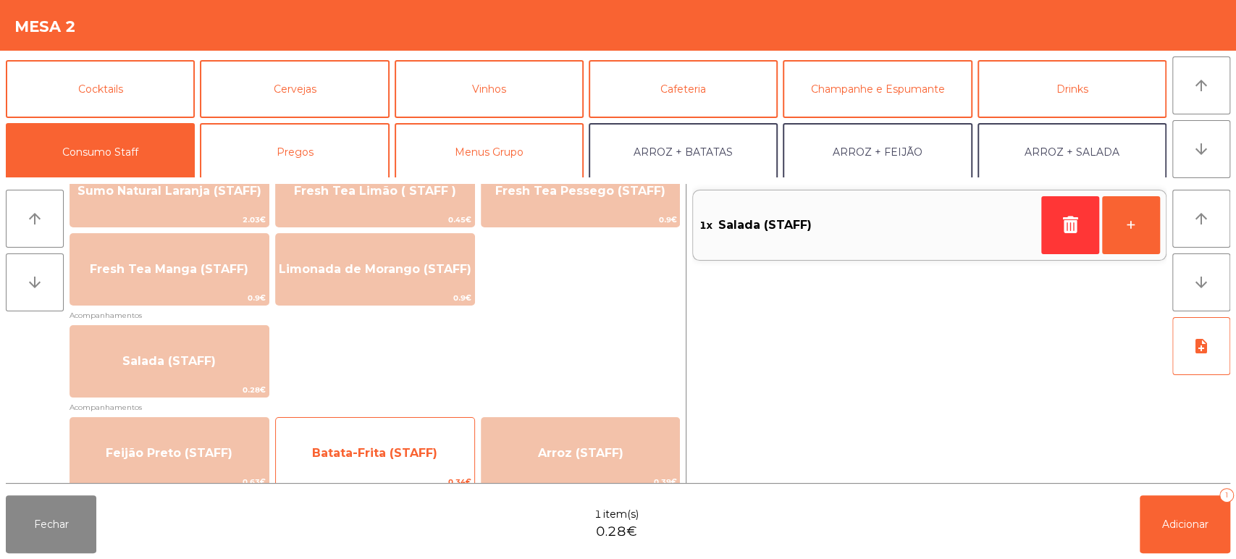
click at [399, 446] on span "Batata-Frita (STAFF)" at bounding box center [374, 453] width 125 height 14
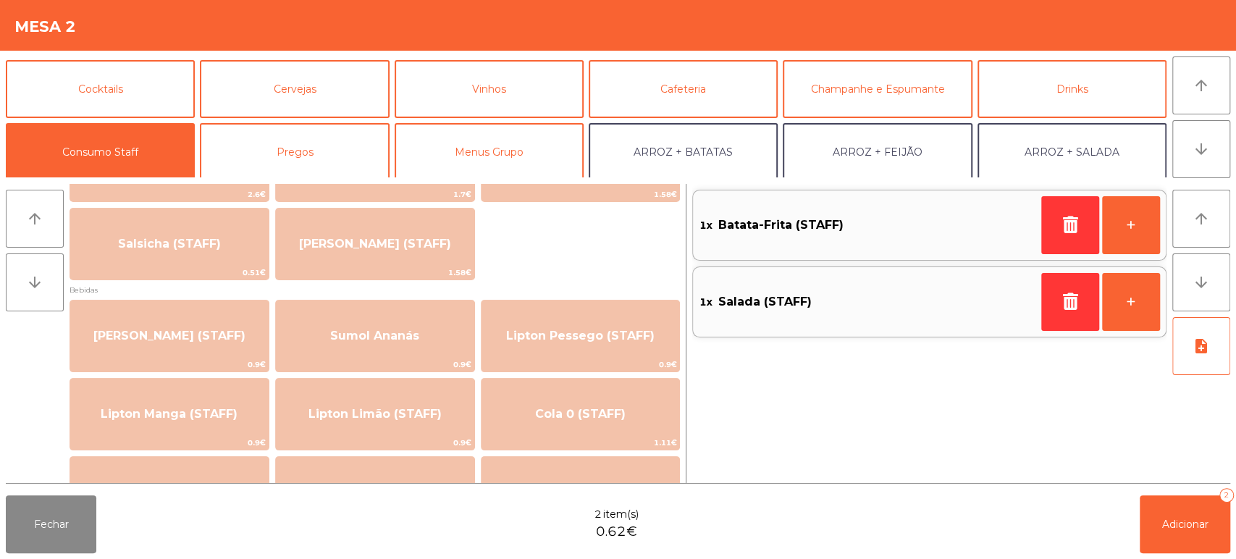
scroll to position [0, 0]
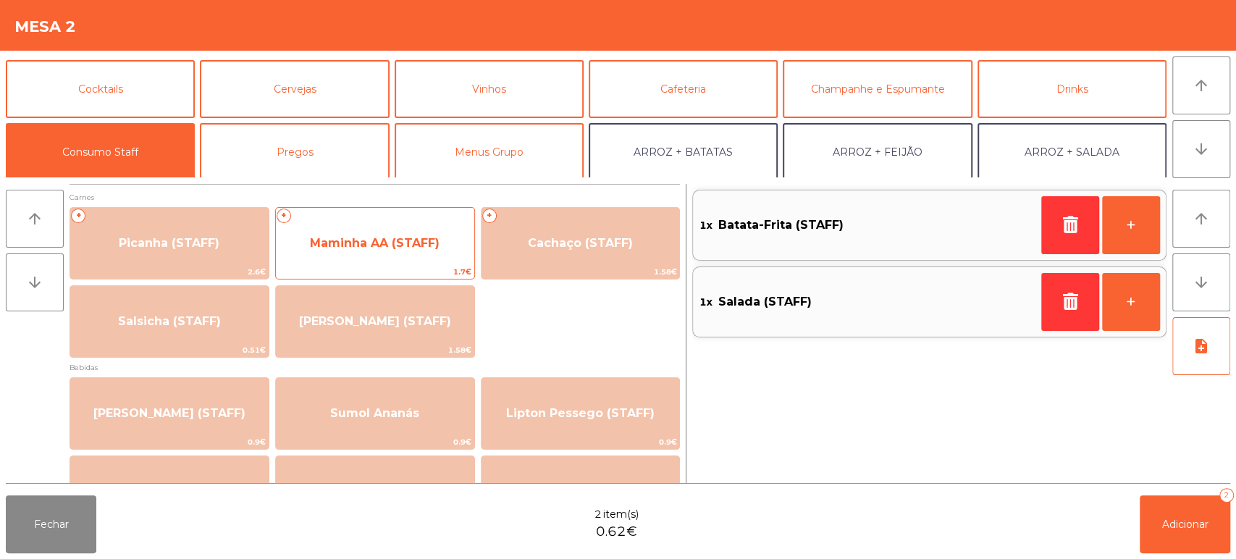
click at [464, 227] on span "Maminha AA (STAFF)" at bounding box center [375, 243] width 198 height 39
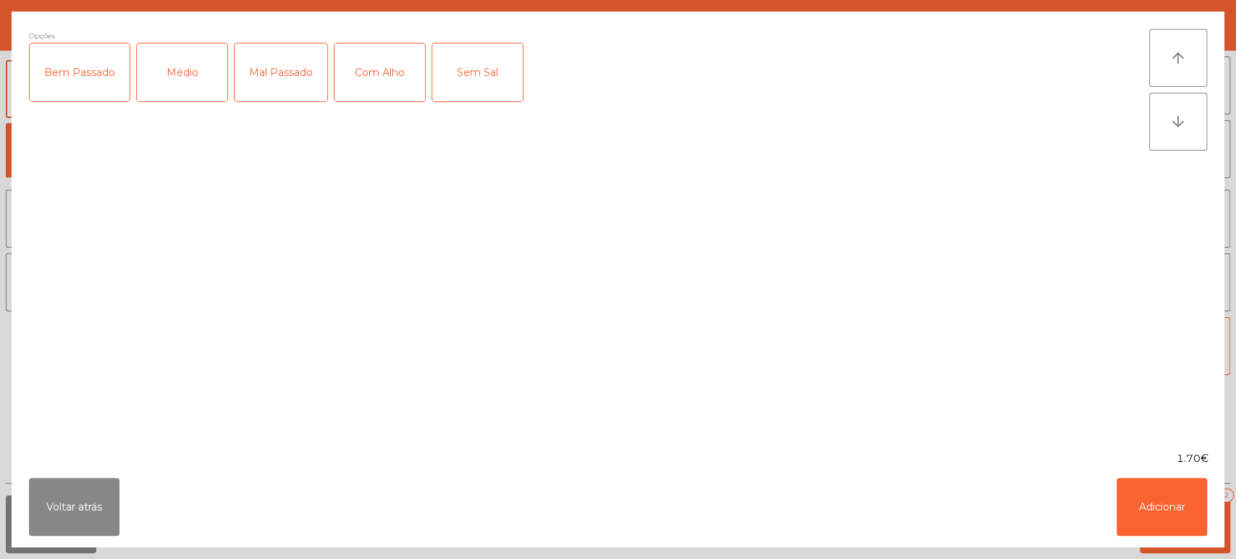
click at [179, 74] on div "Médio" at bounding box center [182, 72] width 91 height 58
click at [256, 78] on div "Mal Passado" at bounding box center [281, 72] width 93 height 58
click at [403, 93] on div "Com Alho" at bounding box center [380, 72] width 91 height 58
click at [1142, 485] on button "Adicionar" at bounding box center [1162, 507] width 91 height 58
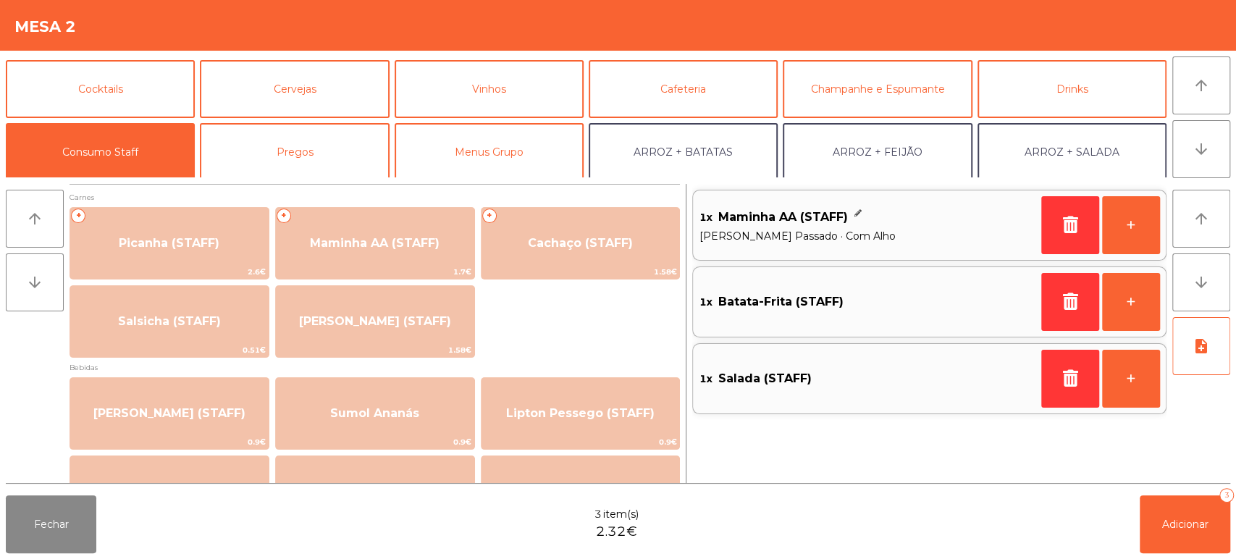
click at [808, 497] on div "Fechar 3 item(s) 2.32€ Adicionar 3" at bounding box center [618, 524] width 1236 height 70
click at [1140, 539] on button "Adicionar 3" at bounding box center [1185, 524] width 91 height 58
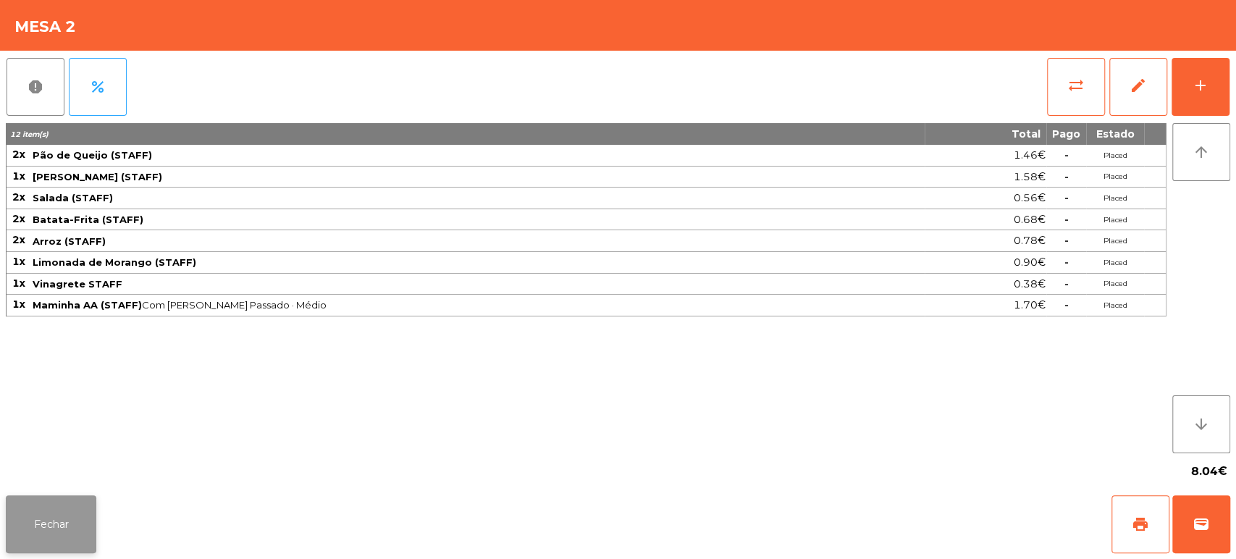
click at [67, 503] on button "Fechar" at bounding box center [51, 524] width 91 height 58
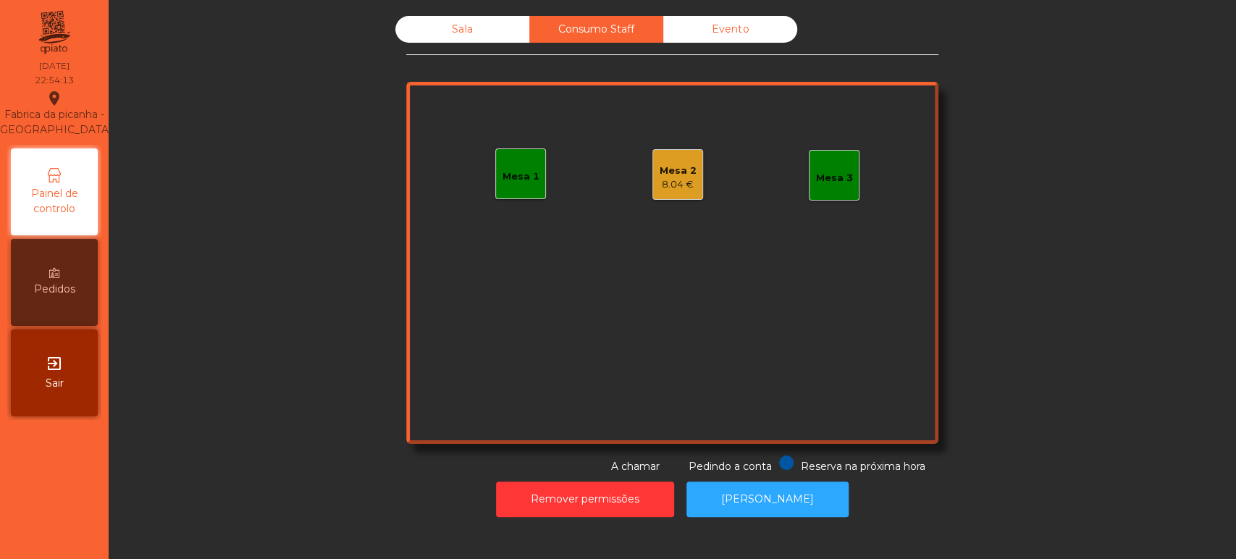
click at [492, 36] on div "Sala" at bounding box center [462, 29] width 134 height 27
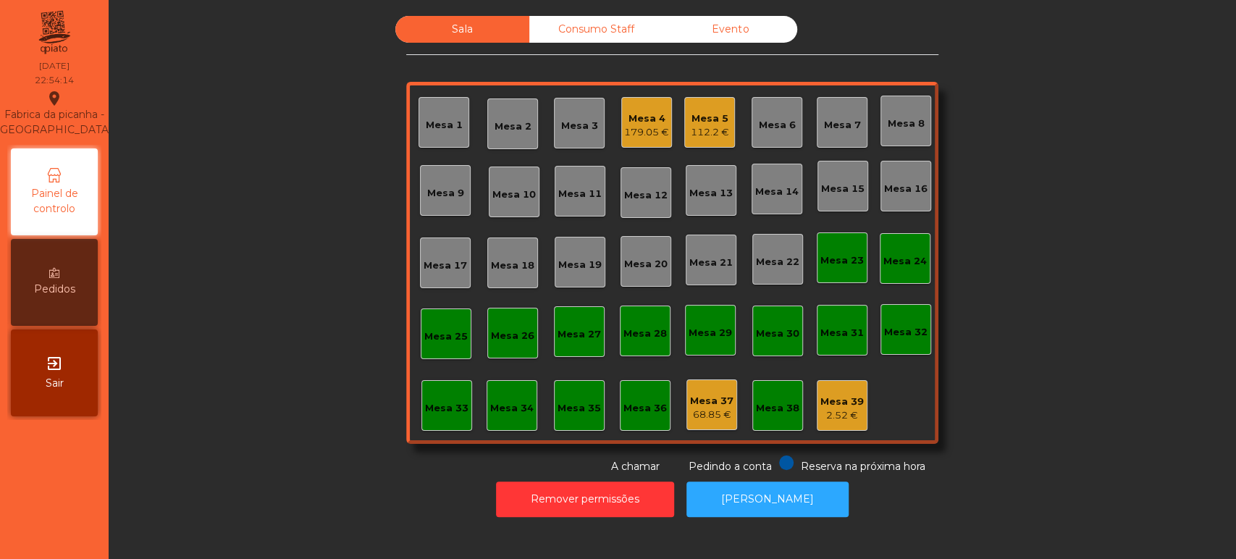
click at [832, 400] on div "Mesa 39" at bounding box center [841, 402] width 43 height 14
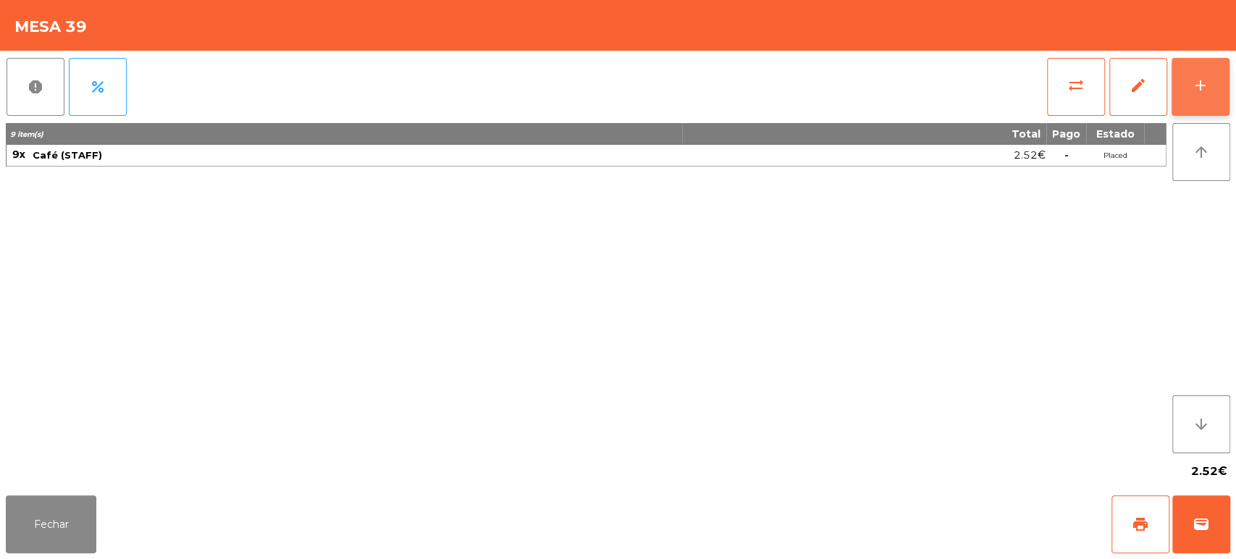
click at [1201, 70] on button "add" at bounding box center [1201, 87] width 58 height 58
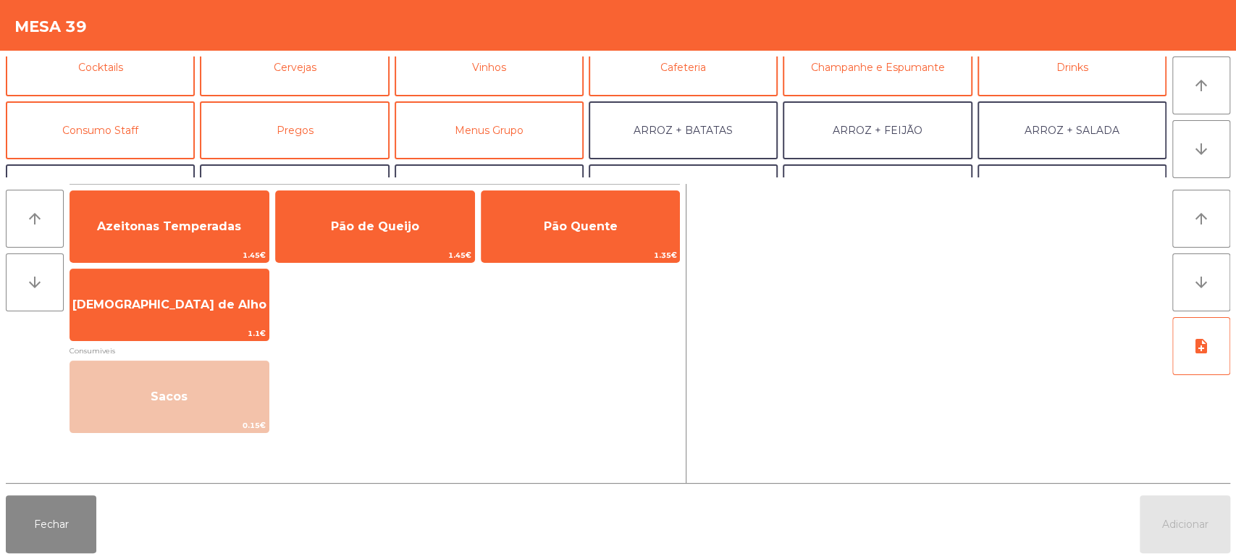
scroll to position [87, 0]
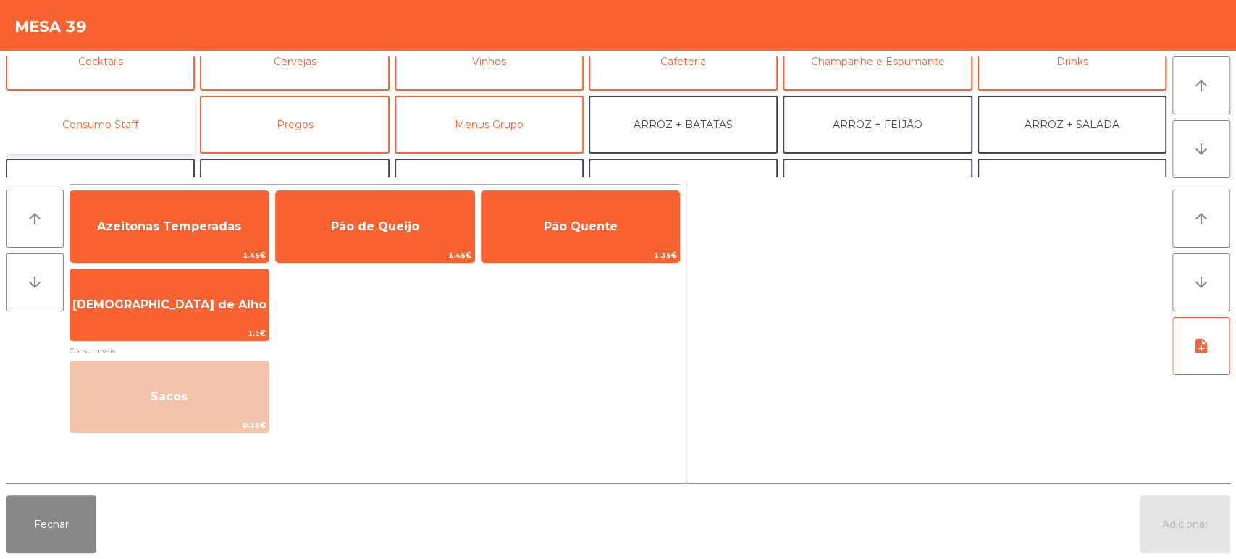
click at [130, 122] on button "Consumo Staff" at bounding box center [100, 125] width 189 height 58
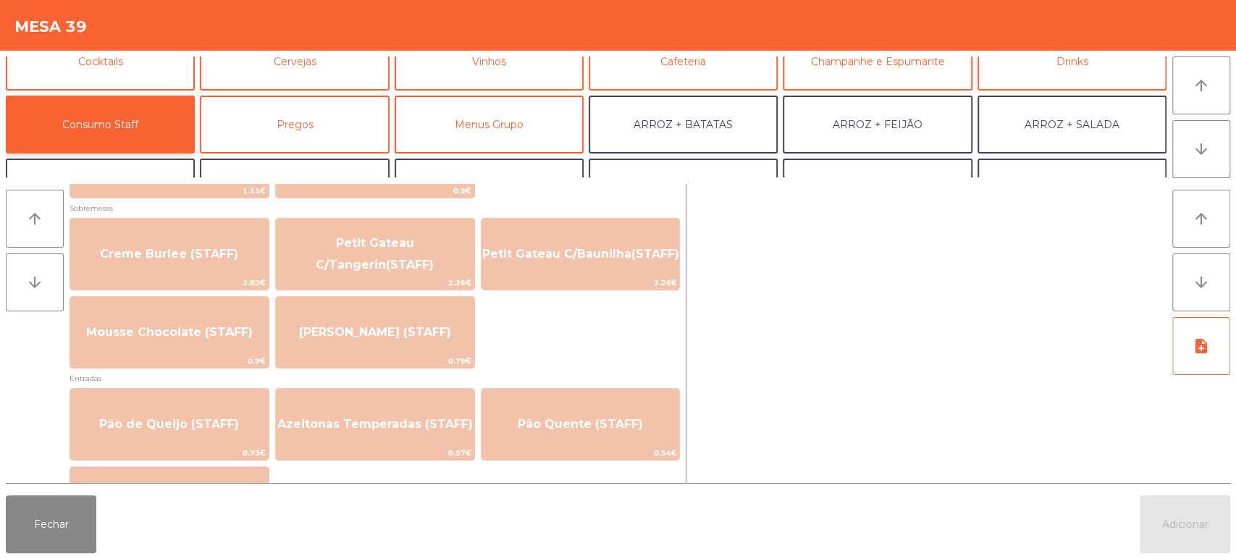
scroll to position [992, 0]
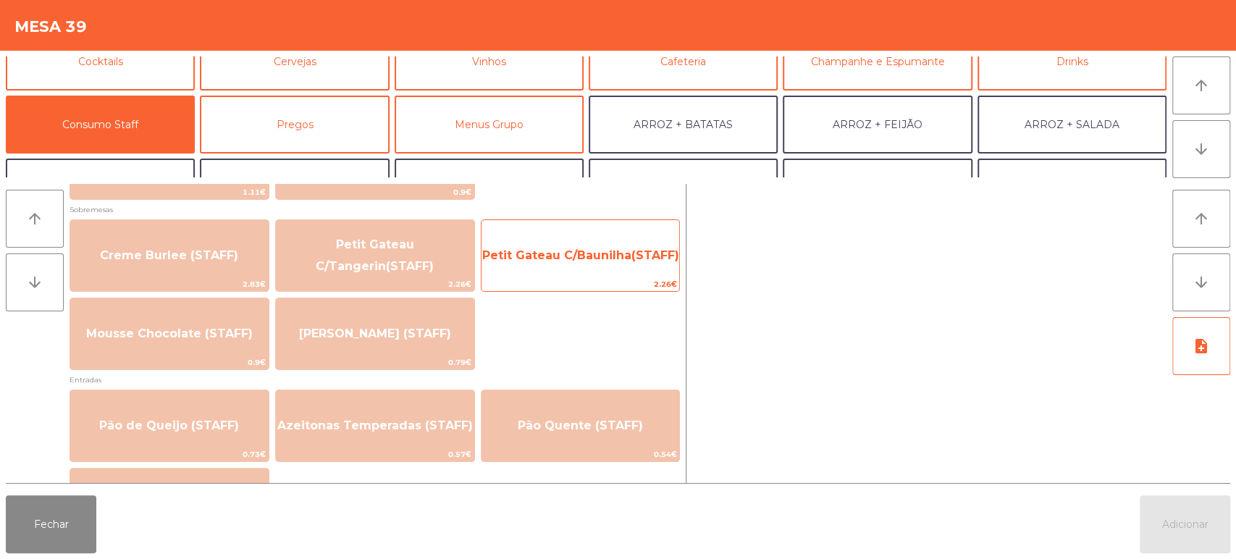
click at [605, 251] on span "Petit Gateau C/Baunilha(STAFF)" at bounding box center [580, 255] width 197 height 14
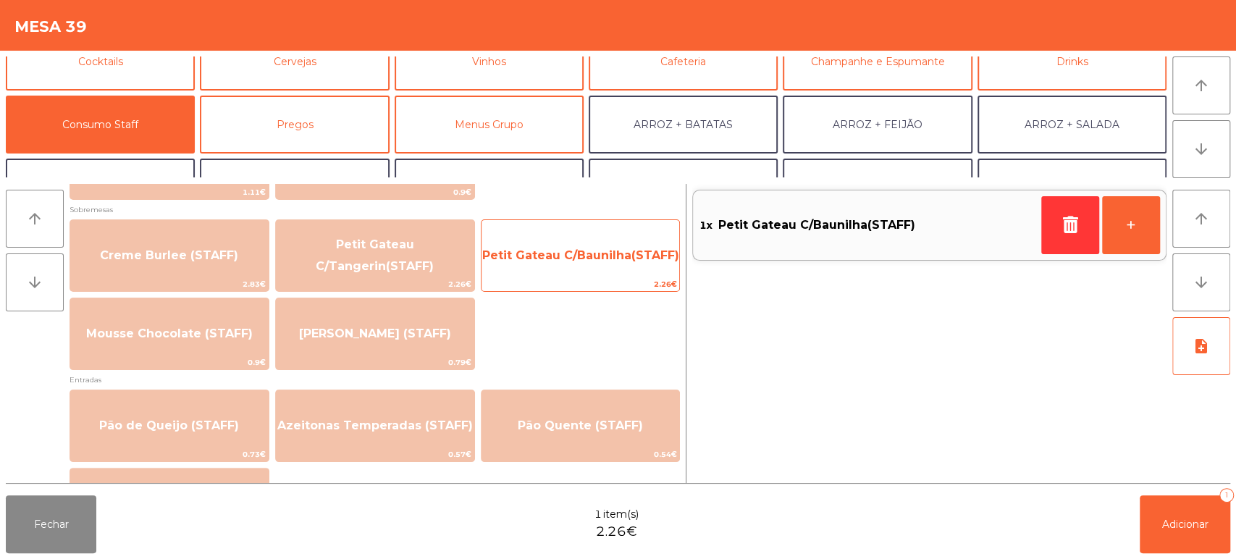
click at [607, 257] on span "Petit Gateau C/Baunilha(STAFF)" at bounding box center [580, 255] width 197 height 14
click at [616, 245] on span "Petit Gateau C/Baunilha(STAFF)" at bounding box center [581, 255] width 198 height 39
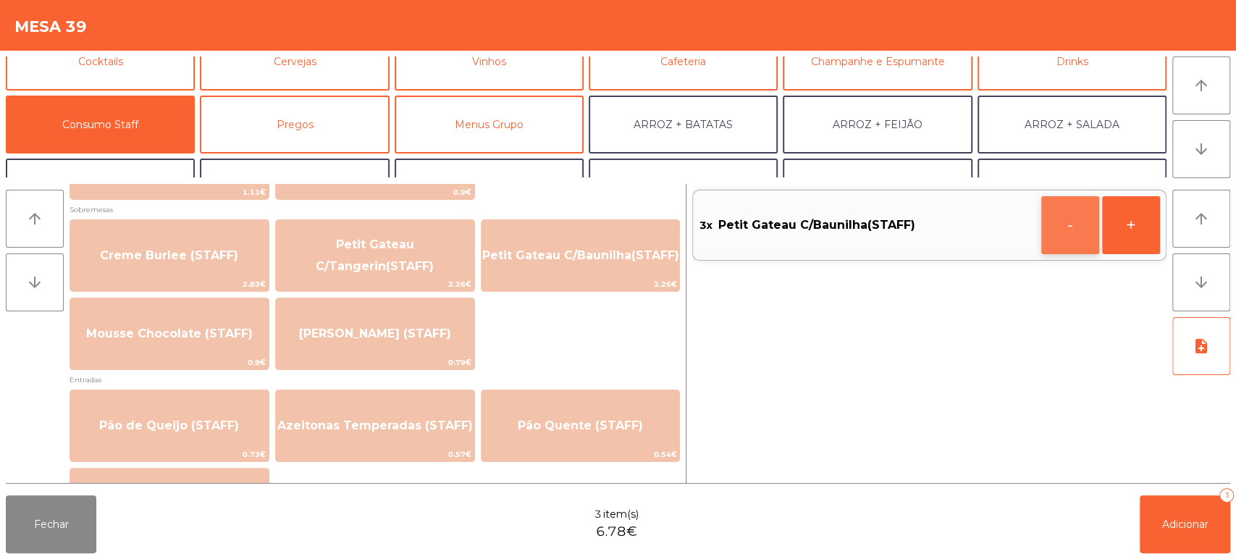
click at [1041, 226] on button "-" at bounding box center [1070, 225] width 58 height 58
click at [1189, 503] on button "Adicionar 2" at bounding box center [1185, 524] width 91 height 58
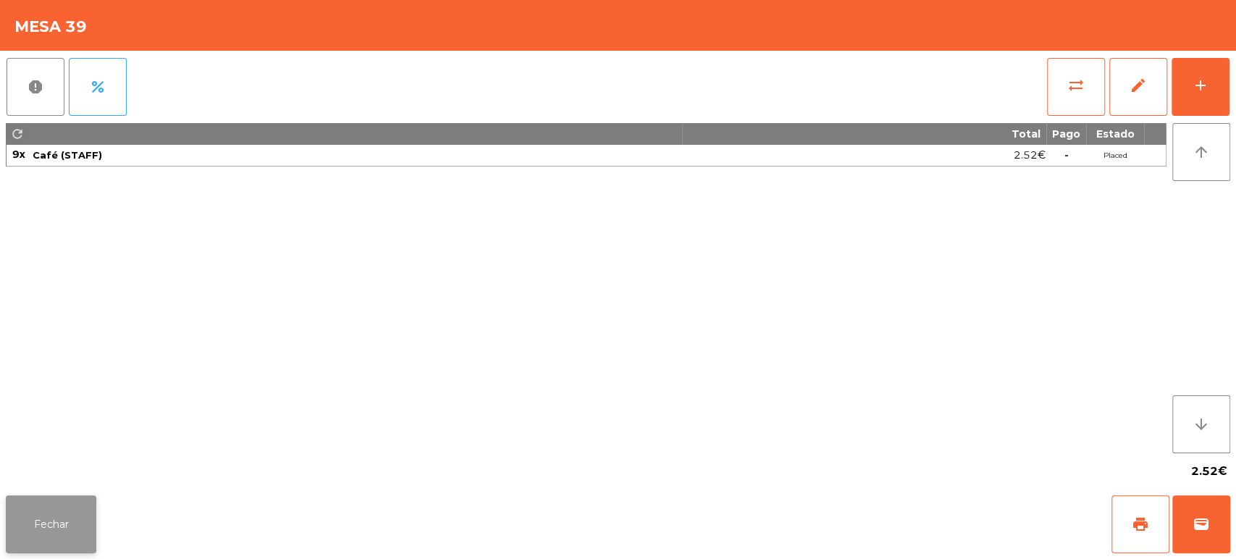
click at [90, 508] on button "Fechar" at bounding box center [51, 524] width 91 height 58
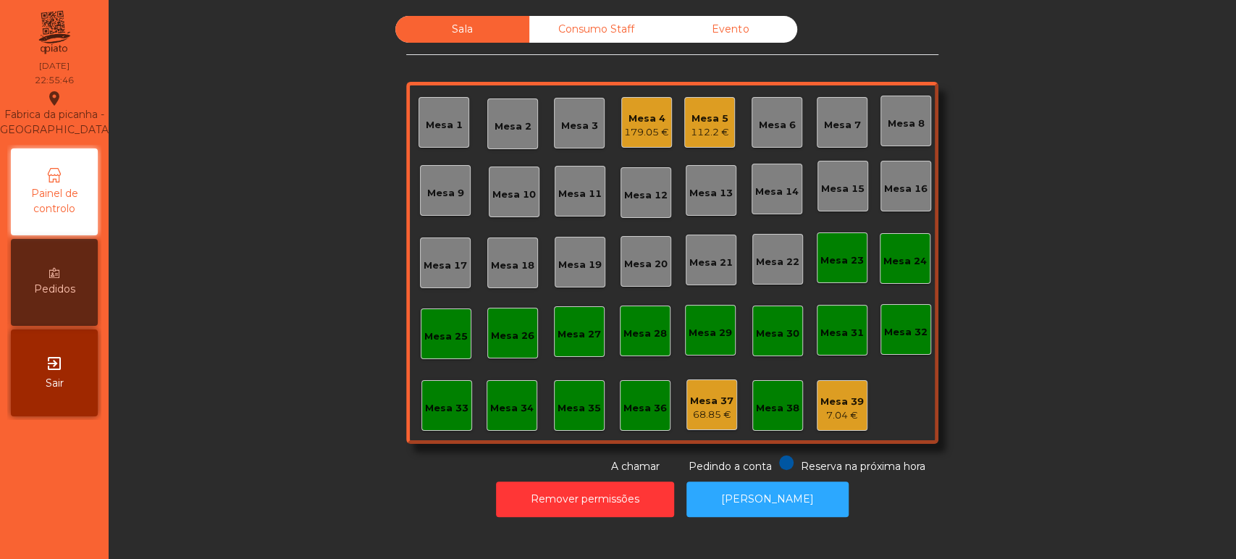
click at [579, 30] on div "Consumo Staff" at bounding box center [596, 29] width 134 height 27
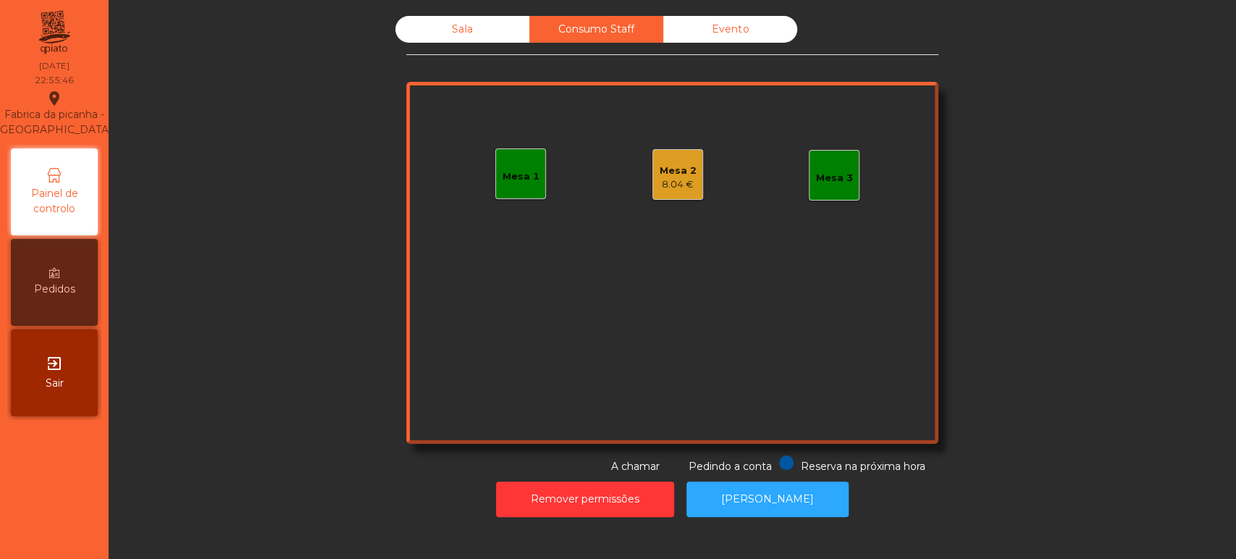
click at [679, 177] on div "8.04 €" at bounding box center [678, 184] width 37 height 14
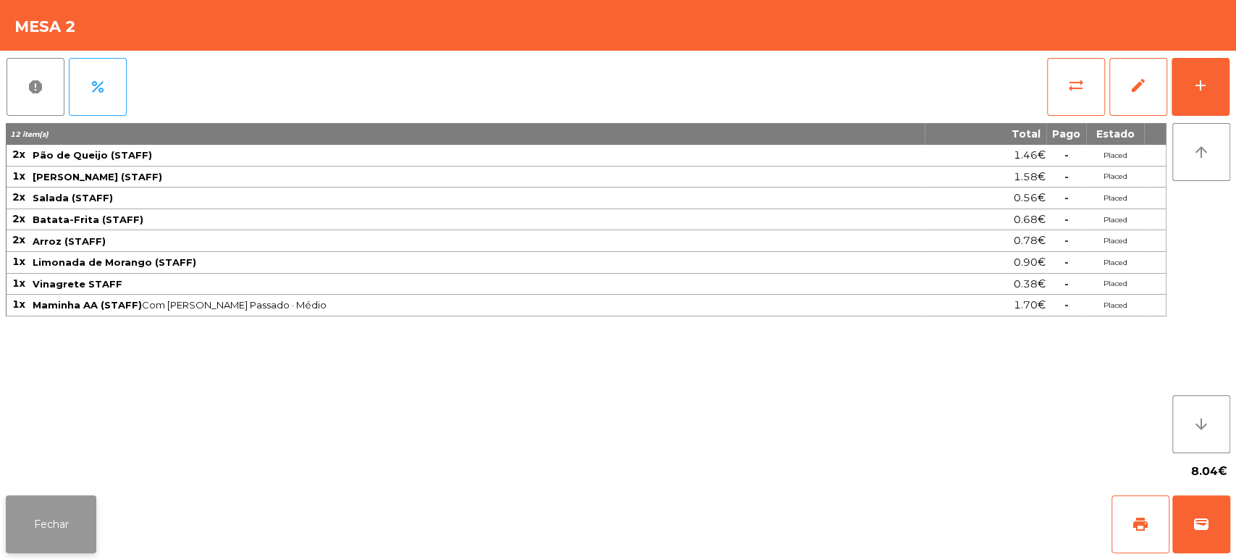
click at [50, 518] on button "Fechar" at bounding box center [51, 524] width 91 height 58
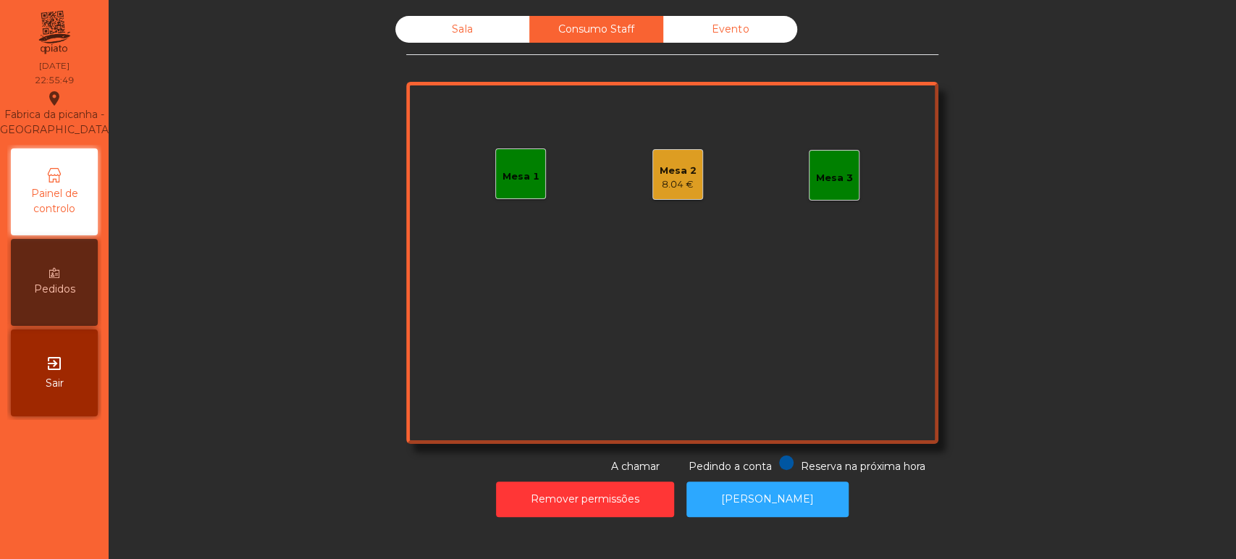
click at [489, 31] on div "Sala" at bounding box center [462, 29] width 134 height 27
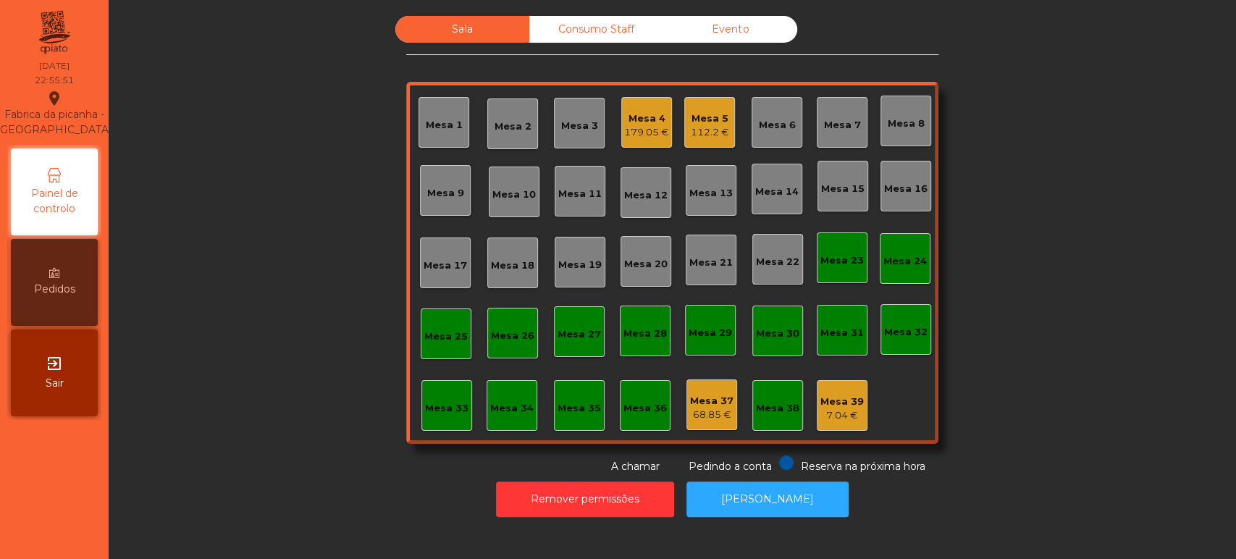
click at [569, 29] on div "Consumo Staff" at bounding box center [596, 29] width 134 height 27
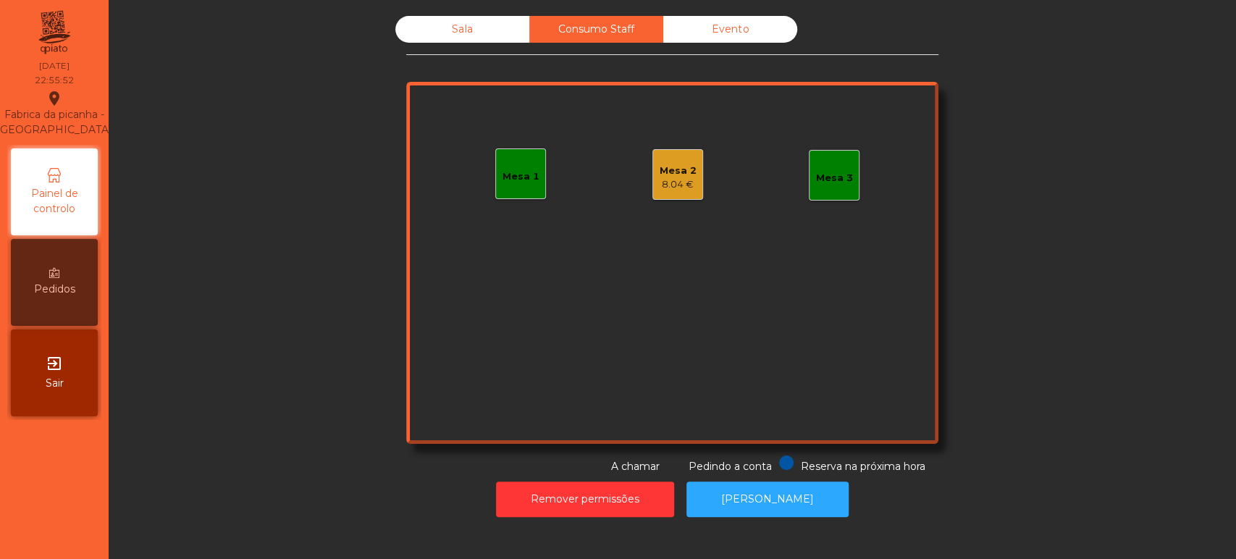
click at [652, 191] on div "Mesa 2 8.04 €" at bounding box center [677, 174] width 51 height 51
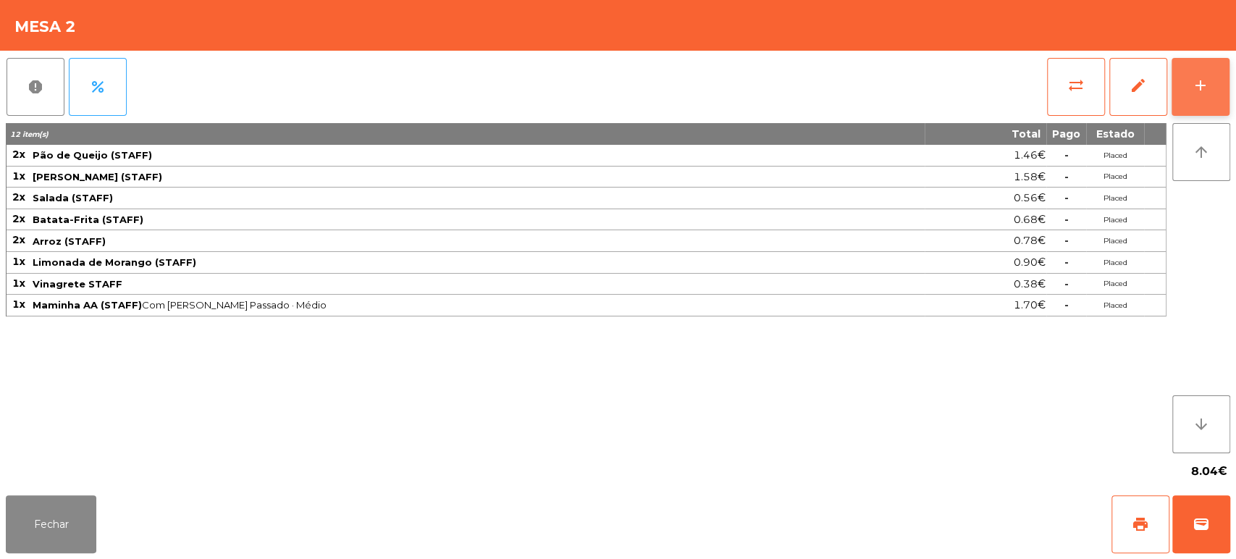
click at [1227, 82] on button "add" at bounding box center [1201, 87] width 58 height 58
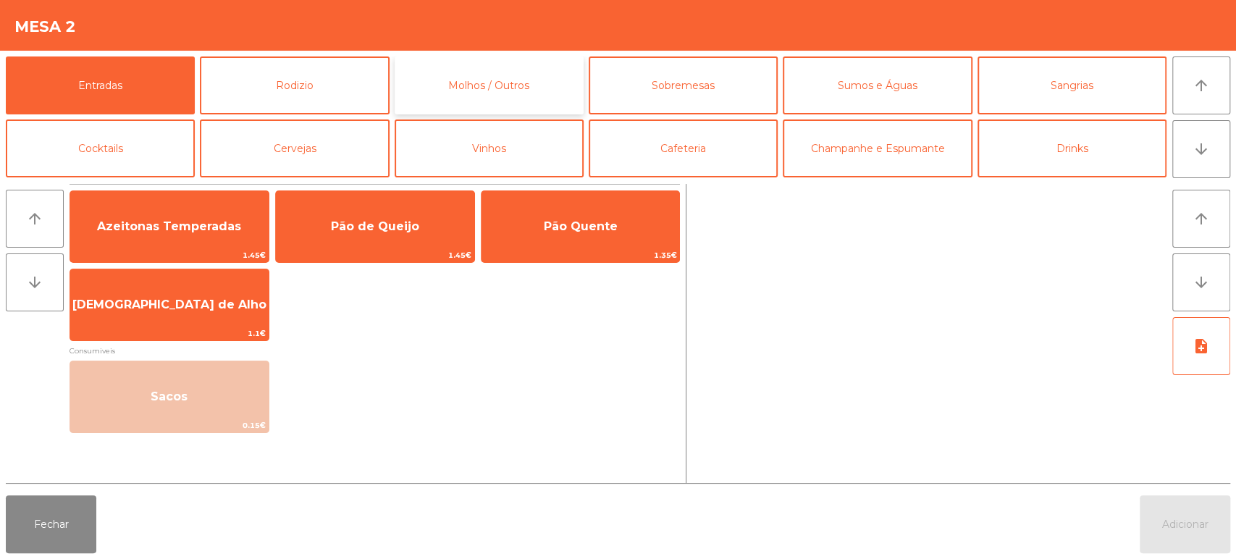
click at [531, 90] on button "Molhos / Outros" at bounding box center [489, 85] width 189 height 58
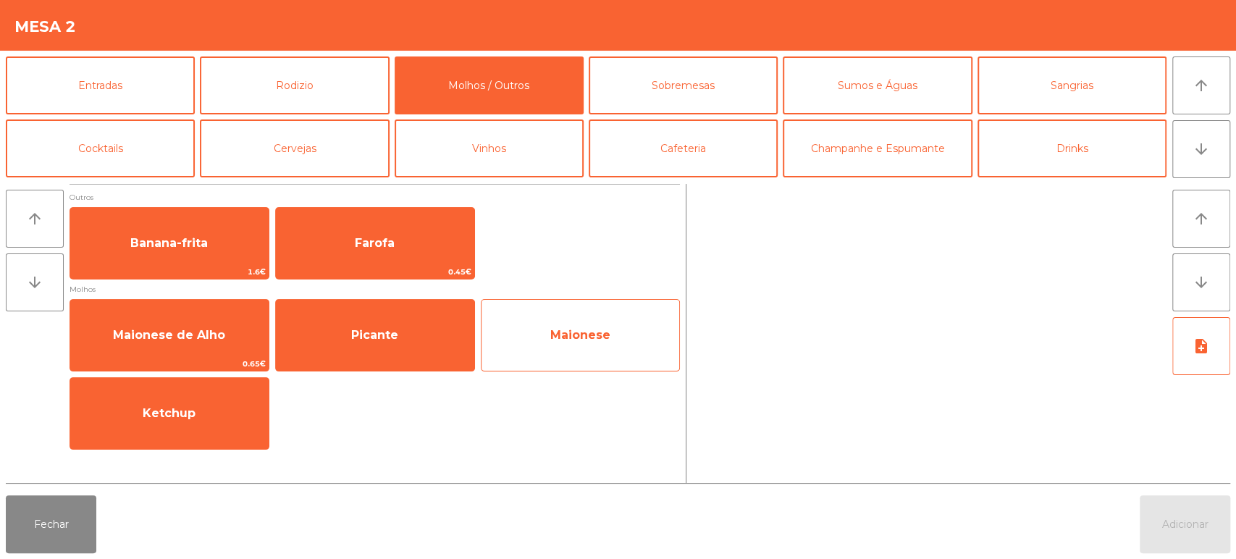
click at [562, 324] on span "Maionese" at bounding box center [581, 335] width 198 height 39
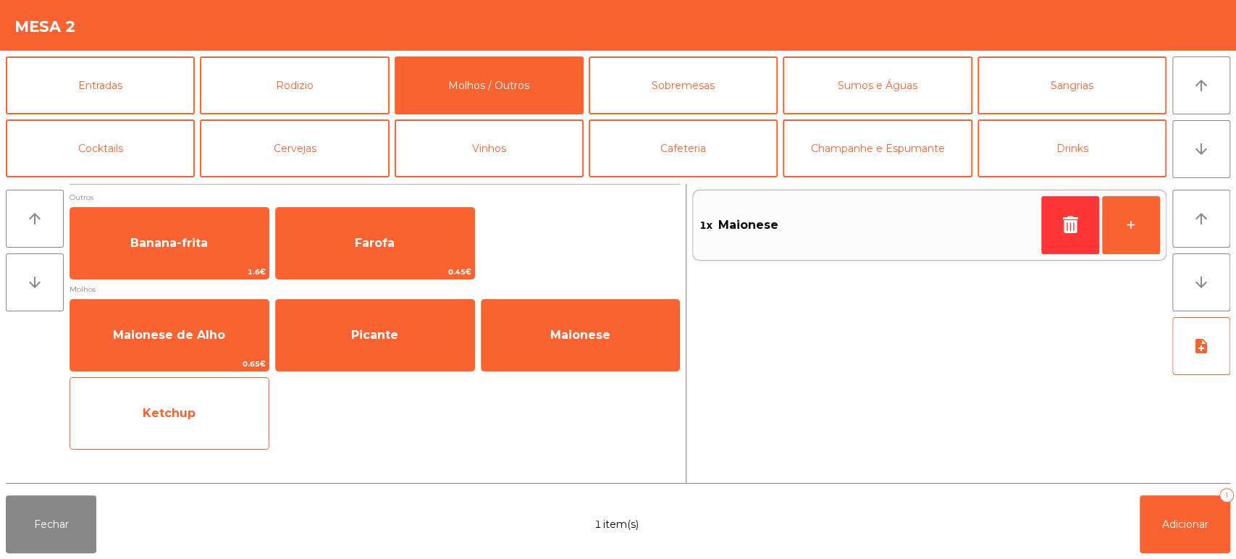
click at [217, 414] on span "Ketchup" at bounding box center [169, 413] width 198 height 39
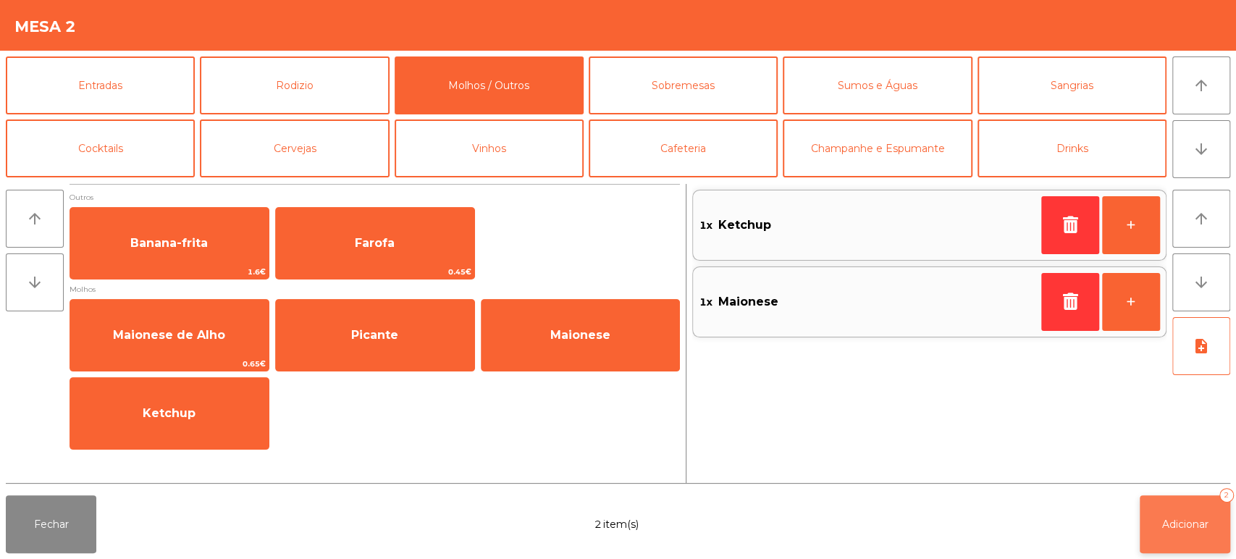
click at [1153, 505] on button "Adicionar 2" at bounding box center [1185, 524] width 91 height 58
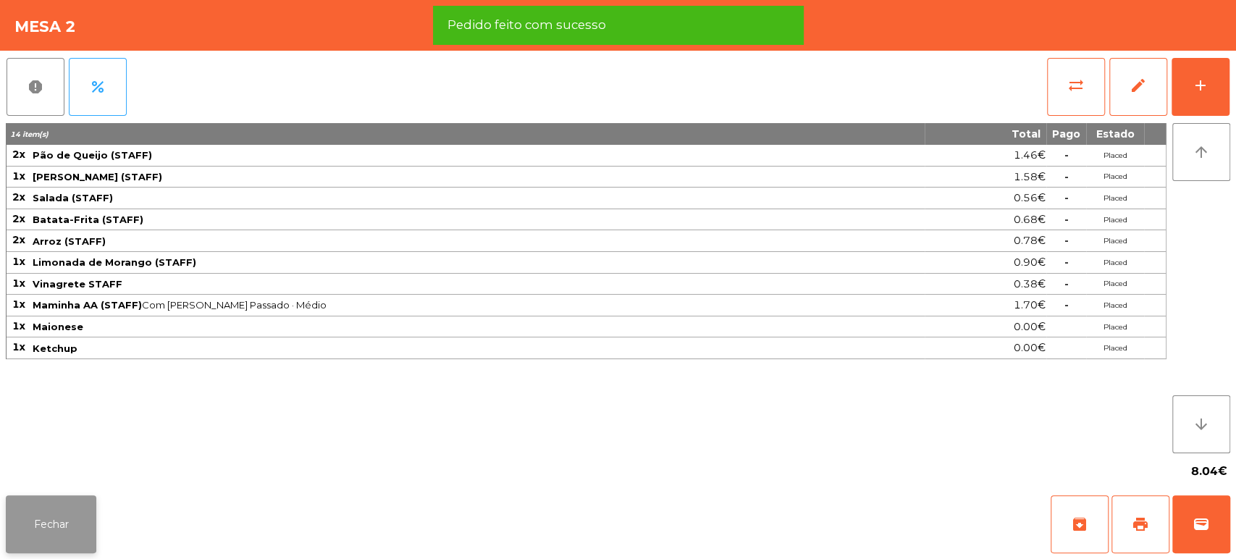
click at [75, 533] on button "Fechar" at bounding box center [51, 524] width 91 height 58
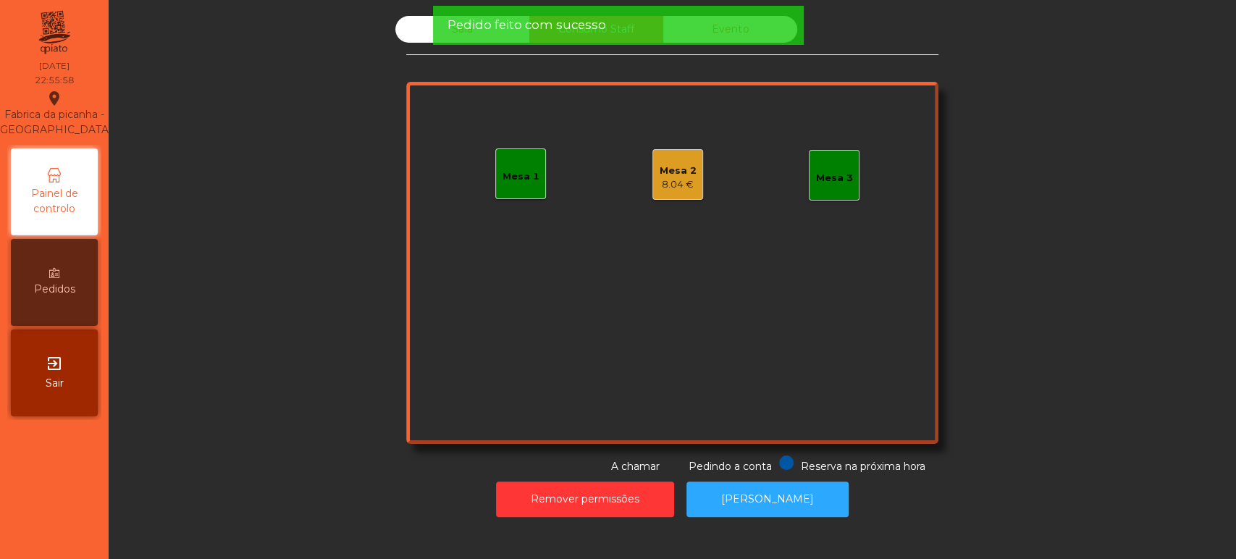
click at [338, 385] on div "Sala Consumo Staff Evento Mesa 1 Mesa 2 8.04 € Mesa 3 Reserva na próxima hora P…" at bounding box center [672, 245] width 1088 height 458
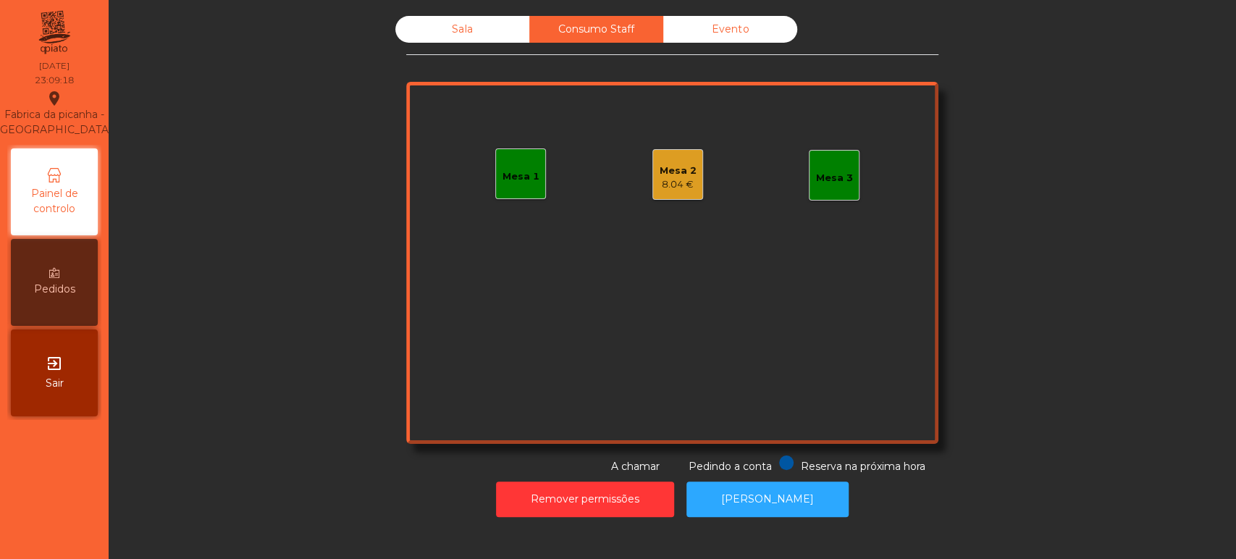
click at [492, 36] on div "Sala" at bounding box center [462, 29] width 134 height 27
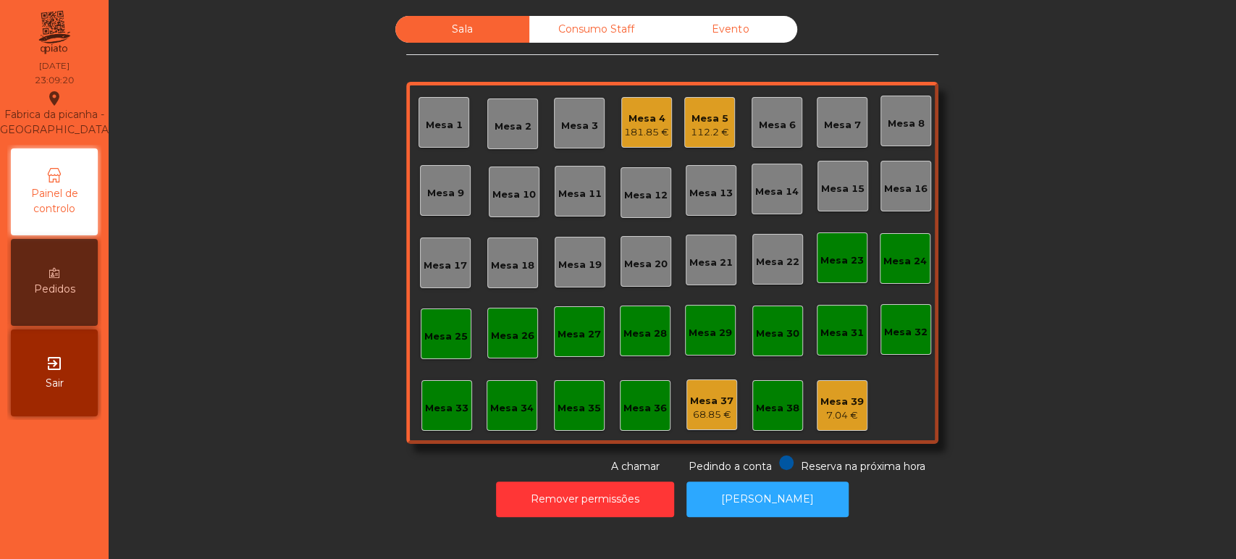
click at [642, 122] on div "Mesa 4" at bounding box center [646, 119] width 45 height 14
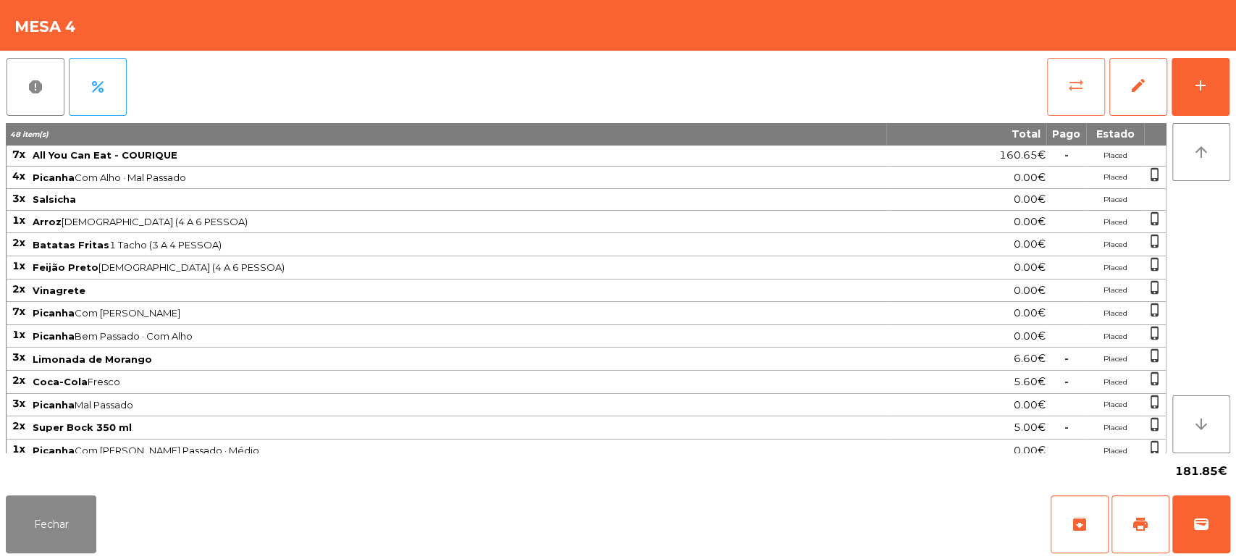
click at [1094, 104] on button "sync_alt" at bounding box center [1076, 87] width 58 height 58
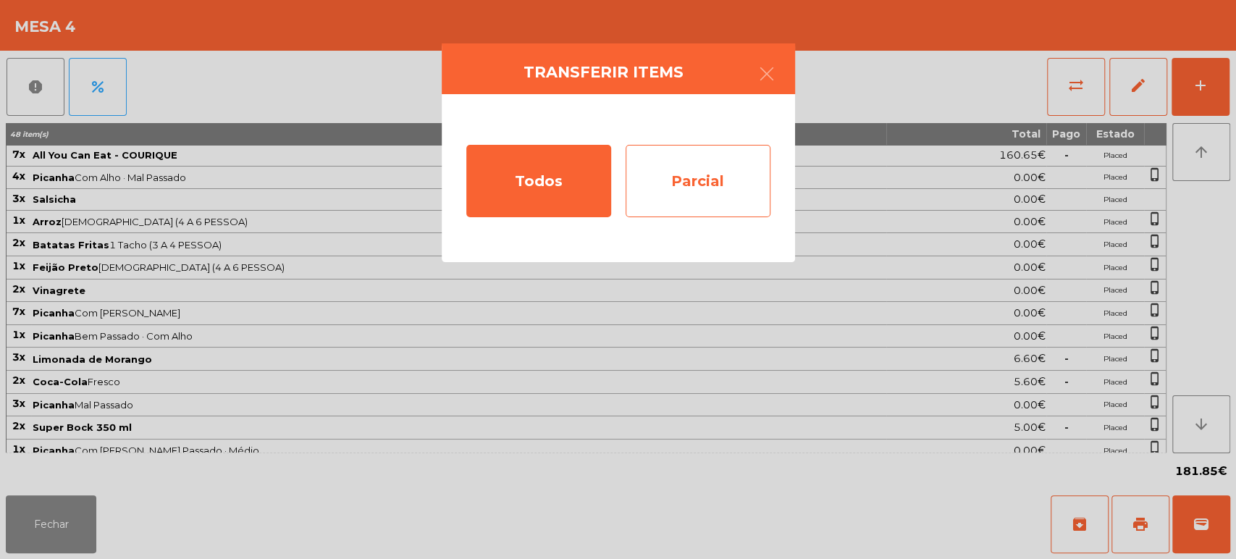
click at [715, 184] on div "Parcial" at bounding box center [698, 181] width 145 height 72
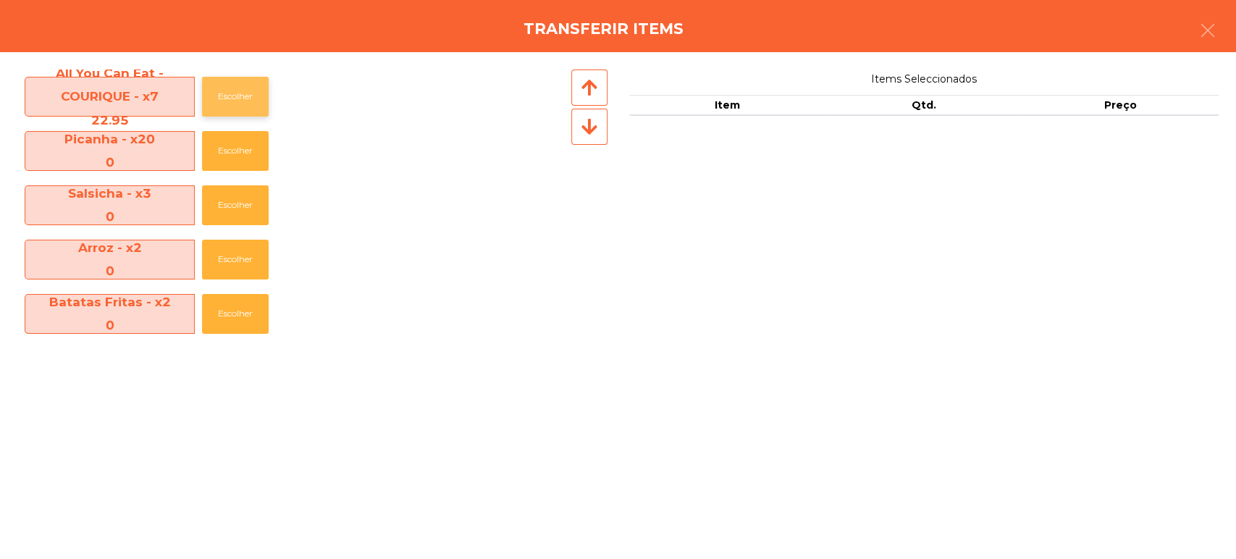
click at [242, 104] on button "Escolher" at bounding box center [235, 97] width 67 height 40
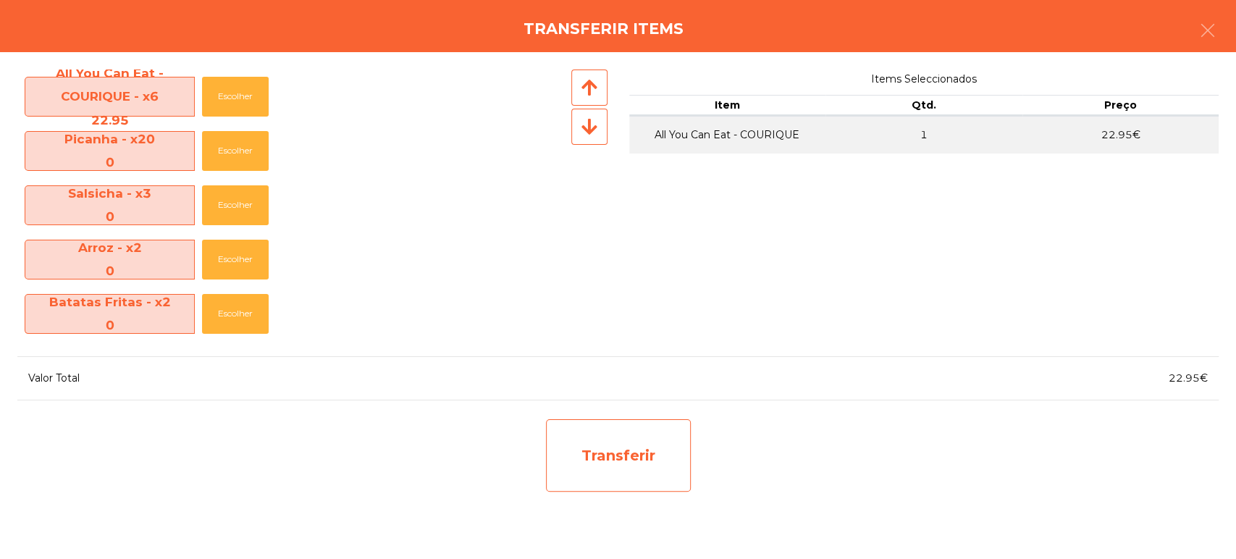
click at [673, 458] on div "Transferir" at bounding box center [618, 455] width 145 height 72
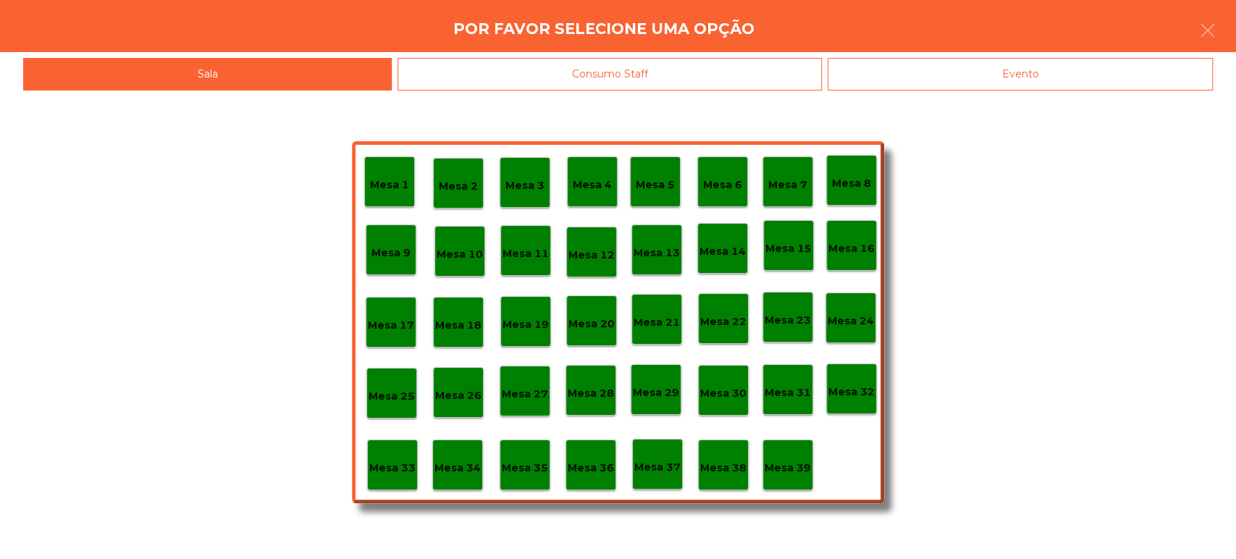
click at [654, 475] on div "Mesa 37" at bounding box center [657, 464] width 51 height 51
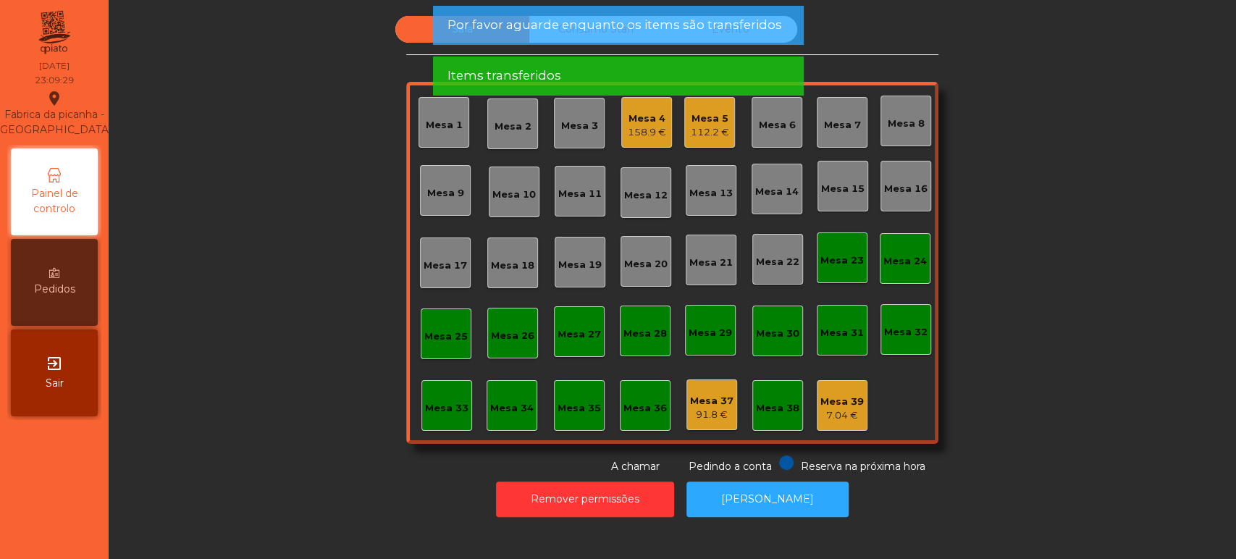
click at [1132, 374] on div "Sala Consumo Staff Evento Mesa 1 Mesa 2 Mesa 3 Mesa 4 158.9 € Mesa 5 112.2 € Me…" at bounding box center [672, 245] width 1088 height 458
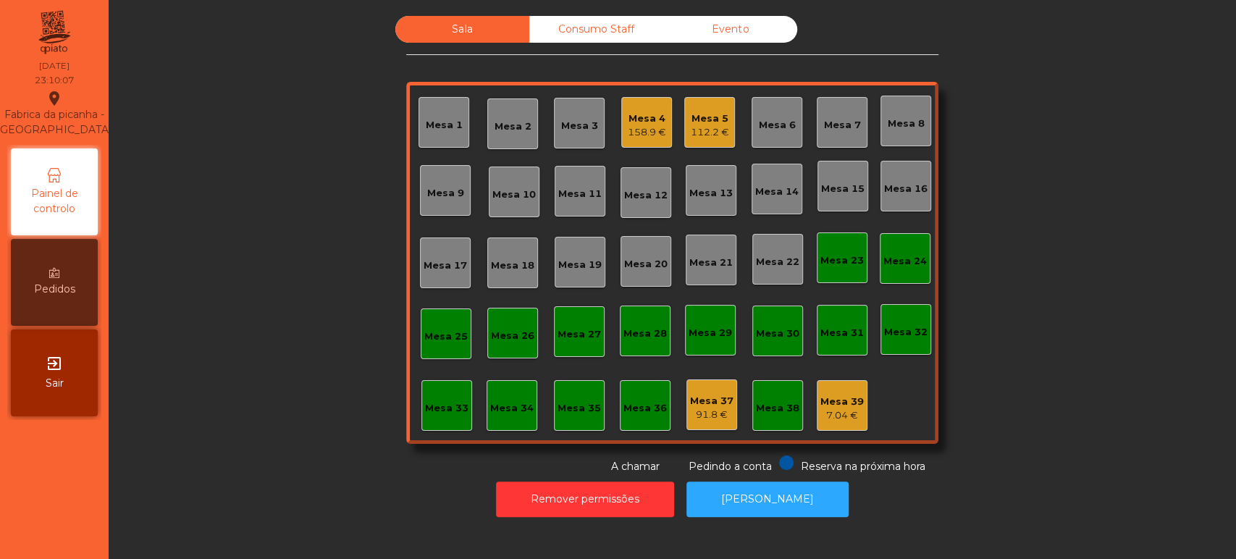
click at [792, 398] on div "Mesa 38" at bounding box center [777, 405] width 51 height 51
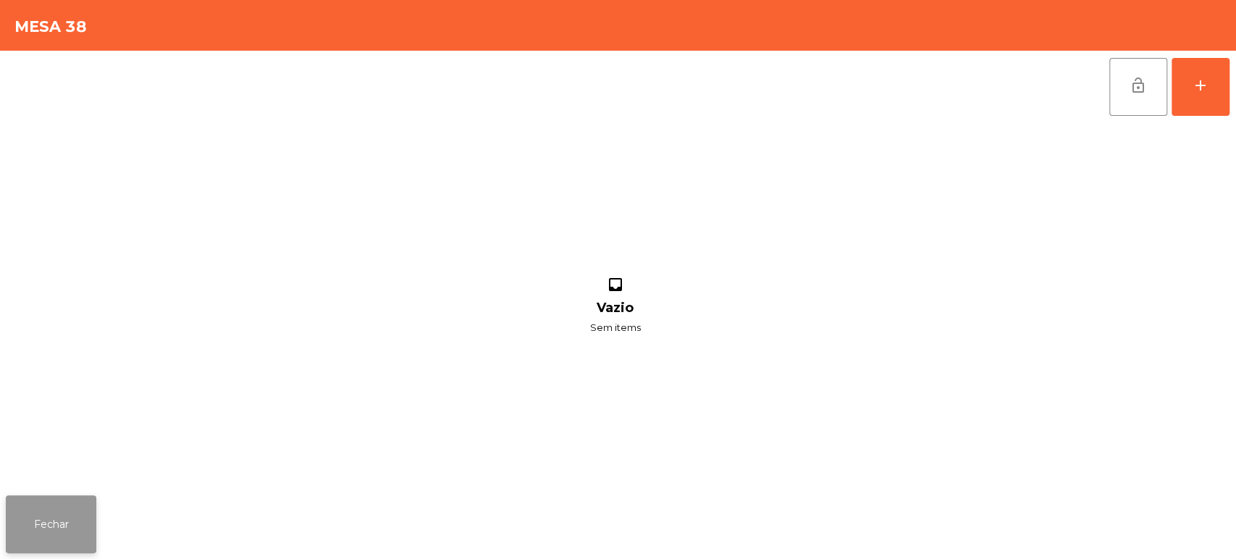
click at [47, 500] on button "Fechar" at bounding box center [51, 524] width 91 height 58
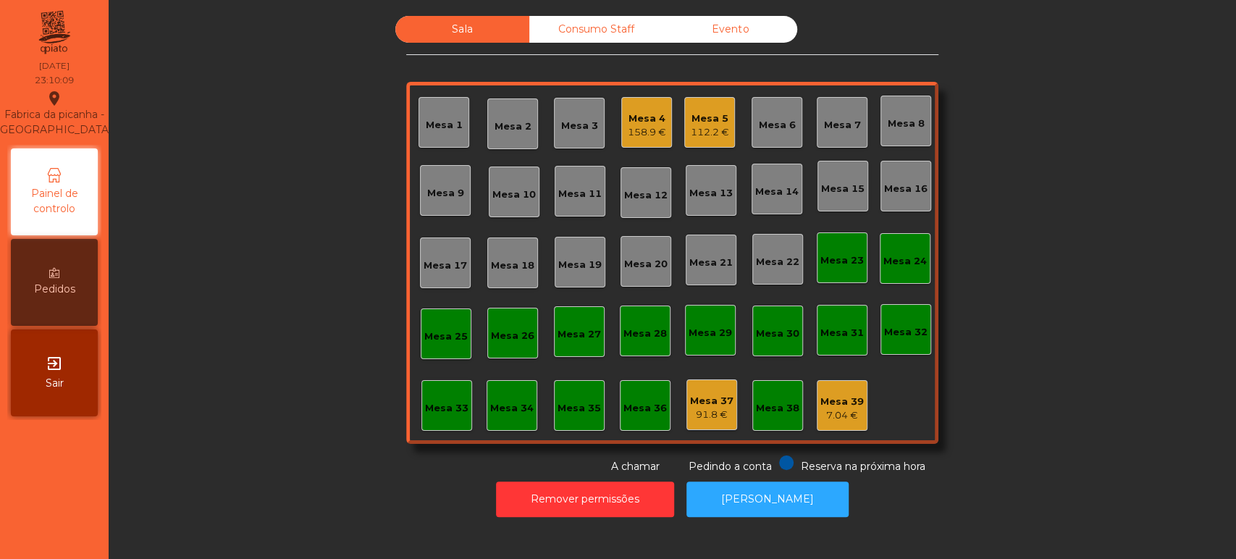
click at [831, 403] on div "Mesa 39" at bounding box center [841, 402] width 43 height 14
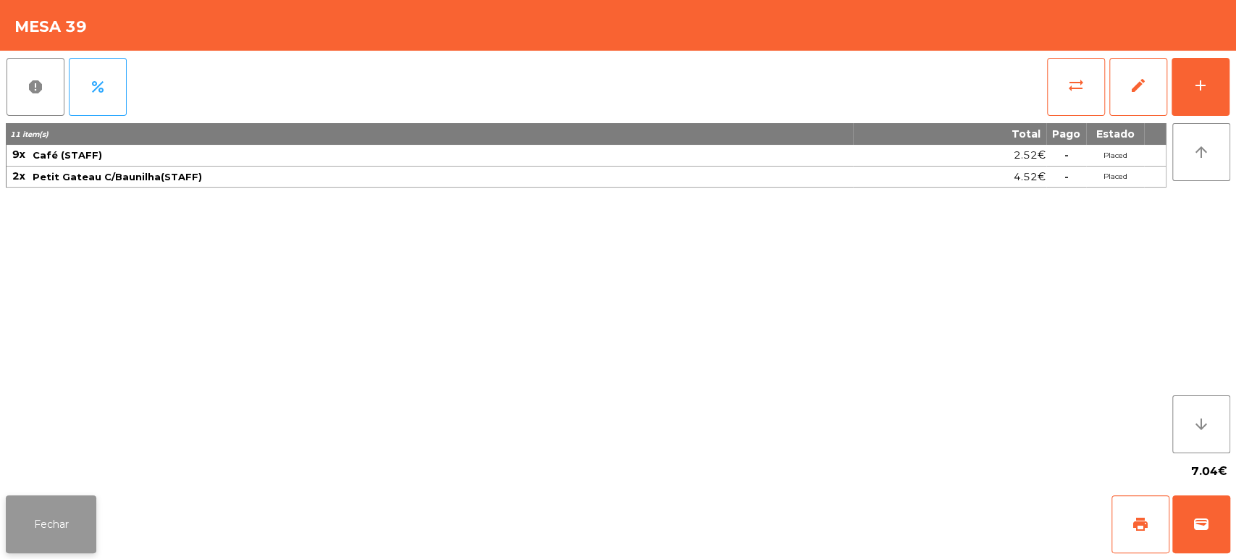
click at [69, 529] on button "Fechar" at bounding box center [51, 524] width 91 height 58
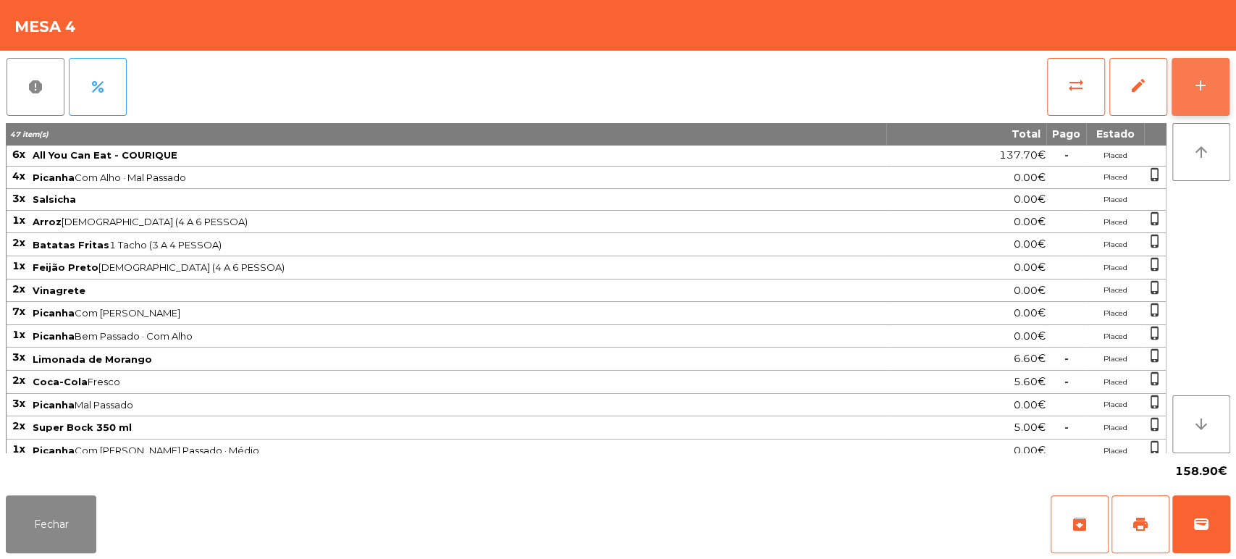
click at [1222, 75] on button "add" at bounding box center [1201, 87] width 58 height 58
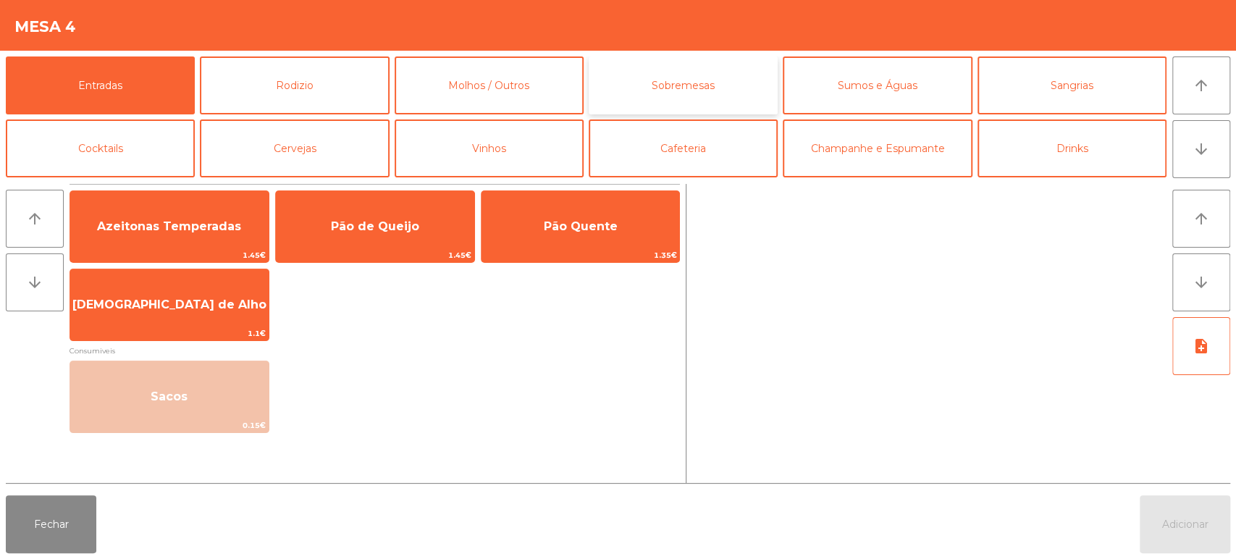
click at [670, 88] on button "Sobremesas" at bounding box center [683, 85] width 189 height 58
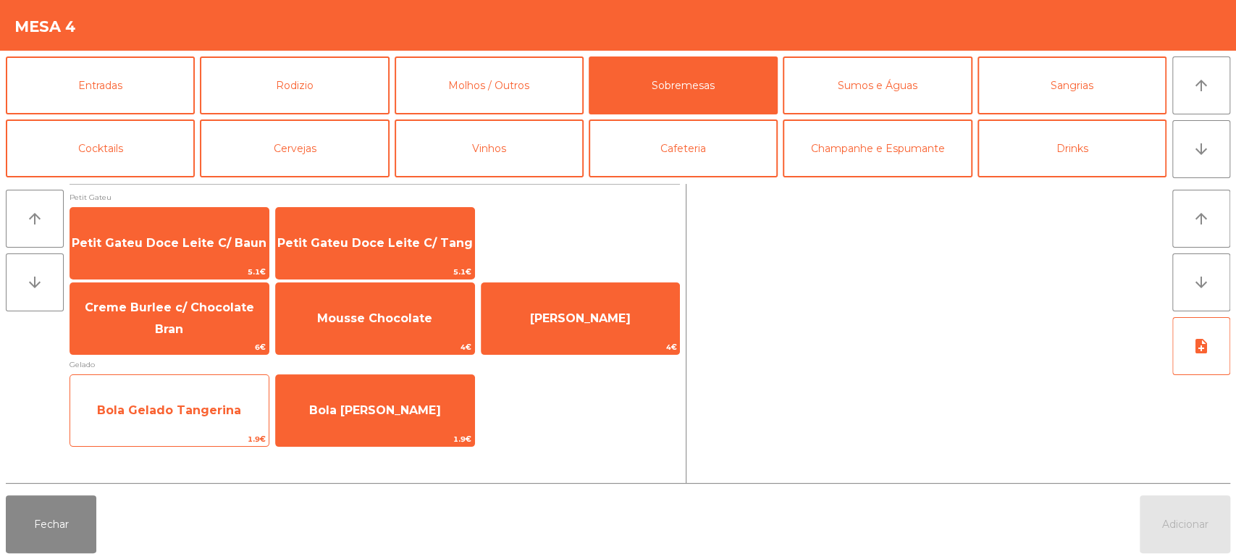
click at [203, 420] on span "Bola Gelado Tangerina" at bounding box center [169, 410] width 198 height 39
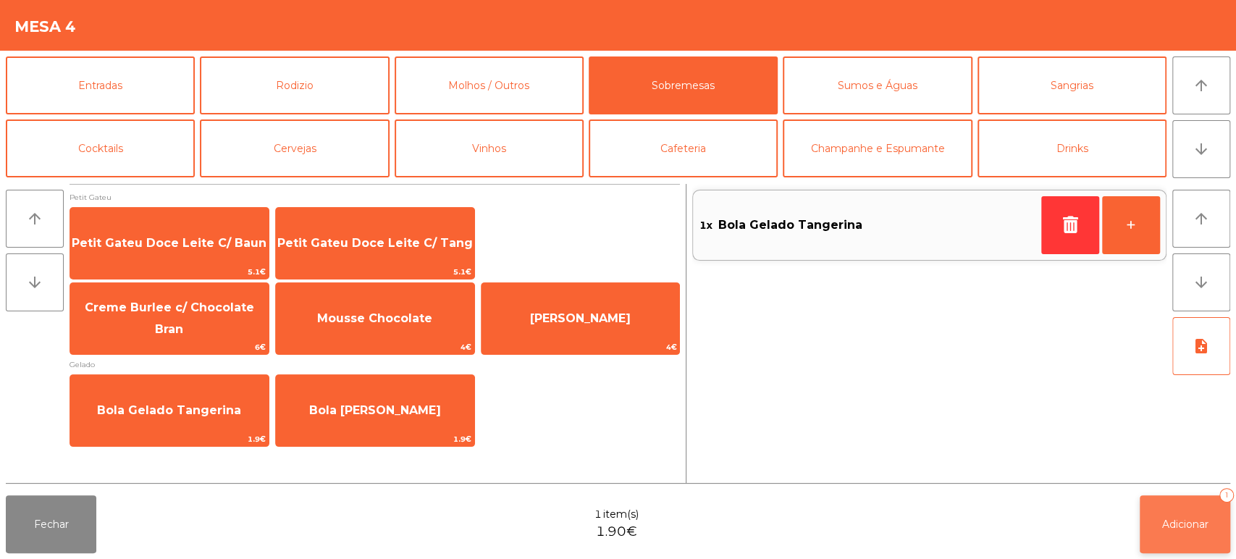
click at [1165, 527] on span "Adicionar" at bounding box center [1185, 524] width 46 height 13
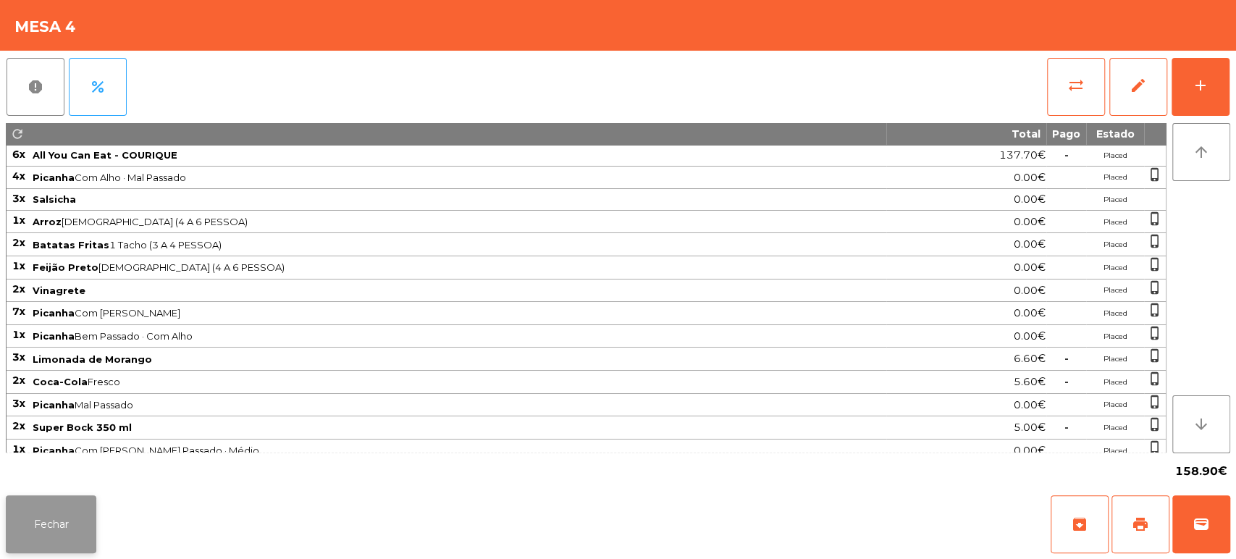
click at [73, 501] on button "Fechar" at bounding box center [51, 524] width 91 height 58
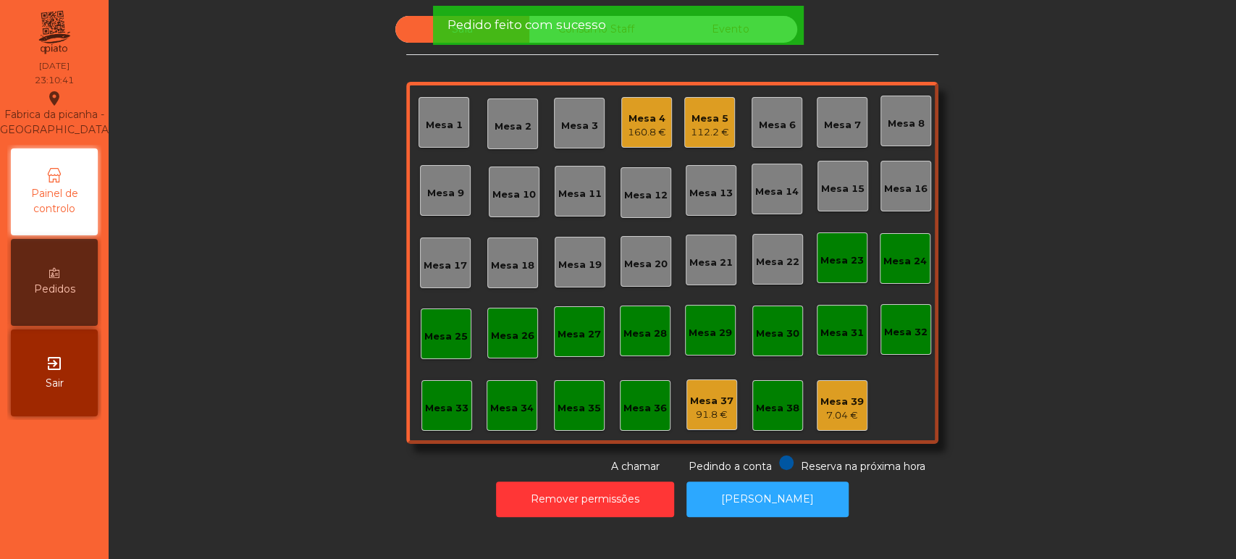
click at [1017, 162] on div "Sala Consumo Staff Evento Mesa 1 Mesa 2 Mesa 3 Mesa 4 160.8 € Mesa 5 112.2 € Me…" at bounding box center [672, 245] width 1088 height 458
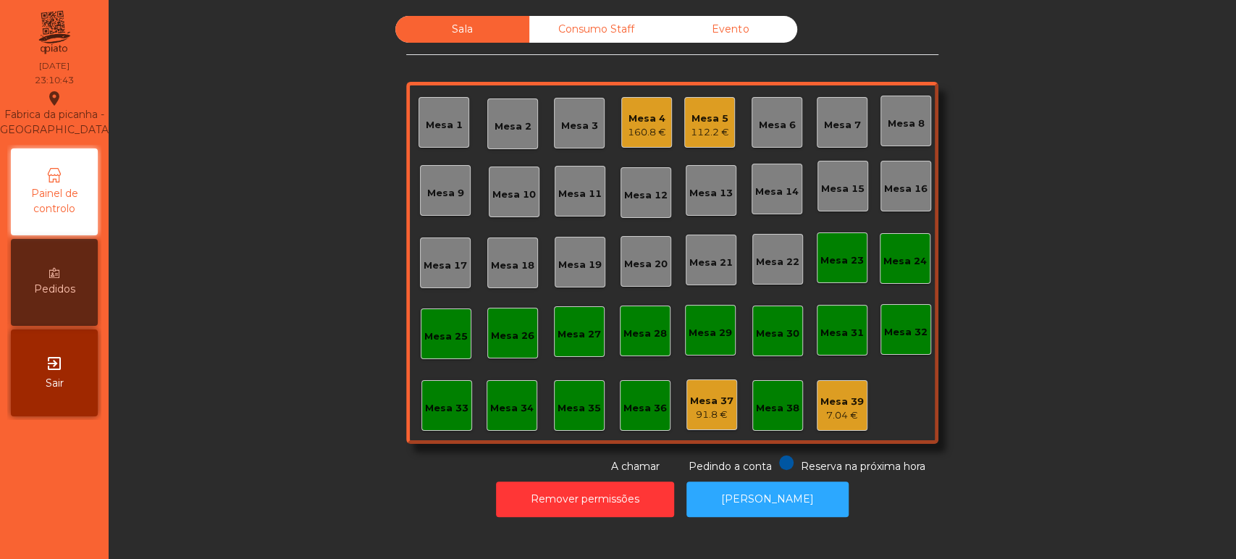
click at [281, 70] on div "Sala Consumo Staff Evento Mesa 1 Mesa 2 Mesa 3 Mesa 4 160.8 € Mesa 5 112.2 € Me…" at bounding box center [672, 245] width 1088 height 458
click at [634, 127] on div "160.8 €" at bounding box center [647, 132] width 38 height 14
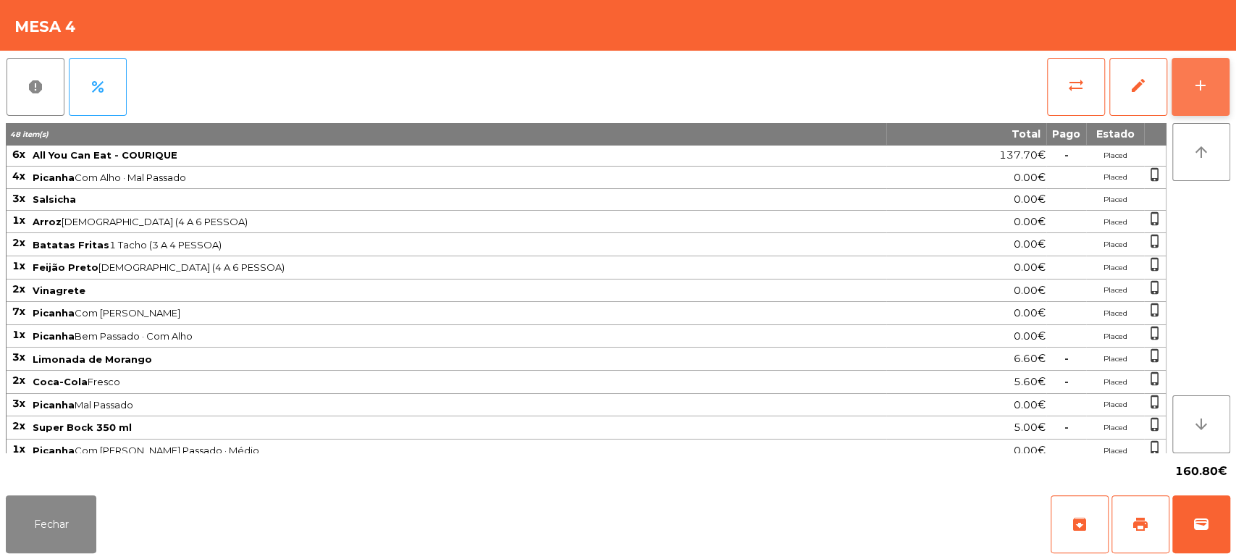
click at [1217, 65] on button "add" at bounding box center [1201, 87] width 58 height 58
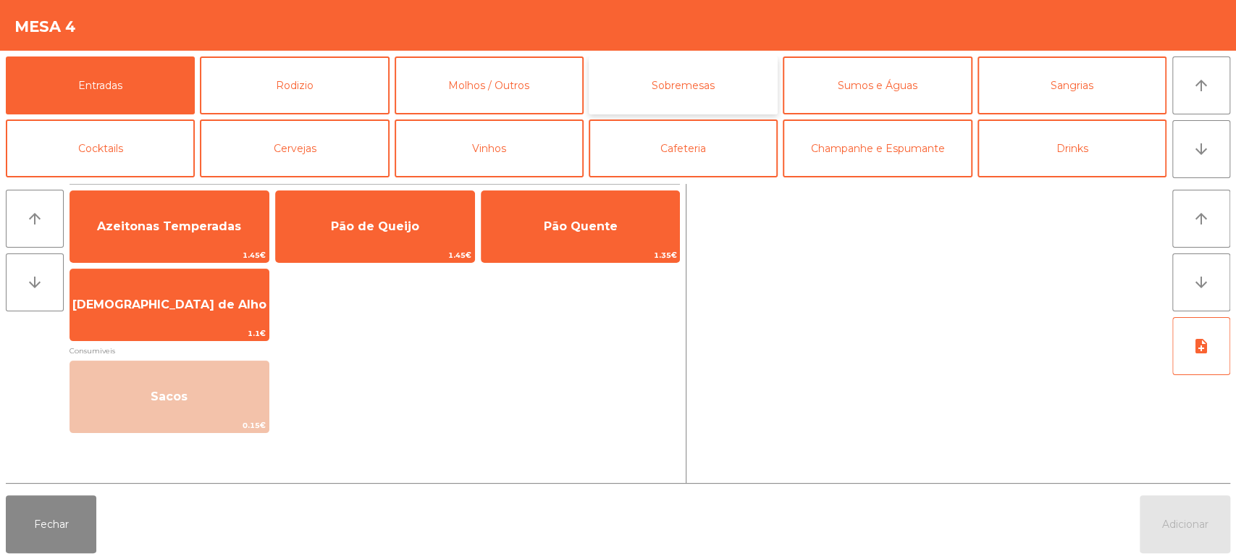
click at [682, 79] on button "Sobremesas" at bounding box center [683, 85] width 189 height 58
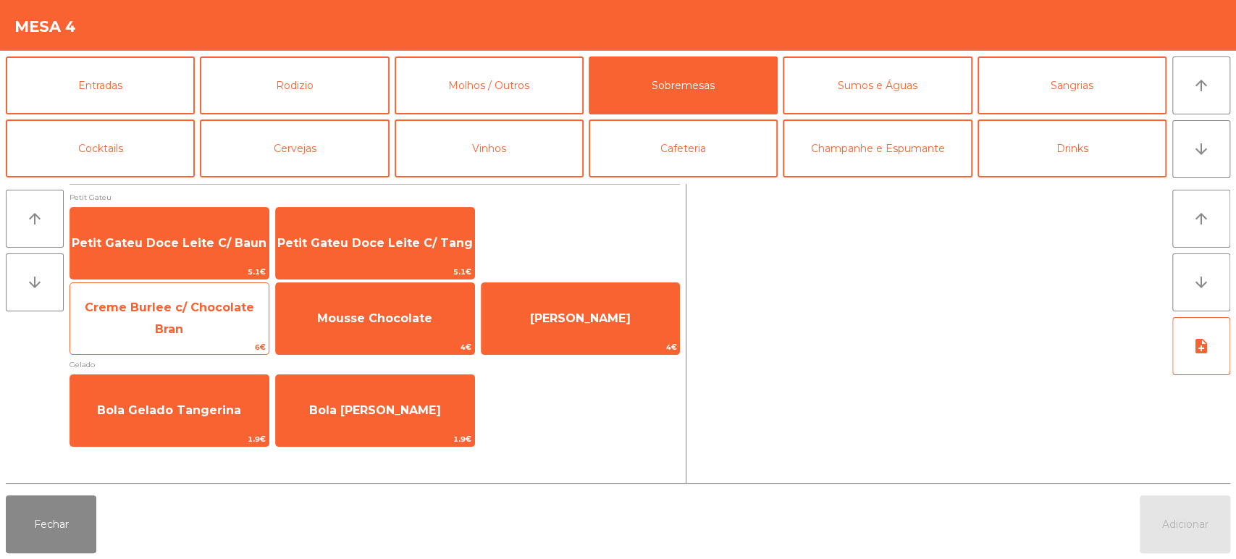
click at [209, 313] on span "Creme Burlee c/ Chocolate Bran" at bounding box center [169, 317] width 169 height 35
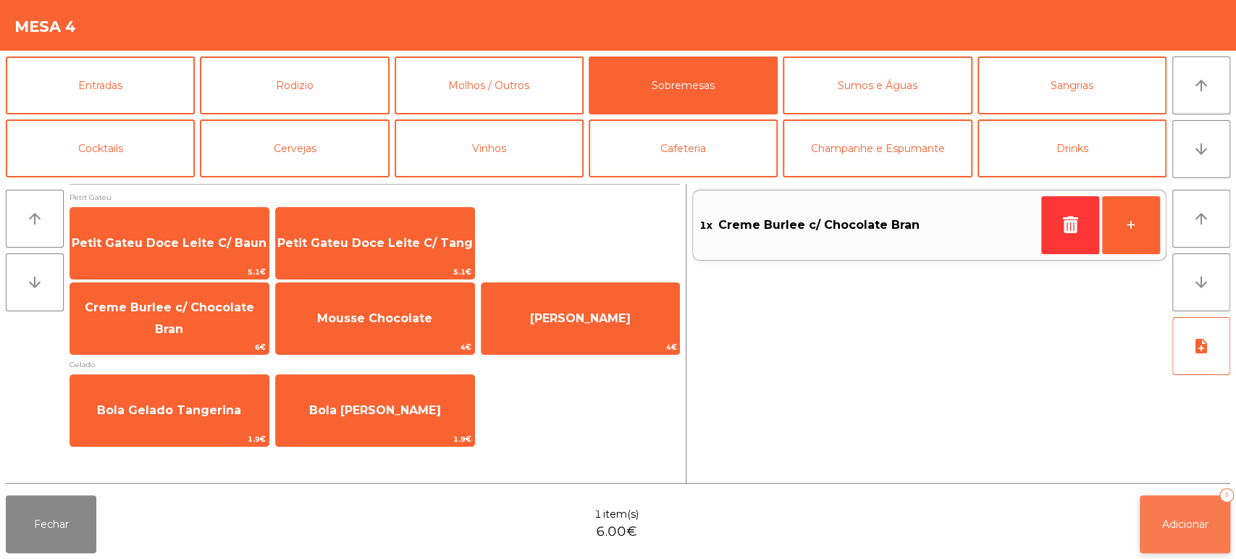
click at [1190, 518] on span "Adicionar" at bounding box center [1185, 524] width 46 height 13
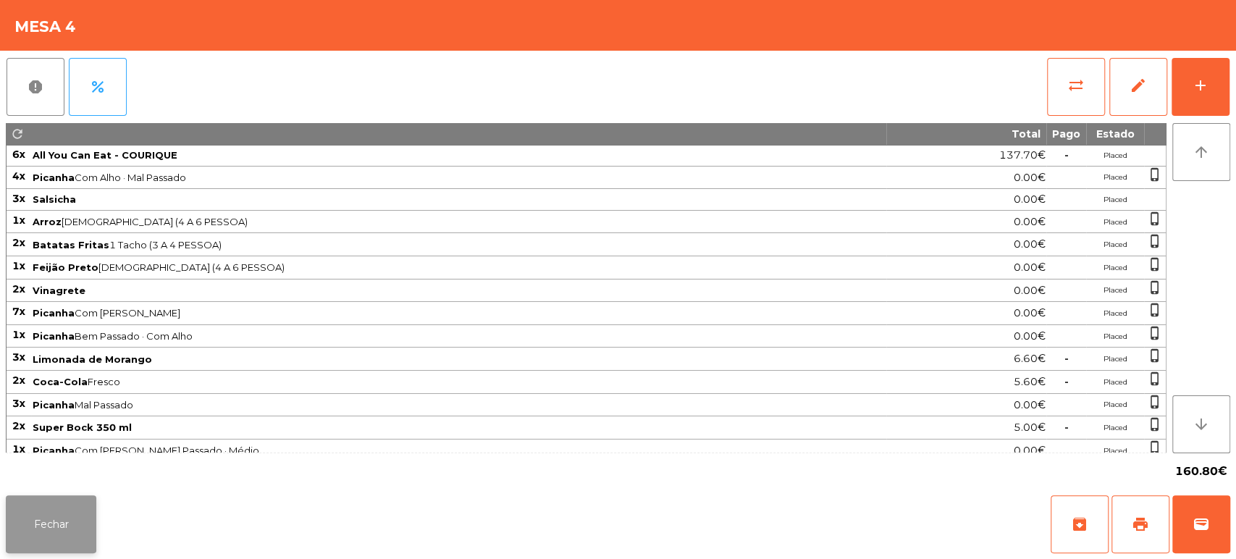
click at [67, 519] on button "Fechar" at bounding box center [51, 524] width 91 height 58
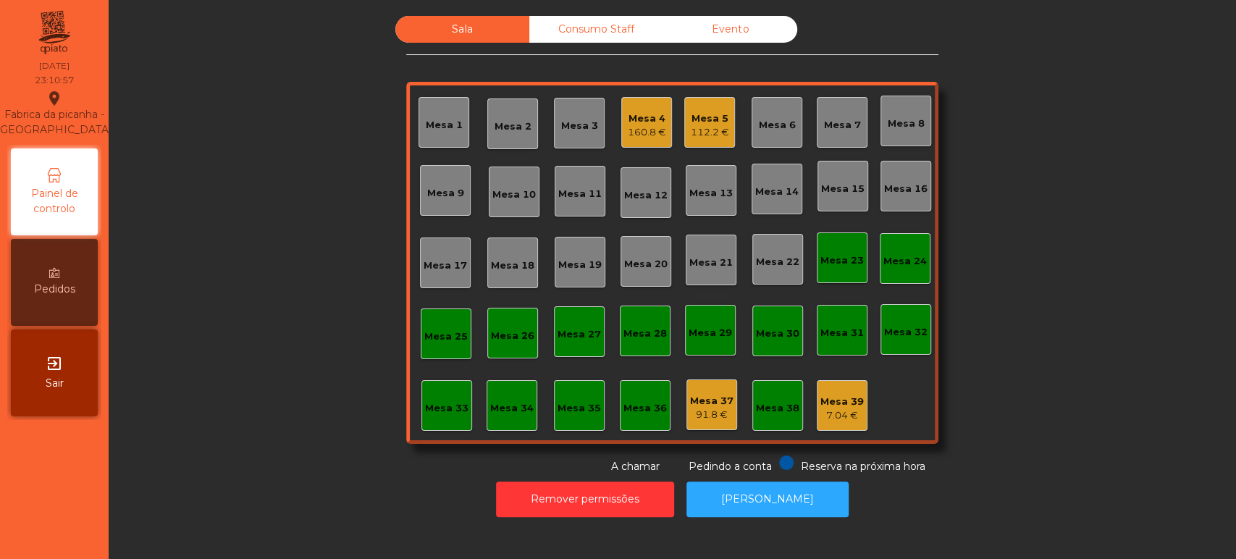
click at [985, 314] on div "Sala Consumo Staff Evento Mesa 1 Mesa 2 Mesa 3 Mesa 4 160.8 € Mesa 5 112.2 € Me…" at bounding box center [672, 245] width 1088 height 458
click at [346, 111] on div "Sala Consumo Staff Evento Mesa 1 Mesa 2 Mesa 3 Mesa 4 160.8 € Mesa 5 112.2 € Me…" at bounding box center [672, 245] width 1088 height 458
click at [631, 101] on div "Mesa 4 166.8 €" at bounding box center [646, 122] width 51 height 51
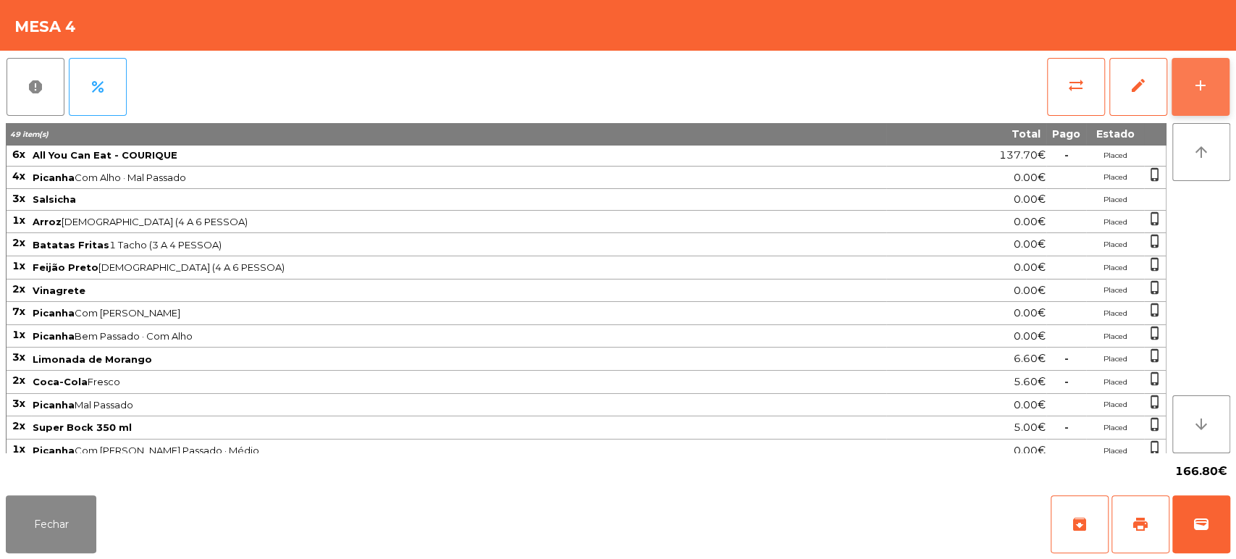
click at [1228, 75] on button "add" at bounding box center [1201, 87] width 58 height 58
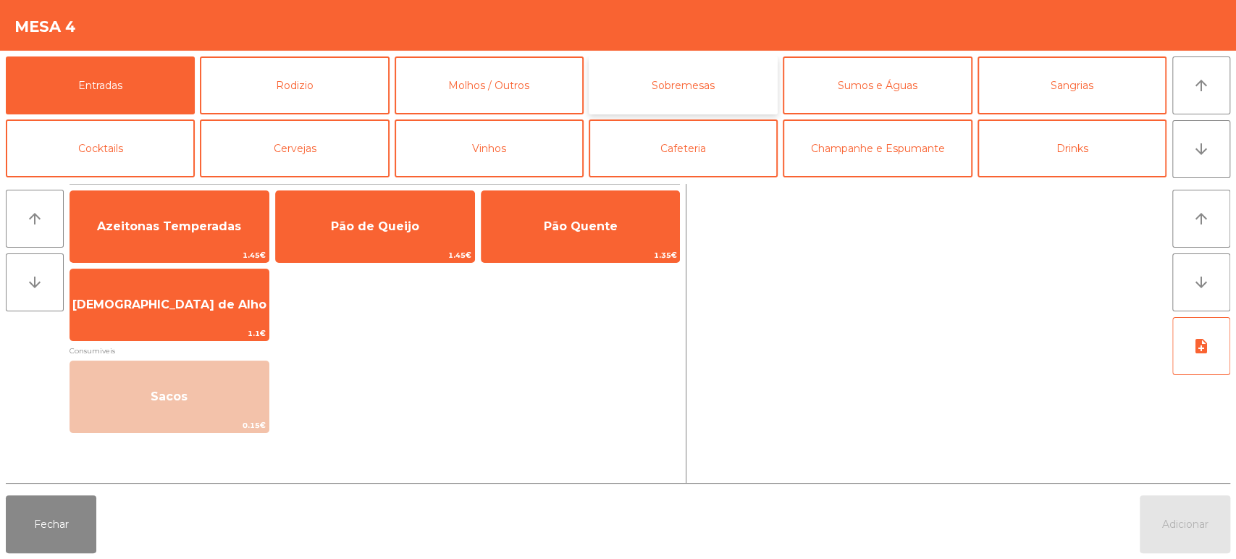
click at [682, 75] on button "Sobremesas" at bounding box center [683, 85] width 189 height 58
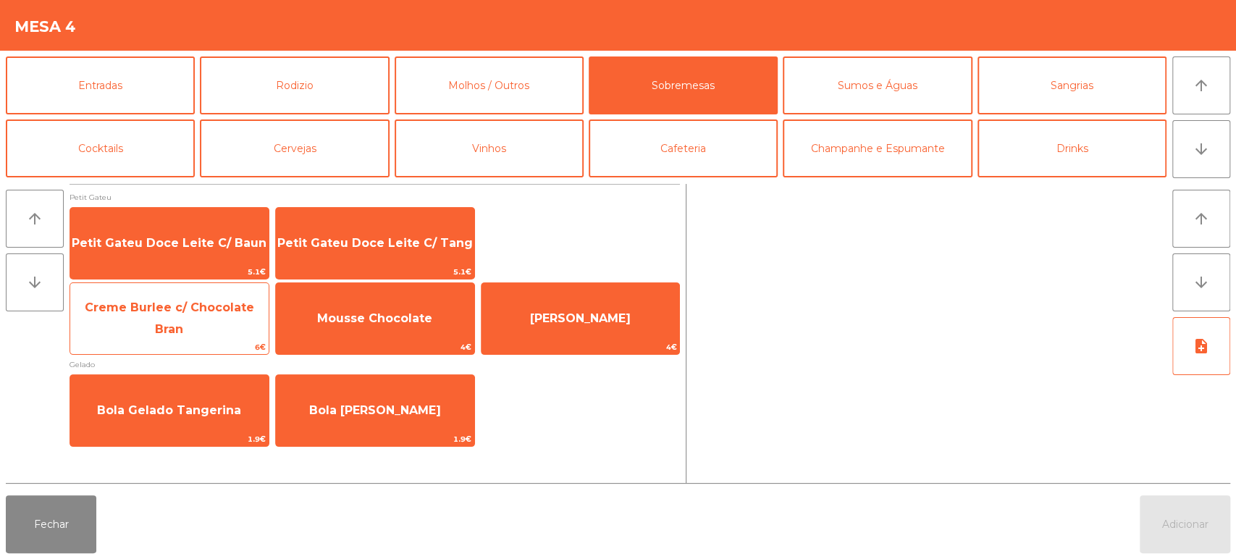
click at [196, 317] on span "Creme Burlee c/ Chocolate Bran" at bounding box center [169, 317] width 169 height 35
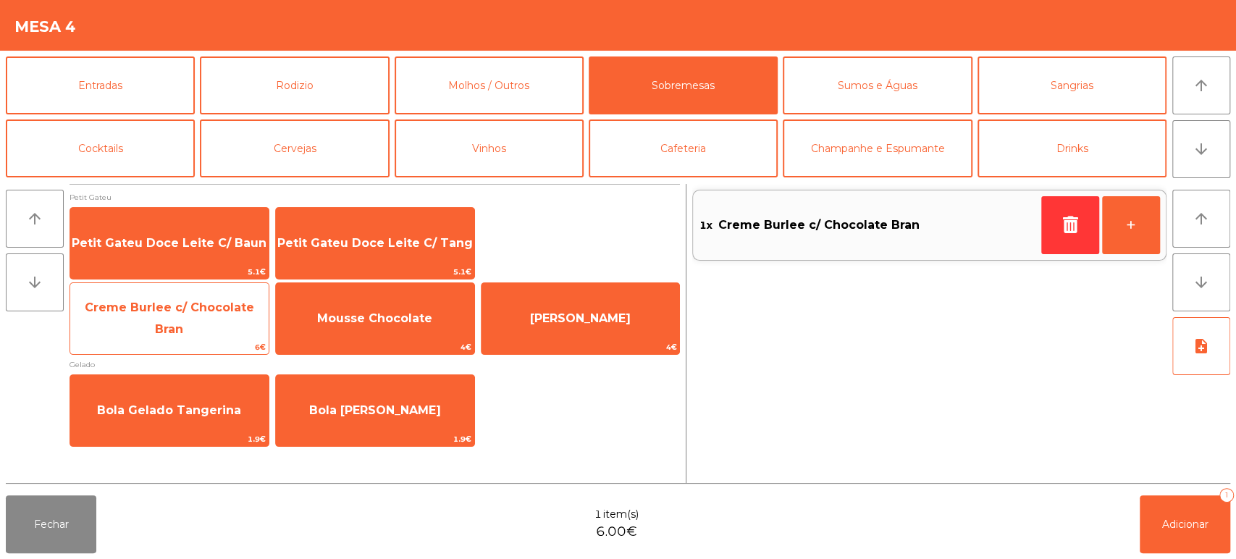
click at [209, 294] on div "Creme Burlee c/ Chocolate Bran 6€" at bounding box center [170, 318] width 200 height 72
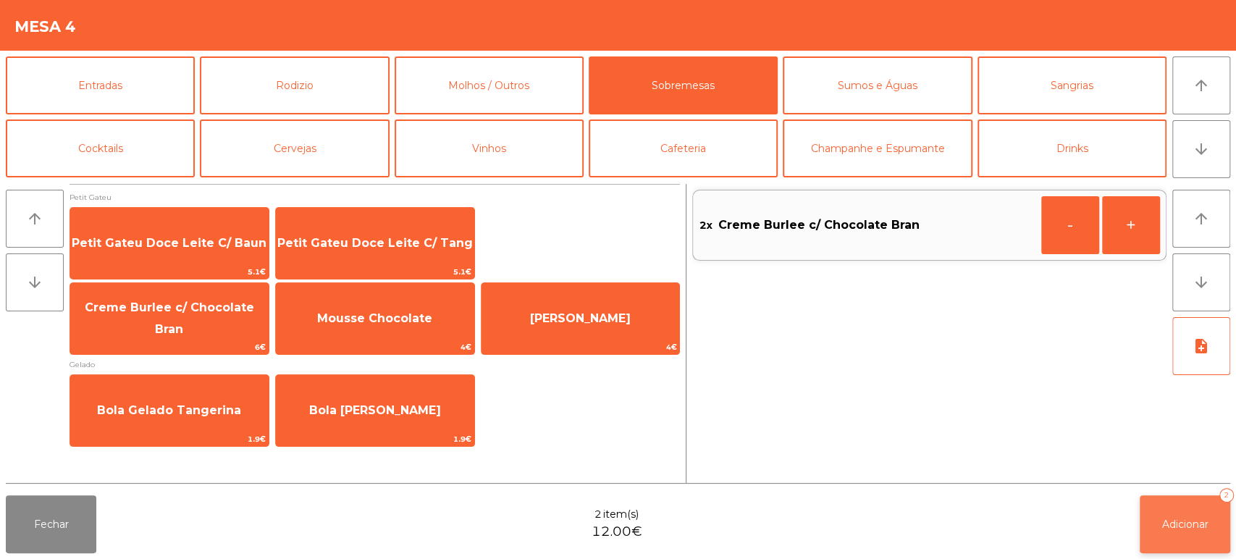
click at [1195, 516] on button "Adicionar 2" at bounding box center [1185, 524] width 91 height 58
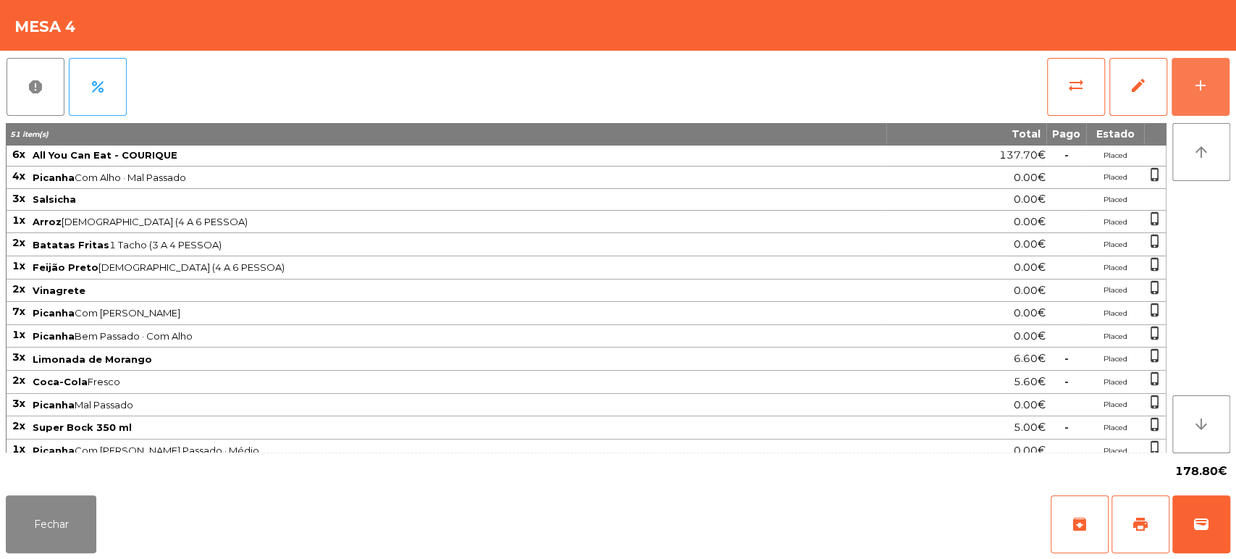
scroll to position [207, 0]
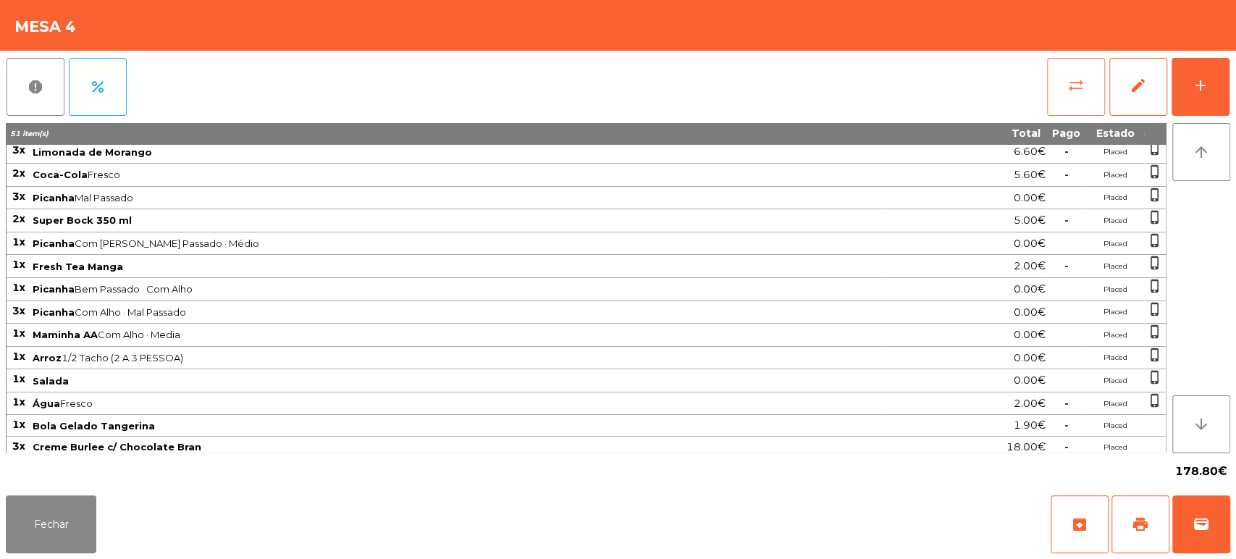
click at [1069, 93] on button "sync_alt" at bounding box center [1076, 87] width 58 height 58
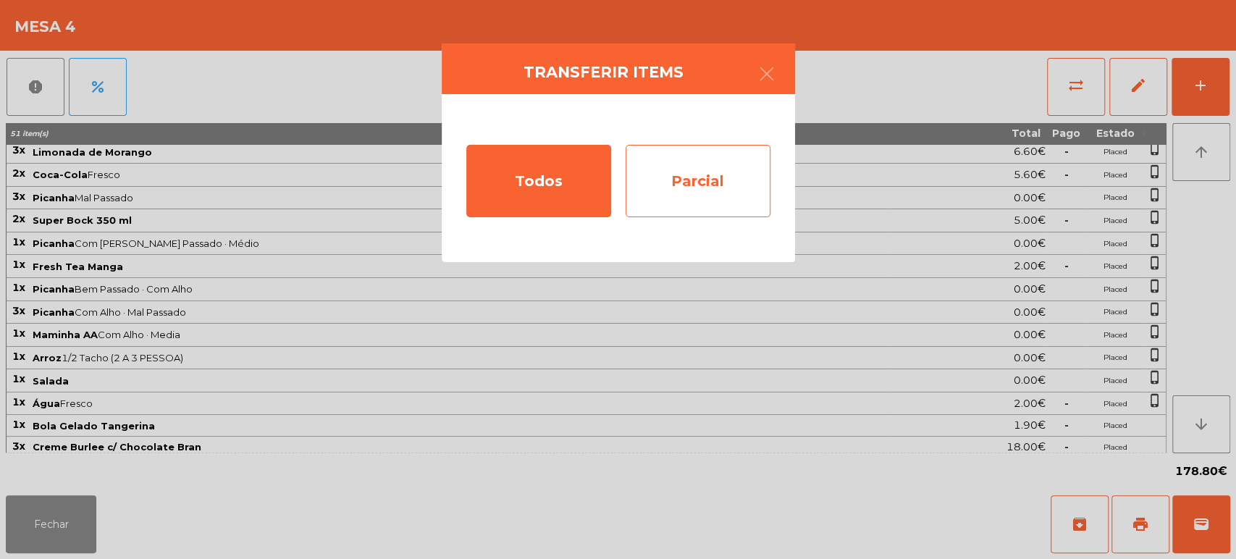
click at [710, 188] on div "Parcial" at bounding box center [698, 181] width 145 height 72
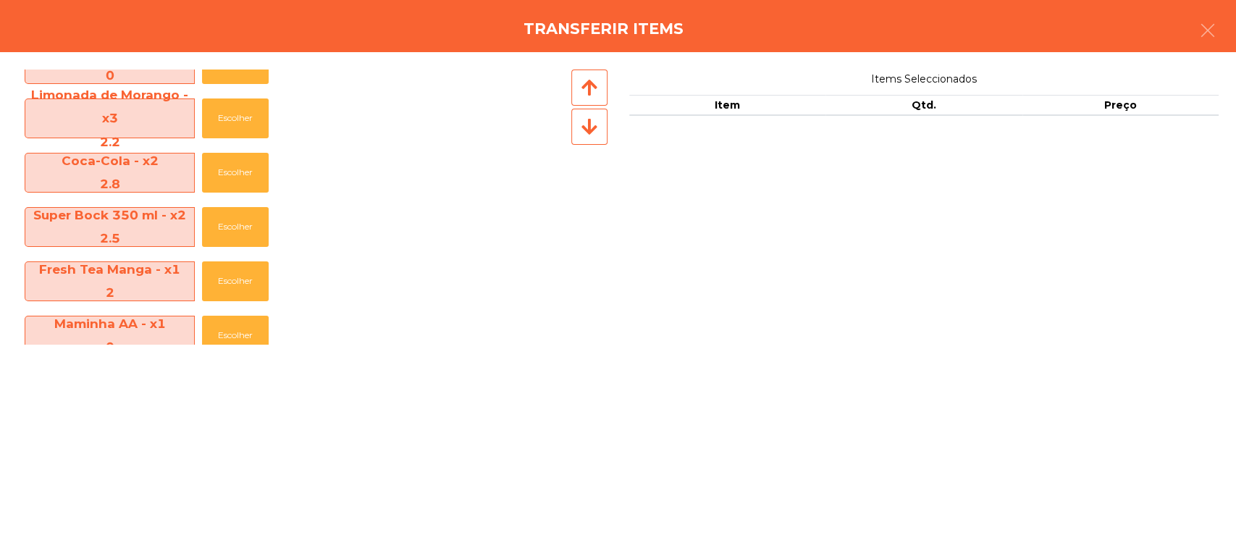
scroll to position [602, 0]
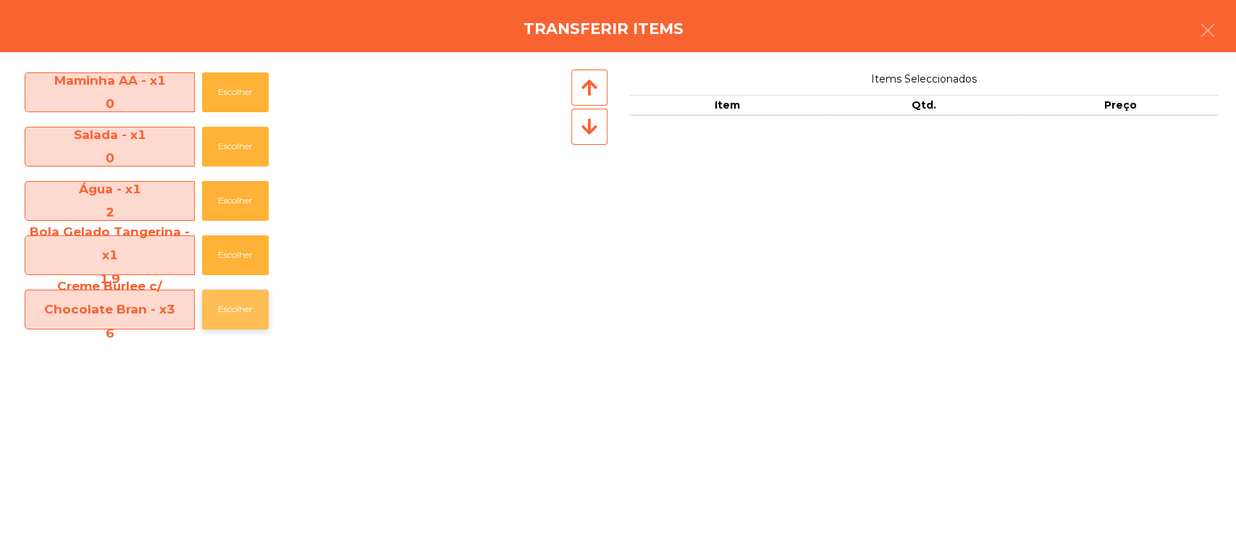
click at [252, 325] on button "Escolher" at bounding box center [235, 310] width 67 height 40
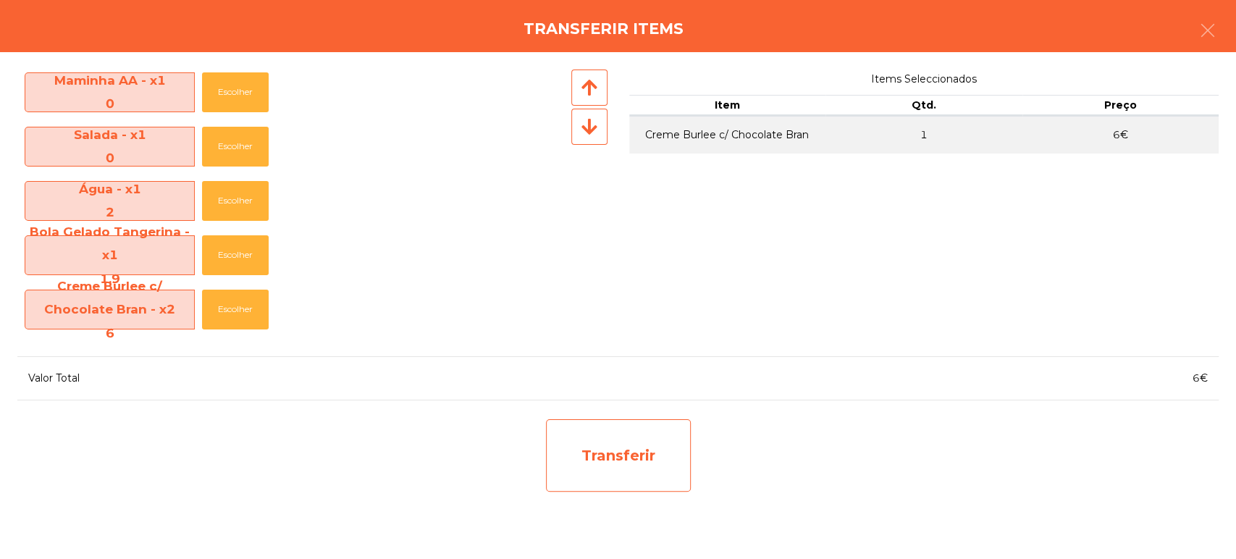
click at [645, 466] on div "Transferir" at bounding box center [618, 455] width 145 height 72
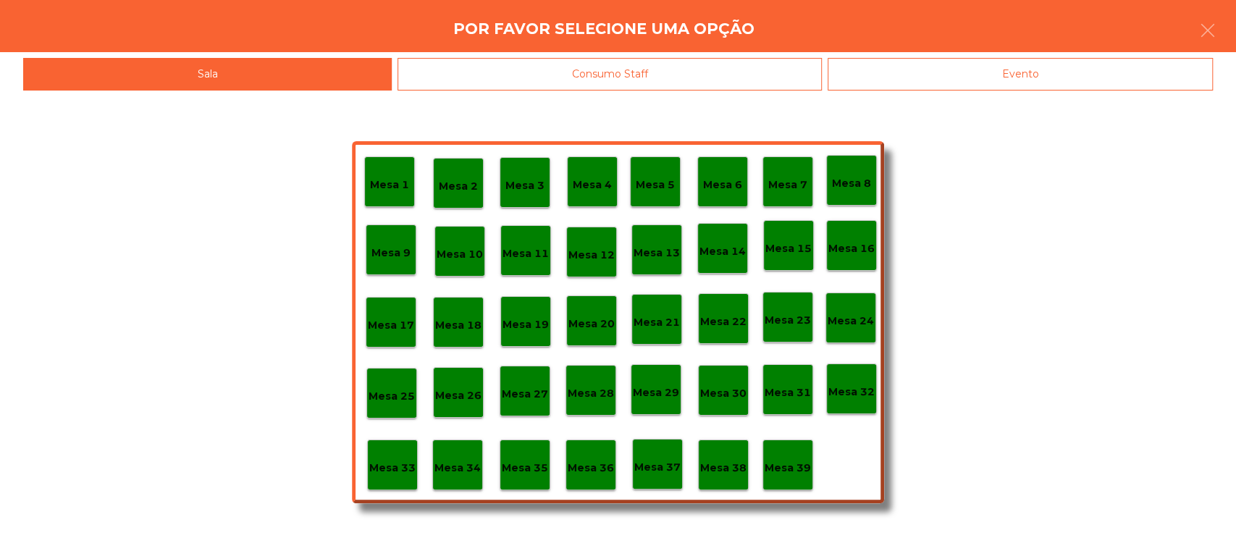
click at [659, 478] on div "Mesa 37" at bounding box center [657, 464] width 51 height 51
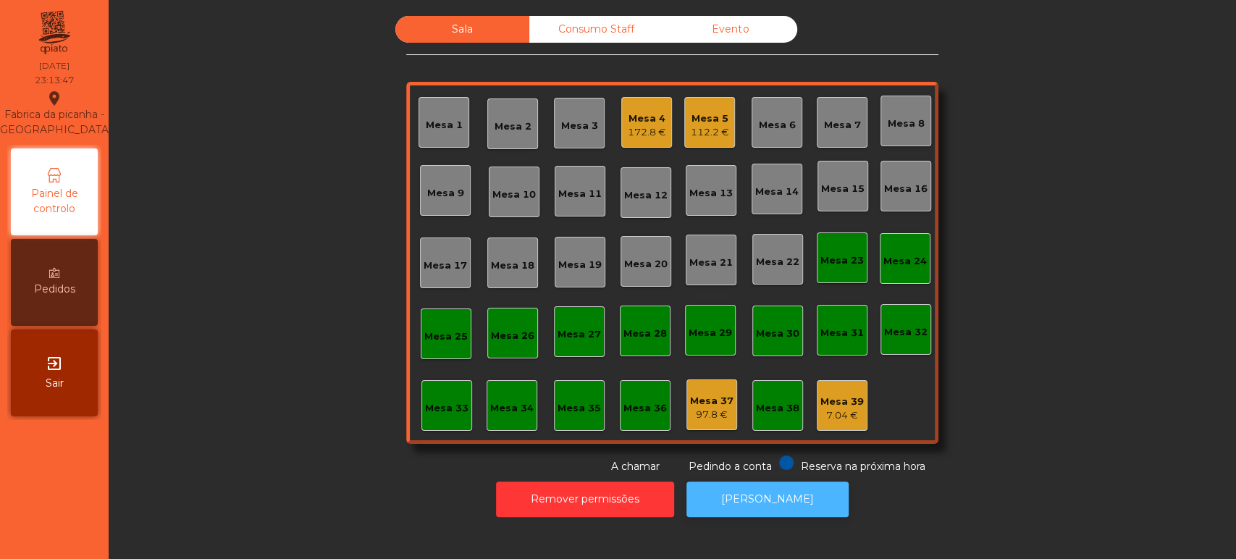
click at [737, 495] on button "[PERSON_NAME]" at bounding box center [767, 499] width 162 height 35
click at [637, 127] on div "172.8 €" at bounding box center [647, 132] width 38 height 14
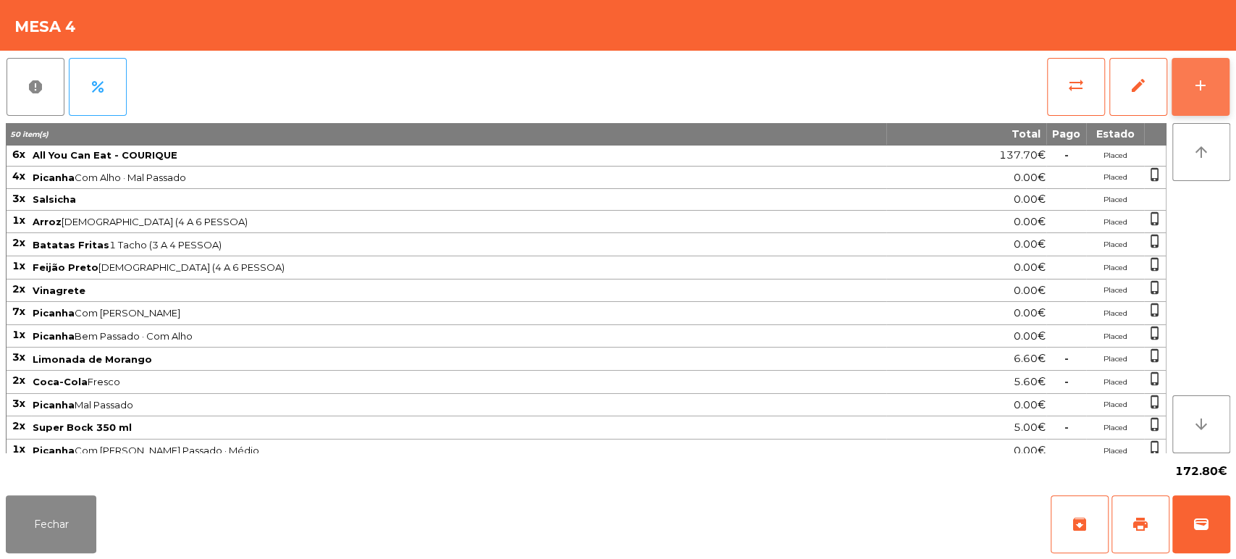
click at [1184, 83] on button "add" at bounding box center [1201, 87] width 58 height 58
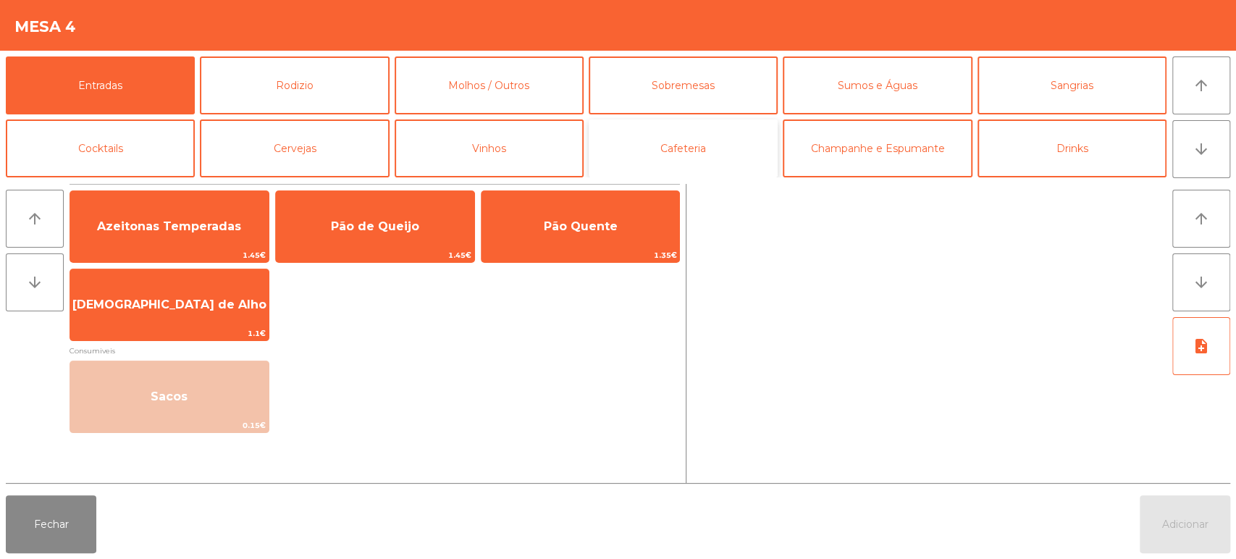
click at [770, 159] on button "Cafeteria" at bounding box center [683, 148] width 189 height 58
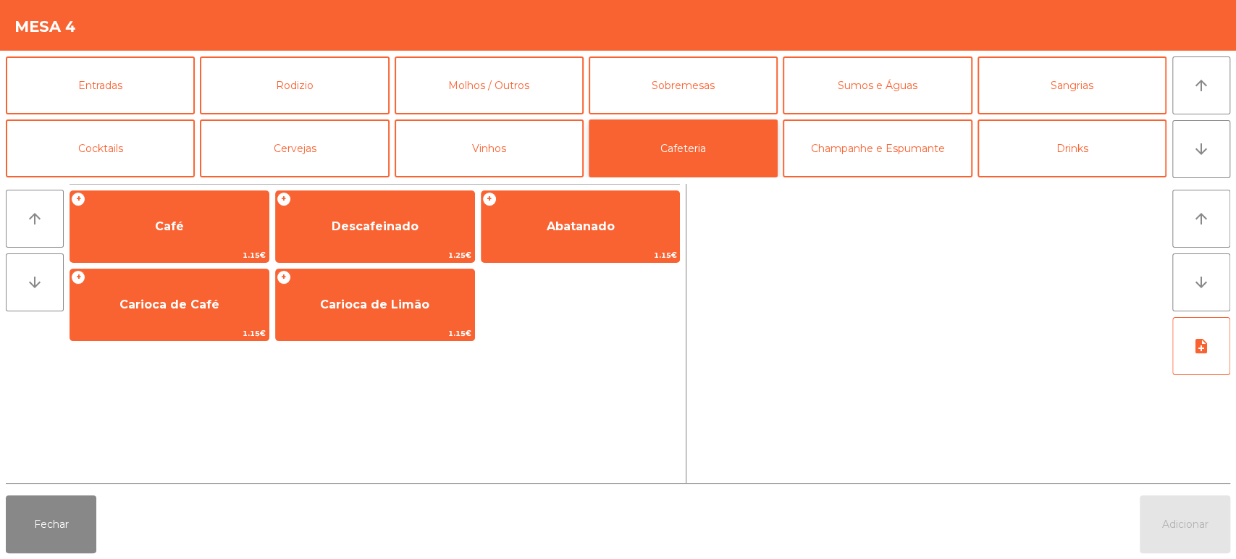
click at [725, 144] on button "Cafeteria" at bounding box center [683, 148] width 189 height 58
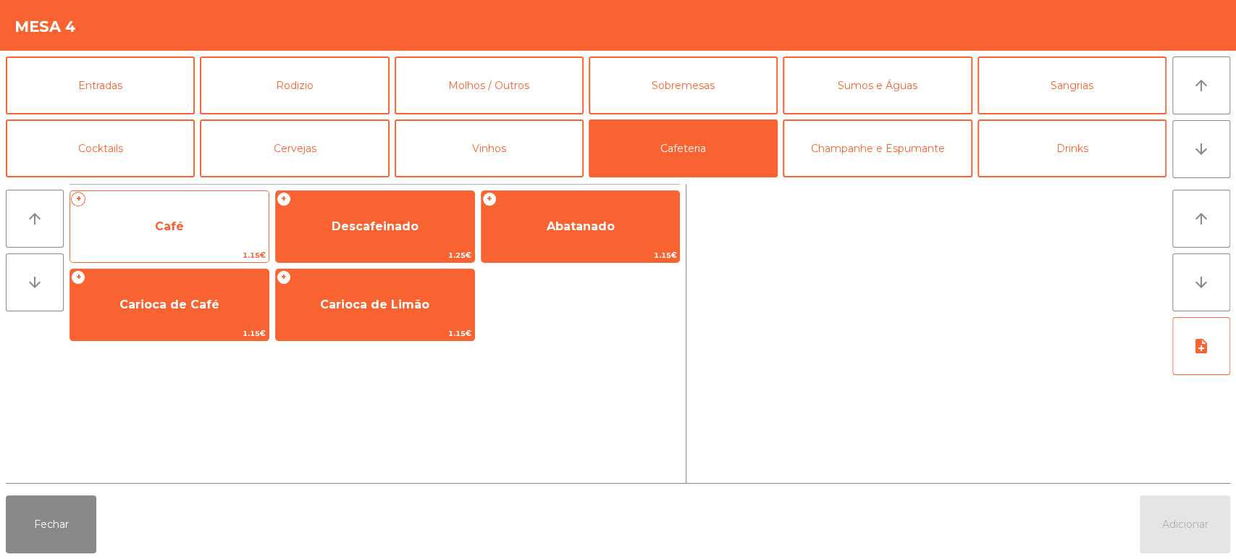
click at [191, 220] on span "Café" at bounding box center [169, 226] width 198 height 39
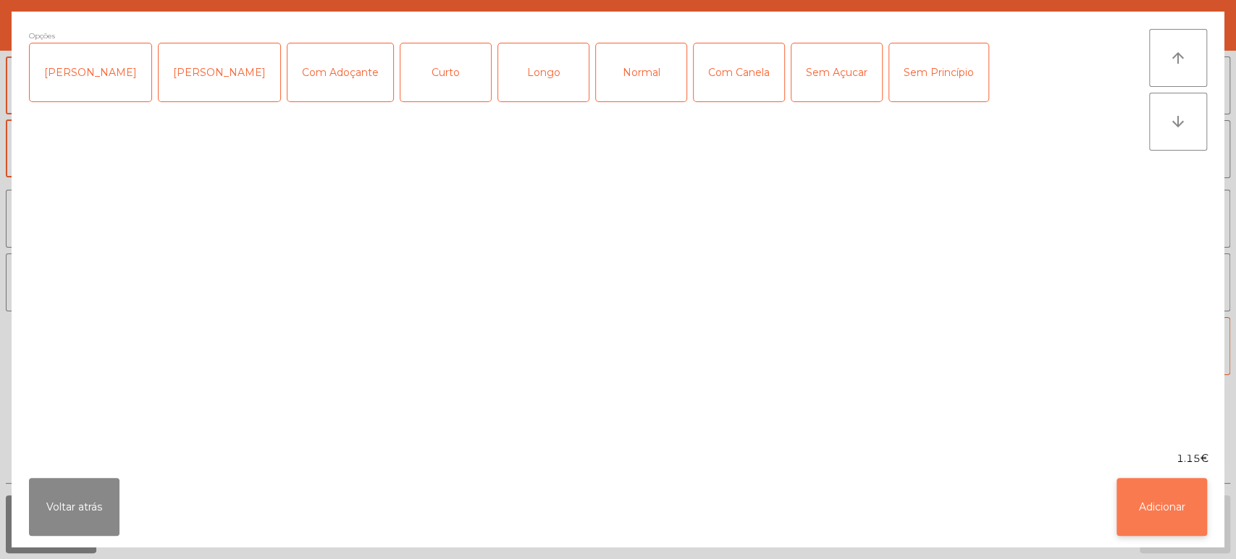
click at [1140, 521] on button "Adicionar" at bounding box center [1162, 507] width 91 height 58
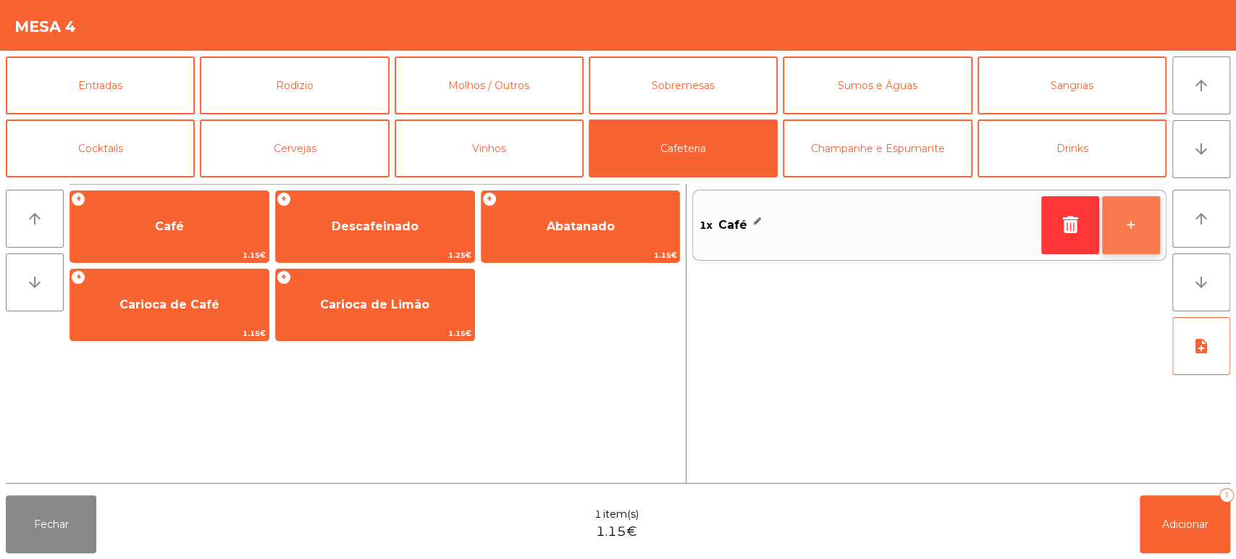
click at [1127, 253] on button "+" at bounding box center [1131, 225] width 58 height 58
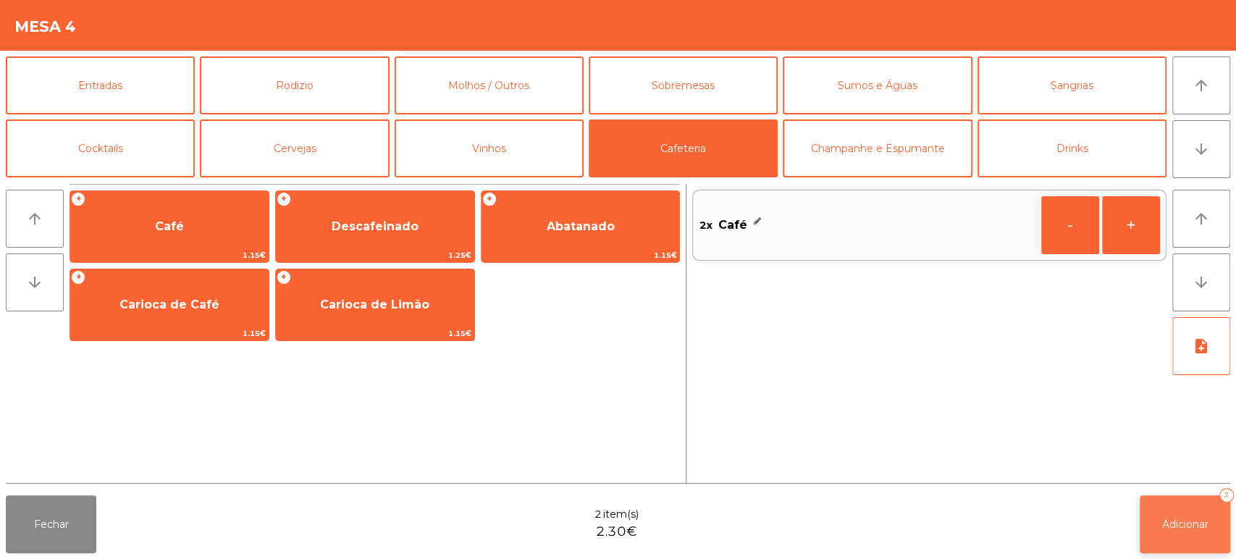
click at [1153, 526] on button "Adicionar 2" at bounding box center [1185, 524] width 91 height 58
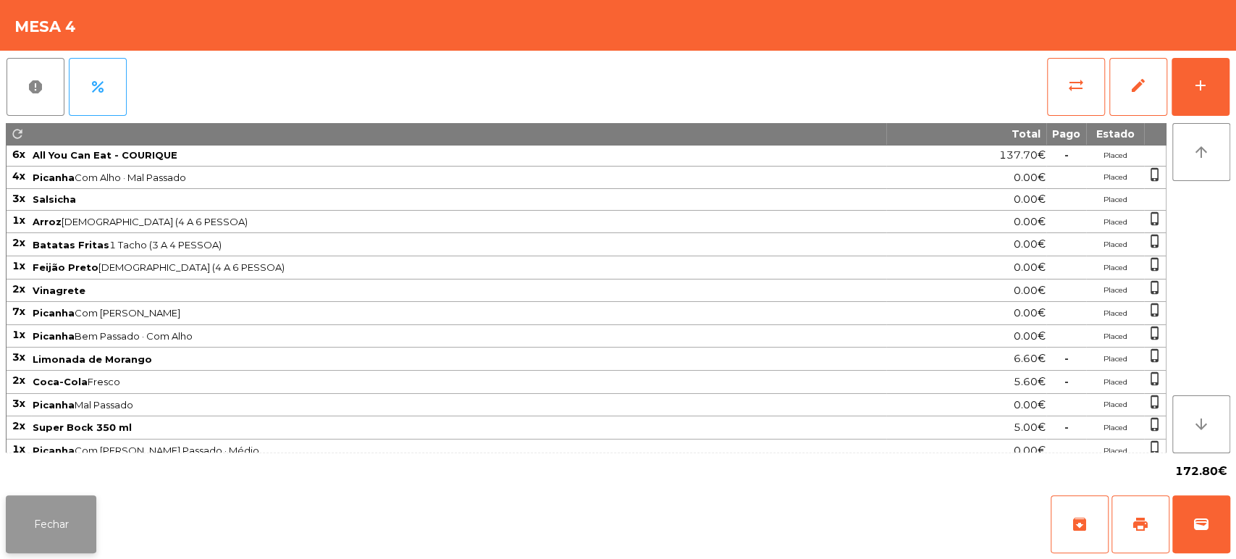
click at [78, 522] on button "Fechar" at bounding box center [51, 524] width 91 height 58
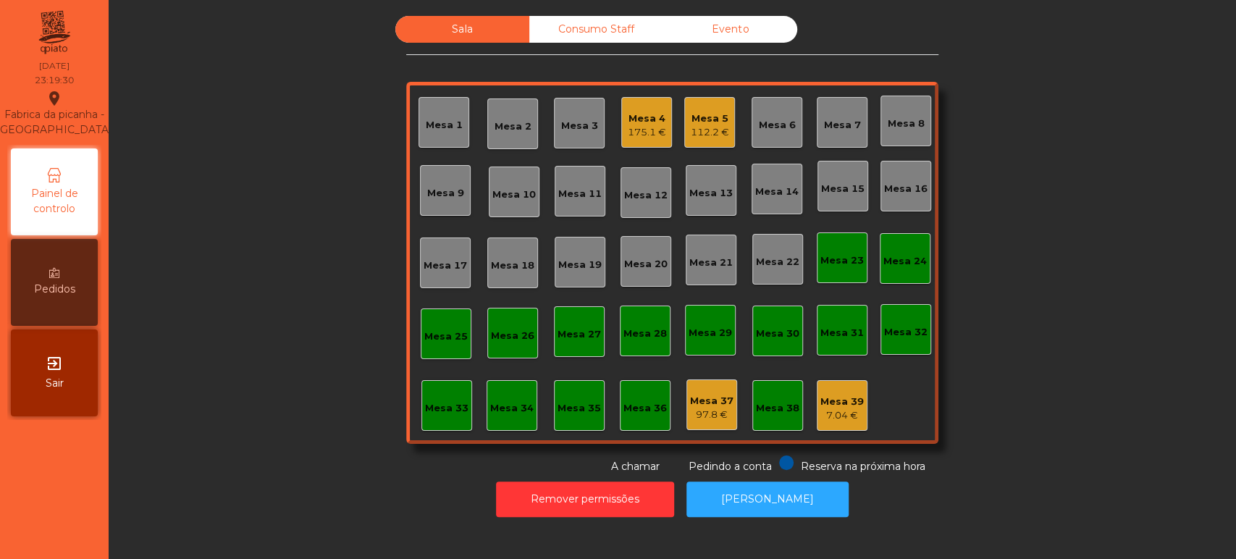
click at [631, 404] on div "Mesa 36" at bounding box center [644, 408] width 43 height 14
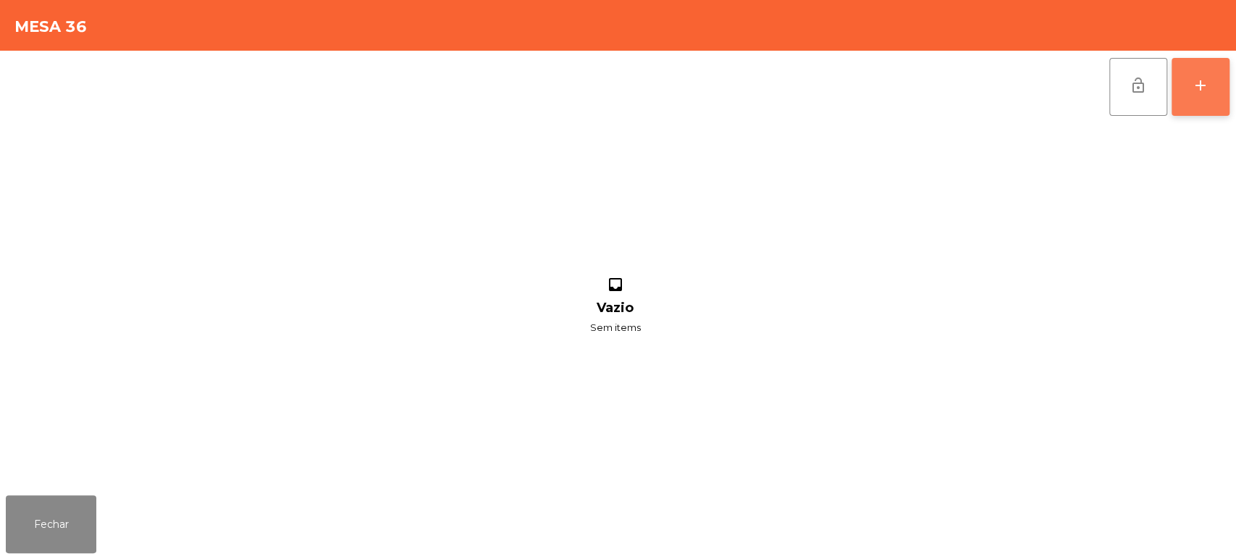
click at [1192, 87] on div "add" at bounding box center [1200, 85] width 17 height 17
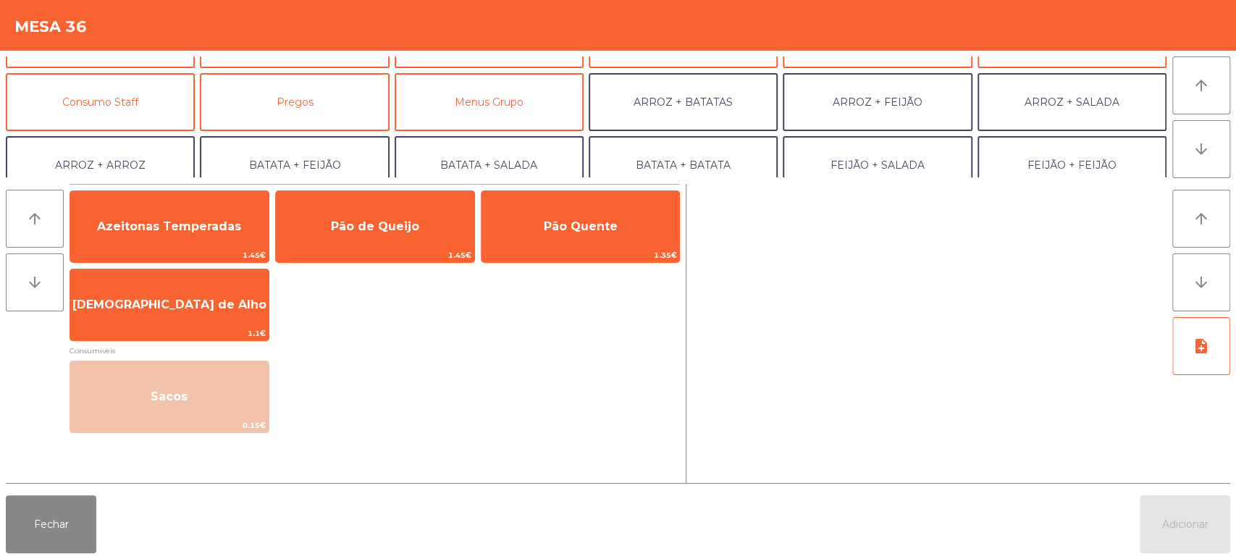
scroll to position [110, 0]
click at [148, 93] on button "Consumo Staff" at bounding box center [100, 101] width 189 height 58
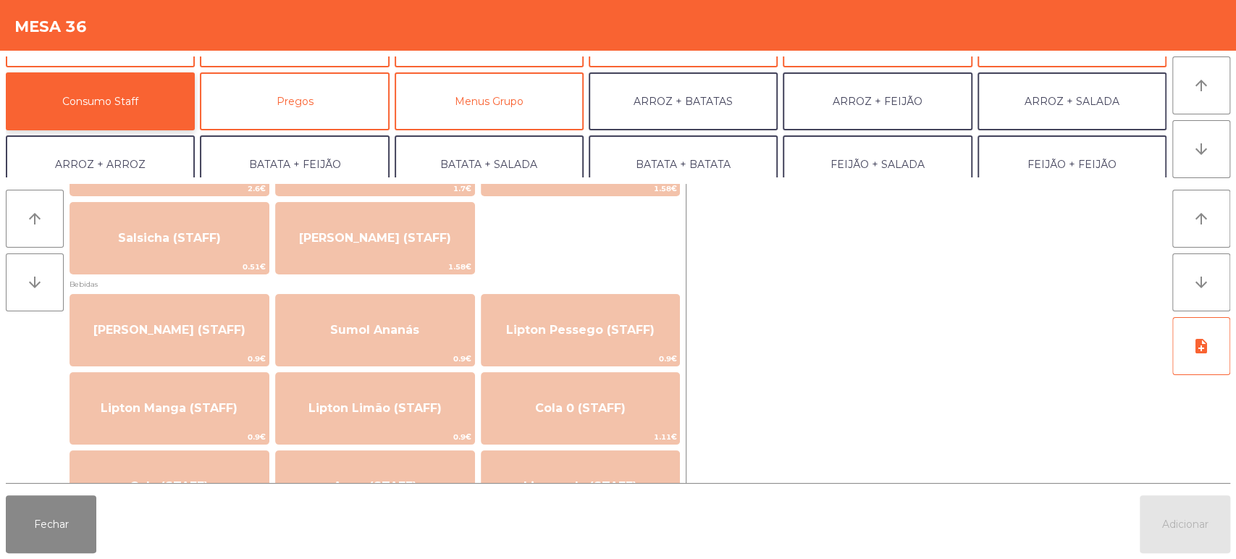
scroll to position [0, 0]
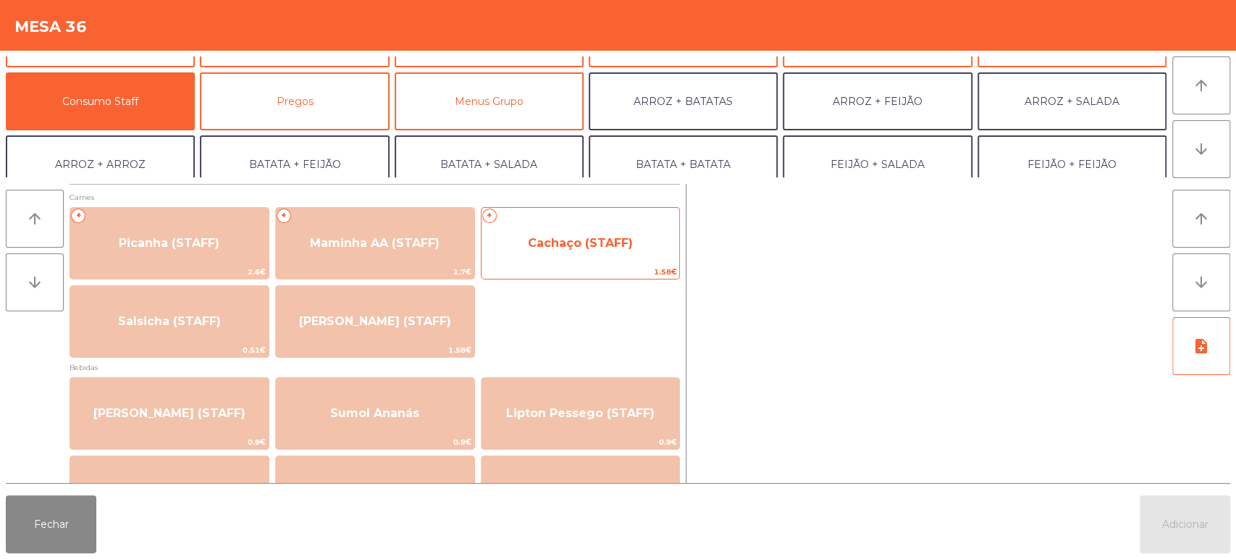
click at [575, 238] on span "Cachaço (STAFF)" at bounding box center [580, 243] width 105 height 14
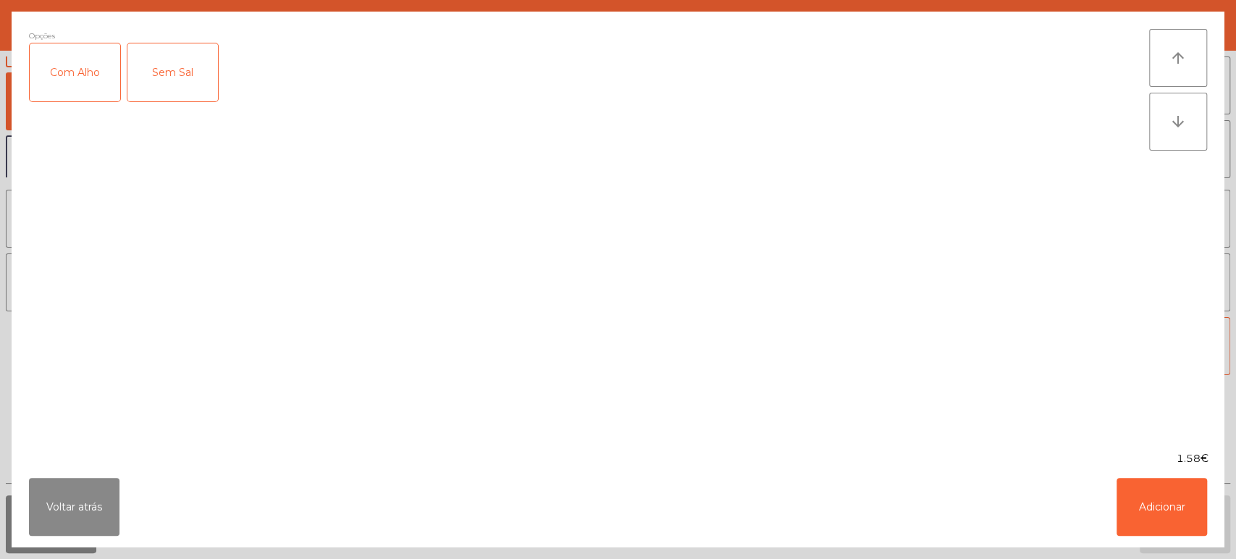
click at [84, 47] on div "Com Alho" at bounding box center [75, 72] width 91 height 58
click at [1177, 504] on button "Adicionar" at bounding box center [1162, 507] width 91 height 58
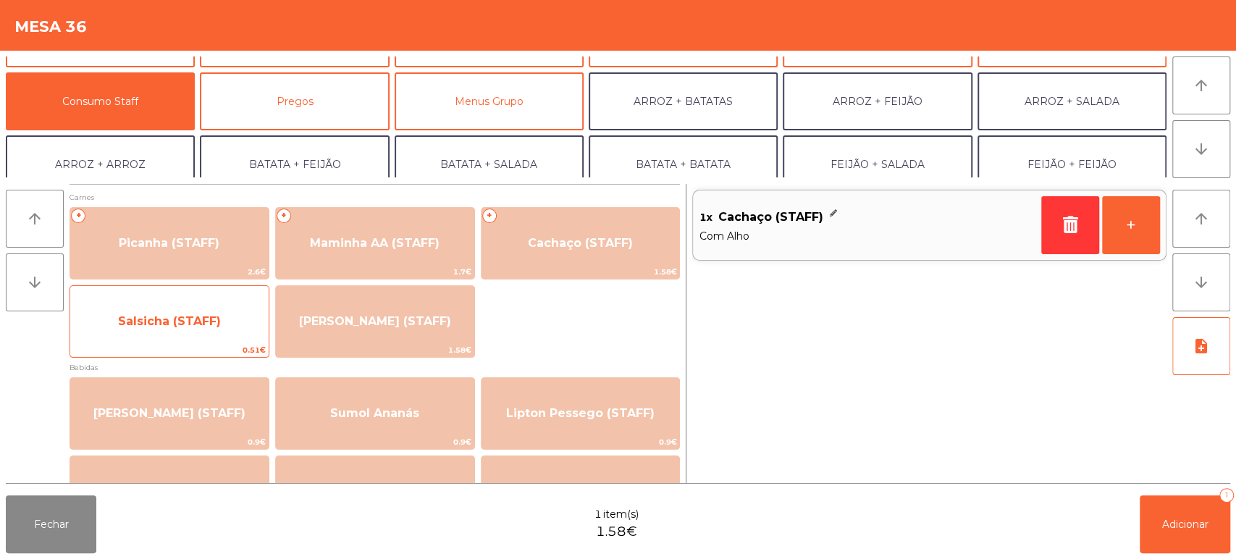
click at [164, 317] on span "Salsicha (STAFF)" at bounding box center [169, 321] width 103 height 14
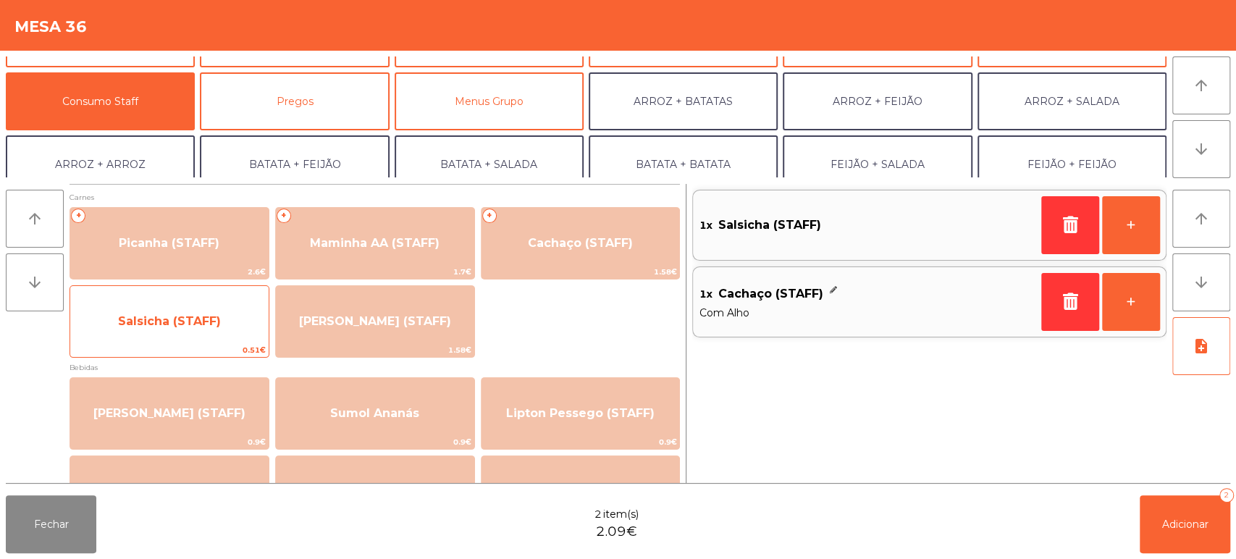
click at [184, 335] on span "Salsicha (STAFF)" at bounding box center [169, 321] width 198 height 39
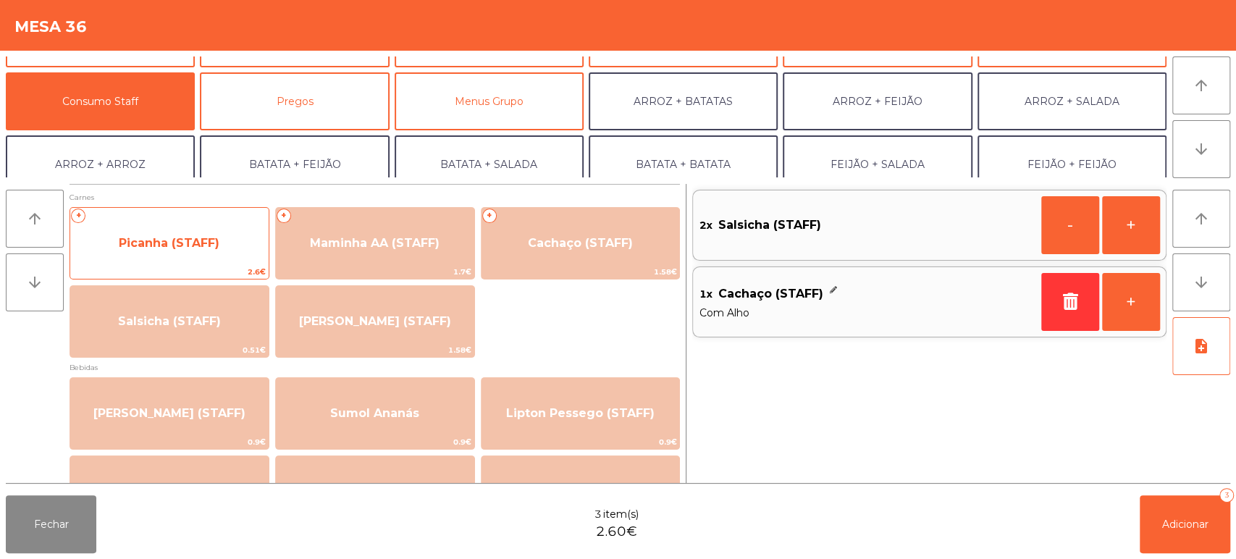
click at [214, 240] on span "Picanha (STAFF)" at bounding box center [169, 243] width 101 height 14
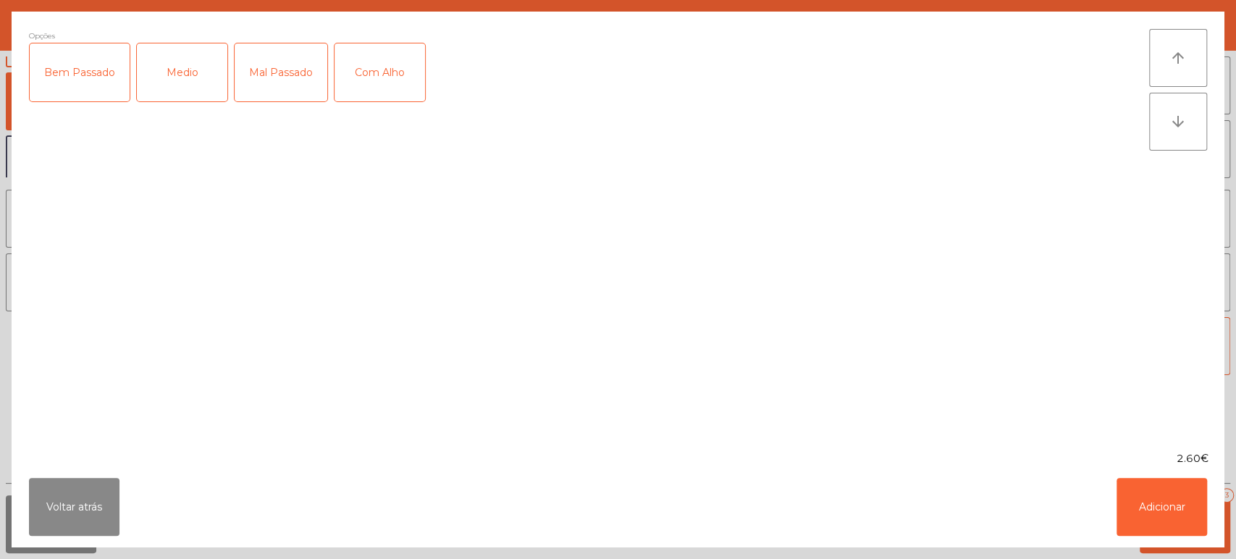
click at [288, 75] on div "Mal Passado" at bounding box center [281, 72] width 93 height 58
click at [403, 70] on div "Com Alho" at bounding box center [380, 72] width 91 height 58
click at [1157, 518] on button "Adicionar" at bounding box center [1162, 507] width 91 height 58
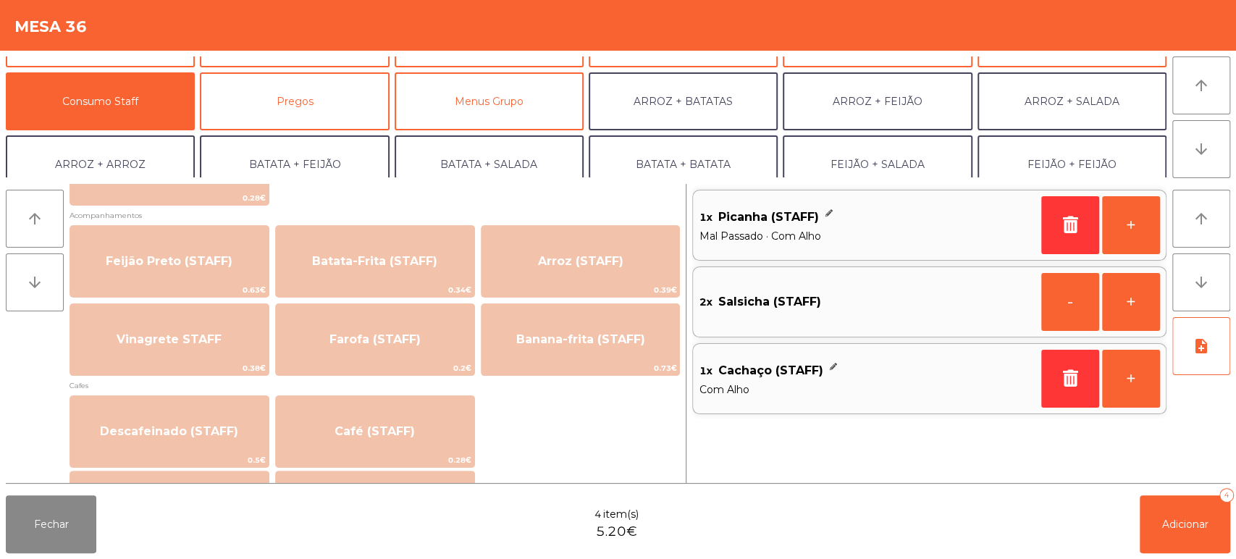
scroll to position [632, 0]
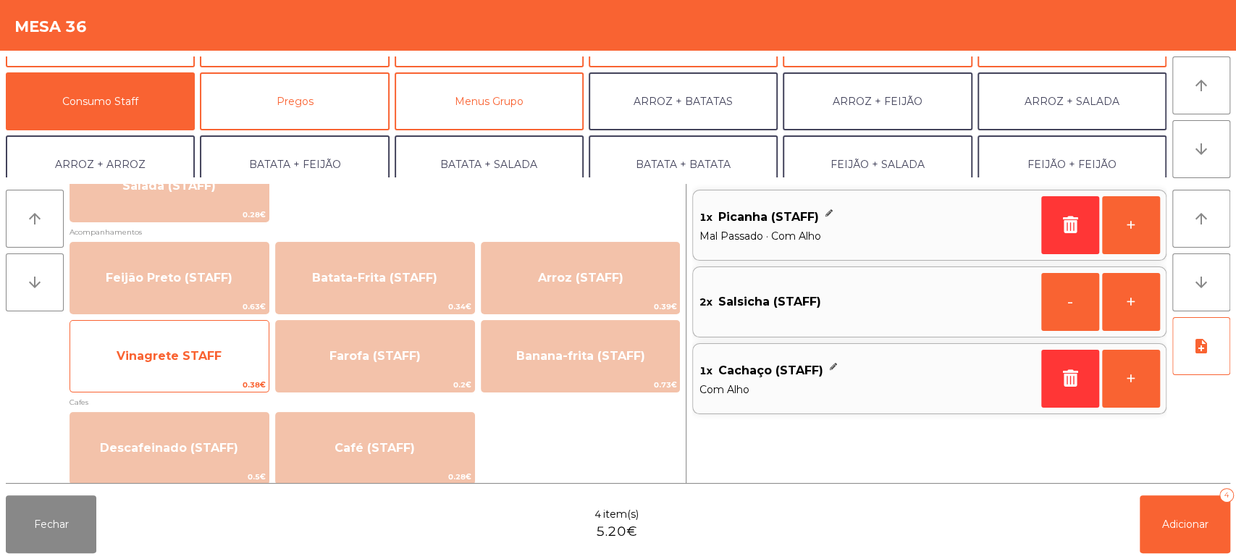
click at [203, 362] on span "Vinagrete STAFF" at bounding box center [169, 356] width 105 height 14
click at [200, 355] on span "Vinagrete STAFF" at bounding box center [169, 356] width 105 height 14
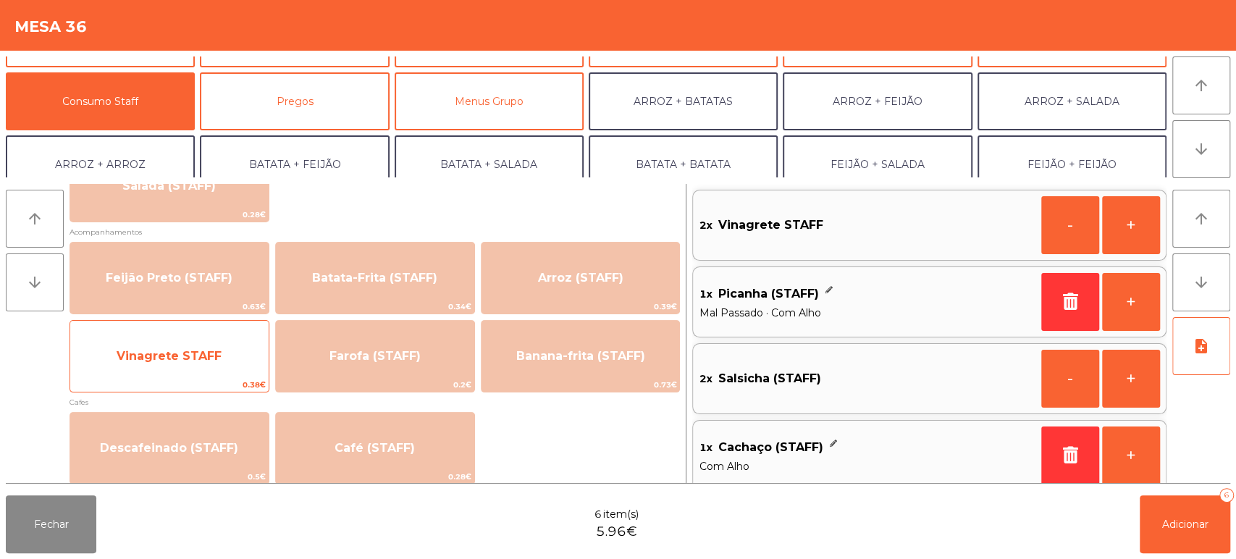
scroll to position [6, 0]
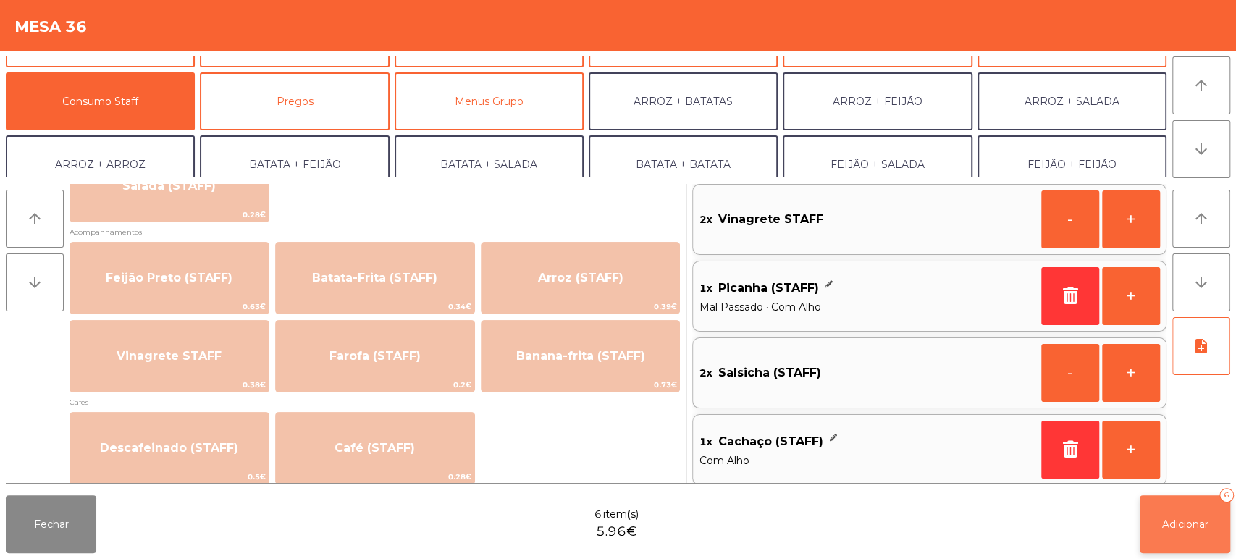
click at [1170, 521] on span "Adicionar" at bounding box center [1185, 524] width 46 height 13
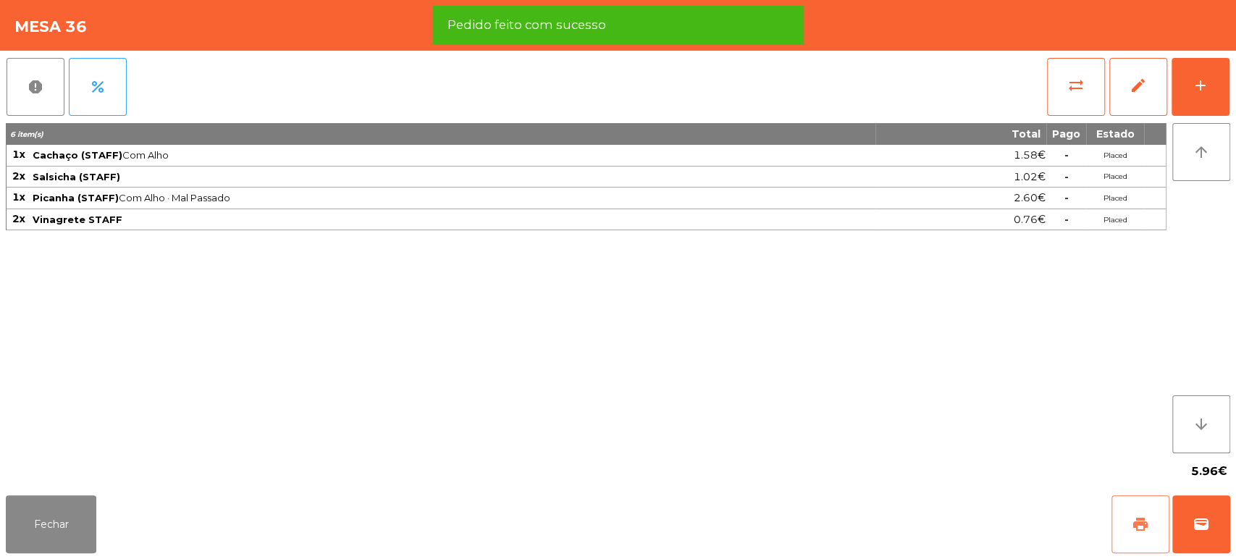
click at [1135, 528] on span "print" at bounding box center [1140, 524] width 17 height 17
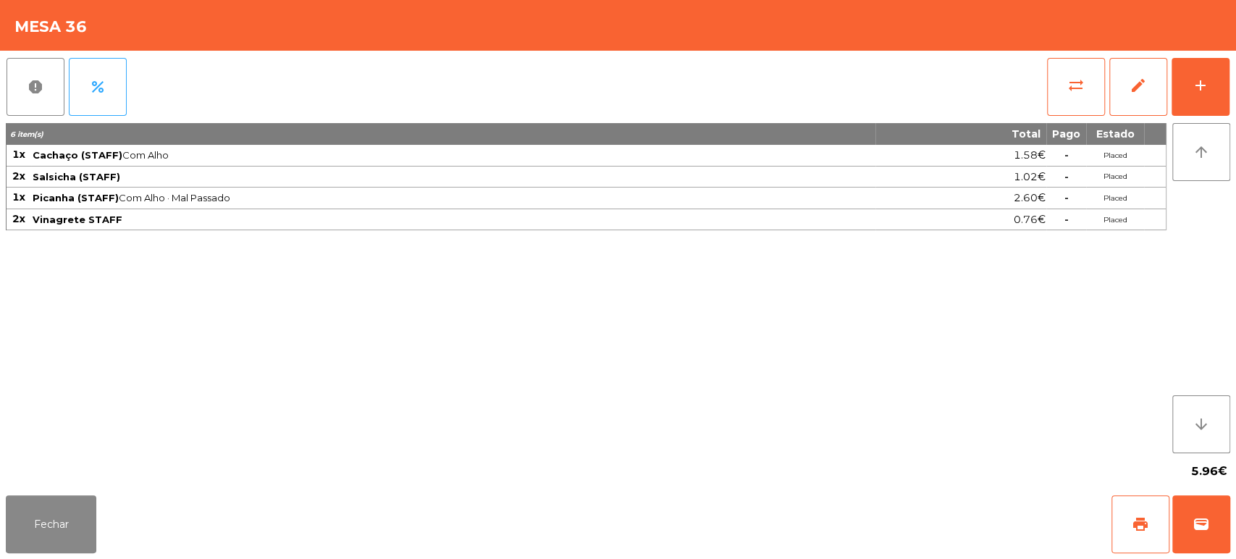
click at [72, 463] on div "5.96€" at bounding box center [618, 471] width 1224 height 36
click at [72, 525] on button "Fechar" at bounding box center [51, 524] width 91 height 58
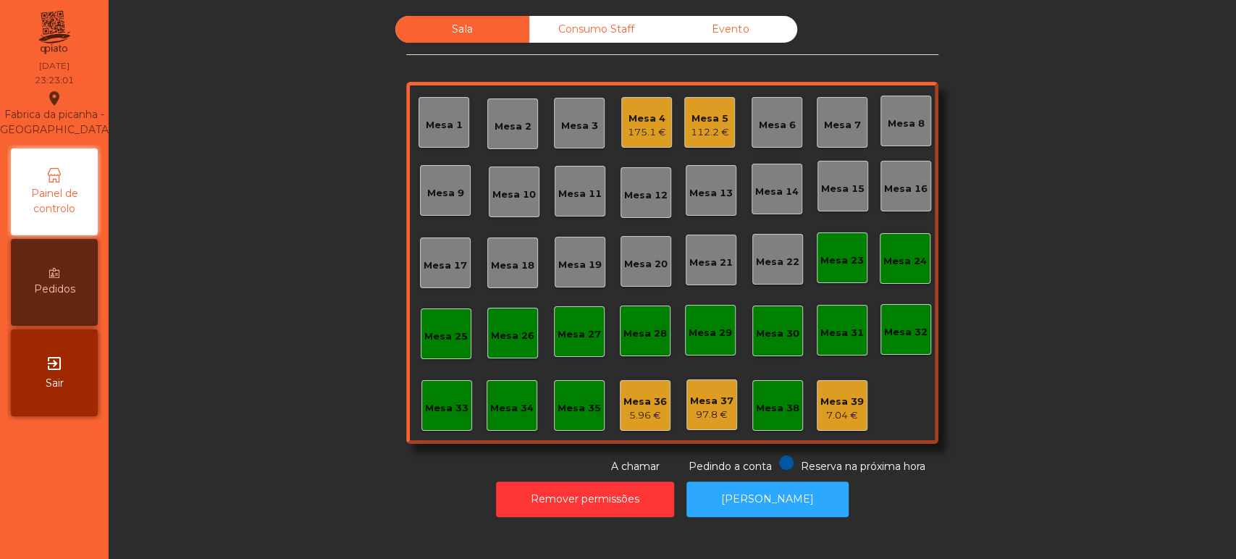
click at [644, 406] on div "Mesa 36" at bounding box center [644, 402] width 43 height 14
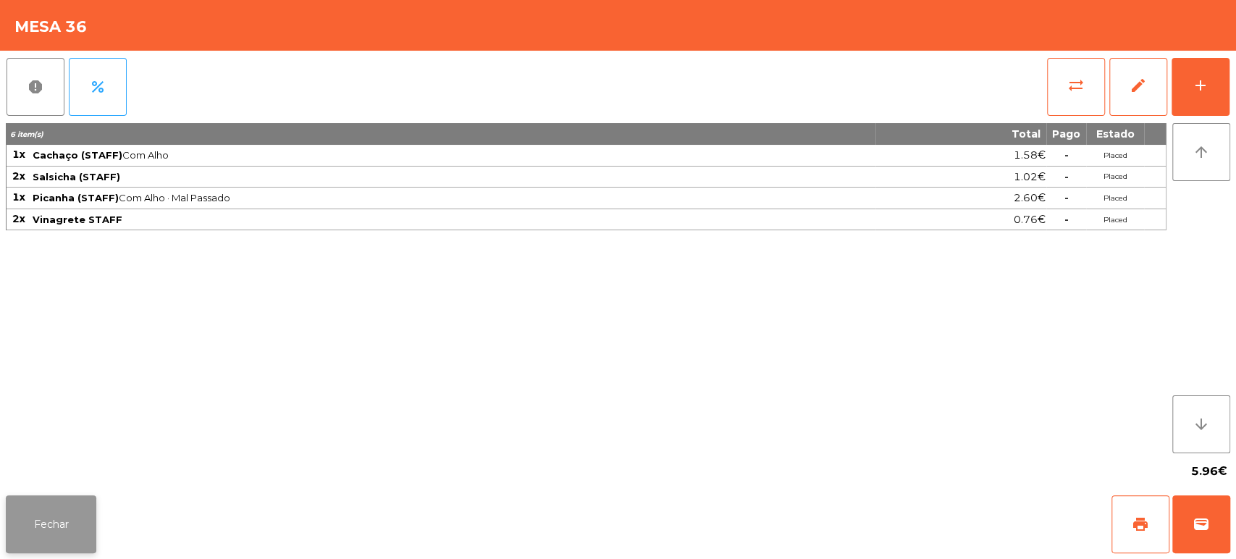
click at [62, 547] on button "Fechar" at bounding box center [51, 524] width 91 height 58
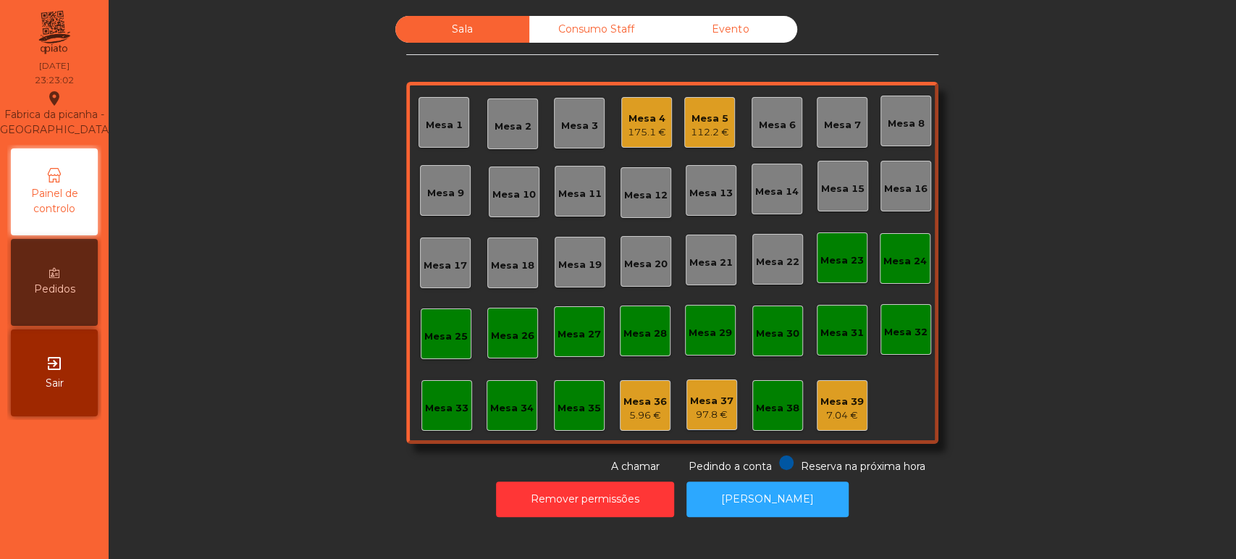
click at [701, 405] on div "Mesa 37" at bounding box center [711, 401] width 43 height 14
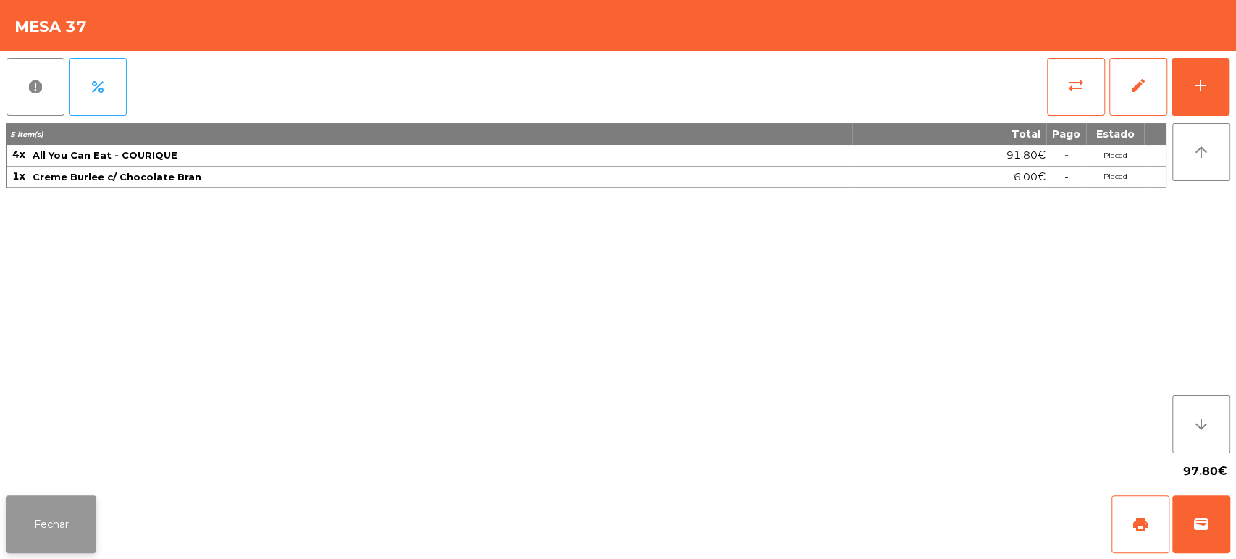
click at [72, 514] on button "Fechar" at bounding box center [51, 524] width 91 height 58
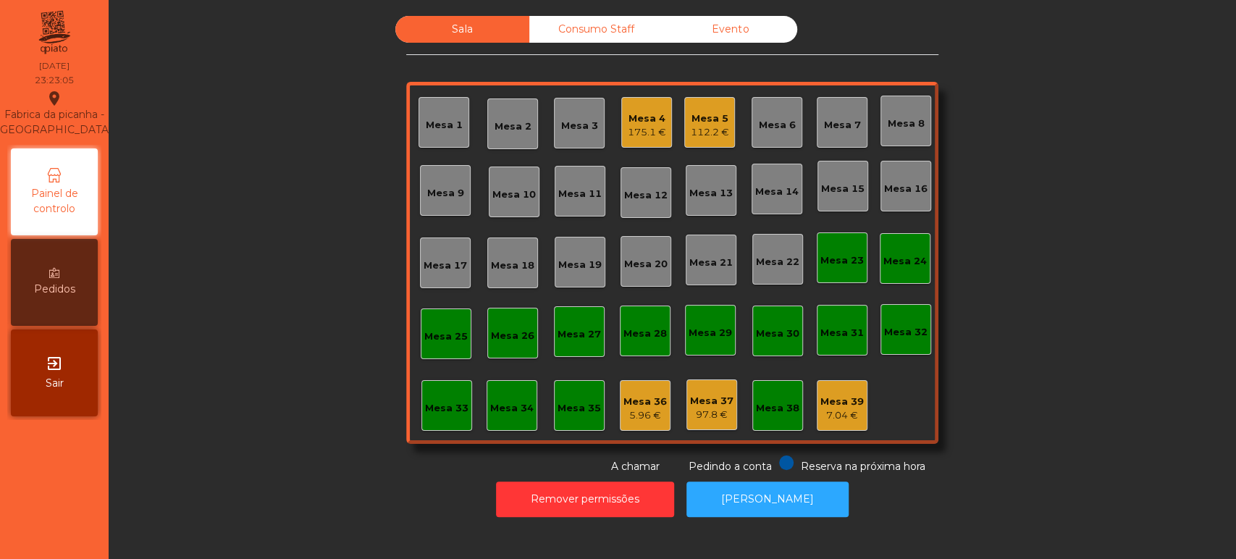
click at [756, 401] on div "Mesa 38" at bounding box center [777, 408] width 43 height 14
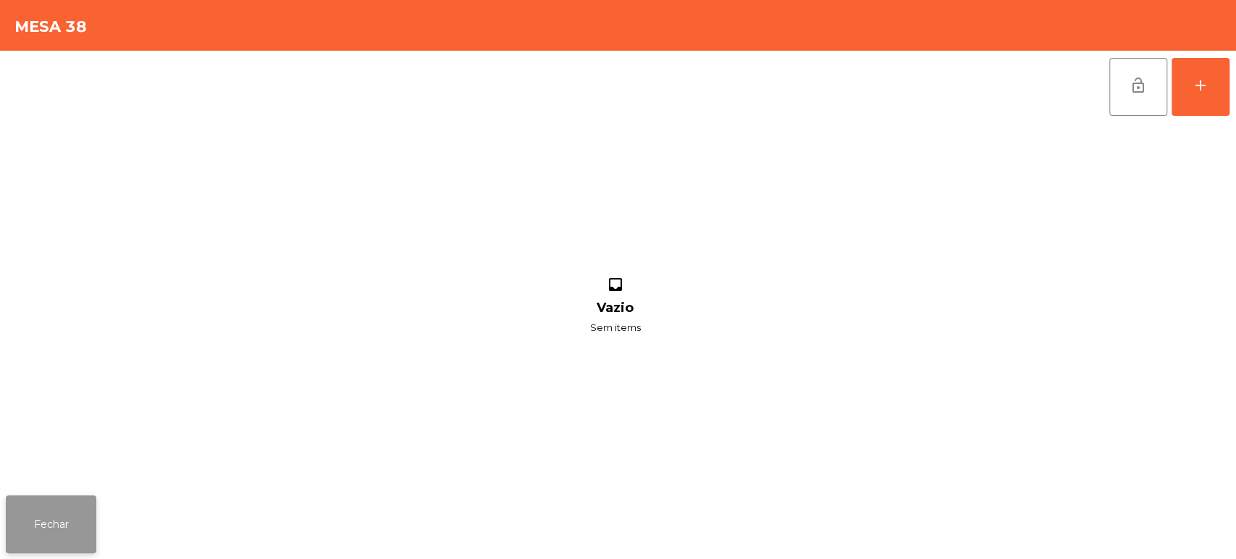
click at [50, 550] on button "Fechar" at bounding box center [51, 524] width 91 height 58
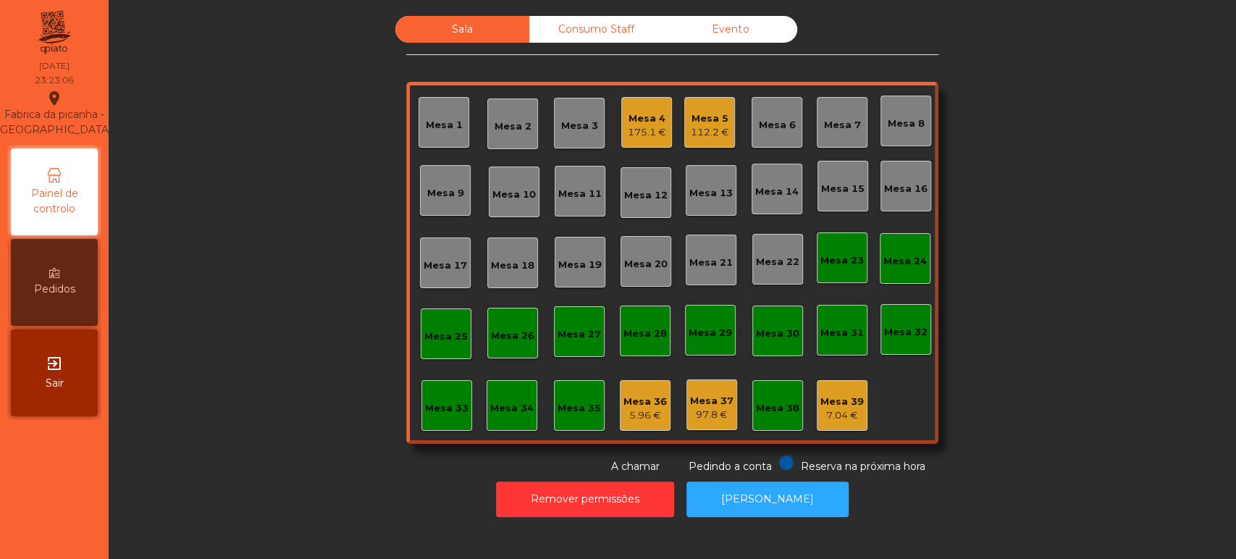
click at [690, 402] on div "Mesa 37" at bounding box center [711, 401] width 43 height 14
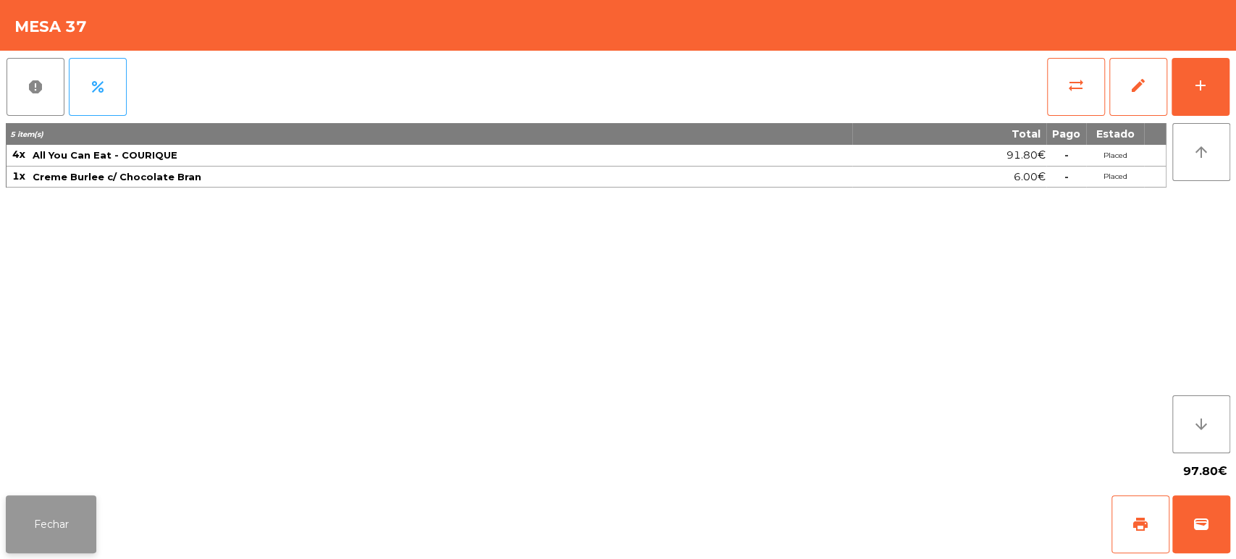
click at [22, 526] on button "Fechar" at bounding box center [51, 524] width 91 height 58
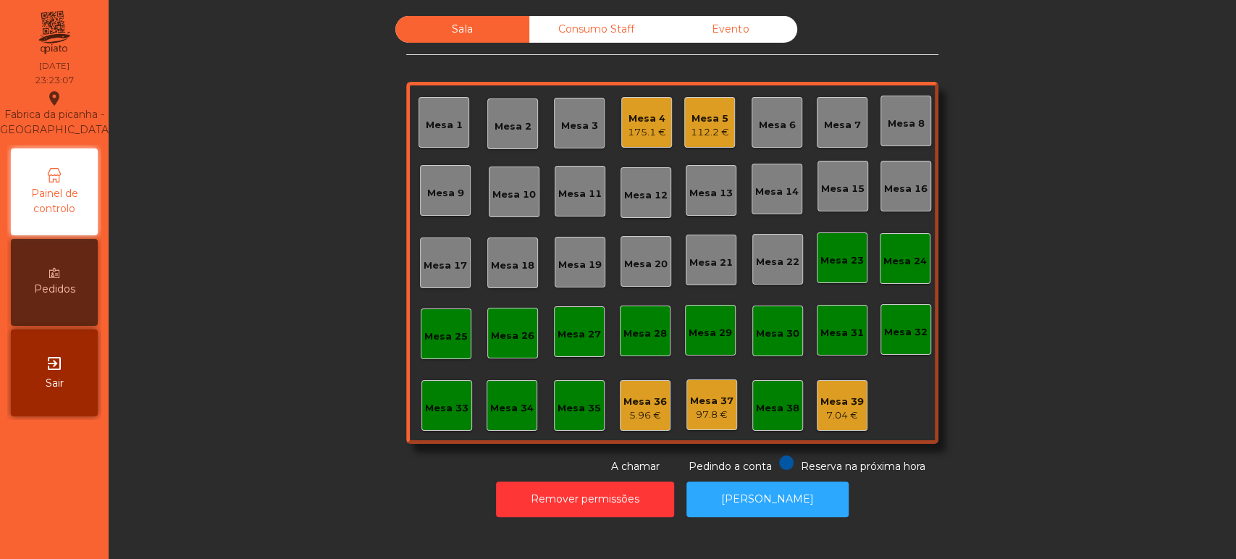
click at [628, 138] on div "175.1 €" at bounding box center [647, 132] width 38 height 14
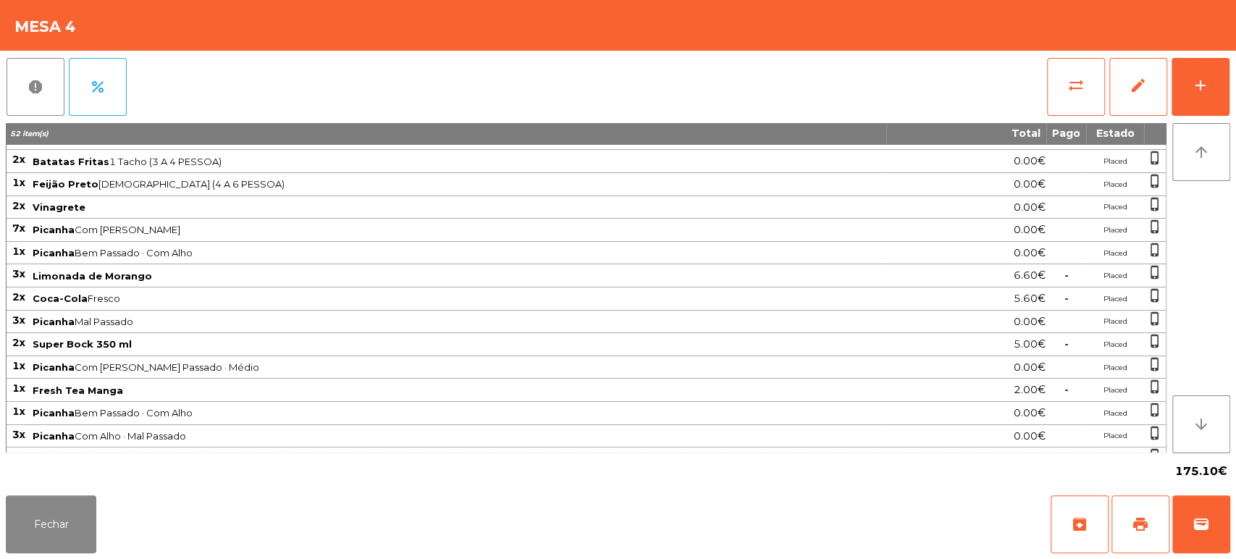
scroll to position [0, 0]
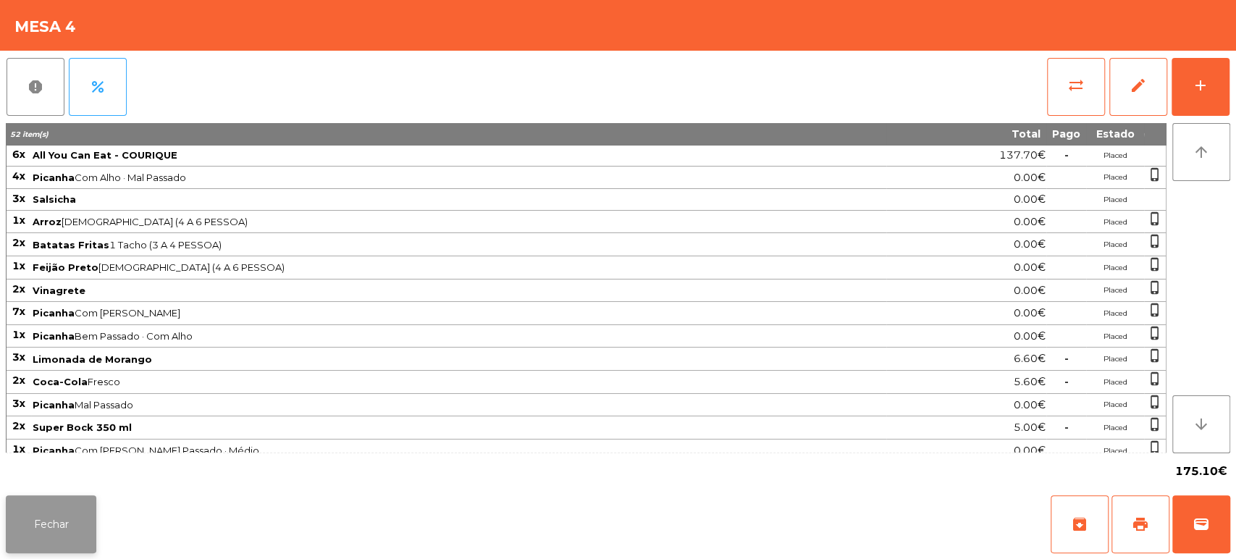
click at [51, 515] on button "Fechar" at bounding box center [51, 524] width 91 height 58
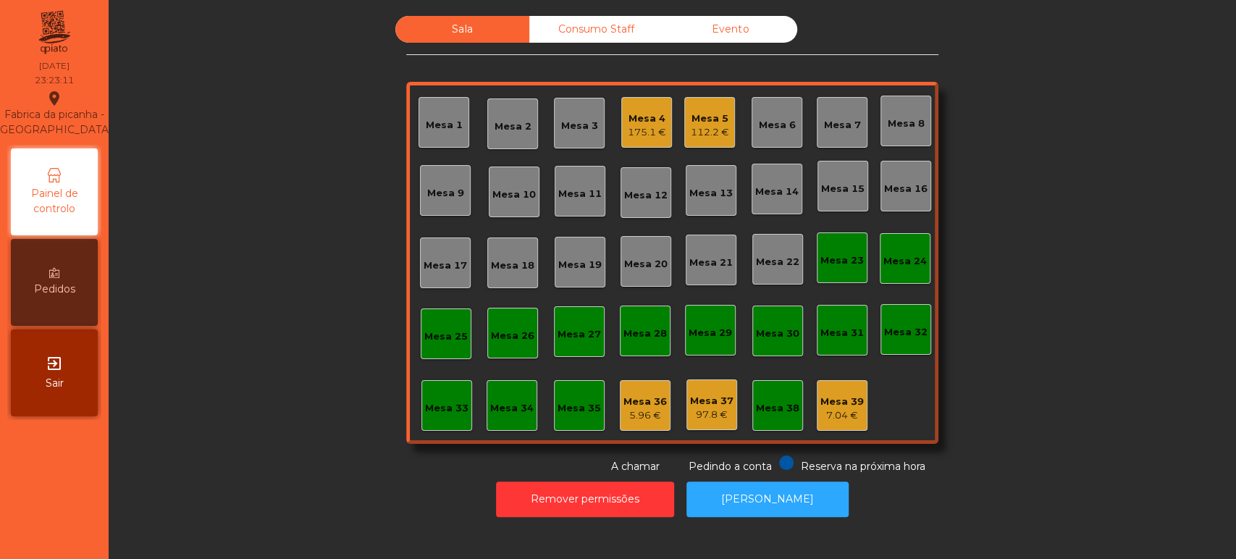
click at [835, 411] on div "7.04 €" at bounding box center [841, 415] width 43 height 14
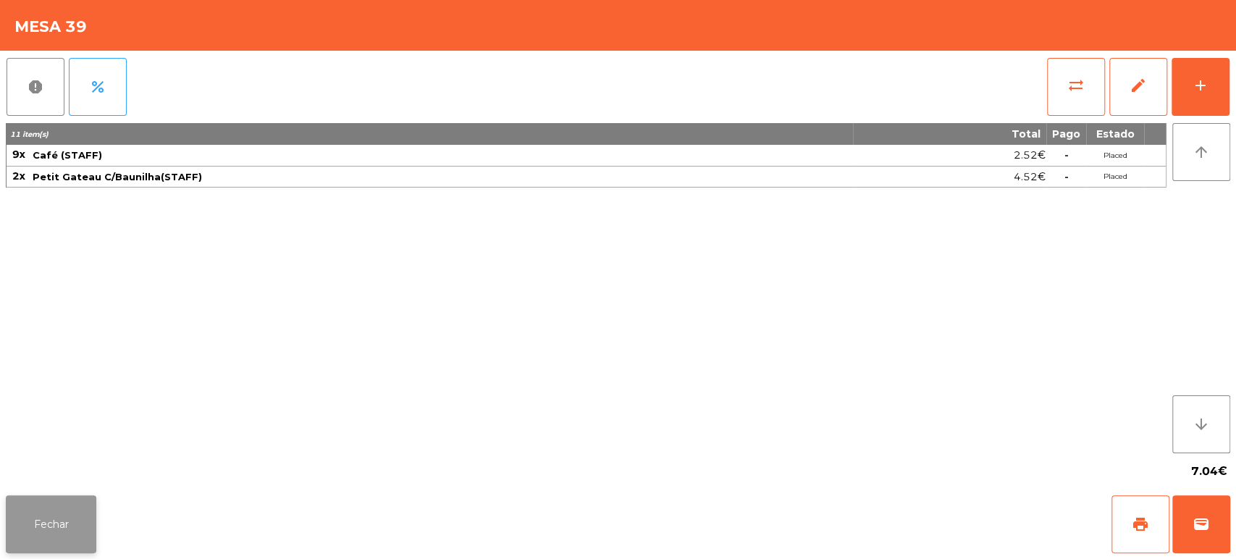
click at [30, 525] on button "Fechar" at bounding box center [51, 524] width 91 height 58
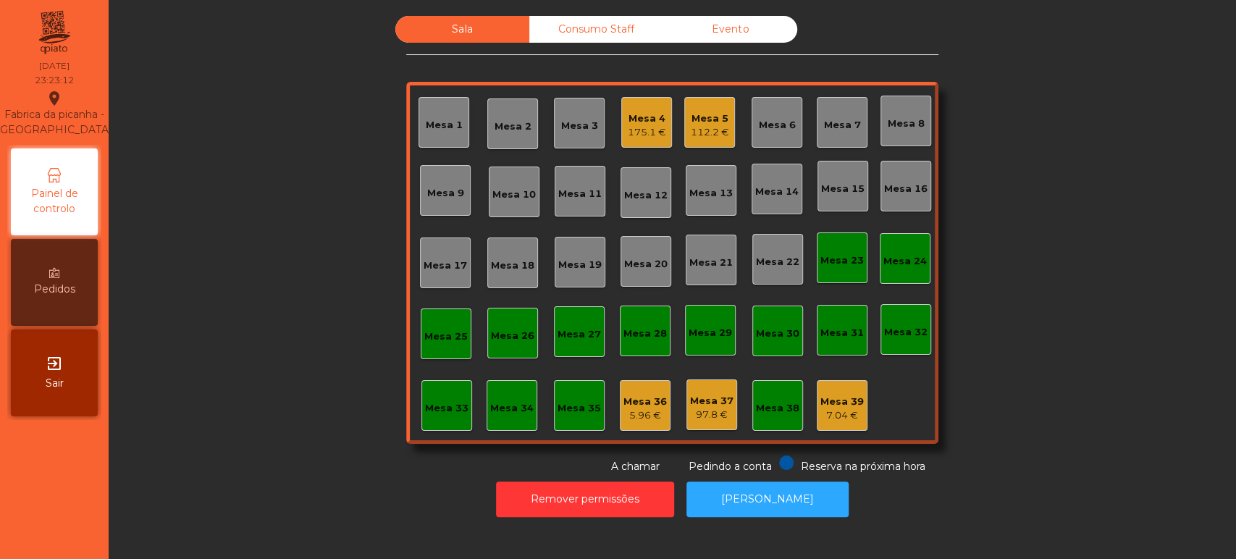
click at [842, 403] on div "Mesa 39" at bounding box center [841, 402] width 43 height 14
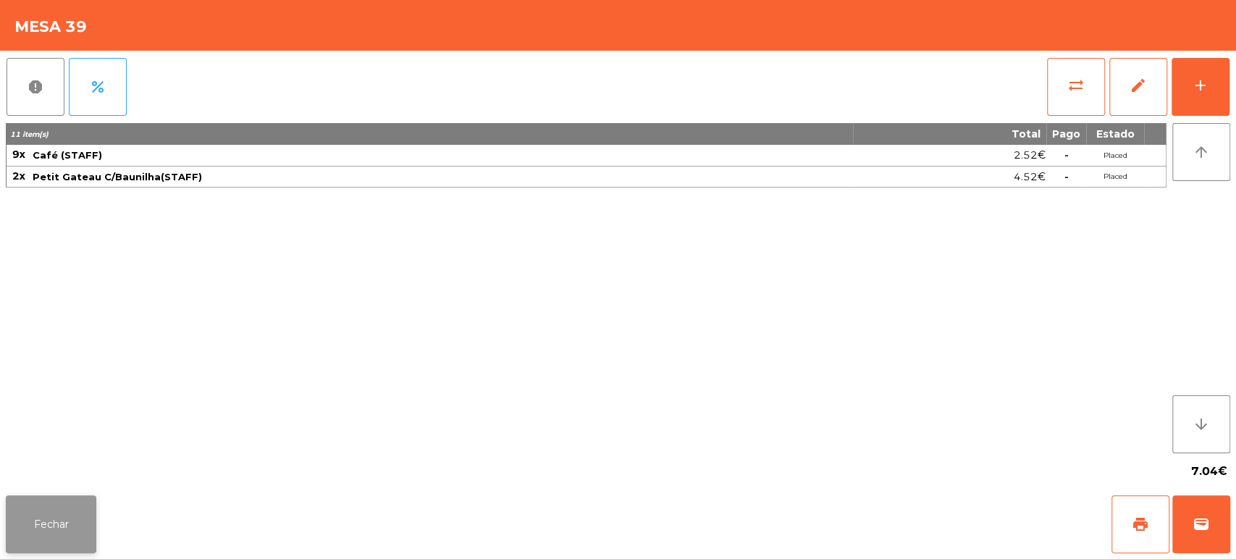
click at [66, 518] on button "Fechar" at bounding box center [51, 524] width 91 height 58
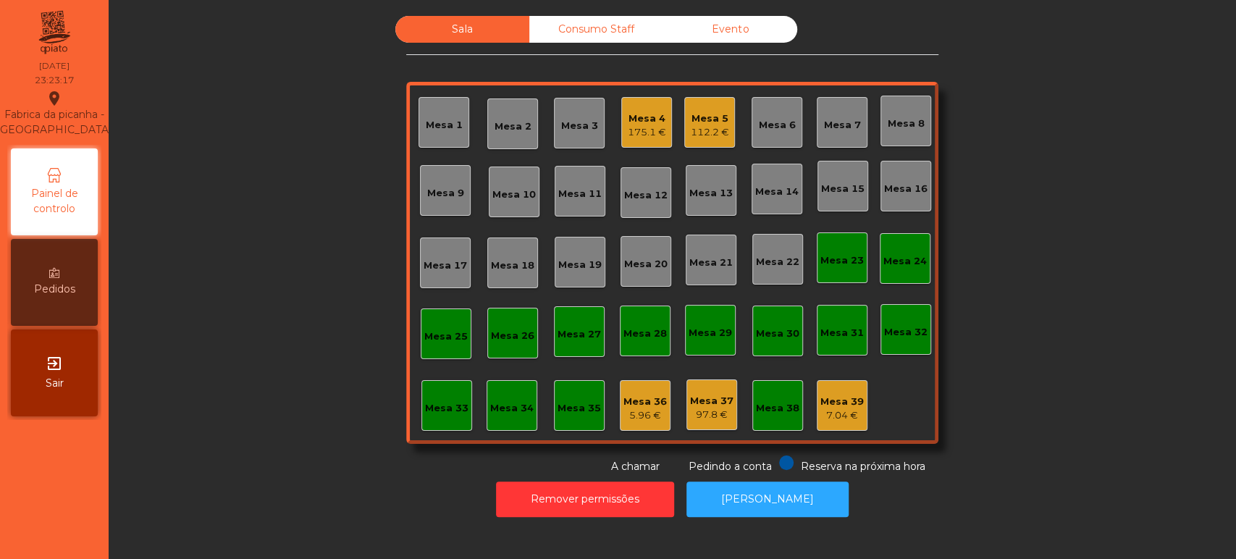
click at [838, 395] on div "Mesa 39" at bounding box center [841, 402] width 43 height 14
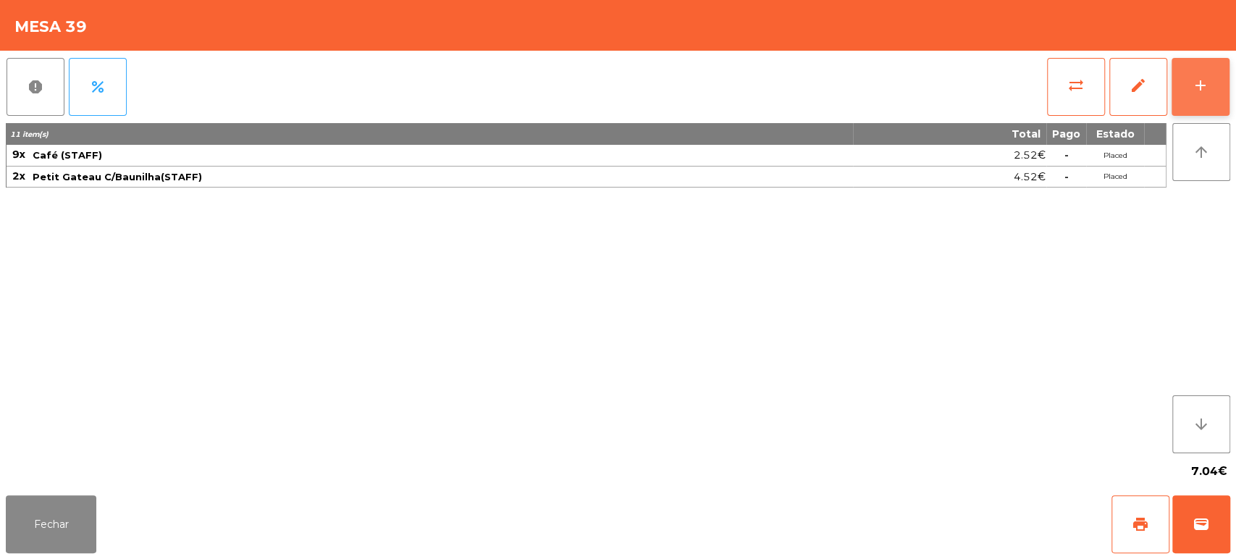
click at [1183, 82] on button "add" at bounding box center [1201, 87] width 58 height 58
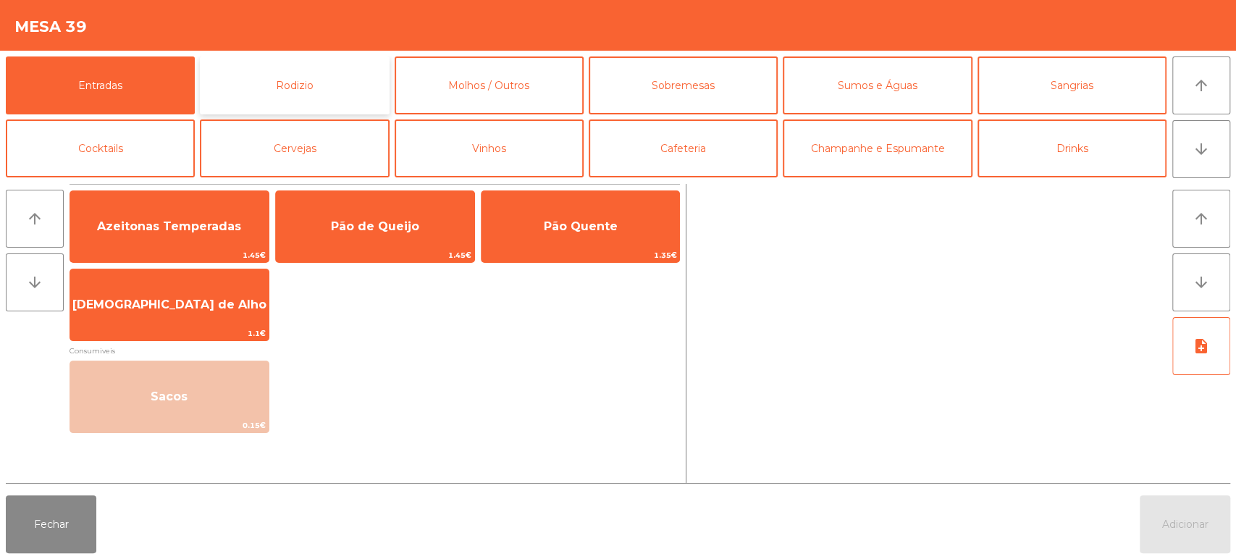
click at [311, 75] on button "Rodizio" at bounding box center [294, 85] width 189 height 58
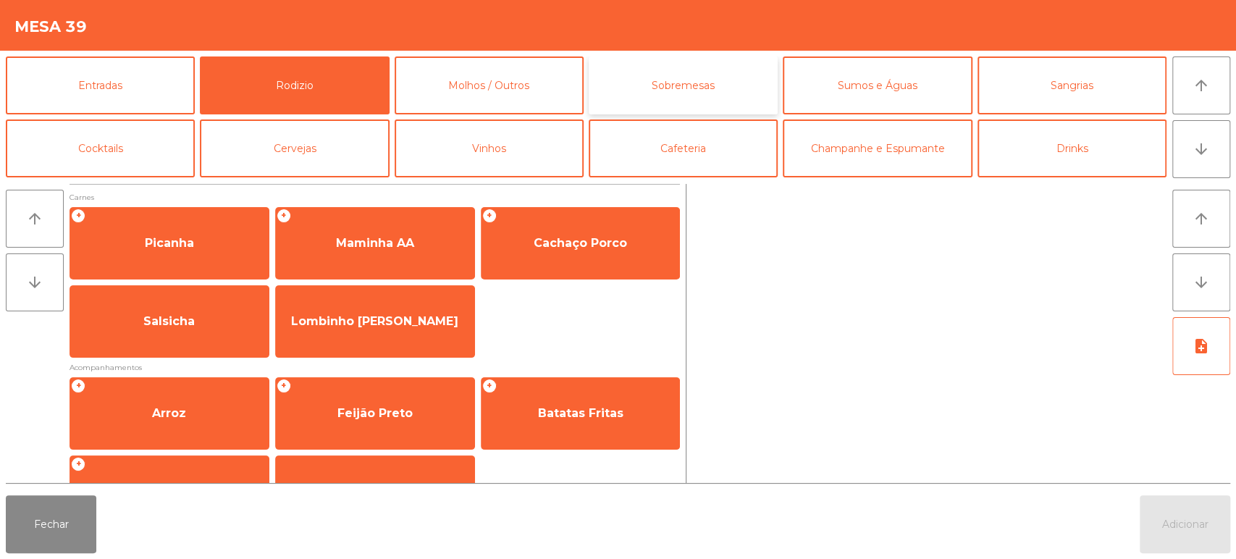
click at [682, 95] on button "Sobremesas" at bounding box center [683, 85] width 189 height 58
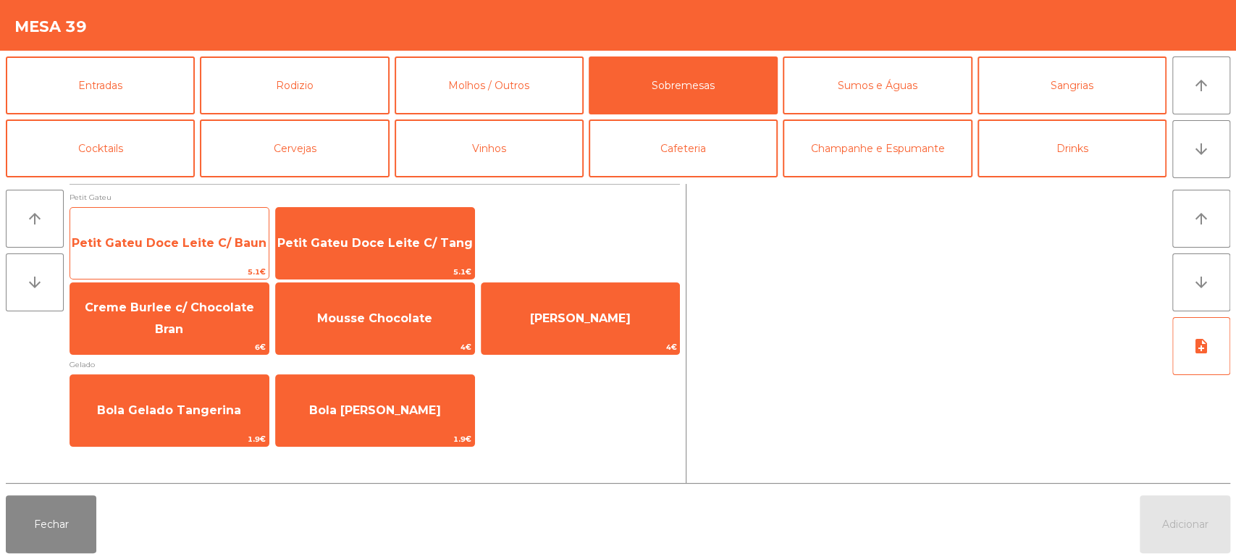
click at [230, 243] on span "Petit Gateu Doce Leite C/ Baun" at bounding box center [169, 243] width 195 height 14
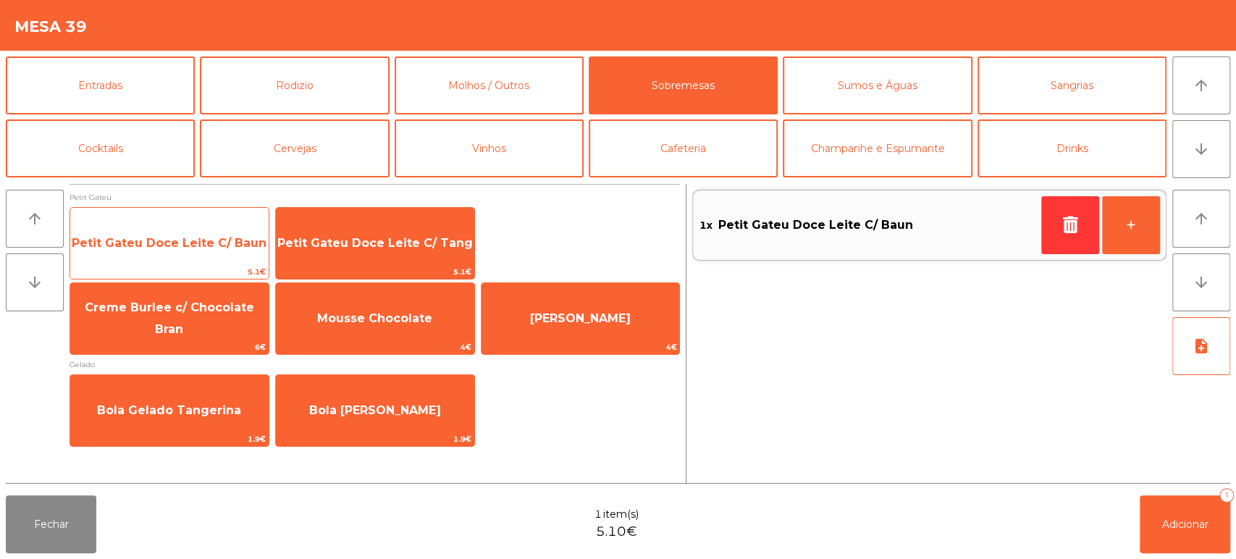
click at [226, 250] on span "Petit Gateu Doce Leite C/ Baun" at bounding box center [169, 243] width 198 height 39
click at [194, 227] on span "Petit Gateu Doce Leite C/ Baun" at bounding box center [169, 243] width 198 height 39
click at [206, 222] on div "Petit Gateu Doce Leite C/ Baun 5.1€" at bounding box center [170, 243] width 200 height 72
click at [196, 227] on span "Petit Gateu Doce Leite C/ Baun" at bounding box center [169, 243] width 198 height 39
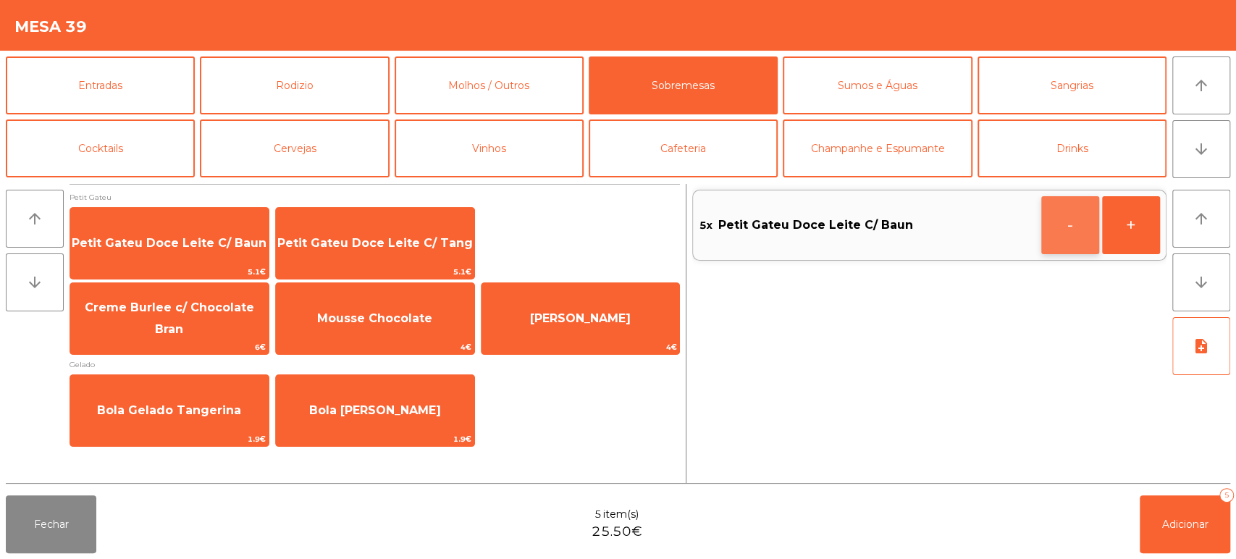
click at [1065, 230] on button "-" at bounding box center [1070, 225] width 58 height 58
click at [1065, 231] on button "-" at bounding box center [1070, 225] width 58 height 58
click at [1137, 232] on button "+" at bounding box center [1131, 225] width 58 height 58
click at [1122, 231] on button "+" at bounding box center [1131, 225] width 58 height 58
click at [70, 527] on button "Fechar" at bounding box center [51, 524] width 91 height 58
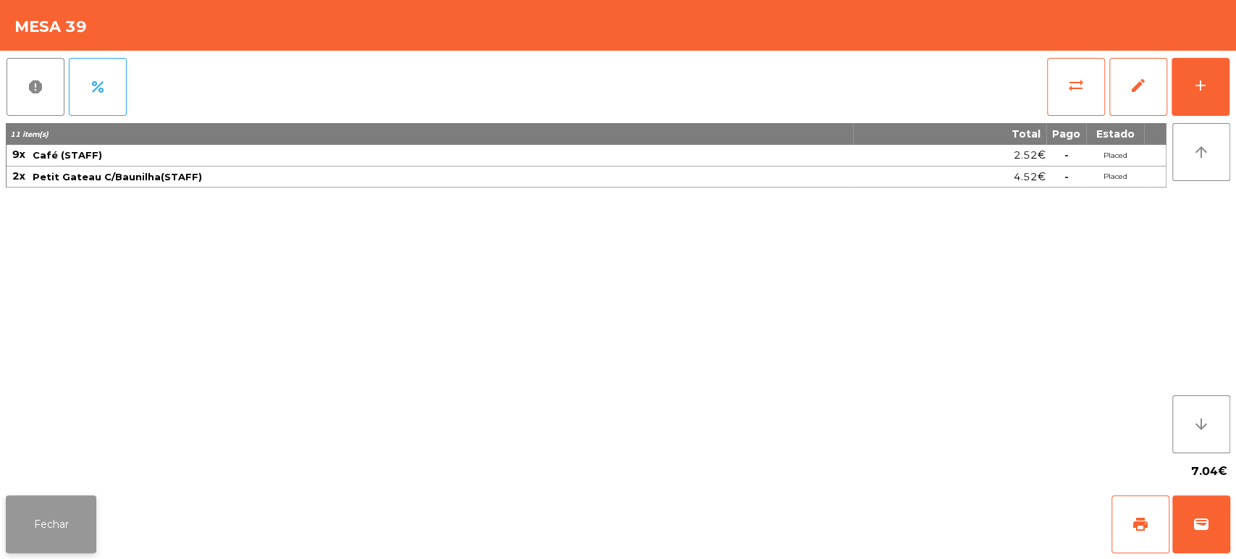
click at [46, 527] on button "Fechar" at bounding box center [51, 524] width 91 height 58
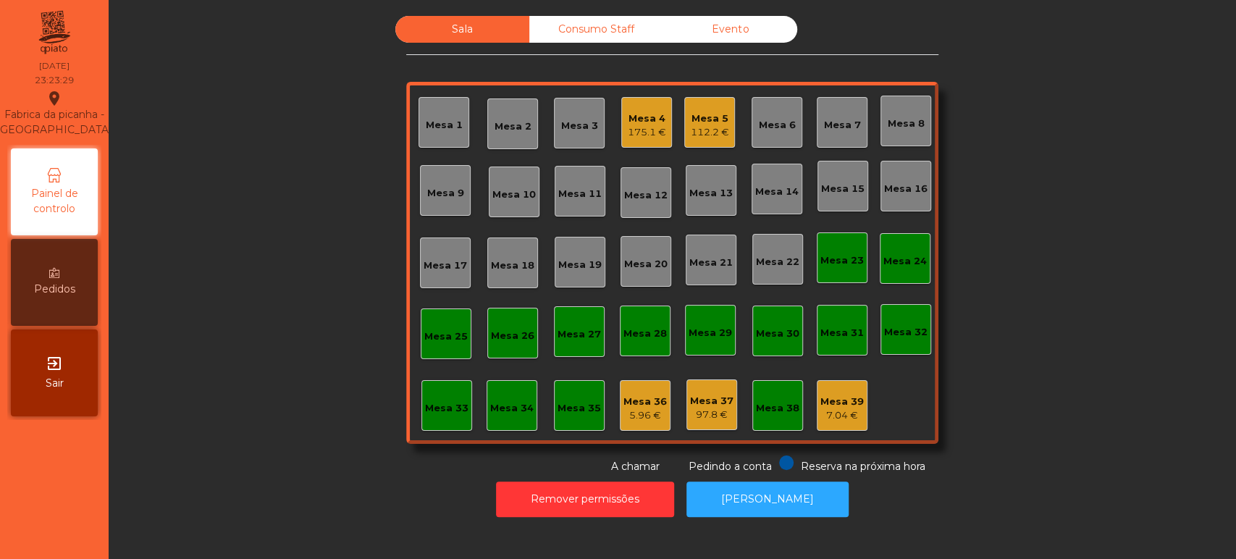
click at [305, 272] on div "Sala Consumo Staff Evento Mesa 1 Mesa 2 Mesa 3 Mesa 4 175.1 € Mesa 5 112.2 € Me…" at bounding box center [672, 245] width 1088 height 458
click at [707, 112] on div "Mesa 5" at bounding box center [710, 119] width 38 height 14
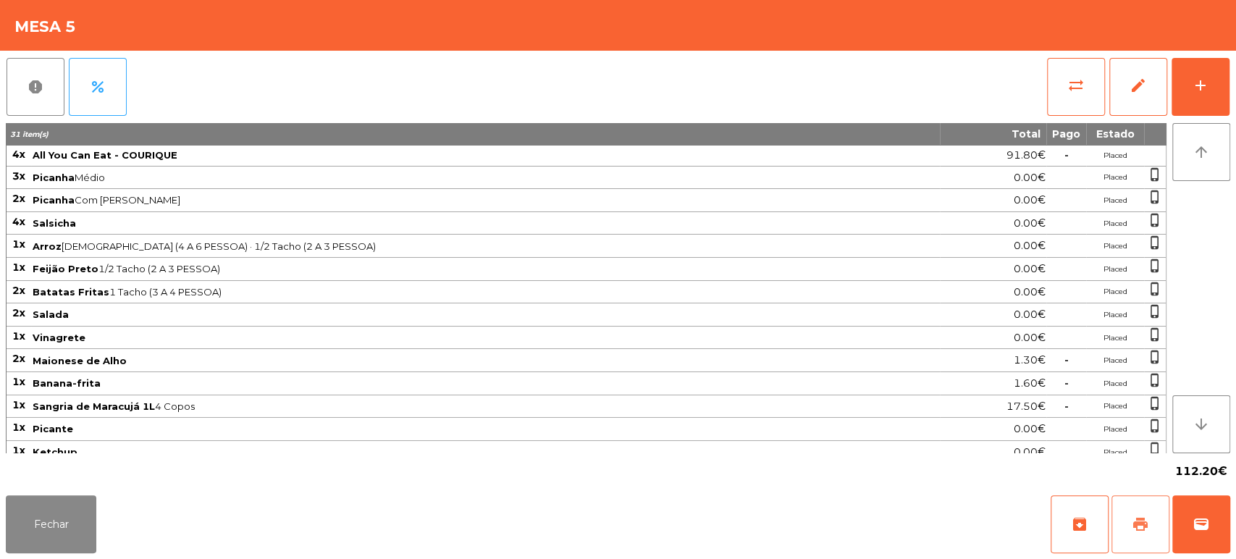
click at [1130, 520] on button "print" at bounding box center [1140, 524] width 58 height 58
click at [9, 520] on button "Fechar" at bounding box center [51, 524] width 91 height 58
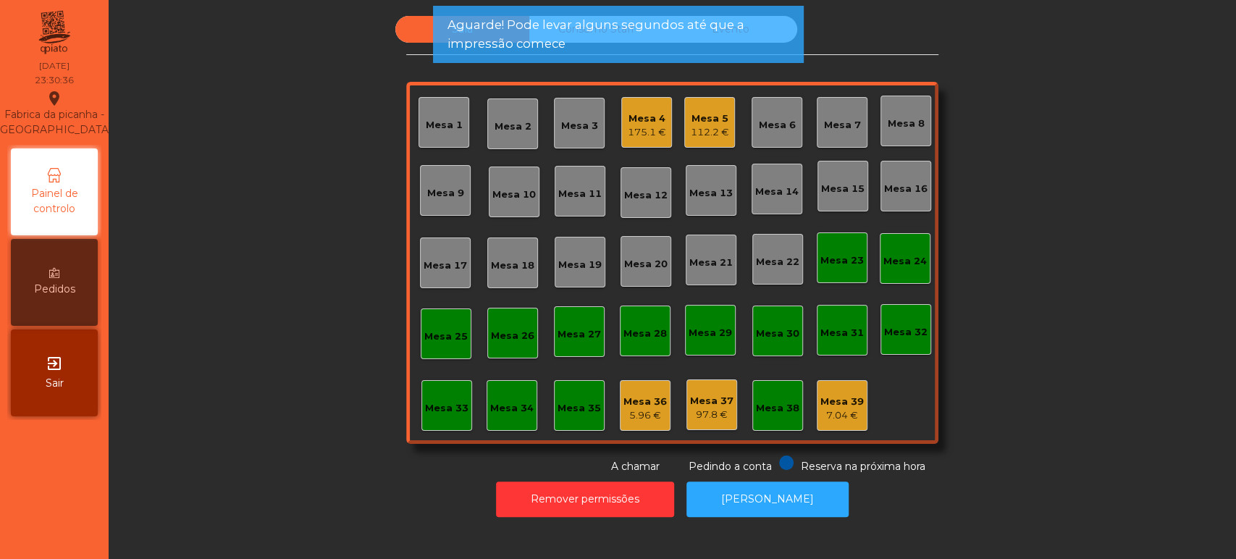
click at [595, 109] on div "Mesa 3" at bounding box center [579, 123] width 51 height 51
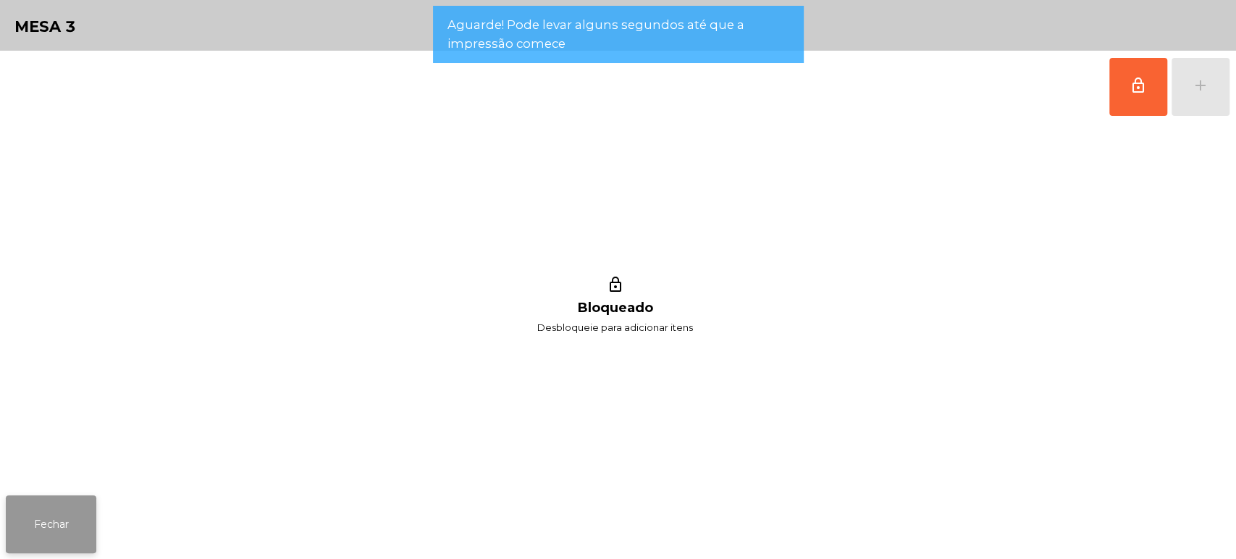
click at [12, 501] on button "Fechar" at bounding box center [51, 524] width 91 height 58
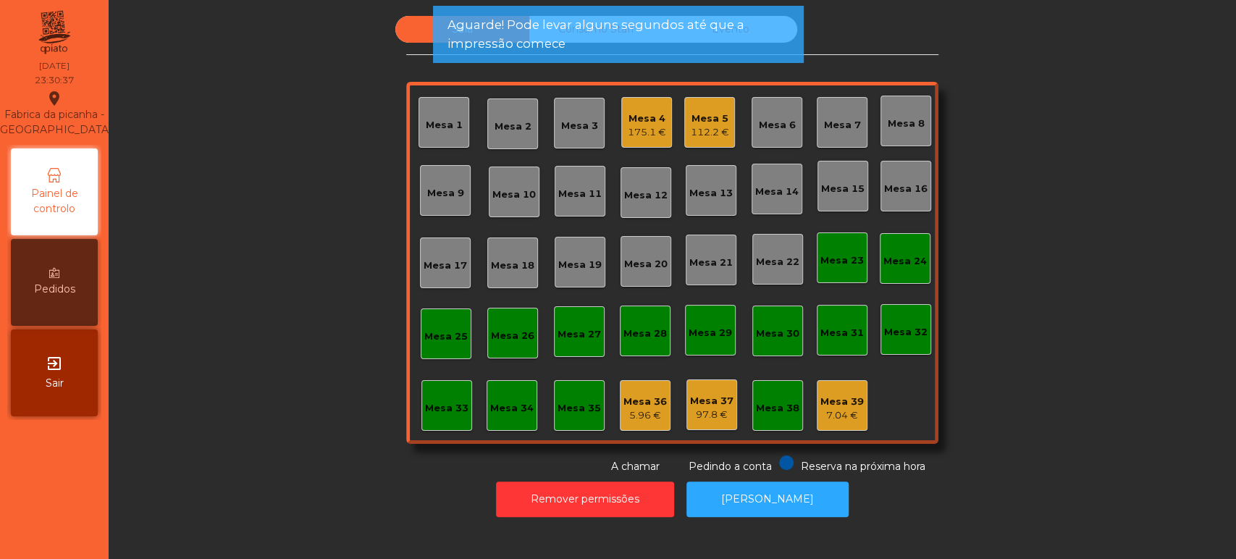
click at [630, 122] on div "Mesa 4" at bounding box center [647, 119] width 38 height 14
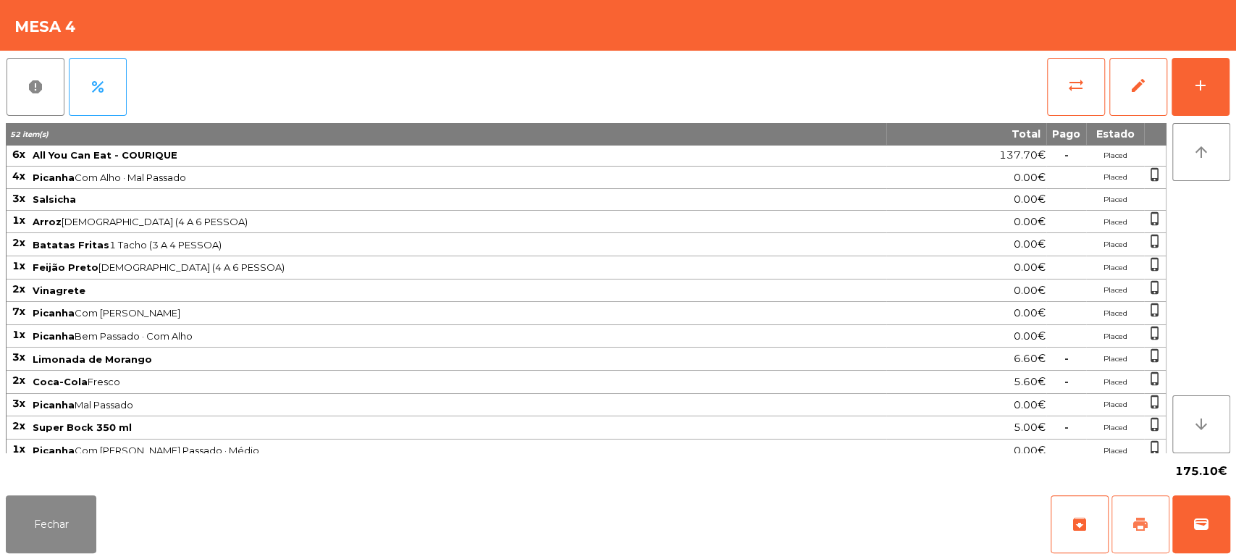
click at [1148, 526] on span "print" at bounding box center [1140, 524] width 17 height 17
click at [94, 538] on button "Fechar" at bounding box center [51, 524] width 91 height 58
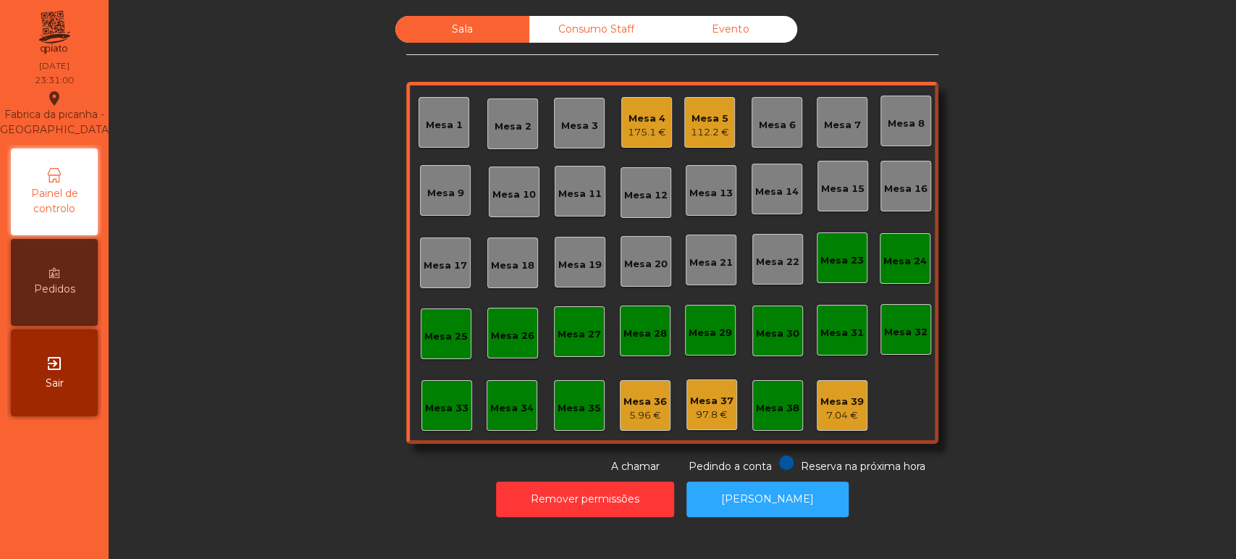
click at [637, 123] on div "Mesa 4" at bounding box center [647, 119] width 38 height 14
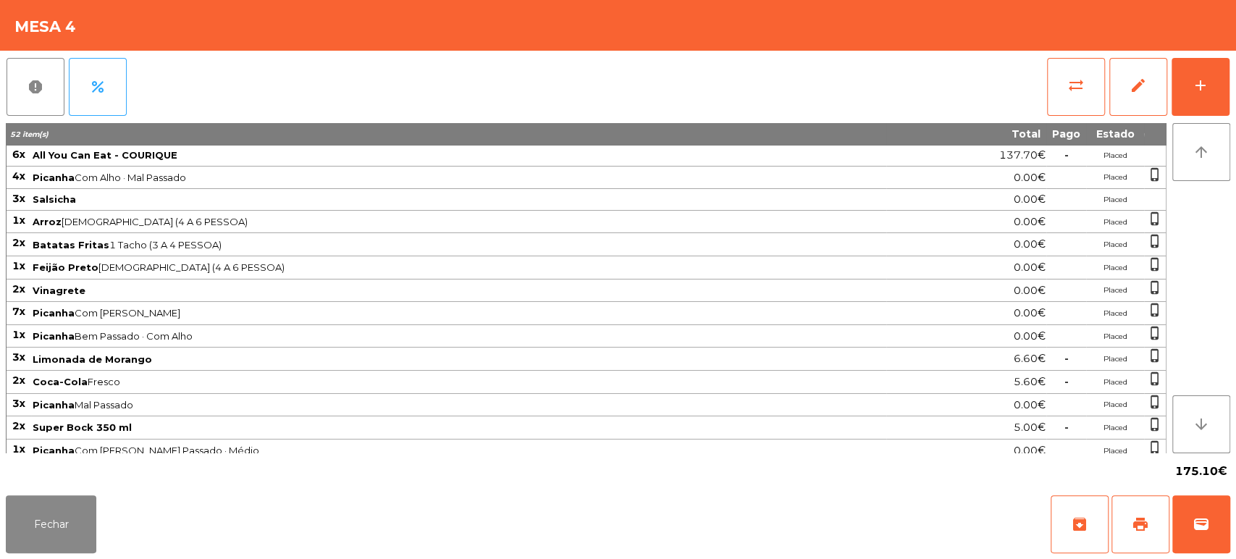
scroll to position [227, 0]
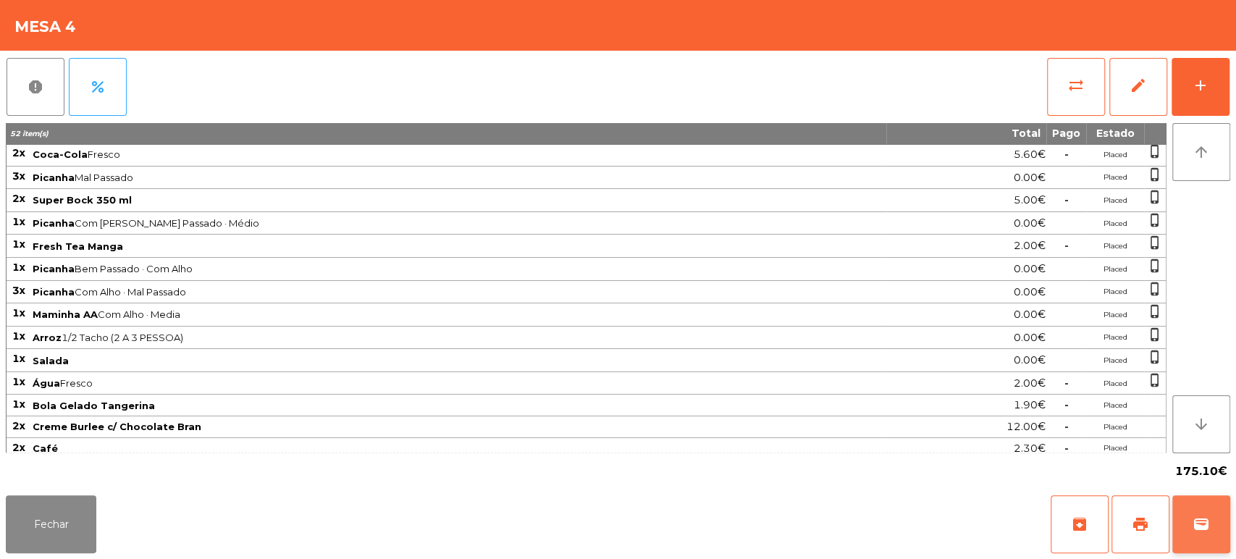
click at [1197, 534] on button "wallet" at bounding box center [1201, 524] width 58 height 58
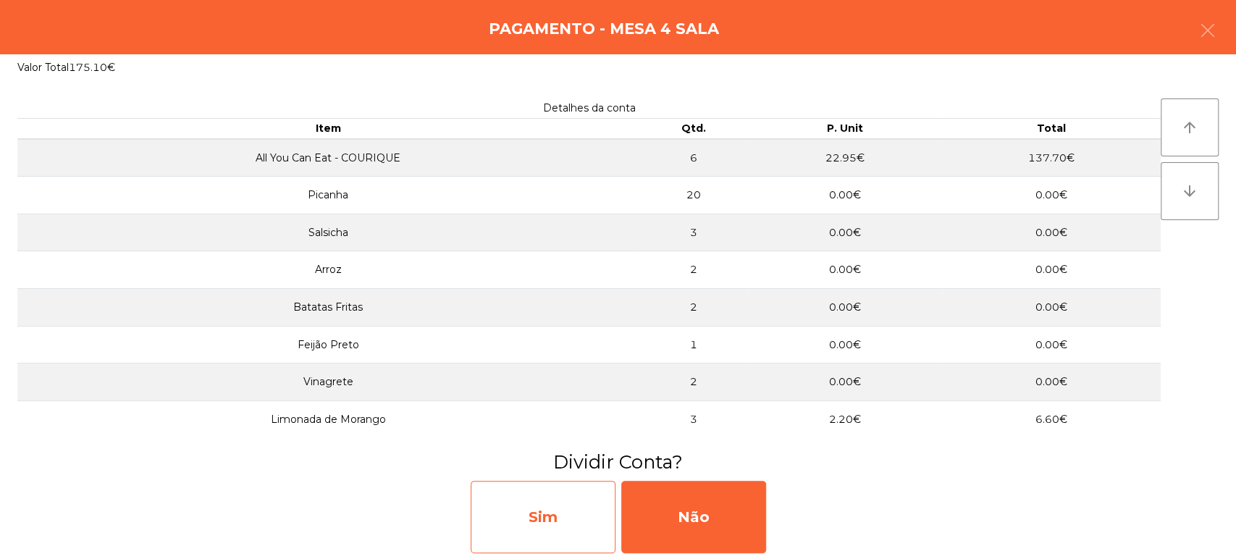
click at [566, 512] on div "Sim" at bounding box center [543, 517] width 145 height 72
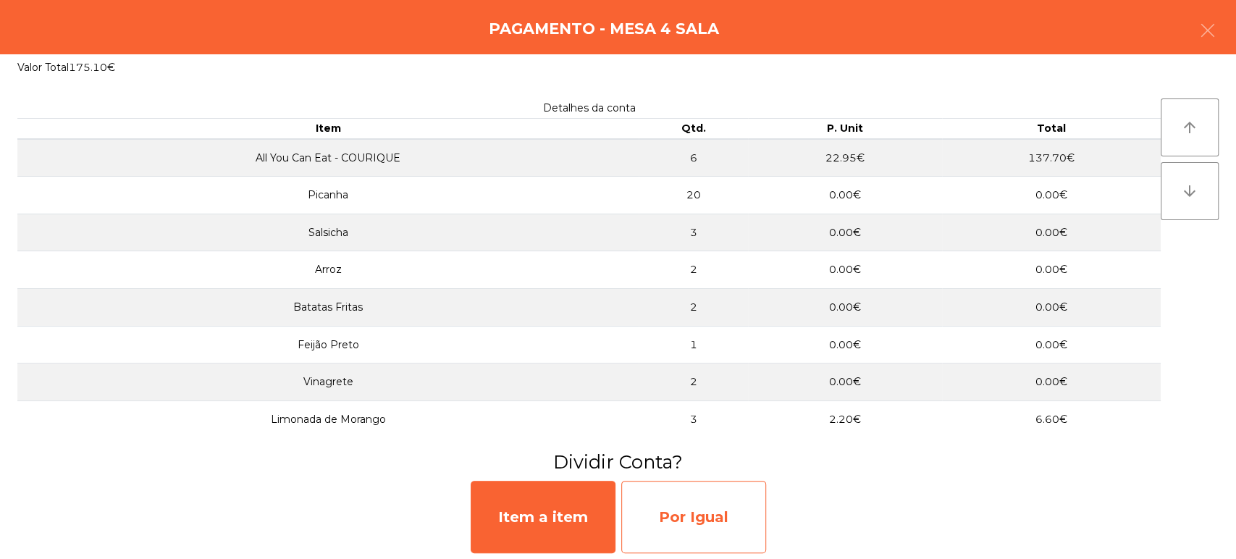
click at [701, 515] on div "Por Igual" at bounding box center [693, 517] width 145 height 72
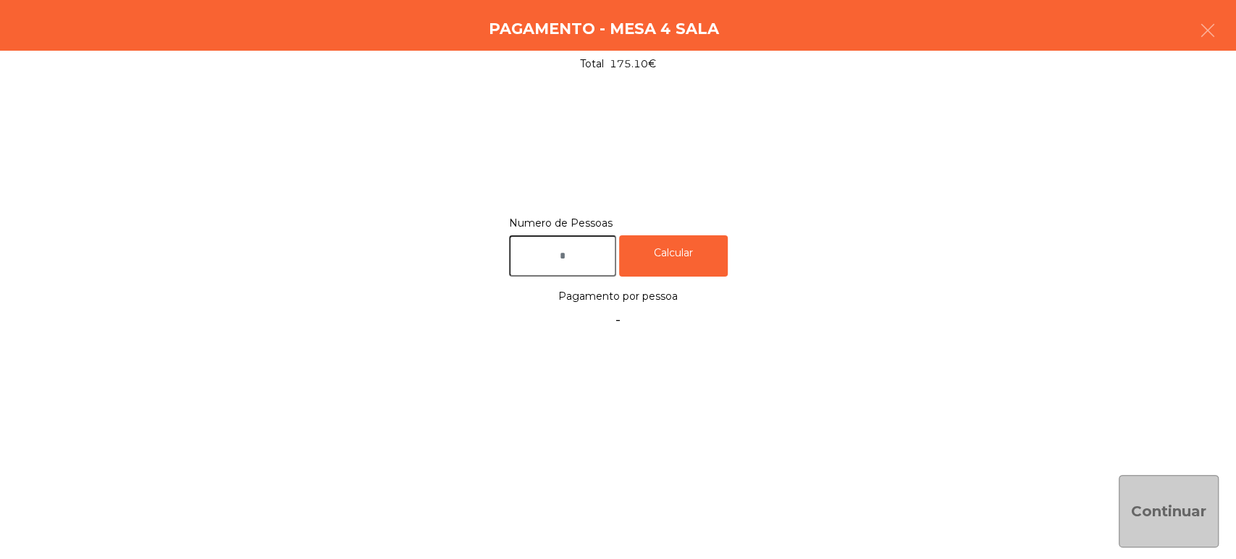
click at [591, 257] on input "text" at bounding box center [562, 255] width 107 height 41
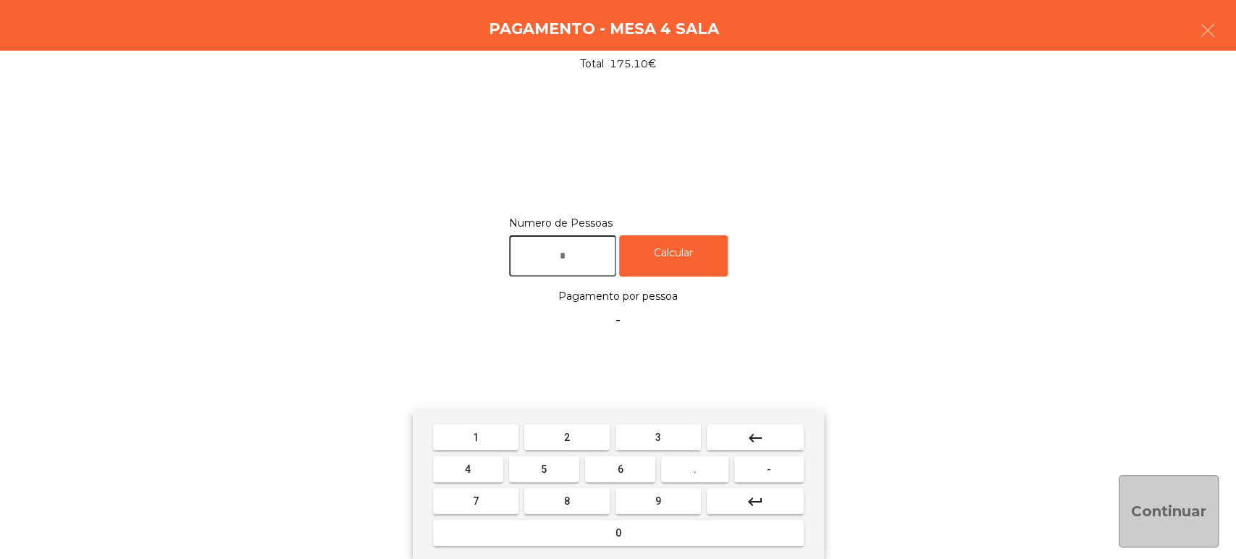
click at [618, 468] on span "6" at bounding box center [621, 469] width 6 height 12
type input "*"
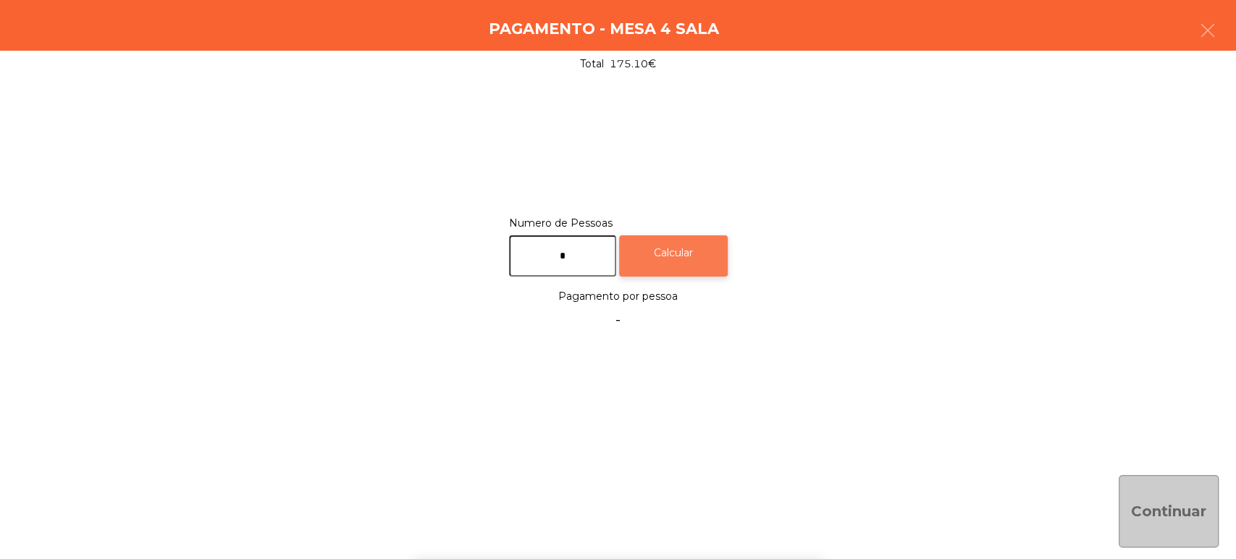
click at [717, 243] on div "Calcular" at bounding box center [673, 255] width 109 height 41
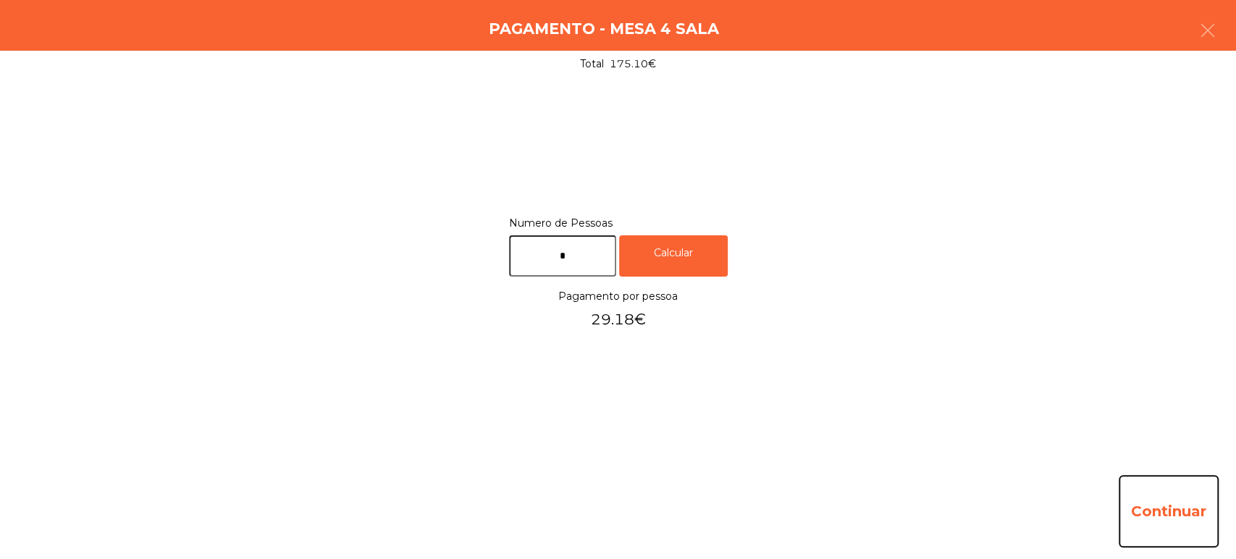
click at [1178, 540] on button "Continuar" at bounding box center [1169, 511] width 100 height 72
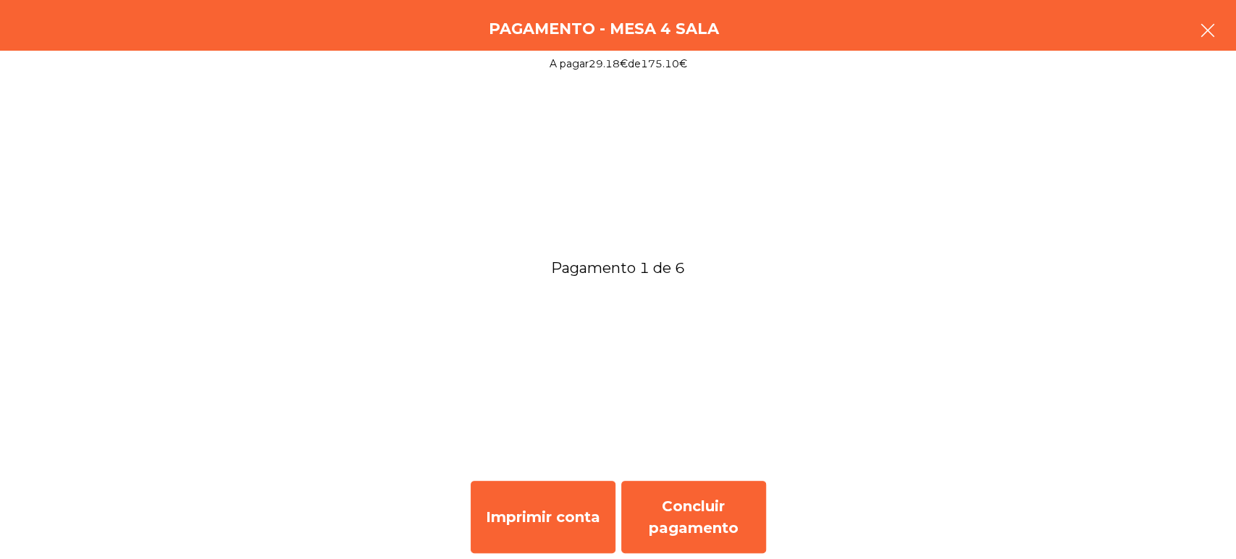
click at [1205, 44] on button "button" at bounding box center [1207, 31] width 41 height 43
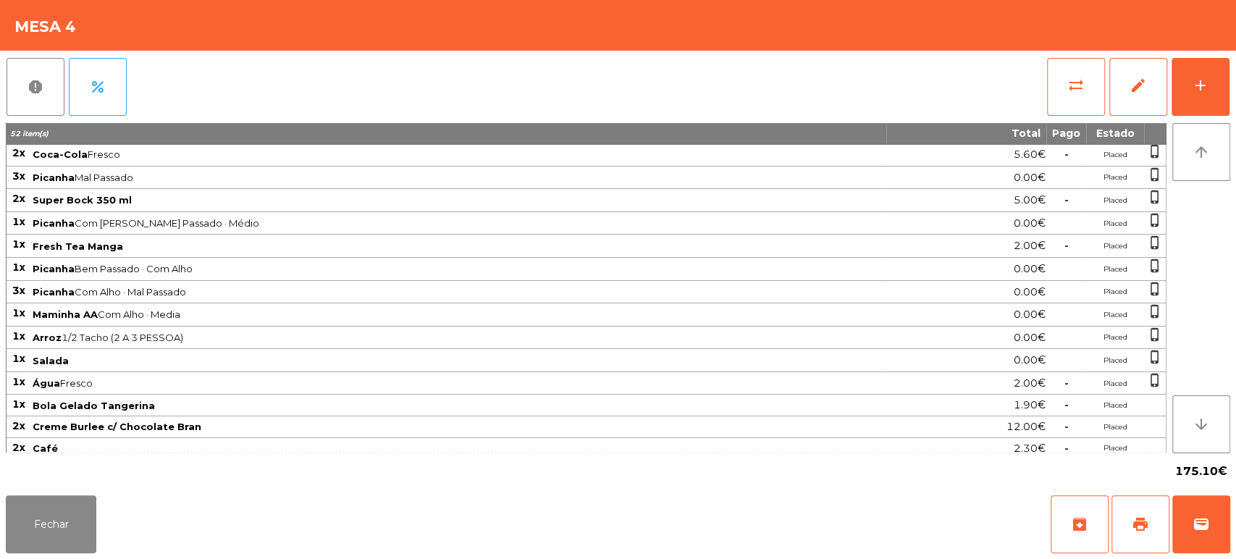
click at [1232, 533] on div "Fechar archive print wallet" at bounding box center [618, 524] width 1236 height 70
click at [1234, 501] on div "Fechar archive print wallet" at bounding box center [618, 524] width 1236 height 70
click at [1211, 533] on button "wallet" at bounding box center [1201, 524] width 58 height 58
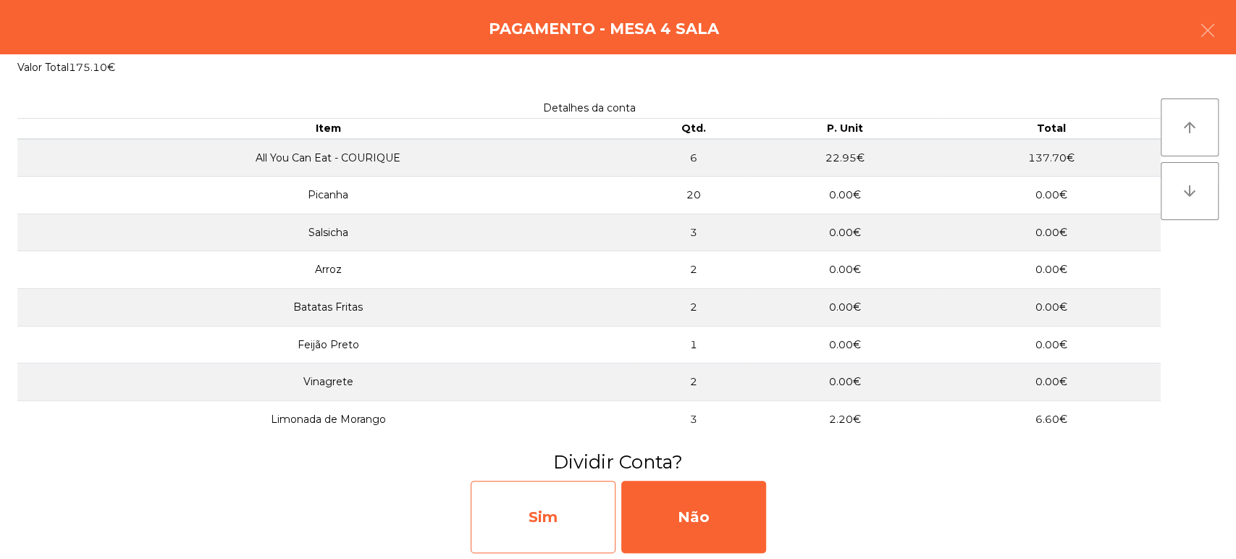
click at [526, 506] on div "Sim" at bounding box center [543, 517] width 145 height 72
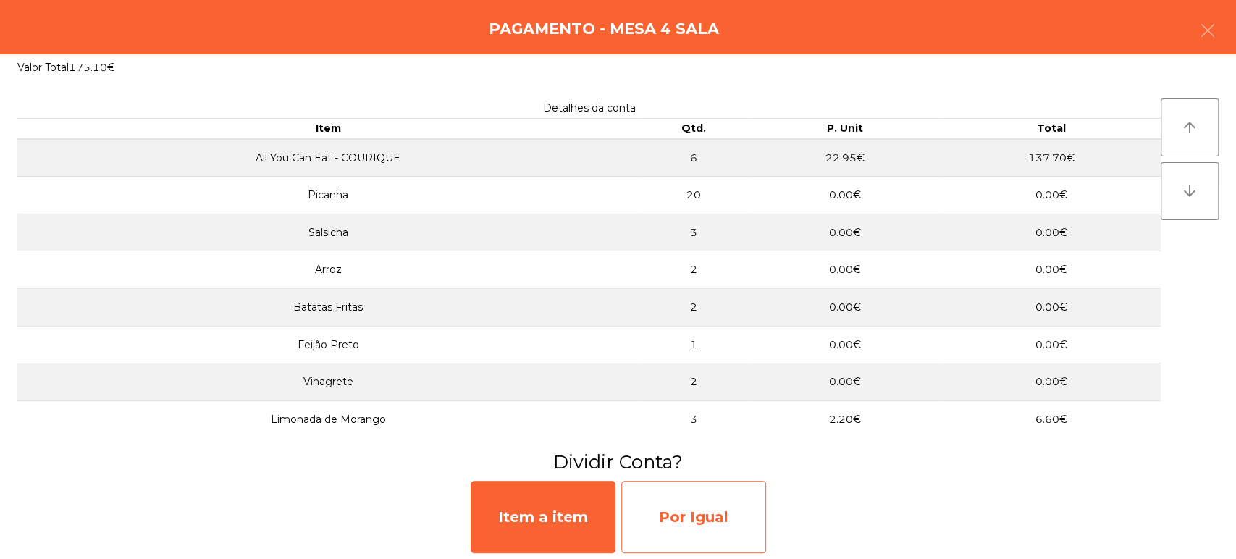
click at [690, 499] on div "Por Igual" at bounding box center [693, 517] width 145 height 72
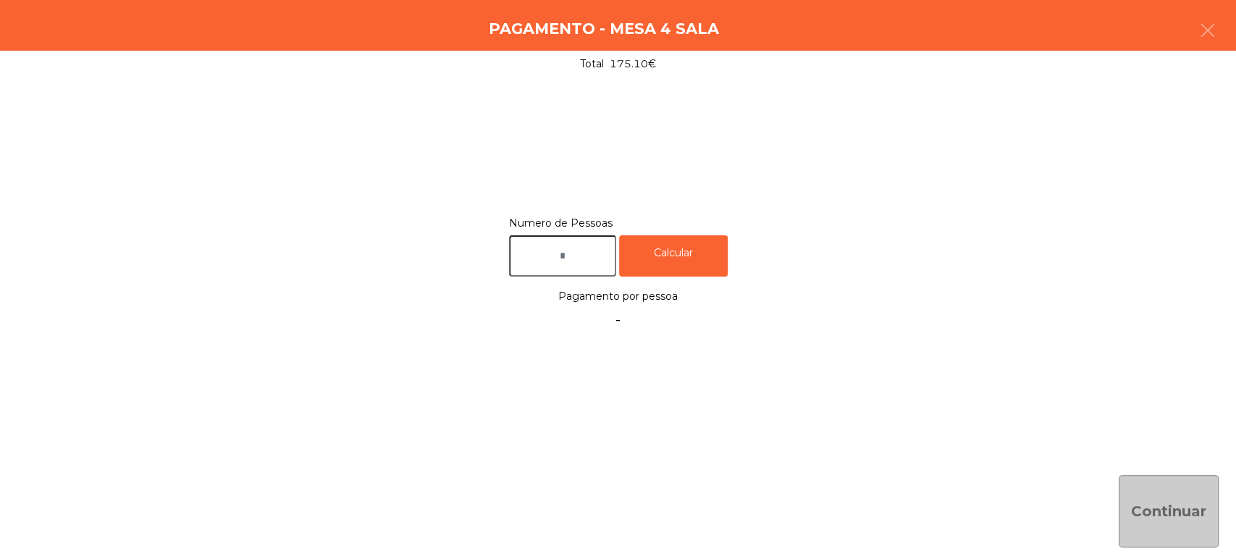
click at [584, 253] on input "text" at bounding box center [562, 255] width 107 height 41
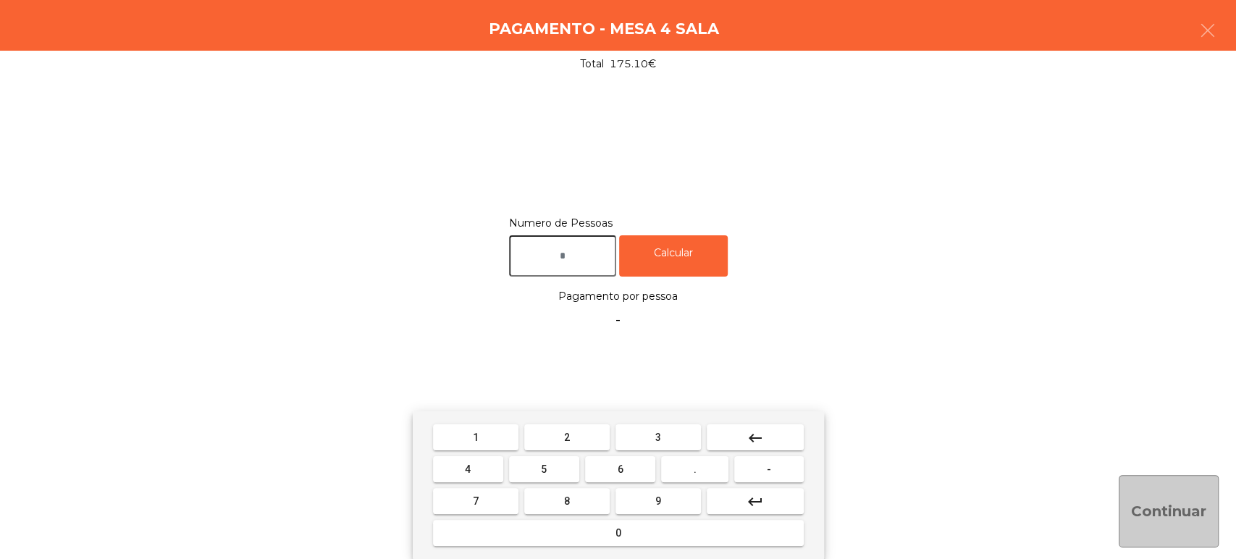
click at [566, 432] on span "2" at bounding box center [567, 438] width 6 height 12
type input "*"
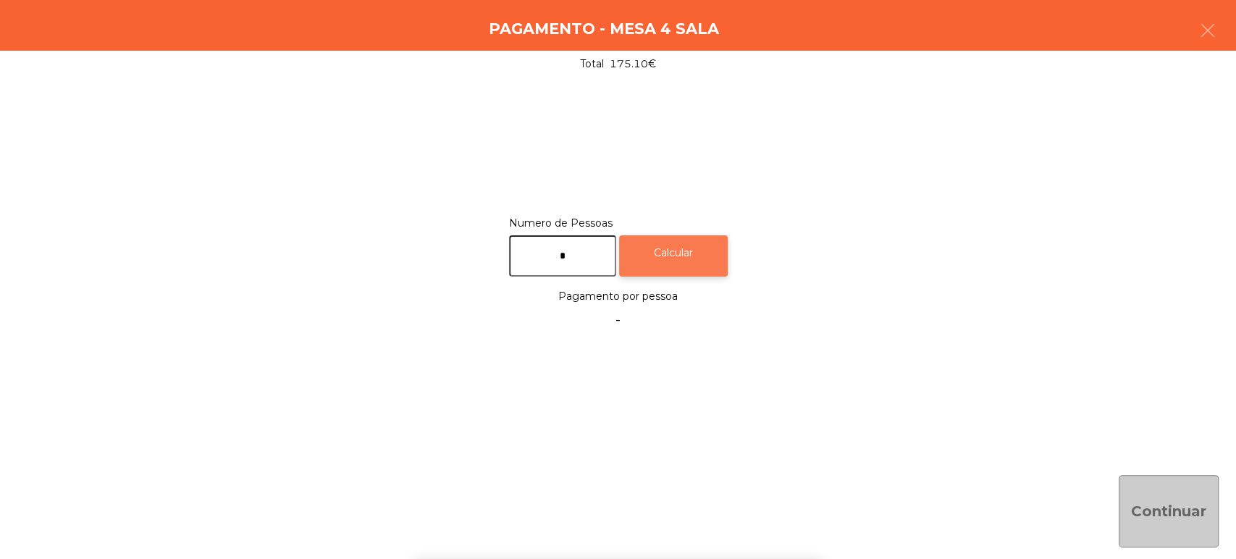
click at [689, 272] on div "Calcular" at bounding box center [673, 255] width 109 height 41
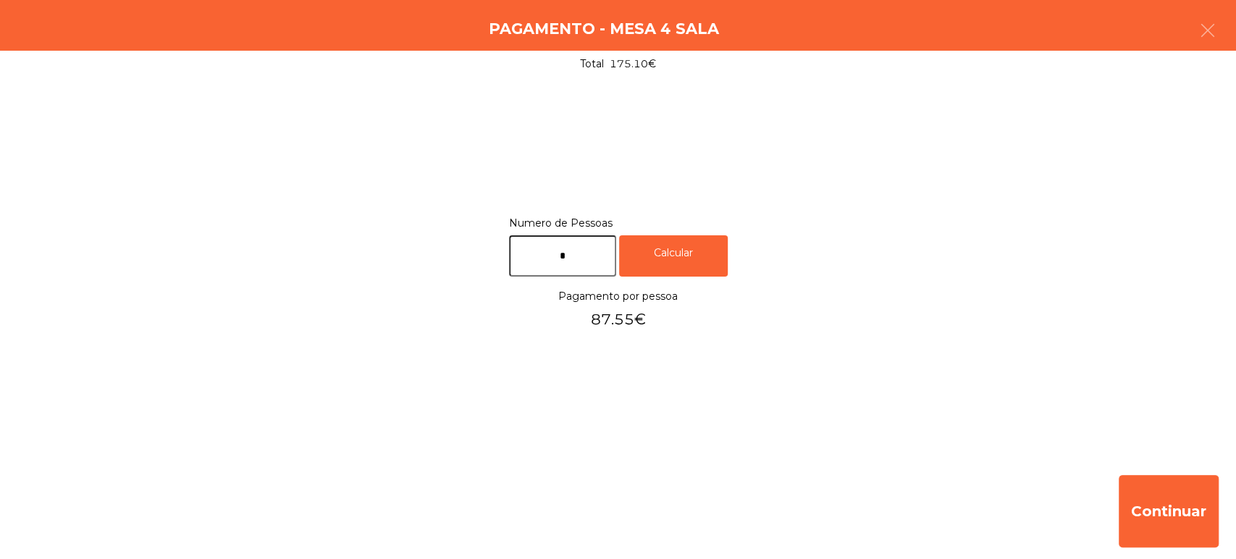
click at [569, 256] on input "*" at bounding box center [562, 255] width 107 height 41
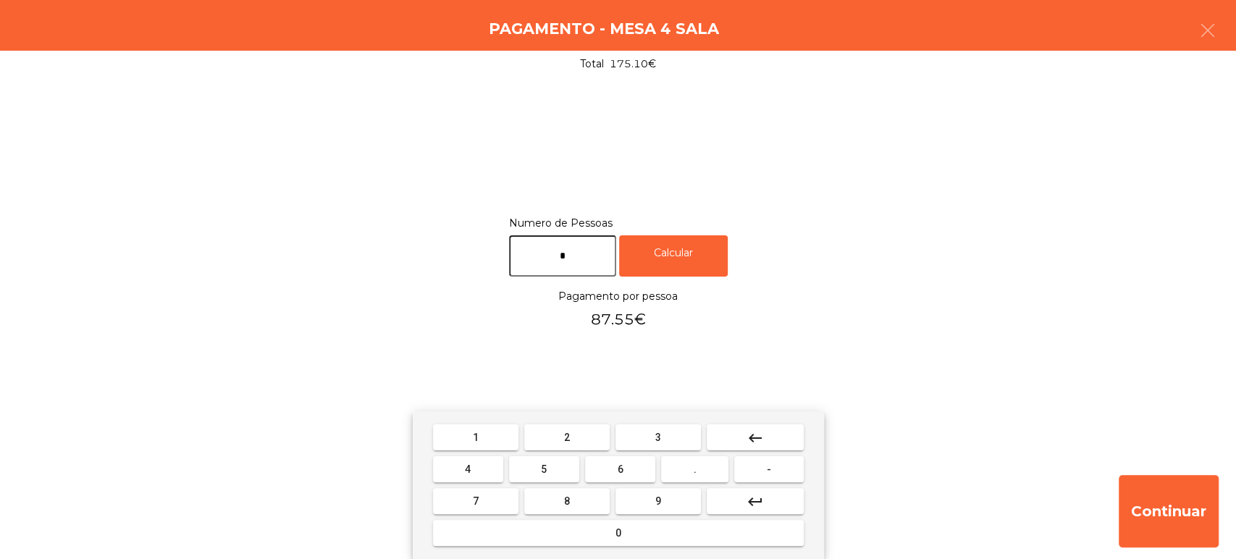
click at [796, 437] on button "keyboard_backspace" at bounding box center [755, 437] width 97 height 26
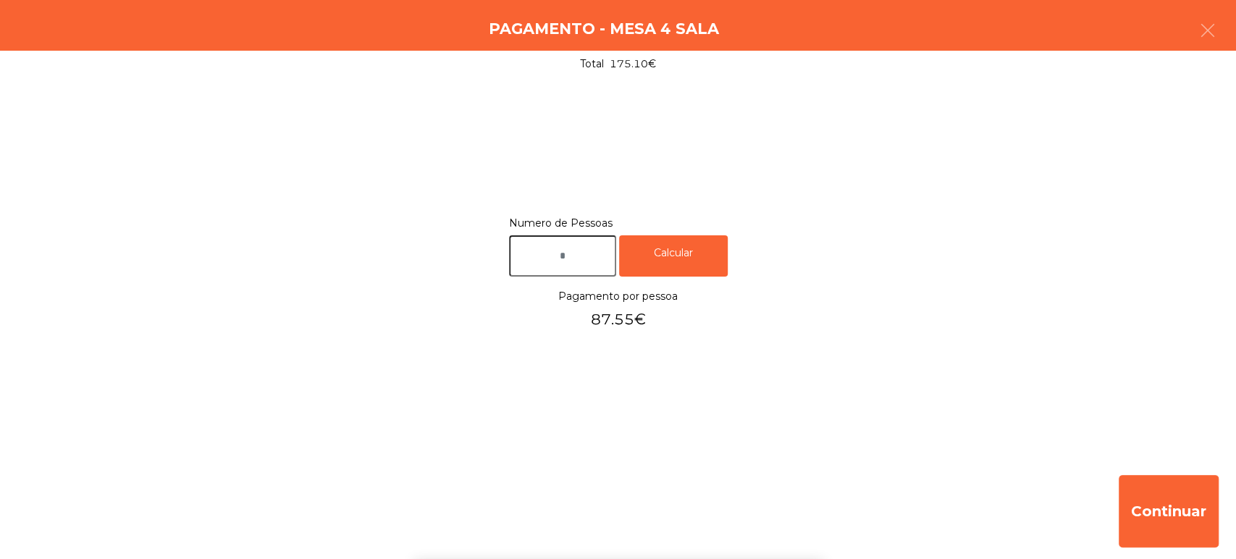
click at [989, 330] on div "Numero de Pessoas Calcular Pagamento por pessoa 87.55€" at bounding box center [617, 274] width 1201 height 120
click at [1219, 29] on button "button" at bounding box center [1207, 31] width 41 height 43
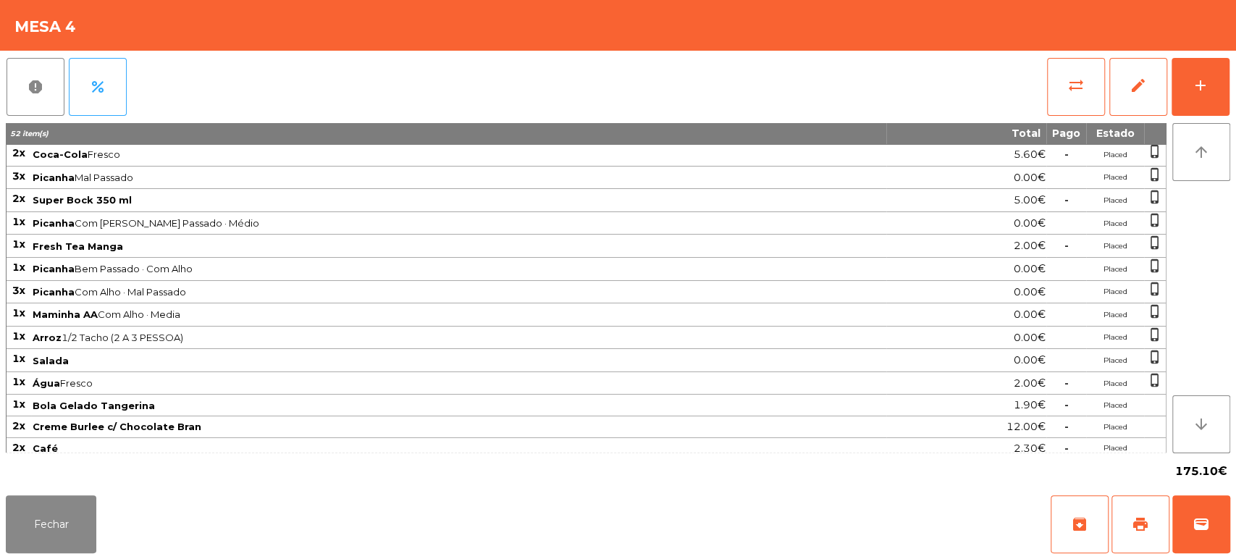
click at [1230, 532] on div "Fechar archive print wallet" at bounding box center [618, 524] width 1236 height 70
click at [1216, 520] on button "wallet" at bounding box center [1201, 524] width 58 height 58
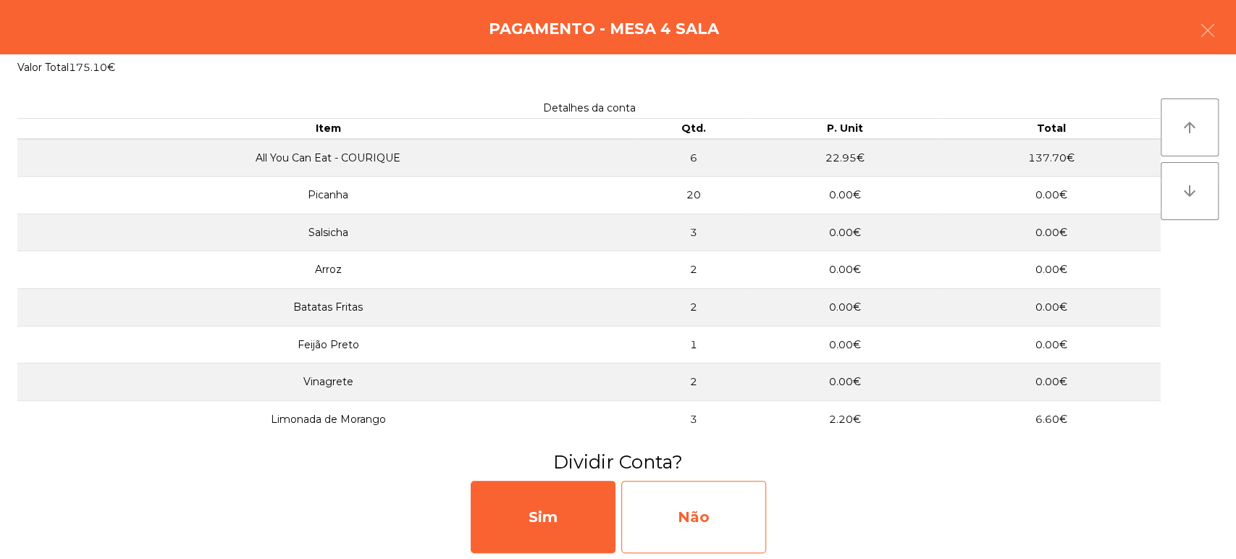
click at [747, 513] on div "Não" at bounding box center [693, 517] width 145 height 72
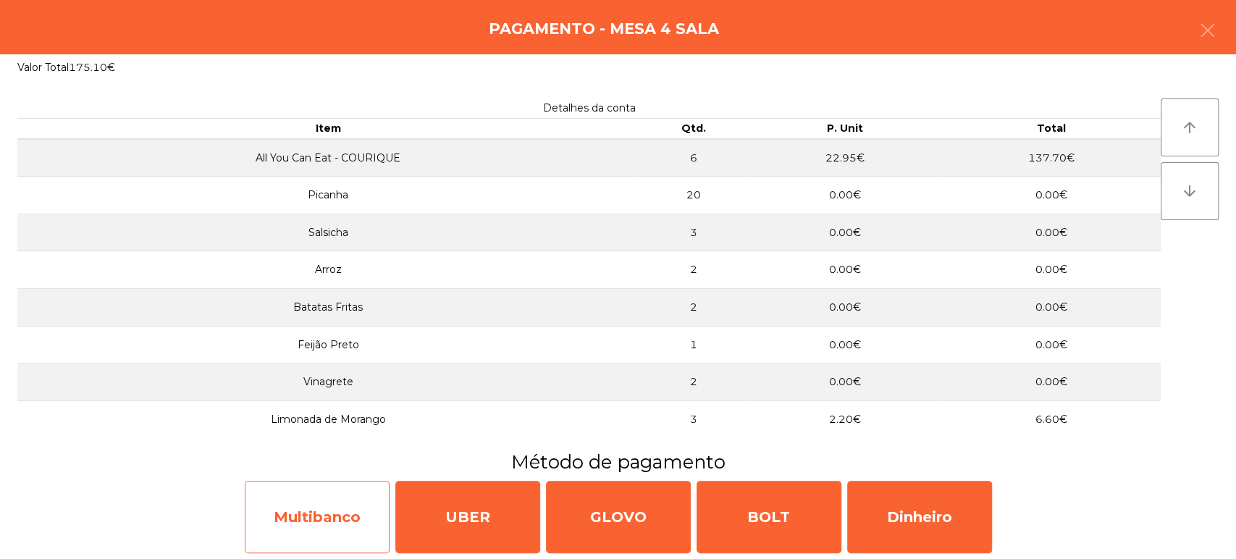
click at [321, 510] on div "Multibanco" at bounding box center [317, 517] width 145 height 72
select select "**"
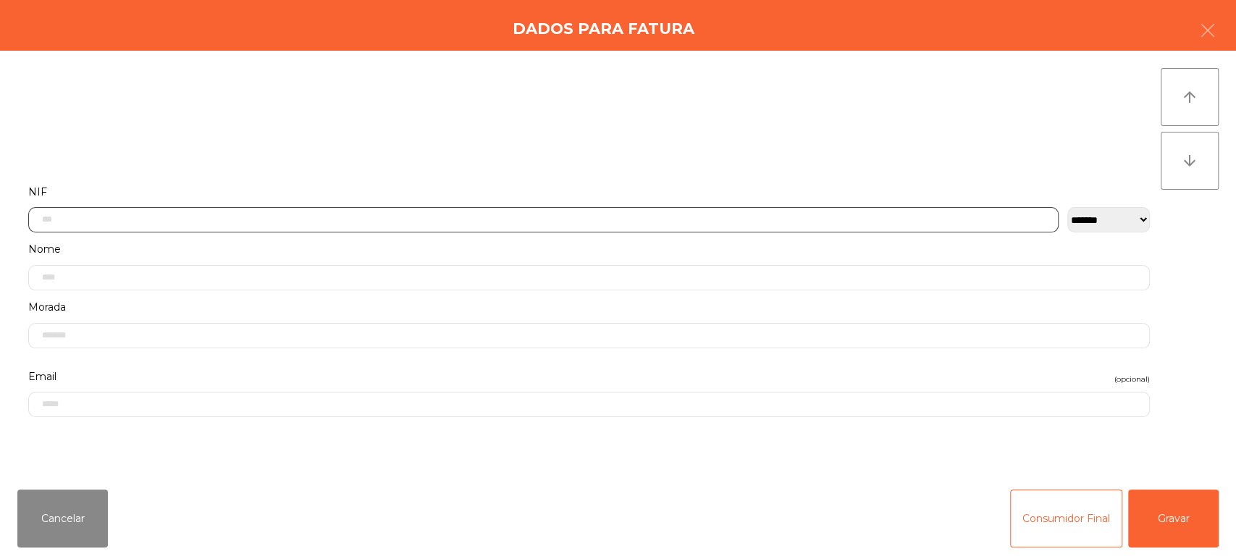
click at [367, 219] on input "text" at bounding box center [543, 219] width 1030 height 25
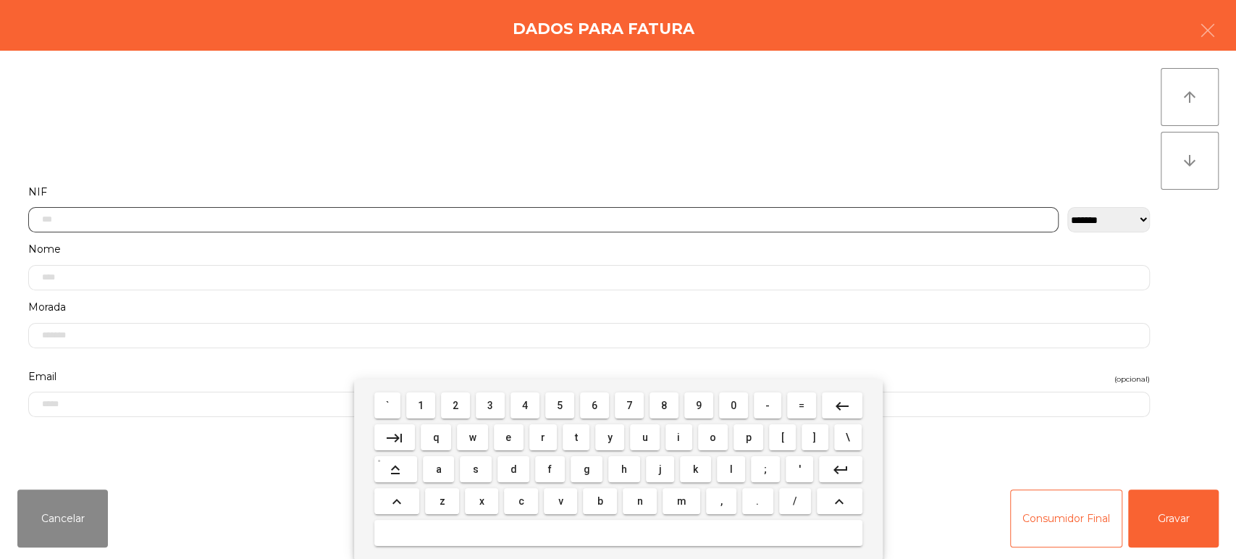
scroll to position [113, 0]
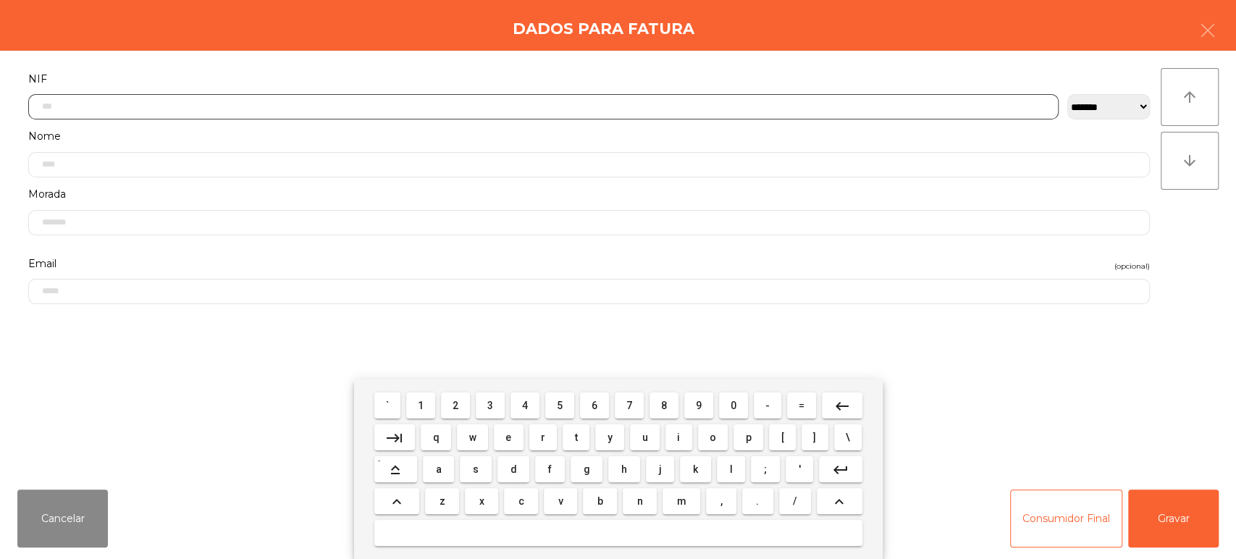
click at [560, 404] on span "5" at bounding box center [560, 406] width 6 height 12
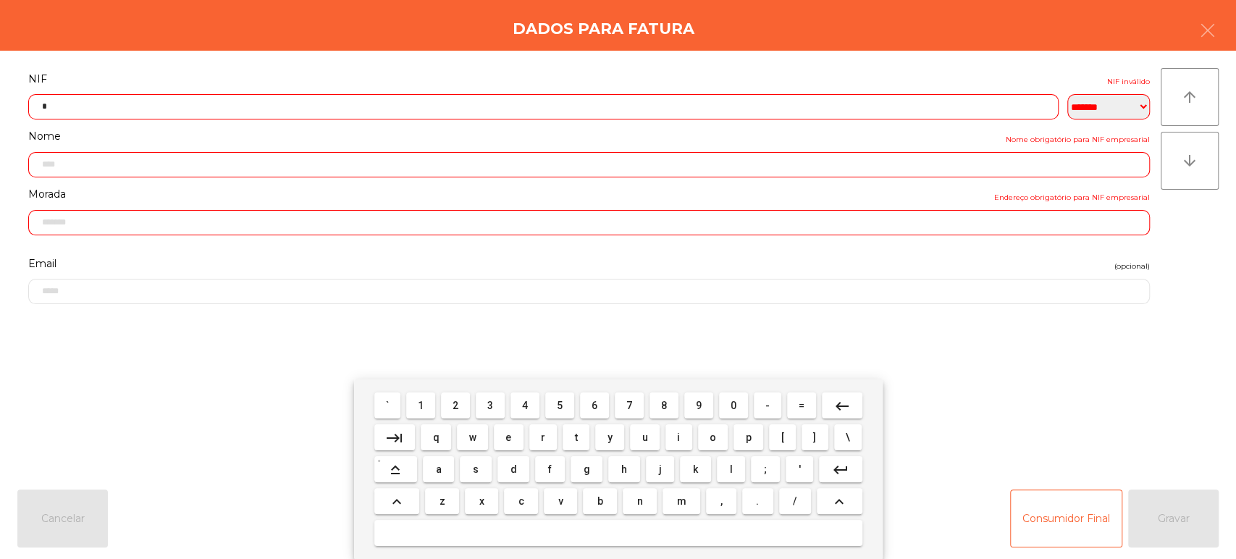
click at [733, 405] on span "0" at bounding box center [734, 406] width 6 height 12
click at [733, 403] on span "0" at bounding box center [734, 406] width 6 height 12
click at [492, 400] on span "3" at bounding box center [490, 406] width 6 height 12
click at [642, 404] on button "7" at bounding box center [629, 405] width 29 height 26
click at [421, 403] on span "1" at bounding box center [421, 406] width 6 height 12
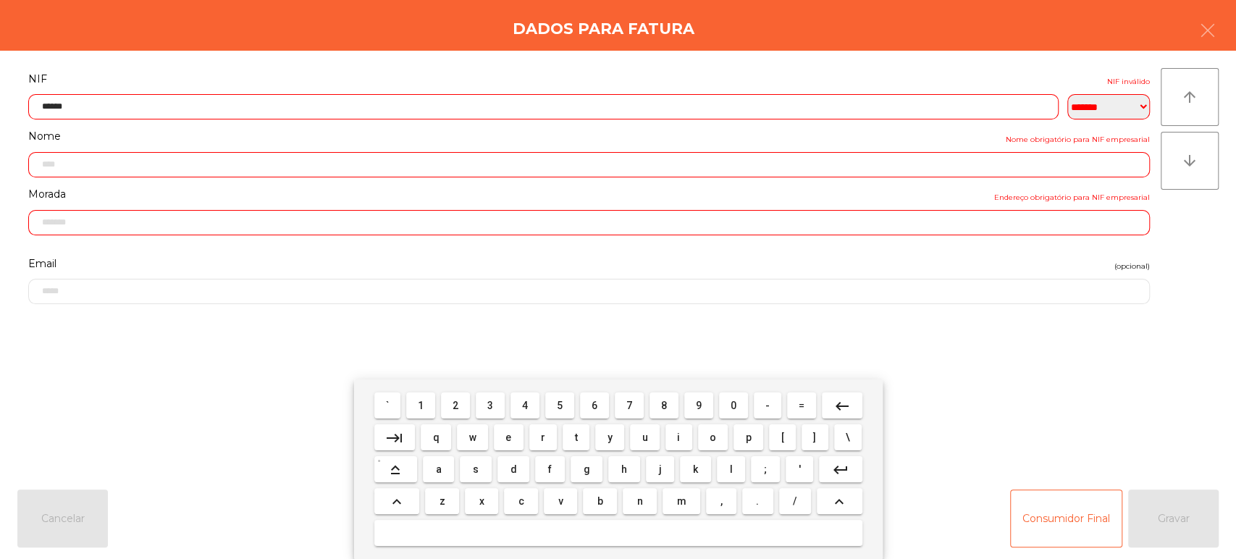
click at [597, 404] on span "6" at bounding box center [595, 406] width 6 height 12
click at [557, 403] on span "5" at bounding box center [560, 406] width 6 height 12
click at [455, 405] on span "2" at bounding box center [456, 406] width 6 height 12
type input "*********"
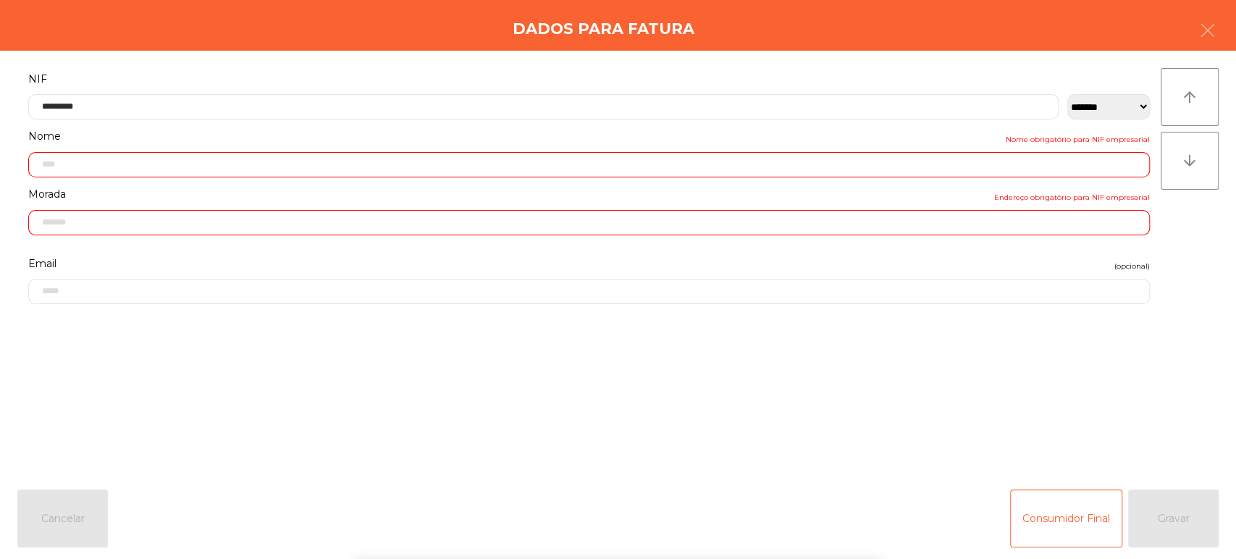
click at [443, 40] on div "Dados para Fatura" at bounding box center [618, 25] width 1236 height 51
type input "**********"
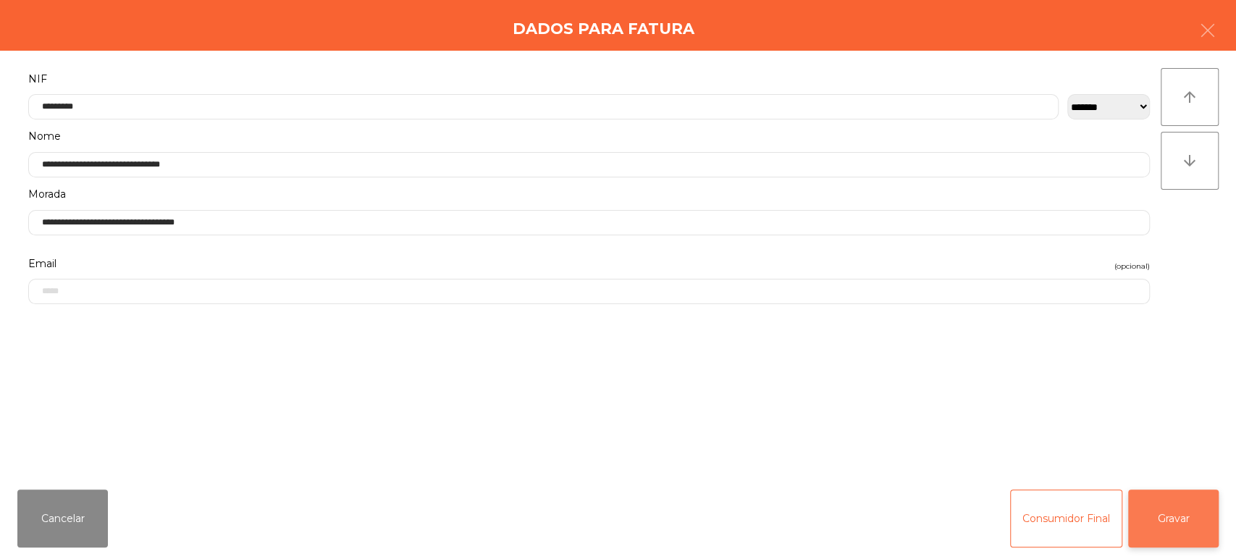
click at [1189, 508] on button "Gravar" at bounding box center [1173, 518] width 91 height 58
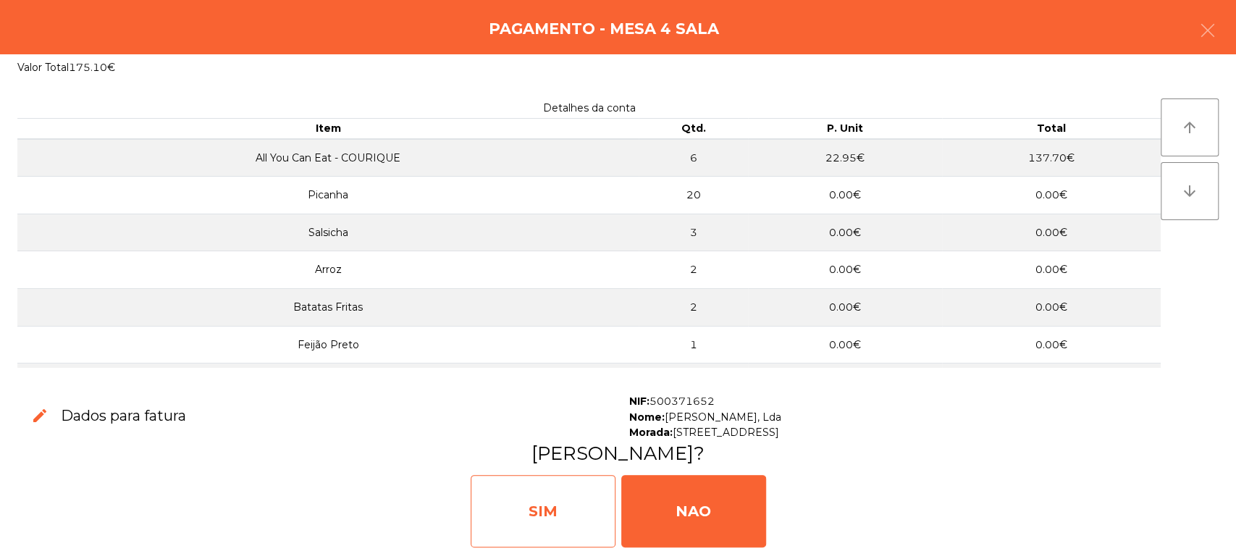
click at [525, 496] on div "SIM" at bounding box center [543, 511] width 145 height 72
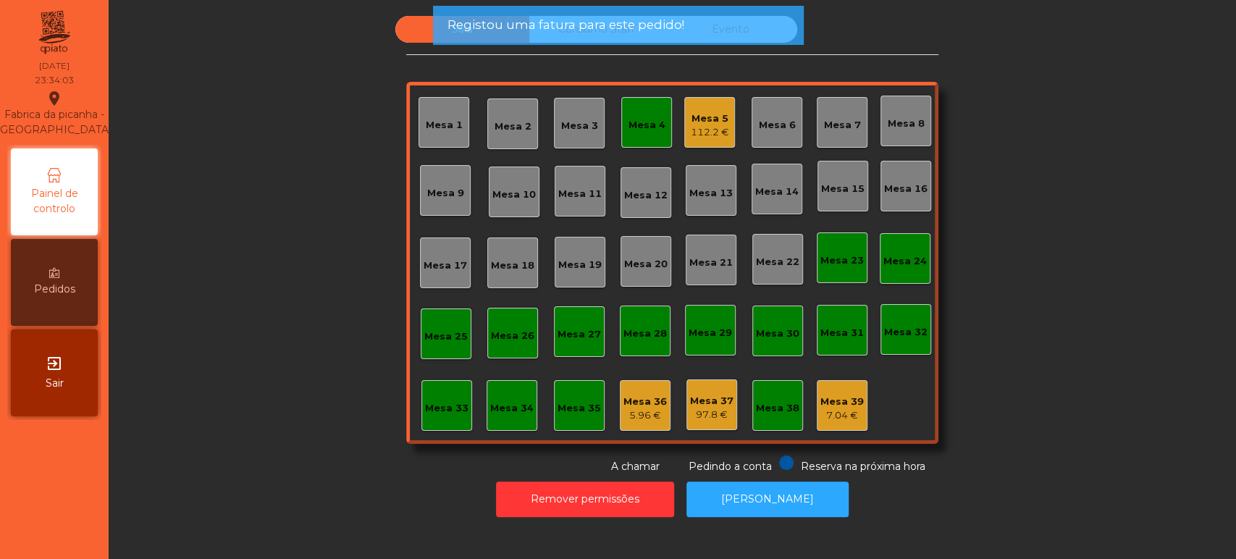
click at [628, 116] on div "Mesa 4" at bounding box center [646, 122] width 37 height 20
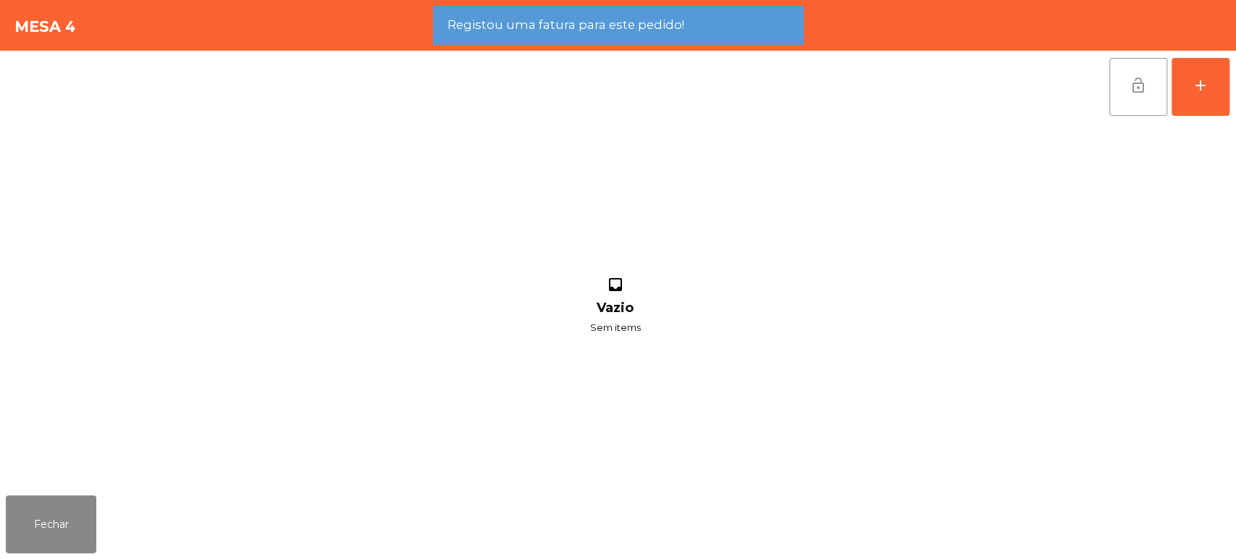
click at [1151, 93] on button "lock_open" at bounding box center [1138, 87] width 58 height 58
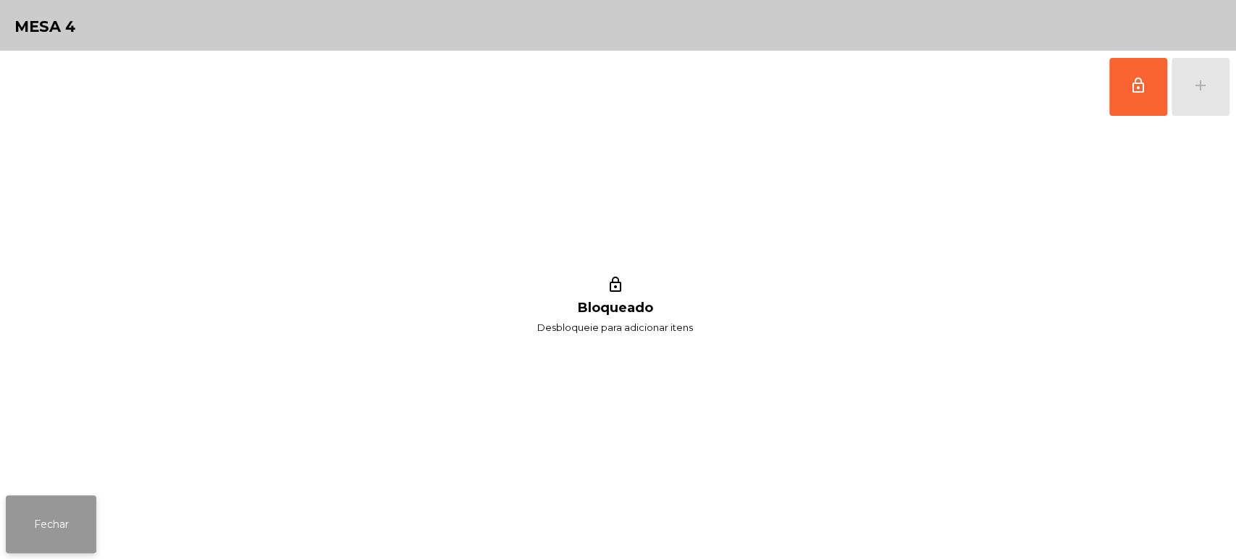
click at [70, 510] on button "Fechar" at bounding box center [51, 524] width 91 height 58
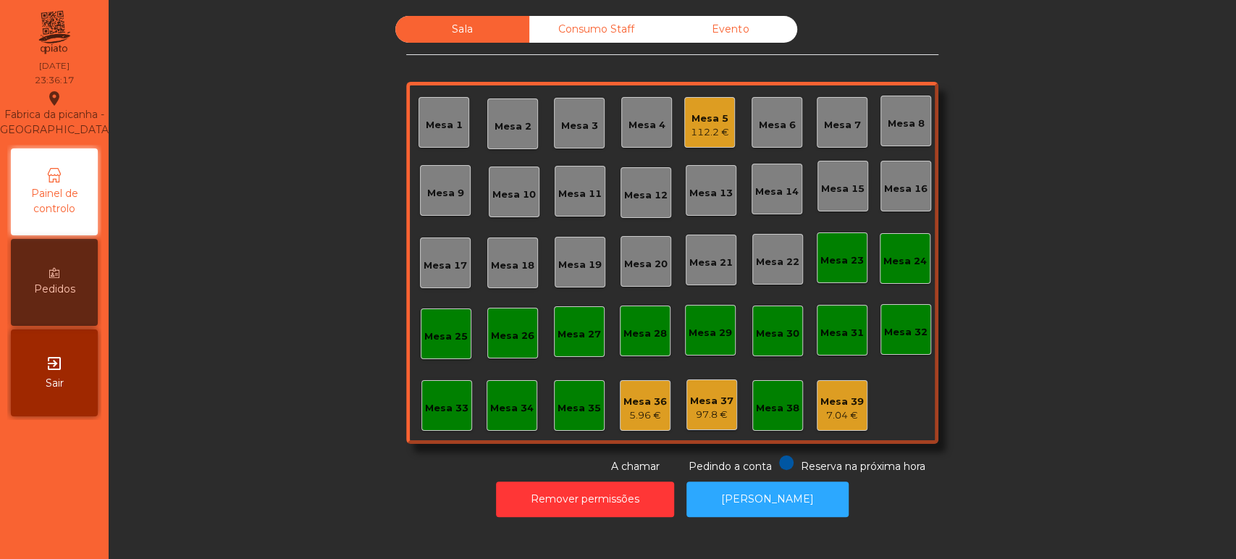
click at [620, 393] on div "Mesa 36 5.96 €" at bounding box center [645, 405] width 51 height 51
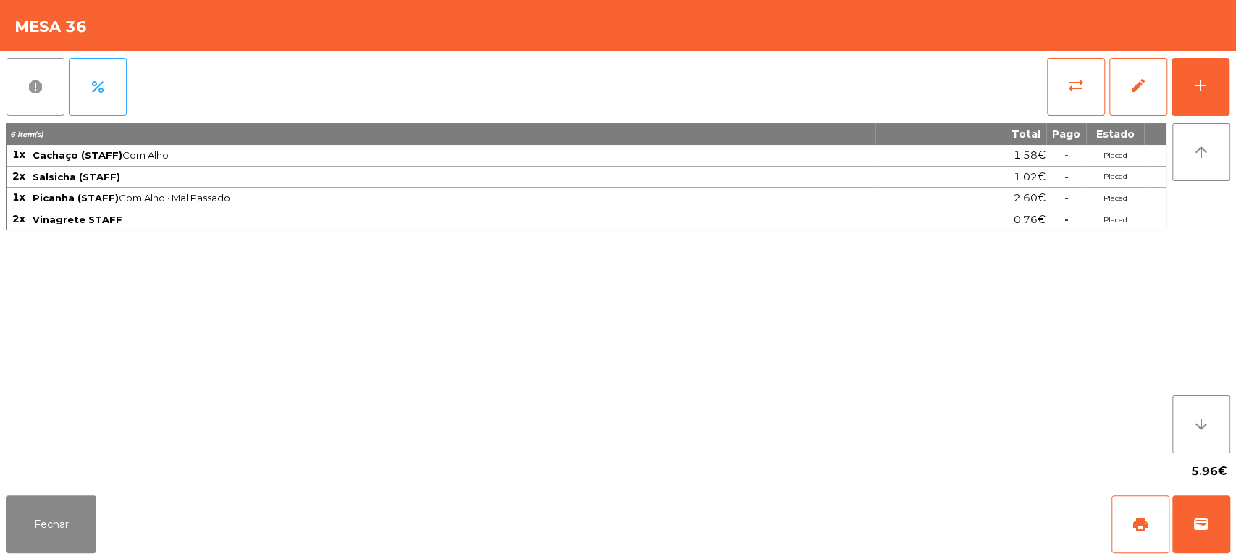
click at [9, 96] on button "report" at bounding box center [36, 87] width 58 height 58
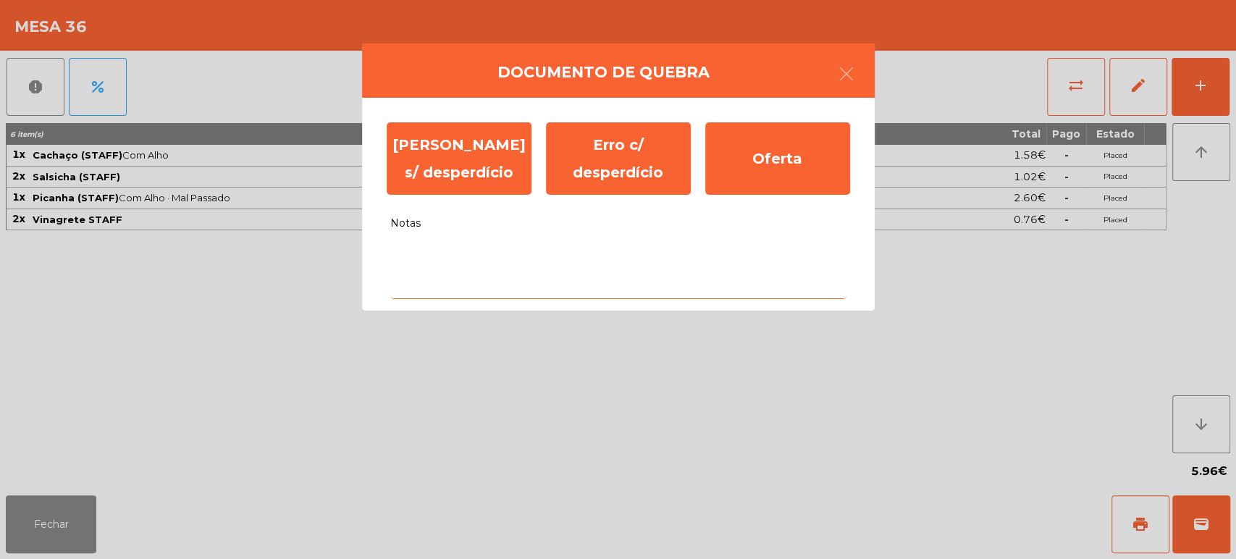
click at [597, 260] on textarea "Notas" at bounding box center [618, 269] width 456 height 60
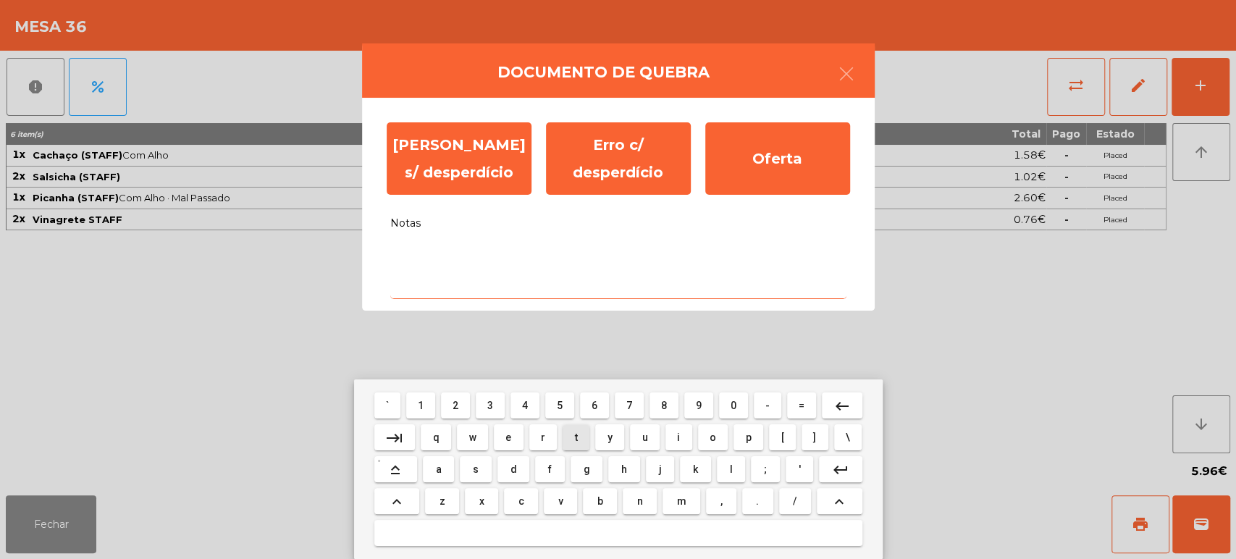
click at [576, 437] on span "t" at bounding box center [576, 438] width 3 height 12
click at [600, 441] on button "y" at bounding box center [609, 437] width 29 height 26
type textarea "**"
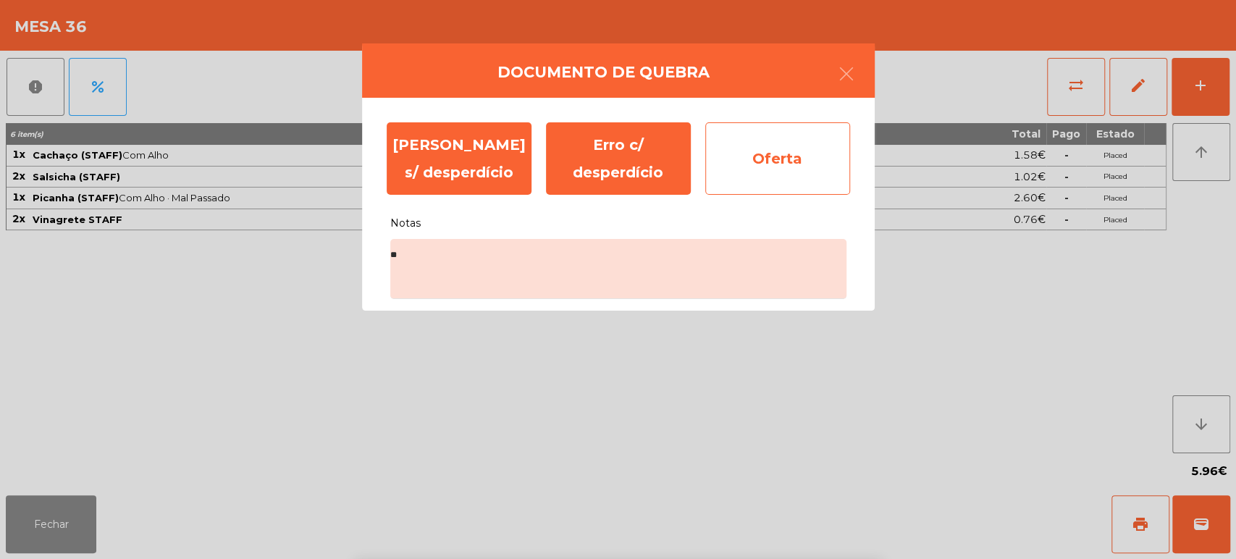
click at [773, 161] on div "Oferta" at bounding box center [777, 158] width 145 height 72
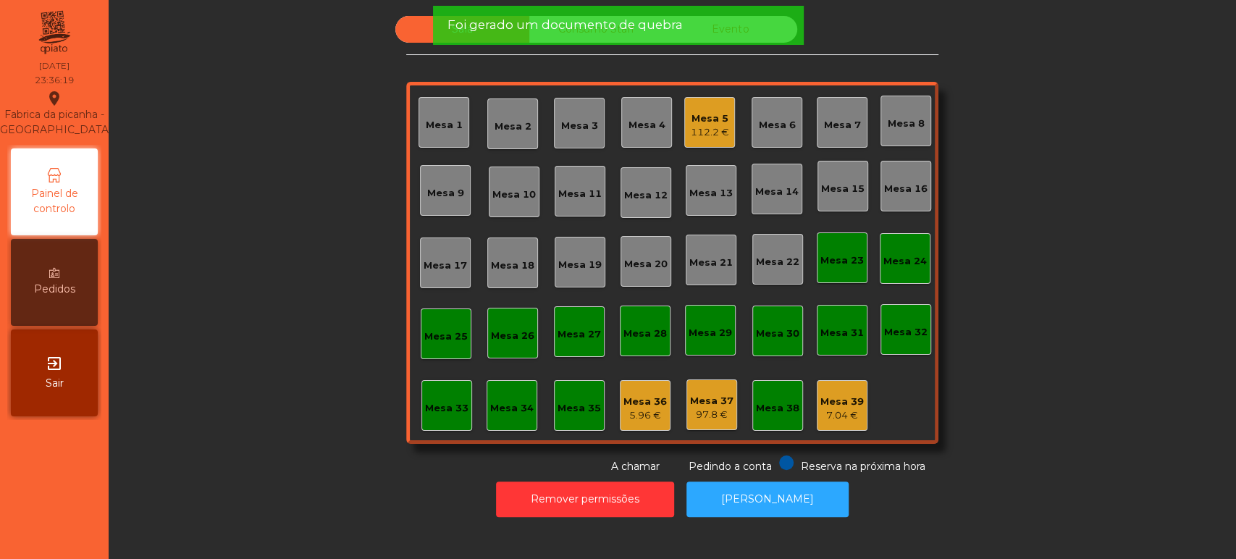
click at [616, 29] on span "Foi gerado um documento de quebra" at bounding box center [564, 25] width 235 height 18
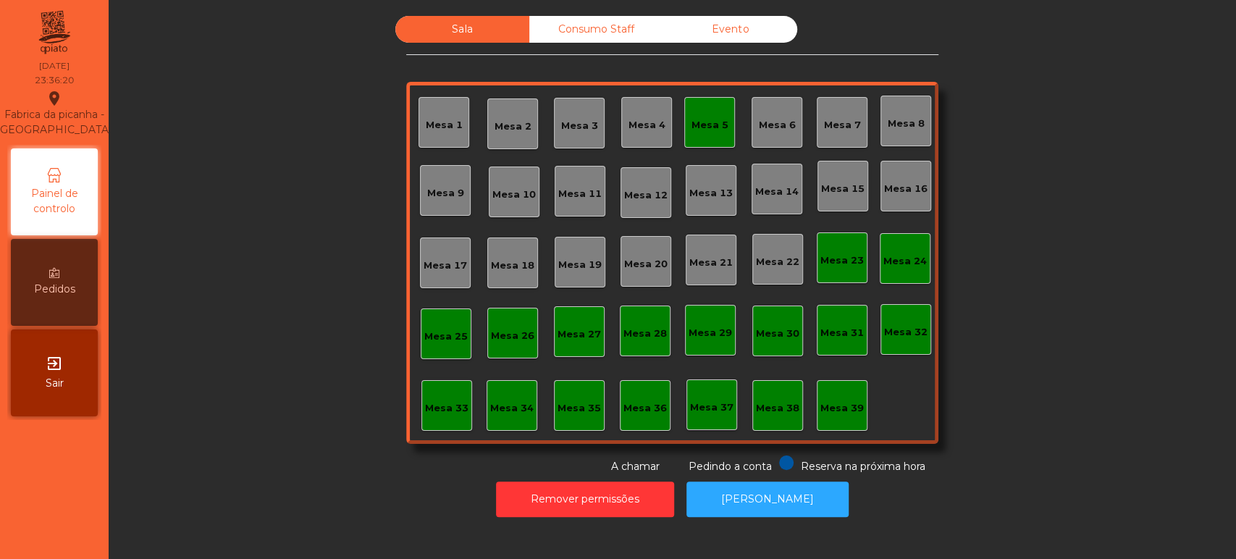
click at [614, 17] on span "Foi gerado um documento de quebra" at bounding box center [564, 25] width 235 height 18
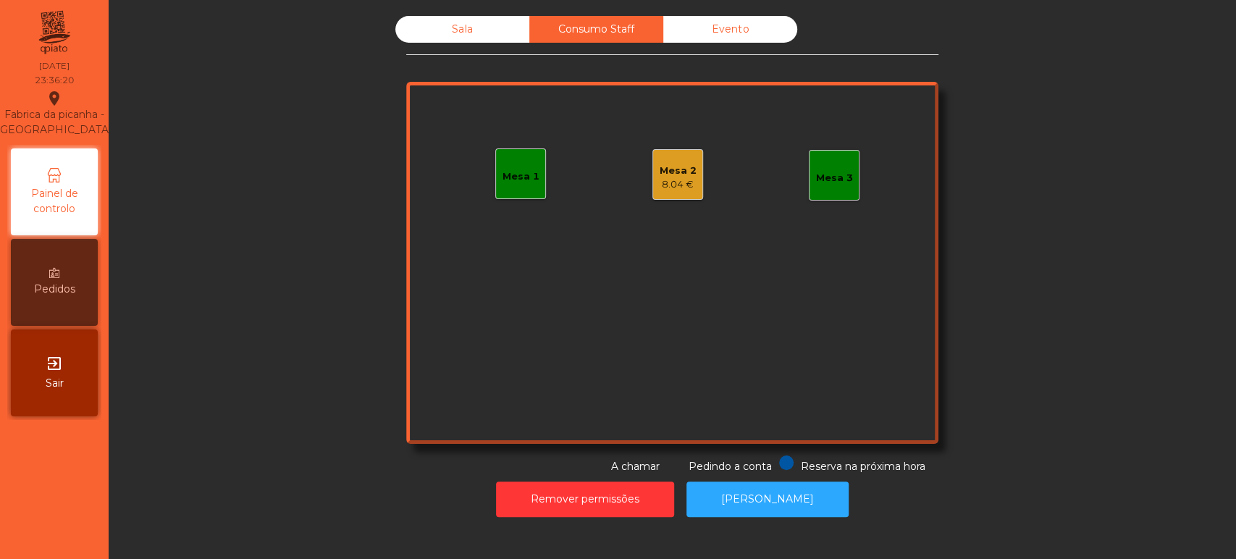
click at [620, 23] on div "Consumo Staff" at bounding box center [596, 29] width 134 height 27
click at [687, 185] on div "8.04 €" at bounding box center [678, 184] width 37 height 14
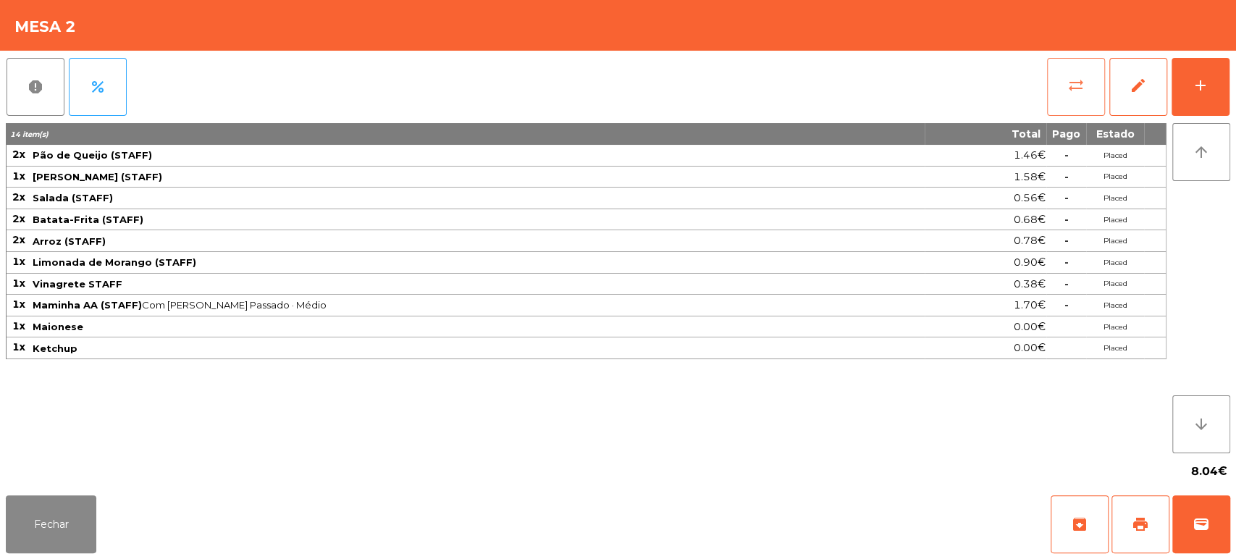
click at [1085, 90] on button "sync_alt" at bounding box center [1076, 87] width 58 height 58
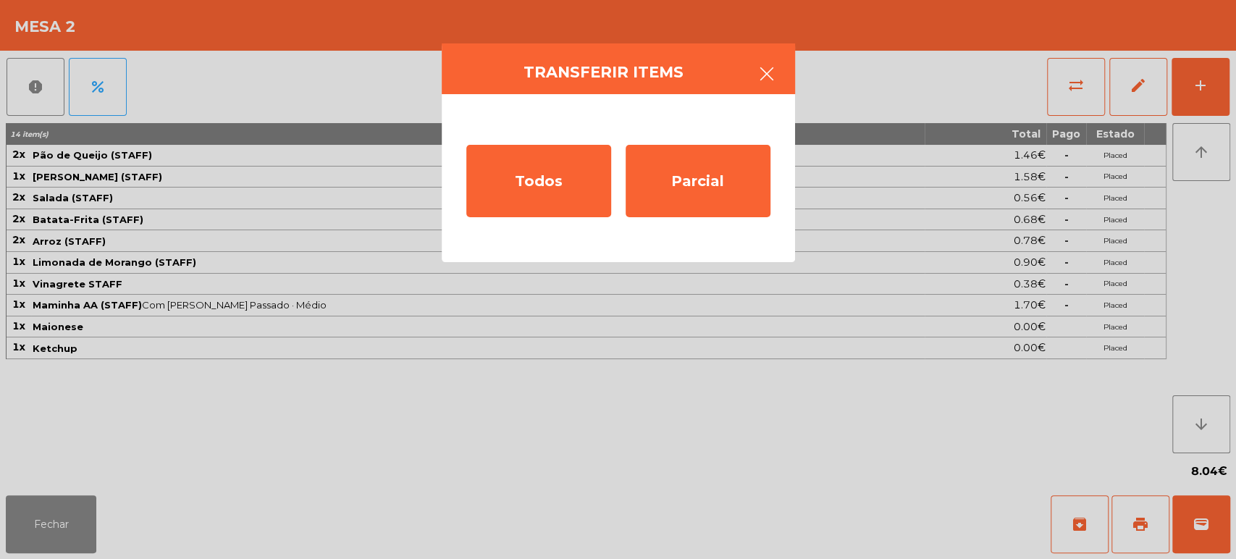
click at [749, 70] on button "button" at bounding box center [767, 75] width 41 height 43
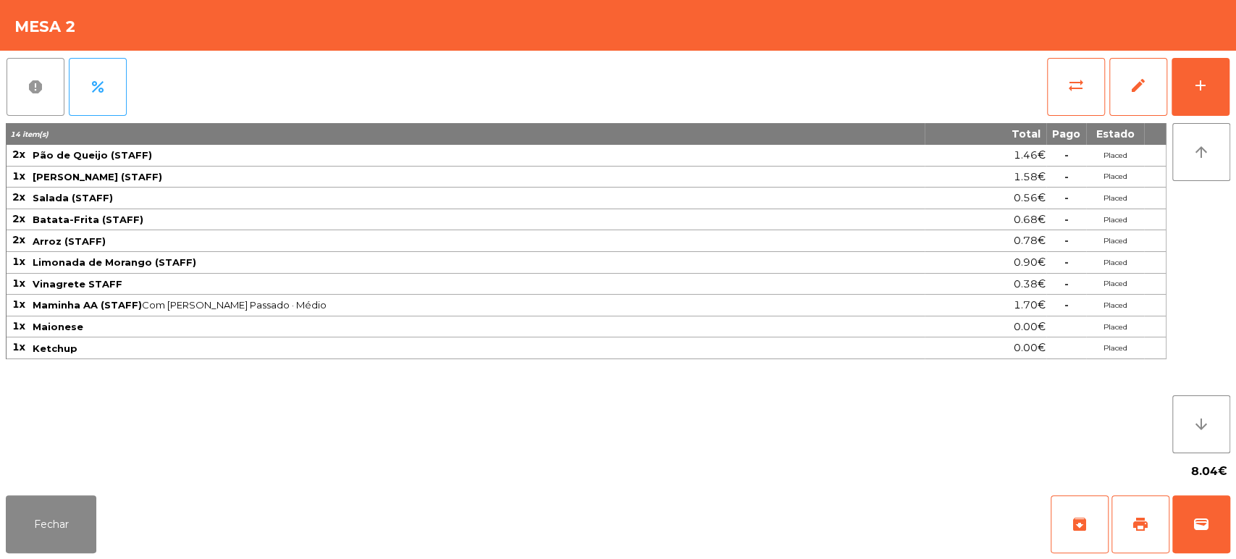
click at [17, 101] on button "report" at bounding box center [36, 87] width 58 height 58
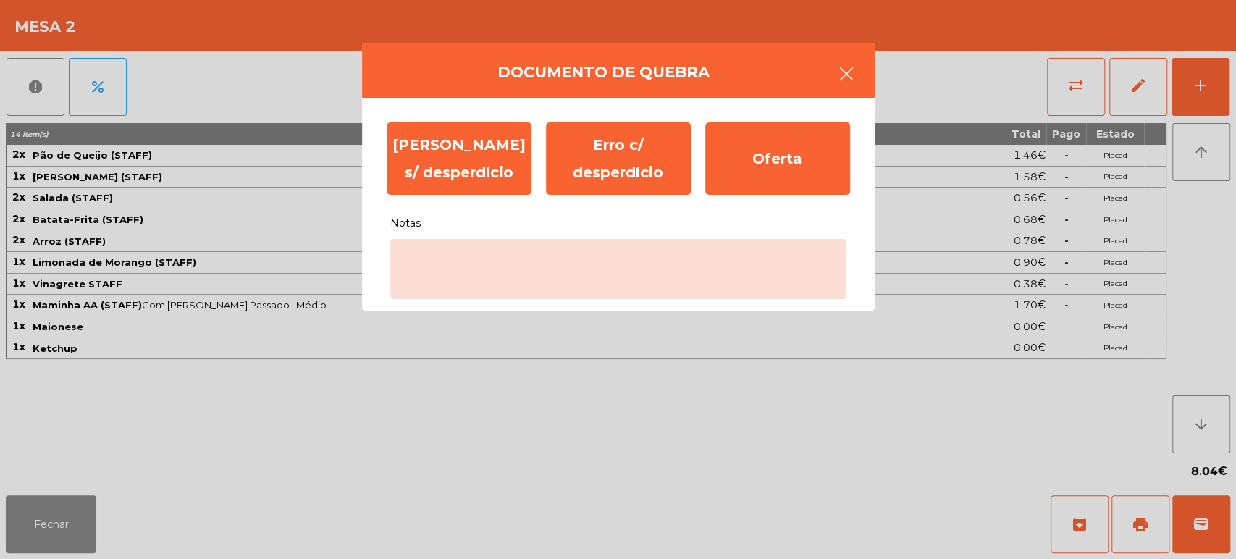
click at [857, 80] on button "button" at bounding box center [846, 75] width 41 height 43
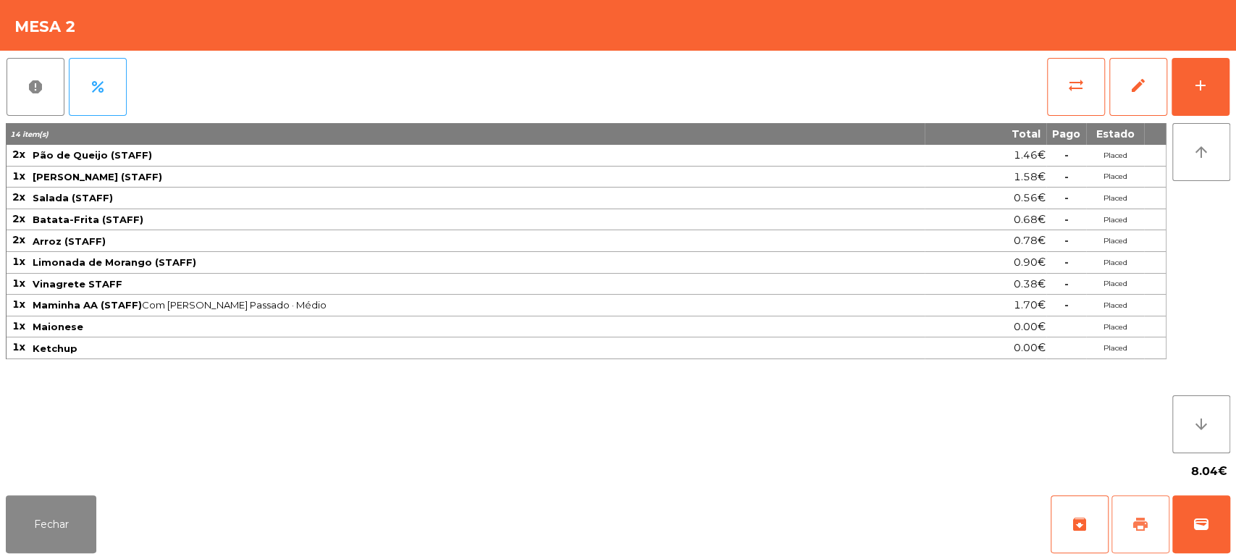
click at [1132, 521] on span "print" at bounding box center [1140, 524] width 17 height 17
click at [32, 99] on button "report" at bounding box center [36, 87] width 58 height 58
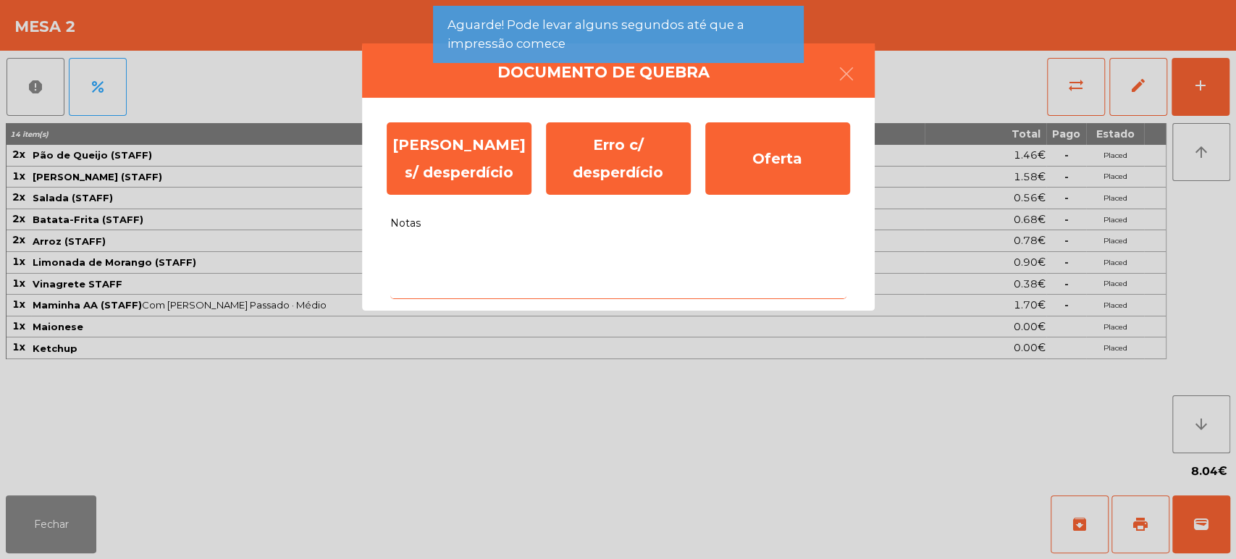
click at [579, 255] on textarea "Notas" at bounding box center [618, 269] width 456 height 60
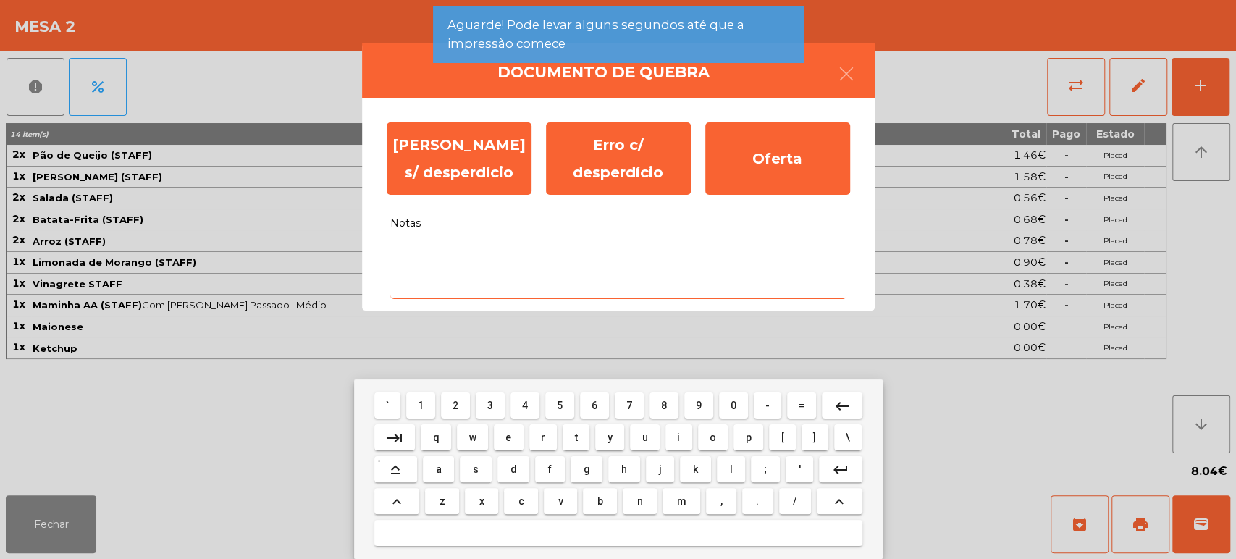
click at [528, 468] on button "d" at bounding box center [513, 469] width 32 height 26
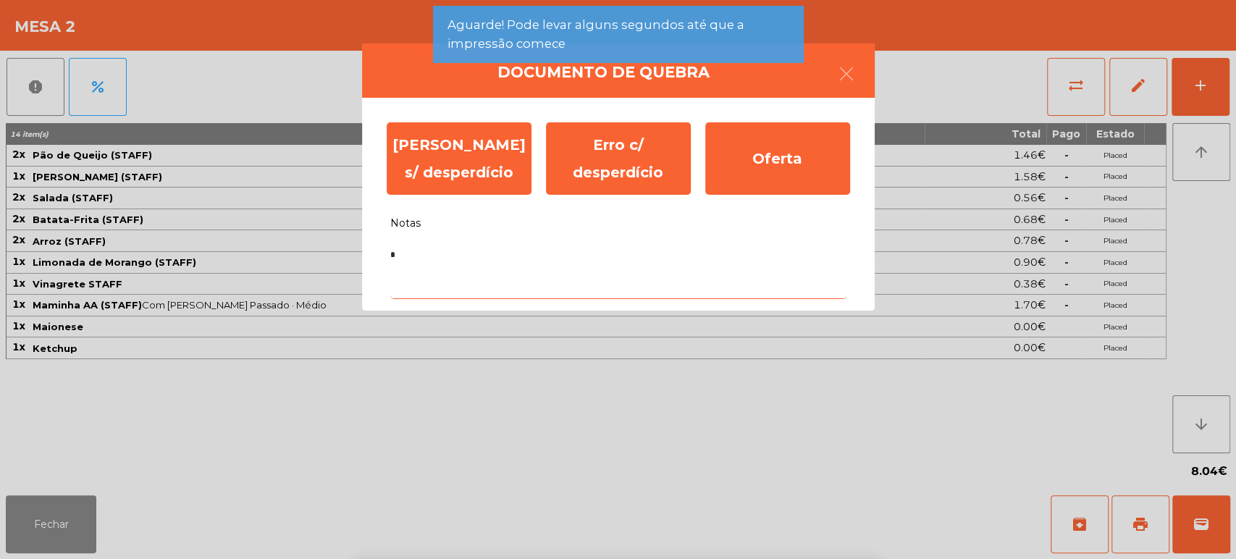
type textarea "**"
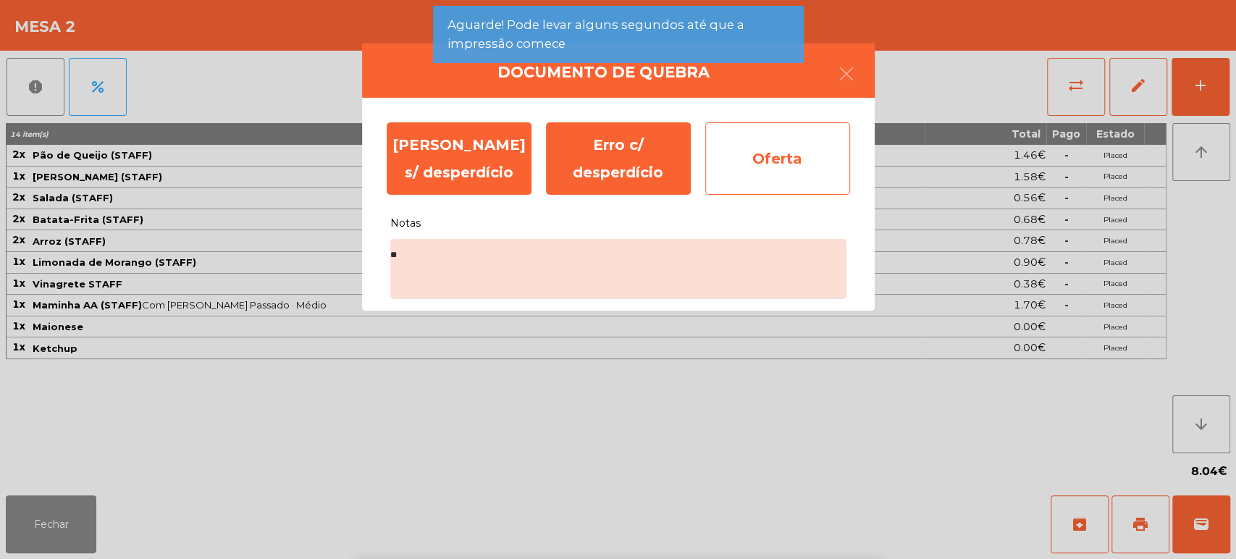
click at [788, 166] on div "Oferta" at bounding box center [777, 158] width 145 height 72
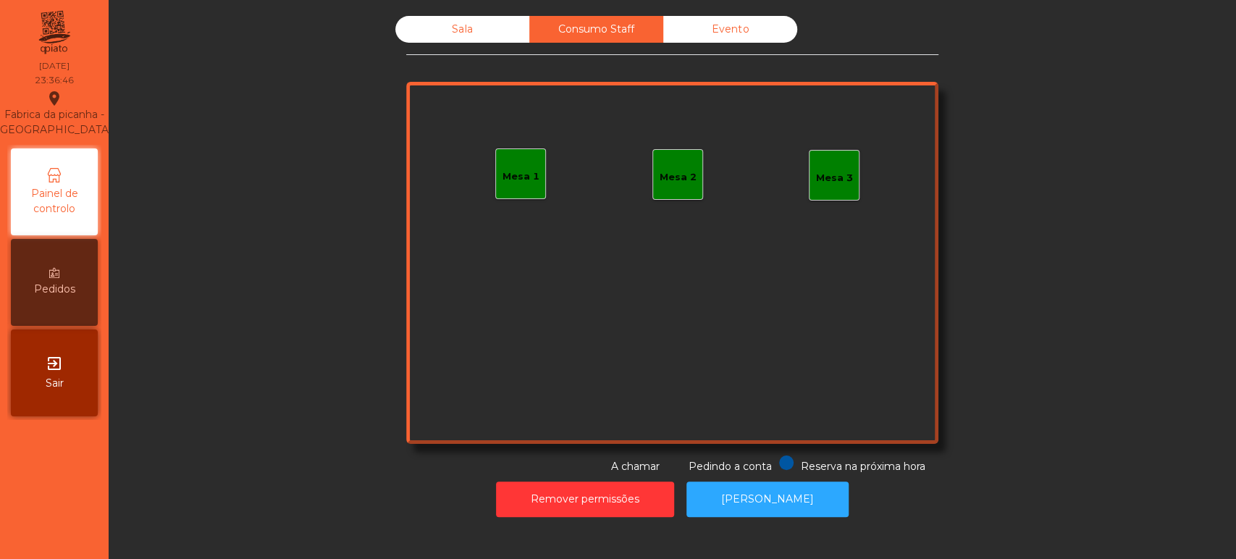
click at [480, 38] on div "Sala" at bounding box center [462, 29] width 134 height 27
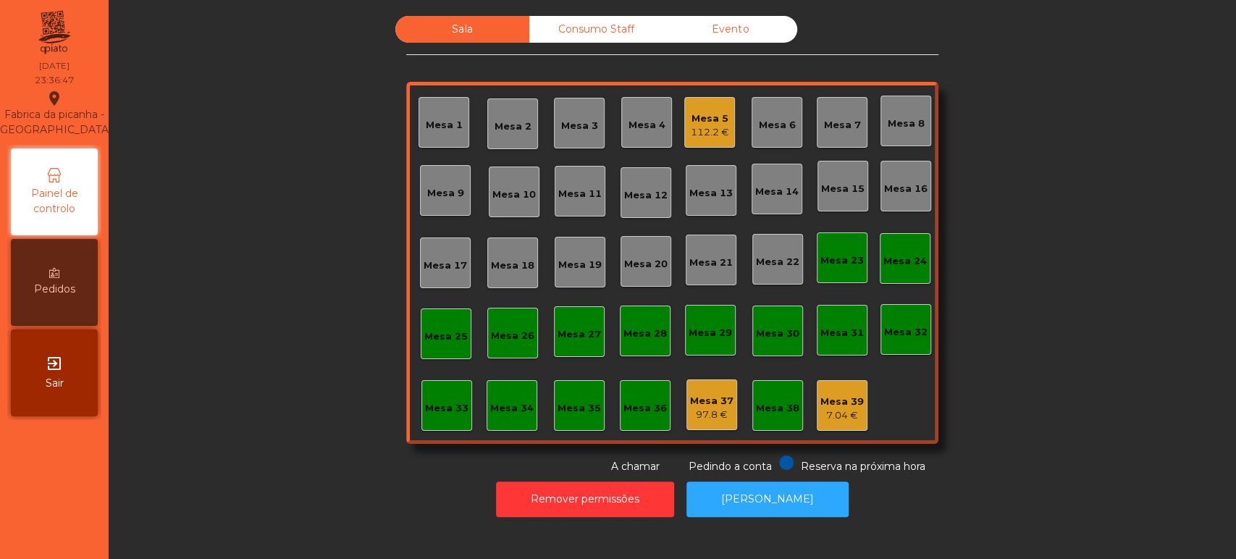
click at [723, 131] on div "Mesa 5 112.2 €" at bounding box center [709, 122] width 51 height 51
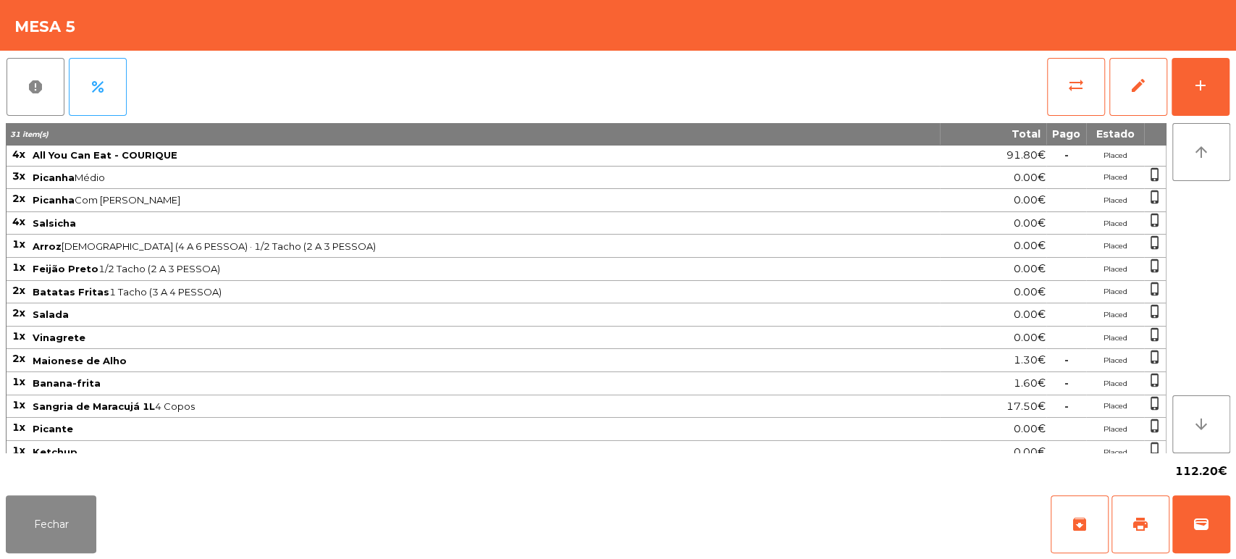
click at [1232, 526] on div "Fechar archive print wallet" at bounding box center [618, 524] width 1236 height 70
click at [1207, 508] on button "wallet" at bounding box center [1201, 524] width 58 height 58
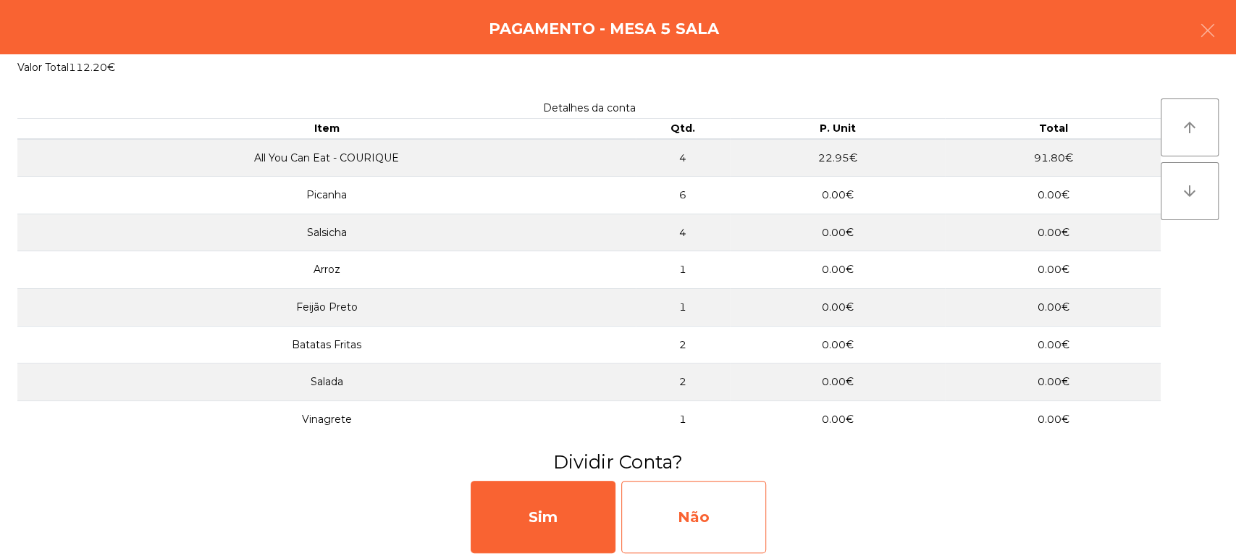
click at [707, 538] on div "Não" at bounding box center [693, 517] width 145 height 72
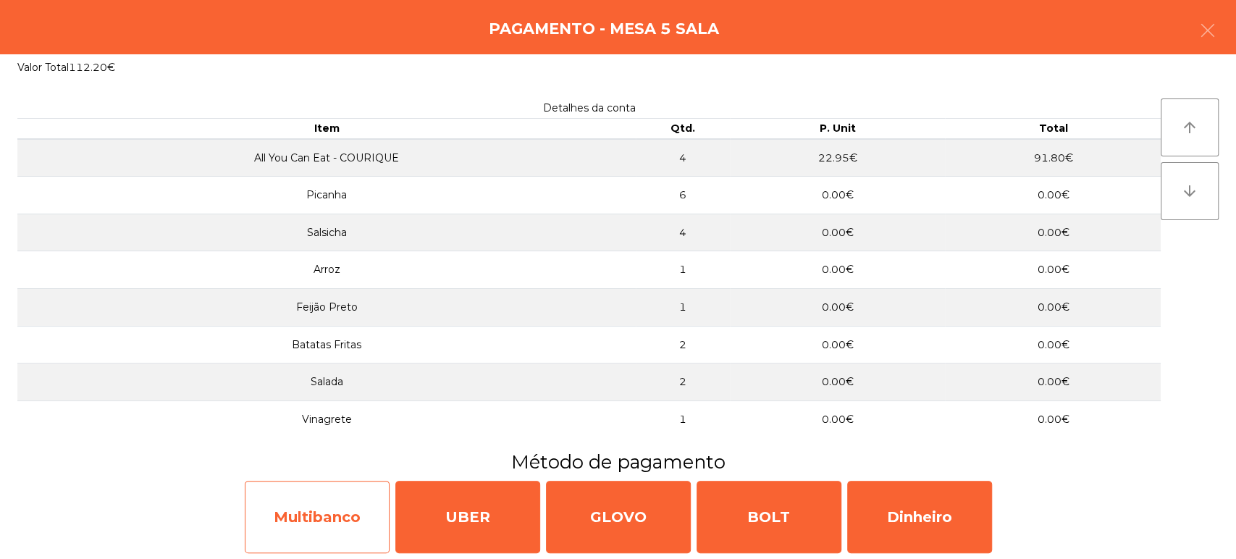
click at [343, 520] on div "Multibanco" at bounding box center [317, 517] width 145 height 72
select select "**"
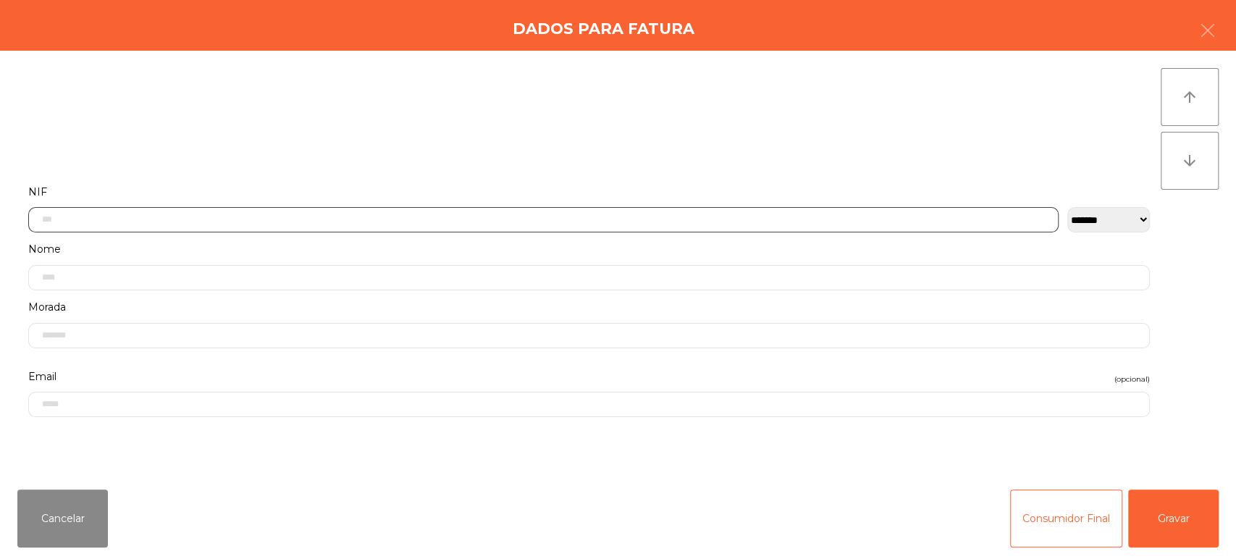
click at [139, 219] on input "text" at bounding box center [543, 219] width 1030 height 25
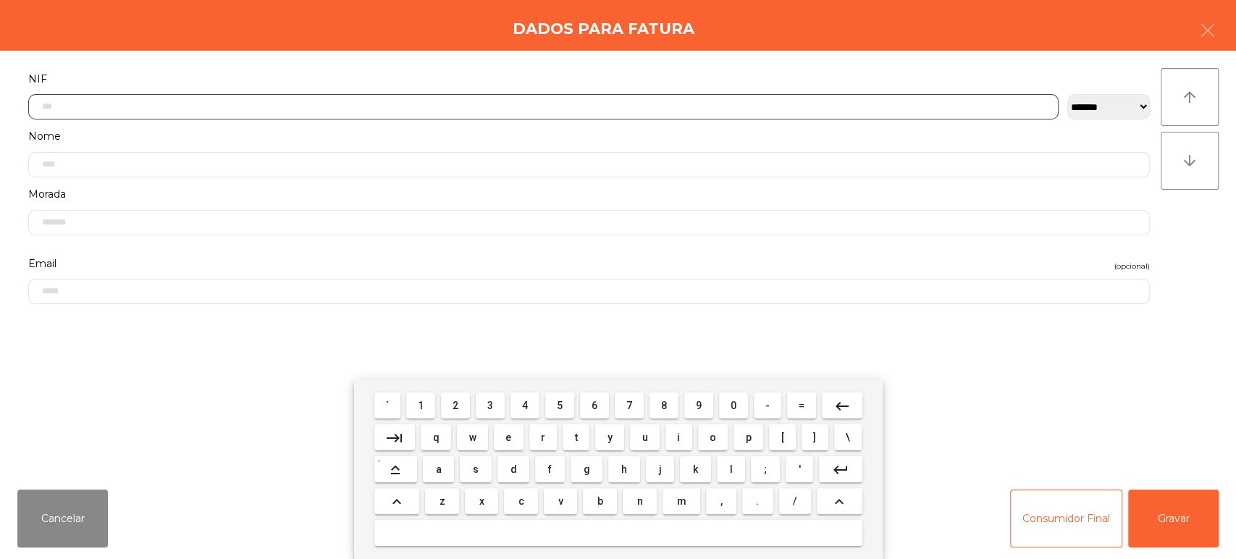
click at [455, 405] on span "2" at bounding box center [456, 406] width 6 height 12
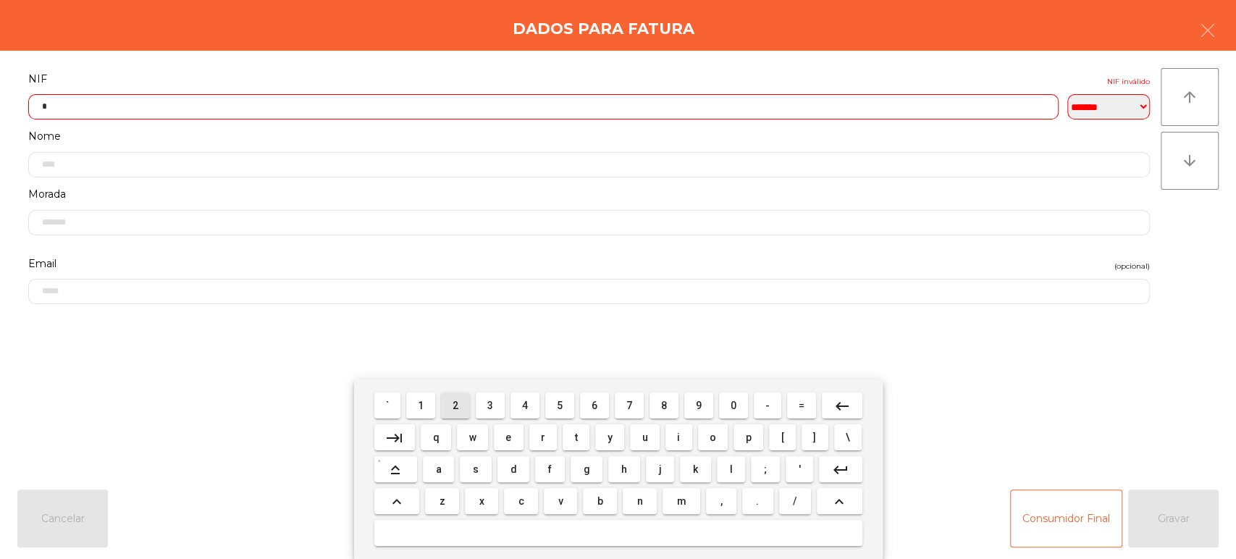
click at [525, 405] on span "4" at bounding box center [525, 406] width 6 height 12
click at [594, 411] on span "6" at bounding box center [595, 406] width 6 height 12
click at [490, 405] on span "3" at bounding box center [490, 406] width 6 height 12
click at [422, 403] on span "1" at bounding box center [421, 406] width 6 height 12
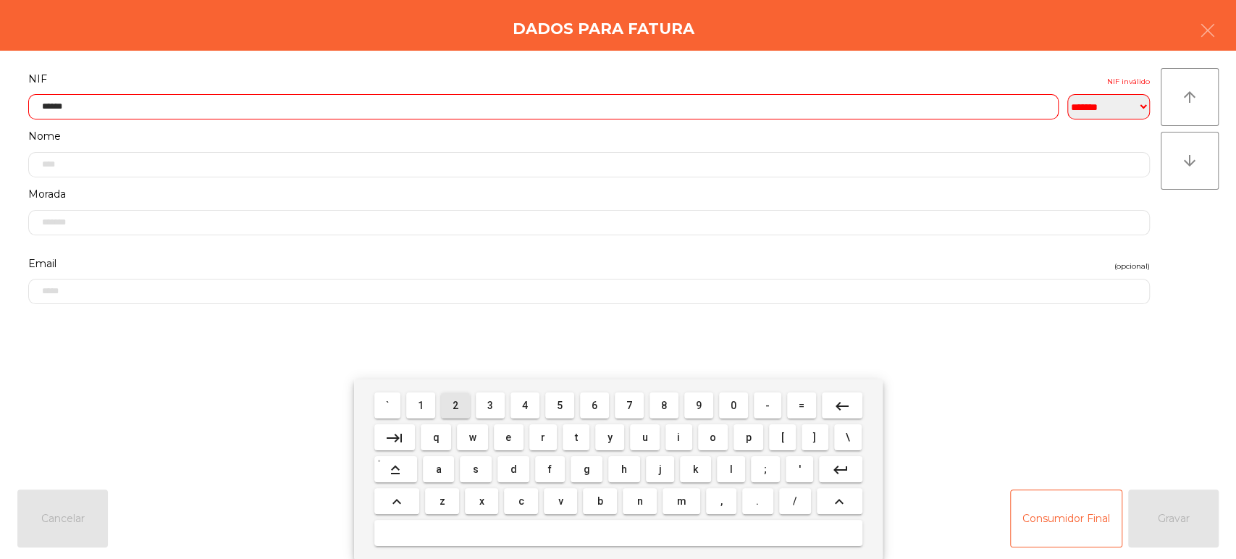
click at [455, 405] on span "2" at bounding box center [456, 406] width 6 height 12
click at [733, 405] on span "0" at bounding box center [734, 406] width 6 height 12
click at [490, 405] on span "3" at bounding box center [490, 406] width 6 height 12
click at [840, 424] on button "\" at bounding box center [848, 437] width 28 height 26
click at [854, 404] on button "keyboard_backspace" at bounding box center [842, 405] width 41 height 26
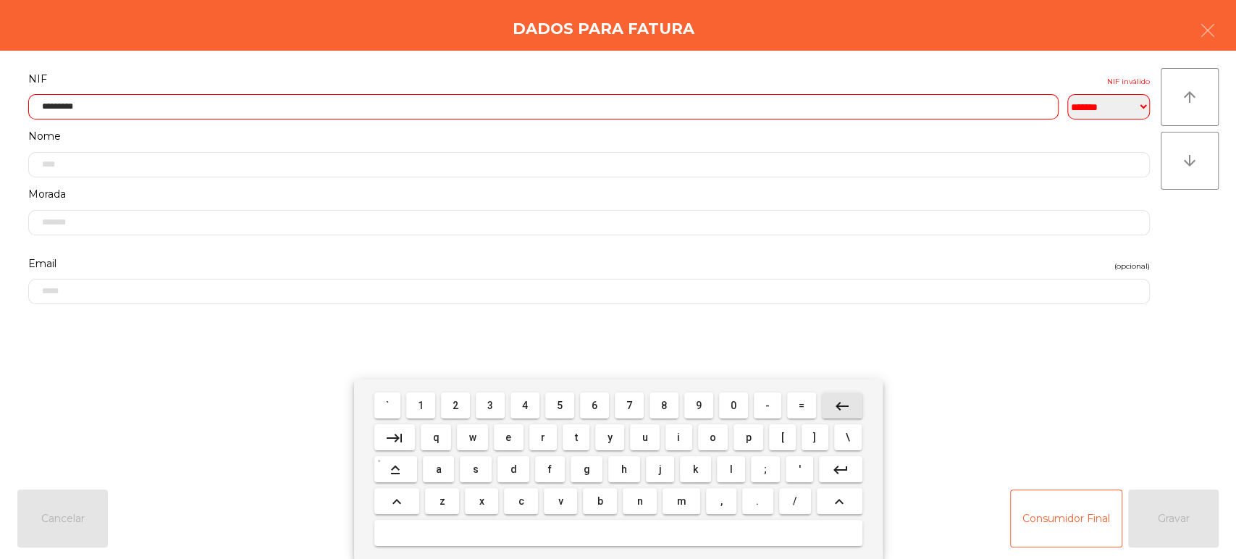
click at [861, 400] on button "keyboard_backspace" at bounding box center [842, 405] width 41 height 26
click at [526, 404] on span "4" at bounding box center [525, 406] width 6 height 12
type input "*********"
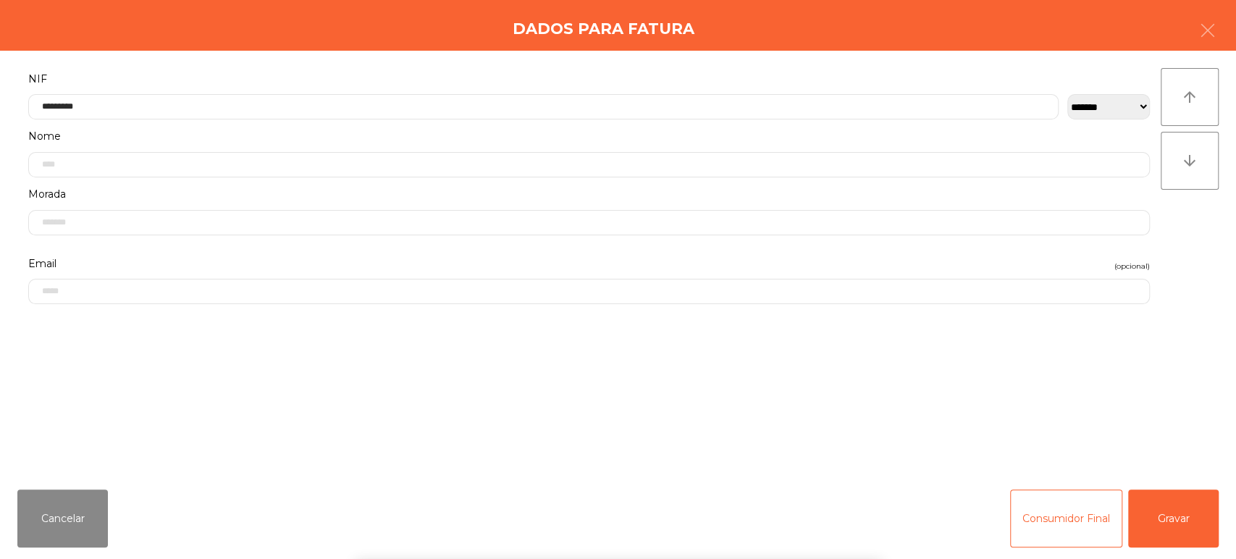
click at [614, 70] on label "NIF" at bounding box center [589, 80] width 1122 height 20
click at [1187, 516] on button "Gravar" at bounding box center [1173, 518] width 91 height 58
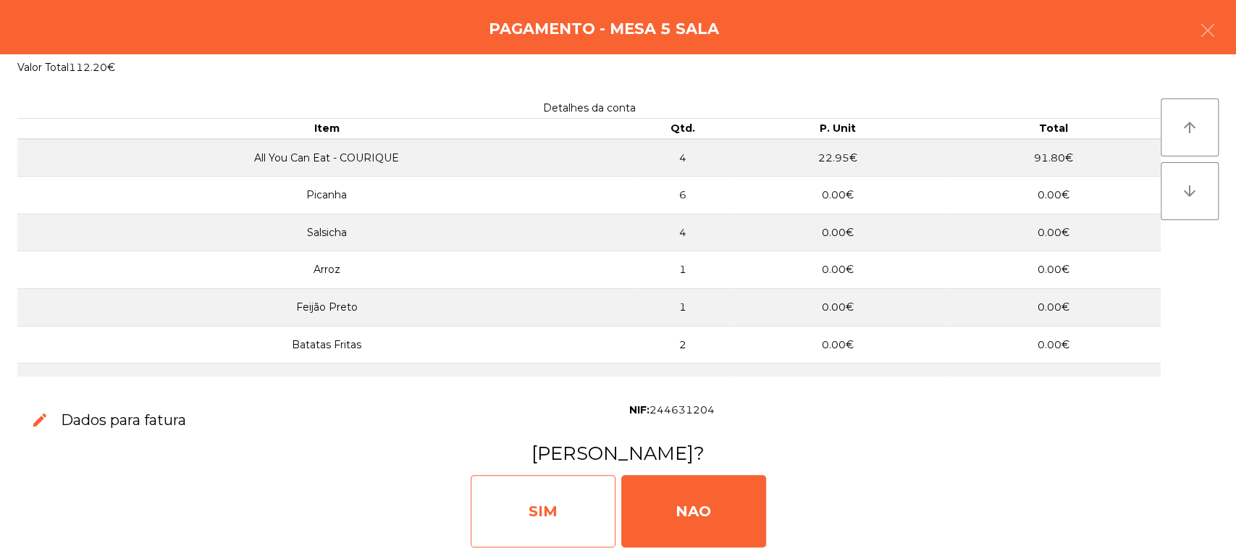
click at [558, 487] on div "SIM" at bounding box center [543, 511] width 145 height 72
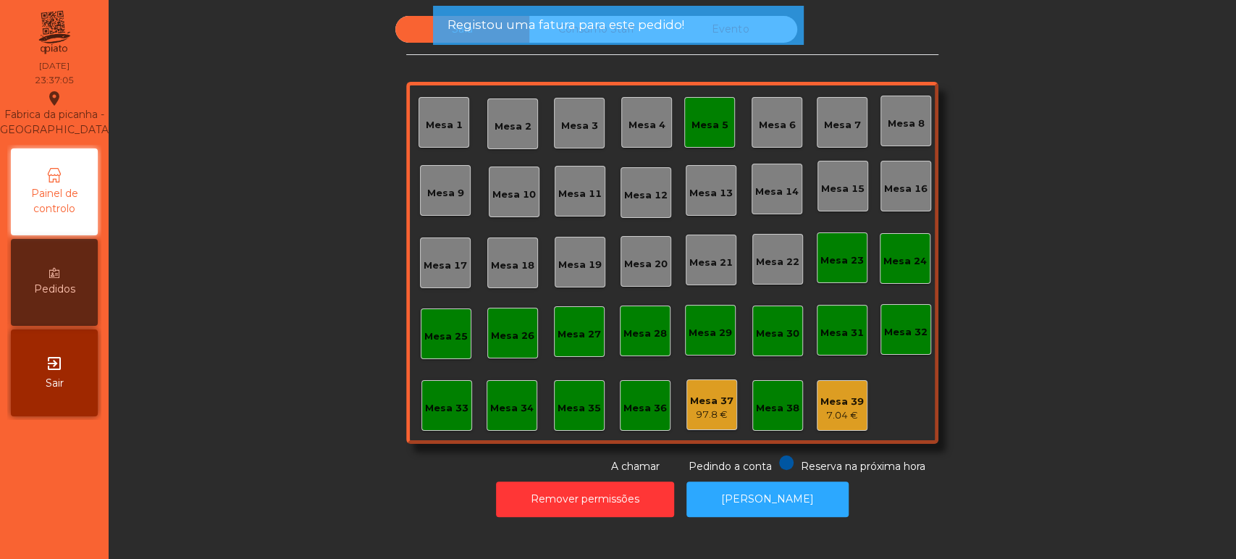
click at [686, 98] on div "Mesa 5" at bounding box center [709, 122] width 51 height 51
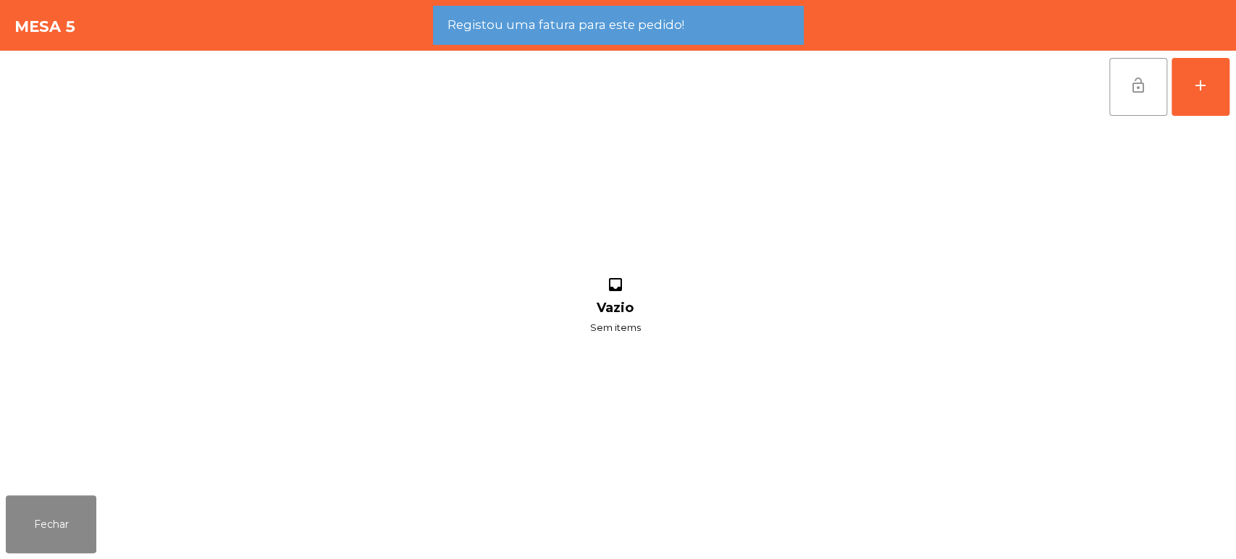
click at [1153, 81] on button "lock_open" at bounding box center [1138, 87] width 58 height 58
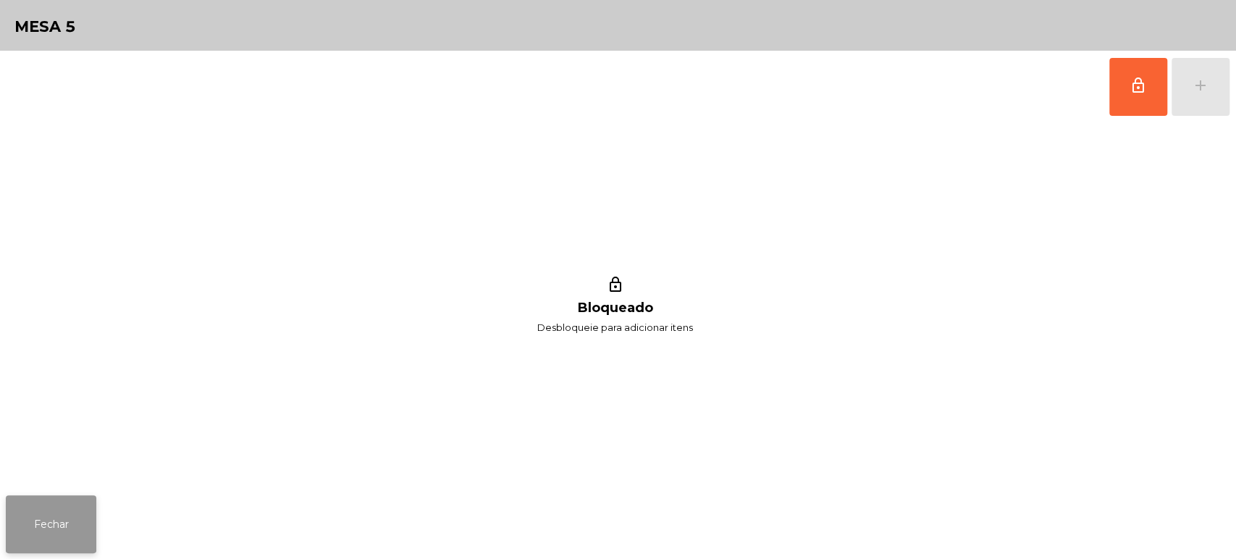
click at [49, 525] on button "Fechar" at bounding box center [51, 524] width 91 height 58
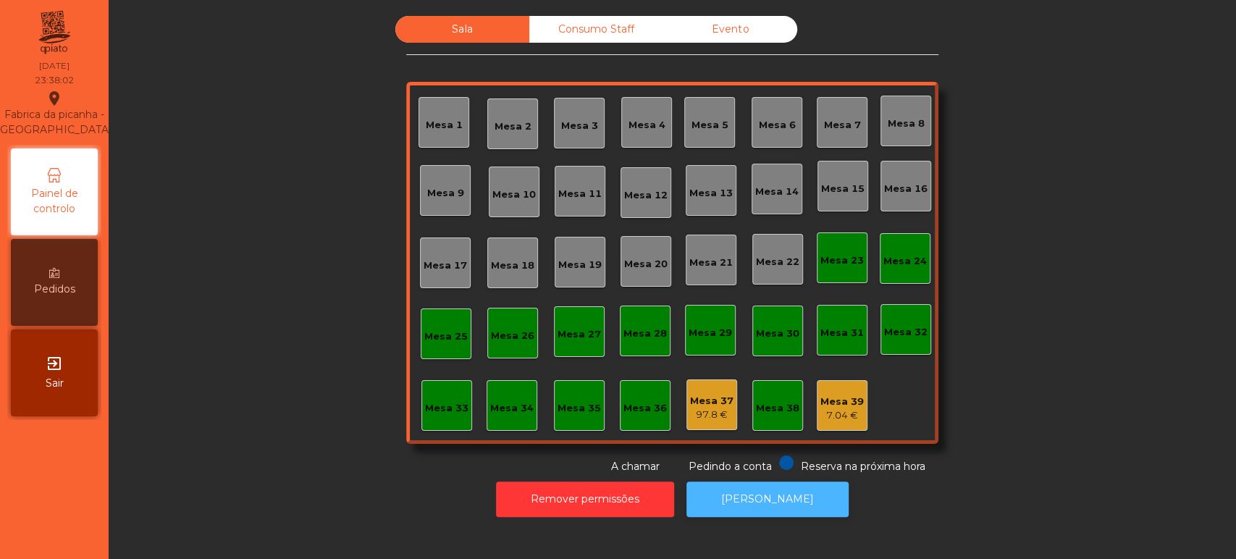
click at [736, 490] on button "[PERSON_NAME]" at bounding box center [767, 499] width 162 height 35
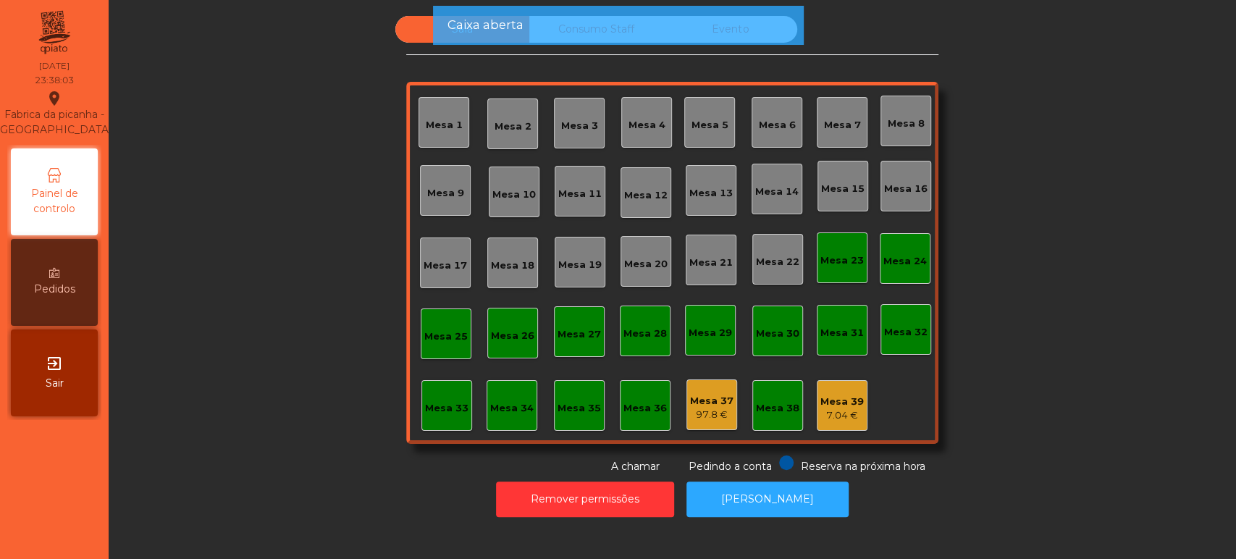
click at [690, 395] on div "Mesa 37" at bounding box center [711, 401] width 43 height 14
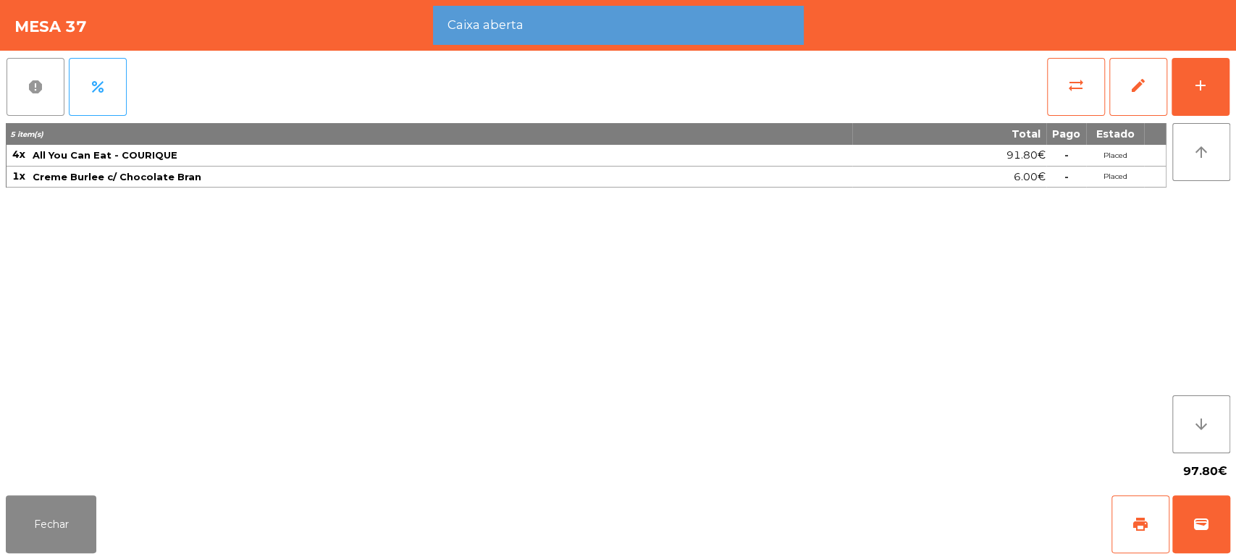
click at [10, 80] on button "report" at bounding box center [36, 87] width 58 height 58
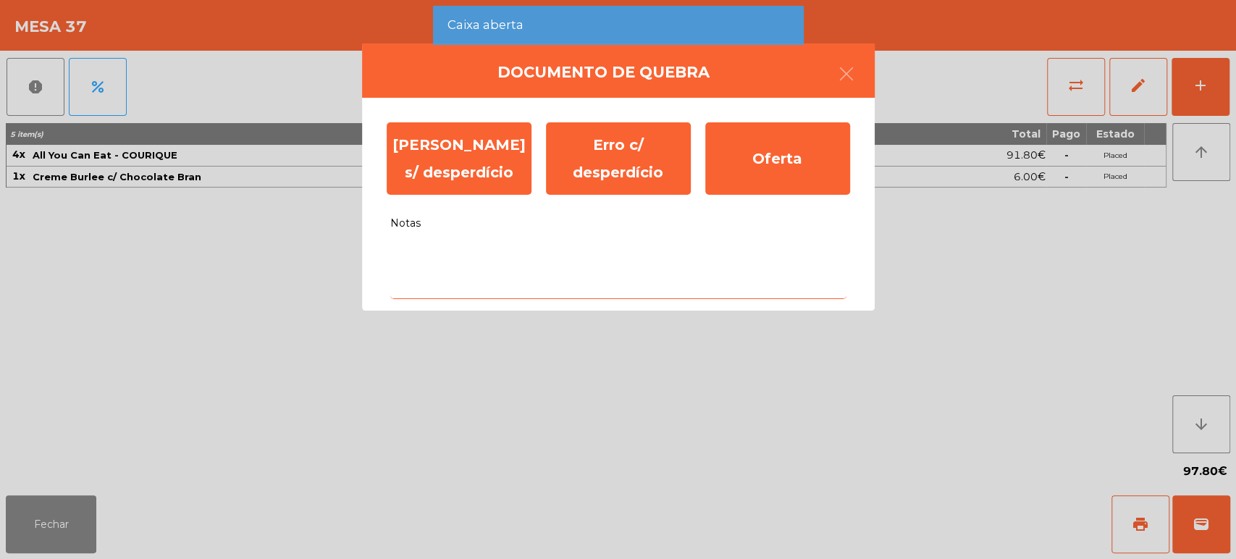
click at [514, 278] on textarea "Notas" at bounding box center [618, 269] width 456 height 60
click at [537, 292] on textarea "Notas" at bounding box center [618, 269] width 456 height 60
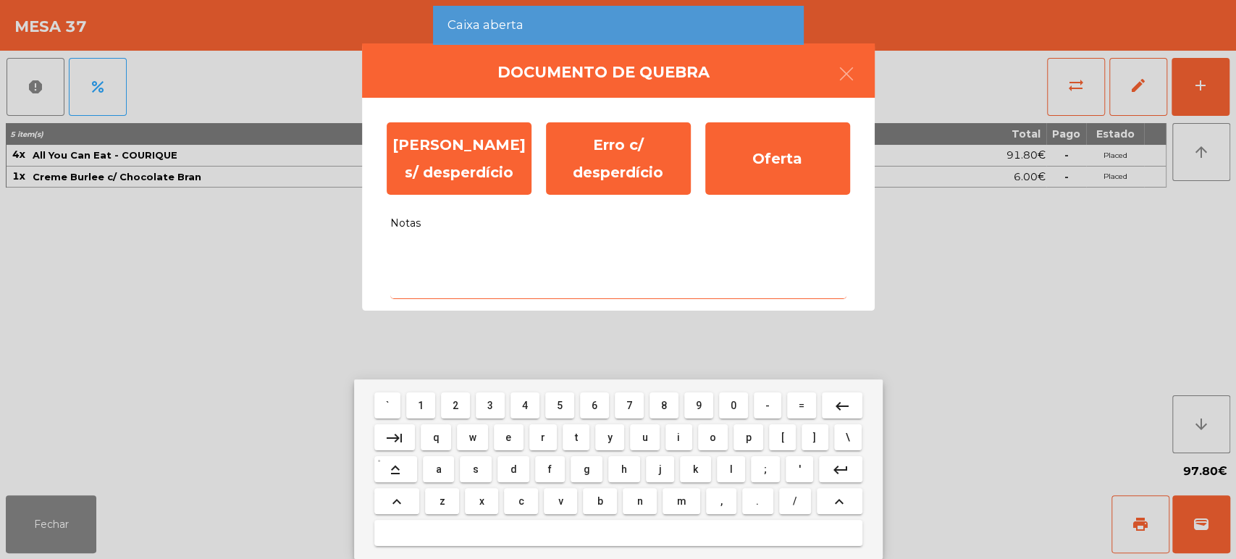
click at [504, 480] on button "d" at bounding box center [513, 469] width 32 height 26
type textarea "*"
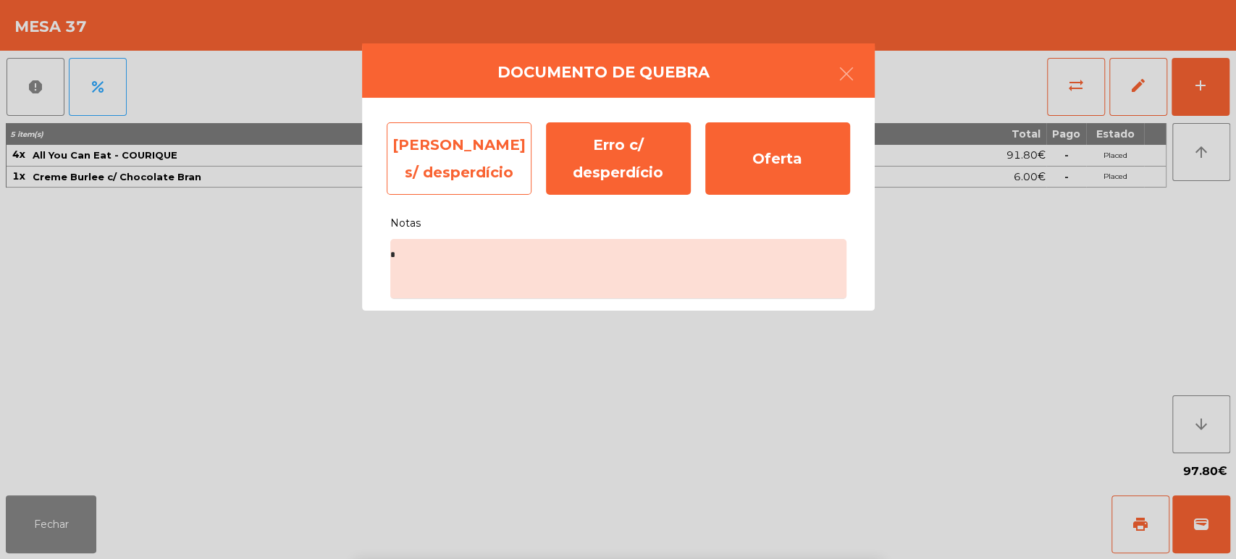
click at [479, 156] on div "Erro s/ desperdício" at bounding box center [459, 158] width 145 height 72
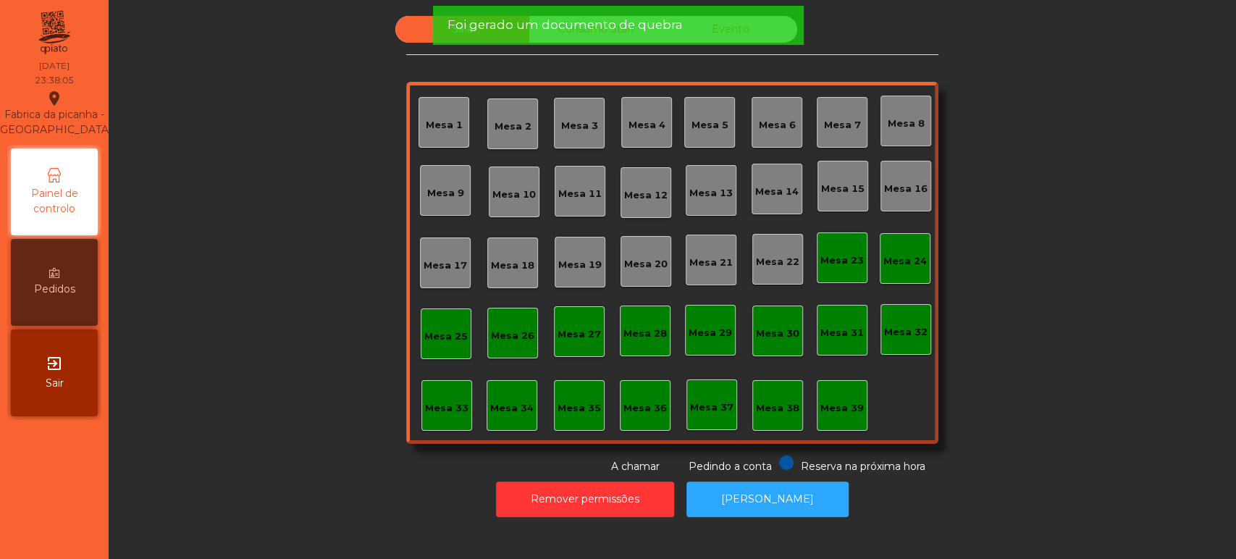
click at [820, 403] on div "Mesa 39" at bounding box center [841, 408] width 43 height 14
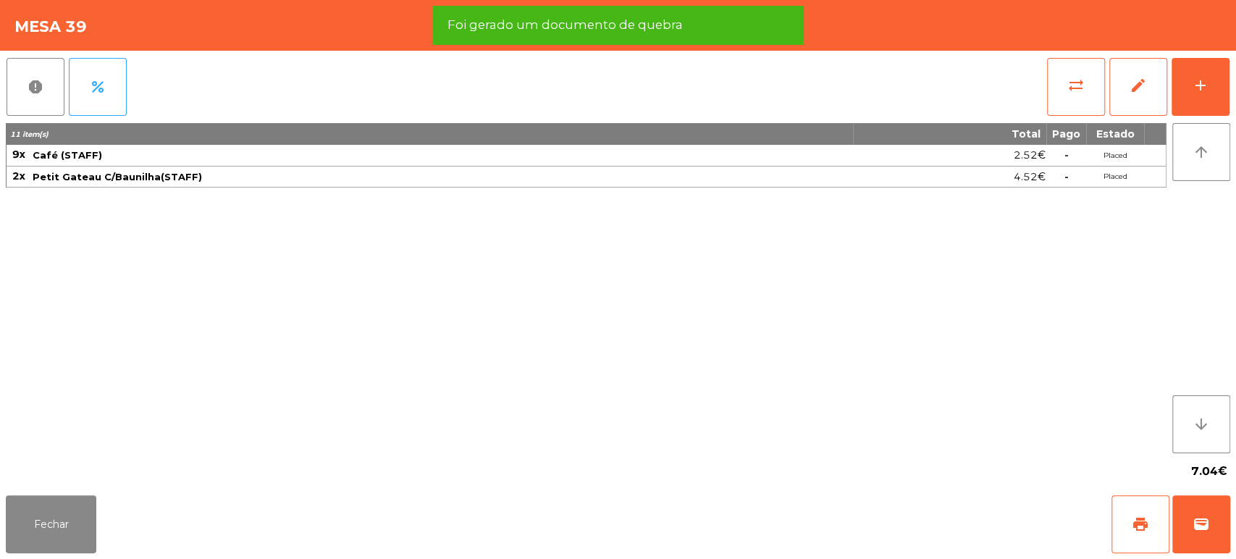
click at [491, 253] on div "11 item(s) Total Pago Estado 9x Café (STAFF) 2.52€ - Placed 2x Petit Gateau C/B…" at bounding box center [586, 288] width 1161 height 330
click at [39, 78] on span "report" at bounding box center [35, 86] width 17 height 17
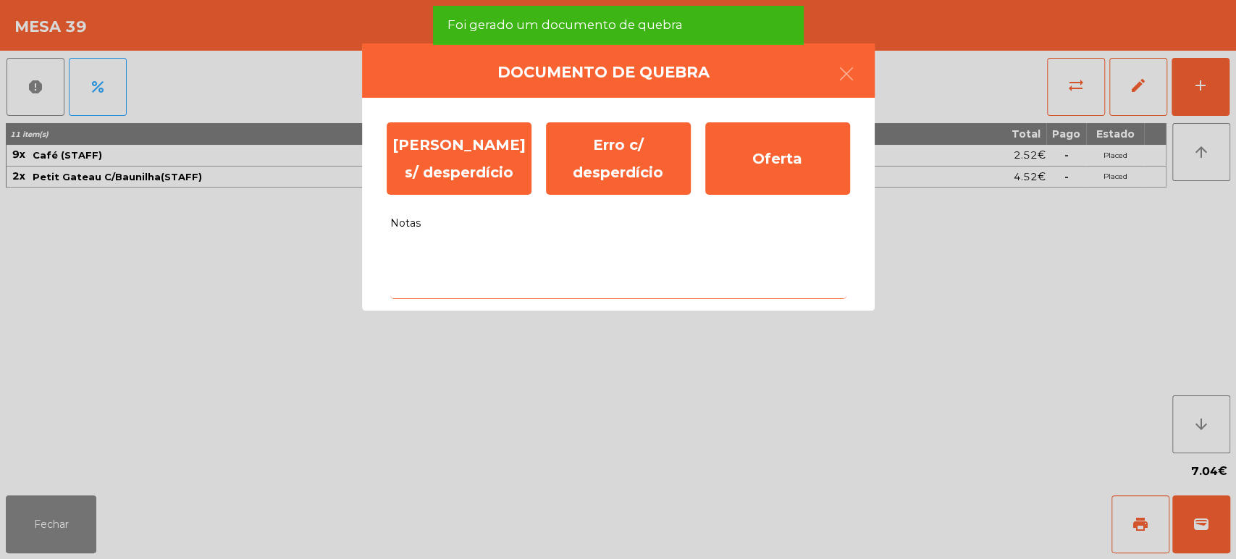
click at [466, 252] on textarea "Notas" at bounding box center [618, 269] width 456 height 60
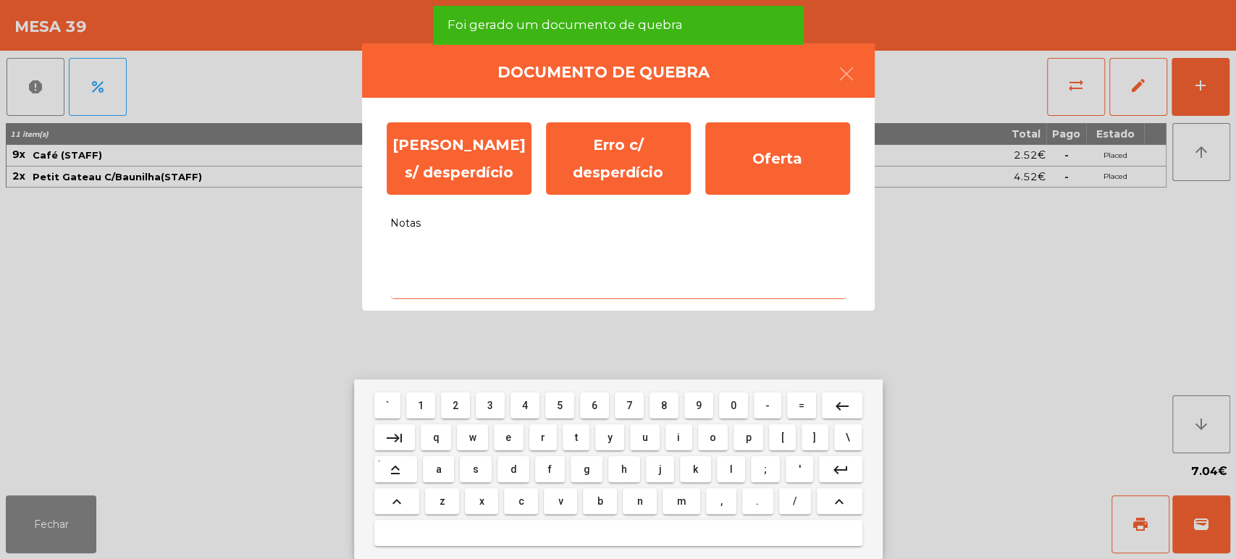
click at [503, 482] on button "d" at bounding box center [513, 469] width 32 height 26
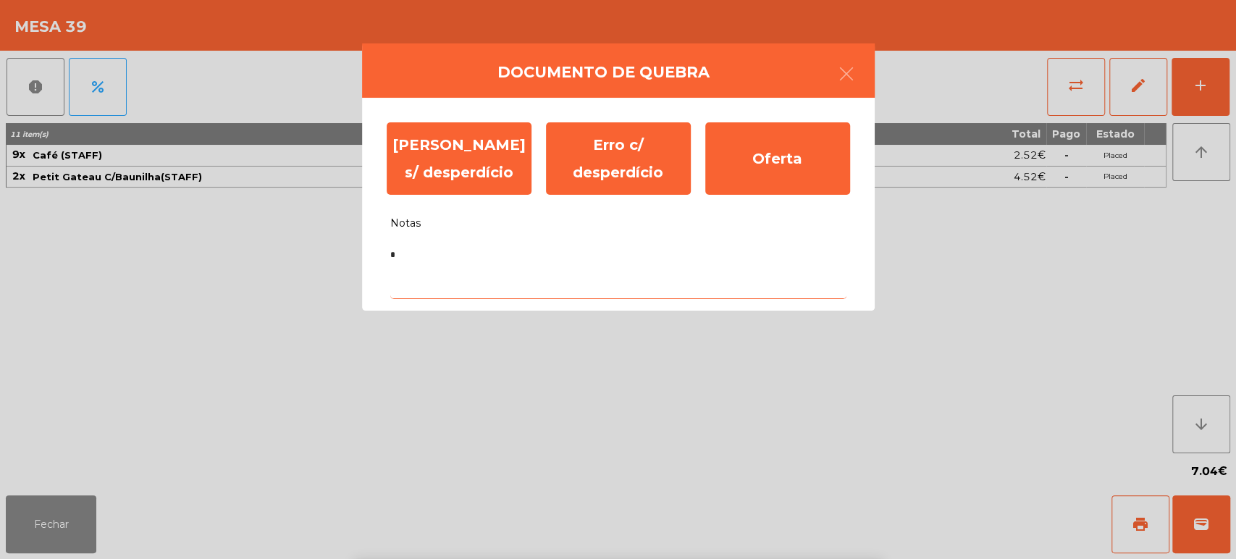
type textarea "**"
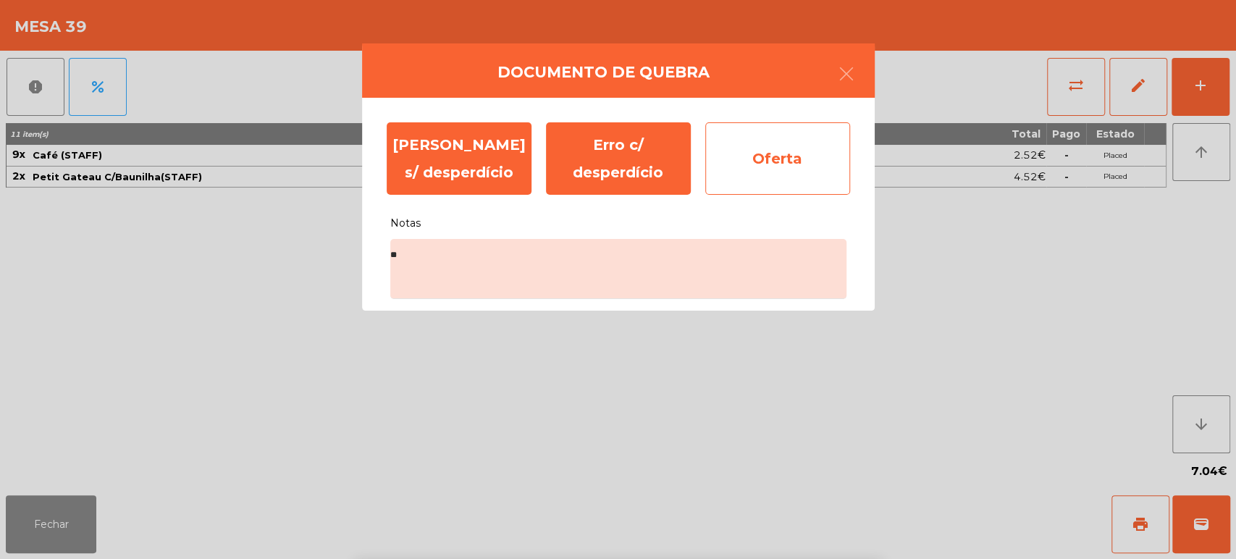
click at [796, 144] on div "Oferta" at bounding box center [777, 158] width 145 height 72
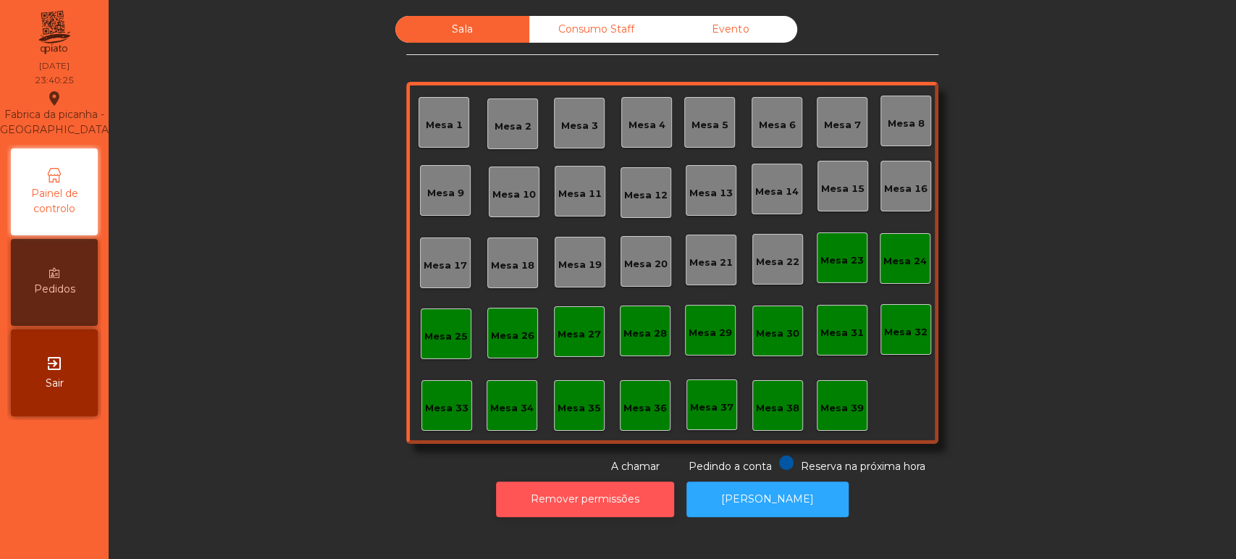
click at [592, 503] on button "Remover permissões" at bounding box center [585, 499] width 178 height 35
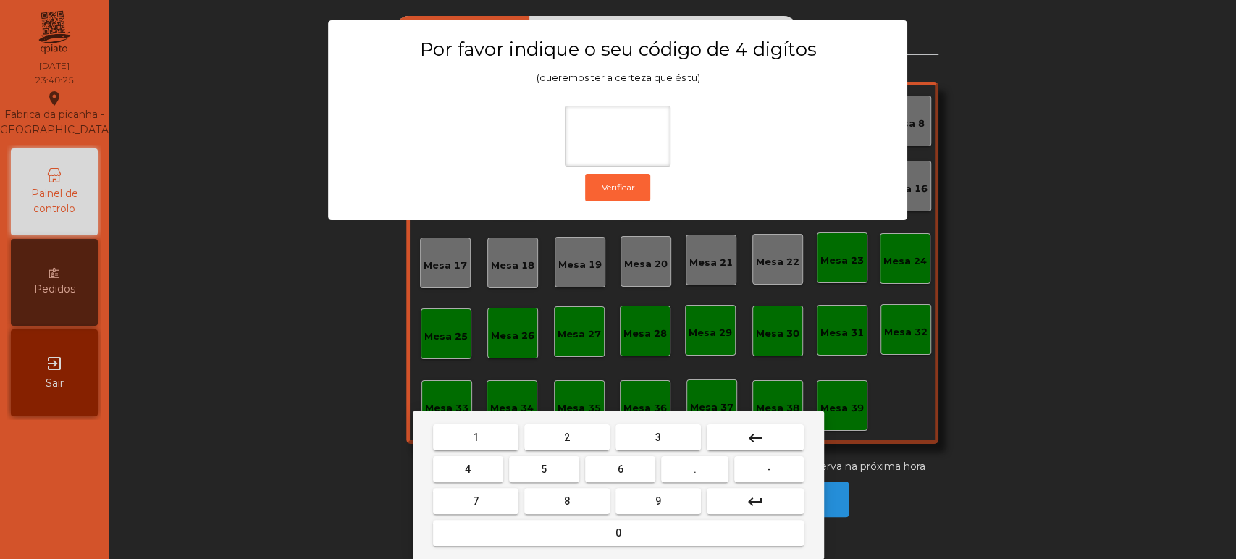
click at [484, 417] on div "1 2 3 keyboard_backspace 4 5 6 . - 7 8 9 keyboard_return 0" at bounding box center [618, 485] width 411 height 148
click at [497, 431] on button "1" at bounding box center [475, 437] width 85 height 26
click at [652, 422] on mat-keyboard-key "3" at bounding box center [658, 437] width 91 height 32
click at [649, 426] on button "3" at bounding box center [657, 437] width 85 height 26
click at [544, 469] on span "5" at bounding box center [544, 469] width 6 height 12
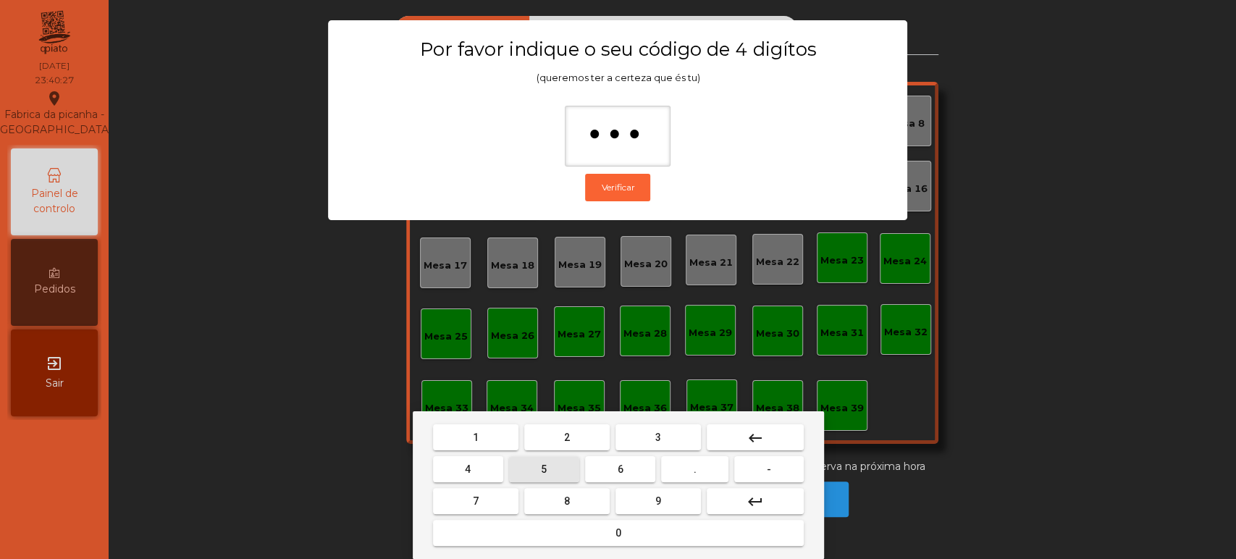
click at [568, 526] on button "0" at bounding box center [618, 533] width 371 height 26
type input "****"
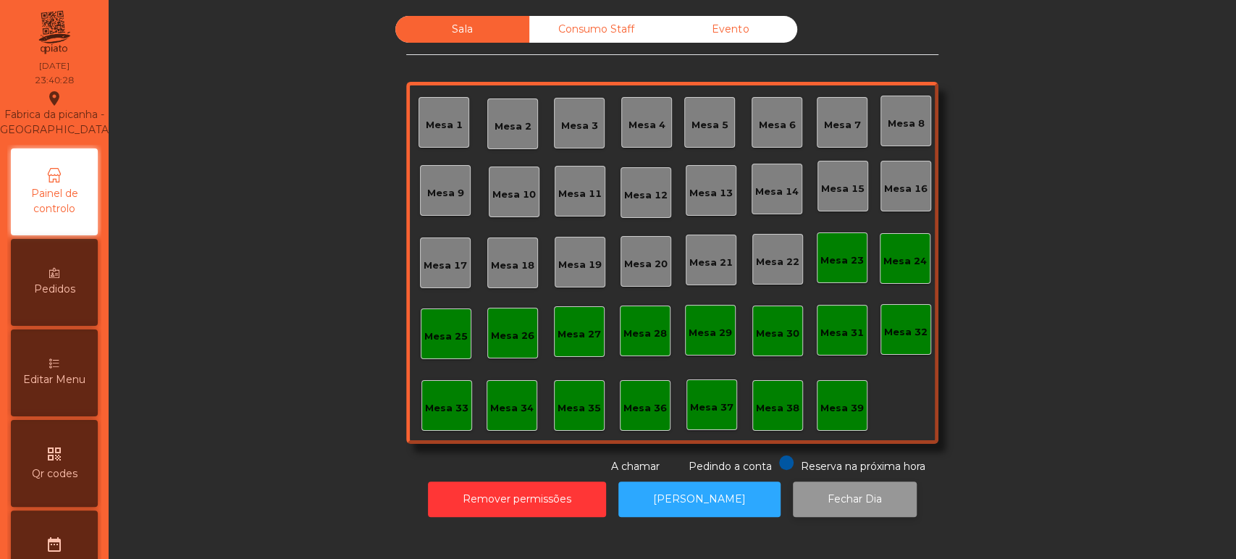
click at [840, 498] on button "Fechar Dia" at bounding box center [855, 499] width 124 height 35
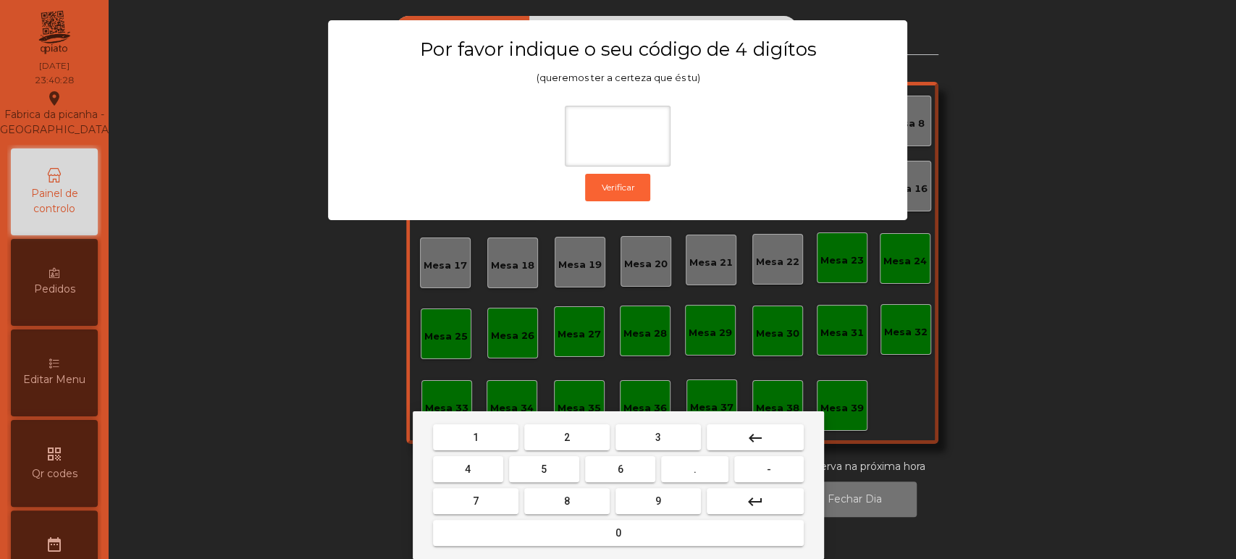
click at [489, 432] on button "1" at bounding box center [475, 437] width 85 height 26
click at [655, 434] on span "3" at bounding box center [658, 438] width 6 height 12
click at [527, 461] on button "5" at bounding box center [544, 469] width 70 height 26
click at [584, 534] on button "0" at bounding box center [618, 533] width 371 height 26
type input "****"
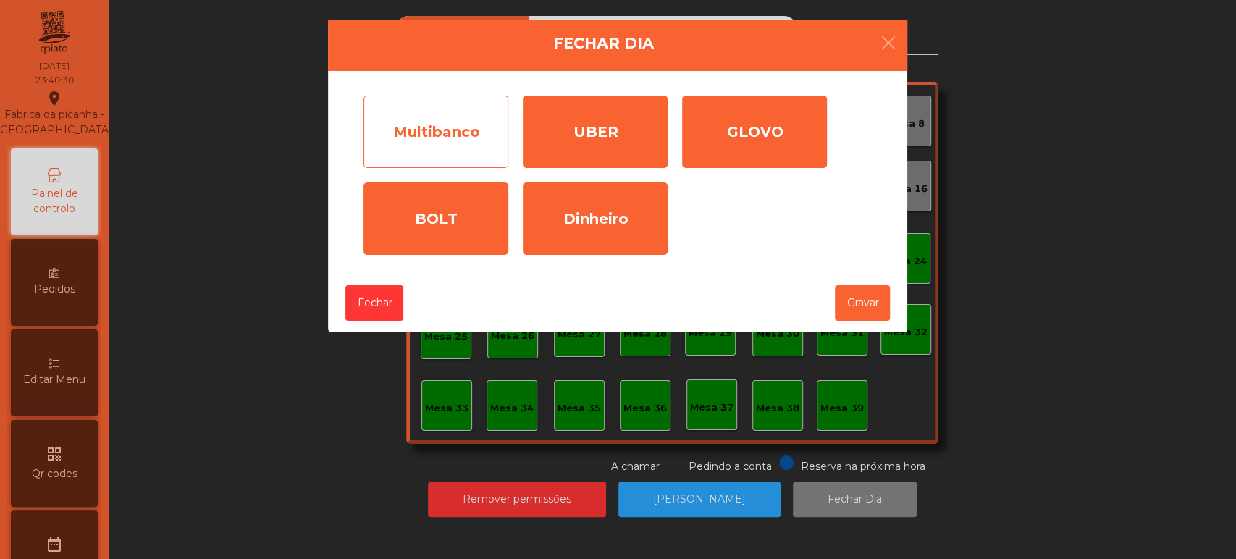
click at [446, 126] on div "Multibanco" at bounding box center [435, 132] width 145 height 72
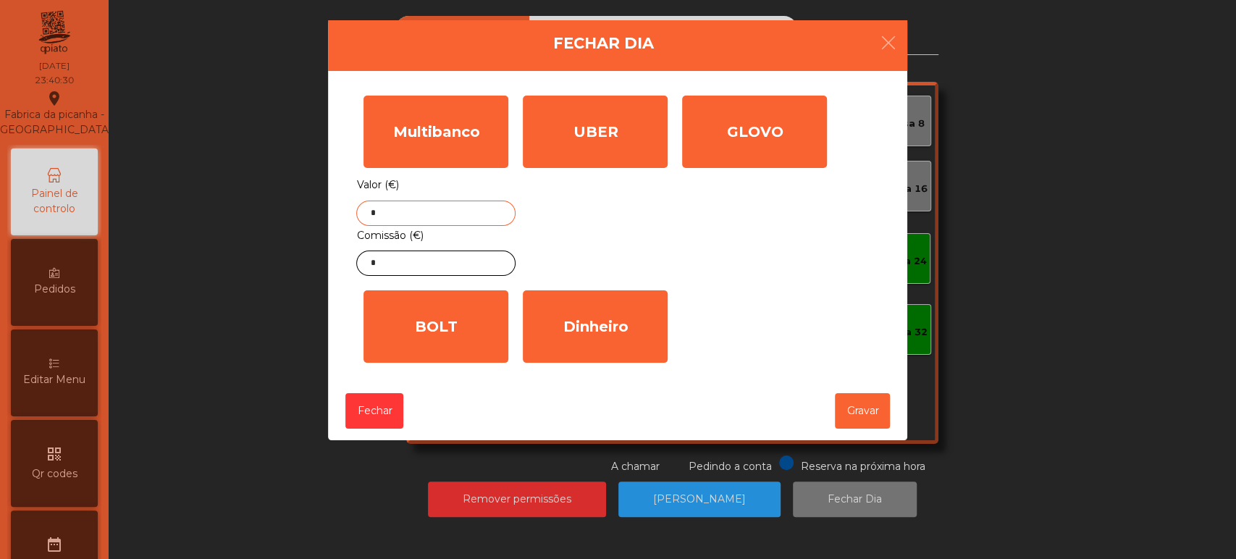
click at [429, 213] on input "*" at bounding box center [435, 213] width 159 height 25
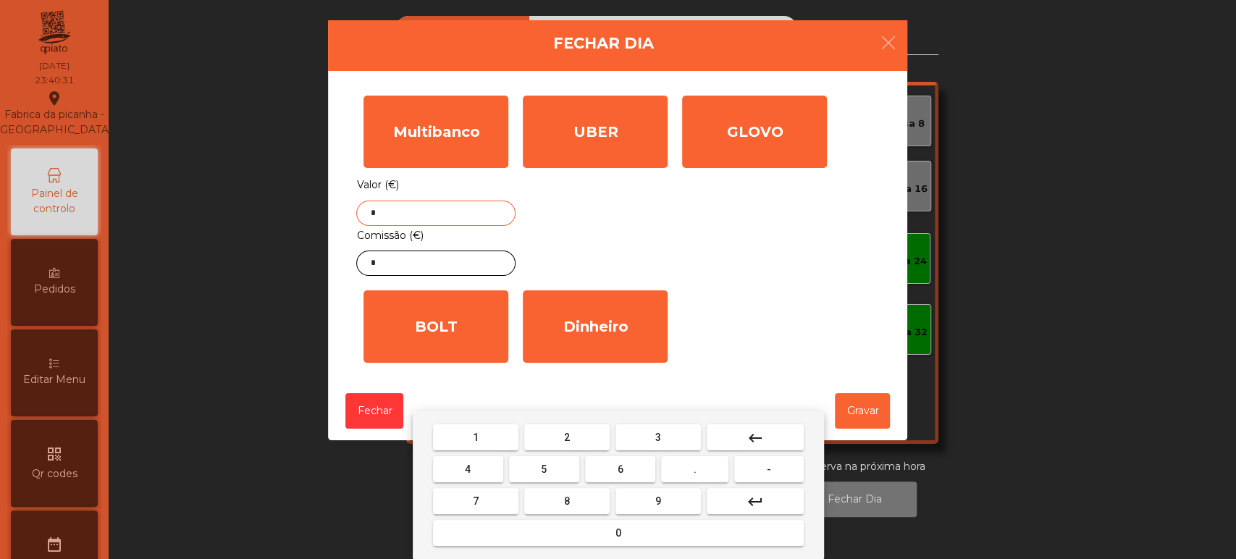
click at [765, 434] on button "keyboard_backspace" at bounding box center [755, 437] width 97 height 26
click at [468, 469] on span "4" at bounding box center [468, 469] width 6 height 12
click at [566, 437] on span "2" at bounding box center [567, 438] width 6 height 12
click at [475, 500] on span "7" at bounding box center [476, 501] width 6 height 12
click at [684, 469] on button "." at bounding box center [694, 469] width 67 height 26
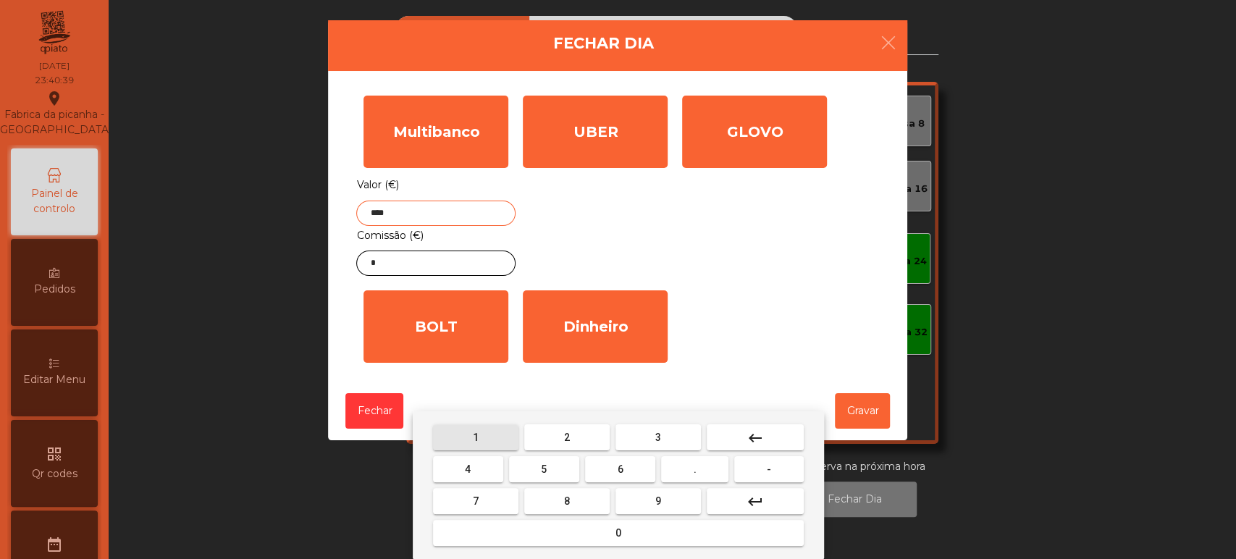
click at [473, 432] on span "1" at bounding box center [476, 438] width 6 height 12
click at [555, 497] on button "8" at bounding box center [566, 501] width 85 height 26
type input "******"
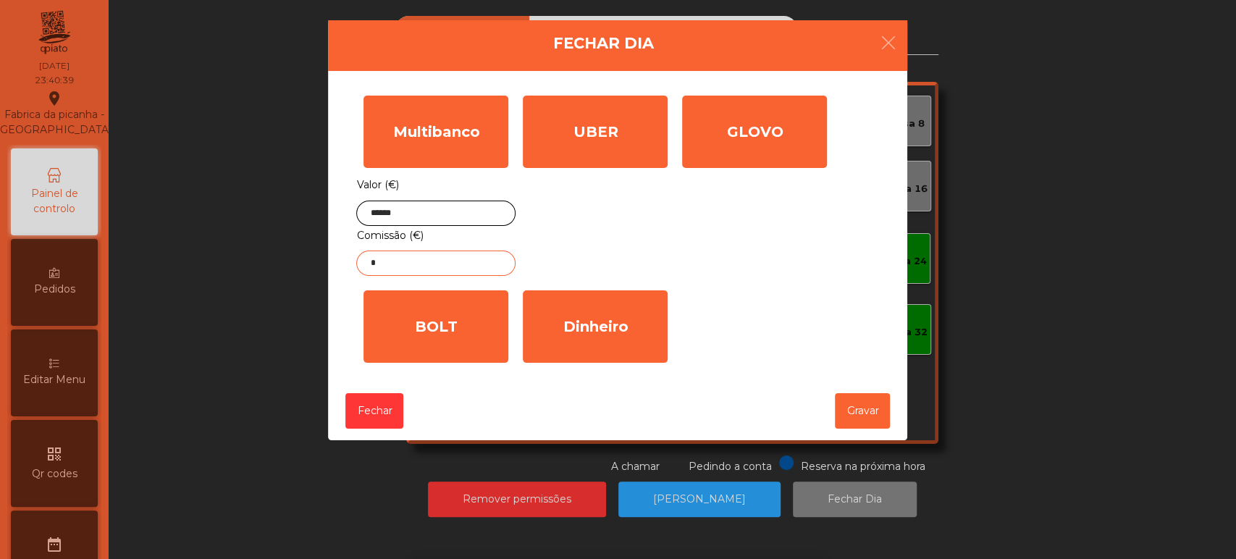
click at [440, 264] on input "*" at bounding box center [435, 263] width 159 height 25
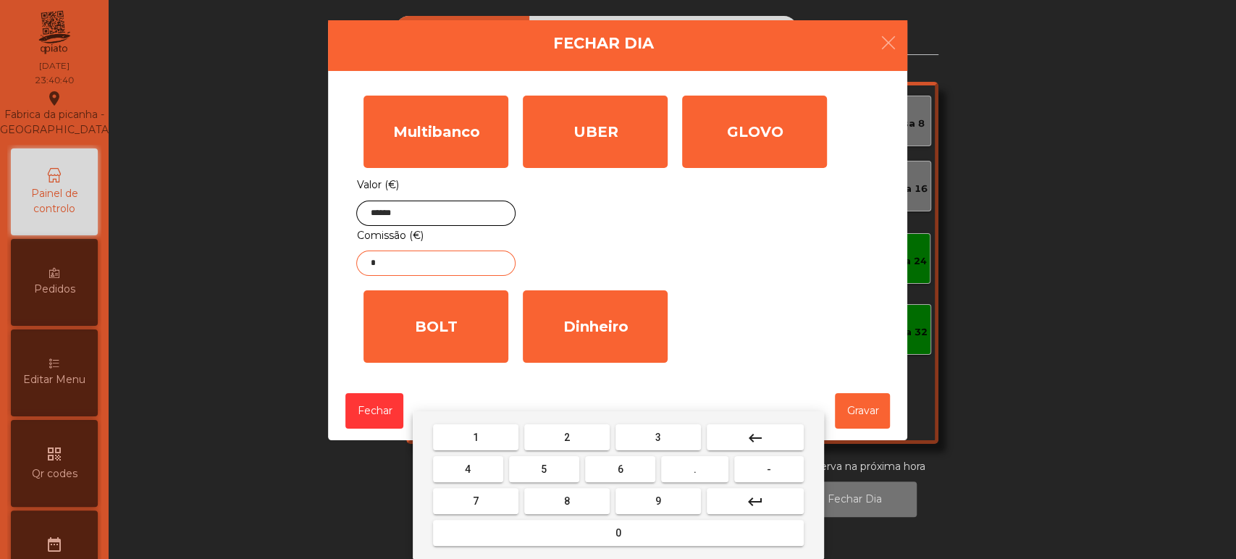
click at [770, 442] on button "keyboard_backspace" at bounding box center [755, 437] width 97 height 26
click at [468, 469] on span "4" at bounding box center [468, 469] width 6 height 12
click at [695, 469] on span "." at bounding box center [695, 469] width 3 height 12
click at [618, 468] on span "6" at bounding box center [621, 469] width 6 height 12
click at [672, 434] on button "3" at bounding box center [657, 437] width 85 height 26
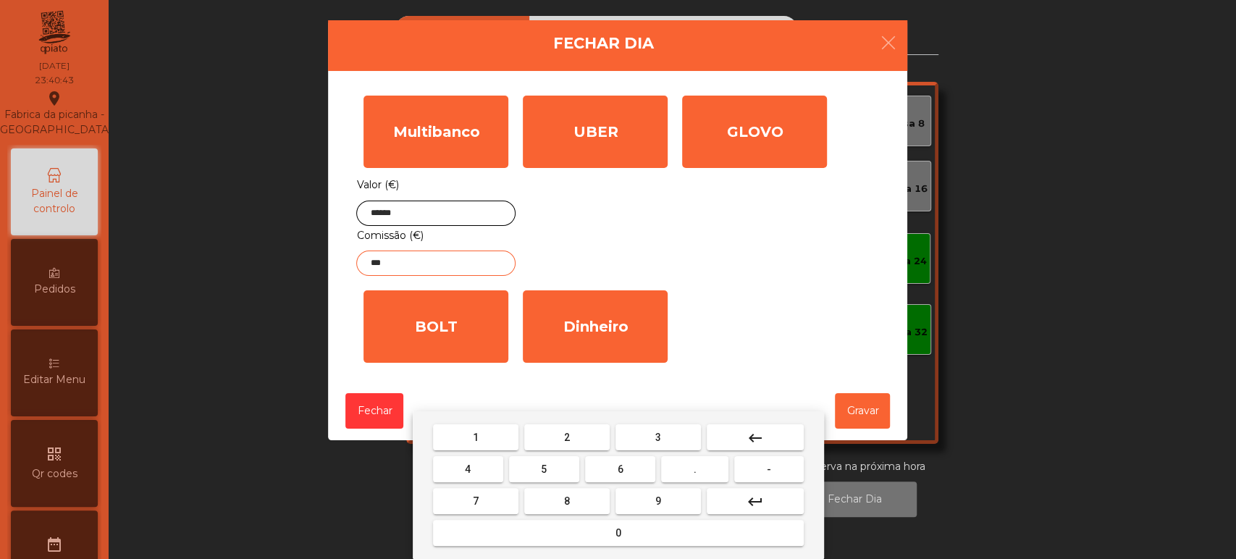
type input "****"
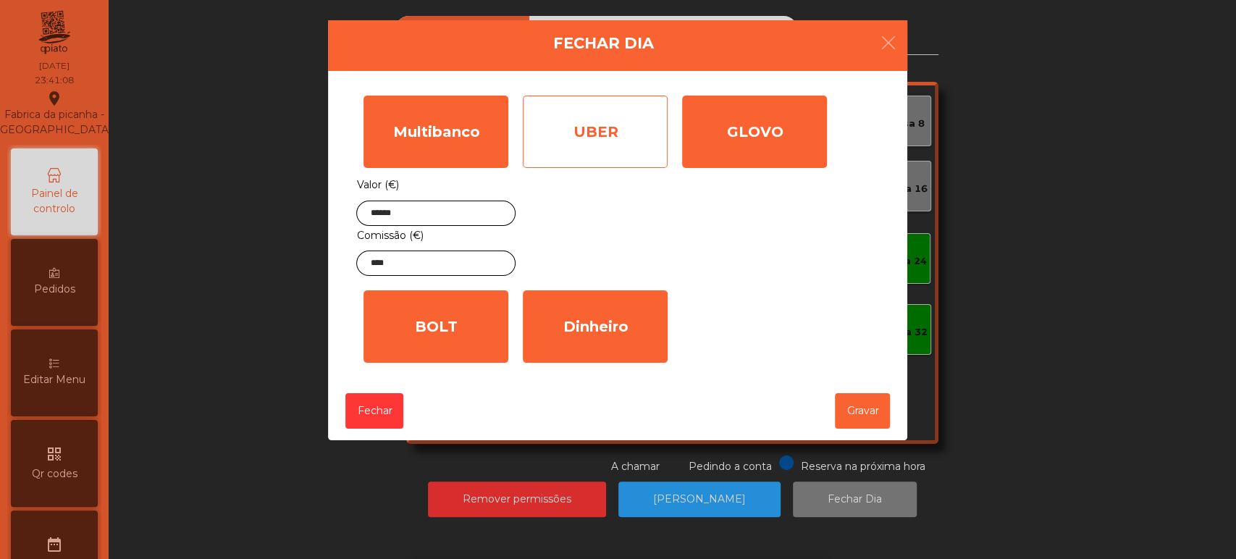
click at [619, 158] on div "UBER" at bounding box center [595, 132] width 145 height 72
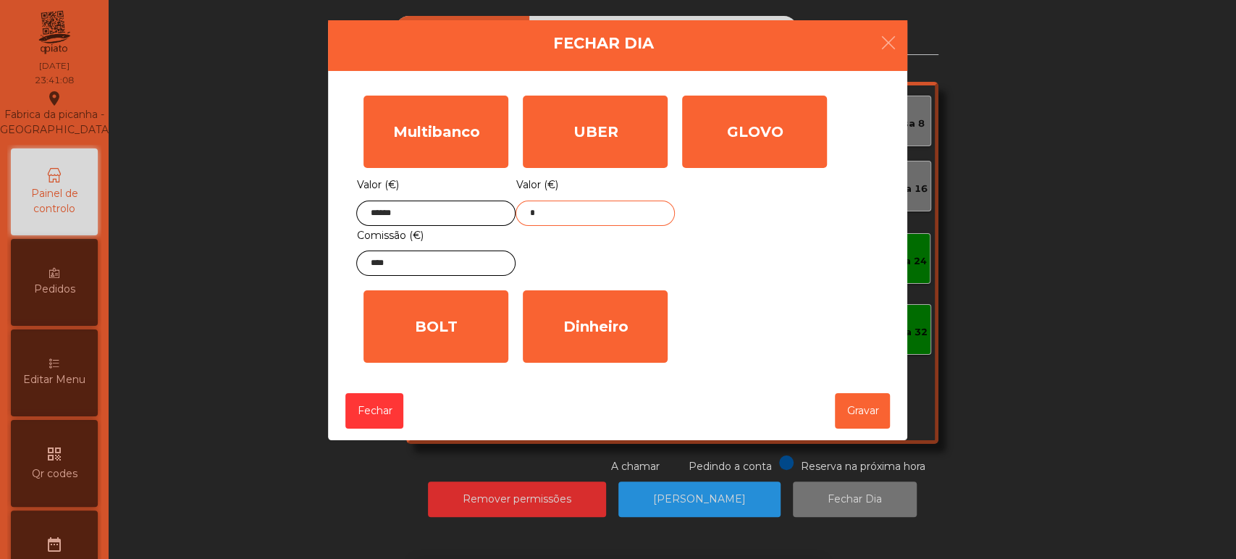
click at [609, 214] on input "*" at bounding box center [595, 213] width 159 height 25
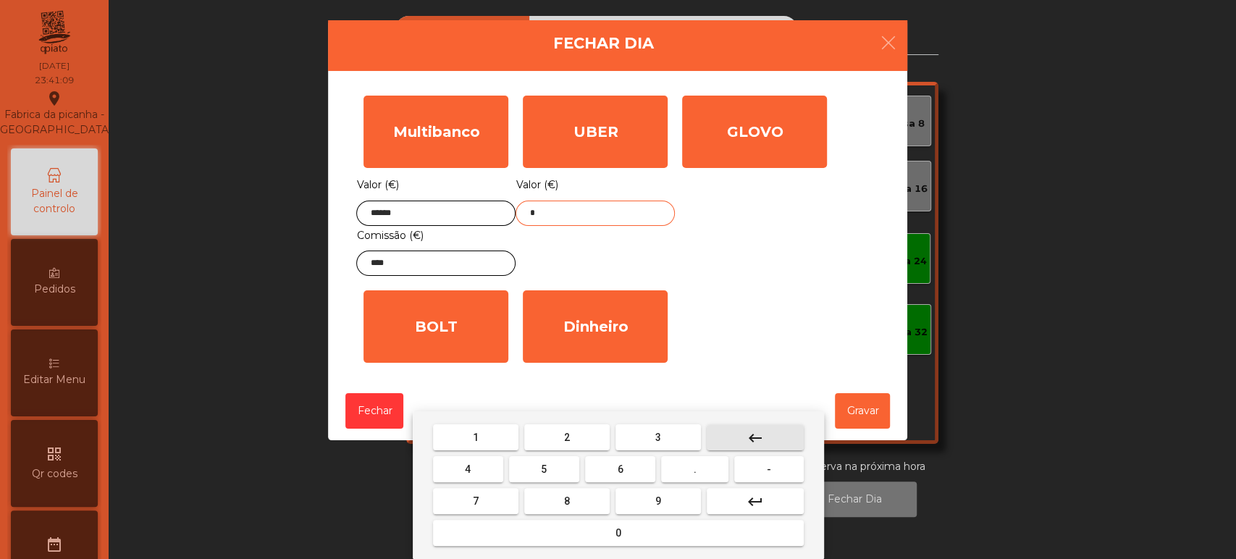
click at [759, 442] on mat-icon "keyboard_backspace" at bounding box center [755, 437] width 17 height 17
click at [531, 437] on button "2" at bounding box center [566, 437] width 85 height 26
click at [487, 436] on button "1" at bounding box center [475, 437] width 85 height 26
click at [770, 445] on button "keyboard_backspace" at bounding box center [755, 437] width 97 height 26
type input "*"
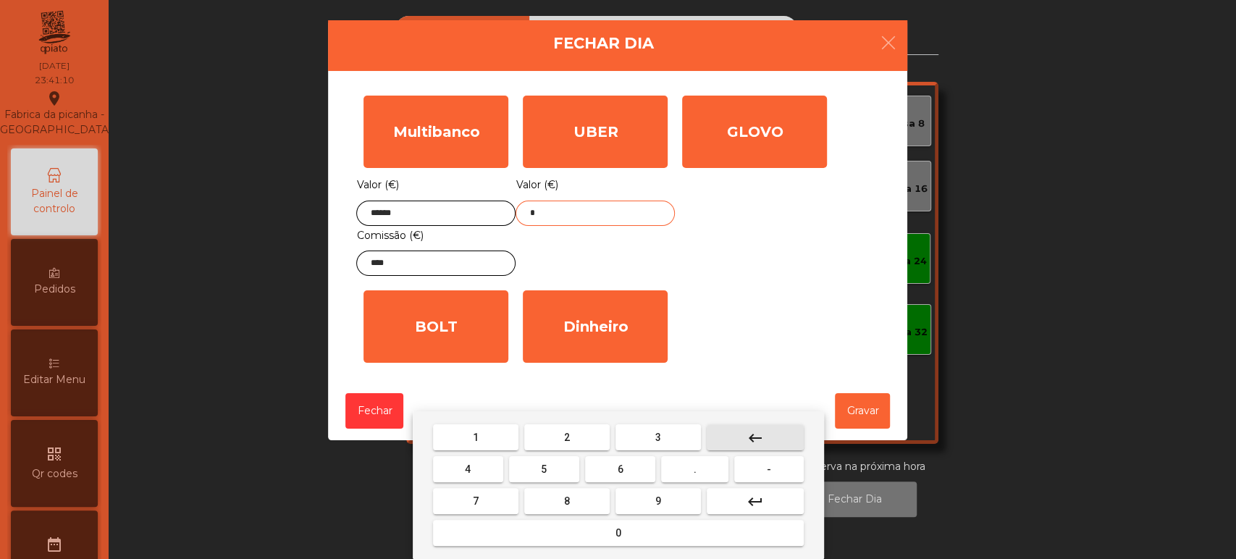
click at [768, 443] on button "keyboard_backspace" at bounding box center [755, 437] width 97 height 26
click at [490, 430] on button "1" at bounding box center [475, 437] width 85 height 26
click at [567, 437] on span "2" at bounding box center [567, 438] width 6 height 12
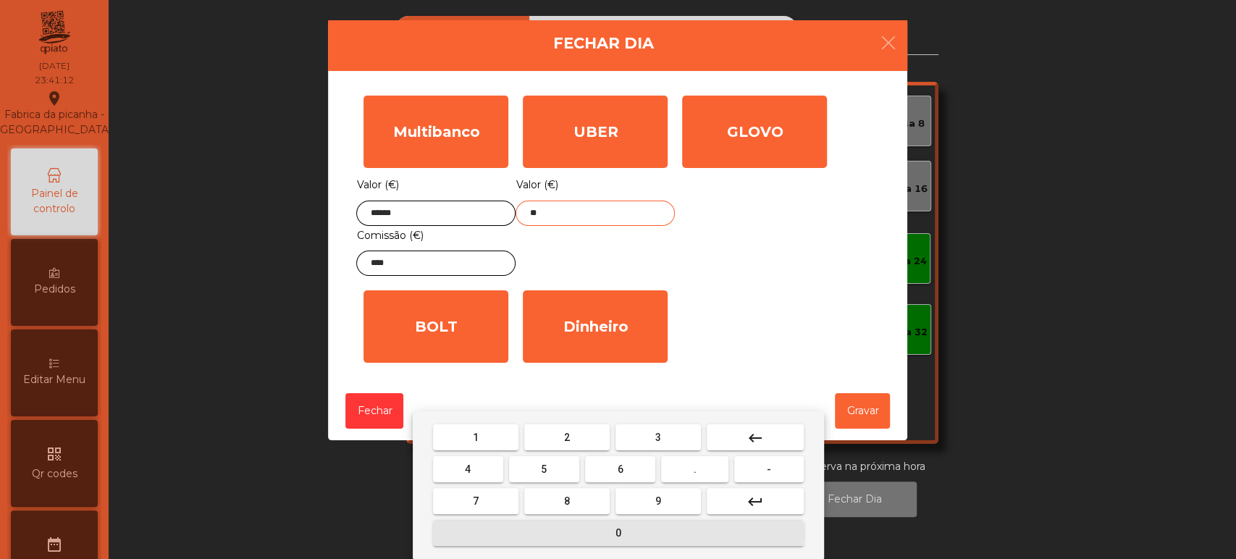
click at [590, 531] on button "0" at bounding box center [618, 533] width 371 height 26
click at [701, 469] on button "." at bounding box center [694, 469] width 67 height 26
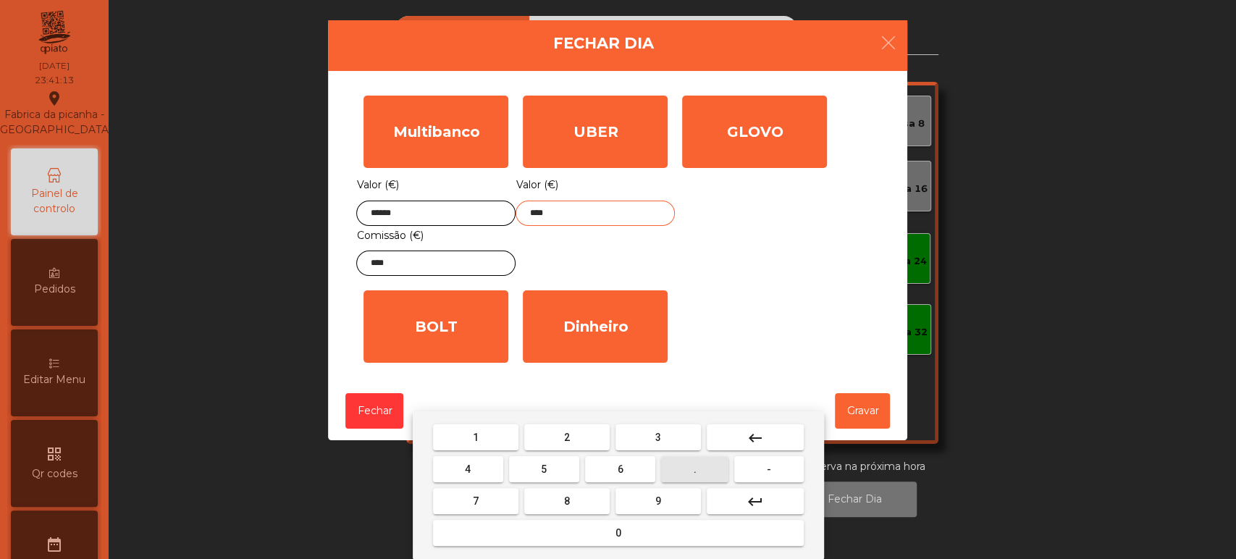
click at [475, 500] on span "7" at bounding box center [476, 501] width 6 height 12
click at [555, 531] on button "0" at bounding box center [618, 533] width 371 height 26
type input "******"
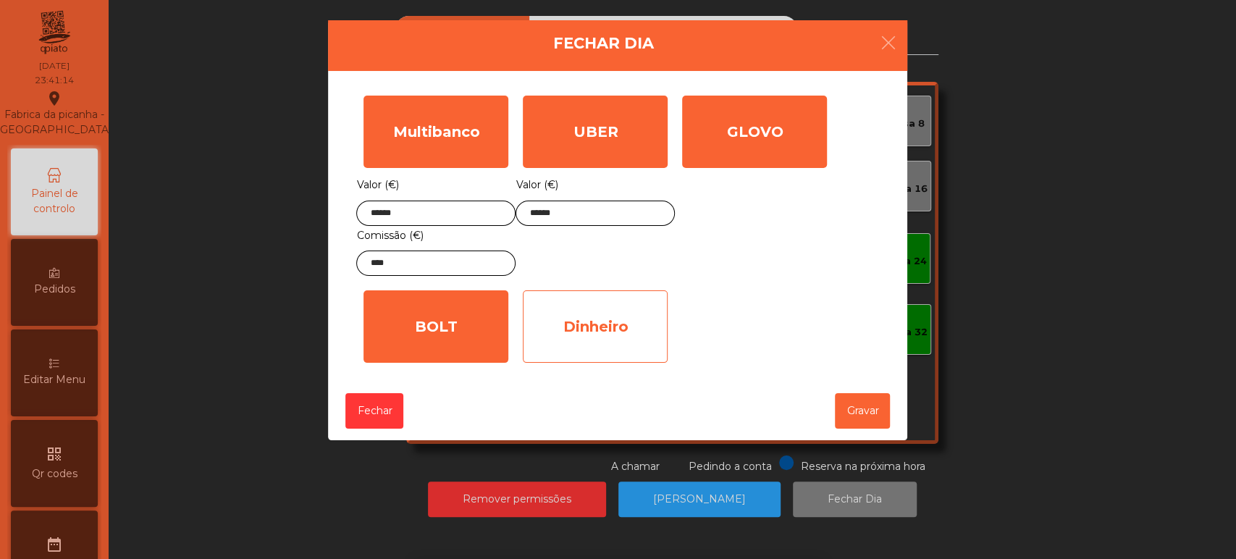
click at [637, 303] on div "Dinheiro" at bounding box center [595, 326] width 145 height 72
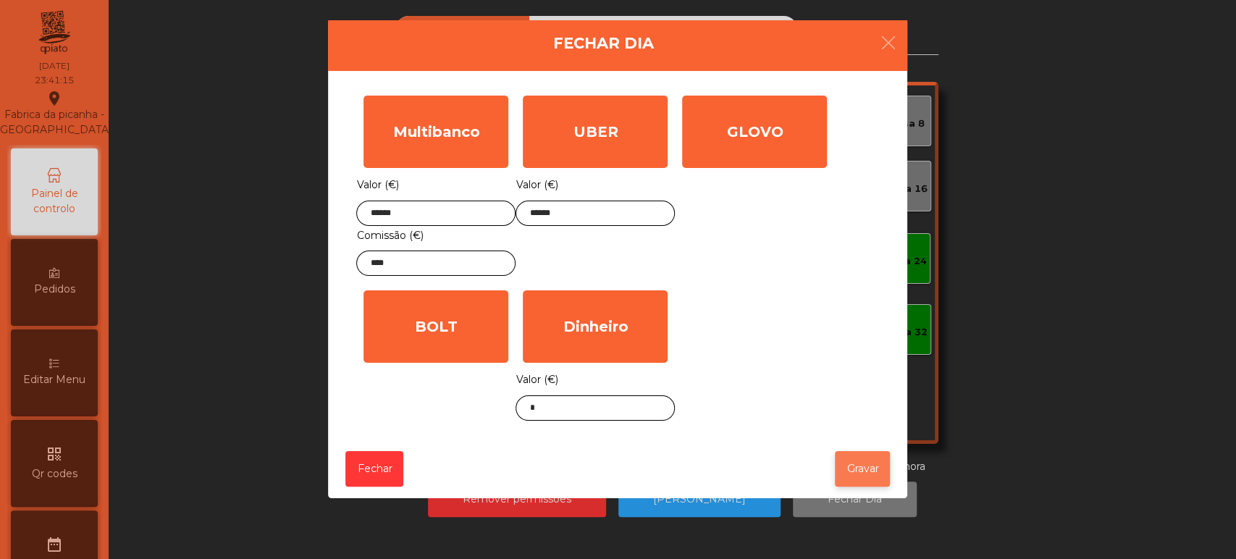
click at [857, 462] on button "Gravar" at bounding box center [862, 468] width 55 height 35
